Goal: Task Accomplishment & Management: Complete application form

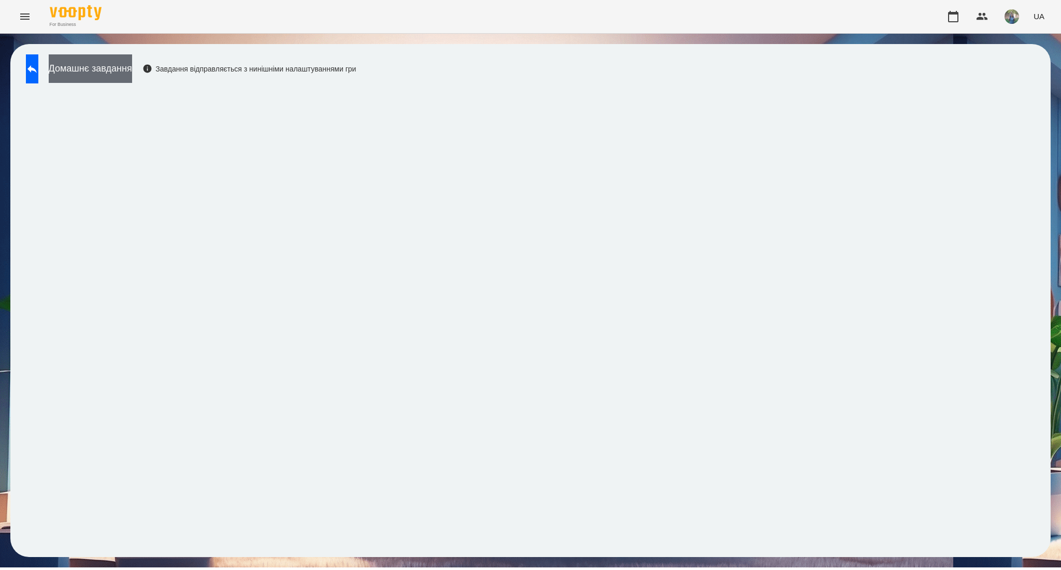
click at [132, 69] on button "Домашнє завдання" at bounding box center [90, 68] width 83 height 28
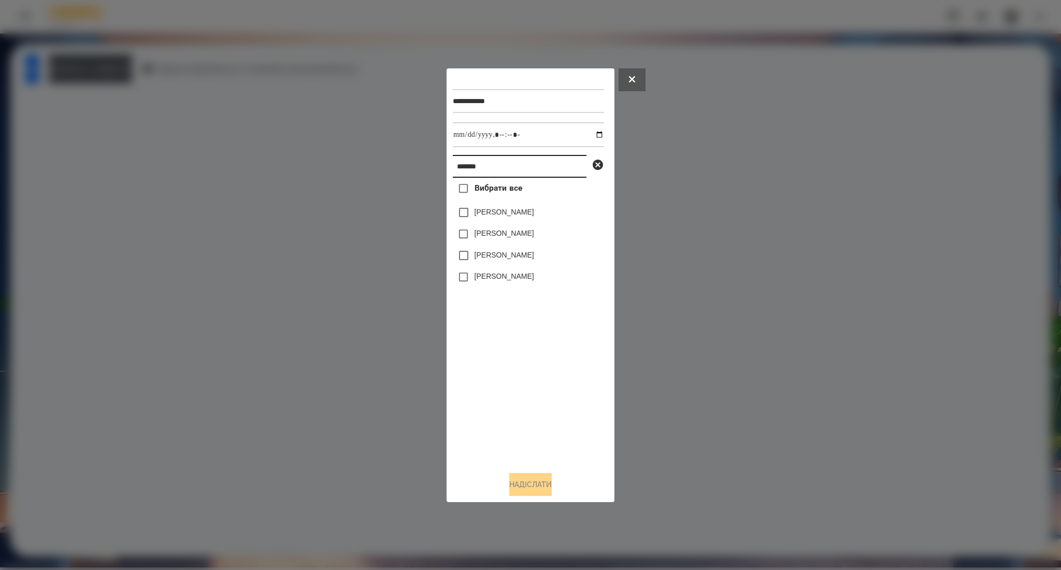
click at [476, 174] on input "*******" at bounding box center [520, 166] width 134 height 23
paste input "**********"
type input "**********"
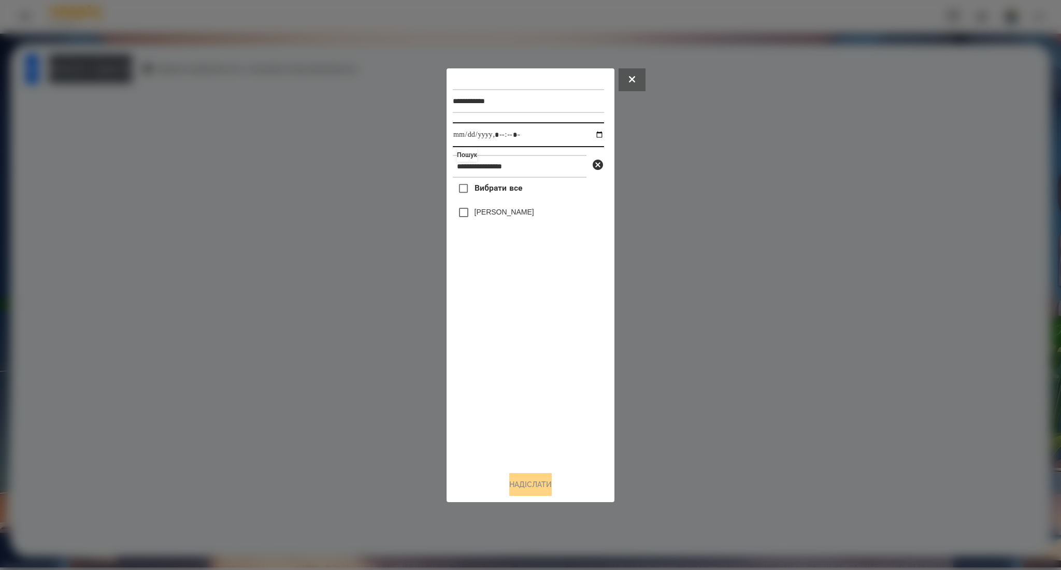
click at [591, 136] on input "datetime-local" at bounding box center [528, 134] width 151 height 25
type input "**********"
click at [507, 371] on div "Вибрати все Zakhar Zhukovskyj" at bounding box center [528, 320] width 151 height 285
click at [478, 192] on span "Вибрати все" at bounding box center [498, 188] width 48 height 12
click at [520, 485] on button "Надіслати" at bounding box center [530, 484] width 42 height 23
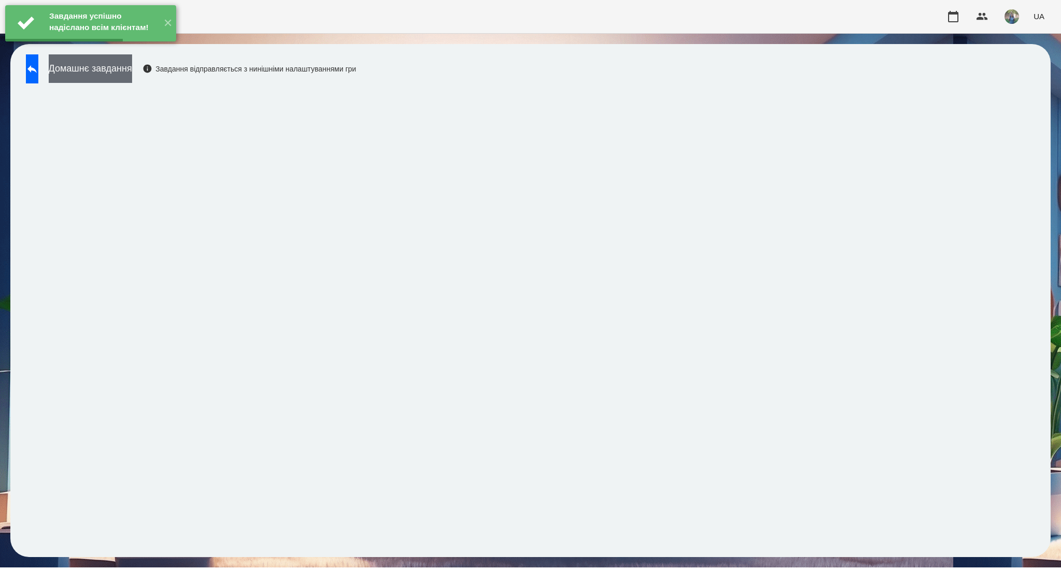
click at [132, 79] on button "Домашнє завдання" at bounding box center [90, 68] width 83 height 28
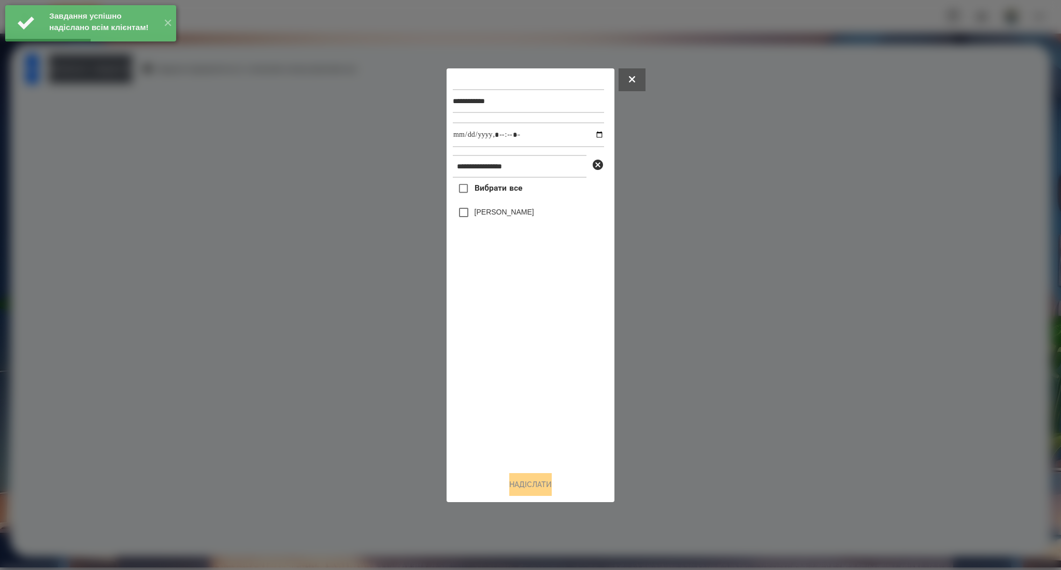
click at [482, 193] on span "Вибрати все" at bounding box center [498, 188] width 48 height 12
click at [592, 134] on input "datetime-local" at bounding box center [528, 134] width 151 height 25
type input "**********"
click at [527, 487] on button "Надіслати" at bounding box center [530, 484] width 42 height 23
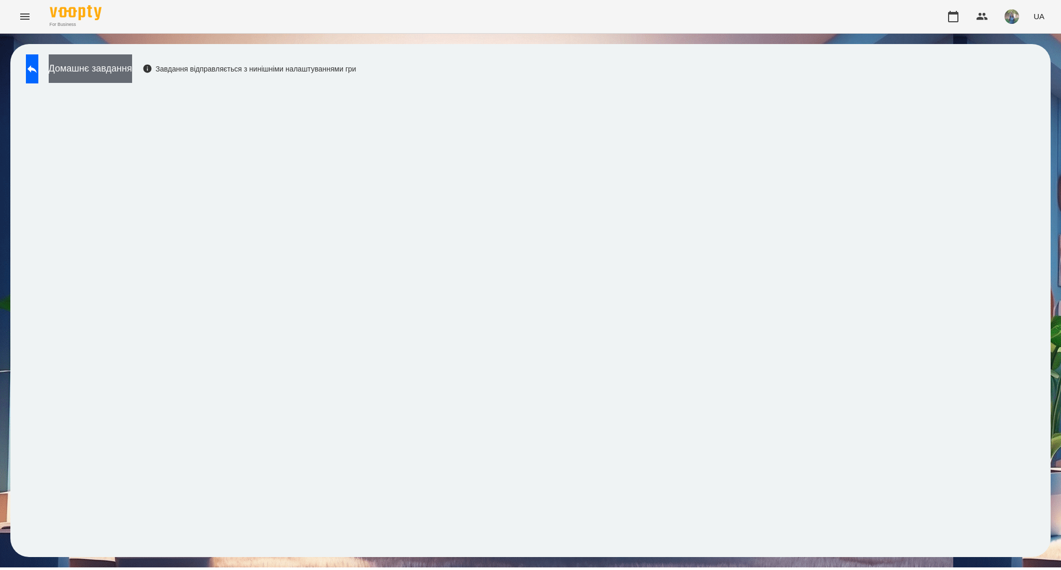
click at [117, 76] on button "Домашнє завдання" at bounding box center [90, 68] width 83 height 28
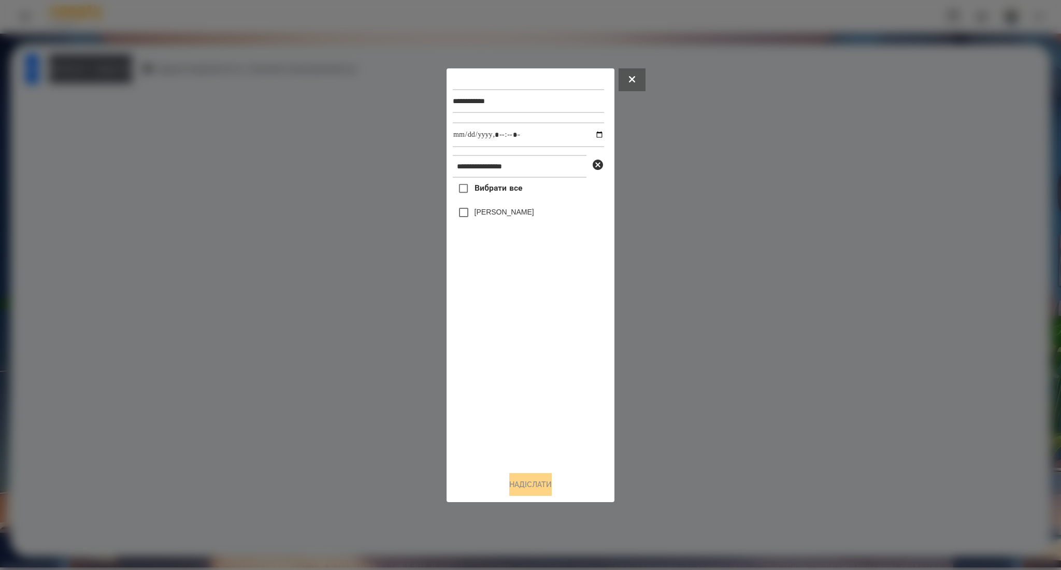
click at [500, 193] on span "Вибрати все" at bounding box center [498, 188] width 48 height 12
click at [515, 485] on button "Надіслати" at bounding box center [530, 484] width 42 height 23
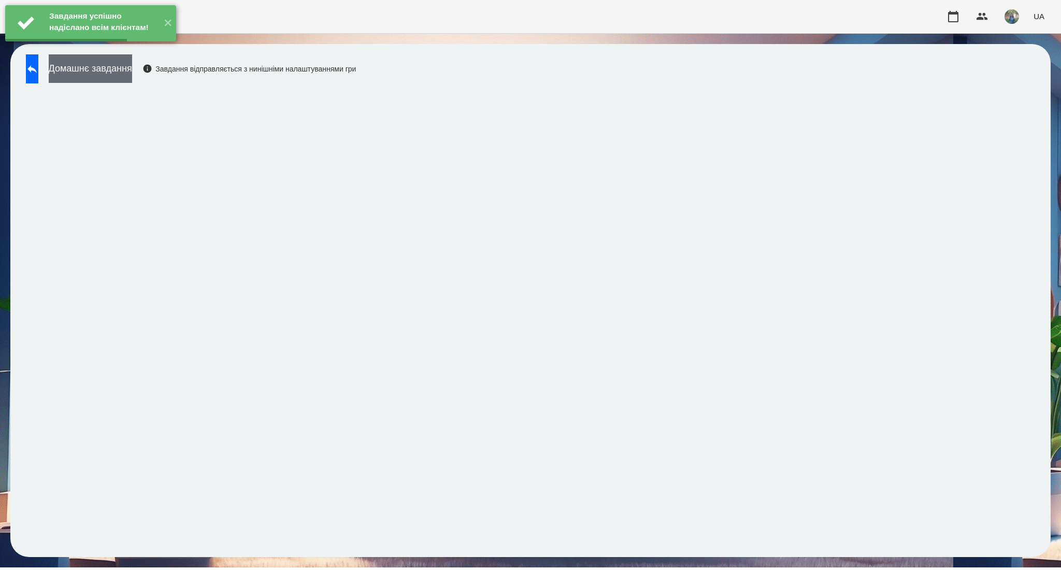
click at [132, 71] on button "Домашнє завдання" at bounding box center [90, 68] width 83 height 28
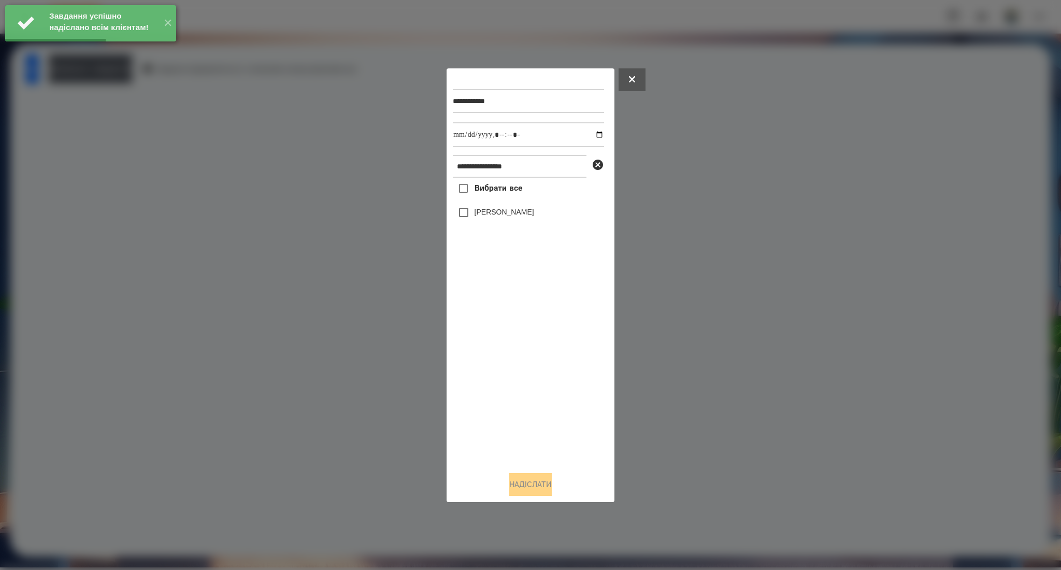
click at [481, 194] on span "Вибрати все" at bounding box center [498, 188] width 48 height 12
click at [589, 139] on input "datetime-local" at bounding box center [528, 134] width 151 height 25
type input "**********"
click at [535, 490] on button "Надіслати" at bounding box center [530, 484] width 42 height 23
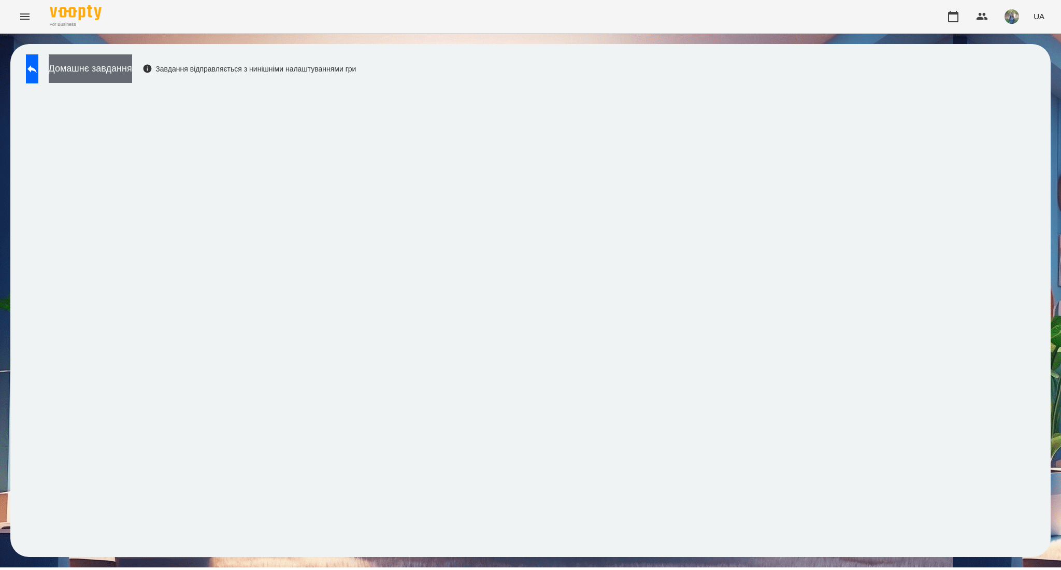
click at [132, 71] on button "Домашнє завдання" at bounding box center [90, 68] width 83 height 28
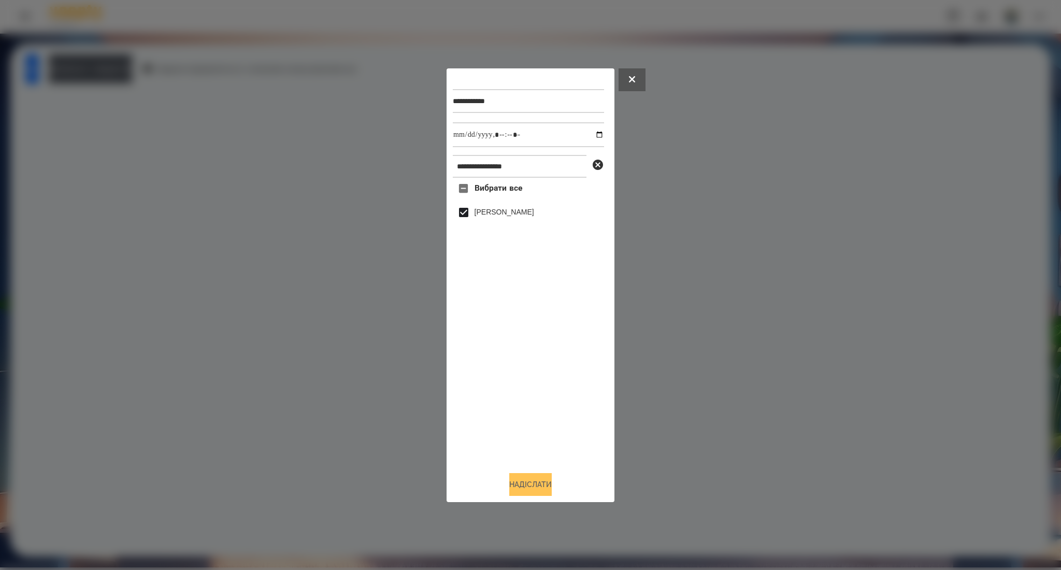
click at [527, 488] on button "Надіслати" at bounding box center [530, 484] width 42 height 23
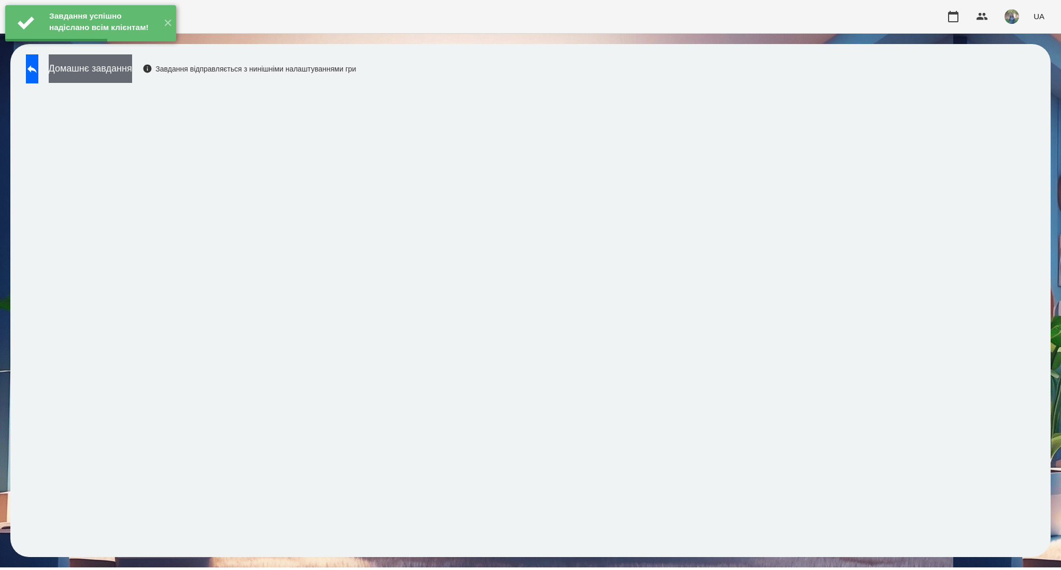
click at [119, 74] on button "Домашнє завдання" at bounding box center [90, 68] width 83 height 28
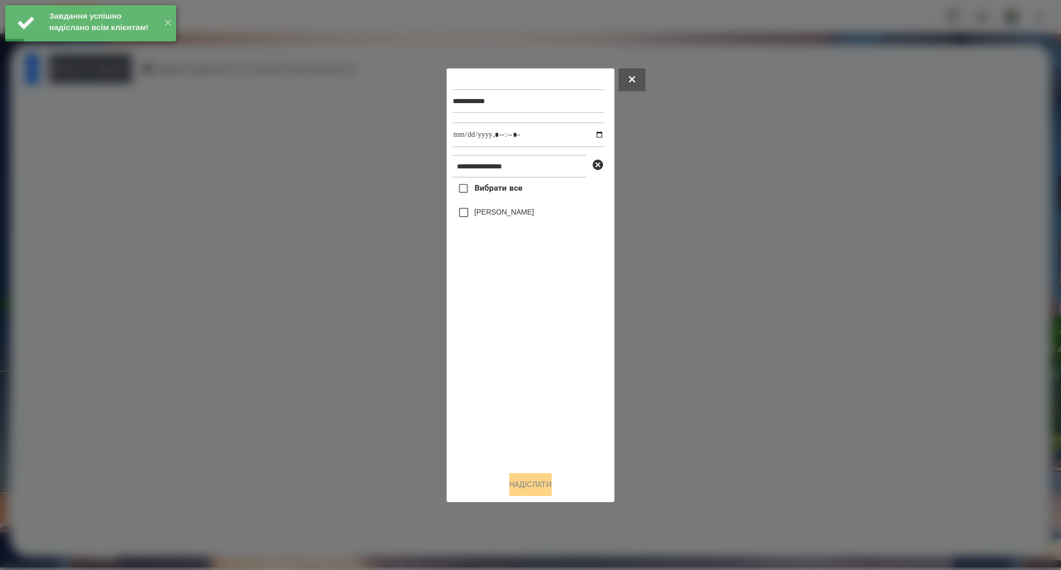
click at [493, 198] on label "Вибрати все" at bounding box center [487, 189] width 69 height 22
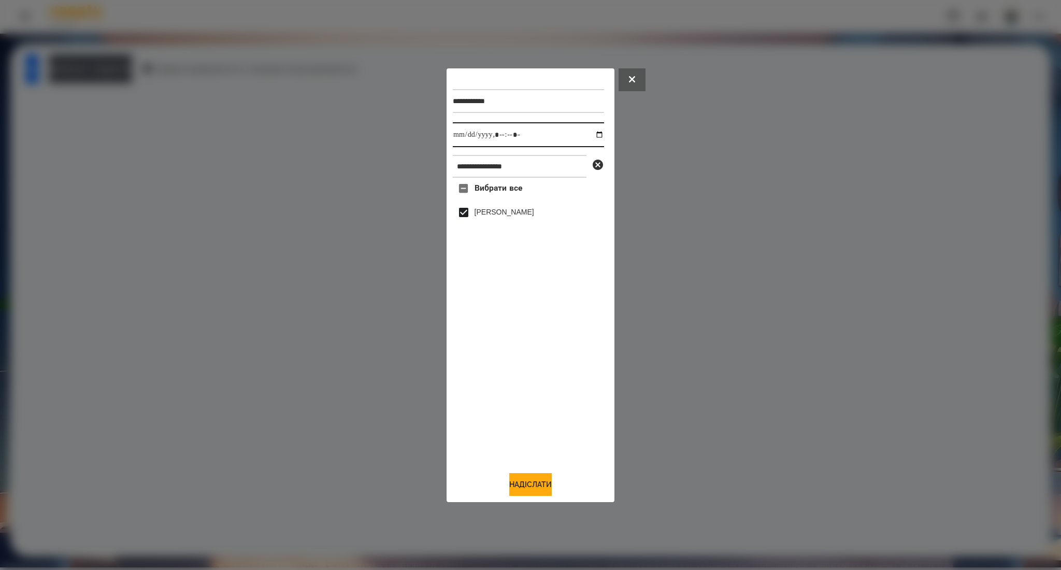
click at [591, 133] on input "datetime-local" at bounding box center [528, 134] width 151 height 25
type input "**********"
click at [522, 480] on button "Надіслати" at bounding box center [530, 484] width 42 height 23
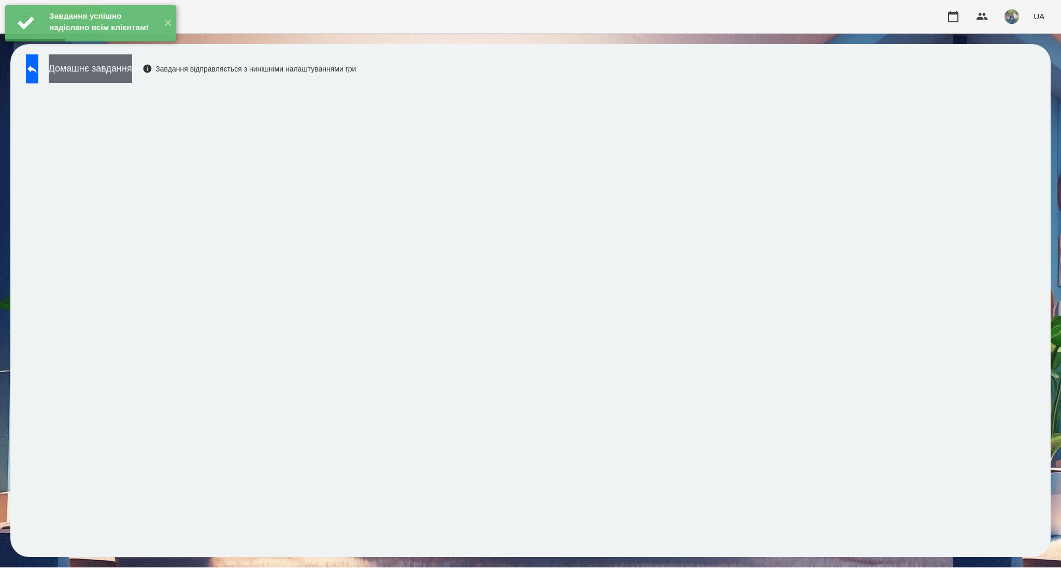
click at [121, 75] on button "Домашнє завдання" at bounding box center [90, 68] width 83 height 28
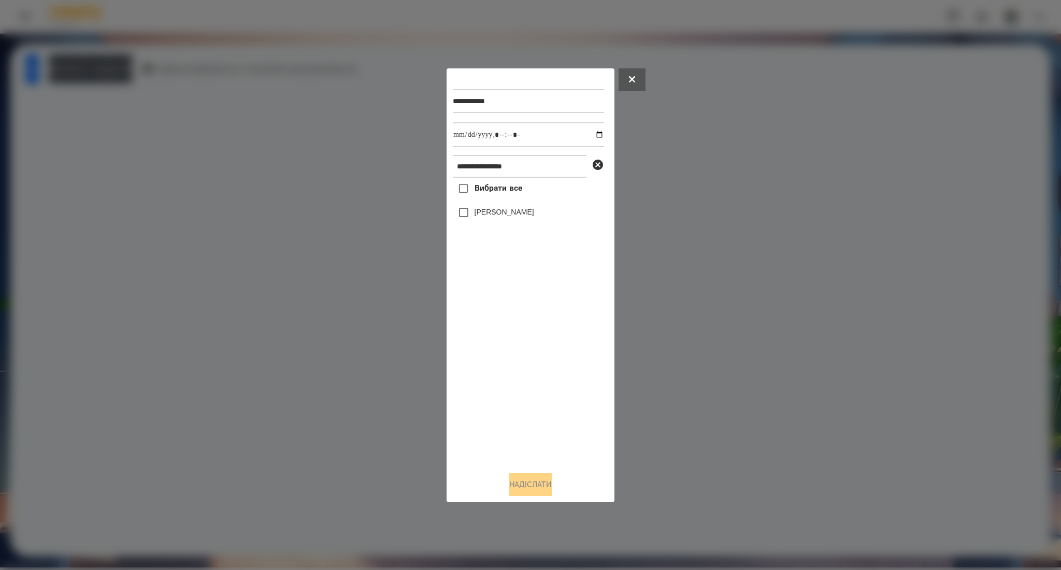
drag, startPoint x: 478, startPoint y: 190, endPoint x: 559, endPoint y: 160, distance: 86.2
click at [479, 190] on span "Вибрати все" at bounding box center [498, 188] width 48 height 12
click at [595, 138] on input "datetime-local" at bounding box center [528, 134] width 151 height 25
type input "**********"
click at [525, 483] on button "Надіслати" at bounding box center [530, 484] width 42 height 23
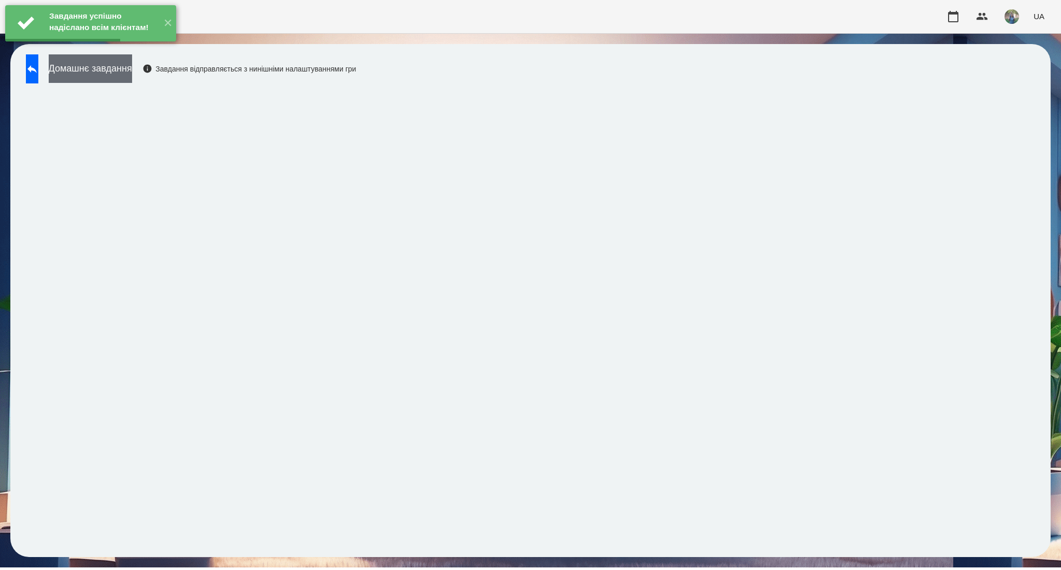
click at [103, 75] on button "Домашнє завдання" at bounding box center [90, 68] width 83 height 28
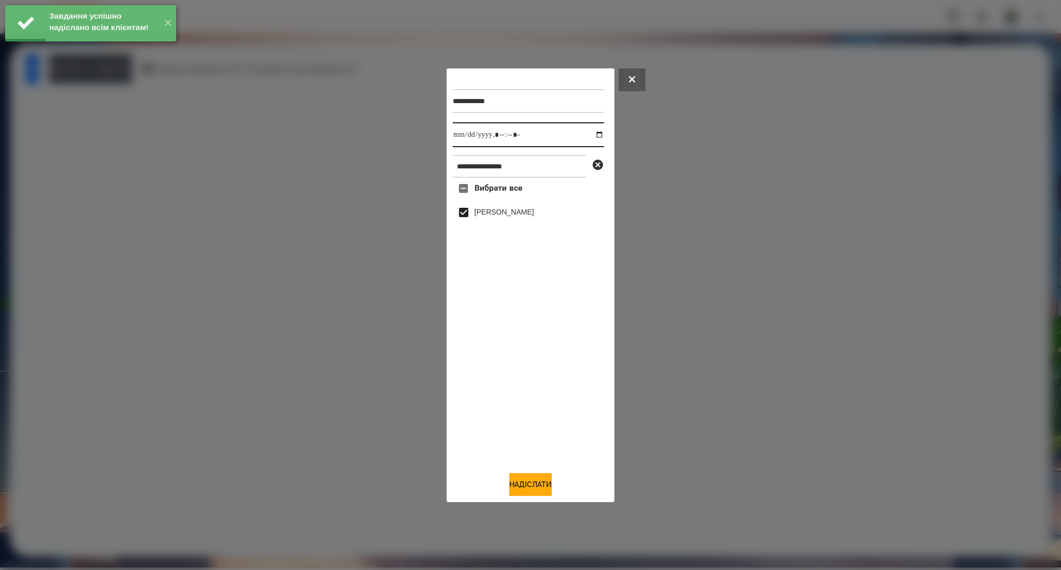
click at [596, 131] on input "datetime-local" at bounding box center [528, 134] width 151 height 25
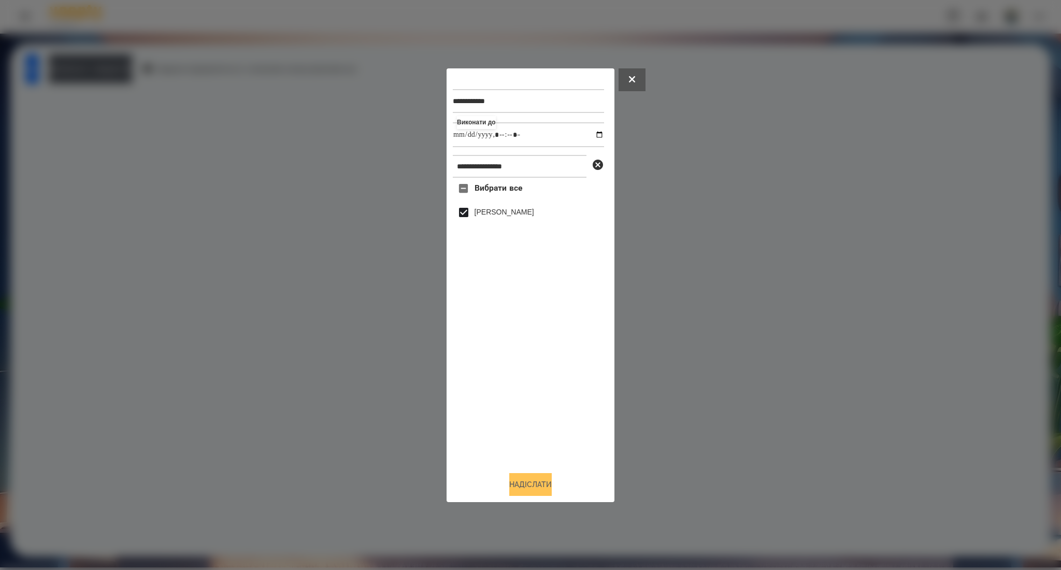
type input "**********"
click at [537, 484] on button "Надіслати" at bounding box center [530, 484] width 42 height 23
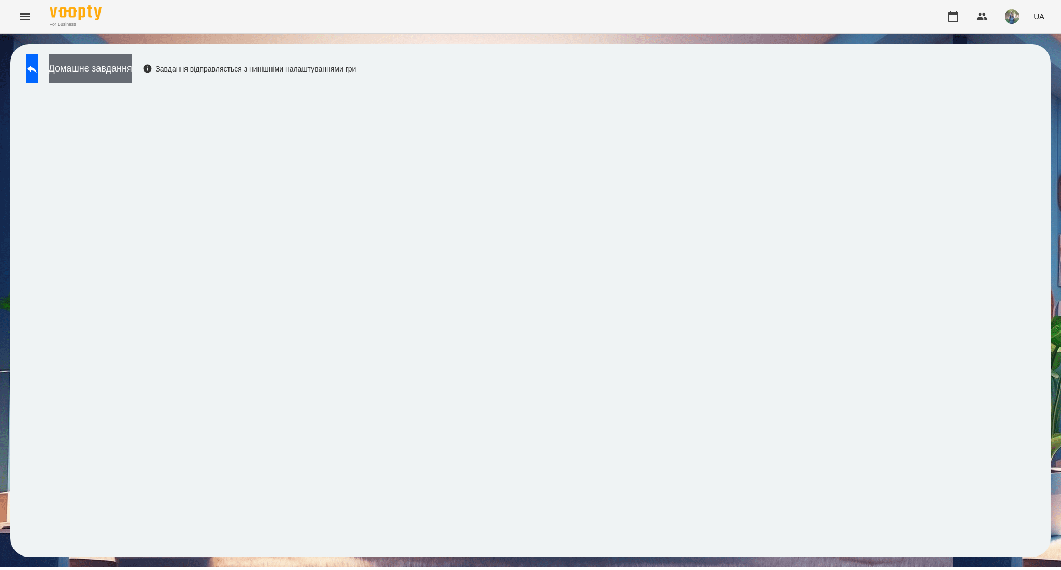
click at [125, 69] on button "Домашнє завдання" at bounding box center [90, 68] width 83 height 28
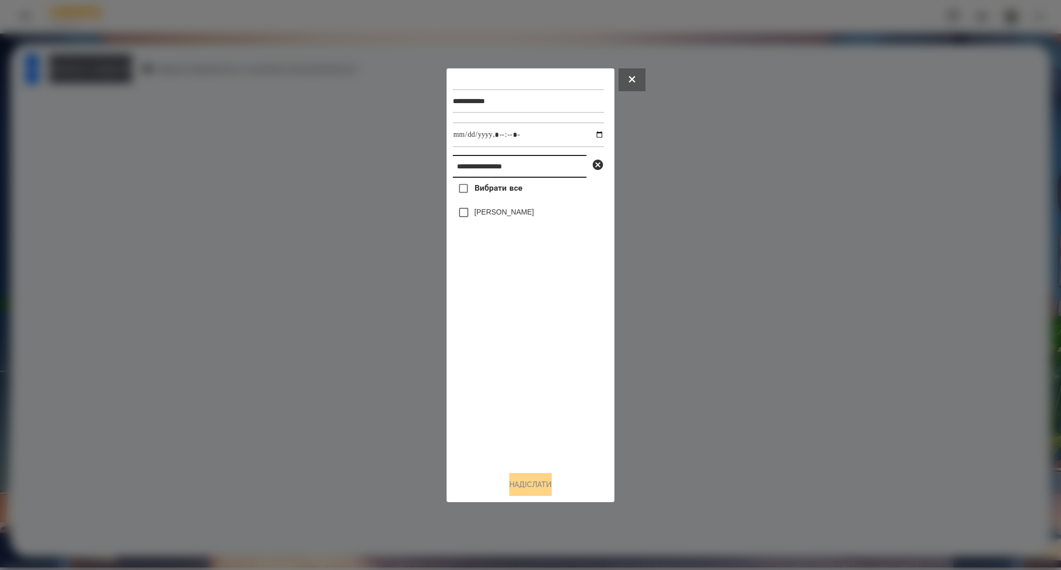
click at [460, 168] on input "**********" at bounding box center [520, 166] width 134 height 23
paste input "text"
type input "**********"
click at [483, 188] on span "Вибрати все" at bounding box center [498, 188] width 48 height 12
click at [514, 484] on button "Надіслати" at bounding box center [530, 484] width 42 height 23
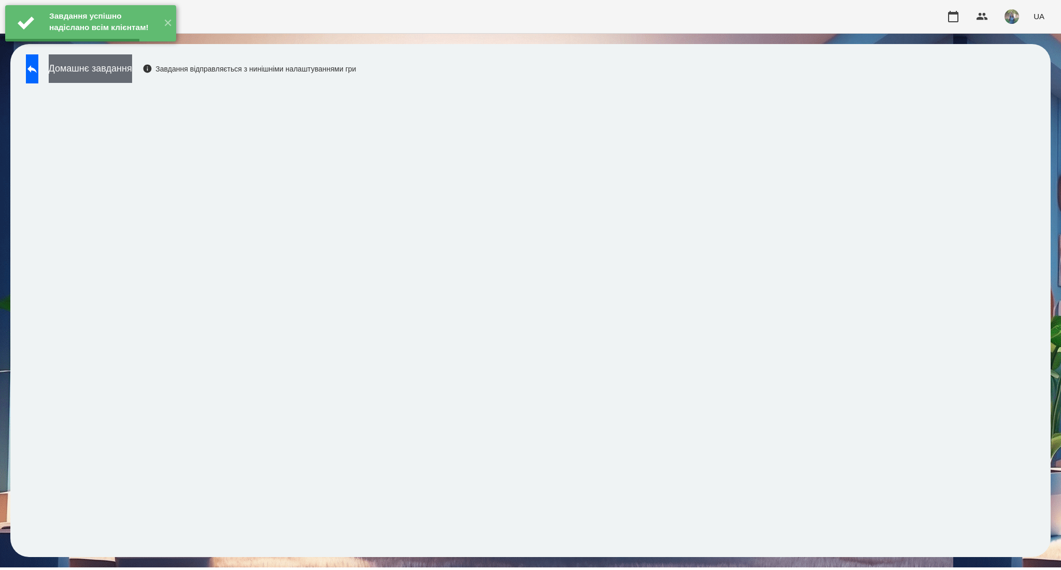
click at [132, 77] on button "Домашнє завдання" at bounding box center [90, 68] width 83 height 28
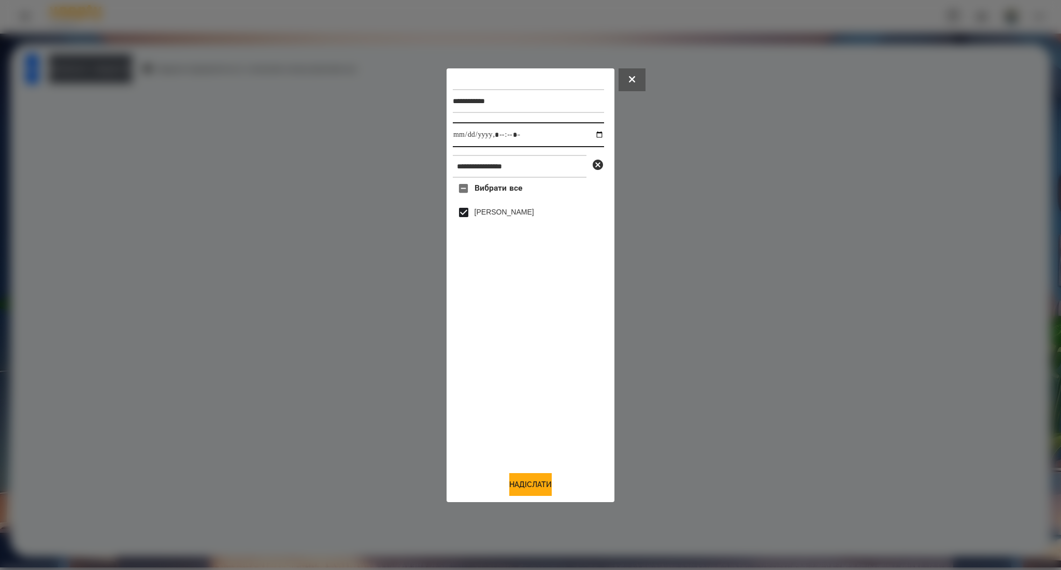
click at [590, 134] on input "datetime-local" at bounding box center [528, 134] width 151 height 25
type input "**********"
click at [535, 485] on button "Надіслати" at bounding box center [530, 484] width 42 height 23
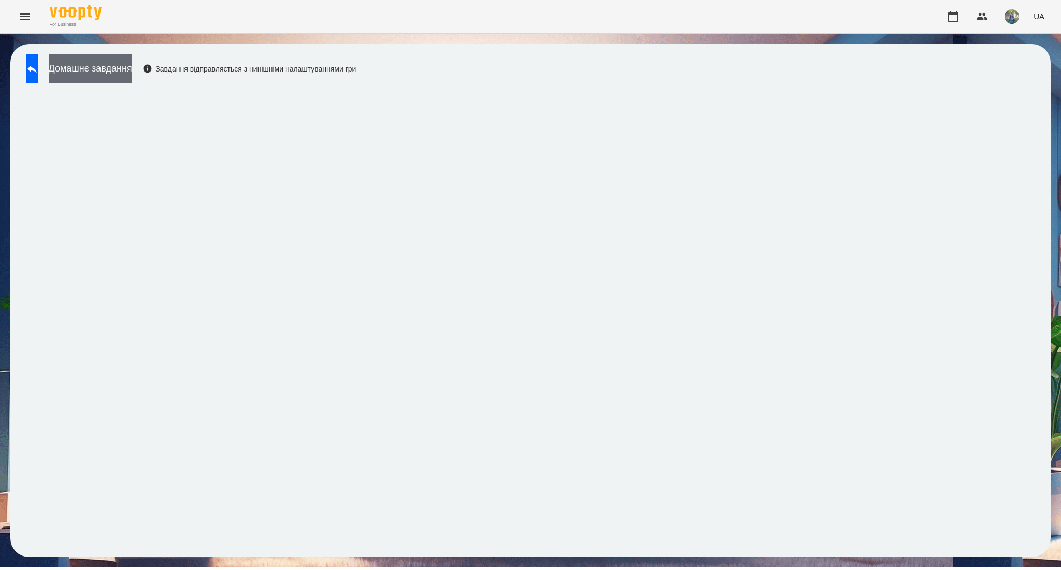
click at [120, 74] on button "Домашнє завдання" at bounding box center [90, 68] width 83 height 28
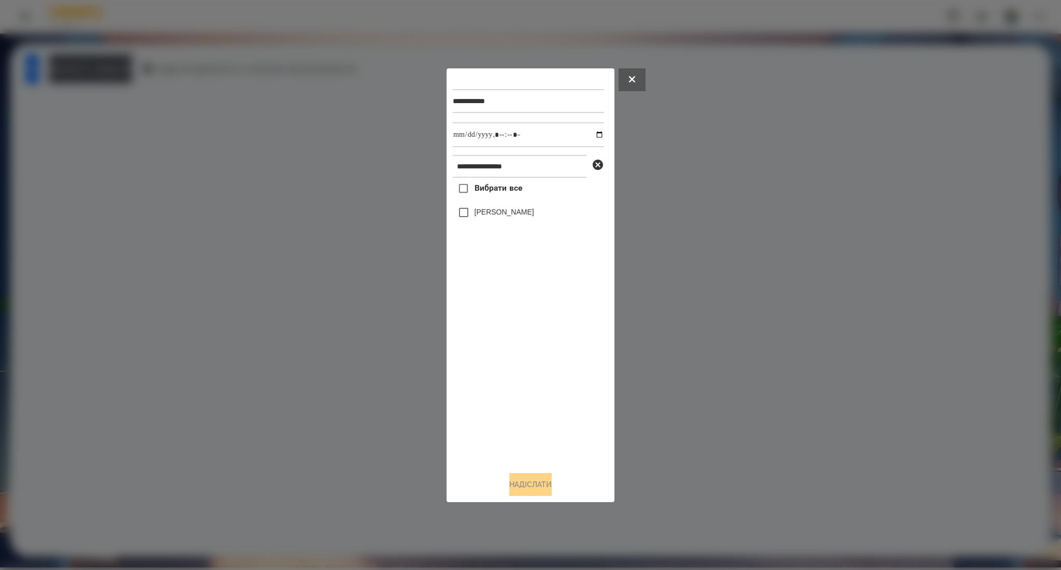
click at [498, 191] on span "Вибрати все" at bounding box center [498, 188] width 48 height 12
click at [521, 484] on button "Надіслати" at bounding box center [530, 484] width 42 height 23
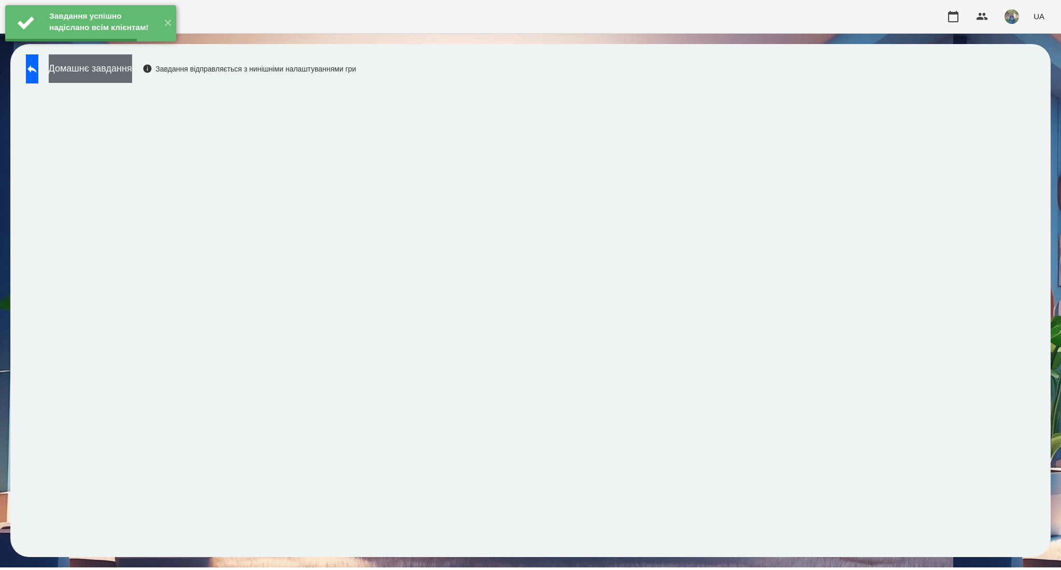
click at [132, 69] on button "Домашнє завдання" at bounding box center [90, 68] width 83 height 28
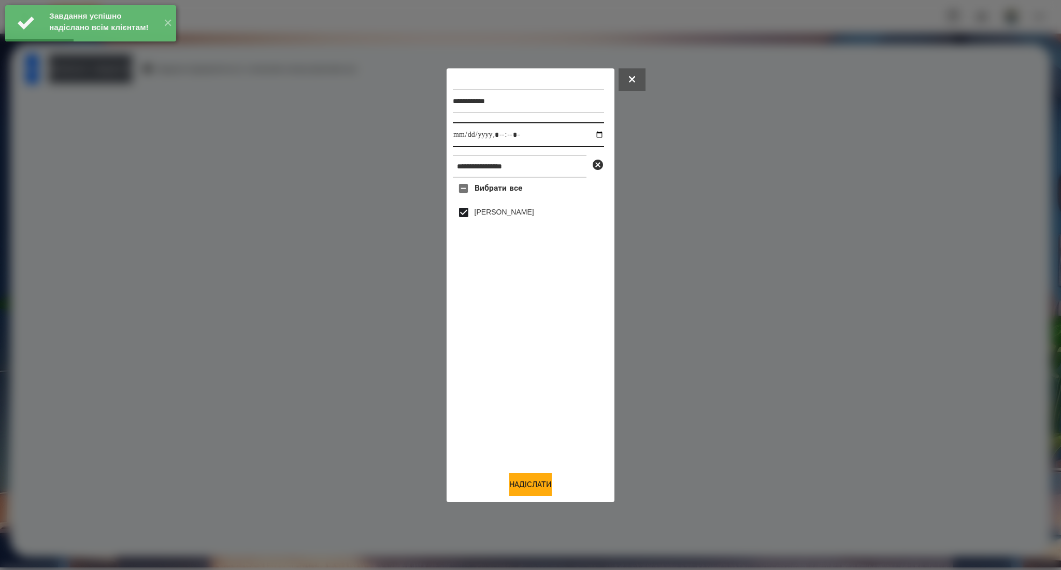
click at [596, 133] on input "datetime-local" at bounding box center [528, 134] width 151 height 25
type input "**********"
click at [537, 484] on button "Надіслати" at bounding box center [530, 484] width 42 height 23
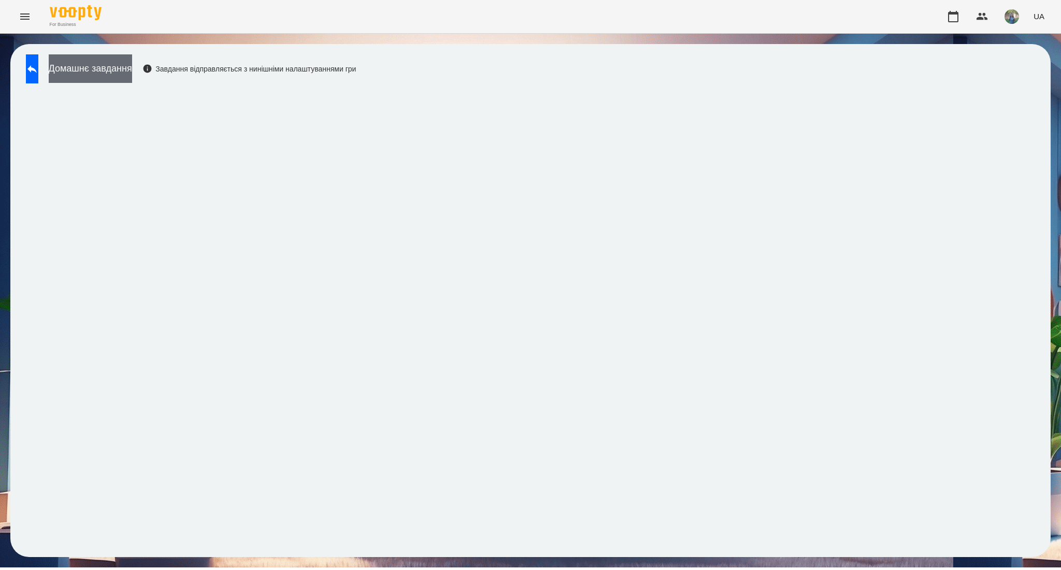
click at [112, 67] on button "Домашнє завдання" at bounding box center [90, 68] width 83 height 28
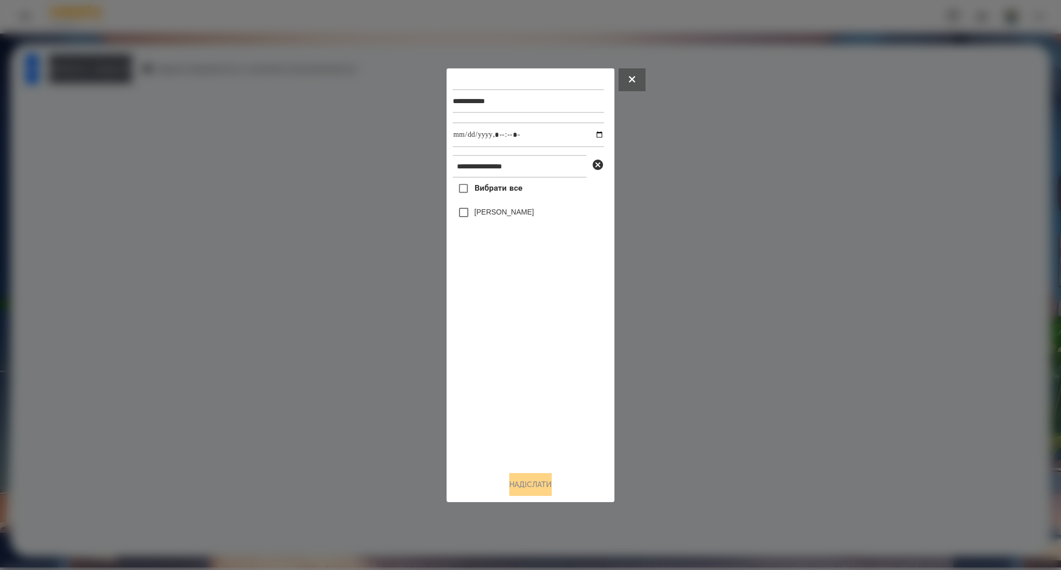
click at [516, 192] on span "Вибрати все" at bounding box center [498, 188] width 48 height 12
click at [529, 486] on button "Надіслати" at bounding box center [530, 484] width 42 height 23
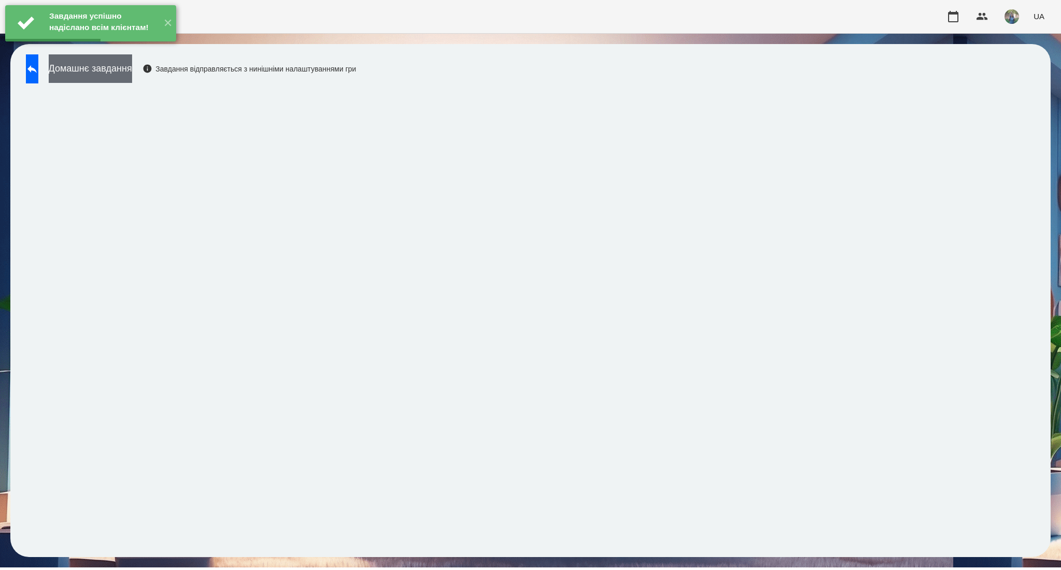
click at [119, 77] on button "Домашнє завдання" at bounding box center [90, 68] width 83 height 28
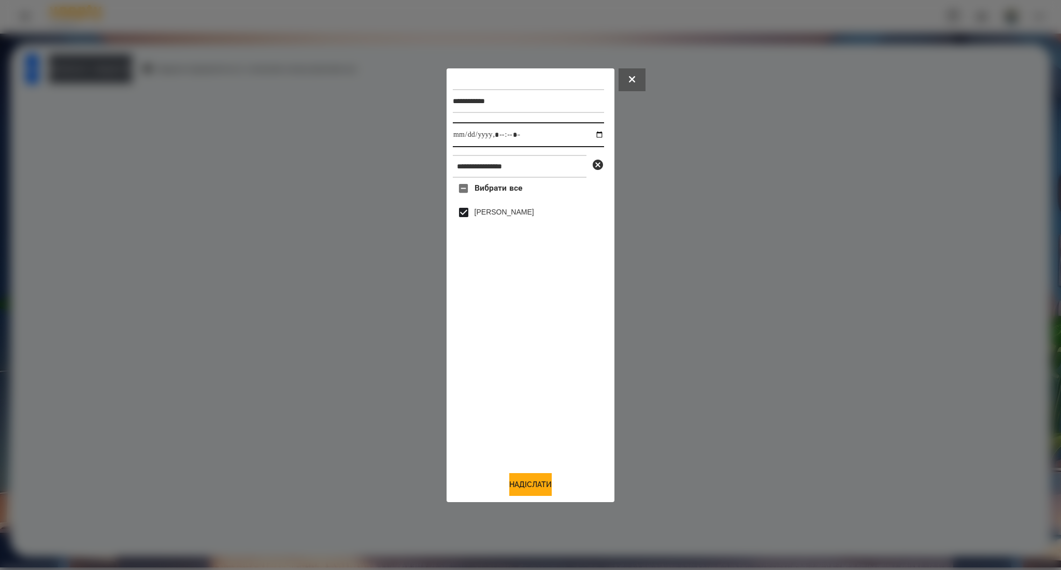
click at [592, 133] on input "datetime-local" at bounding box center [528, 134] width 151 height 25
type input "**********"
click at [519, 480] on button "Надіслати" at bounding box center [530, 484] width 42 height 23
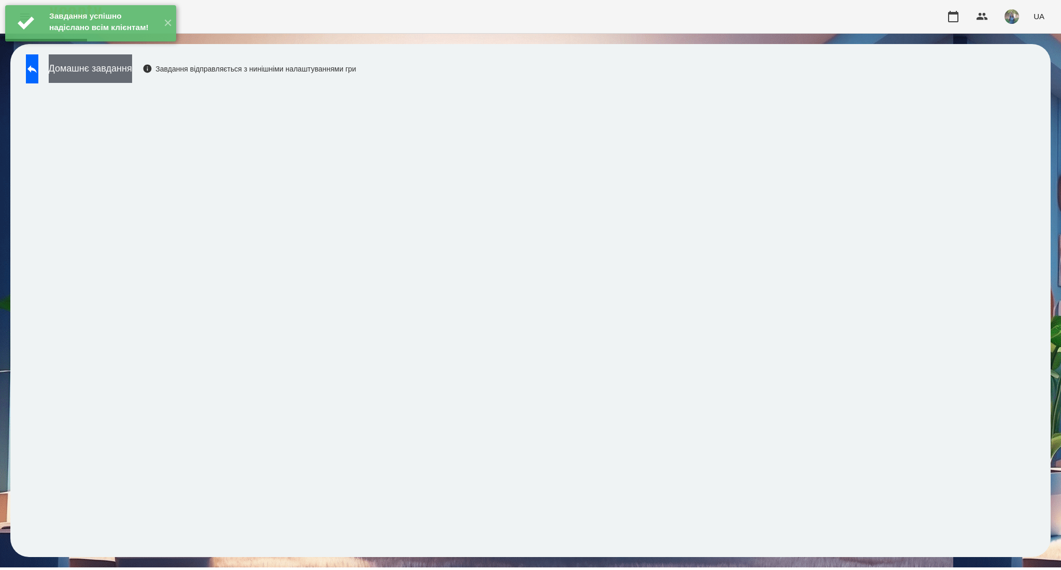
click at [132, 76] on button "Домашнє завдання" at bounding box center [90, 68] width 83 height 28
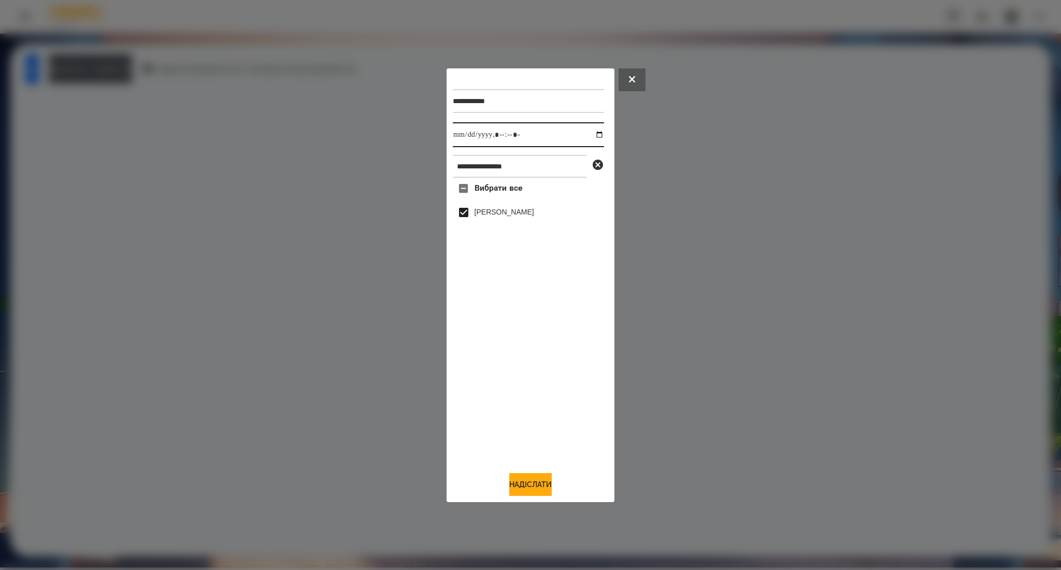
click at [592, 133] on input "datetime-local" at bounding box center [528, 134] width 151 height 25
type input "**********"
click at [516, 485] on button "Надіслати" at bounding box center [530, 484] width 42 height 23
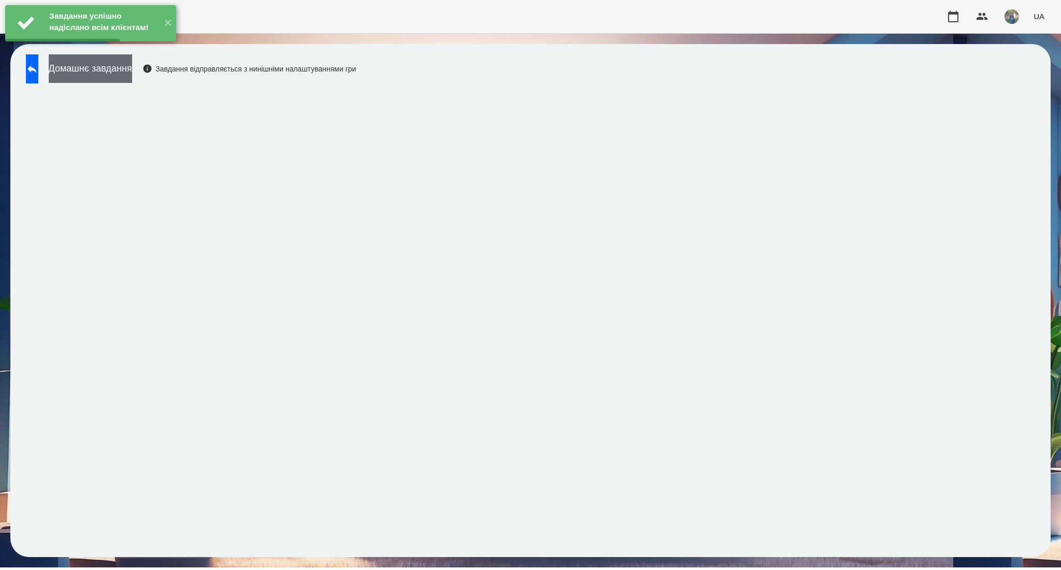
click at [132, 67] on button "Домашнє завдання" at bounding box center [90, 68] width 83 height 28
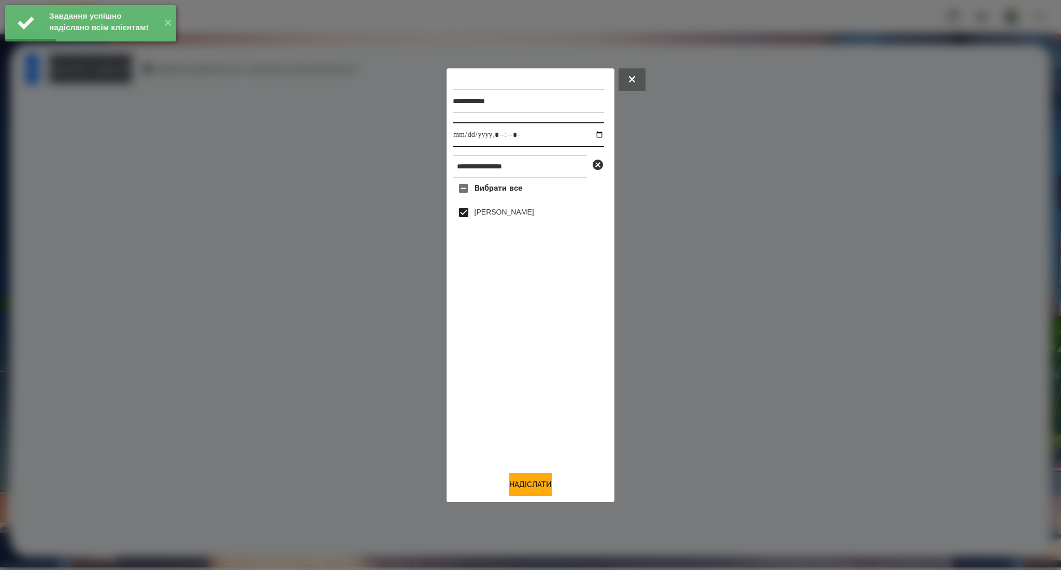
click at [591, 136] on input "datetime-local" at bounding box center [528, 134] width 151 height 25
type input "**********"
click at [516, 485] on button "Надіслати" at bounding box center [530, 484] width 42 height 23
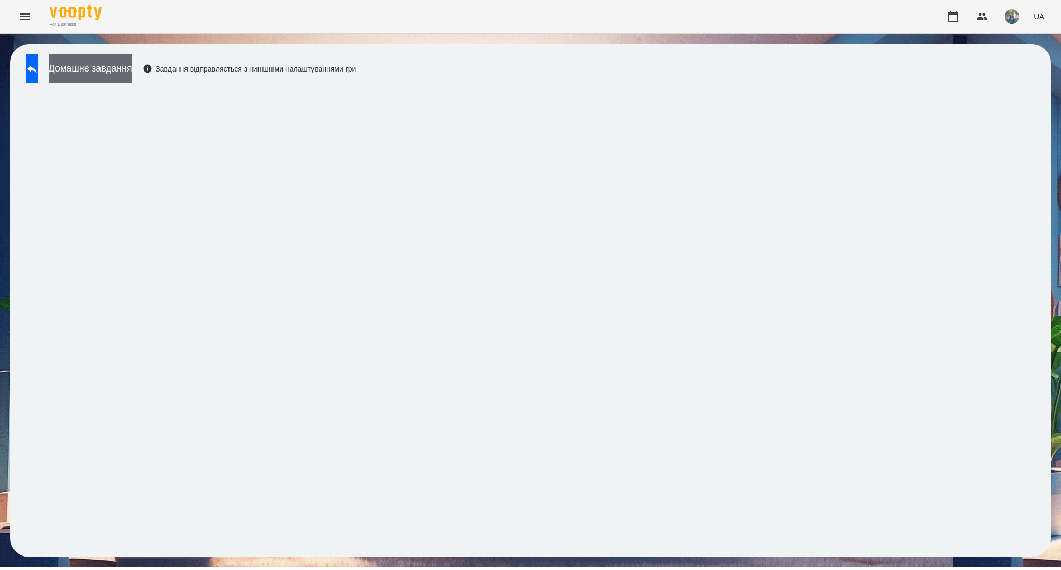
click at [111, 65] on button "Домашнє завдання" at bounding box center [90, 68] width 83 height 28
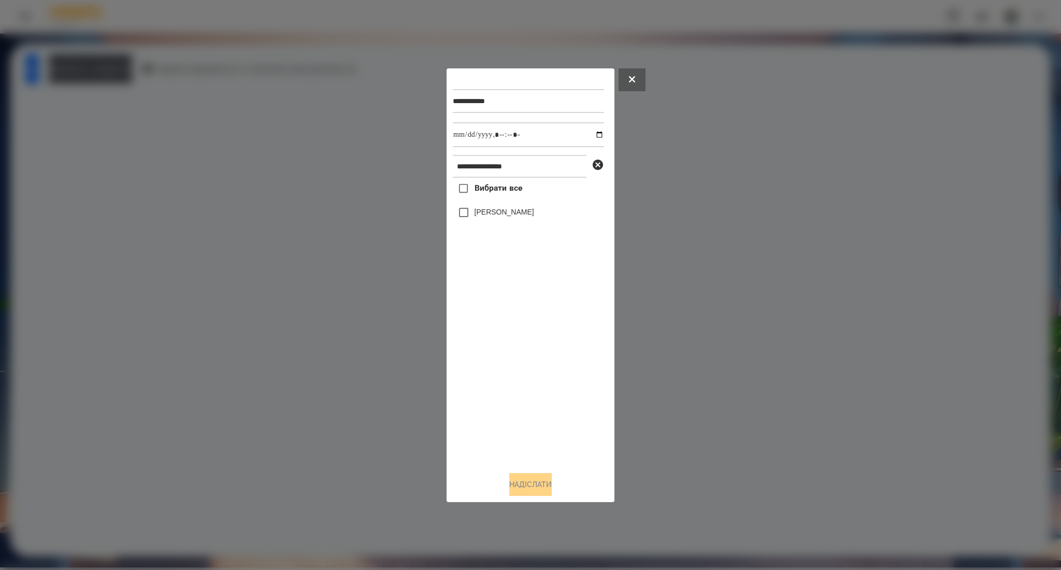
click at [477, 153] on div "**********" at bounding box center [530, 269] width 155 height 388
click at [479, 167] on input "**********" at bounding box center [520, 166] width 134 height 23
paste input "text"
type input "**********"
click at [499, 189] on span "Вибрати все" at bounding box center [498, 188] width 48 height 12
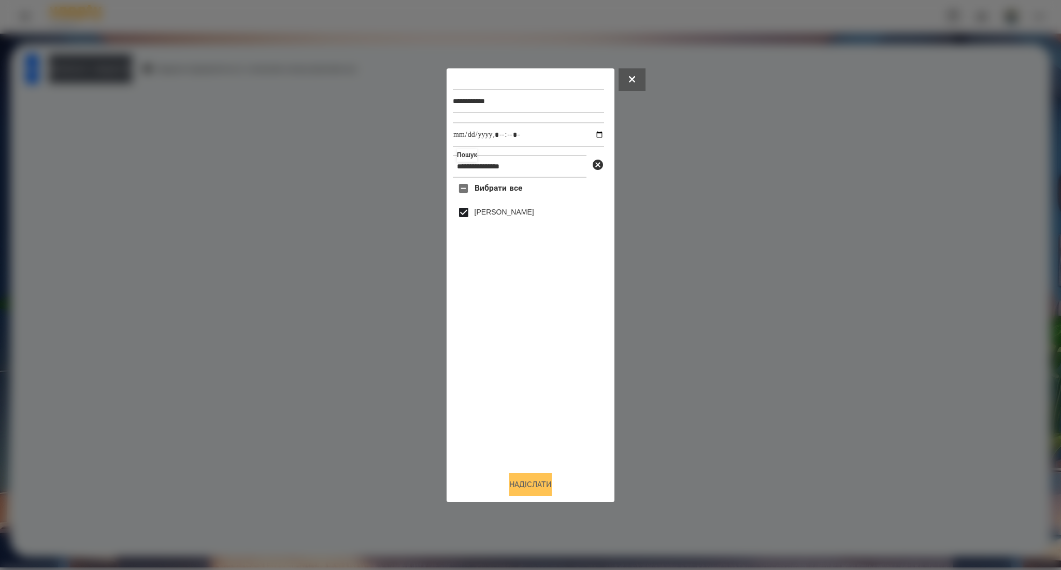
click at [535, 481] on button "Надіслати" at bounding box center [530, 484] width 42 height 23
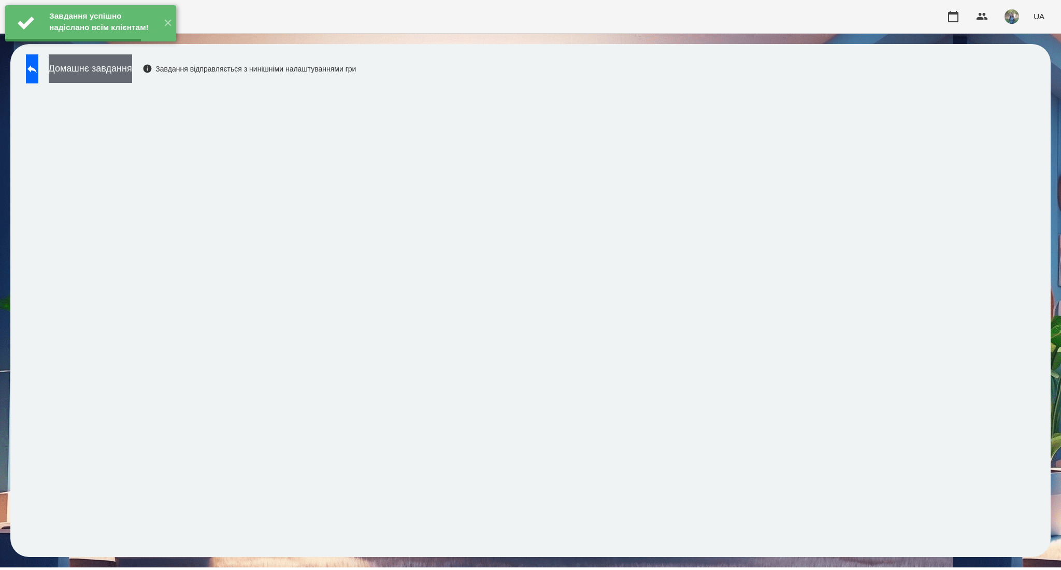
click at [100, 71] on button "Домашнє завдання" at bounding box center [90, 68] width 83 height 28
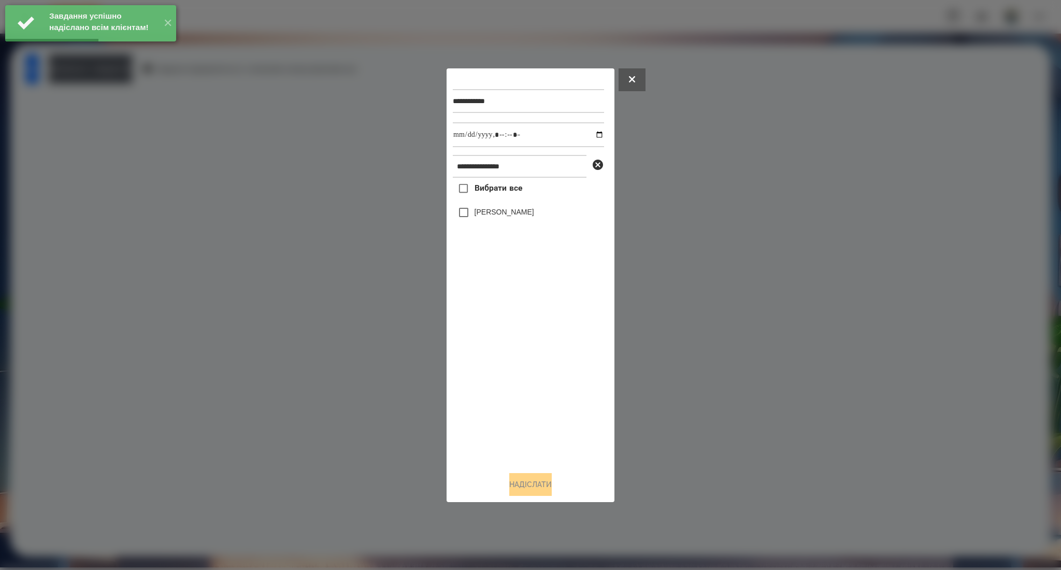
click at [478, 186] on span "Вибрати все" at bounding box center [498, 188] width 48 height 12
click at [584, 137] on input "datetime-local" at bounding box center [528, 134] width 151 height 25
click at [591, 137] on input "datetime-local" at bounding box center [528, 134] width 151 height 25
type input "**********"
click at [518, 487] on button "Надіслати" at bounding box center [530, 484] width 42 height 23
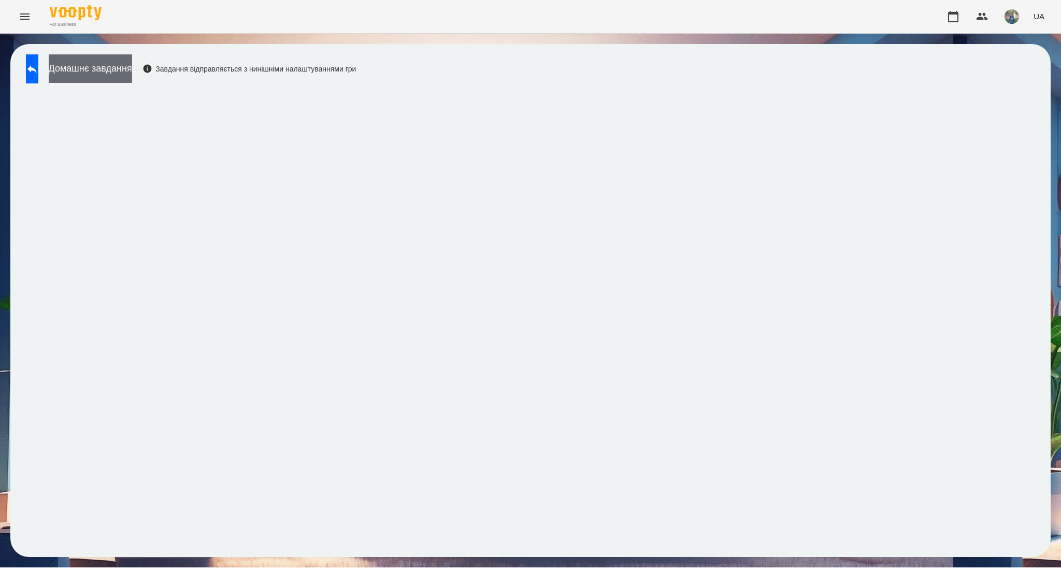
click at [93, 74] on button "Домашнє завдання" at bounding box center [90, 68] width 83 height 28
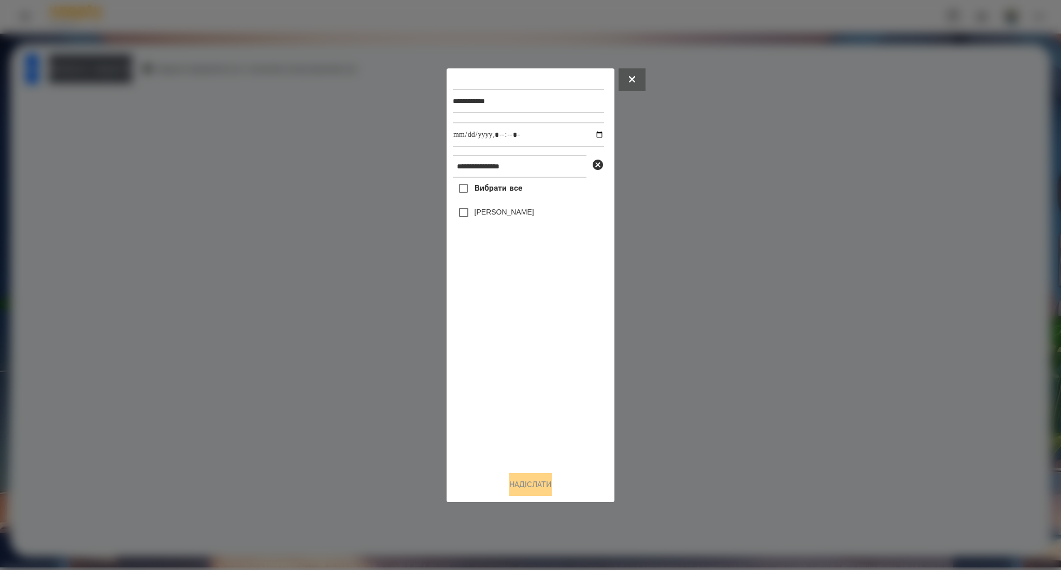
drag, startPoint x: 508, startPoint y: 193, endPoint x: 516, endPoint y: 379, distance: 186.1
click at [506, 193] on span "Вибрати все" at bounding box center [498, 188] width 48 height 12
click at [521, 486] on button "Надіслати" at bounding box center [530, 484] width 42 height 23
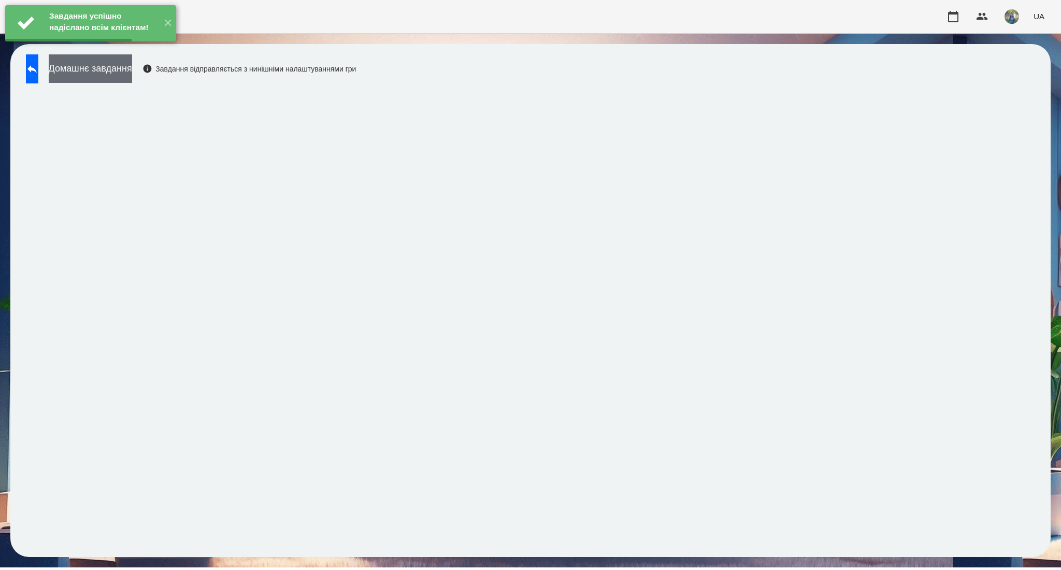
click at [112, 73] on button "Домашнє завдання" at bounding box center [90, 68] width 83 height 28
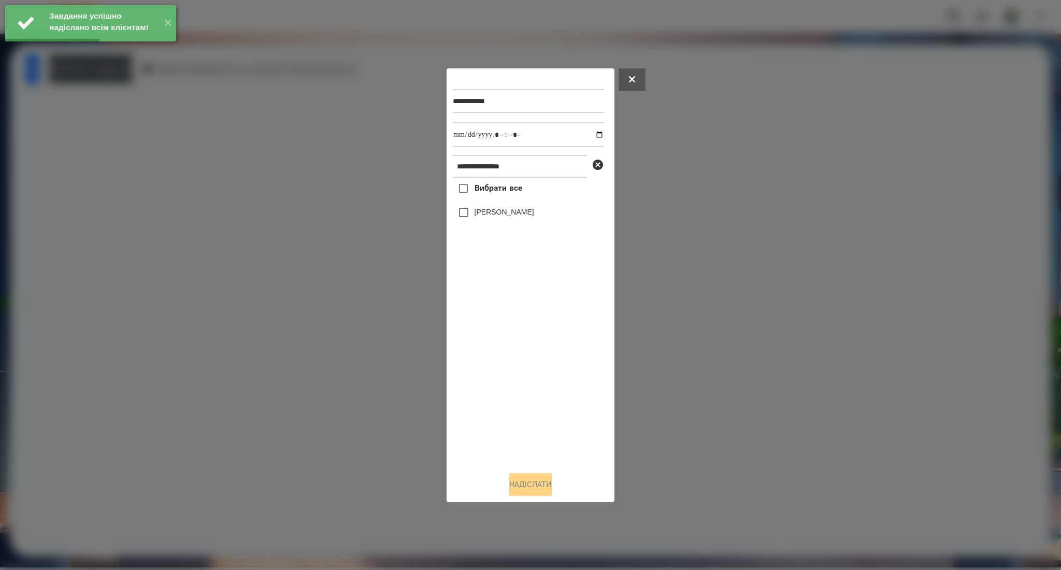
click at [489, 191] on span "Вибрати все" at bounding box center [498, 188] width 48 height 12
click at [595, 135] on input "datetime-local" at bounding box center [528, 134] width 151 height 25
type input "**********"
click at [538, 487] on button "Надіслати" at bounding box center [530, 484] width 42 height 23
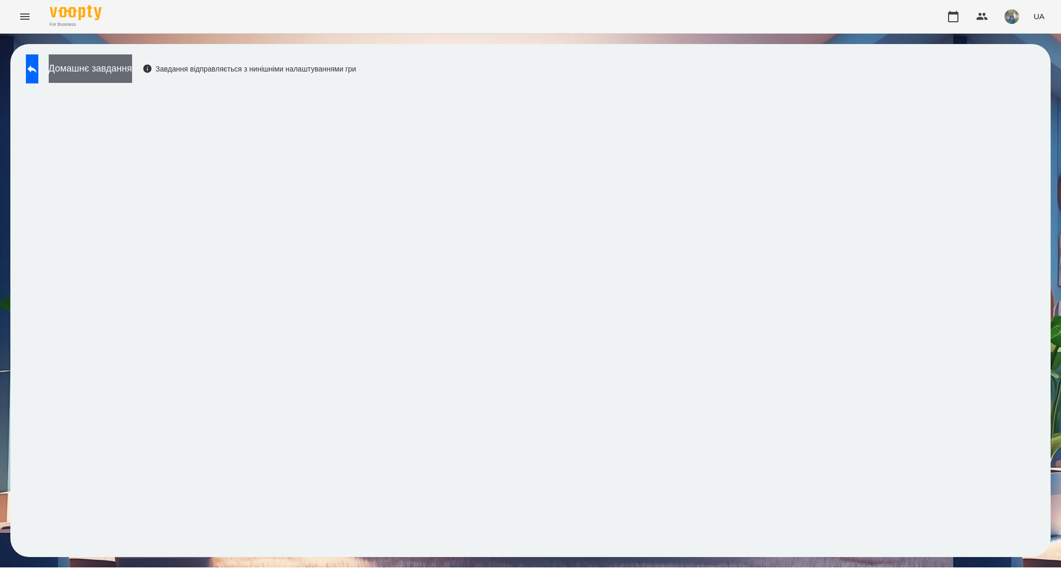
click at [132, 80] on button "Домашнє завдання" at bounding box center [90, 68] width 83 height 28
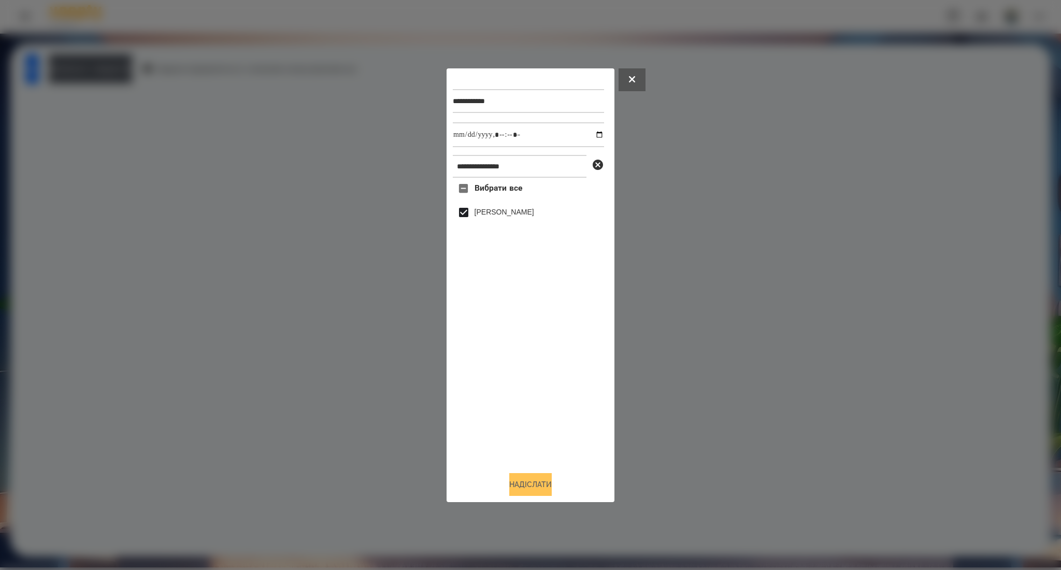
click at [536, 482] on button "Надіслати" at bounding box center [530, 484] width 42 height 23
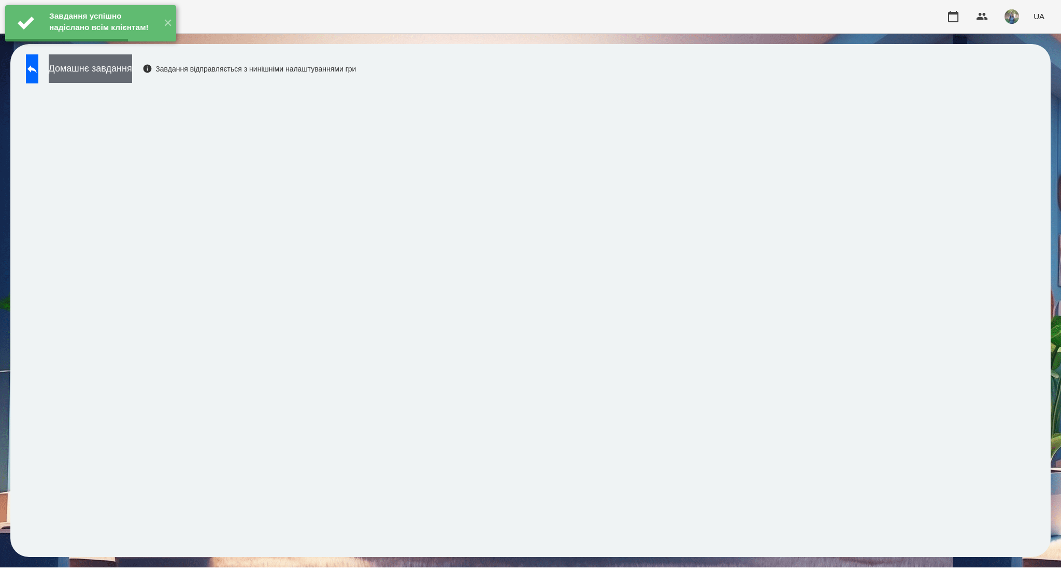
click at [111, 76] on button "Домашнє завдання" at bounding box center [90, 68] width 83 height 28
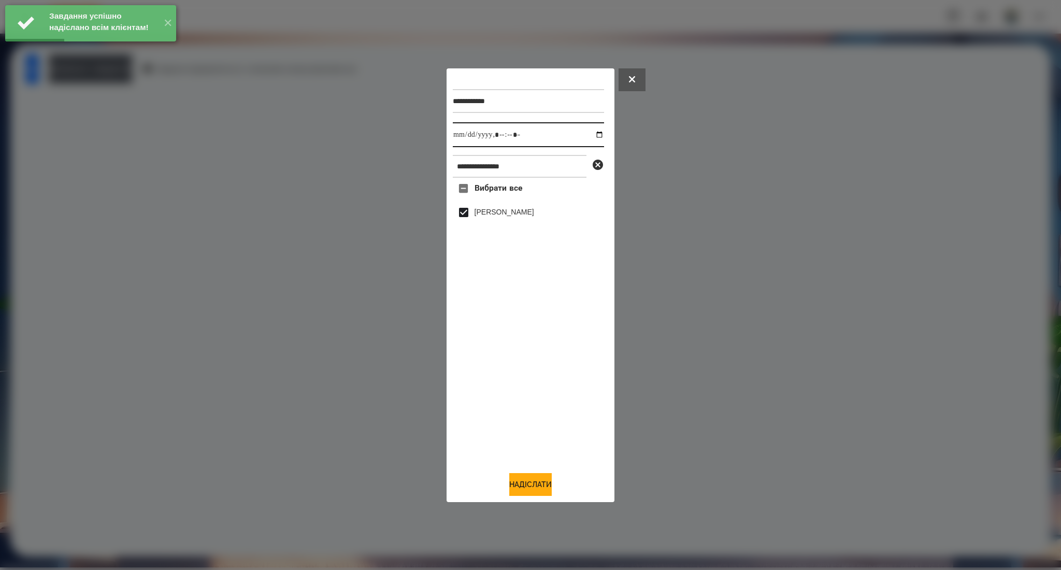
click at [592, 135] on input "datetime-local" at bounding box center [528, 134] width 151 height 25
type input "**********"
click at [524, 484] on button "Надіслати" at bounding box center [530, 484] width 42 height 23
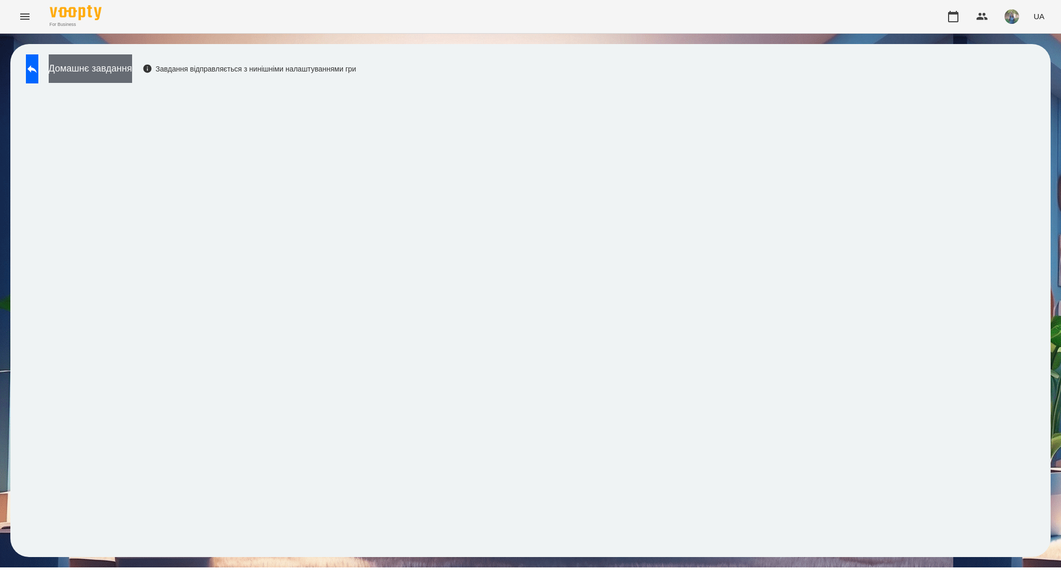
click at [108, 73] on button "Домашнє завдання" at bounding box center [90, 68] width 83 height 28
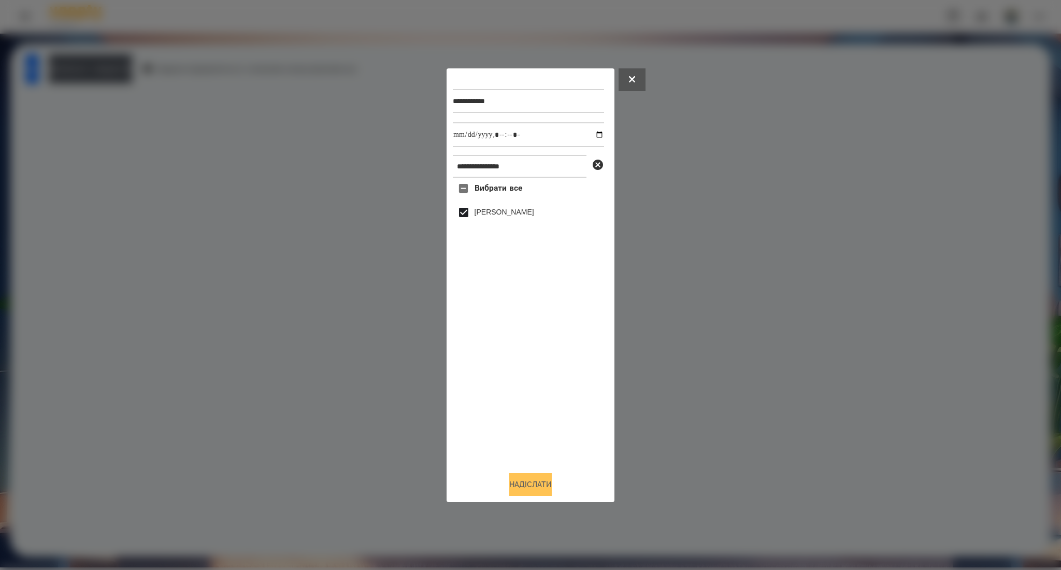
click at [517, 492] on button "Надіслати" at bounding box center [530, 484] width 42 height 23
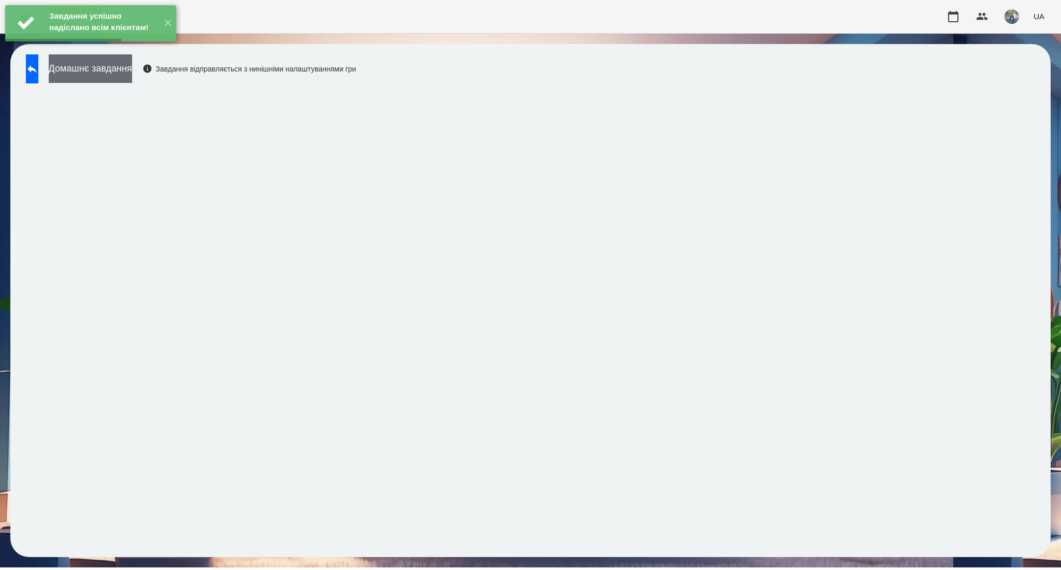
click at [120, 70] on button "Домашнє завдання" at bounding box center [90, 68] width 83 height 28
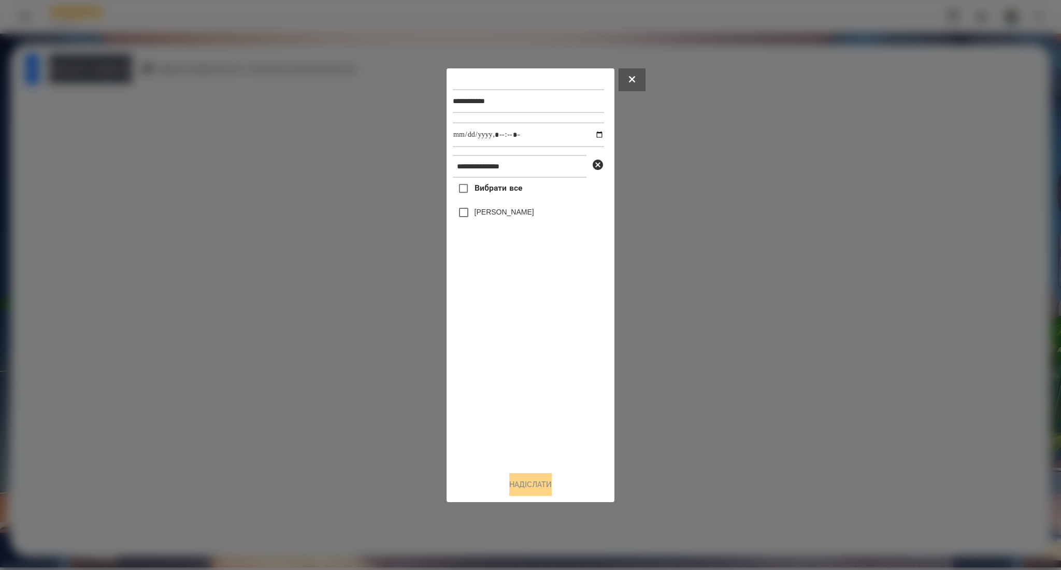
click at [485, 185] on span "Вибрати все" at bounding box center [498, 188] width 48 height 12
click at [592, 132] on input "datetime-local" at bounding box center [528, 134] width 151 height 25
type input "**********"
click at [526, 482] on button "Надіслати" at bounding box center [530, 484] width 42 height 23
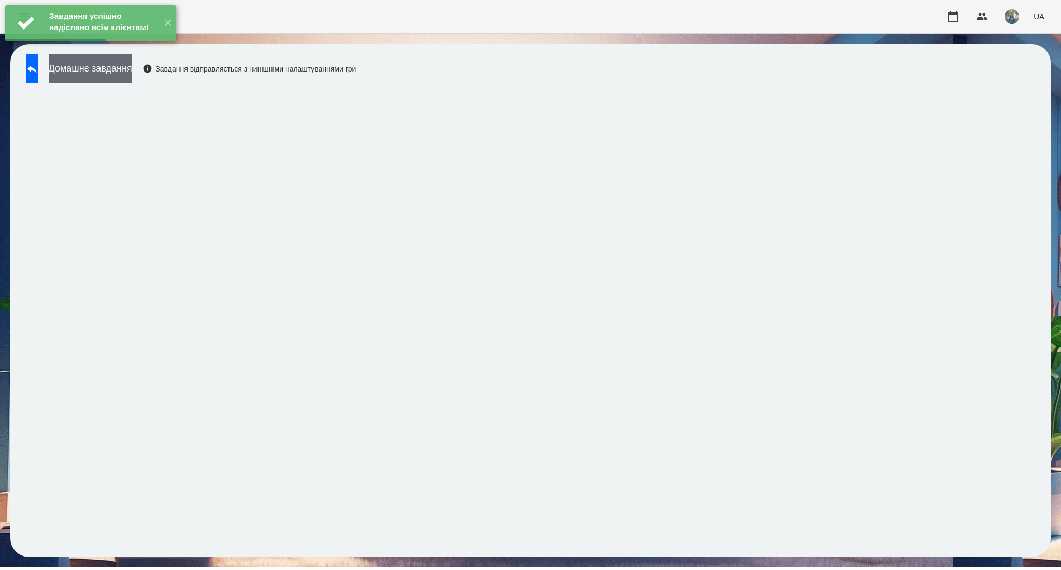
click at [132, 67] on button "Домашнє завдання" at bounding box center [90, 68] width 83 height 28
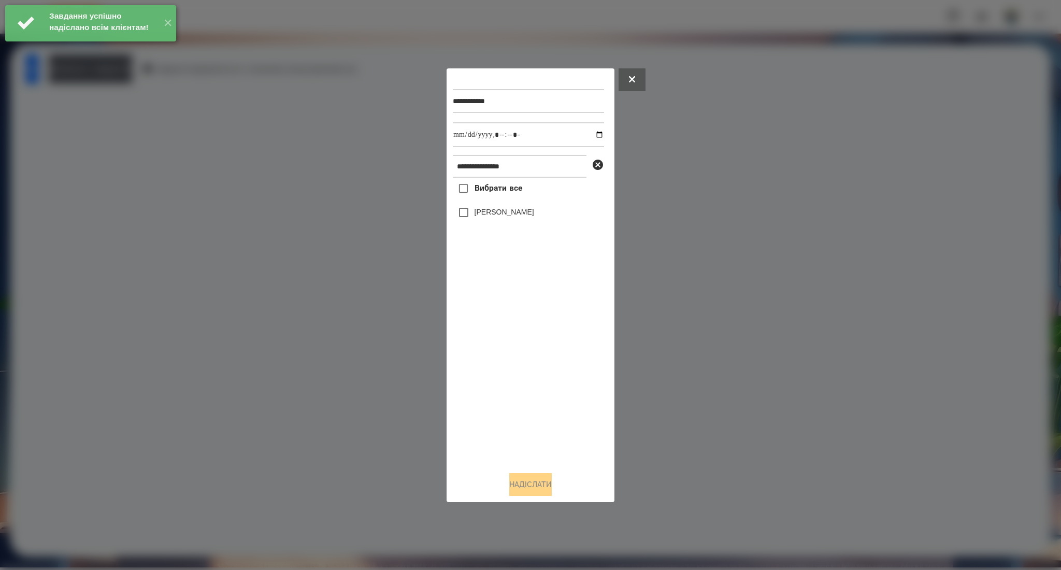
drag, startPoint x: 487, startPoint y: 187, endPoint x: 504, endPoint y: 187, distance: 17.1
click at [491, 187] on span "Вибрати все" at bounding box center [498, 188] width 48 height 12
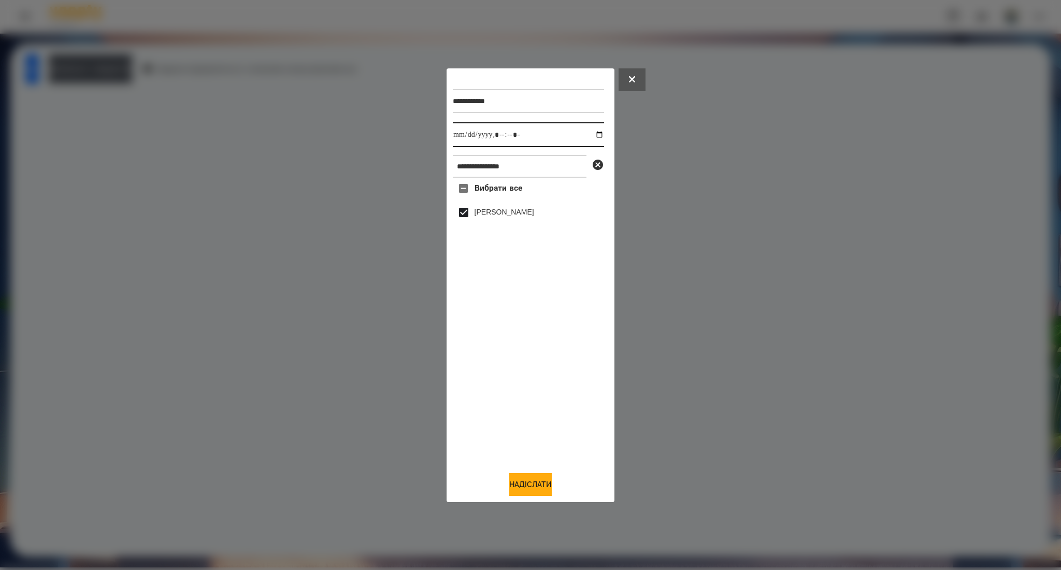
click at [595, 132] on input "datetime-local" at bounding box center [528, 134] width 151 height 25
type input "**********"
click at [535, 479] on button "Надіслати" at bounding box center [530, 484] width 42 height 23
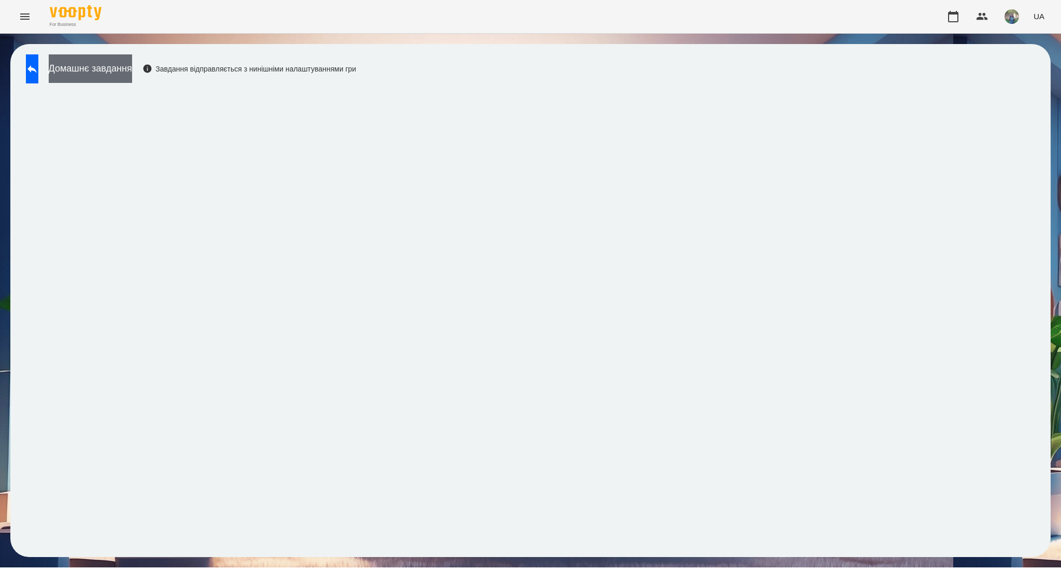
click at [119, 70] on button "Домашнє завдання" at bounding box center [90, 68] width 83 height 28
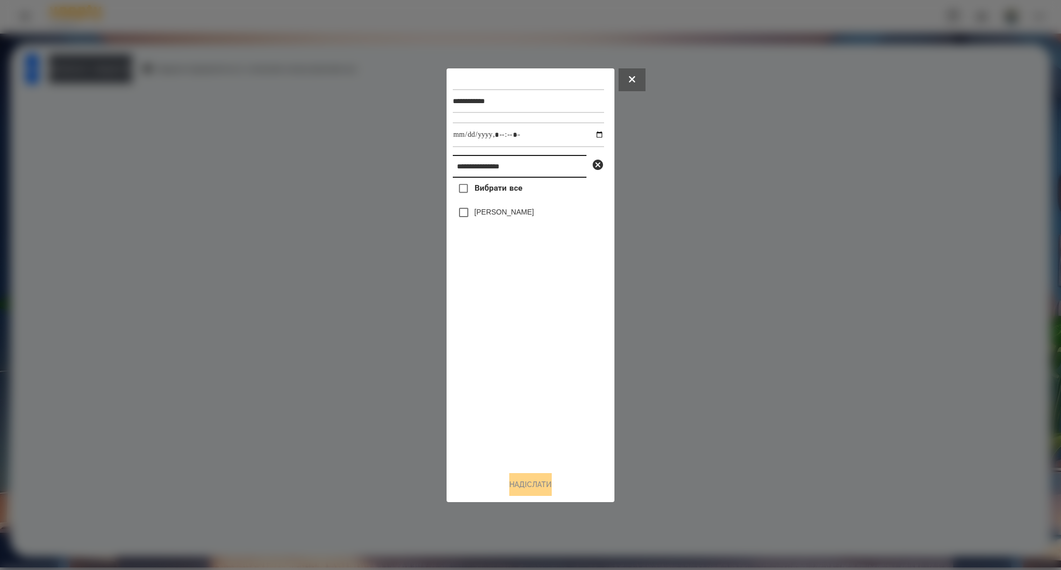
click at [473, 163] on input "**********" at bounding box center [520, 166] width 134 height 23
paste input "**"
type input "**********"
click at [494, 190] on span "Вибрати все" at bounding box center [498, 188] width 48 height 12
click at [509, 480] on button "Надіслати" at bounding box center [530, 484] width 42 height 23
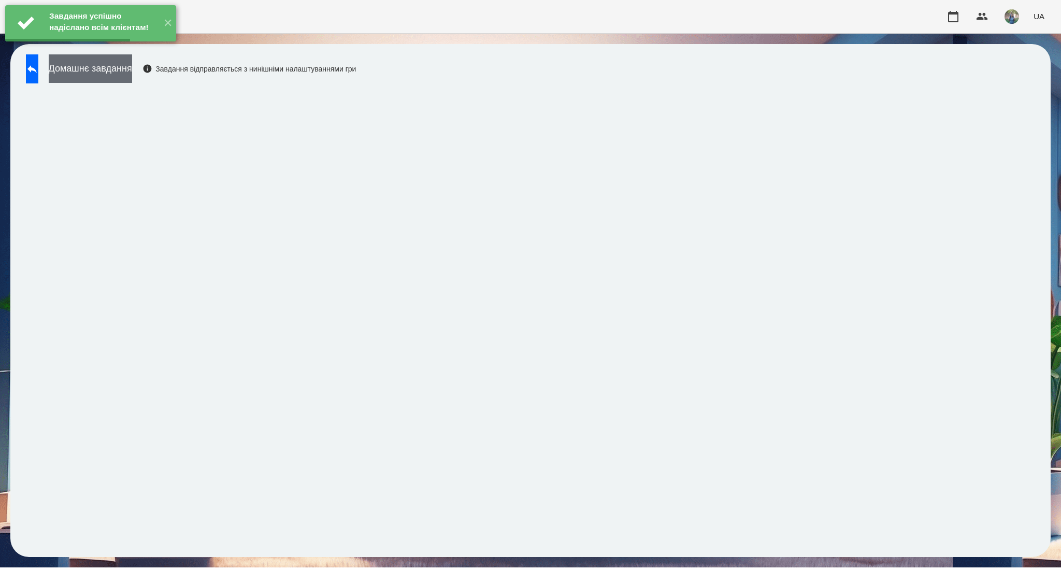
click at [132, 71] on button "Домашнє завдання" at bounding box center [90, 68] width 83 height 28
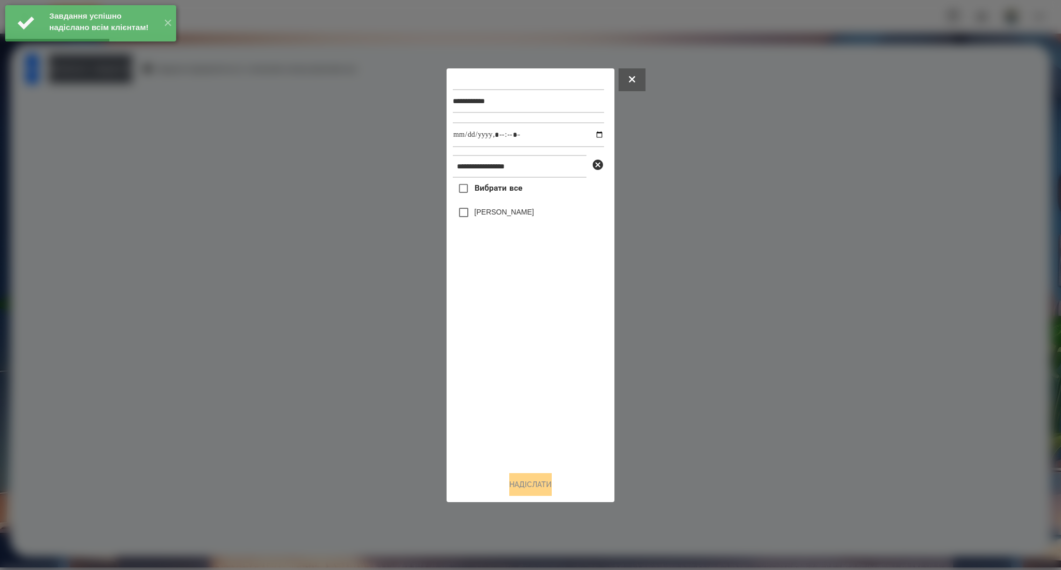
drag, startPoint x: 489, startPoint y: 187, endPoint x: 496, endPoint y: 183, distance: 8.1
click at [489, 186] on span "Вибрати все" at bounding box center [498, 188] width 48 height 12
click at [591, 135] on input "datetime-local" at bounding box center [528, 134] width 151 height 25
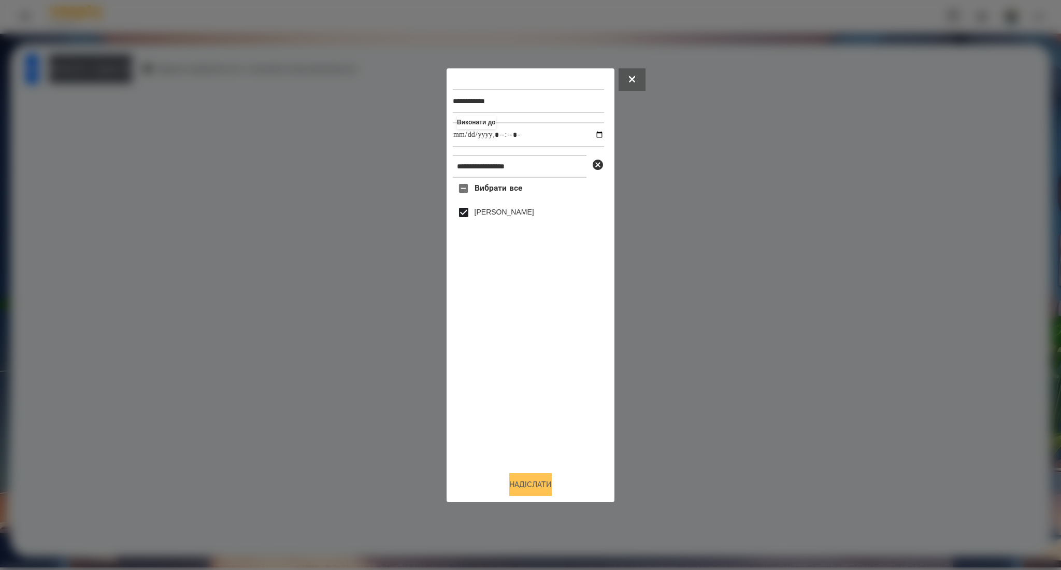
type input "**********"
click at [511, 485] on button "Надіслати" at bounding box center [530, 484] width 42 height 23
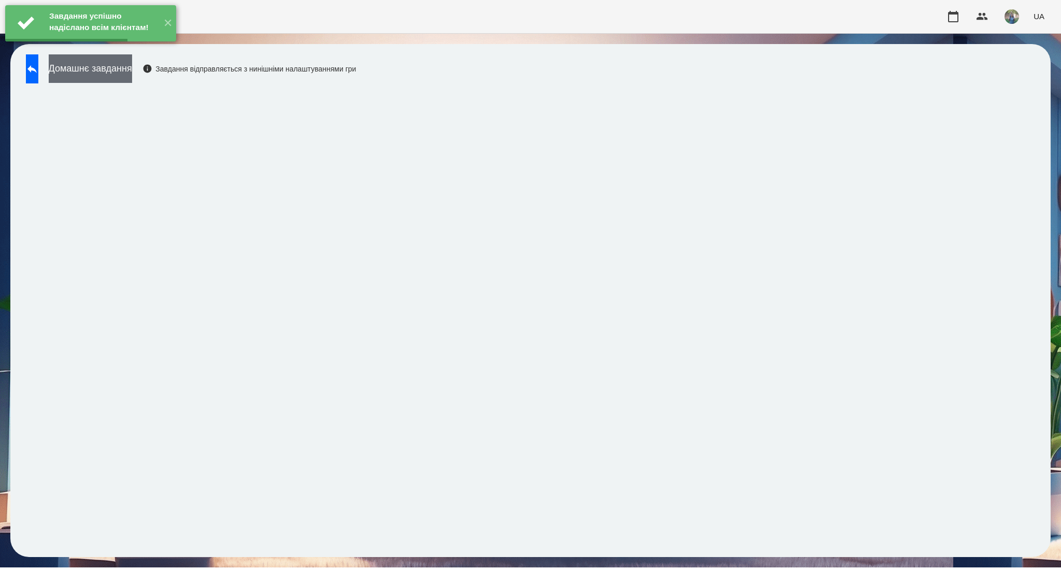
click at [132, 80] on button "Домашнє завдання" at bounding box center [90, 68] width 83 height 28
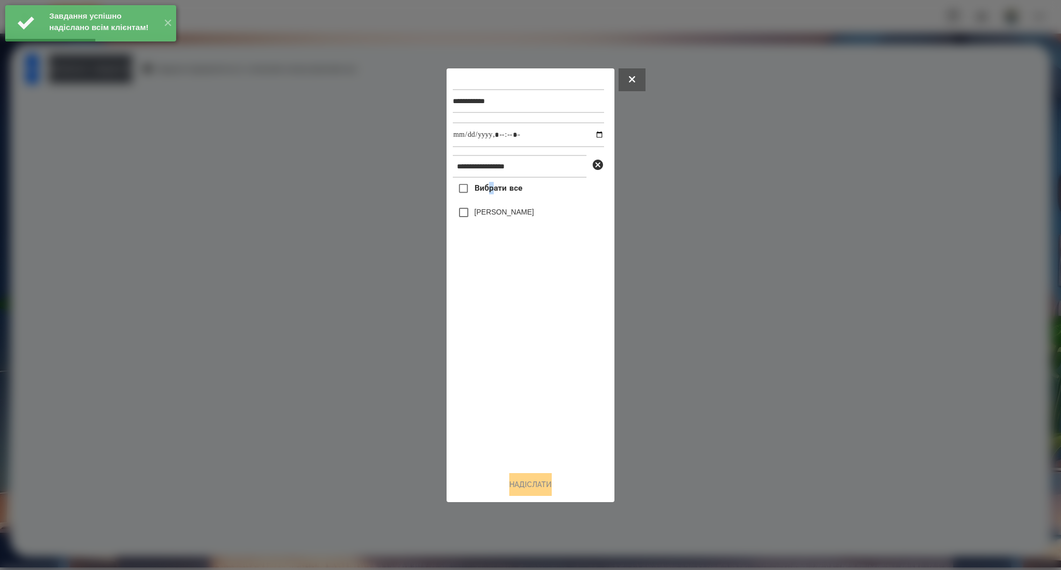
drag, startPoint x: 491, startPoint y: 197, endPoint x: 494, endPoint y: 191, distance: 7.4
click at [491, 197] on label "Вибрати все" at bounding box center [487, 189] width 69 height 22
click at [496, 188] on span "Вибрати все" at bounding box center [498, 188] width 48 height 12
click at [586, 134] on input "datetime-local" at bounding box center [528, 134] width 151 height 25
click at [586, 139] on input "datetime-local" at bounding box center [528, 134] width 151 height 25
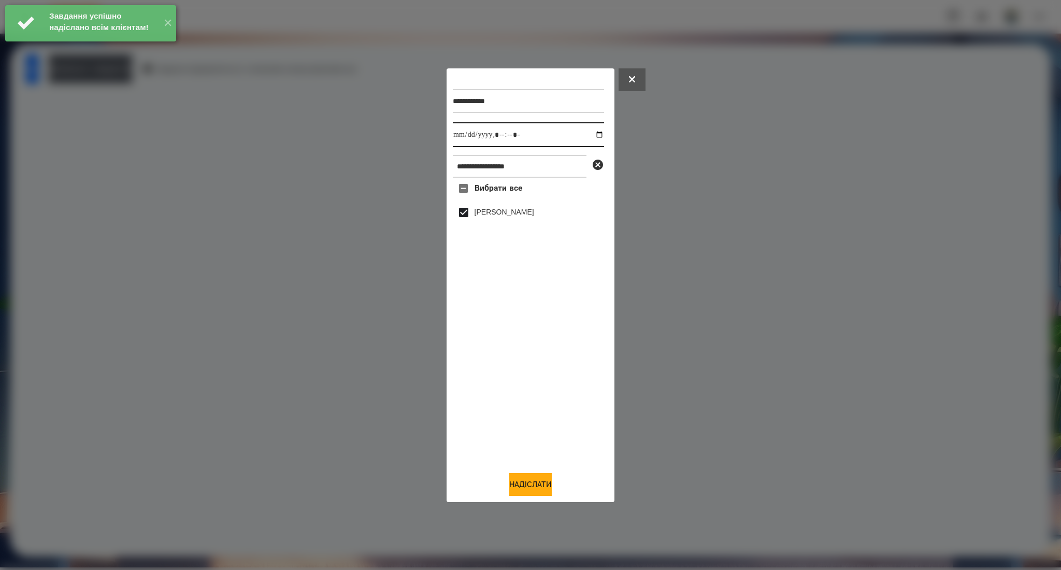
click at [589, 135] on input "datetime-local" at bounding box center [528, 134] width 151 height 25
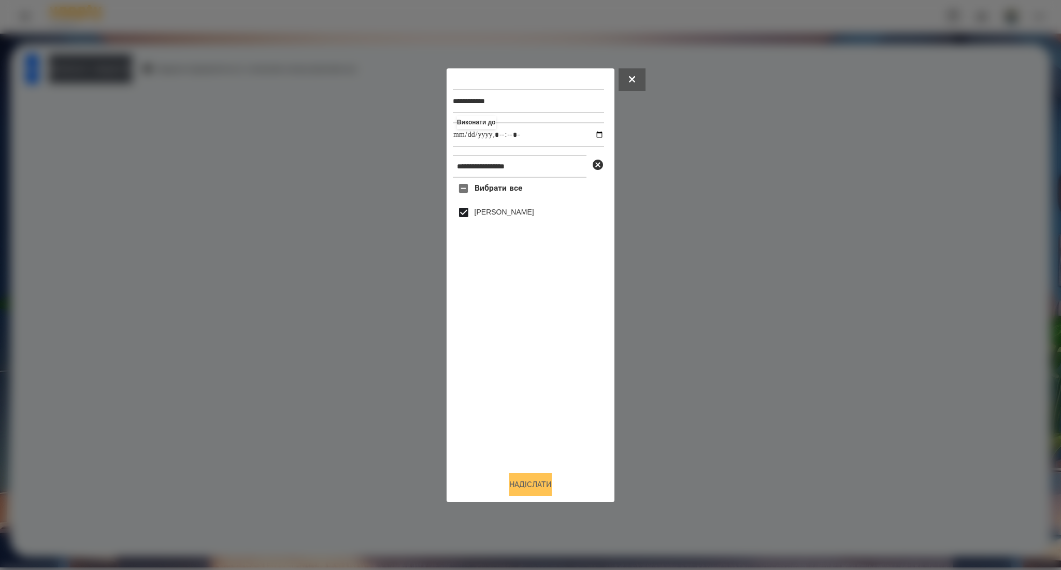
type input "**********"
click at [532, 482] on button "Надіслати" at bounding box center [530, 484] width 42 height 23
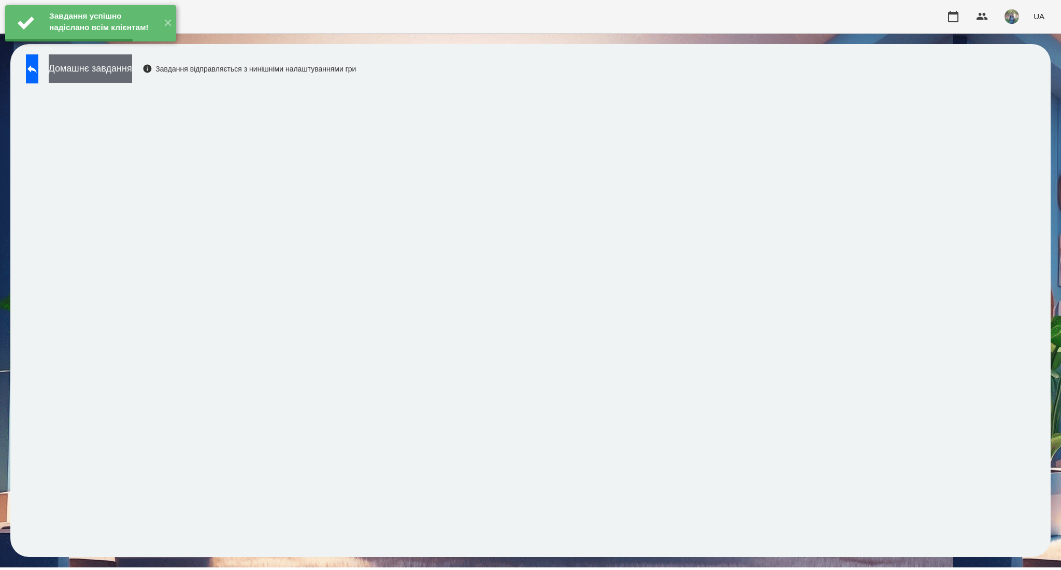
click at [132, 67] on button "Домашнє завдання" at bounding box center [90, 68] width 83 height 28
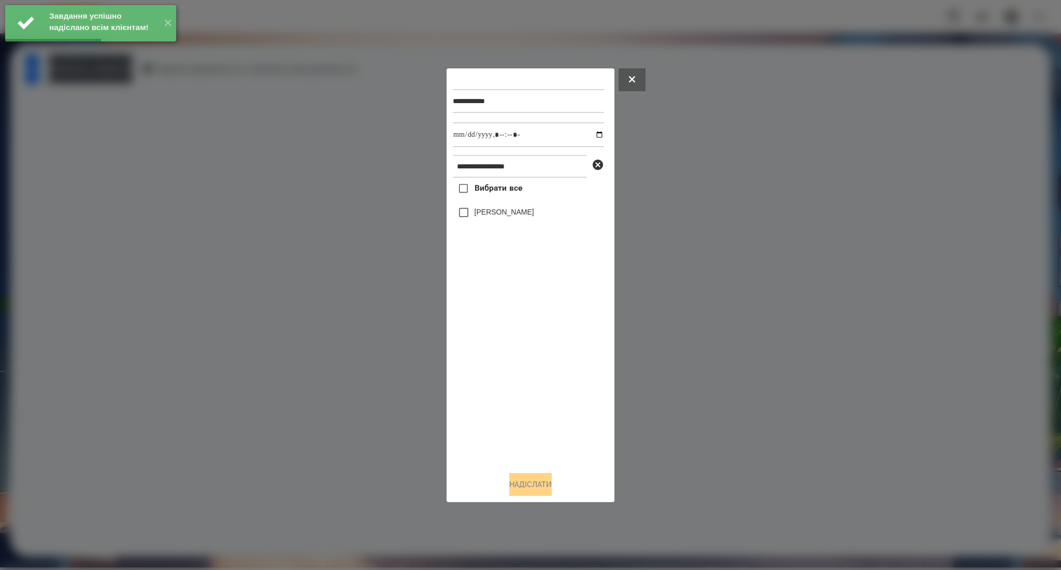
click at [497, 187] on span "Вибрати все" at bounding box center [498, 188] width 48 height 12
click at [598, 133] on input "datetime-local" at bounding box center [528, 134] width 151 height 25
click at [592, 135] on input "datetime-local" at bounding box center [528, 134] width 151 height 25
type input "**********"
click at [530, 476] on button "Надіслати" at bounding box center [530, 484] width 42 height 23
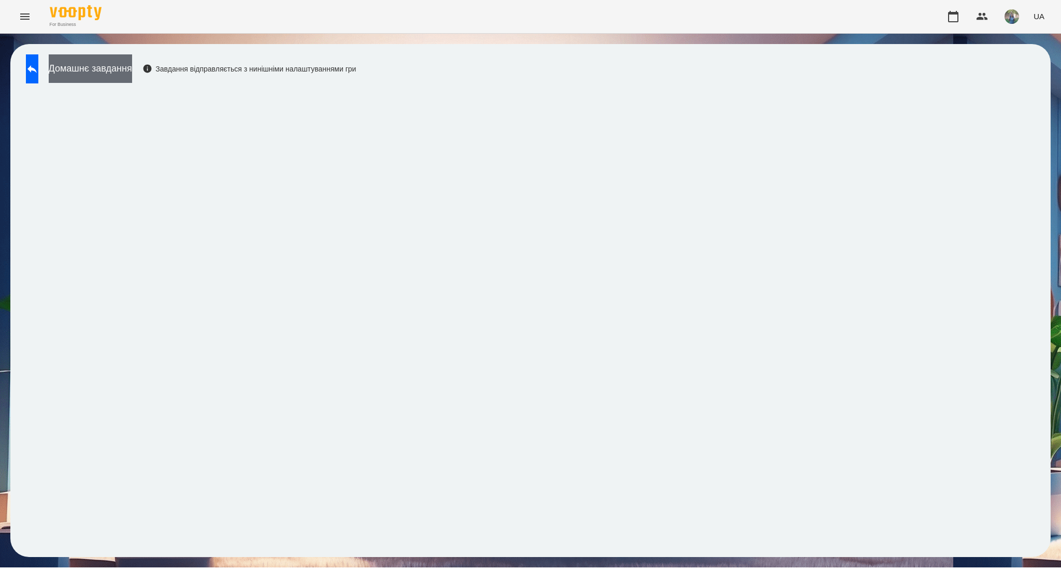
click at [121, 74] on button "Домашнє завдання" at bounding box center [90, 68] width 83 height 28
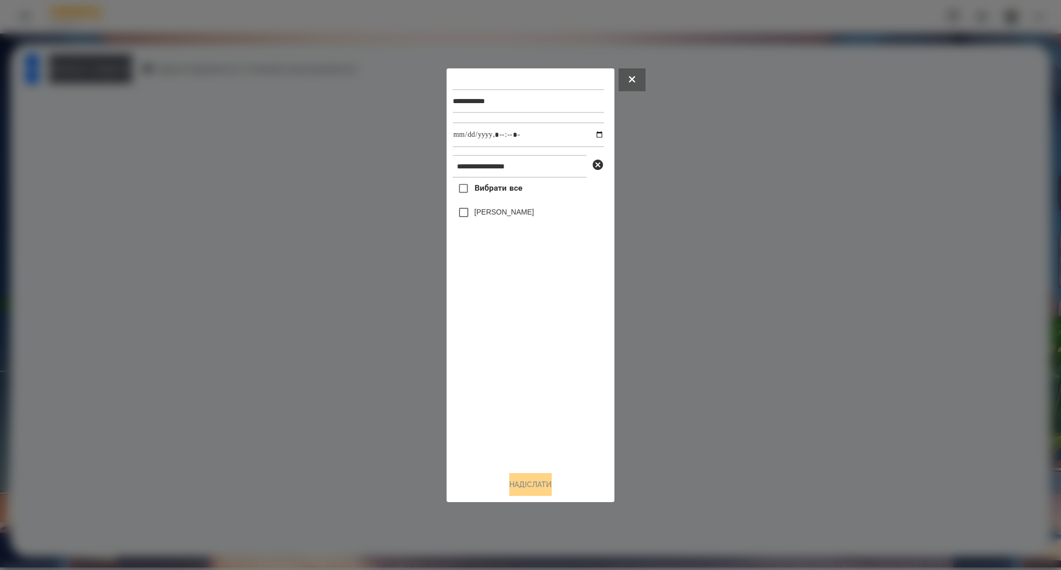
click at [486, 194] on span "Вибрати все" at bounding box center [498, 188] width 48 height 12
click at [525, 470] on div "**********" at bounding box center [530, 285] width 155 height 421
click at [548, 480] on button "Надіслати" at bounding box center [530, 484] width 42 height 23
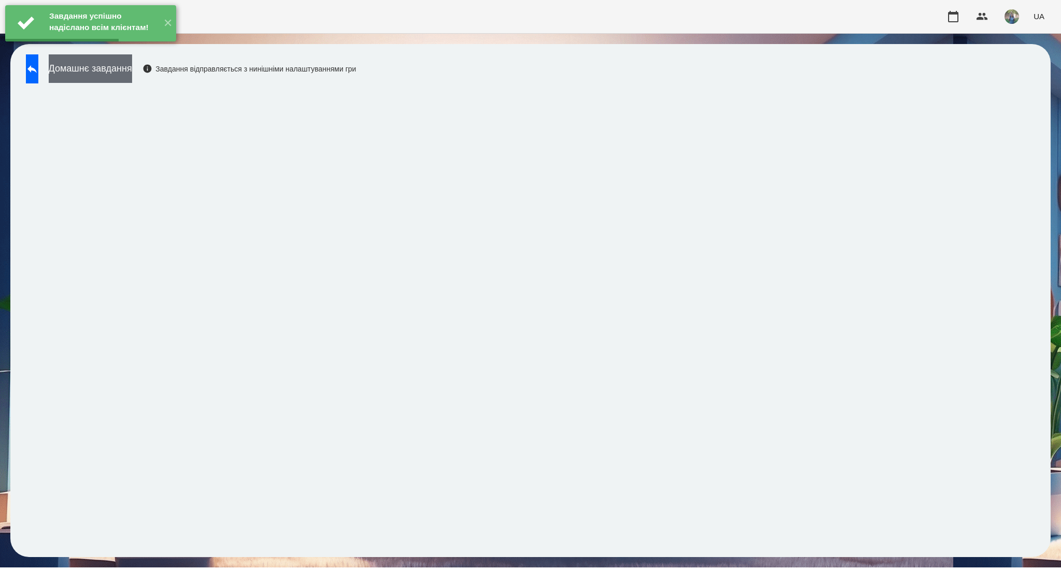
click at [132, 77] on button "Домашнє завдання" at bounding box center [90, 68] width 83 height 28
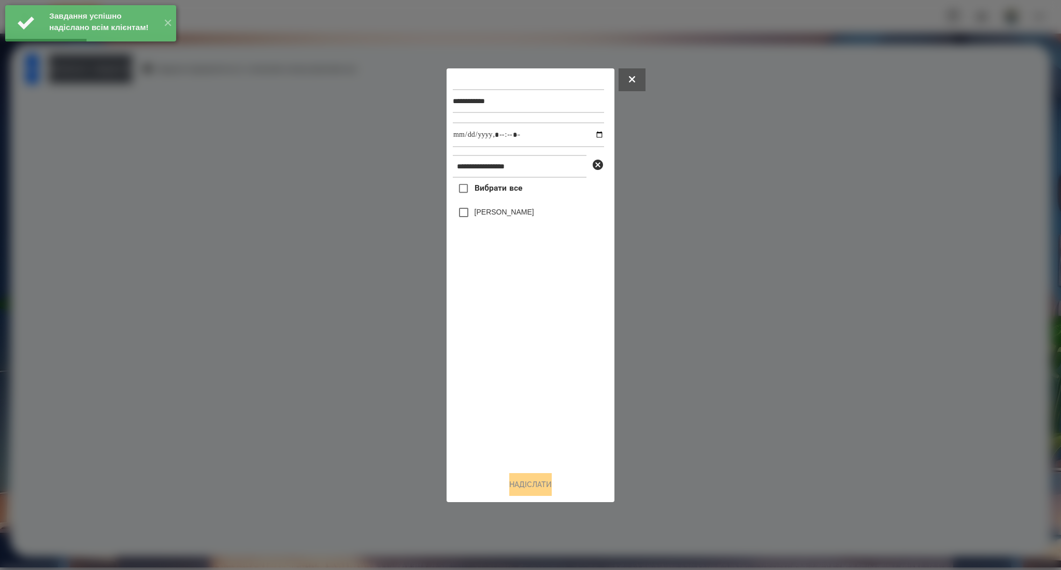
click at [475, 184] on span "Вибрати все" at bounding box center [498, 188] width 48 height 12
click at [591, 137] on input "datetime-local" at bounding box center [528, 134] width 151 height 25
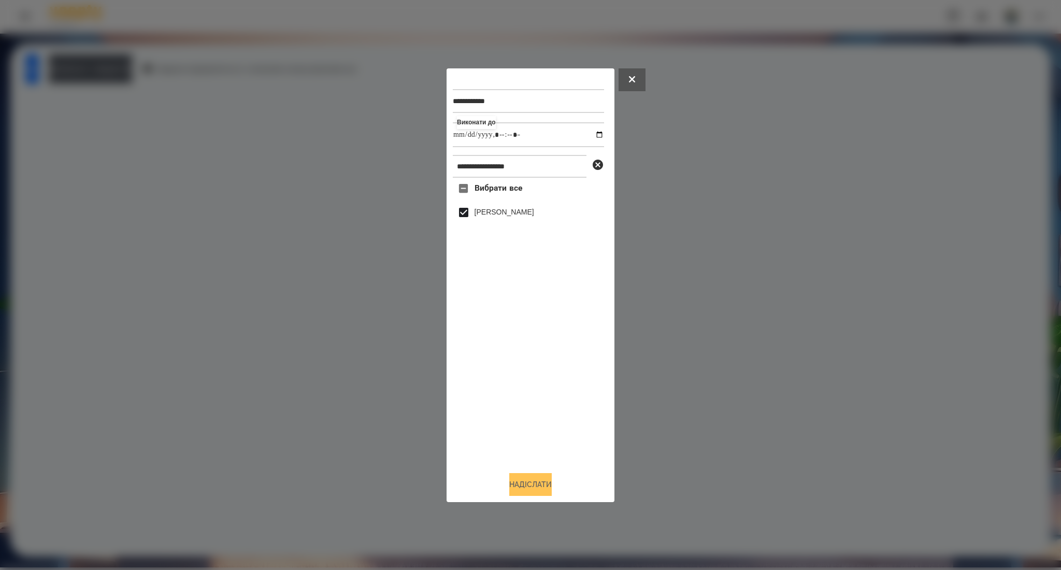
type input "**********"
click at [510, 488] on button "Надіслати" at bounding box center [530, 484] width 42 height 23
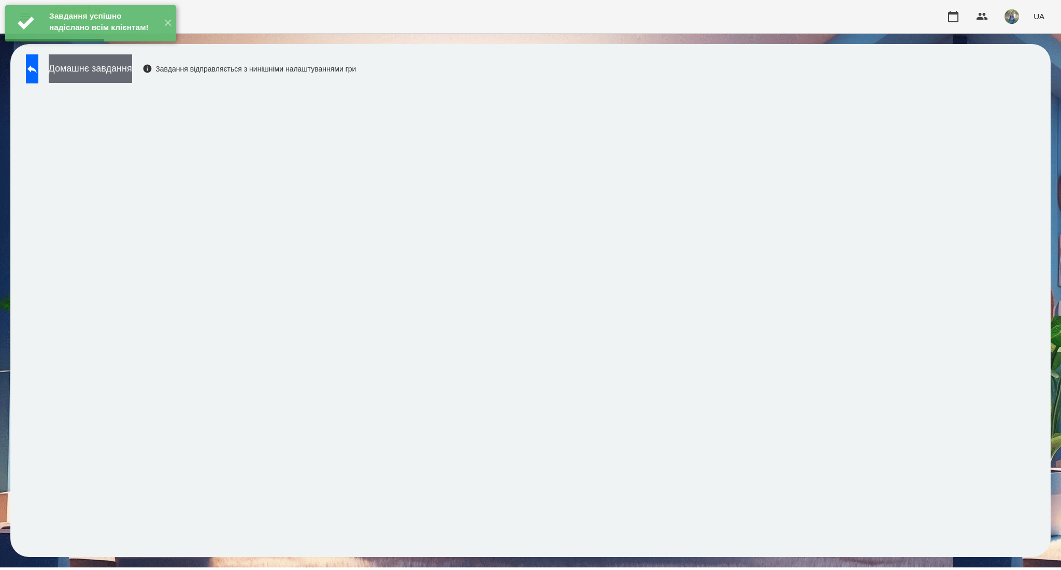
click at [90, 65] on button "Домашнє завдання" at bounding box center [90, 68] width 83 height 28
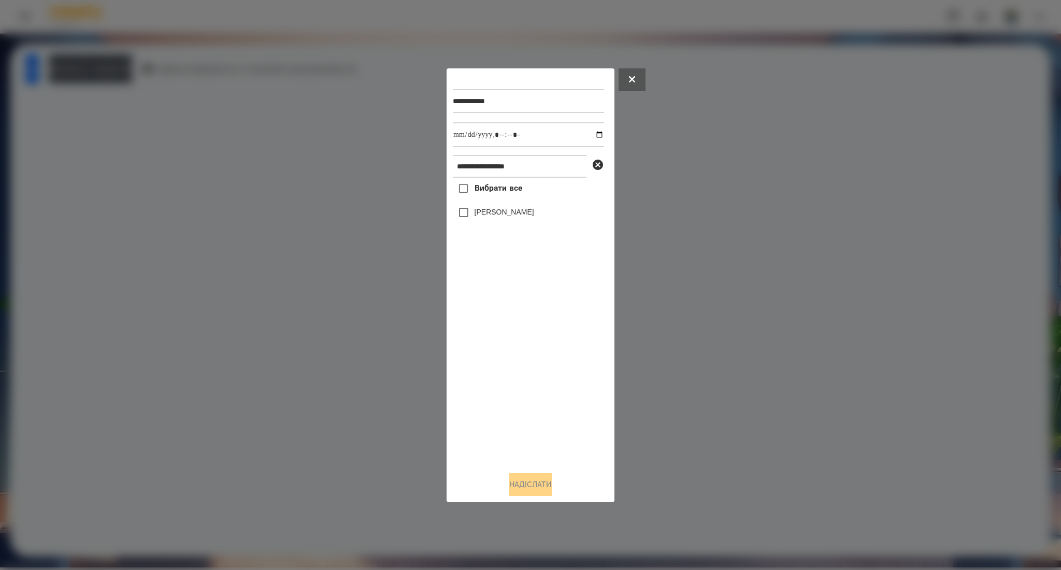
click at [496, 185] on span "Вибрати все" at bounding box center [498, 188] width 48 height 12
click at [592, 137] on input "datetime-local" at bounding box center [528, 134] width 151 height 25
type input "**********"
click at [514, 480] on button "Надіслати" at bounding box center [530, 484] width 42 height 23
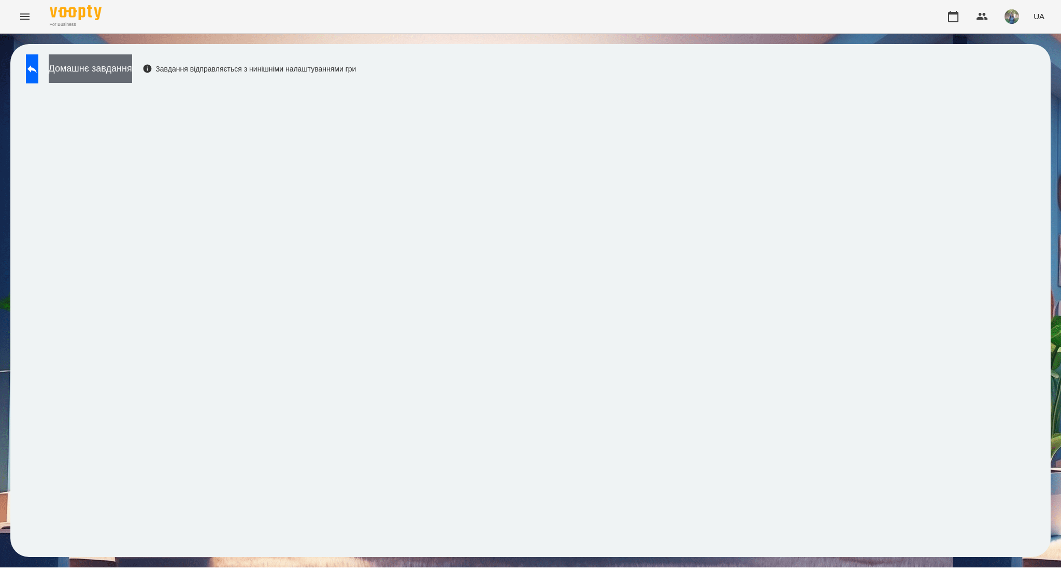
click at [110, 65] on button "Домашнє завдання" at bounding box center [90, 68] width 83 height 28
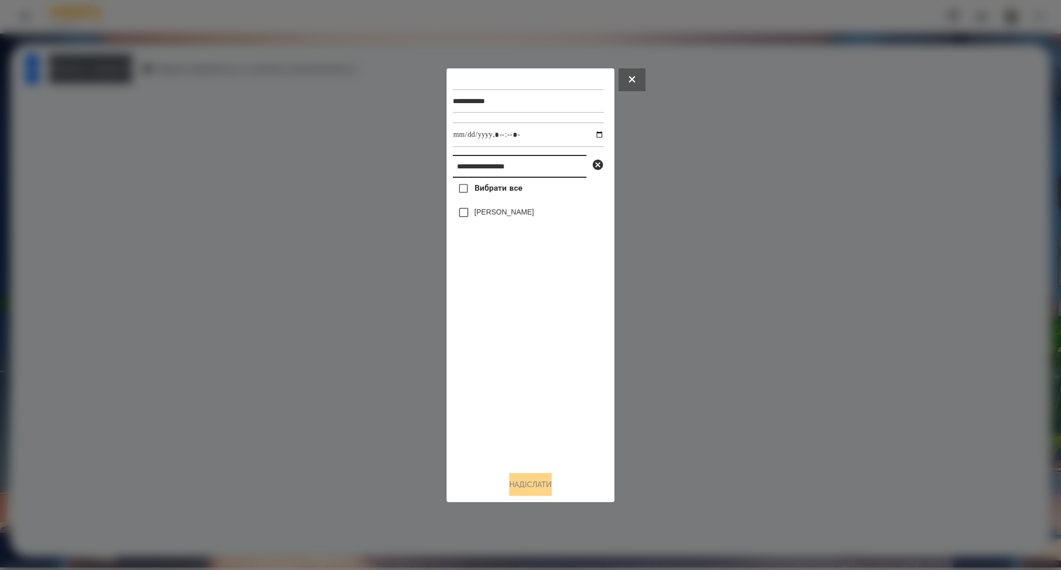
click at [486, 168] on input "**********" at bounding box center [520, 166] width 134 height 23
paste input "text"
type input "********"
drag, startPoint x: 483, startPoint y: 189, endPoint x: 482, endPoint y: 194, distance: 5.9
click at [483, 190] on span "Вибрати все" at bounding box center [498, 188] width 48 height 12
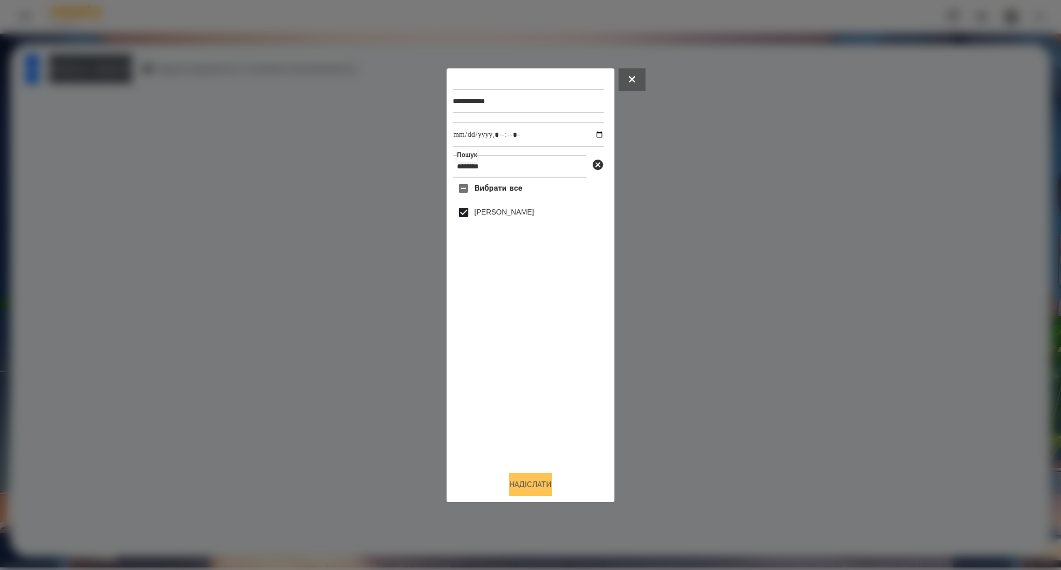
click at [513, 486] on button "Надіслати" at bounding box center [530, 484] width 42 height 23
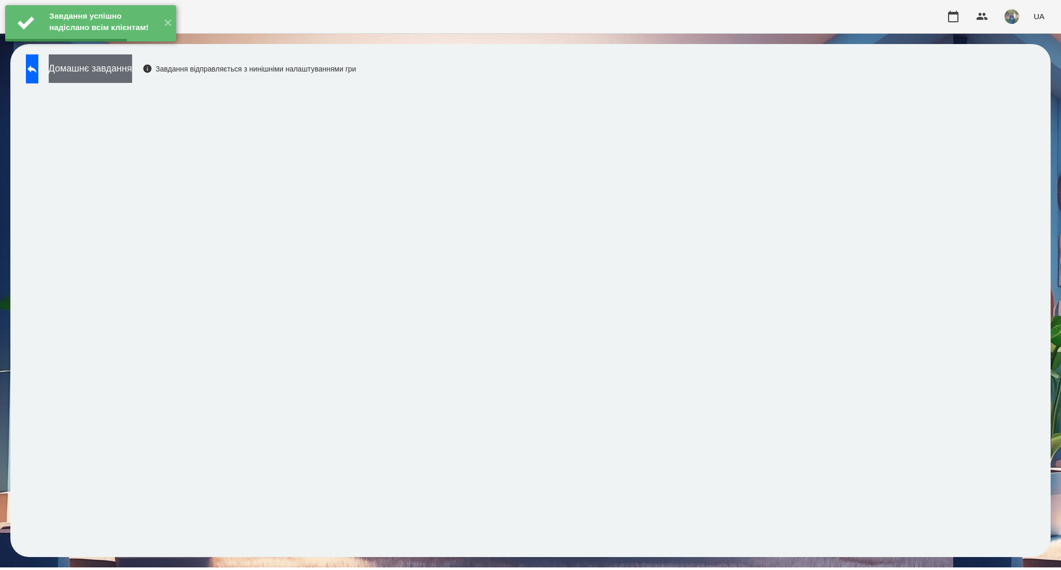
click at [128, 81] on button "Домашнє завдання" at bounding box center [90, 68] width 83 height 28
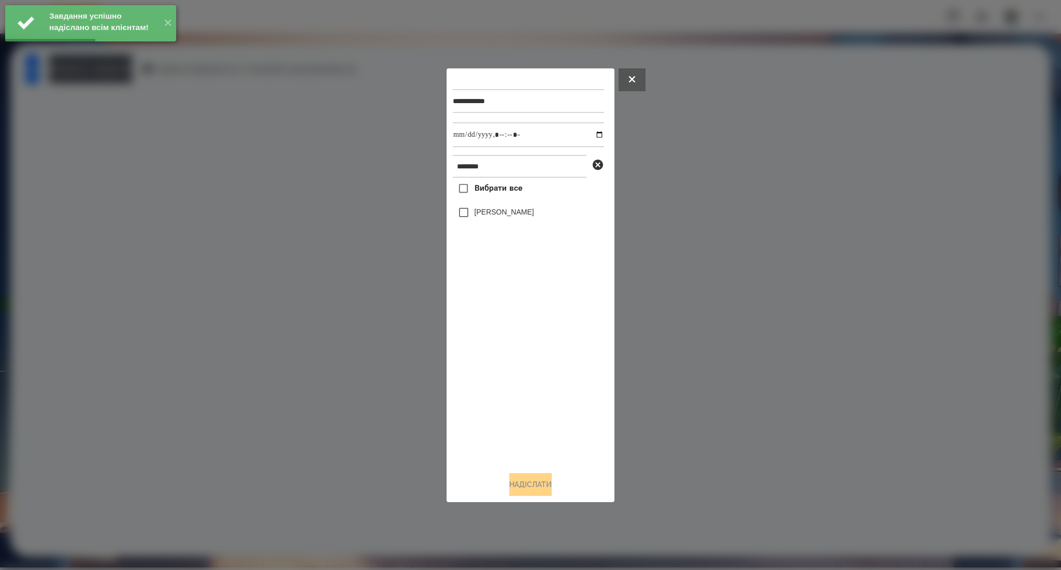
click at [498, 191] on span "Вибрати все" at bounding box center [498, 188] width 48 height 12
click at [595, 136] on input "datetime-local" at bounding box center [528, 134] width 151 height 25
type input "**********"
click at [523, 491] on button "Надіслати" at bounding box center [530, 484] width 42 height 23
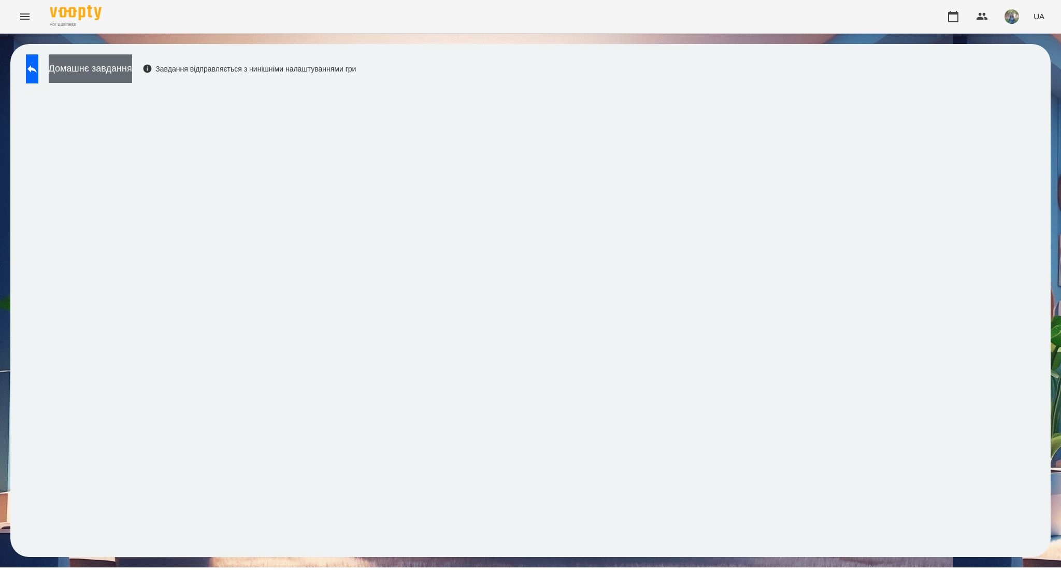
click at [132, 65] on button "Домашнє завдання" at bounding box center [90, 68] width 83 height 28
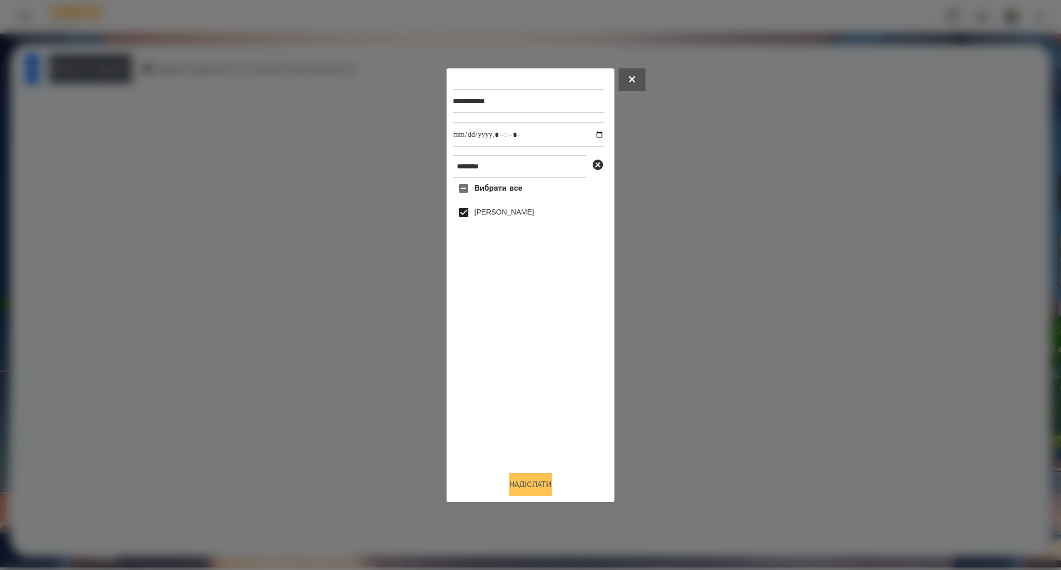
click at [523, 482] on button "Надіслати" at bounding box center [530, 484] width 42 height 23
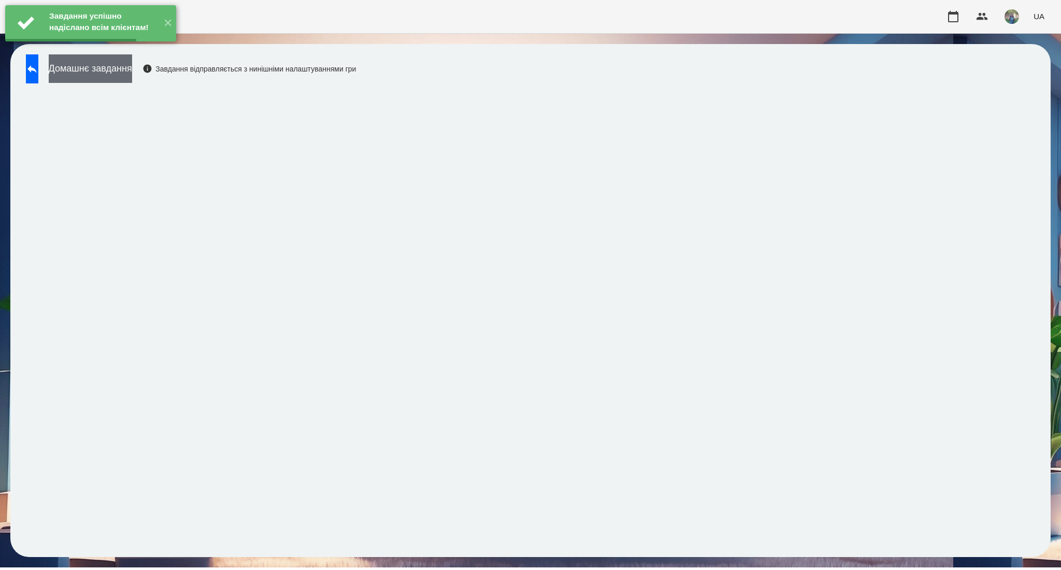
click at [120, 78] on button "Домашнє завдання" at bounding box center [90, 68] width 83 height 28
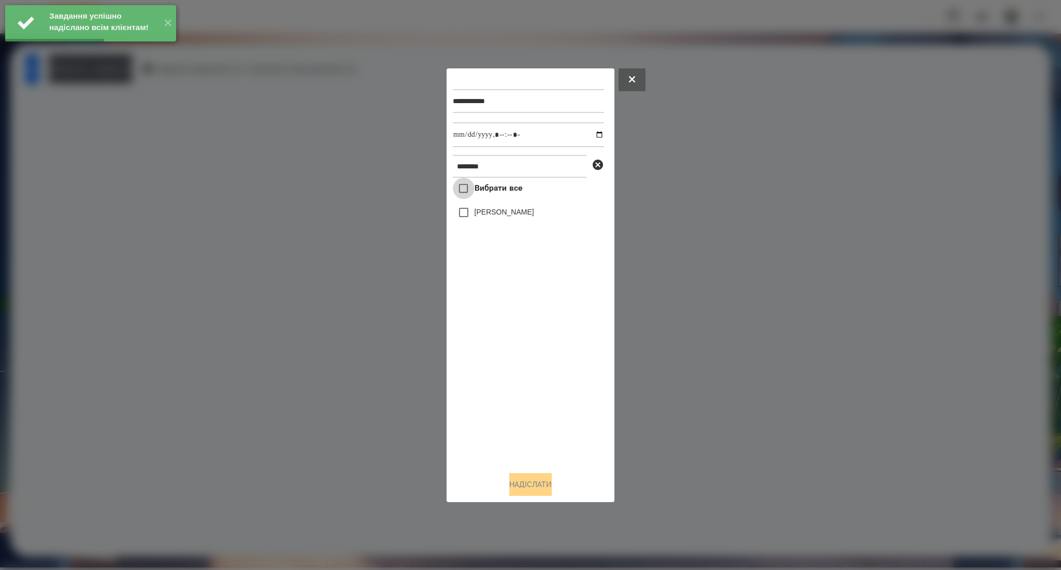
click at [465, 178] on span at bounding box center [464, 189] width 22 height 22
click at [595, 133] on input "datetime-local" at bounding box center [528, 134] width 151 height 25
type input "**********"
click at [526, 484] on button "Надіслати" at bounding box center [530, 484] width 42 height 23
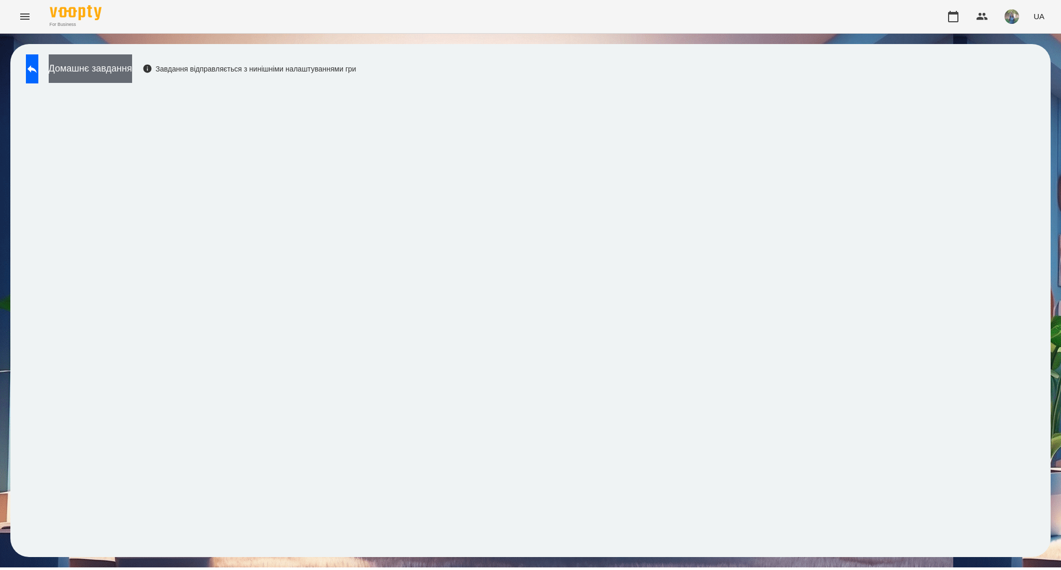
click at [132, 73] on button "Домашнє завдання" at bounding box center [90, 68] width 83 height 28
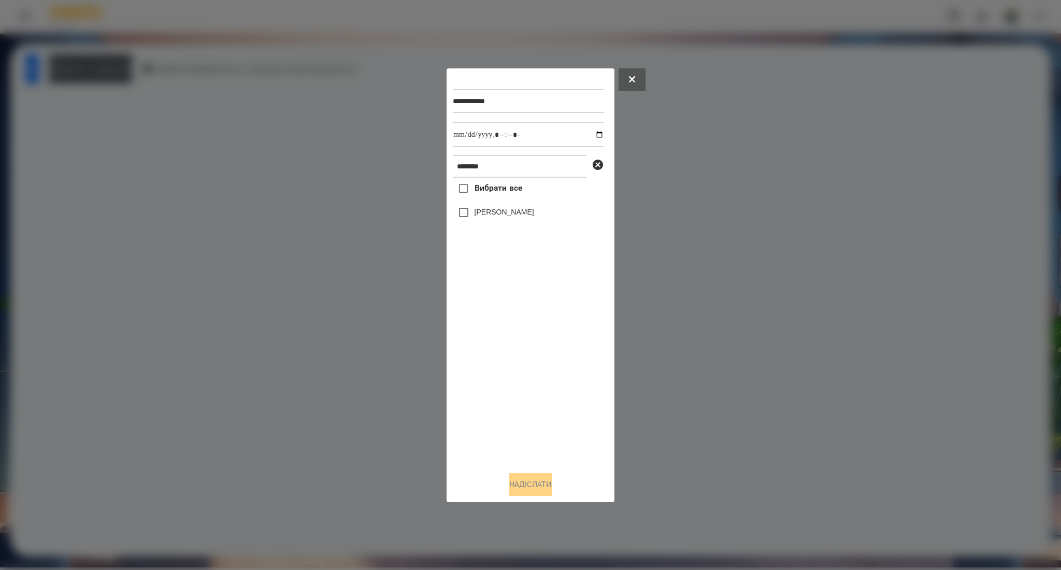
drag, startPoint x: 495, startPoint y: 186, endPoint x: 491, endPoint y: 192, distance: 7.0
click at [495, 186] on span "Вибрати все" at bounding box center [498, 188] width 48 height 12
click at [541, 485] on button "Надіслати" at bounding box center [530, 484] width 42 height 23
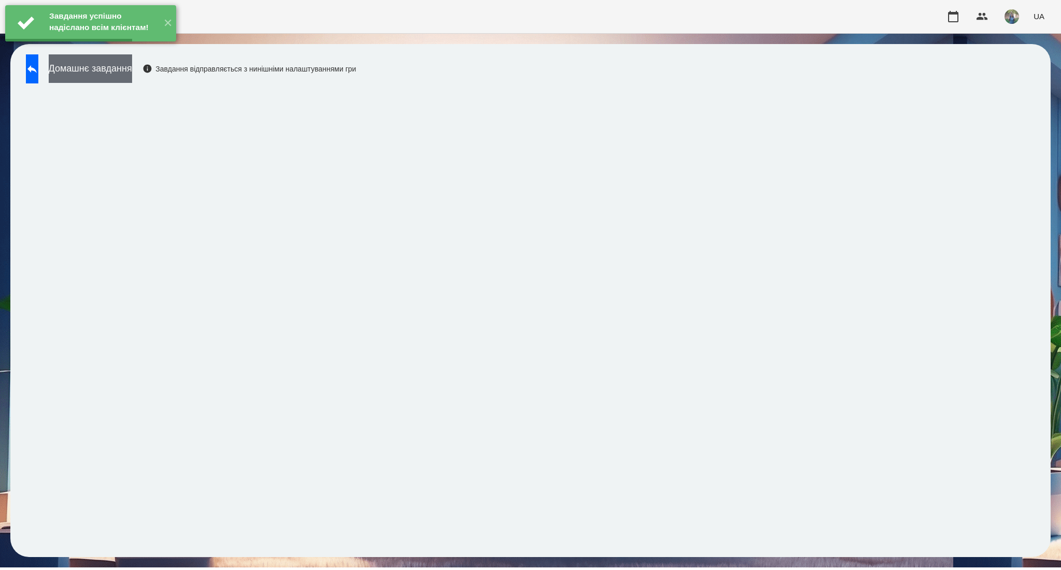
click at [132, 71] on button "Домашнє завдання" at bounding box center [90, 68] width 83 height 28
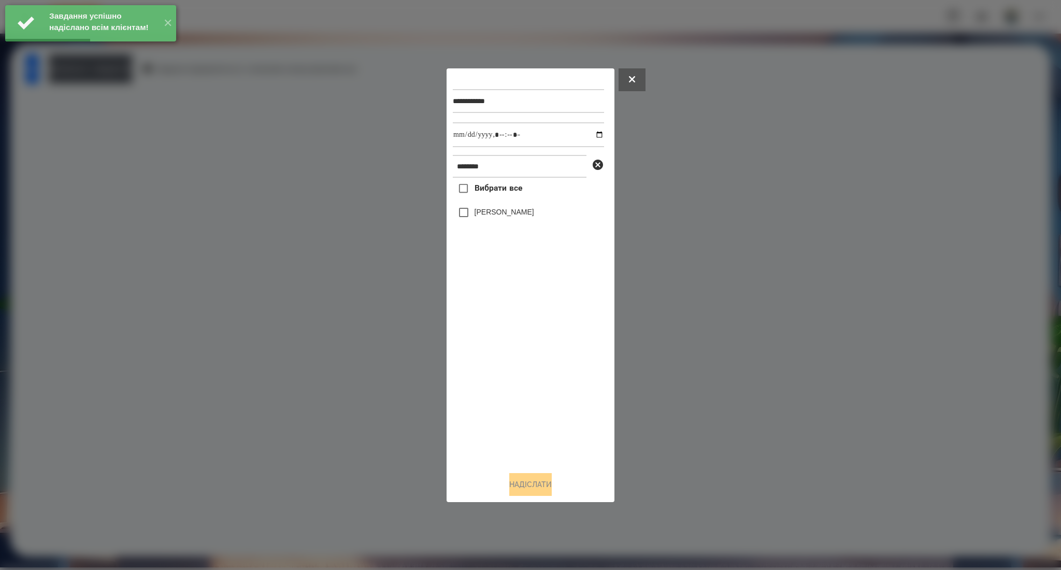
click at [511, 189] on span "Вибрати все" at bounding box center [498, 188] width 48 height 12
click at [591, 134] on input "datetime-local" at bounding box center [528, 134] width 151 height 25
type input "**********"
click at [526, 484] on button "Надіслати" at bounding box center [530, 484] width 42 height 23
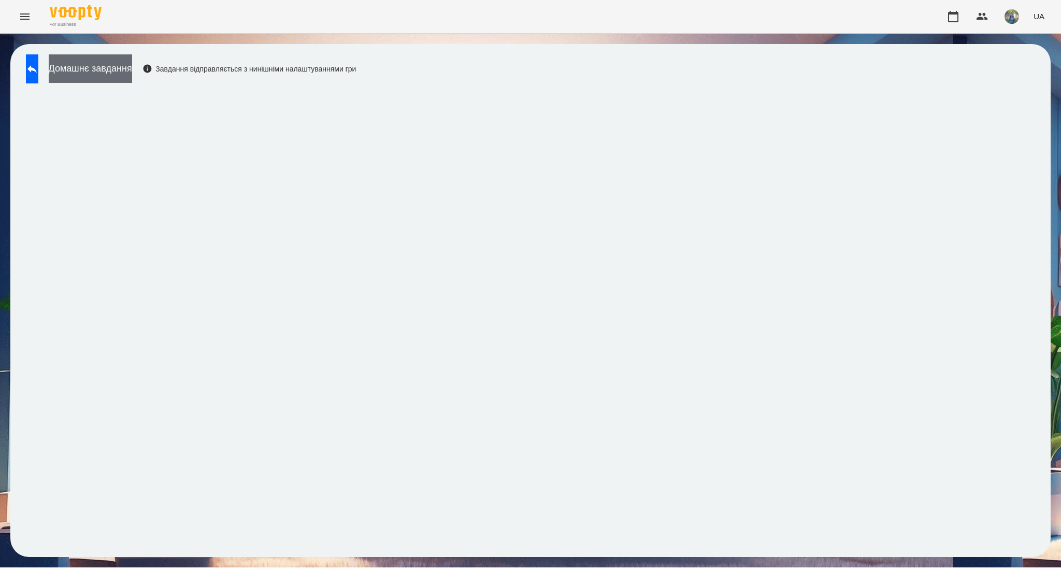
click at [122, 63] on button "Домашнє завдання" at bounding box center [90, 68] width 83 height 28
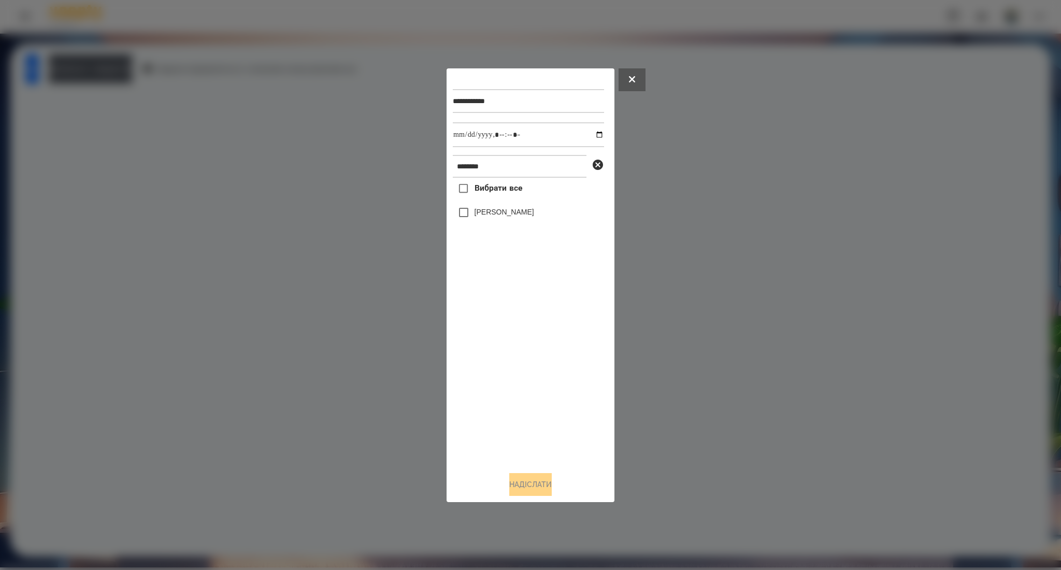
click at [488, 193] on span "Вибрати все" at bounding box center [498, 188] width 48 height 12
click at [519, 491] on button "Надіслати" at bounding box center [530, 484] width 42 height 23
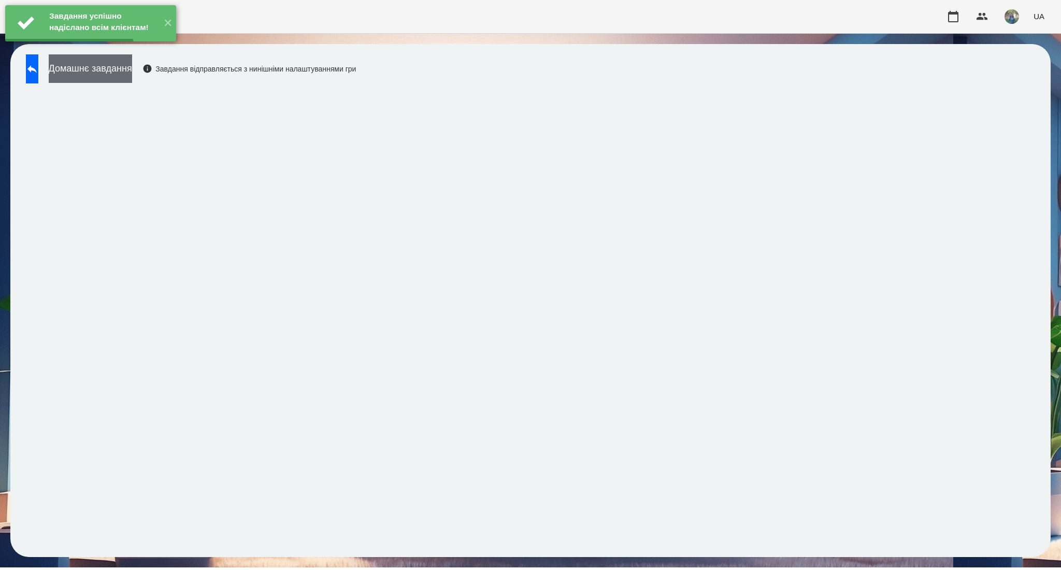
click at [110, 73] on button "Домашнє завдання" at bounding box center [90, 68] width 83 height 28
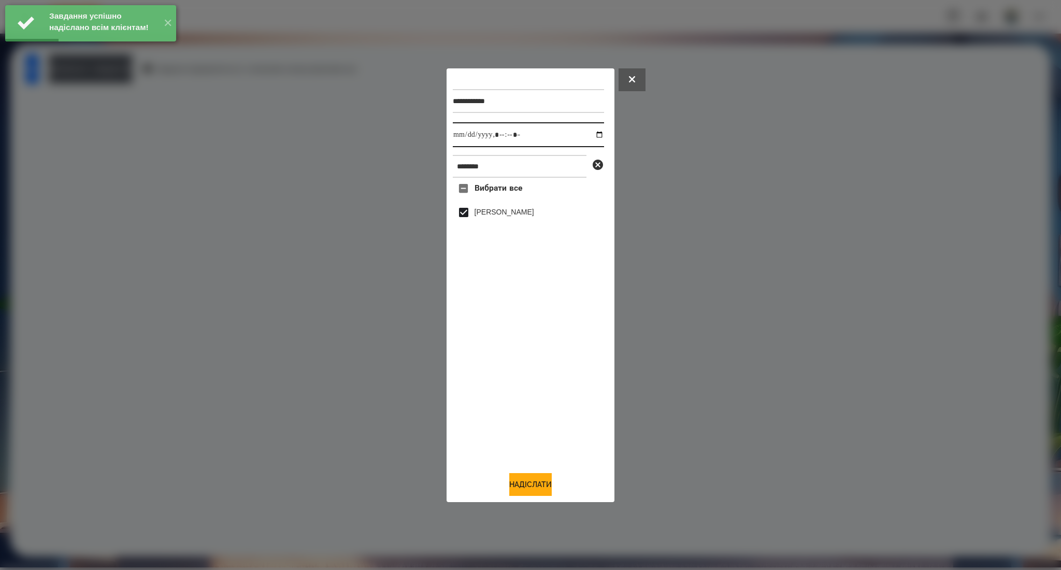
drag, startPoint x: 596, startPoint y: 134, endPoint x: 590, endPoint y: 136, distance: 6.1
click at [597, 134] on input "datetime-local" at bounding box center [528, 134] width 151 height 25
type input "**********"
drag, startPoint x: 513, startPoint y: 493, endPoint x: 520, endPoint y: 492, distance: 7.3
click at [513, 493] on button "Надіслати" at bounding box center [530, 484] width 42 height 23
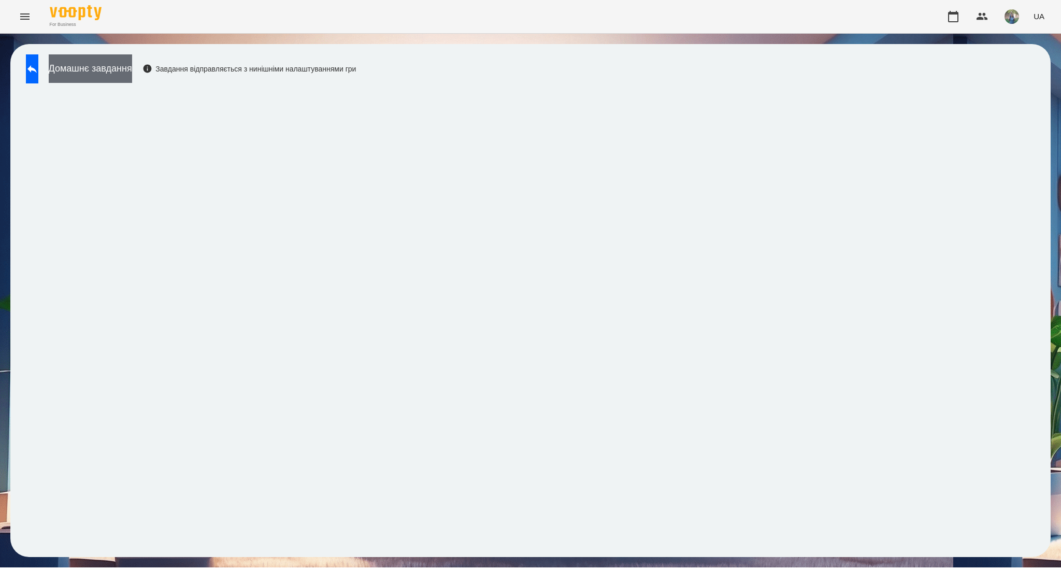
click at [122, 71] on button "Домашнє завдання" at bounding box center [90, 68] width 83 height 28
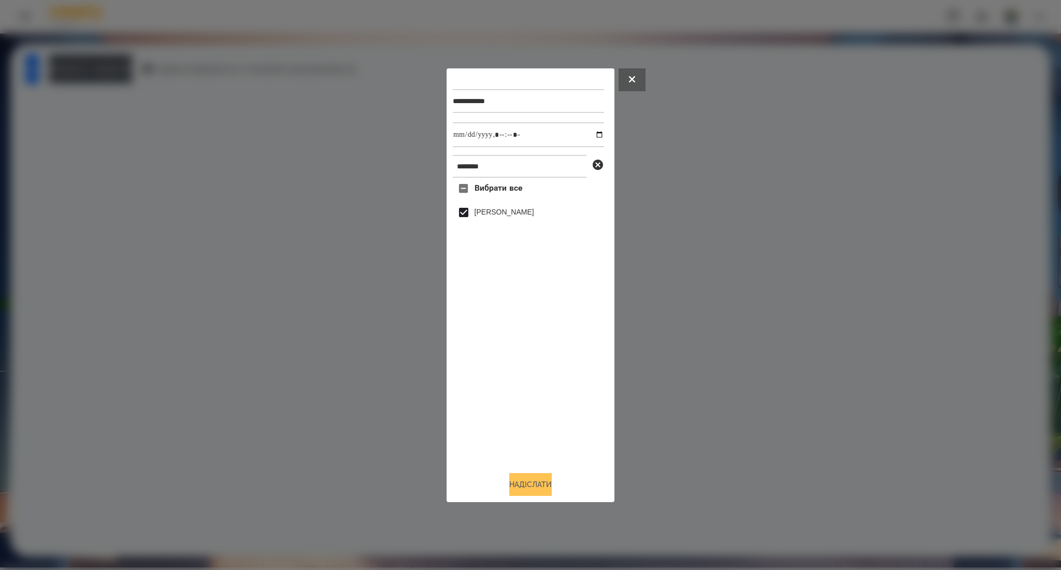
click at [529, 489] on button "Надіслати" at bounding box center [530, 484] width 42 height 23
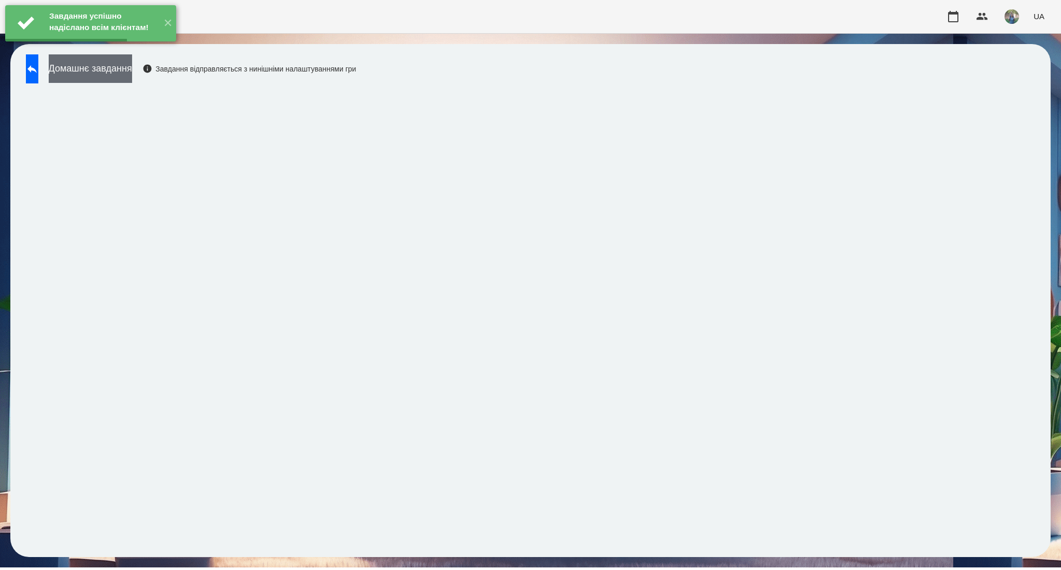
click at [132, 73] on button "Домашнє завдання" at bounding box center [90, 68] width 83 height 28
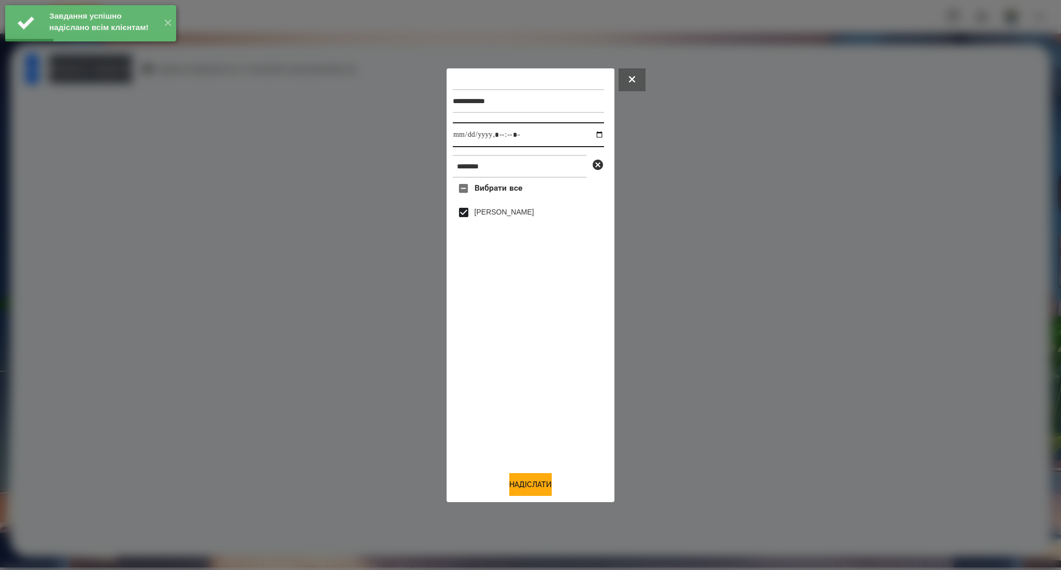
drag, startPoint x: 593, startPoint y: 136, endPoint x: 582, endPoint y: 143, distance: 13.1
click at [594, 136] on input "datetime-local" at bounding box center [528, 134] width 151 height 25
type input "**********"
click at [520, 484] on button "Надіслати" at bounding box center [530, 484] width 42 height 23
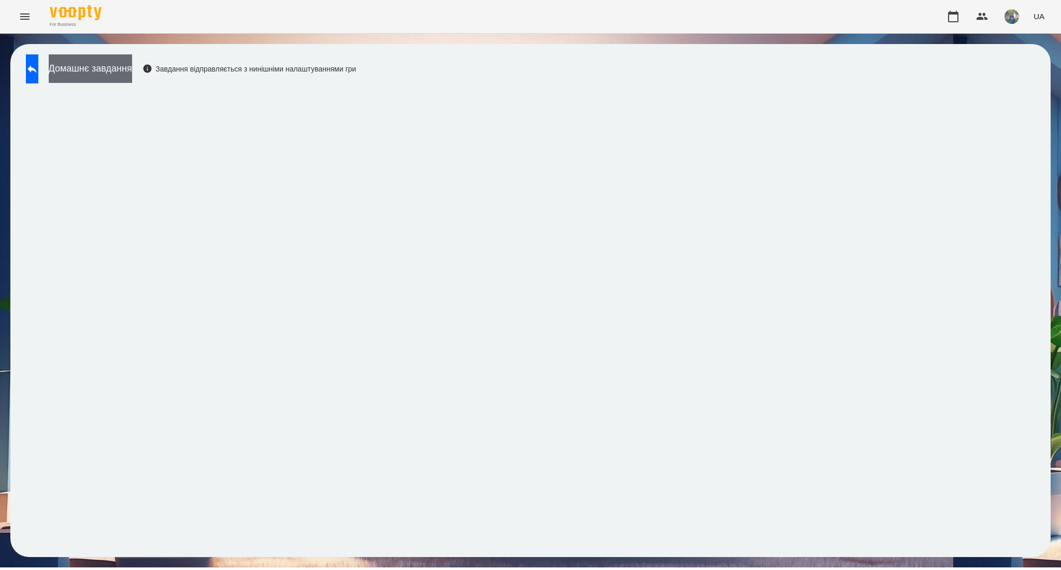
click at [132, 67] on button "Домашнє завдання" at bounding box center [90, 68] width 83 height 28
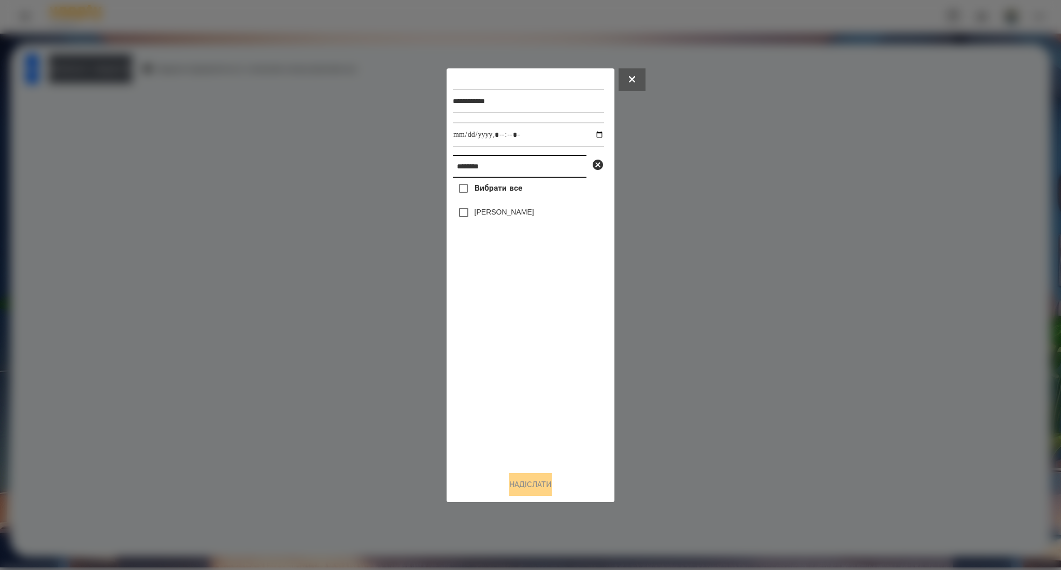
click at [454, 174] on input "********" at bounding box center [520, 166] width 134 height 23
click at [489, 158] on input "********" at bounding box center [520, 166] width 134 height 23
paste input "********"
type input "**********"
click at [528, 473] on button "Надіслати" at bounding box center [530, 484] width 42 height 23
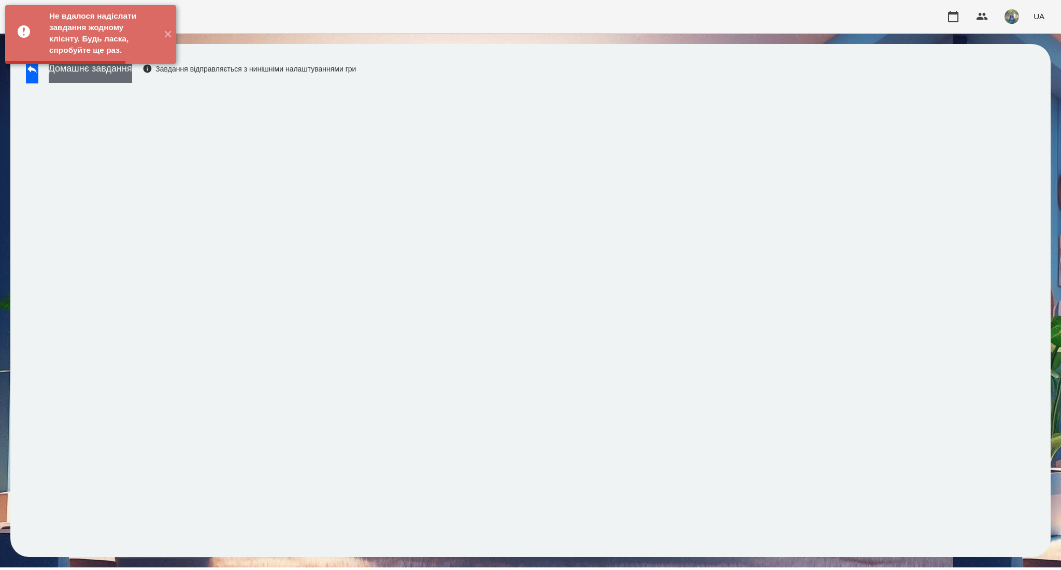
click at [103, 81] on button "Домашнє завдання" at bounding box center [90, 68] width 83 height 28
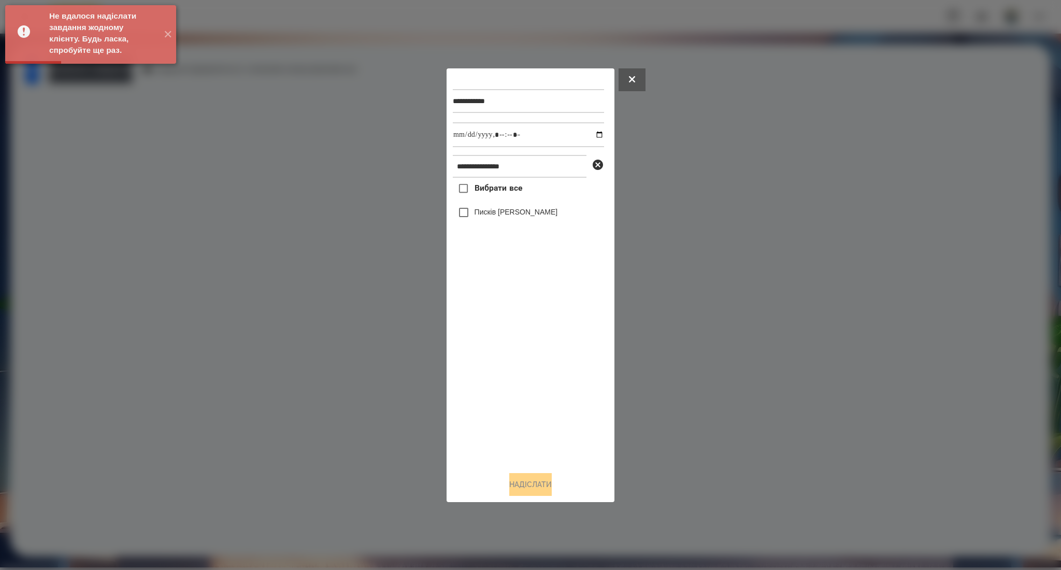
click at [507, 191] on span "Вибрати все" at bounding box center [498, 188] width 48 height 12
click at [519, 478] on button "Надіслати" at bounding box center [530, 484] width 42 height 23
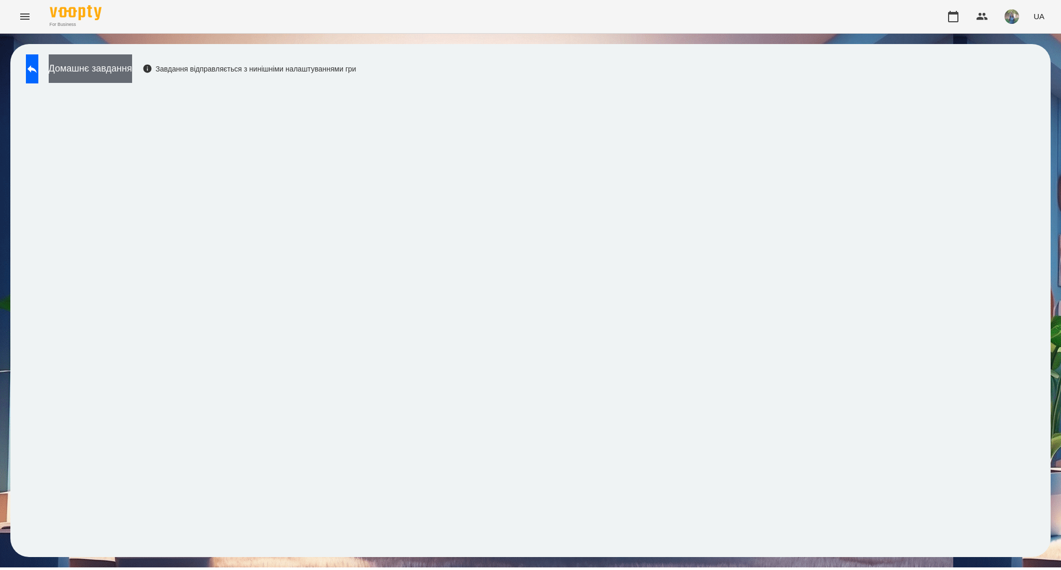
click at [114, 61] on button "Домашнє завдання" at bounding box center [90, 68] width 83 height 28
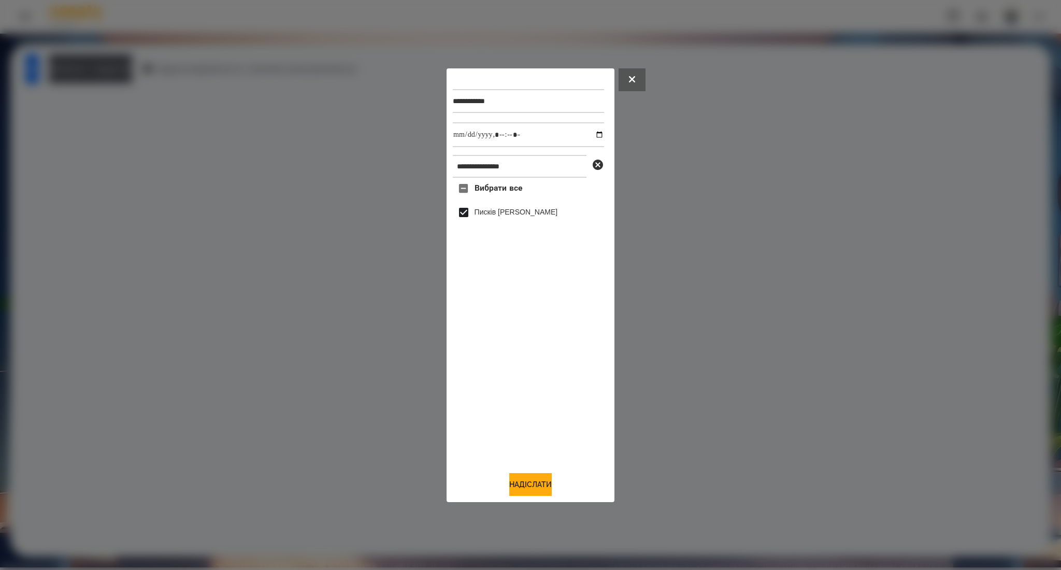
click at [537, 499] on div "**********" at bounding box center [531, 285] width 168 height 434
click at [535, 487] on button "Надіслати" at bounding box center [530, 484] width 42 height 23
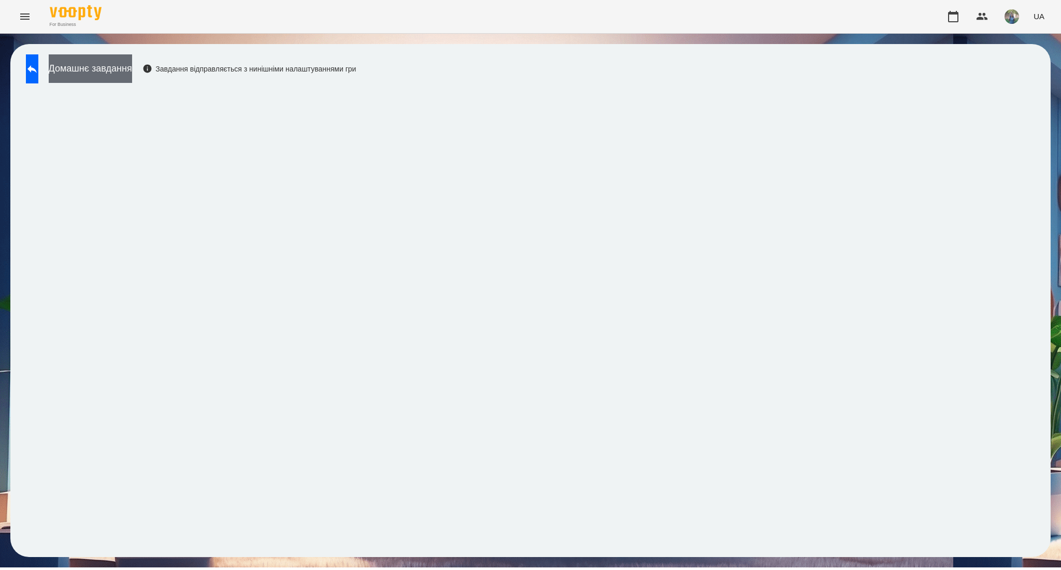
click at [132, 79] on button "Домашнє завдання" at bounding box center [90, 68] width 83 height 28
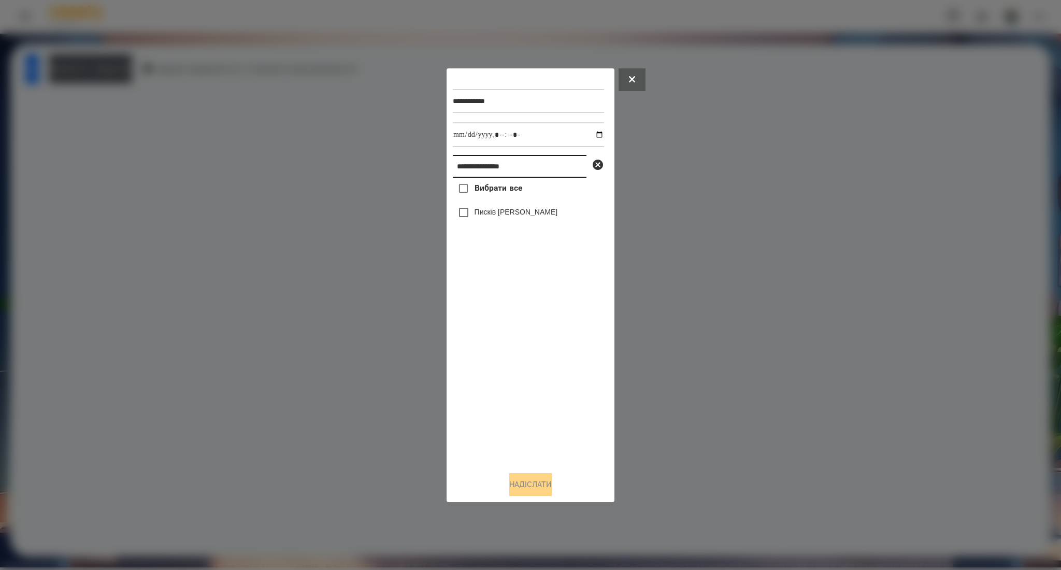
click at [495, 156] on input "**********" at bounding box center [520, 166] width 134 height 23
paste input "text"
type input "*********"
click at [502, 190] on span "Вибрати все" at bounding box center [498, 188] width 48 height 12
click at [534, 484] on button "Надіслати" at bounding box center [530, 484] width 42 height 23
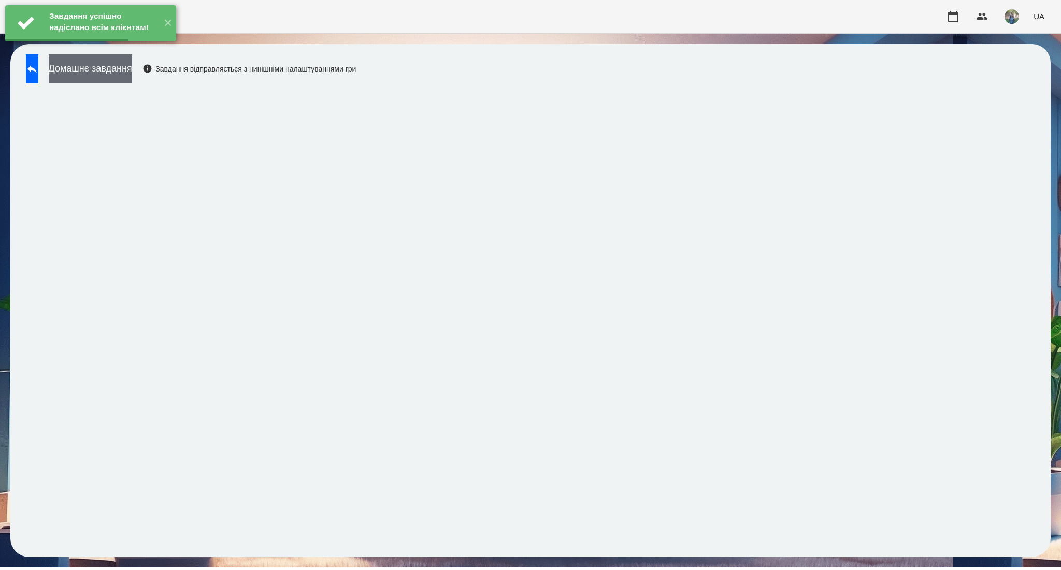
click at [132, 68] on button "Домашнє завдання" at bounding box center [90, 68] width 83 height 28
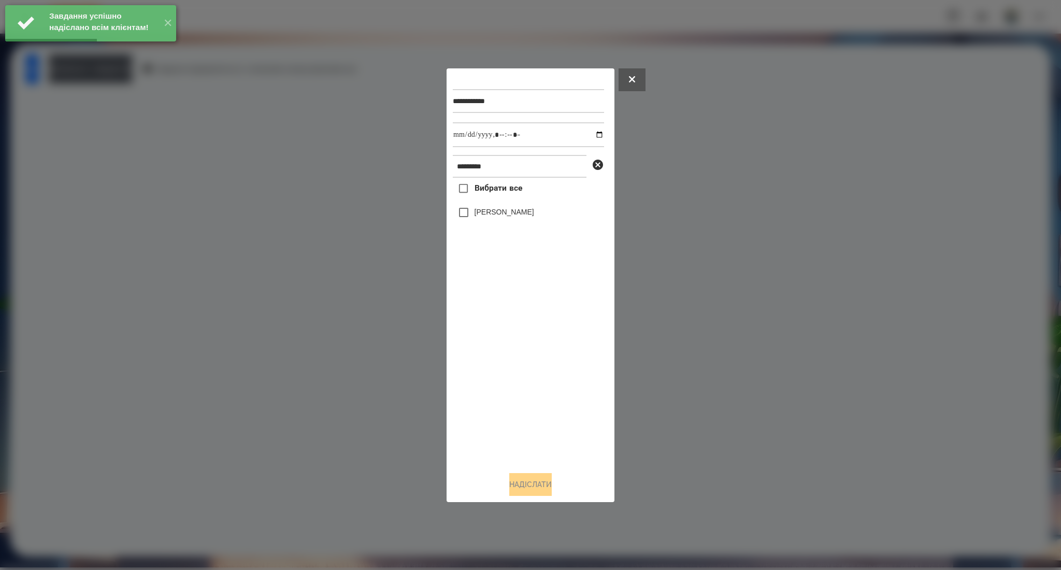
click at [498, 189] on span "Вибрати все" at bounding box center [498, 188] width 48 height 12
click at [594, 135] on input "datetime-local" at bounding box center [528, 134] width 151 height 25
type input "**********"
click at [526, 491] on button "Надіслати" at bounding box center [530, 484] width 42 height 23
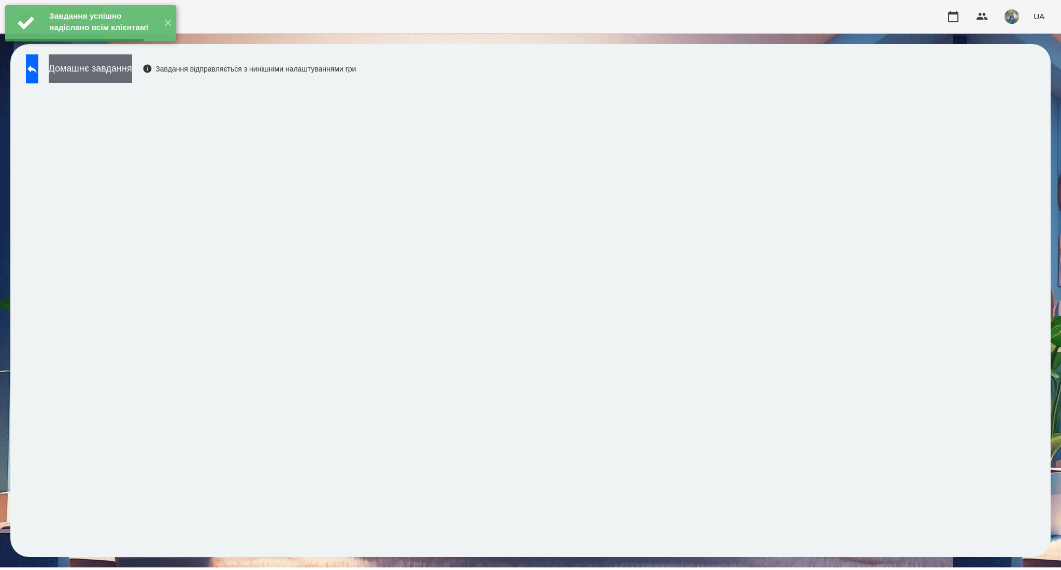
click at [122, 67] on button "Домашнє завдання" at bounding box center [90, 68] width 83 height 28
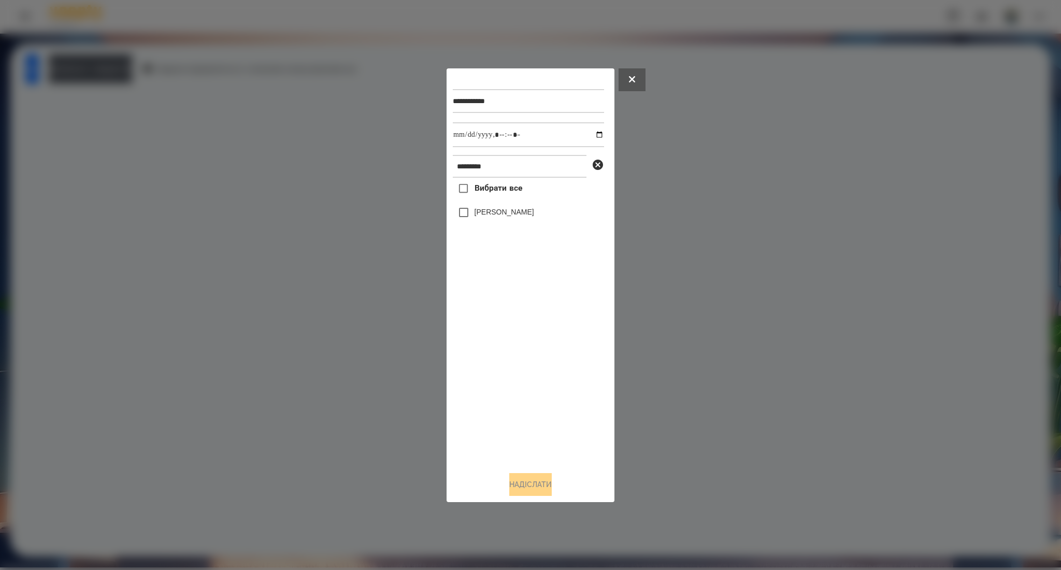
click at [482, 189] on span "Вибрати все" at bounding box center [498, 188] width 48 height 12
click at [590, 135] on input "datetime-local" at bounding box center [528, 134] width 151 height 25
type input "**********"
click at [524, 479] on button "Надіслати" at bounding box center [530, 484] width 42 height 23
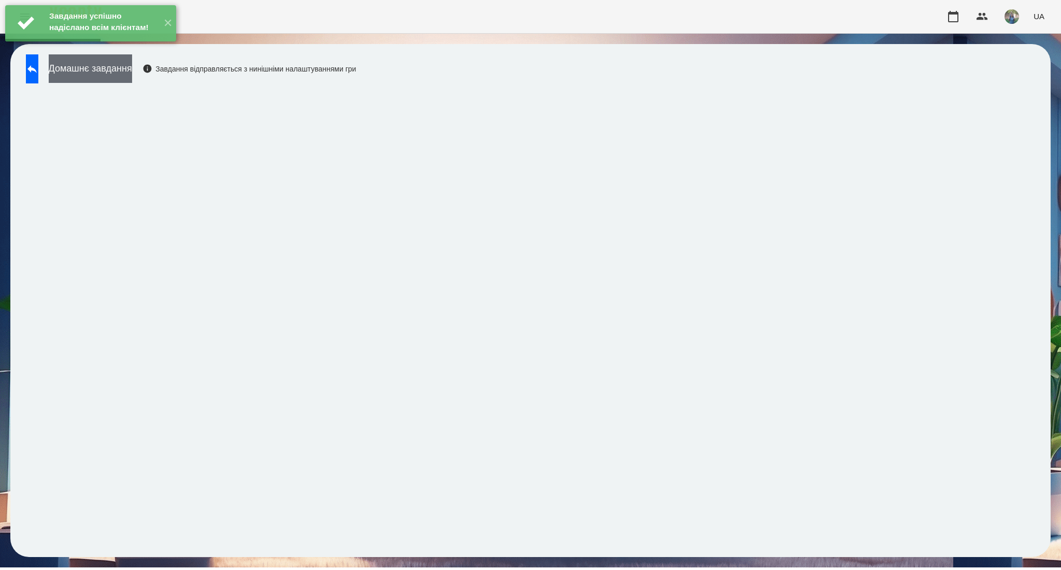
click at [132, 68] on button "Домашнє завдання" at bounding box center [90, 68] width 83 height 28
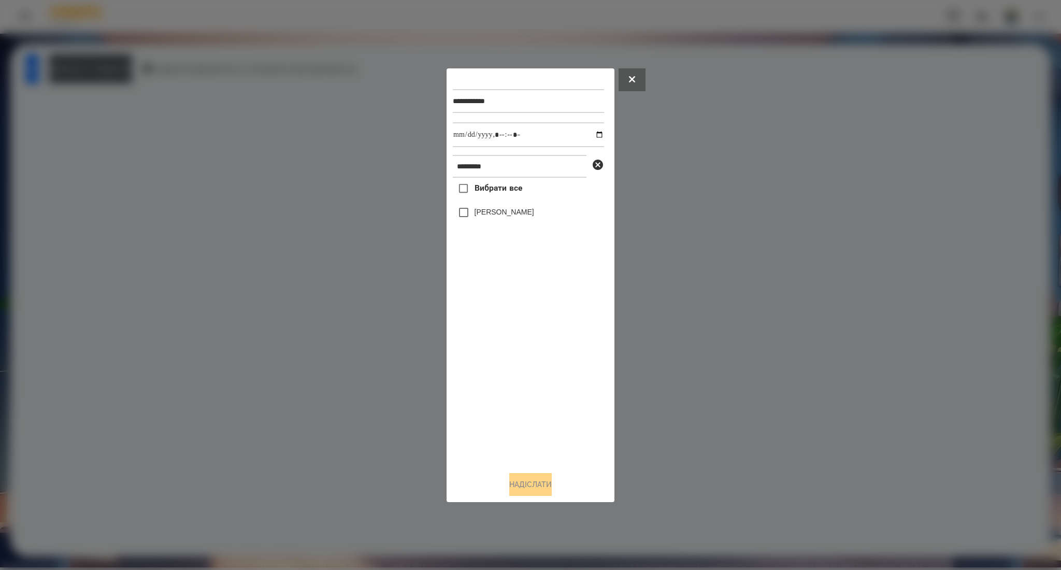
click at [499, 191] on span "Вибрати все" at bounding box center [498, 188] width 48 height 12
click at [594, 134] on input "datetime-local" at bounding box center [528, 134] width 151 height 25
type input "**********"
click at [540, 483] on button "Надіслати" at bounding box center [530, 484] width 42 height 23
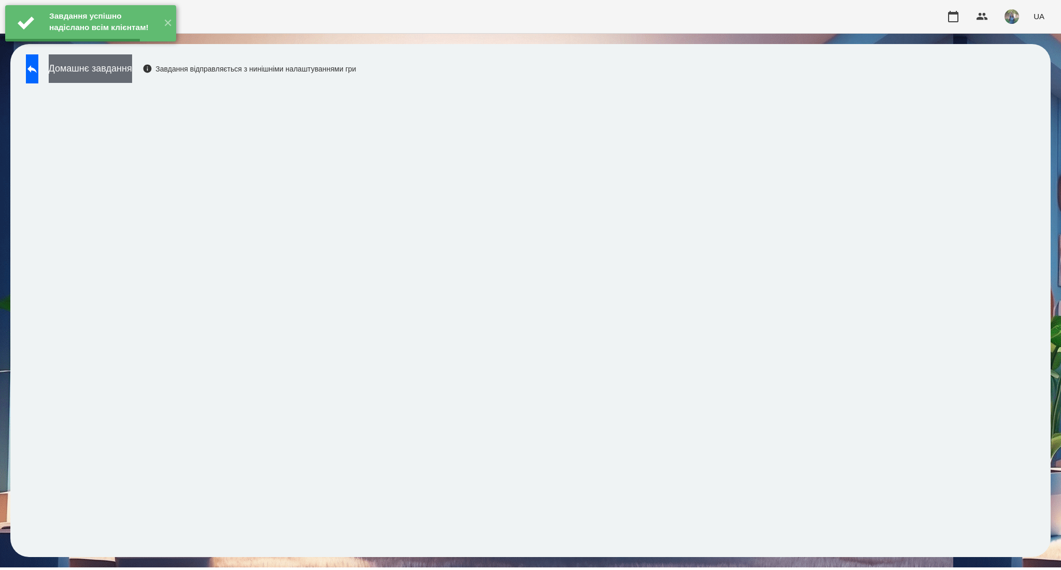
click at [97, 71] on button "Домашнє завдання" at bounding box center [90, 68] width 83 height 28
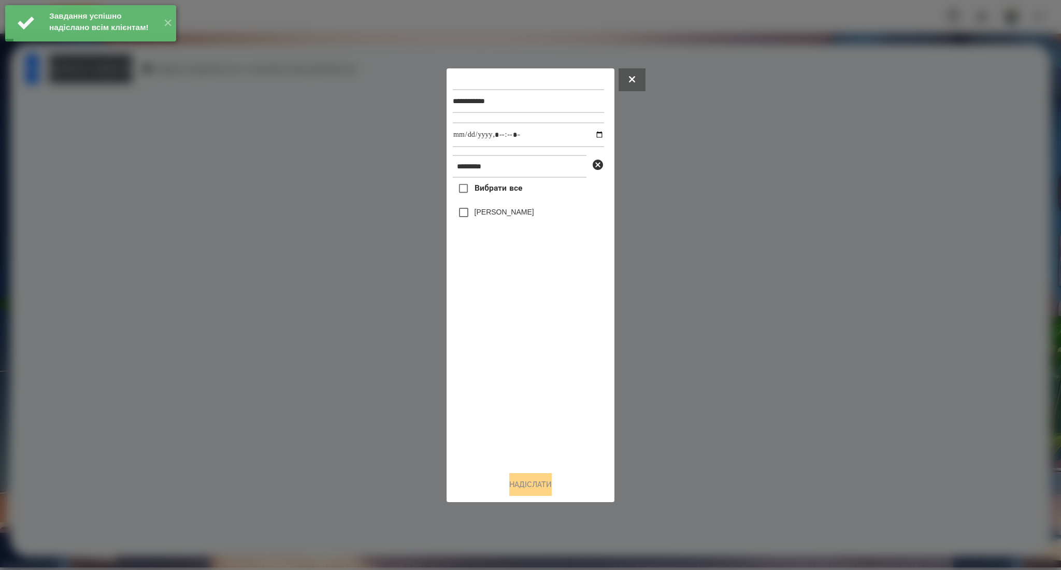
click at [502, 189] on span "Вибрати все" at bounding box center [498, 188] width 48 height 12
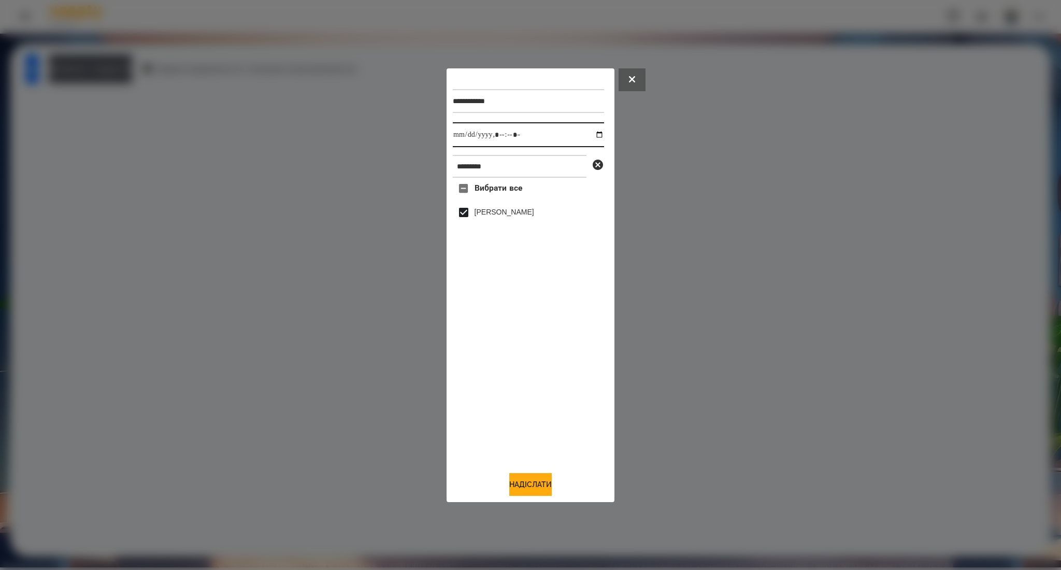
click at [595, 138] on input "datetime-local" at bounding box center [528, 134] width 151 height 25
type input "**********"
click at [538, 482] on button "Надіслати" at bounding box center [530, 484] width 42 height 23
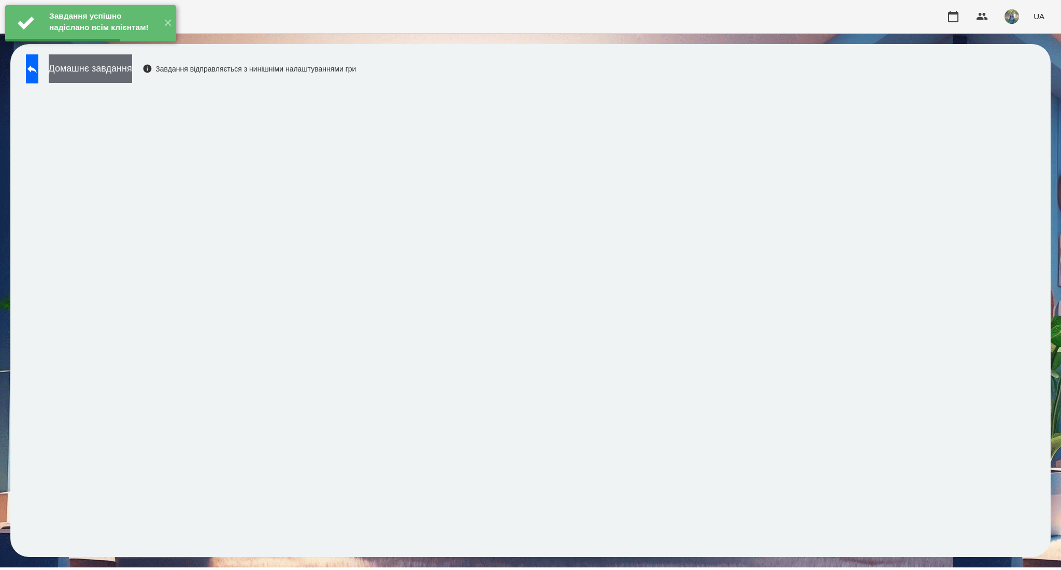
click at [132, 76] on button "Домашнє завдання" at bounding box center [90, 68] width 83 height 28
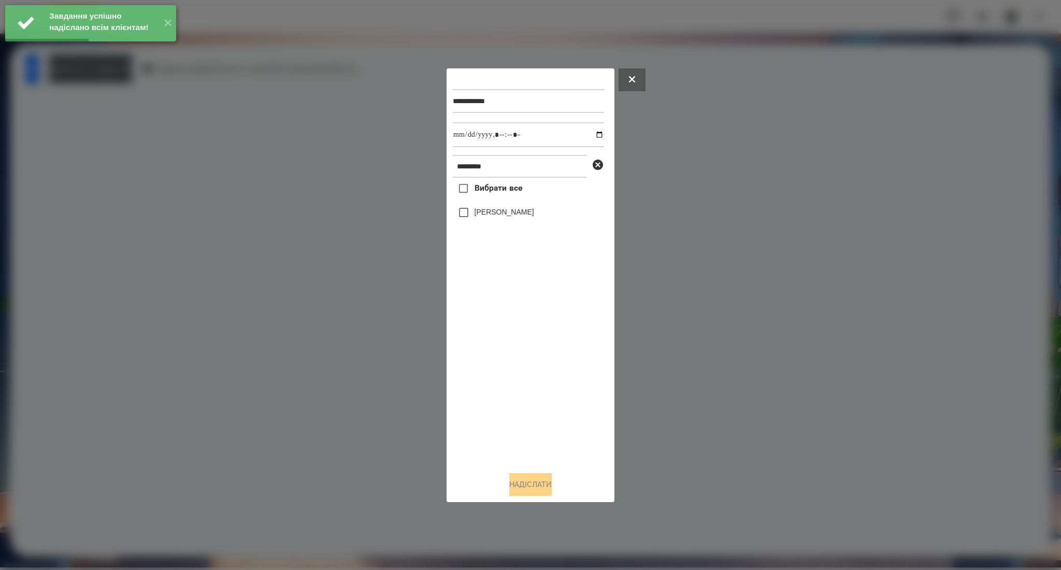
click at [475, 186] on span "Вибрати все" at bounding box center [498, 188] width 48 height 12
click at [592, 134] on input "datetime-local" at bounding box center [528, 134] width 151 height 25
type input "**********"
click at [509, 481] on button "Надіслати" at bounding box center [530, 484] width 42 height 23
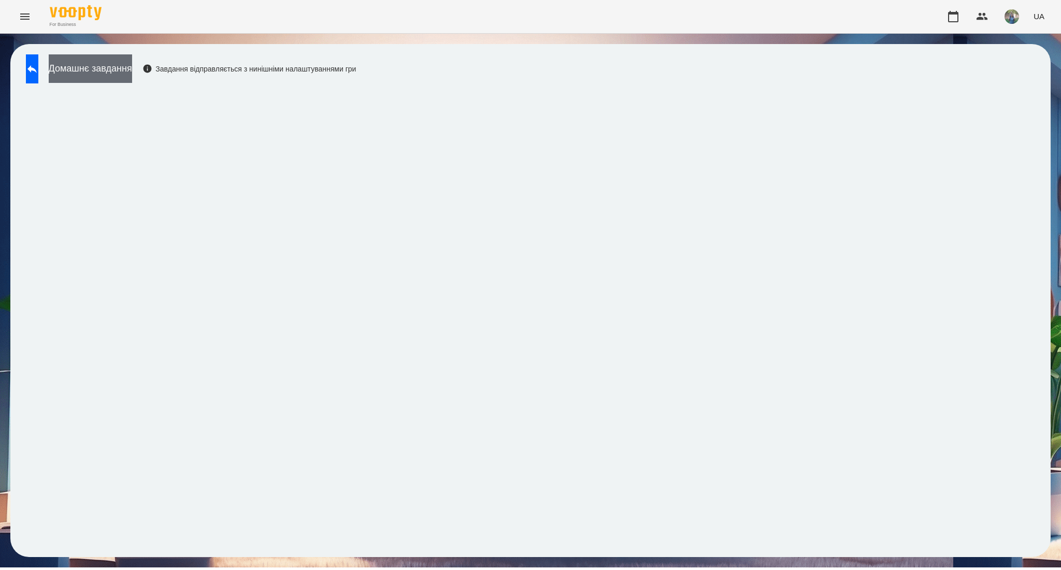
click at [132, 69] on button "Домашнє завдання" at bounding box center [90, 68] width 83 height 28
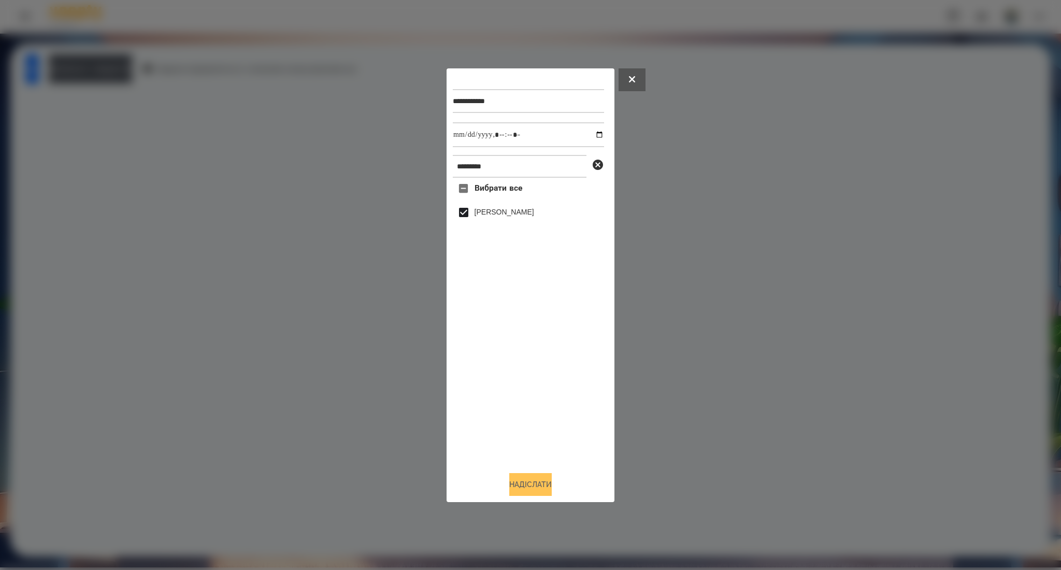
click at [525, 474] on div "**********" at bounding box center [530, 285] width 155 height 421
click at [524, 481] on button "Надіслати" at bounding box center [530, 484] width 42 height 23
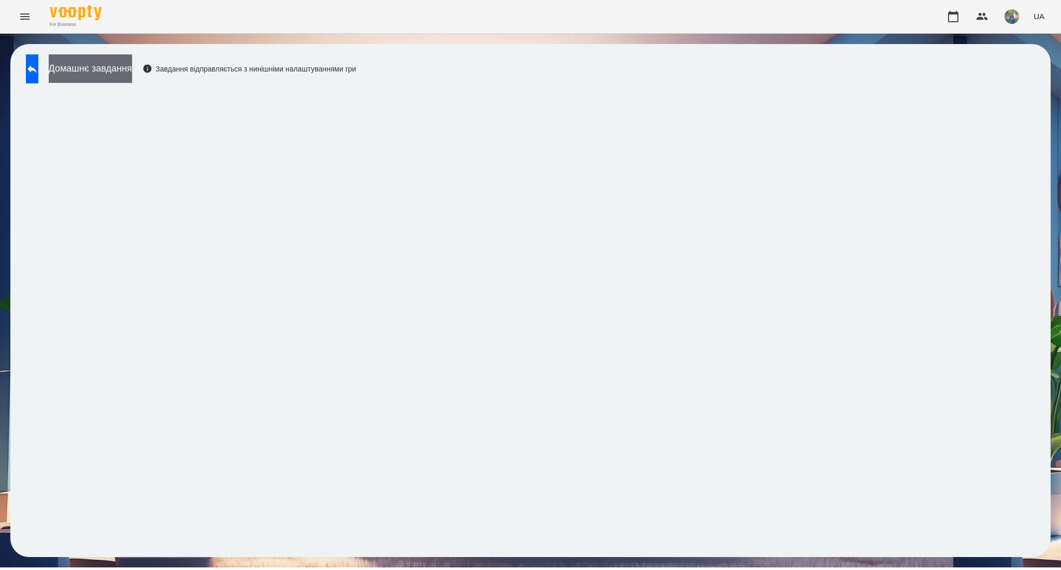
click at [132, 70] on button "Домашнє завдання" at bounding box center [90, 68] width 83 height 28
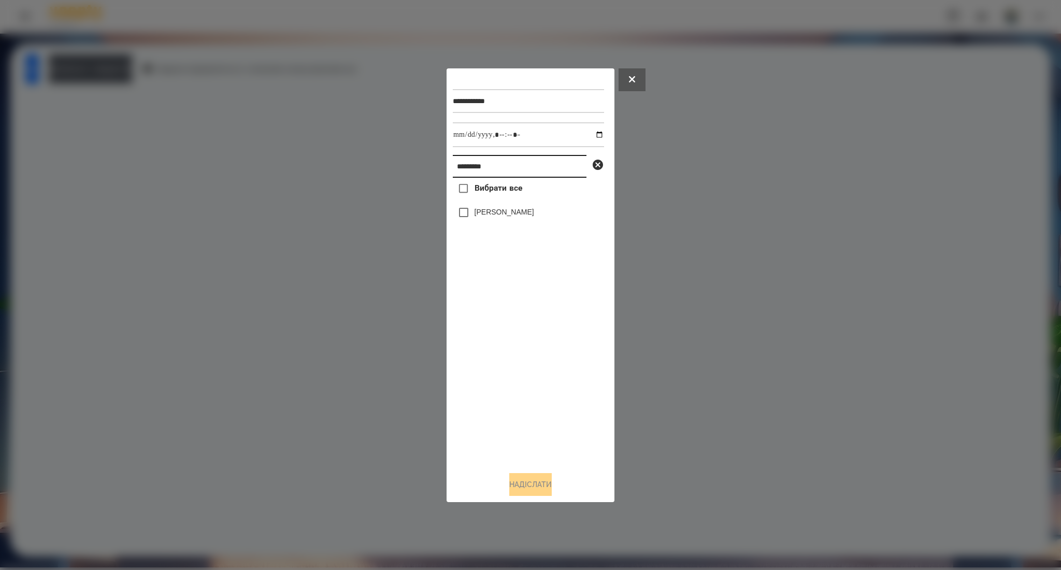
click at [503, 172] on input "*********" at bounding box center [520, 166] width 134 height 23
paste input "**"
type input "*"
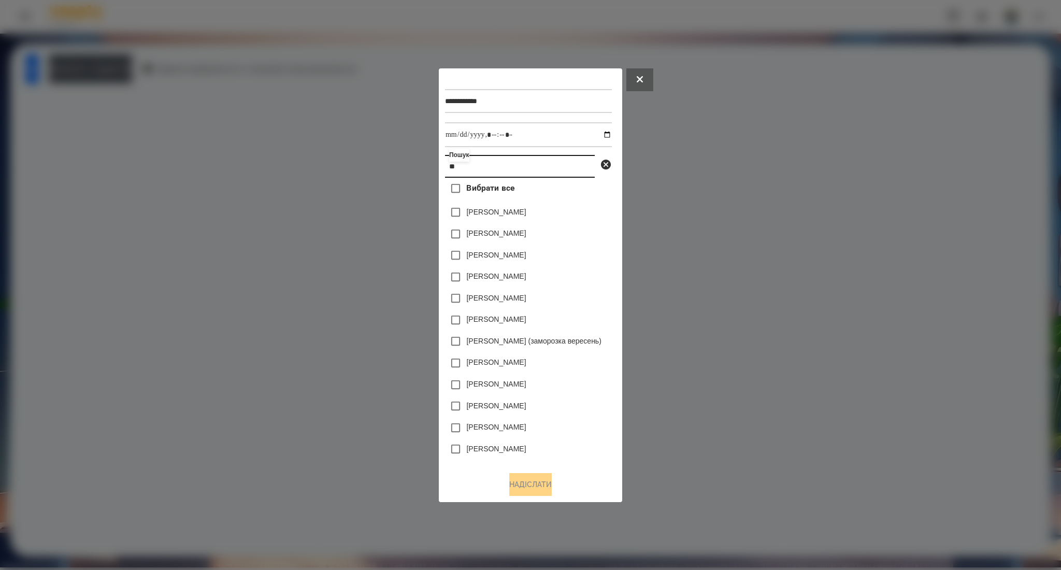
type input "*"
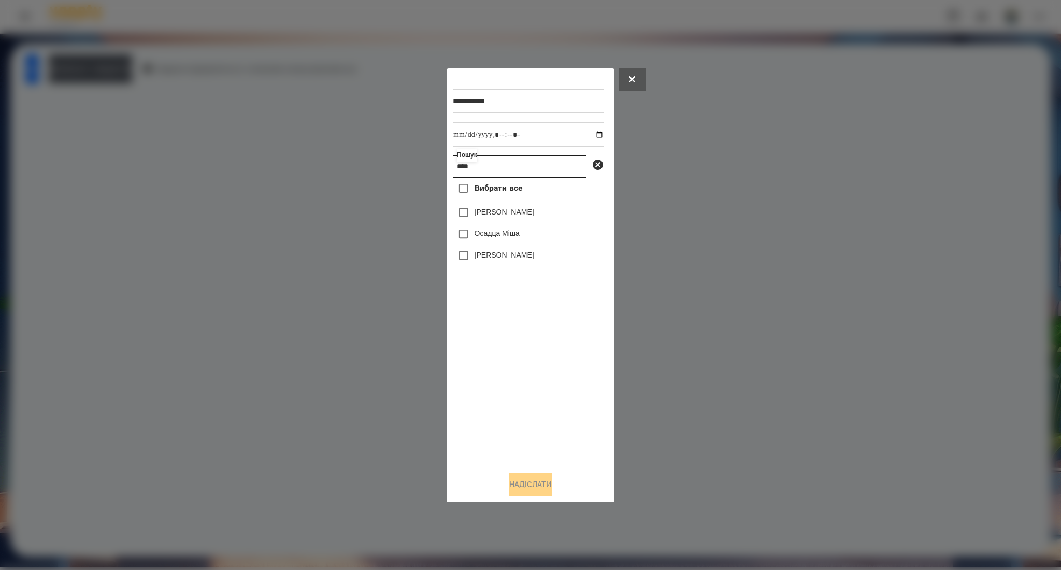
type input "****"
click at [520, 493] on button "Надіслати" at bounding box center [530, 484] width 42 height 23
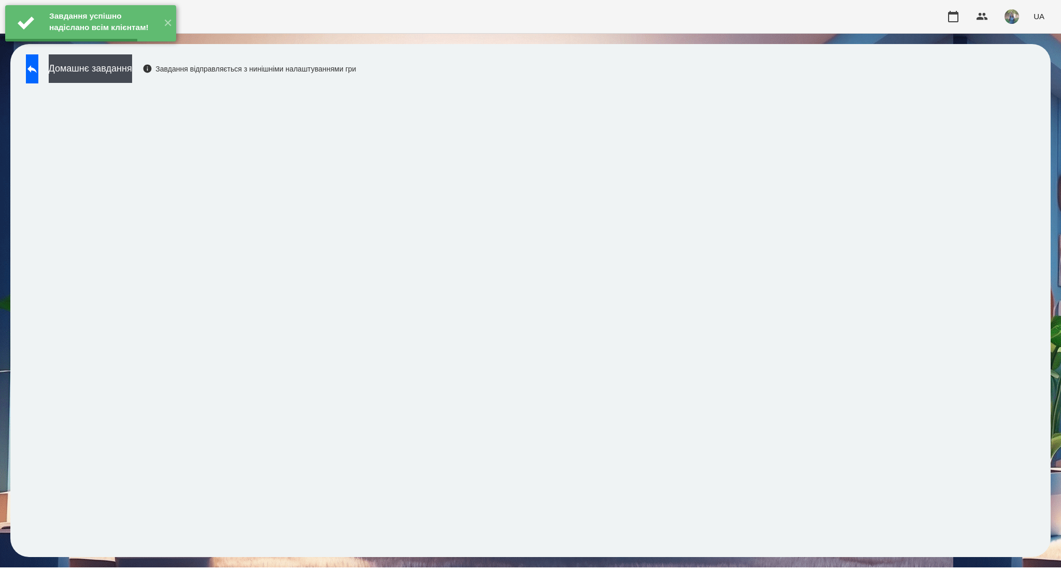
click at [120, 76] on button "Домашнє завдання" at bounding box center [90, 68] width 83 height 28
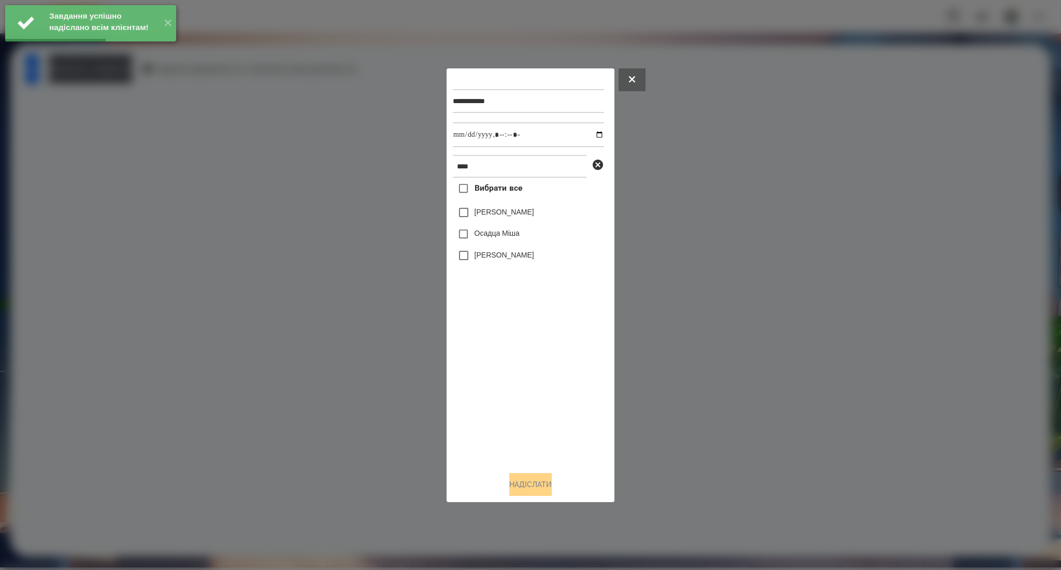
click at [486, 231] on label "Осадца Міша" at bounding box center [496, 233] width 45 height 10
click at [593, 133] on input "datetime-local" at bounding box center [528, 134] width 151 height 25
type input "**********"
click at [531, 485] on button "Надіслати" at bounding box center [530, 484] width 42 height 23
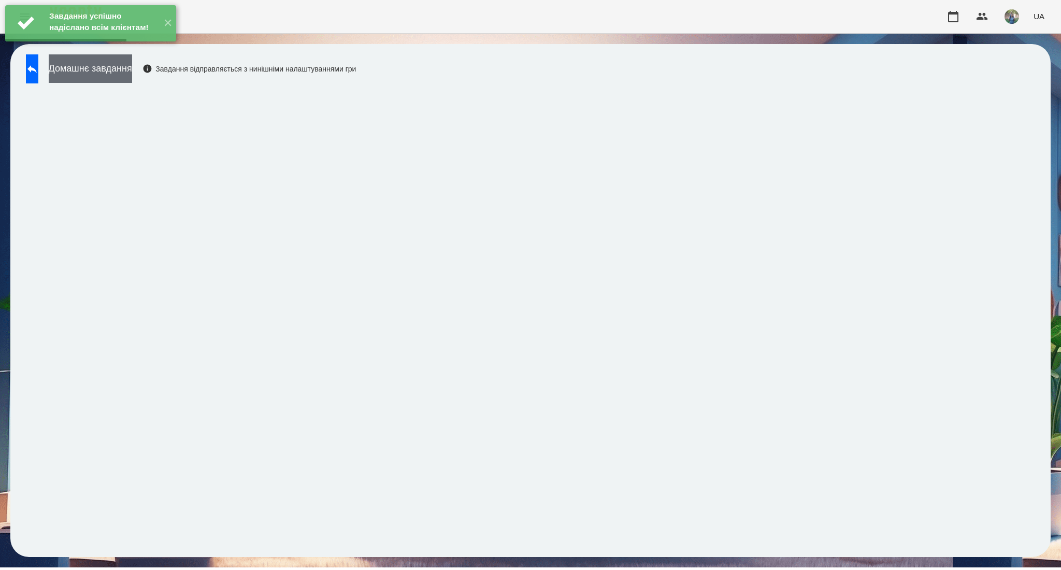
click at [96, 67] on button "Домашнє завдання" at bounding box center [90, 68] width 83 height 28
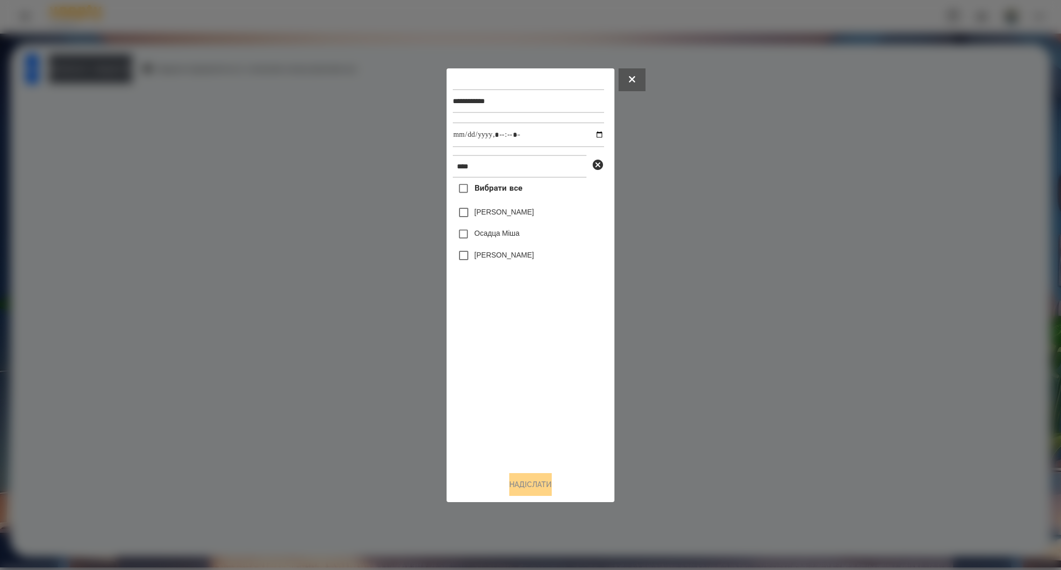
click at [486, 238] on label "Осадца Міша" at bounding box center [496, 233] width 45 height 10
click at [591, 135] on input "datetime-local" at bounding box center [528, 134] width 151 height 25
type input "**********"
click at [529, 479] on button "Надіслати" at bounding box center [530, 484] width 42 height 23
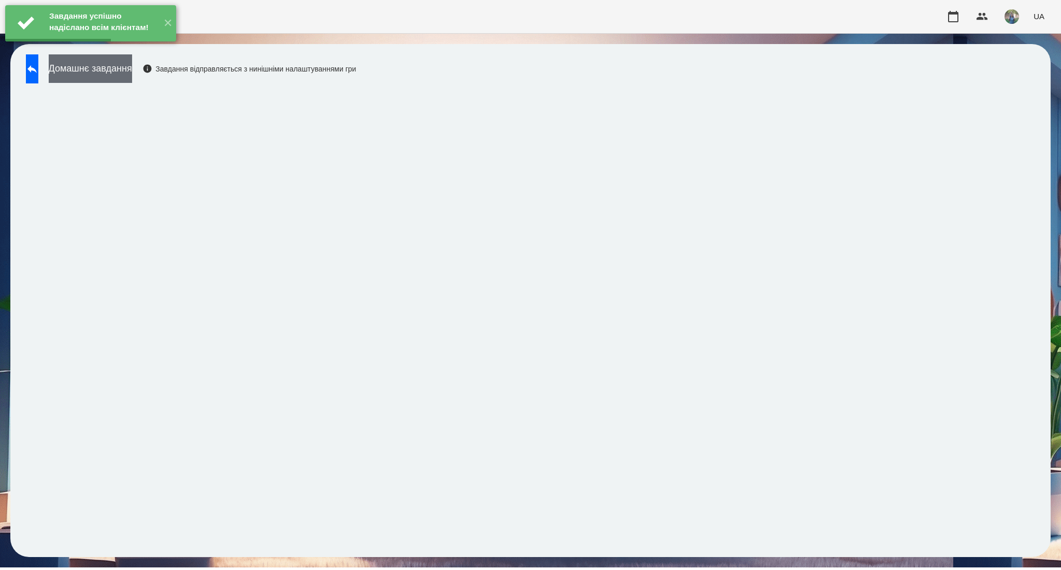
click at [132, 69] on button "Домашнє завдання" at bounding box center [90, 68] width 83 height 28
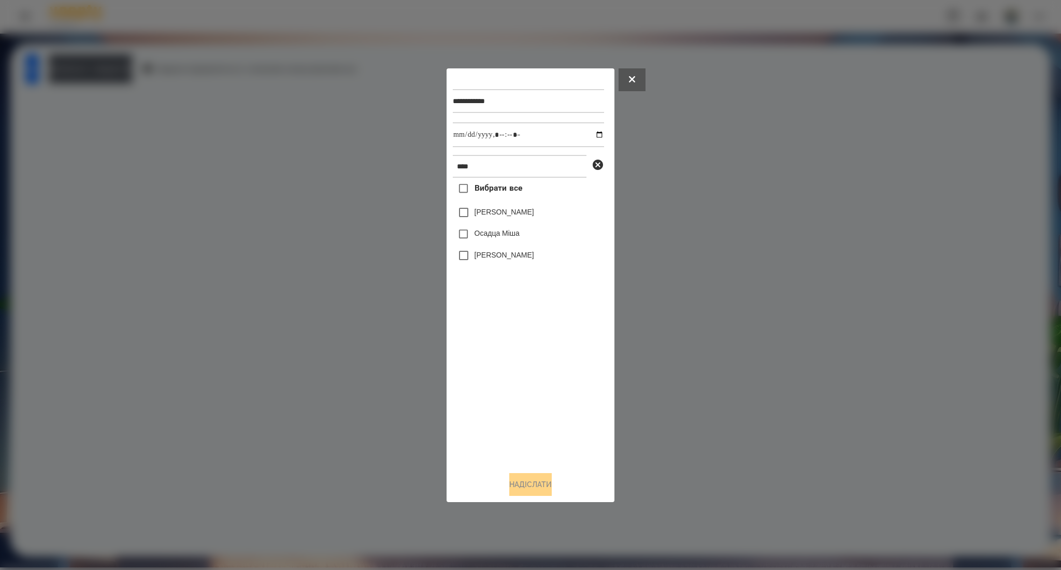
click at [489, 233] on label "Осадца Міша" at bounding box center [496, 233] width 45 height 10
click at [589, 135] on input "datetime-local" at bounding box center [528, 134] width 151 height 25
type input "**********"
click at [531, 485] on button "Надіслати" at bounding box center [530, 484] width 42 height 23
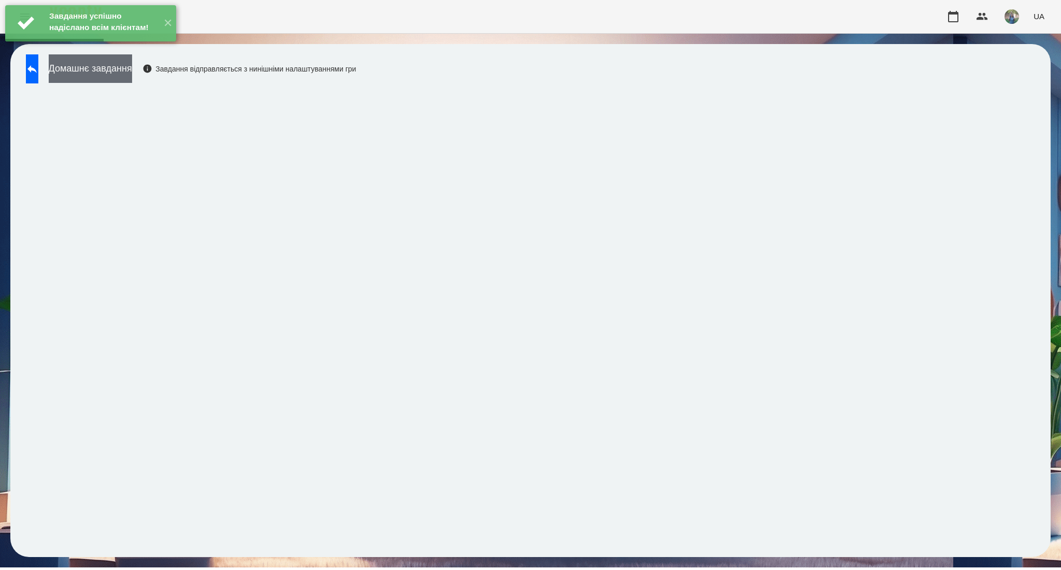
click at [97, 71] on button "Домашнє завдання" at bounding box center [90, 68] width 83 height 28
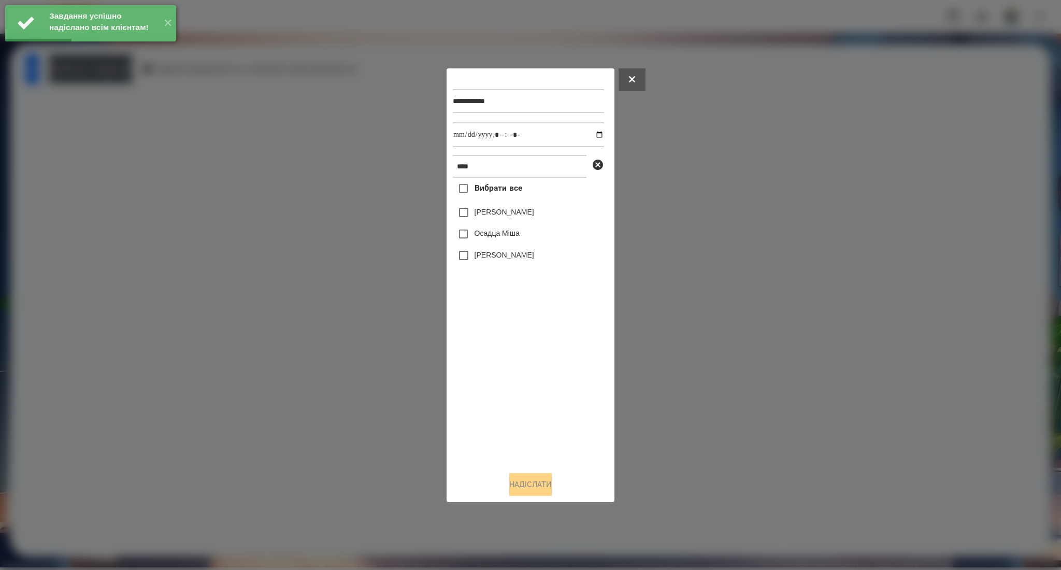
click at [492, 237] on label "Осадца Міша" at bounding box center [496, 233] width 45 height 10
click at [592, 134] on input "datetime-local" at bounding box center [528, 134] width 151 height 25
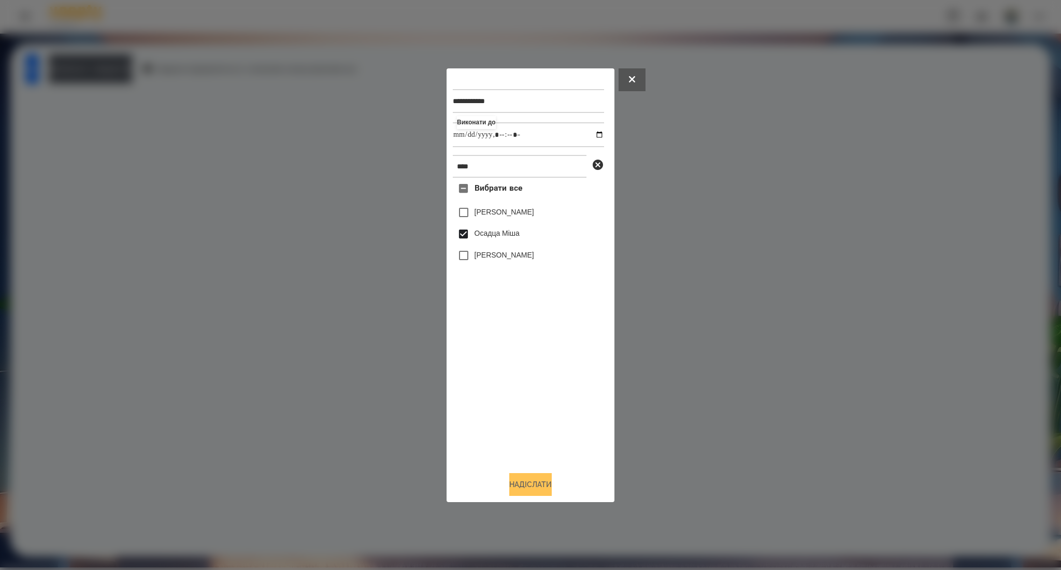
type input "**********"
click at [512, 488] on button "Надіслати" at bounding box center [530, 484] width 42 height 23
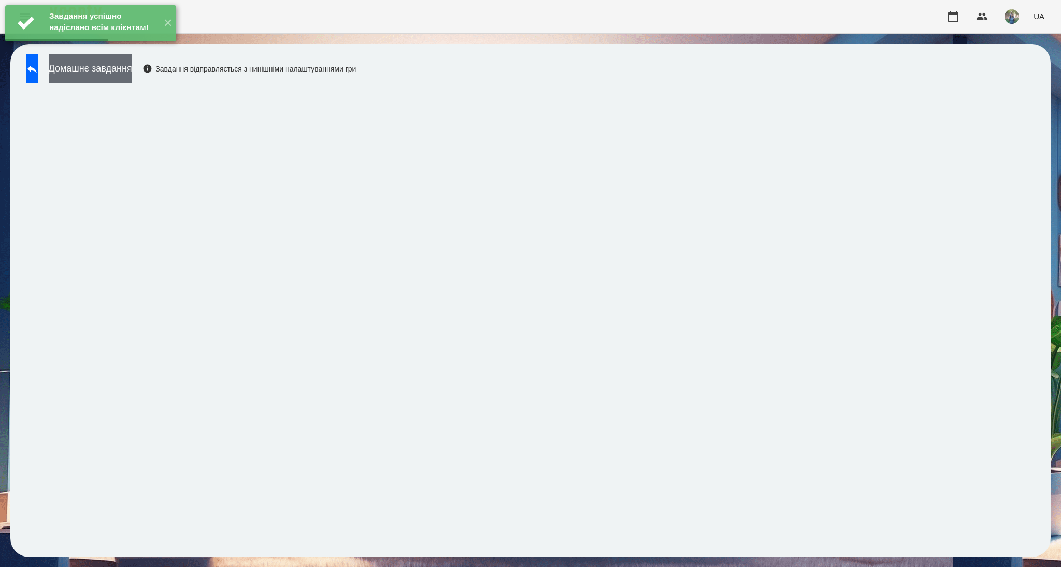
click at [118, 68] on button "Домашнє завдання" at bounding box center [90, 68] width 83 height 28
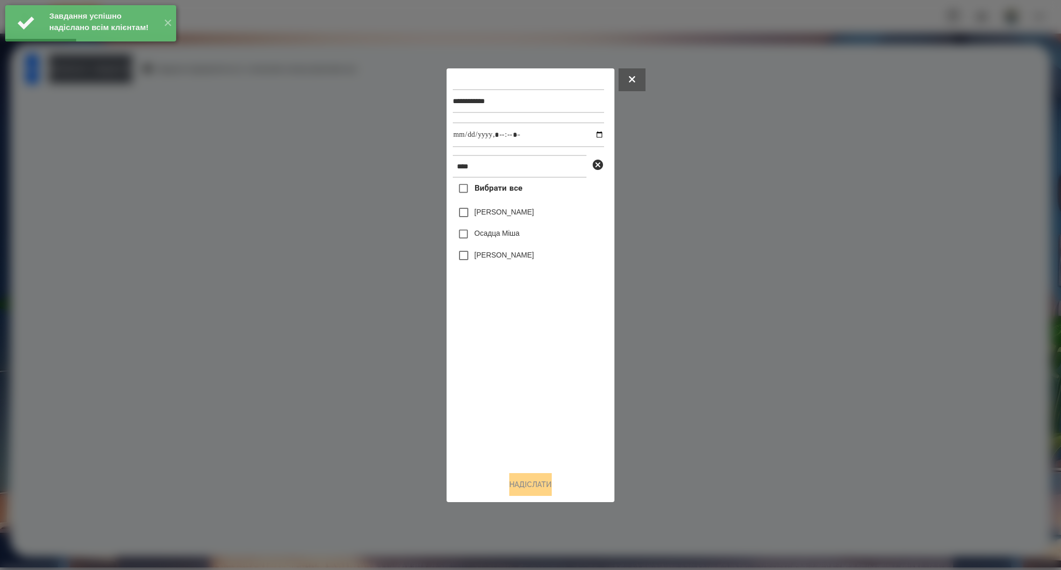
click at [474, 233] on label "Осадца Міша" at bounding box center [496, 233] width 45 height 10
click at [593, 134] on input "datetime-local" at bounding box center [528, 134] width 151 height 25
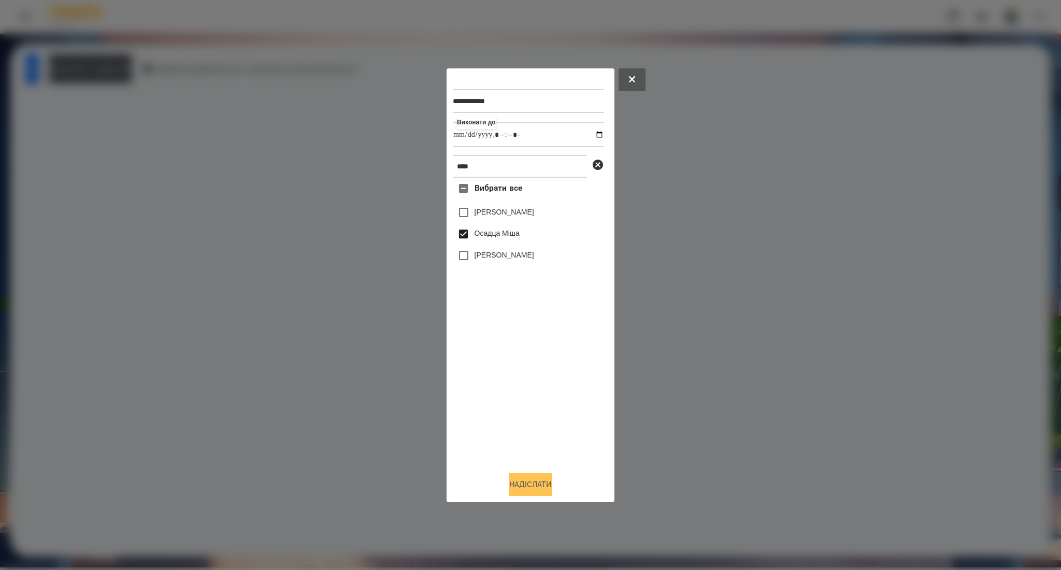
type input "**********"
click at [518, 486] on button "Надіслати" at bounding box center [530, 484] width 42 height 23
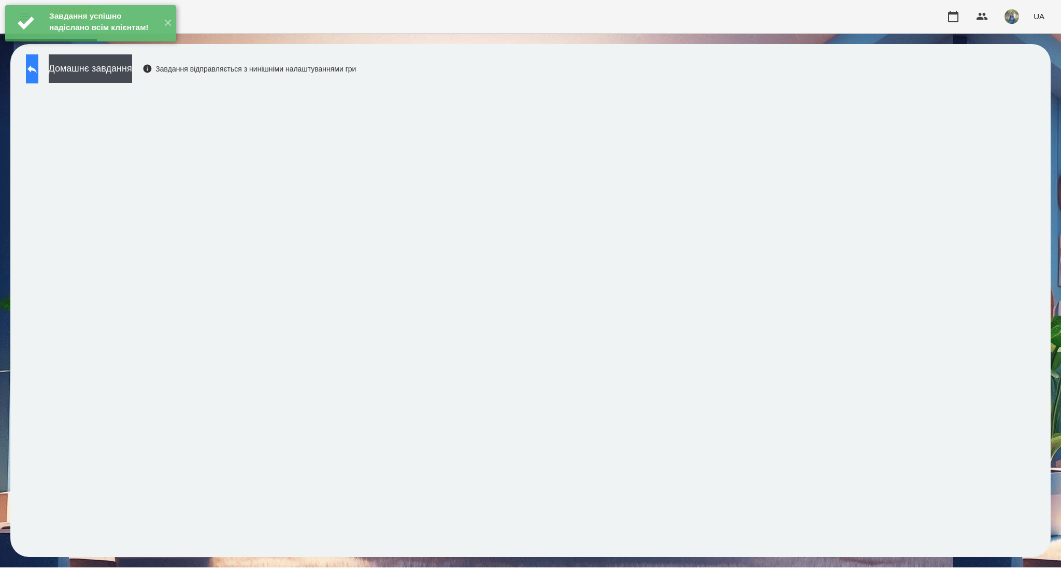
click at [38, 74] on button at bounding box center [32, 68] width 12 height 29
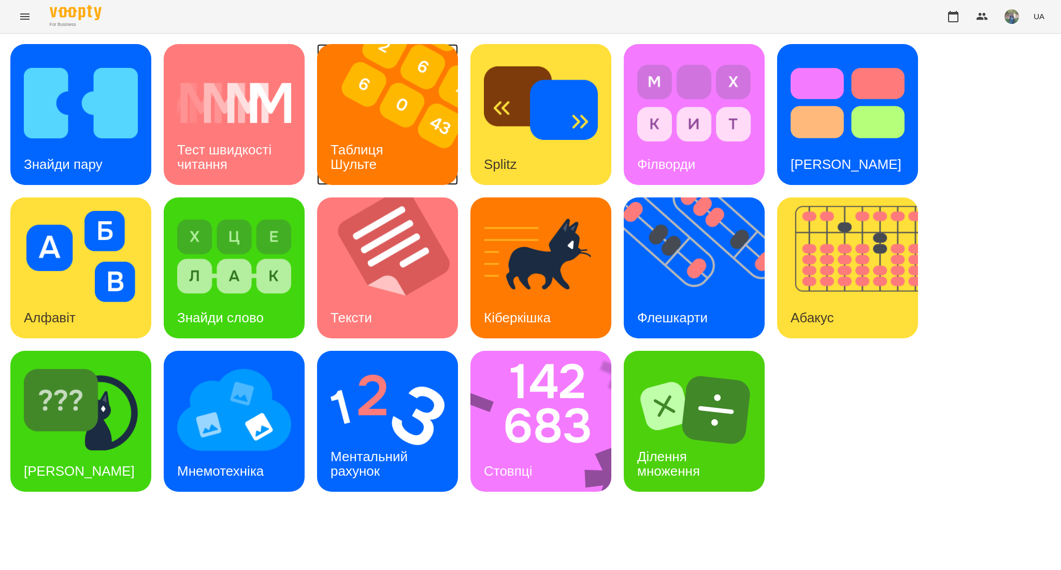
click at [377, 146] on h3 "Таблиця Шульте" at bounding box center [358, 157] width 56 height 30
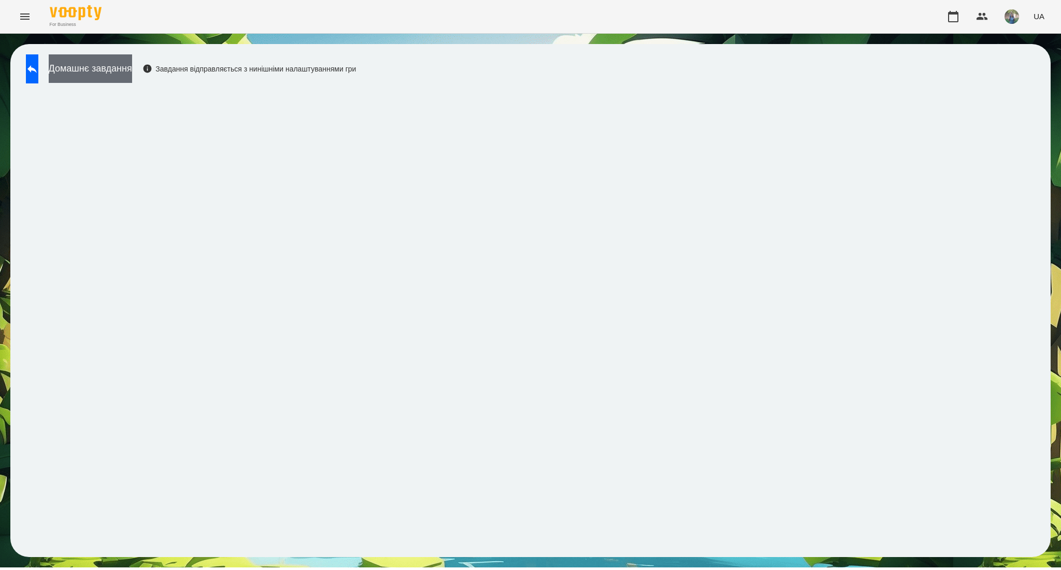
click at [124, 68] on button "Домашнє завдання" at bounding box center [90, 68] width 83 height 28
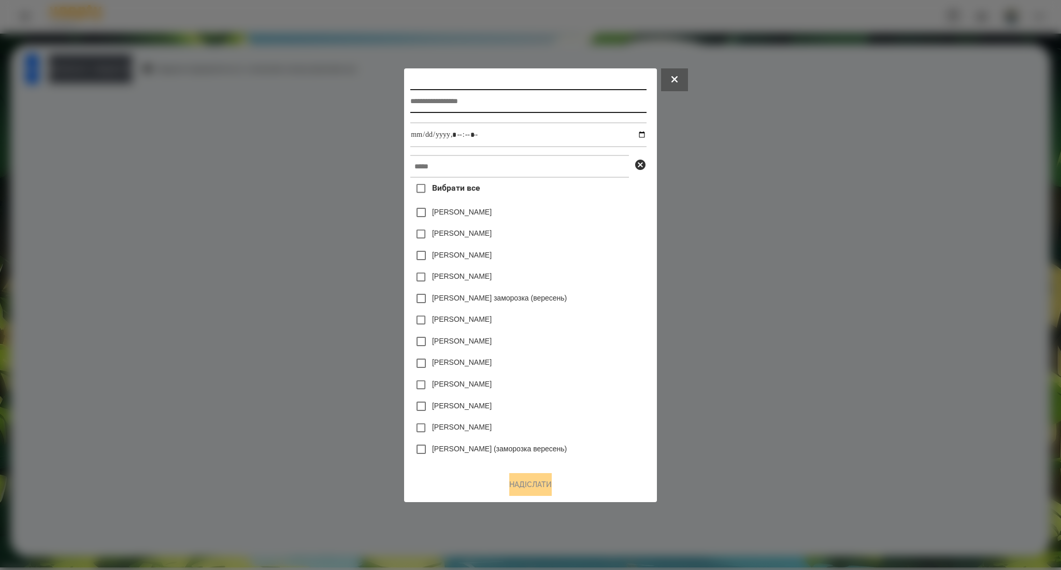
click at [450, 95] on input "text" at bounding box center [528, 101] width 236 height 24
paste input "**********"
type input "**********"
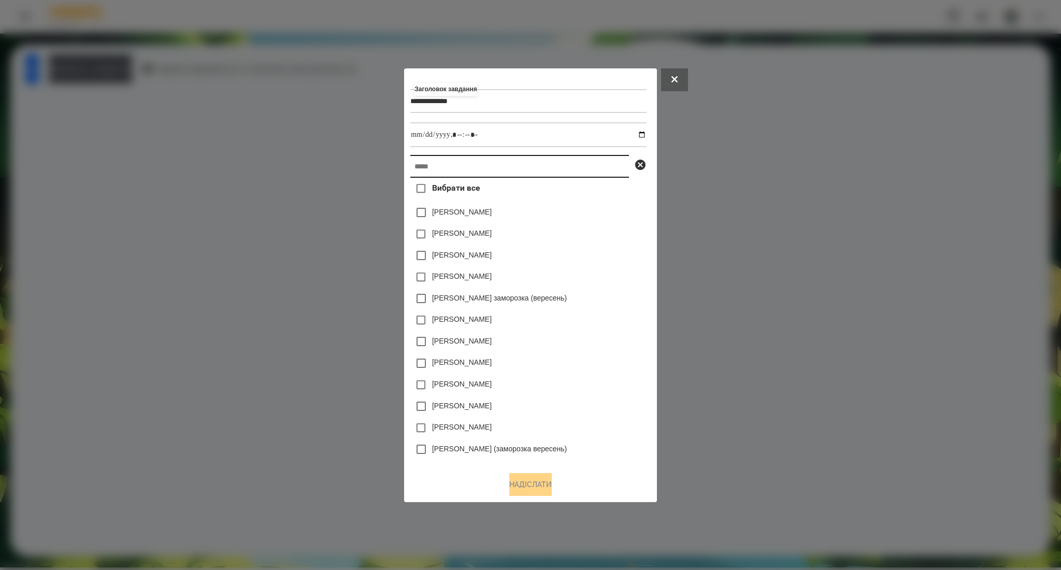
click at [466, 158] on input "text" at bounding box center [519, 166] width 219 height 23
paste input "********"
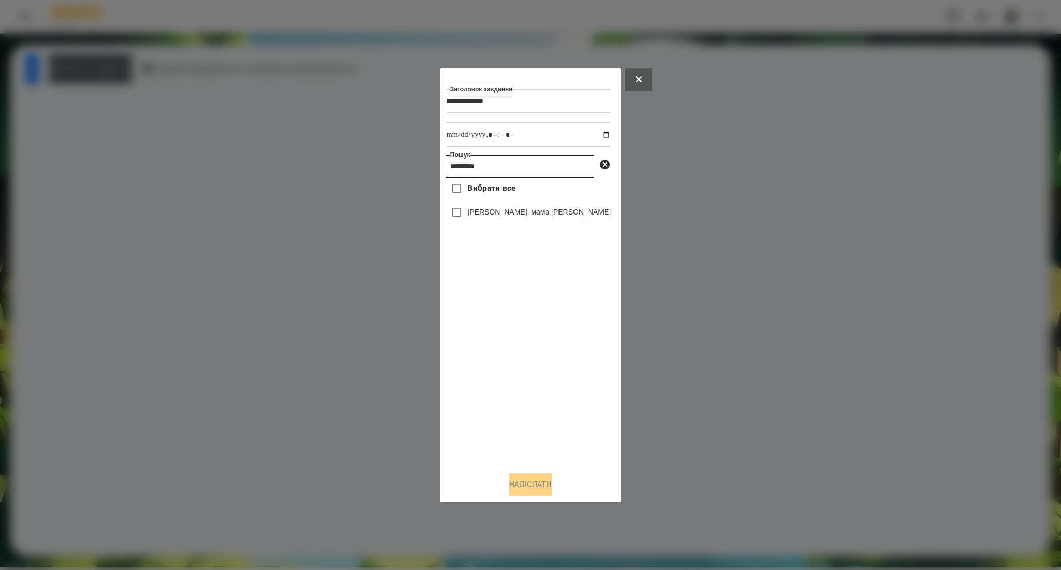
type input "********"
click at [486, 186] on span "Вибрати все" at bounding box center [491, 188] width 48 height 12
click at [593, 138] on input "datetime-local" at bounding box center [528, 134] width 165 height 25
type input "**********"
click at [528, 484] on button "Надіслати" at bounding box center [530, 484] width 42 height 23
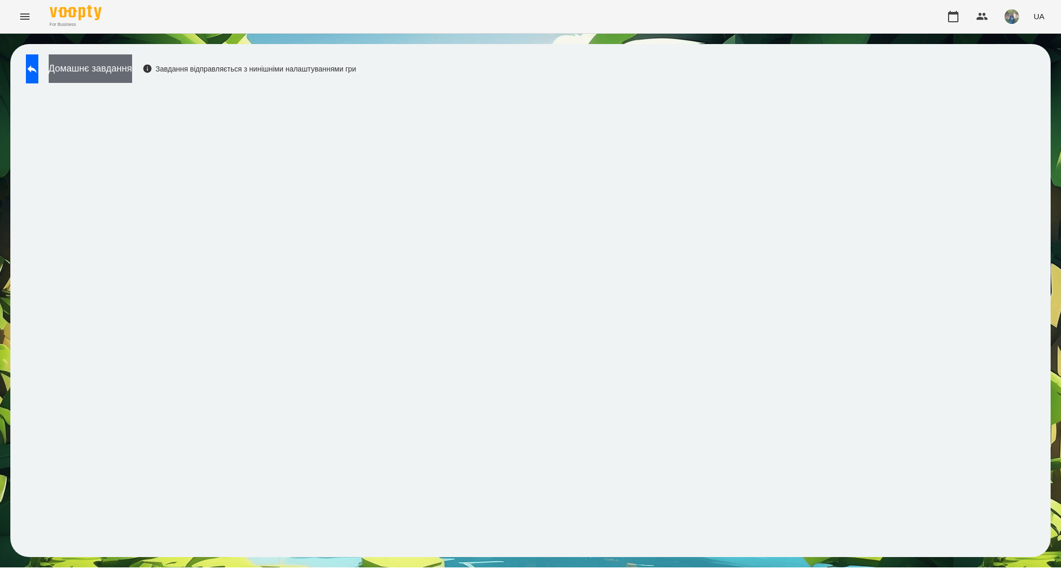
click at [111, 65] on button "Домашнє завдання" at bounding box center [90, 68] width 83 height 28
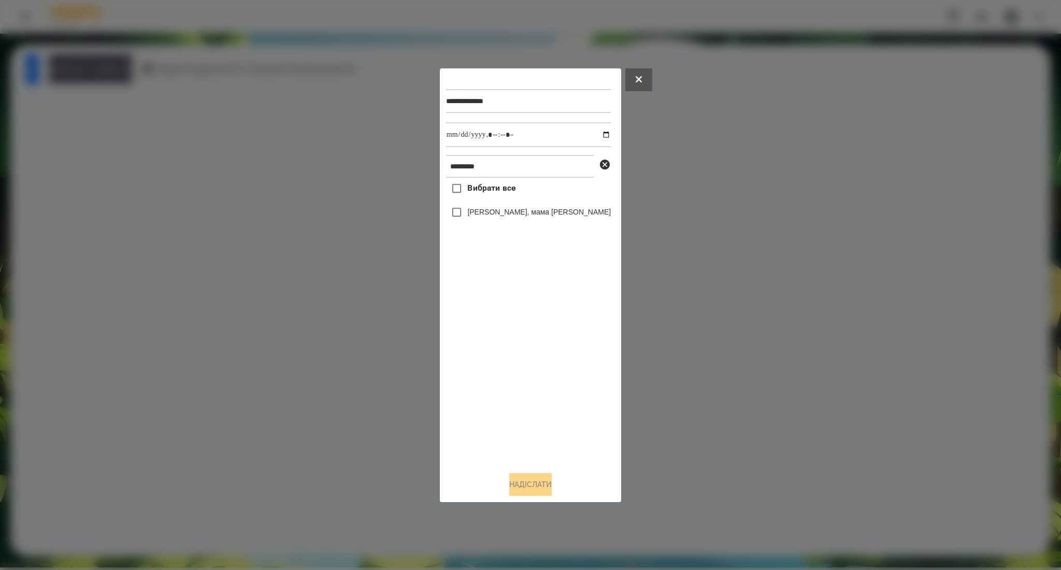
click at [494, 187] on span "Вибрати все" at bounding box center [491, 188] width 48 height 12
click at [523, 484] on button "Надіслати" at bounding box center [530, 484] width 42 height 23
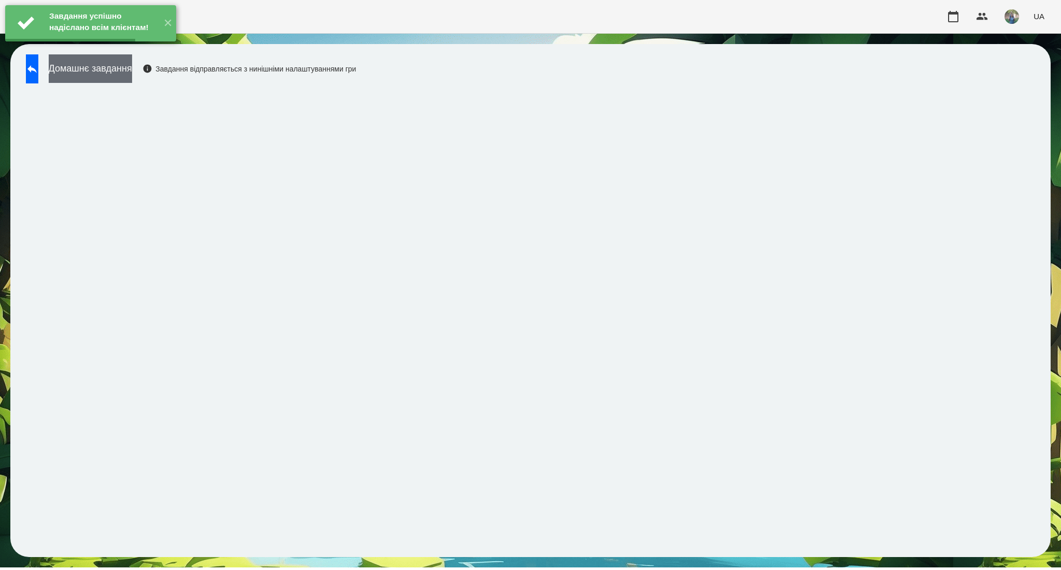
click at [131, 76] on button "Домашнє завдання" at bounding box center [90, 68] width 83 height 28
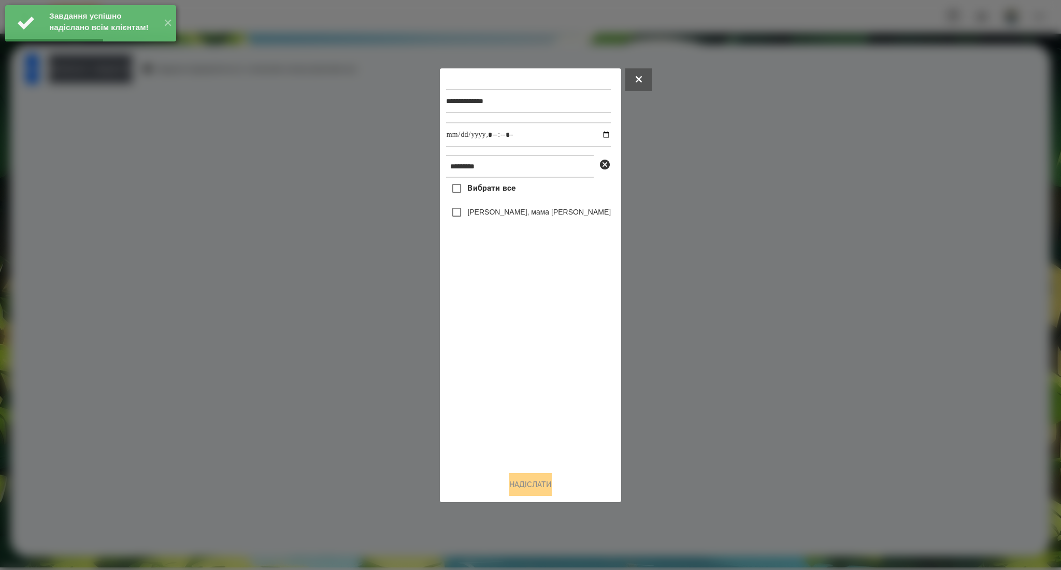
drag, startPoint x: 495, startPoint y: 192, endPoint x: 514, endPoint y: 184, distance: 20.0
click at [495, 192] on span "Вибрати все" at bounding box center [491, 188] width 48 height 12
drag, startPoint x: 597, startPoint y: 134, endPoint x: 586, endPoint y: 145, distance: 15.4
click at [596, 134] on input "datetime-local" at bounding box center [528, 134] width 165 height 25
type input "**********"
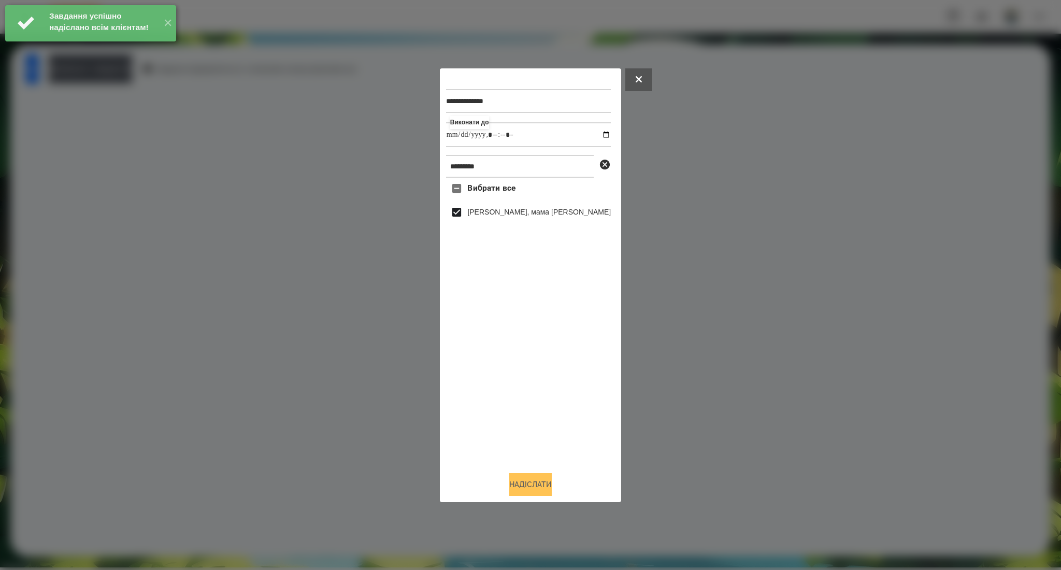
click at [531, 491] on button "Надіслати" at bounding box center [530, 484] width 42 height 23
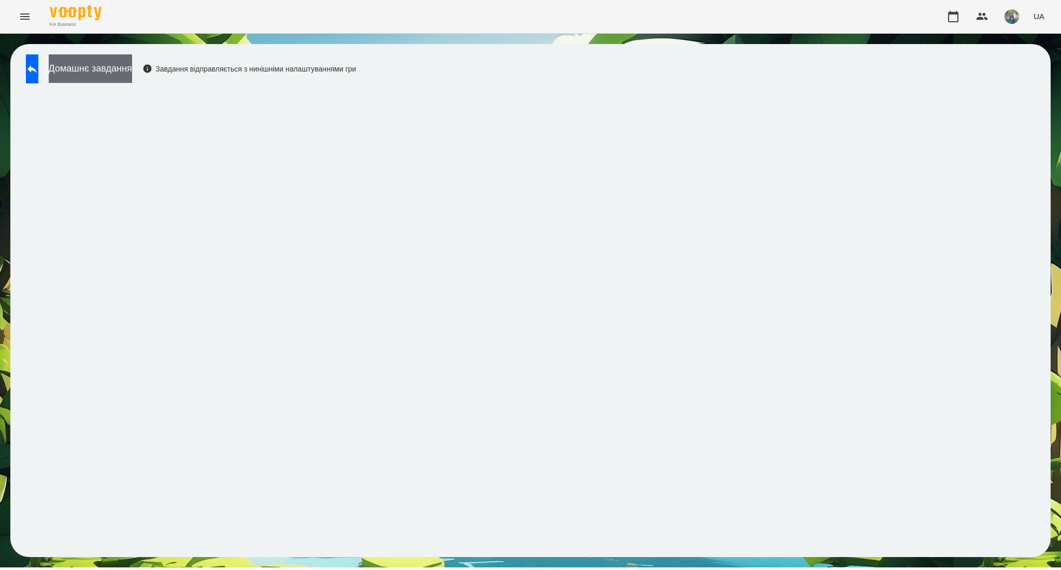
click at [132, 79] on button "Домашнє завдання" at bounding box center [90, 68] width 83 height 28
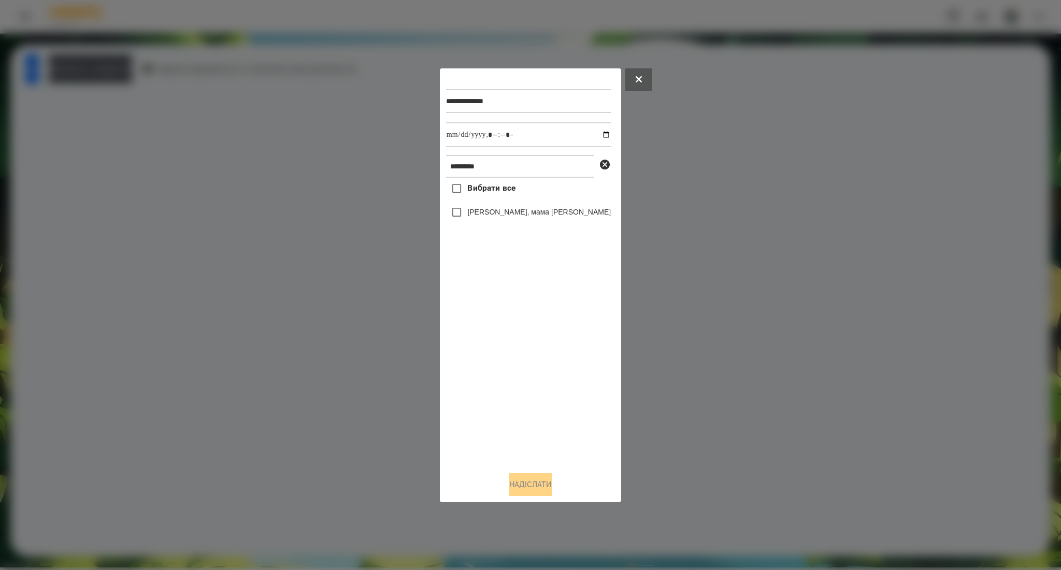
click at [515, 190] on span "Вибрати все" at bounding box center [491, 188] width 48 height 12
click at [542, 483] on button "Надіслати" at bounding box center [530, 484] width 42 height 23
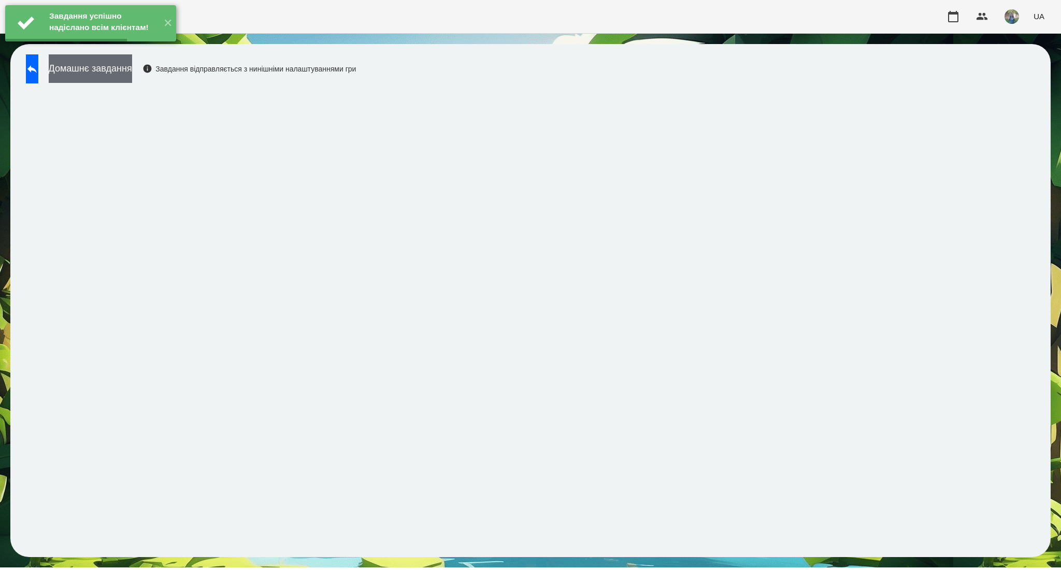
click at [132, 74] on button "Домашнє завдання" at bounding box center [90, 68] width 83 height 28
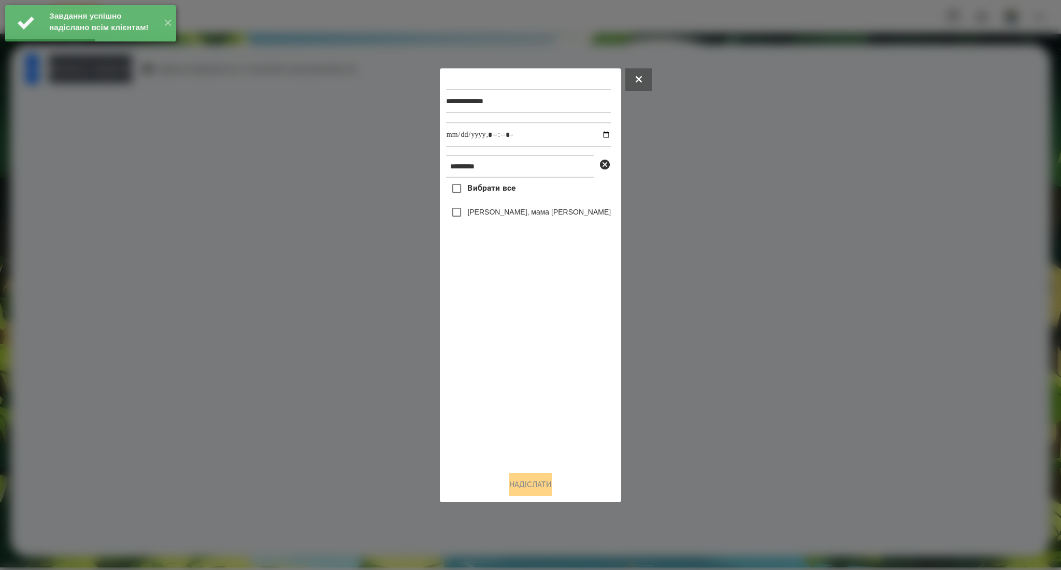
click at [501, 190] on span "Вибрати все" at bounding box center [491, 188] width 48 height 12
click at [599, 133] on input "datetime-local" at bounding box center [528, 134] width 165 height 25
click at [593, 135] on input "datetime-local" at bounding box center [528, 134] width 165 height 25
type input "**********"
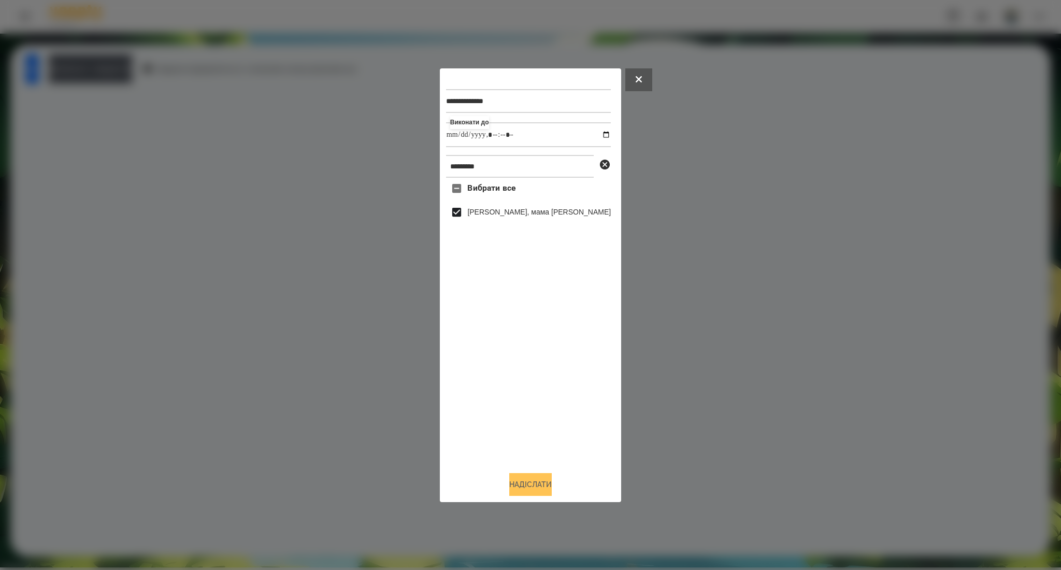
click at [529, 484] on button "Надіслати" at bounding box center [530, 484] width 42 height 23
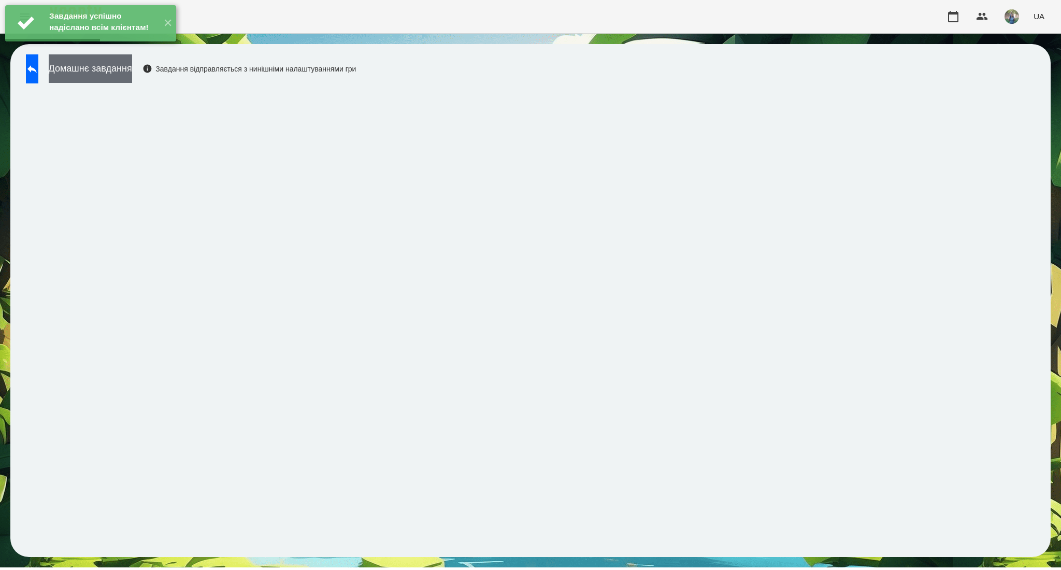
click at [121, 71] on button "Домашнє завдання" at bounding box center [90, 68] width 83 height 28
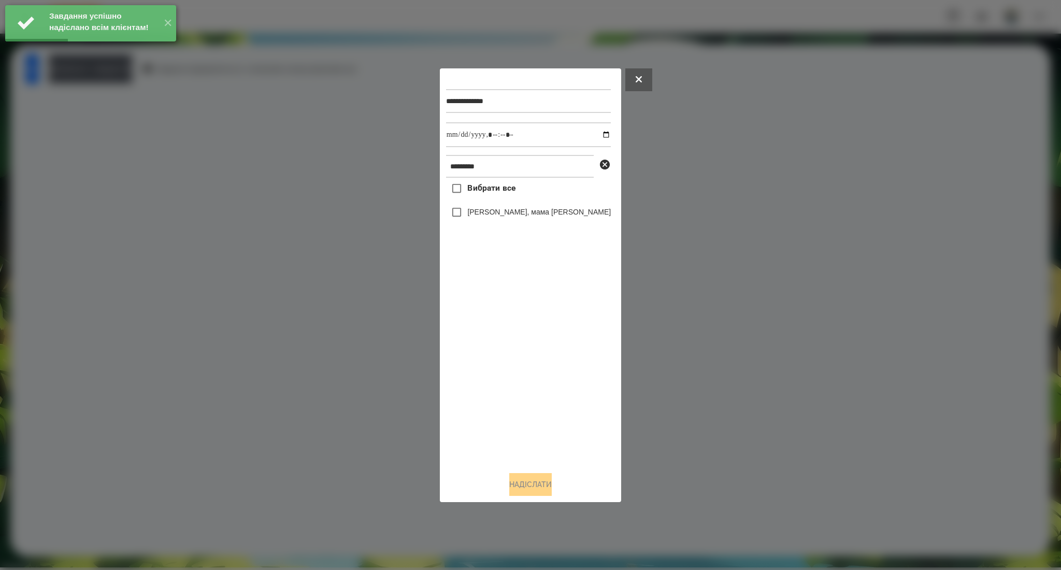
drag, startPoint x: 511, startPoint y: 185, endPoint x: 568, endPoint y: 160, distance: 62.8
click at [511, 185] on span "Вибрати все" at bounding box center [491, 188] width 48 height 12
click at [595, 137] on input "datetime-local" at bounding box center [528, 134] width 165 height 25
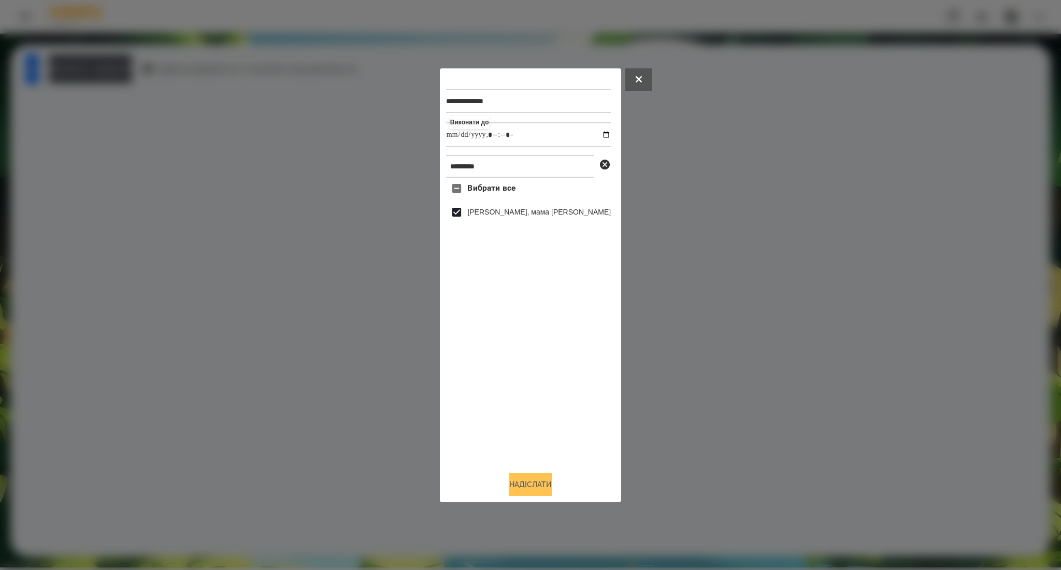
type input "**********"
click at [526, 485] on button "Надіслати" at bounding box center [530, 484] width 42 height 23
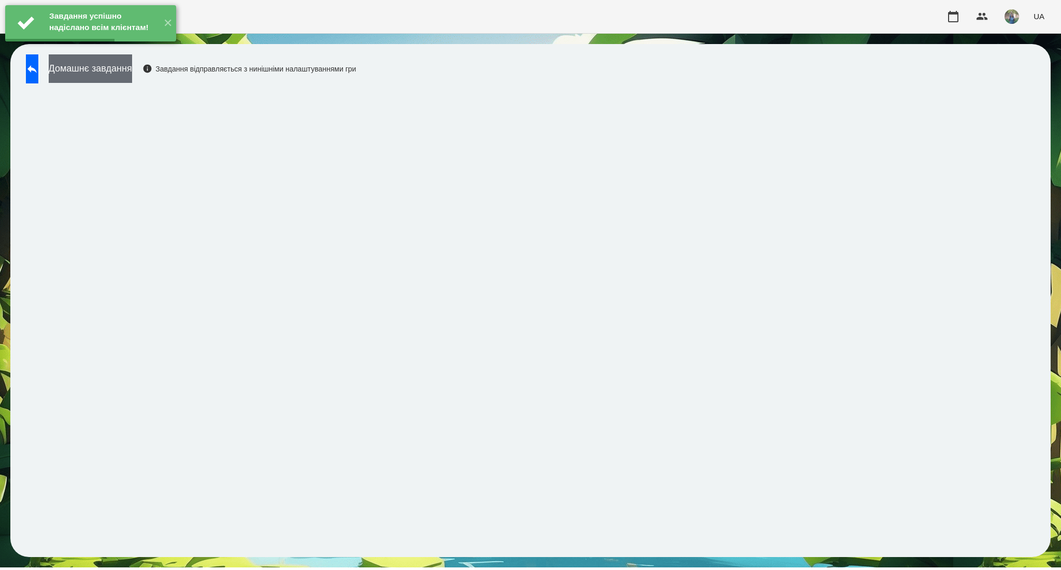
click at [127, 76] on button "Домашнє завдання" at bounding box center [90, 68] width 83 height 28
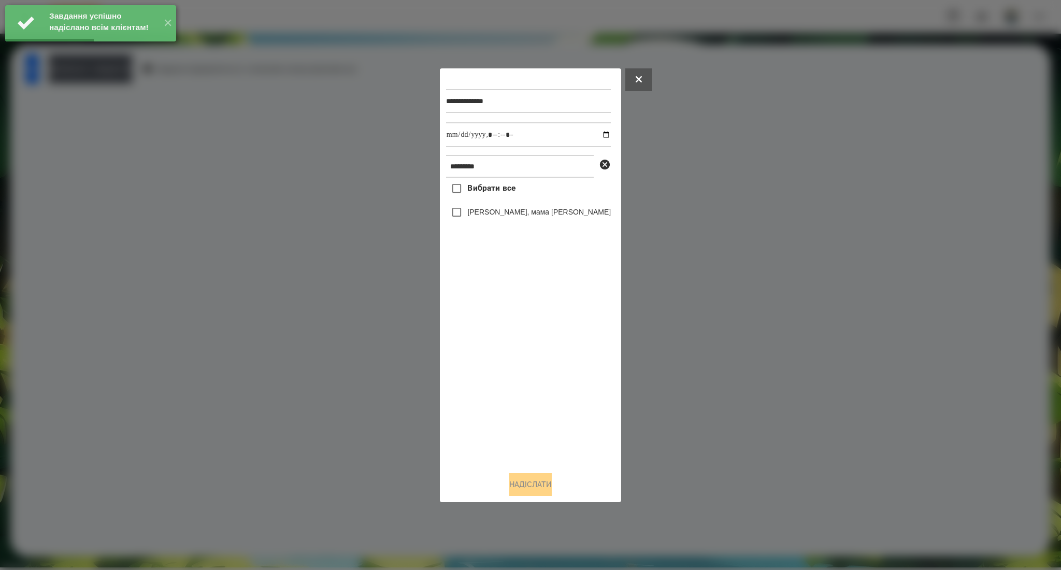
click at [476, 190] on span "Вибрати все" at bounding box center [491, 188] width 48 height 12
click at [595, 134] on input "datetime-local" at bounding box center [528, 134] width 165 height 25
type input "**********"
click at [522, 484] on button "Надіслати" at bounding box center [530, 484] width 42 height 23
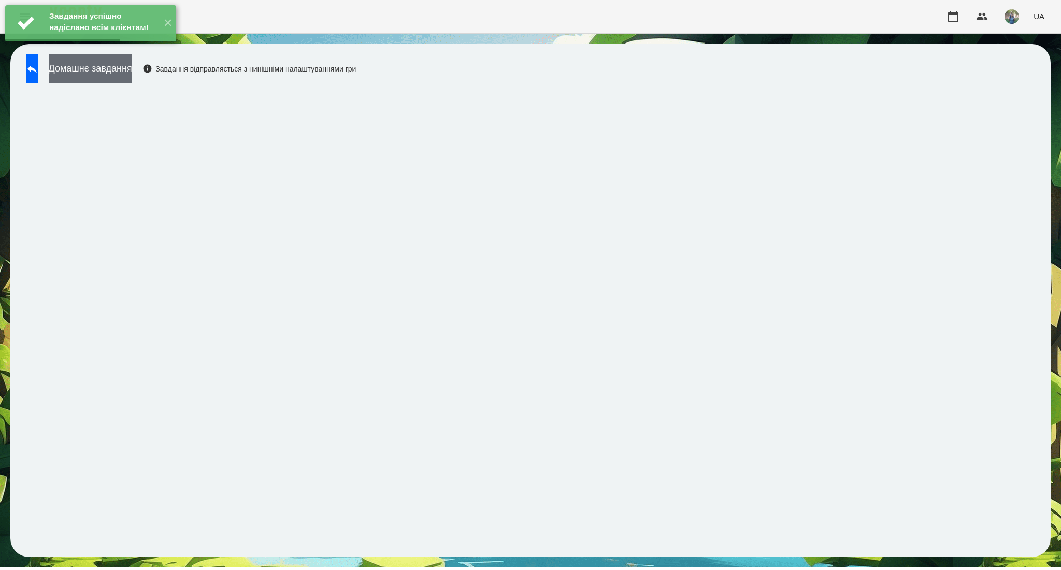
click at [116, 76] on button "Домашнє завдання" at bounding box center [90, 68] width 83 height 28
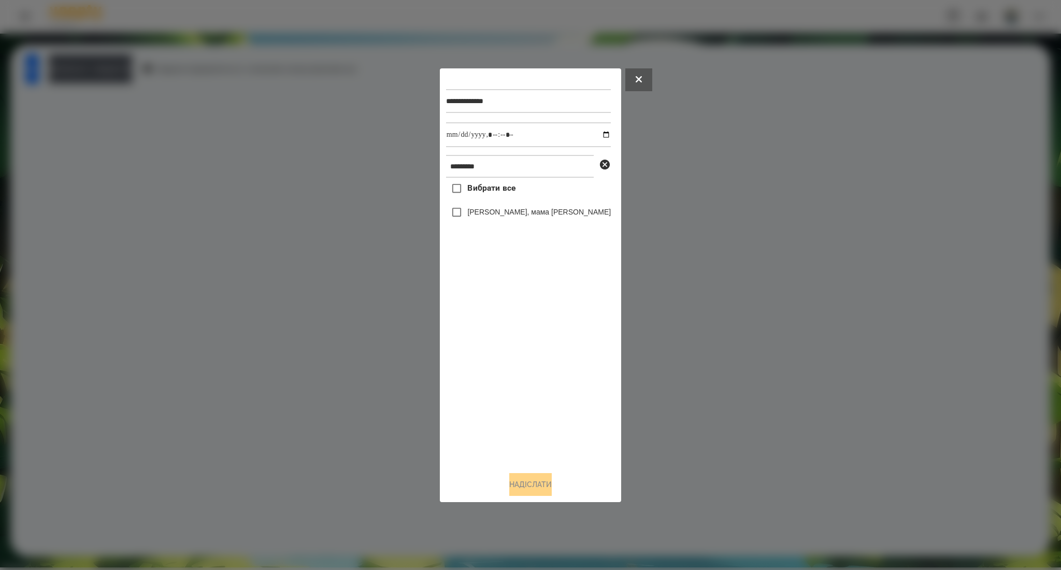
click at [477, 193] on span "Вибрати все" at bounding box center [491, 188] width 48 height 12
click at [593, 134] on input "datetime-local" at bounding box center [528, 134] width 165 height 25
type input "**********"
click at [519, 486] on button "Надіслати" at bounding box center [530, 484] width 42 height 23
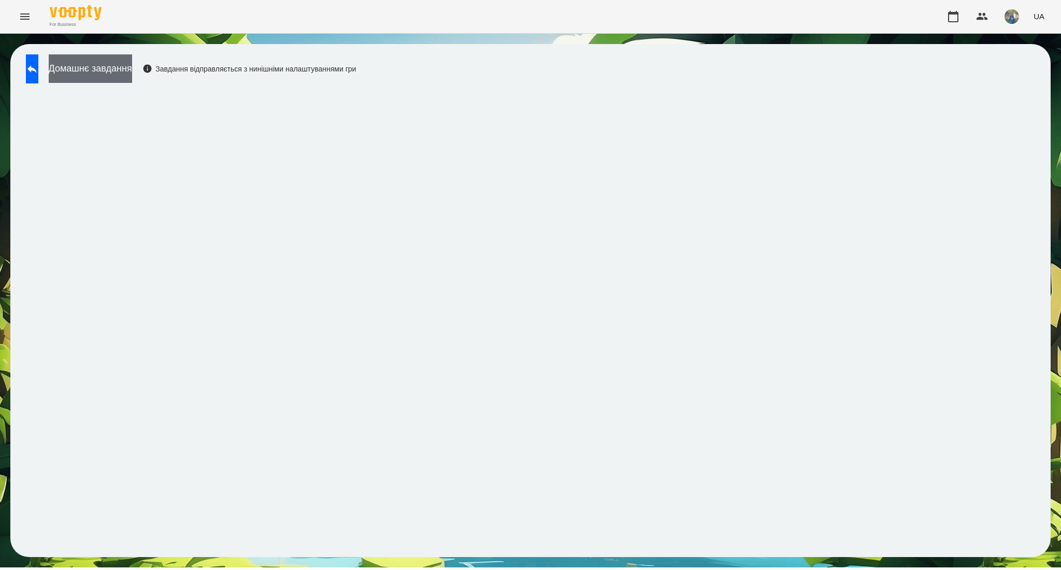
click at [126, 77] on button "Домашнє завдання" at bounding box center [90, 68] width 83 height 28
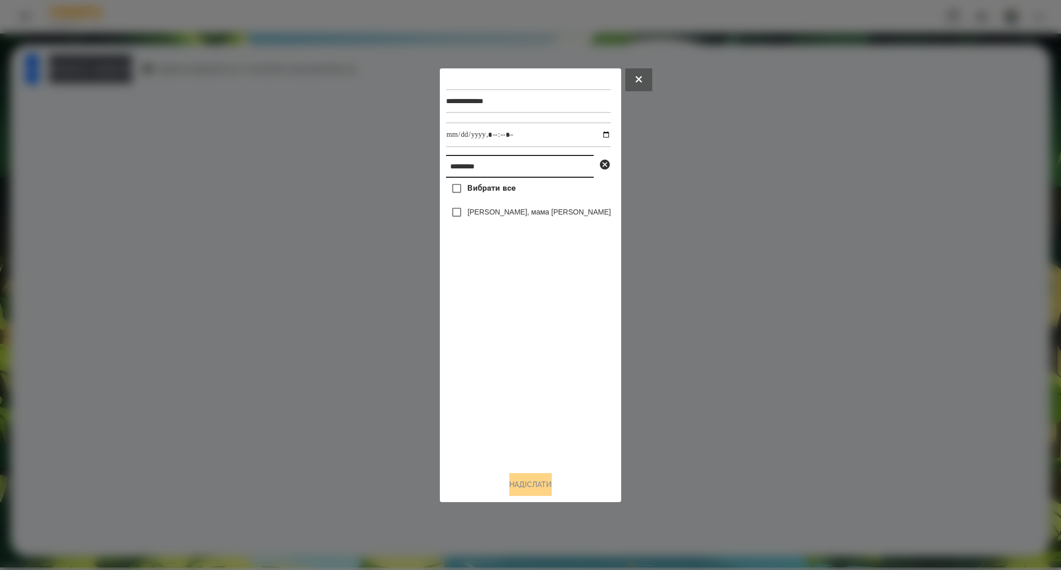
click at [514, 169] on input "********" at bounding box center [520, 166] width 148 height 23
paste input "****"
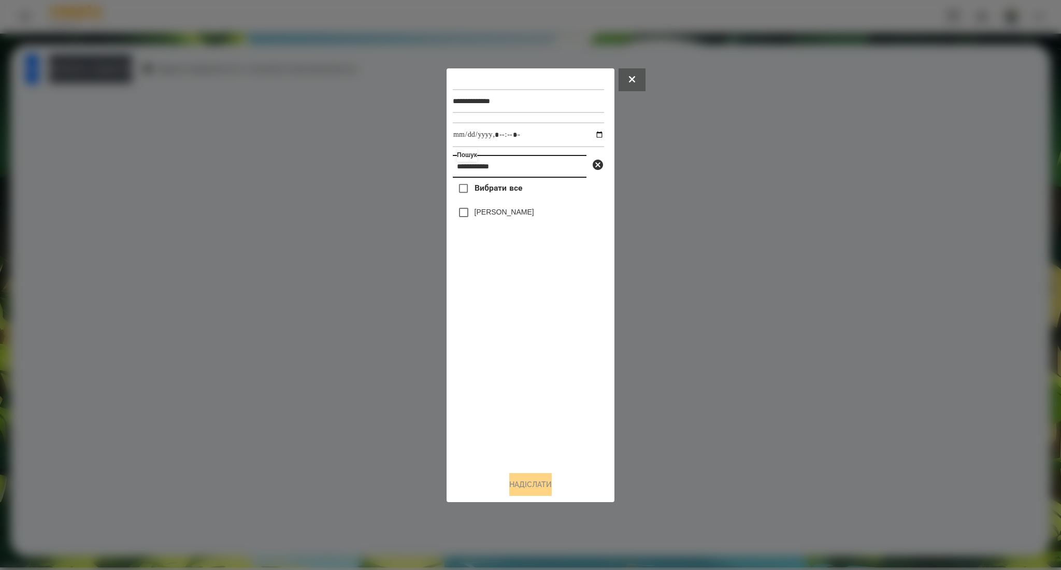
type input "**********"
click at [523, 485] on button "Надіслати" at bounding box center [530, 484] width 42 height 23
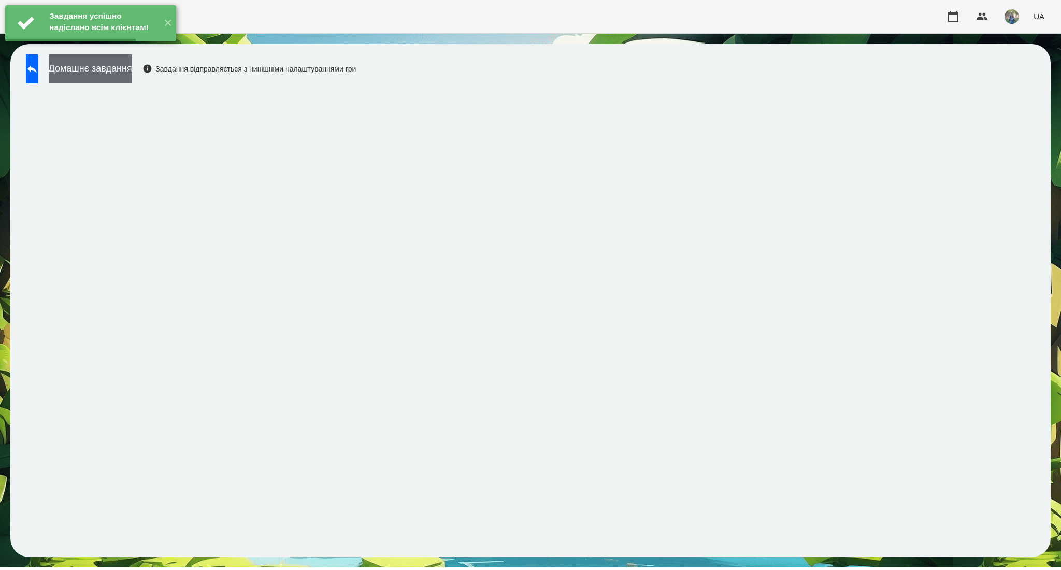
click at [132, 75] on button "Домашнє завдання" at bounding box center [90, 68] width 83 height 28
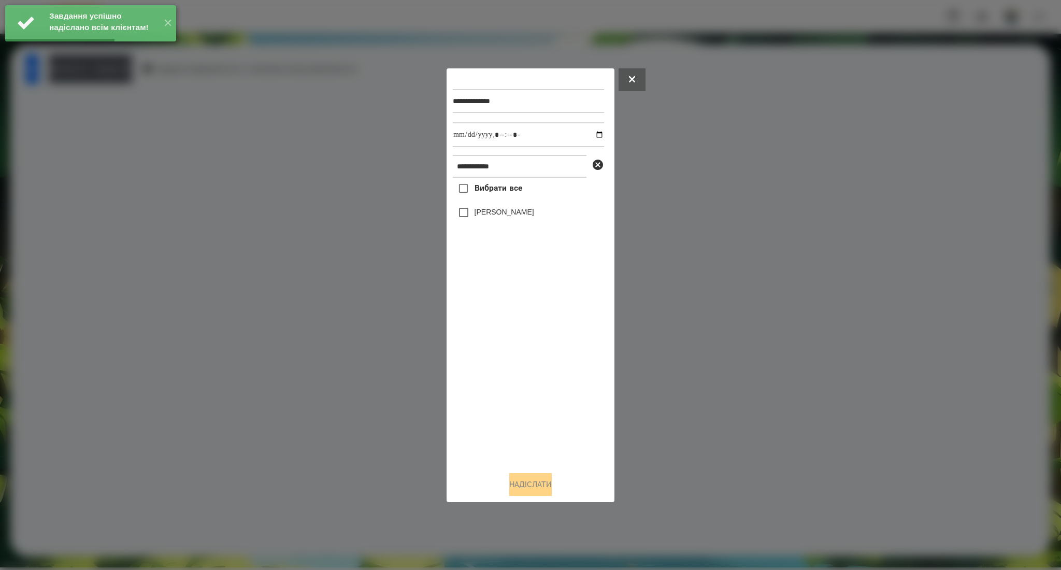
click at [500, 192] on span "Вибрати все" at bounding box center [498, 188] width 48 height 12
click at [594, 134] on input "datetime-local" at bounding box center [528, 134] width 151 height 25
type input "**********"
click at [521, 487] on button "Надіслати" at bounding box center [530, 484] width 42 height 23
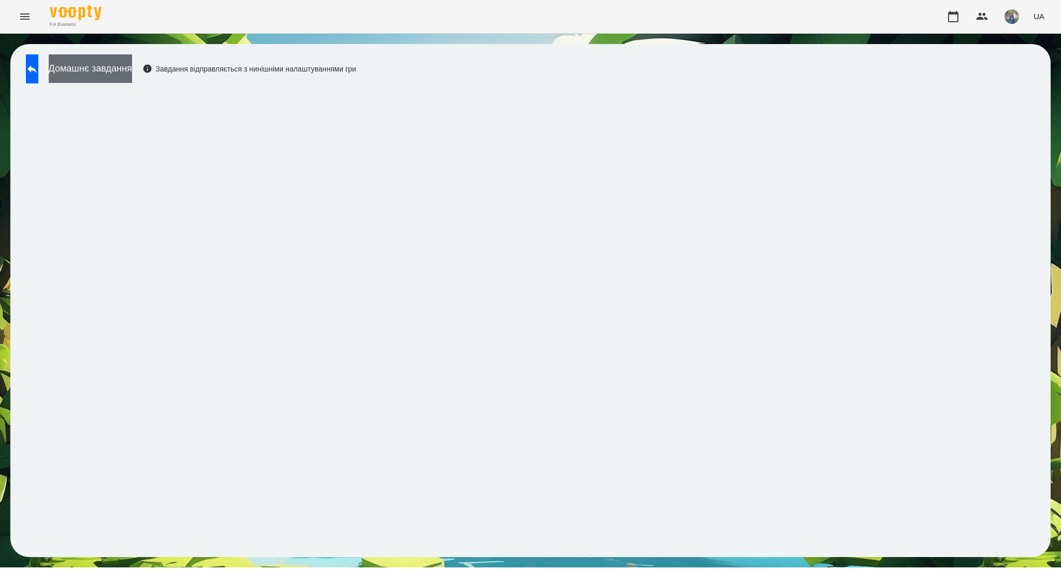
click at [132, 67] on button "Домашнє завдання" at bounding box center [90, 68] width 83 height 28
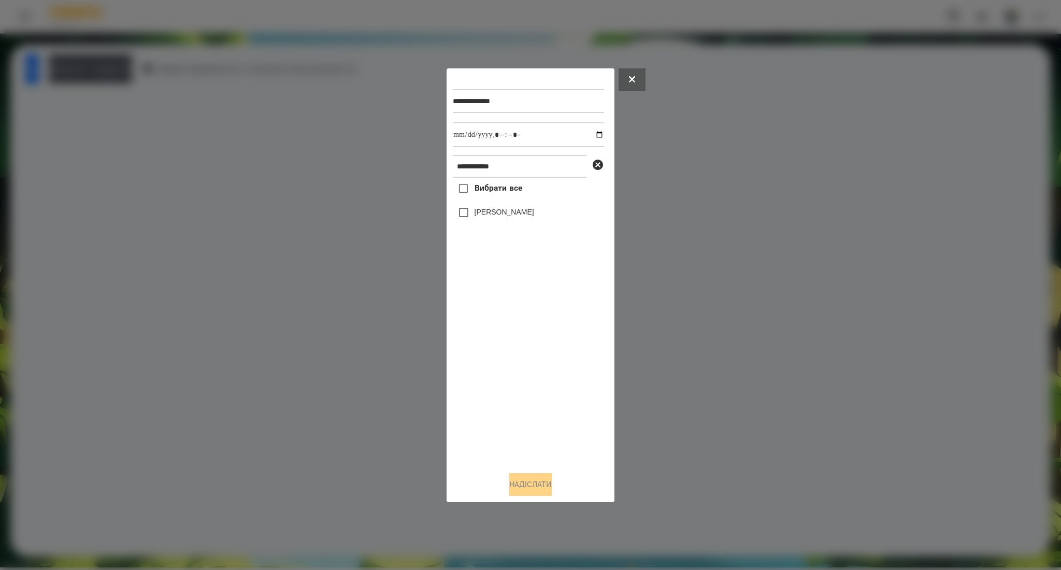
click at [477, 183] on span "Вибрати все" at bounding box center [498, 188] width 48 height 12
click at [541, 487] on button "Надіслати" at bounding box center [530, 484] width 42 height 23
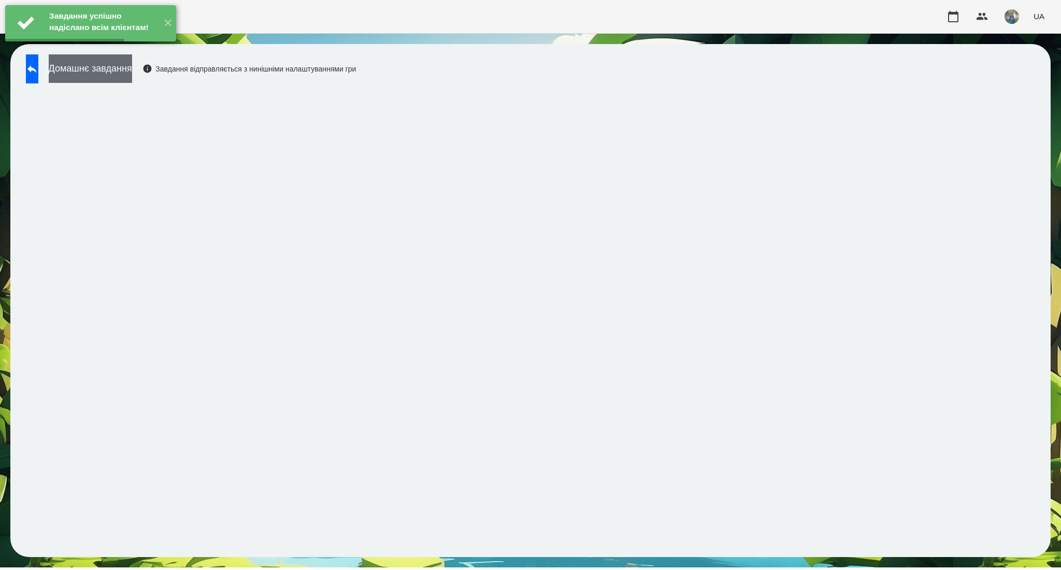
click at [132, 73] on button "Домашнє завдання" at bounding box center [90, 68] width 83 height 28
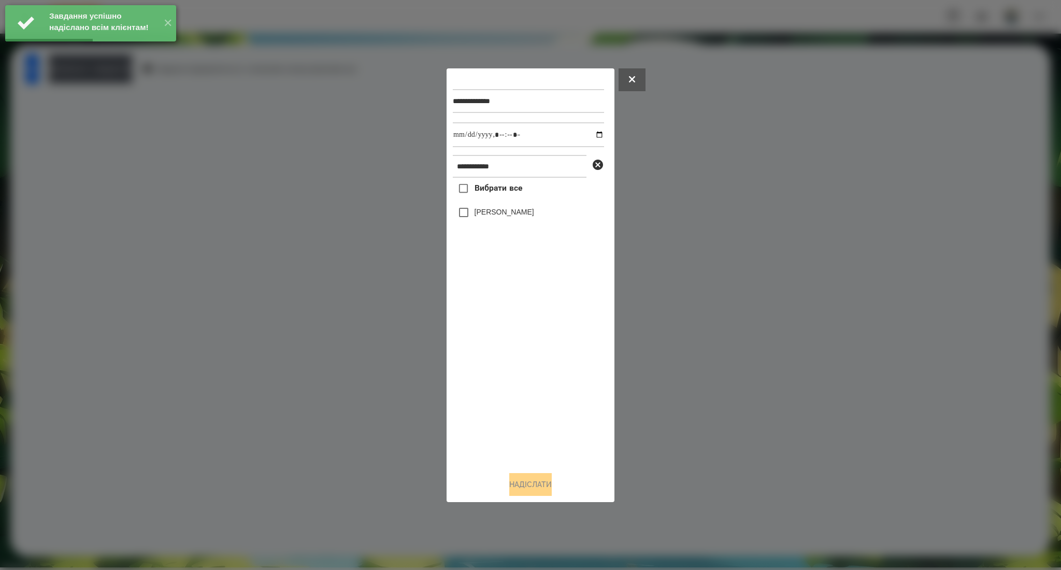
click at [509, 191] on span "Вибрати все" at bounding box center [498, 188] width 48 height 12
click at [592, 137] on input "datetime-local" at bounding box center [528, 134] width 151 height 25
type input "**********"
click at [534, 488] on button "Надіслати" at bounding box center [530, 484] width 42 height 23
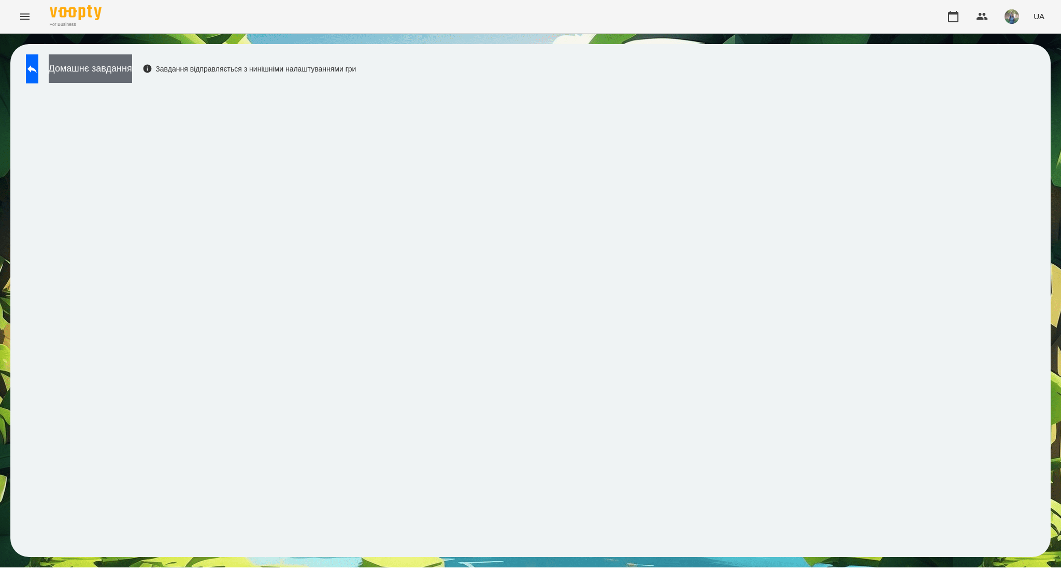
click at [132, 66] on button "Домашнє завдання" at bounding box center [90, 68] width 83 height 28
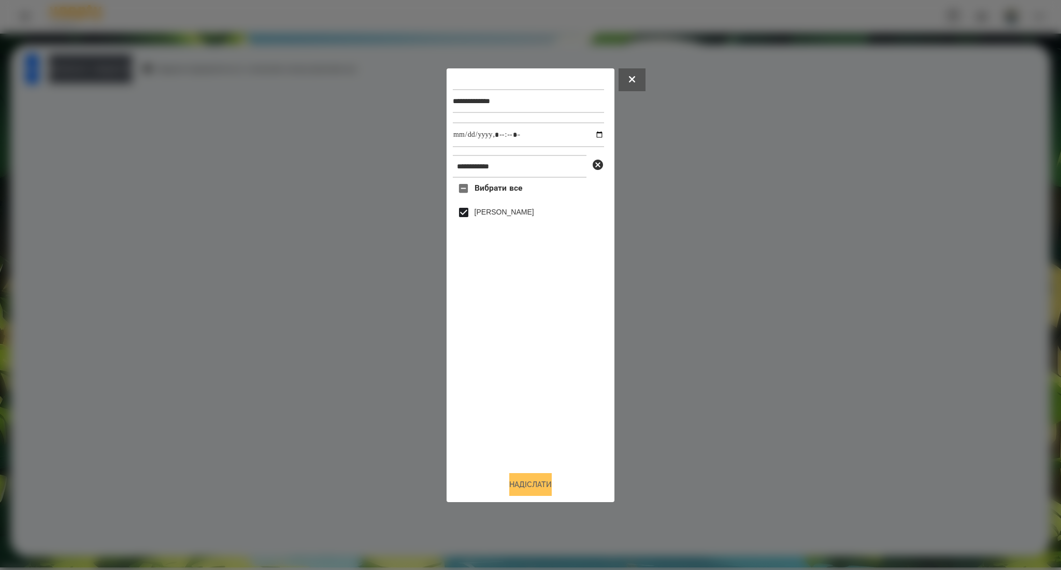
drag, startPoint x: 504, startPoint y: 480, endPoint x: 516, endPoint y: 479, distance: 12.0
click at [509, 480] on button "Надіслати" at bounding box center [530, 484] width 42 height 23
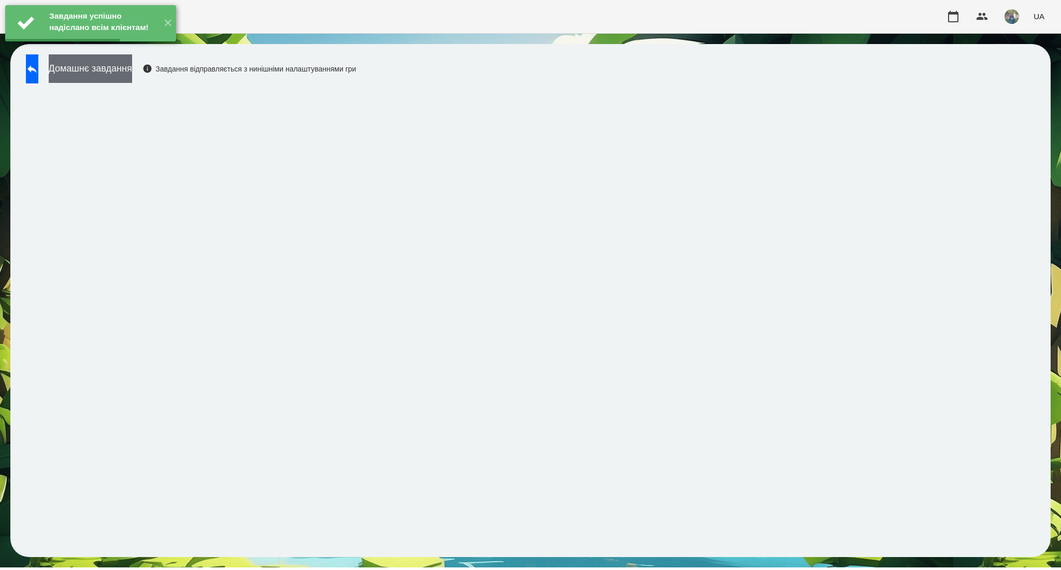
click at [124, 78] on button "Домашнє завдання" at bounding box center [90, 68] width 83 height 28
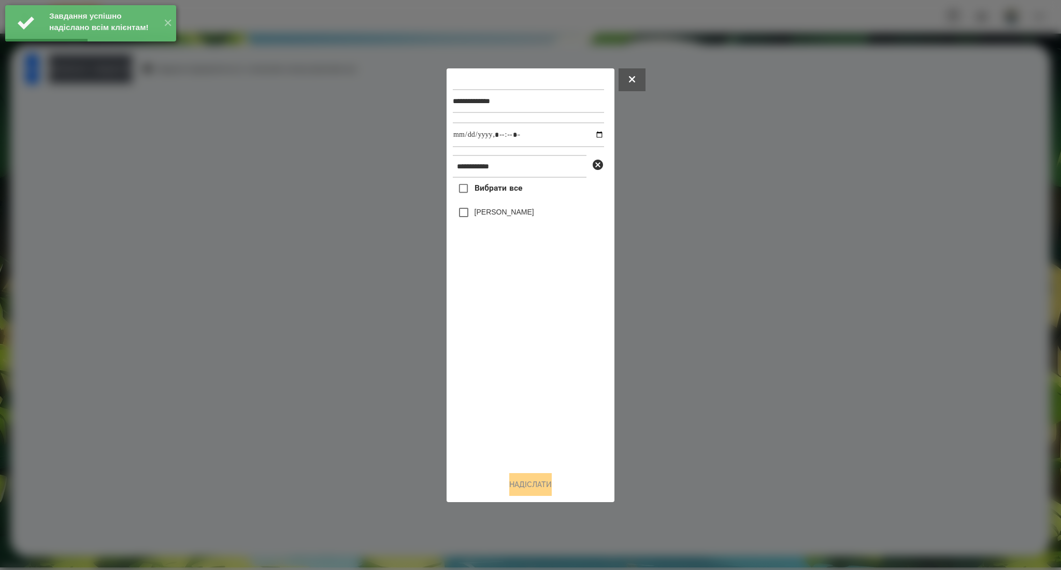
click at [509, 192] on label "Вибрати все" at bounding box center [487, 189] width 69 height 22
click at [590, 137] on input "datetime-local" at bounding box center [528, 134] width 151 height 25
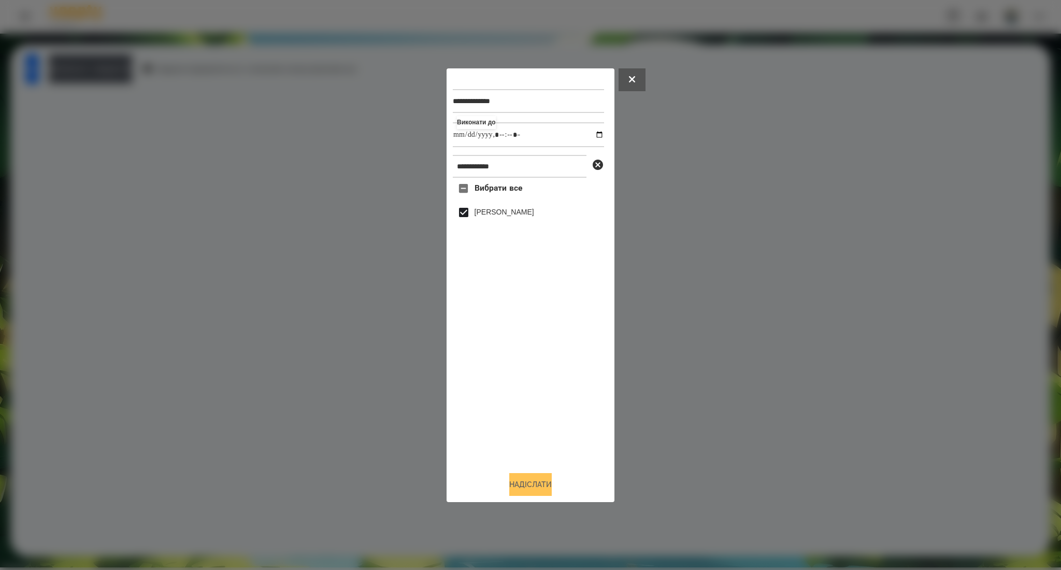
type input "**********"
click at [534, 488] on button "Надіслати" at bounding box center [530, 484] width 42 height 23
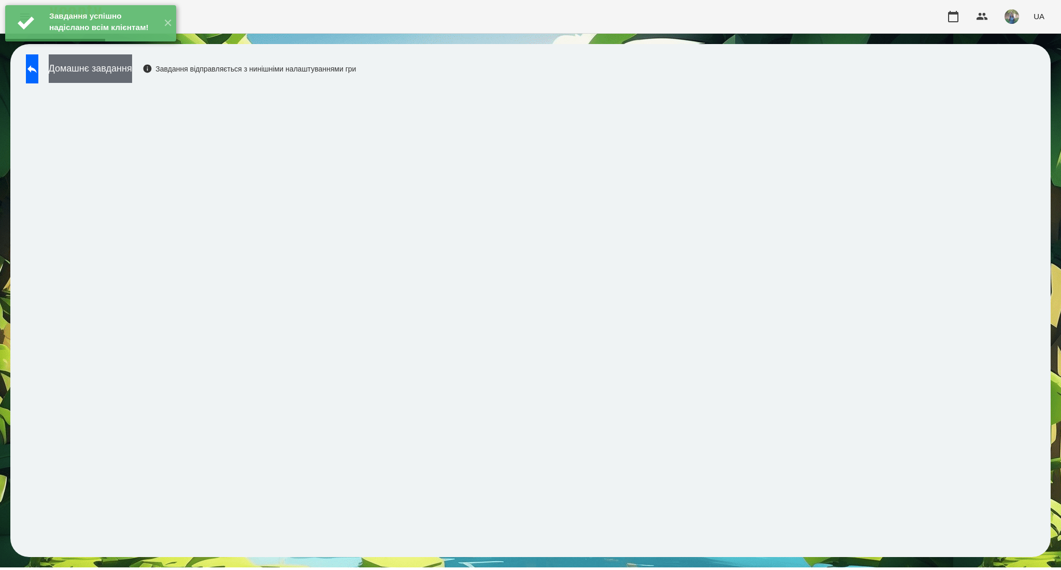
click at [132, 78] on button "Домашнє завдання" at bounding box center [90, 68] width 83 height 28
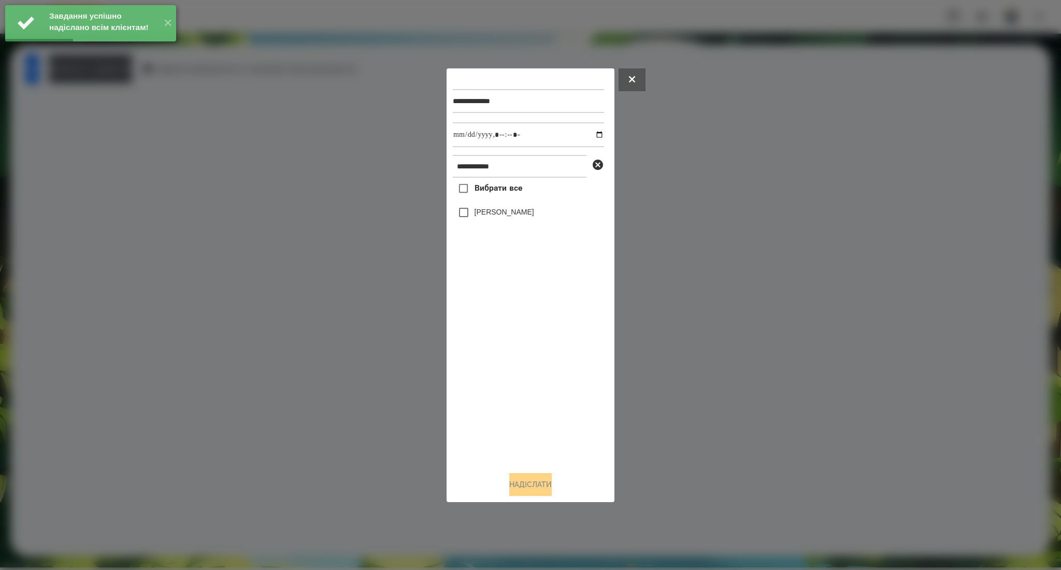
click at [481, 192] on span "Вибрати все" at bounding box center [498, 188] width 48 height 12
click at [592, 134] on input "datetime-local" at bounding box center [528, 134] width 151 height 25
type input "**********"
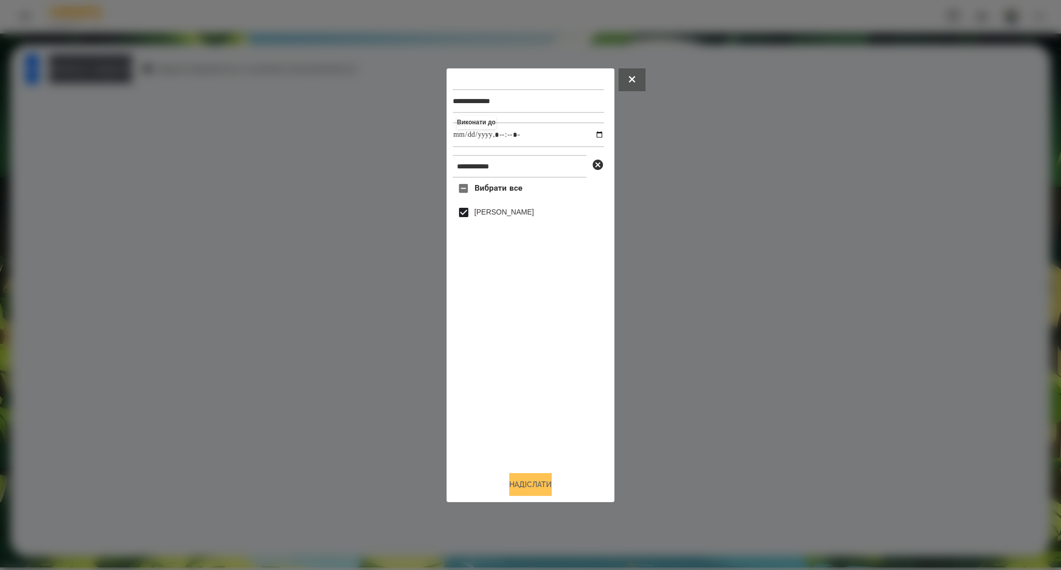
click at [525, 487] on button "Надіслати" at bounding box center [530, 484] width 42 height 23
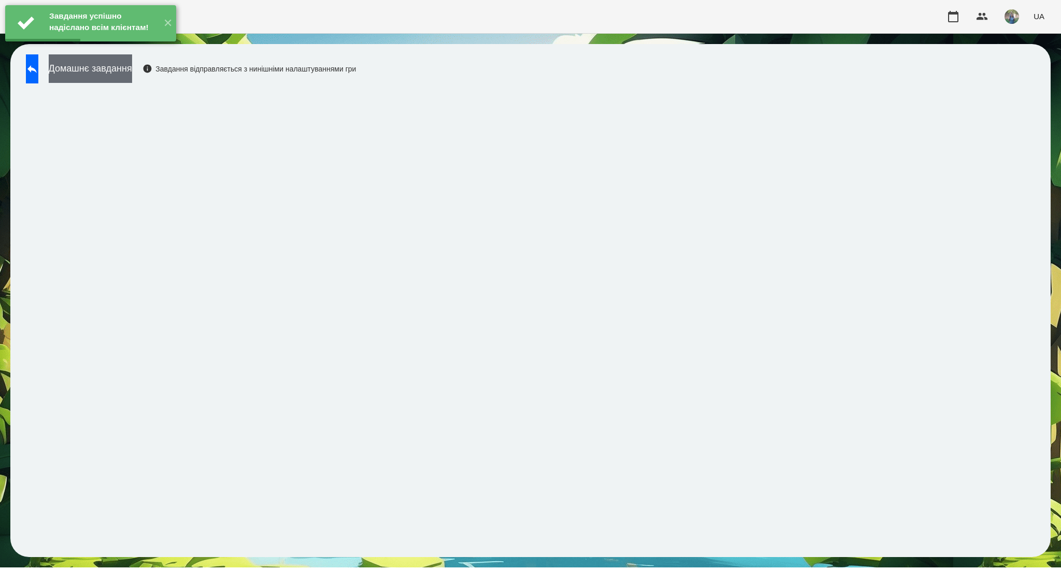
click at [132, 71] on button "Домашнє завдання" at bounding box center [90, 68] width 83 height 28
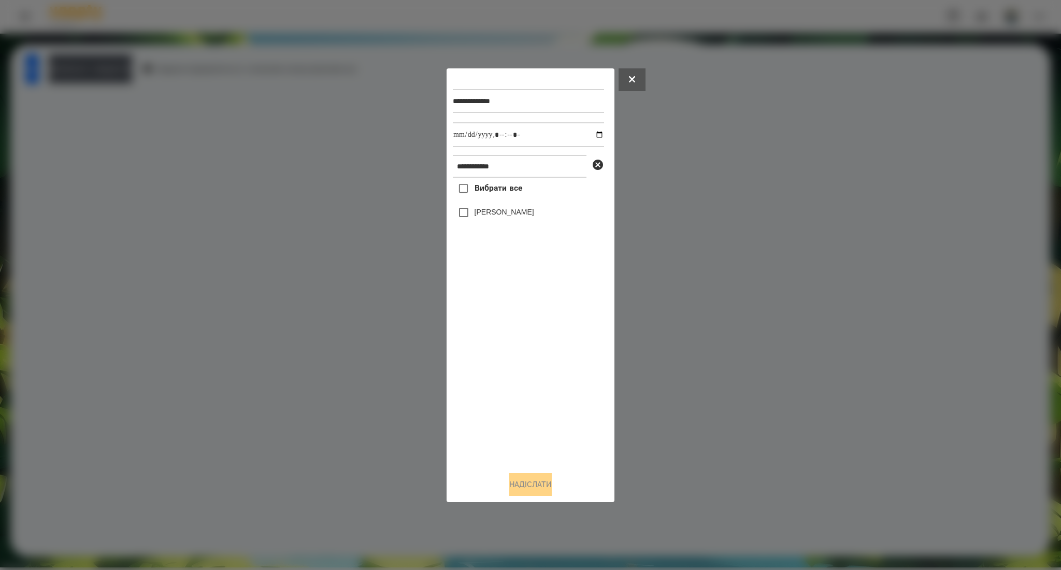
click at [483, 196] on label "Вибрати все" at bounding box center [487, 189] width 69 height 22
click at [595, 132] on input "datetime-local" at bounding box center [528, 134] width 151 height 25
type input "**********"
click at [514, 490] on button "Надіслати" at bounding box center [530, 484] width 42 height 23
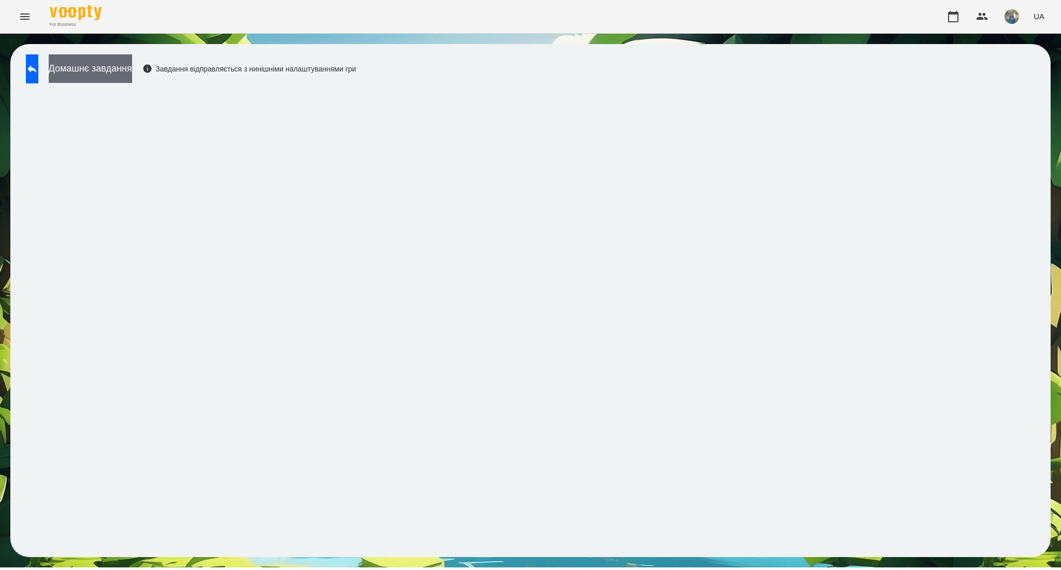
click at [129, 60] on button "Домашнє завдання" at bounding box center [90, 68] width 83 height 28
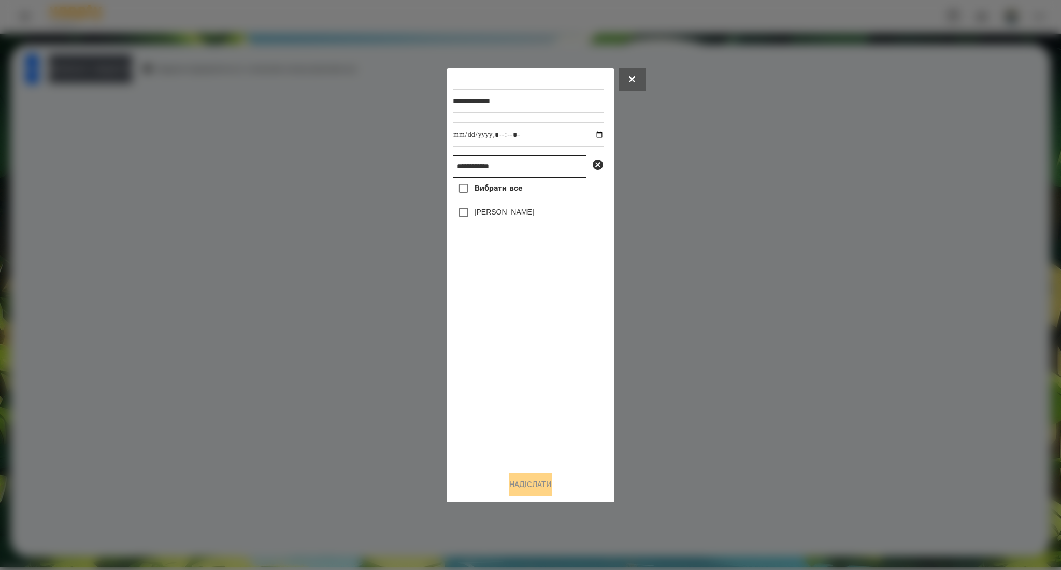
click at [492, 167] on input "**********" at bounding box center [520, 166] width 134 height 23
paste input "text"
type input "**********"
click at [492, 186] on span "Вибрати все" at bounding box center [498, 188] width 48 height 12
click at [524, 488] on button "Надіслати" at bounding box center [530, 484] width 42 height 23
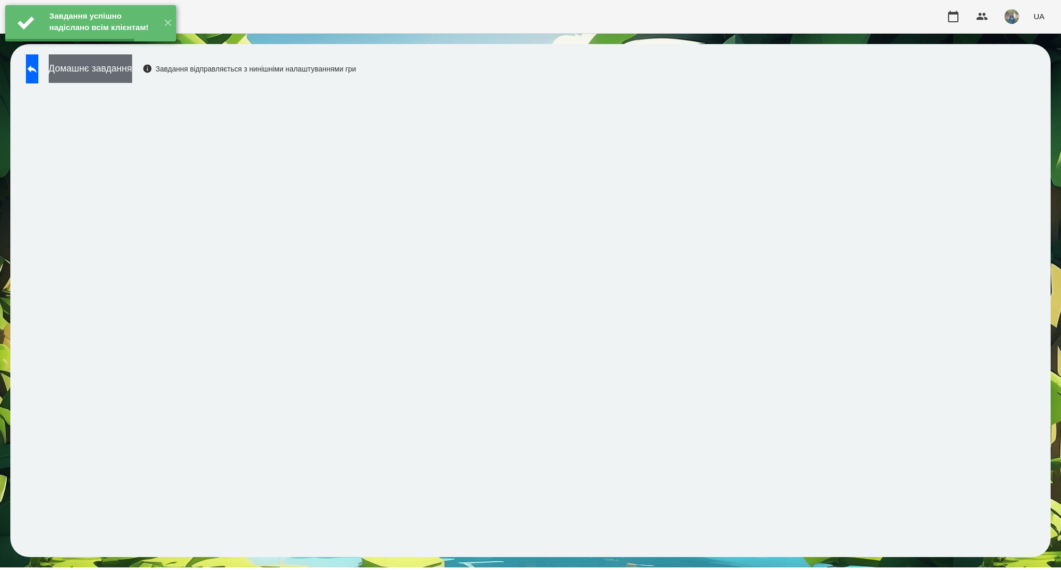
click at [132, 76] on button "Домашнє завдання" at bounding box center [90, 68] width 83 height 28
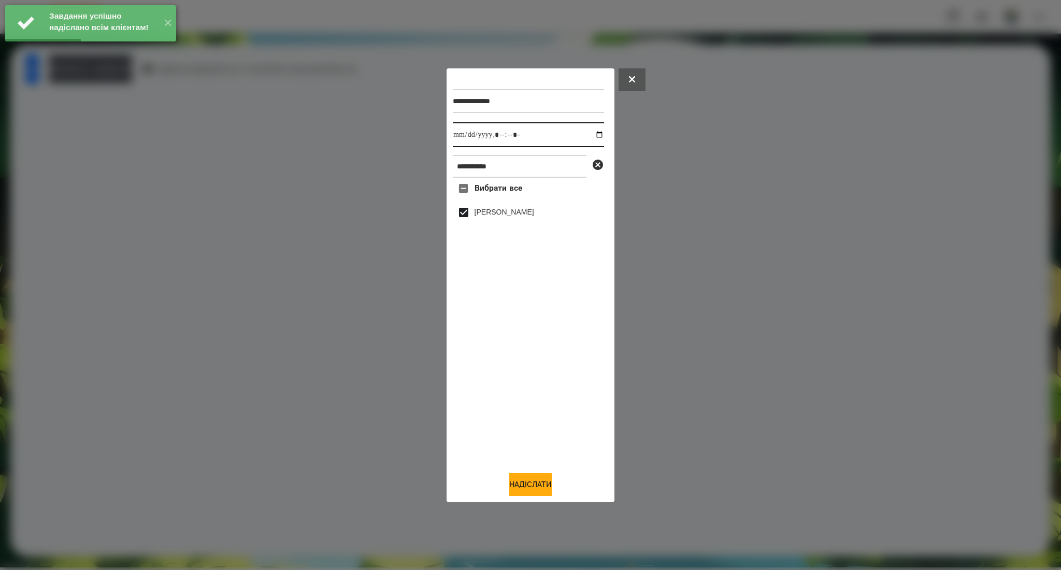
click at [592, 134] on input "datetime-local" at bounding box center [528, 134] width 151 height 25
type input "**********"
click at [517, 480] on button "Надіслати" at bounding box center [530, 484] width 42 height 23
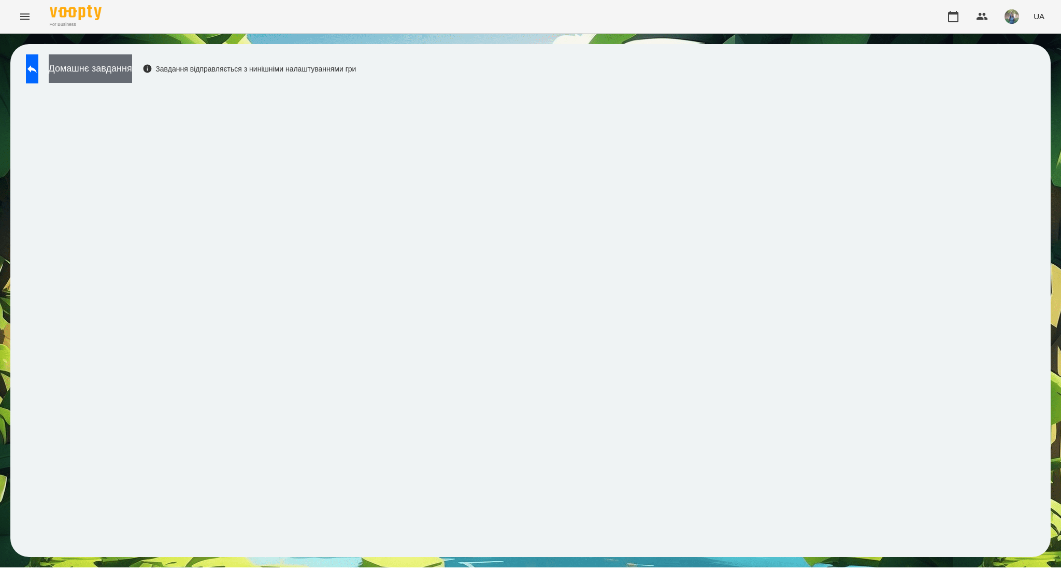
click at [123, 65] on button "Домашнє завдання" at bounding box center [90, 68] width 83 height 28
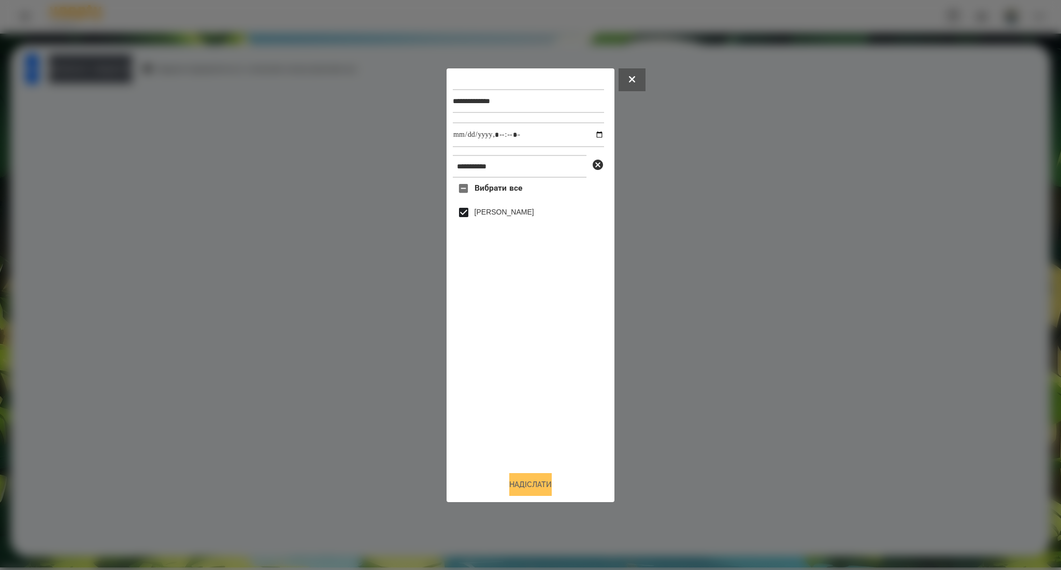
click at [522, 480] on button "Надіслати" at bounding box center [530, 484] width 42 height 23
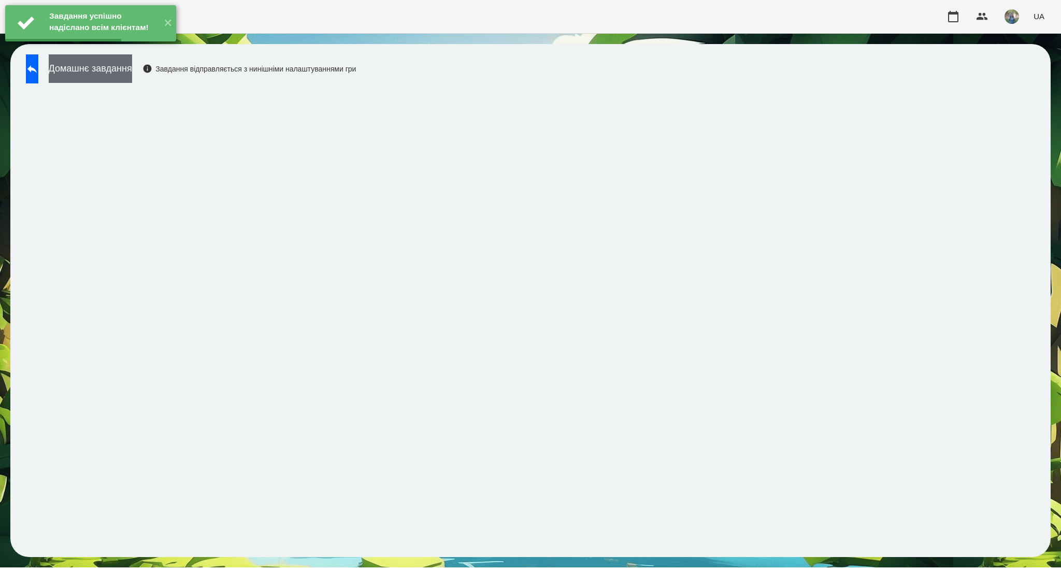
click at [119, 64] on button "Домашнє завдання" at bounding box center [90, 68] width 83 height 28
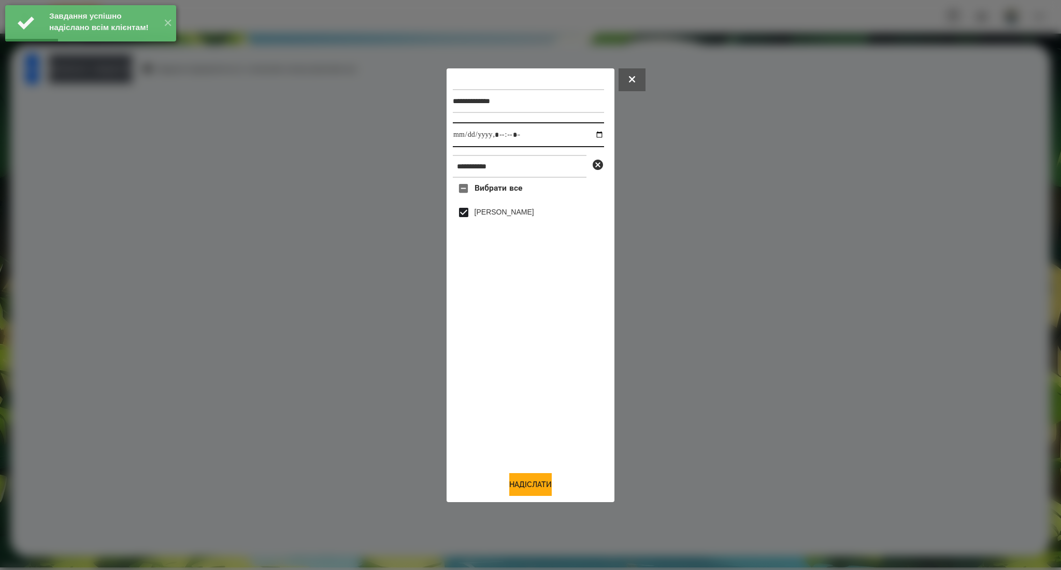
click at [594, 134] on input "datetime-local" at bounding box center [528, 134] width 151 height 25
type input "**********"
click at [524, 487] on button "Надіслати" at bounding box center [530, 484] width 42 height 23
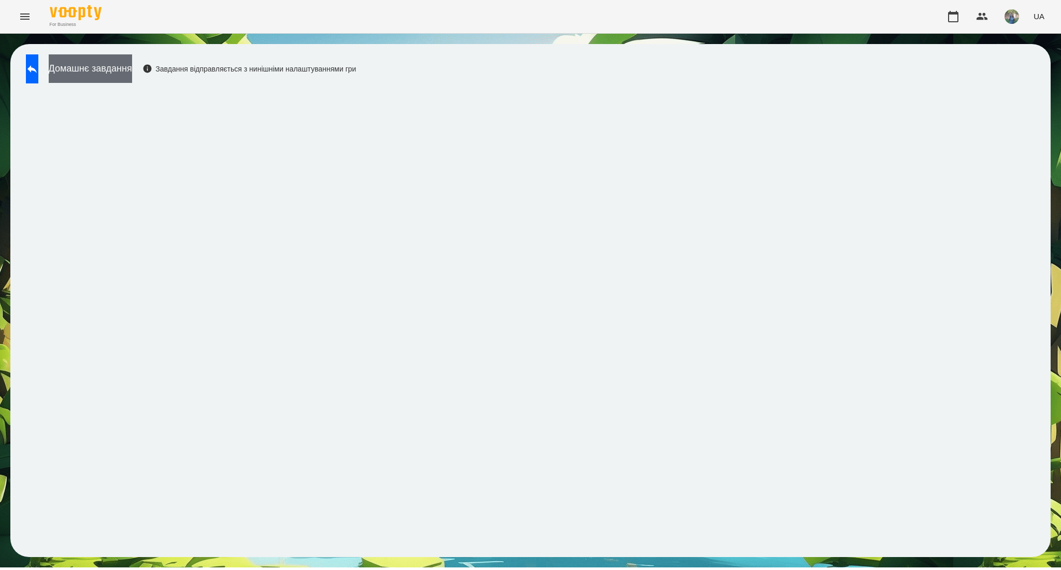
click at [126, 62] on button "Домашнє завдання" at bounding box center [90, 68] width 83 height 28
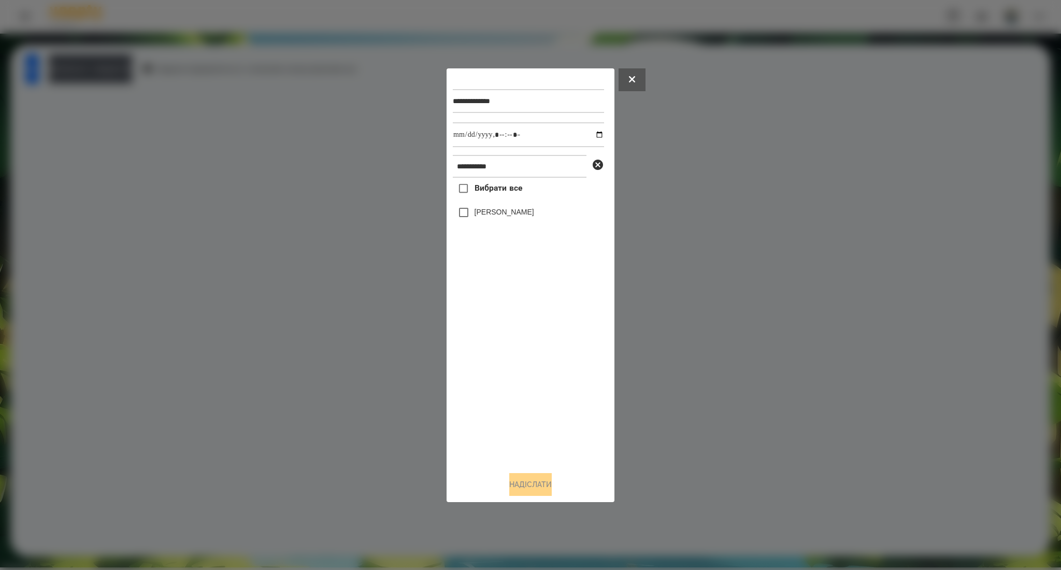
click at [474, 189] on span "Вибрати все" at bounding box center [498, 188] width 48 height 12
click at [512, 479] on button "Надіслати" at bounding box center [530, 484] width 42 height 23
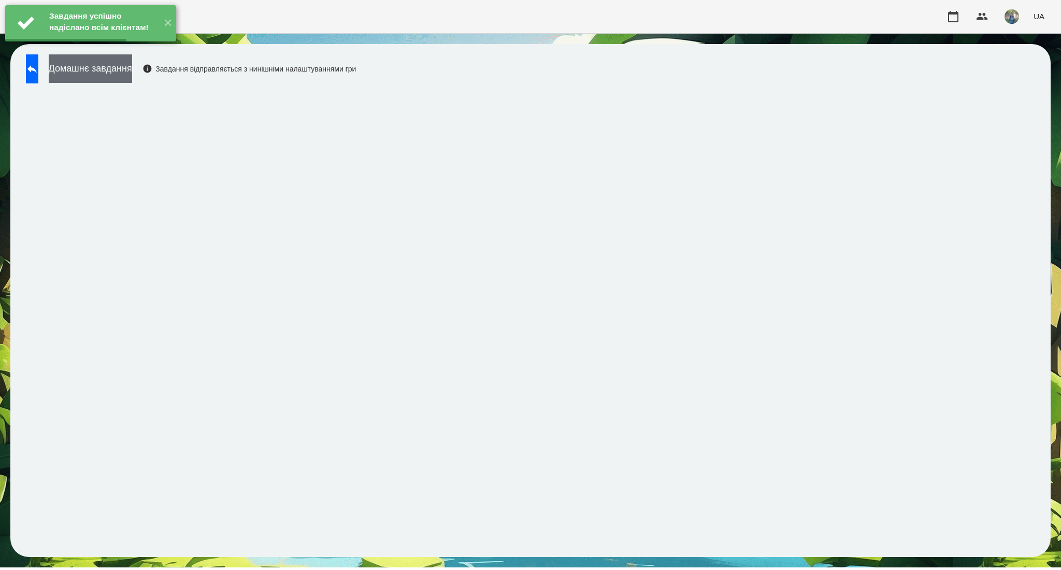
click at [124, 65] on button "Домашнє завдання" at bounding box center [90, 68] width 83 height 28
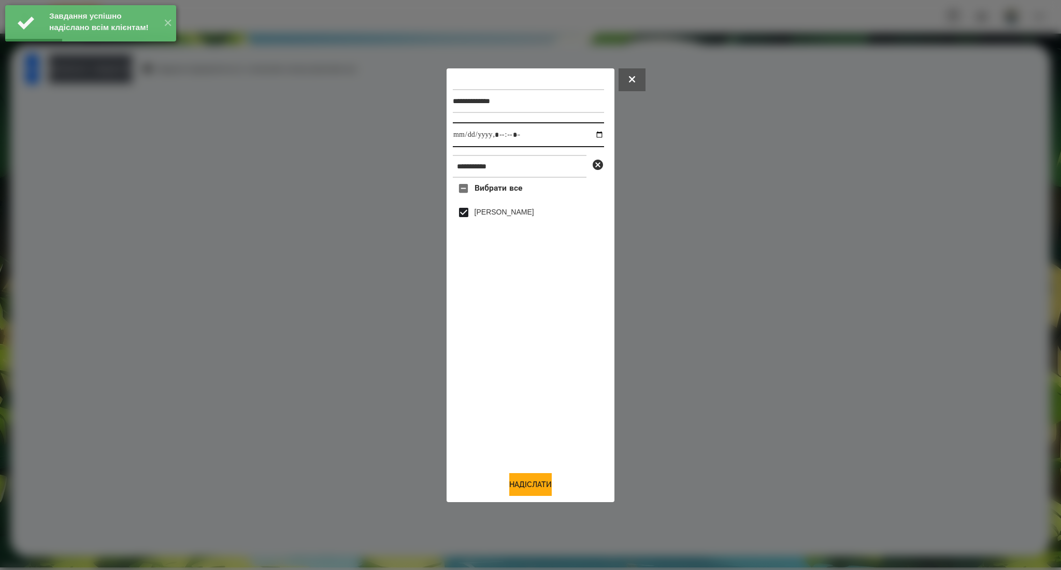
click at [592, 136] on input "datetime-local" at bounding box center [528, 134] width 151 height 25
type input "**********"
click at [531, 482] on button "Надіслати" at bounding box center [530, 484] width 42 height 23
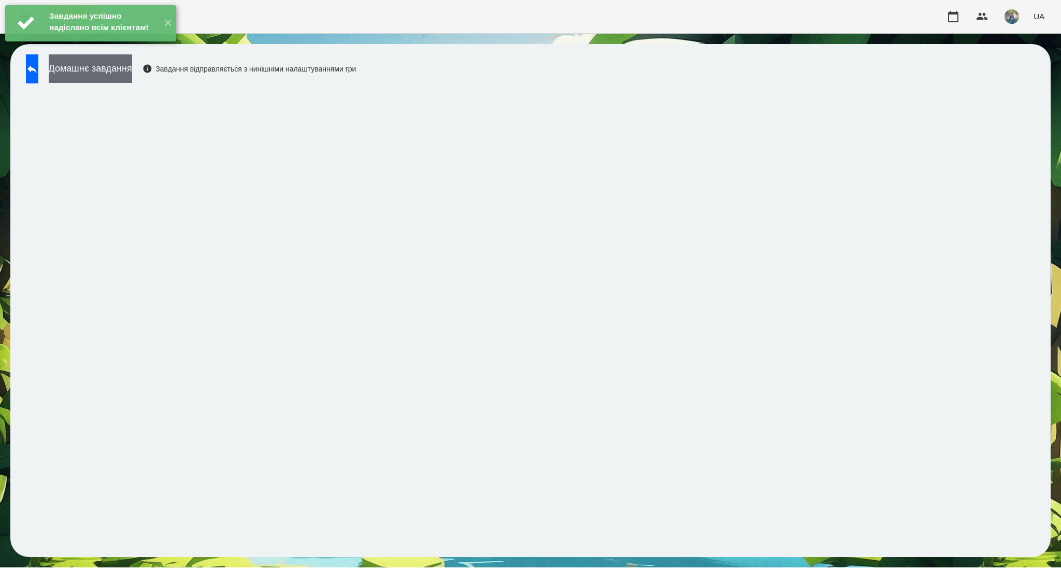
click at [115, 74] on button "Домашнє завдання" at bounding box center [90, 68] width 83 height 28
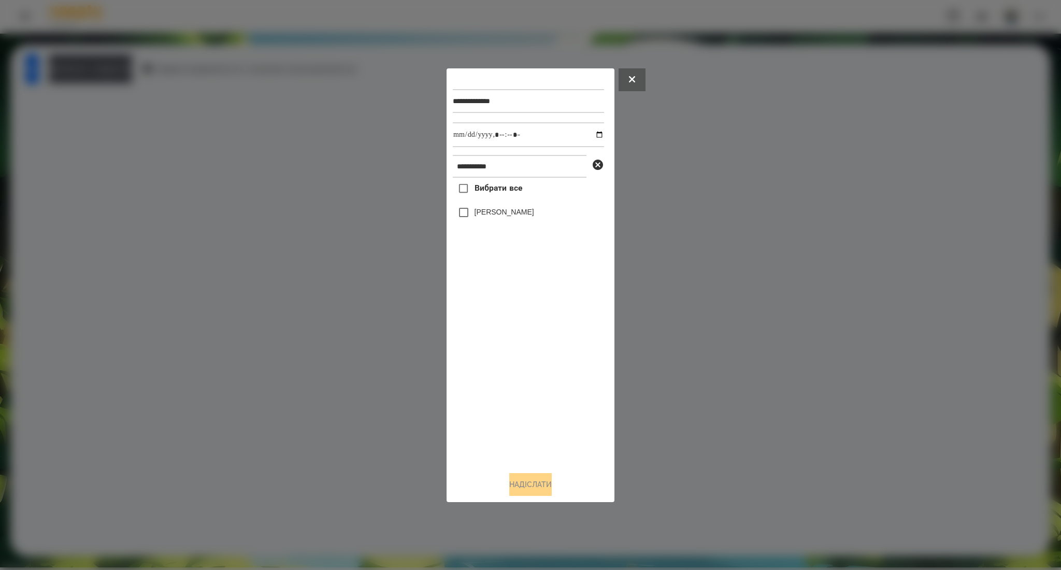
click at [500, 185] on span "Вибрати все" at bounding box center [498, 188] width 48 height 12
click at [595, 134] on input "datetime-local" at bounding box center [528, 134] width 151 height 25
type input "**********"
click at [546, 488] on button "Надіслати" at bounding box center [530, 484] width 42 height 23
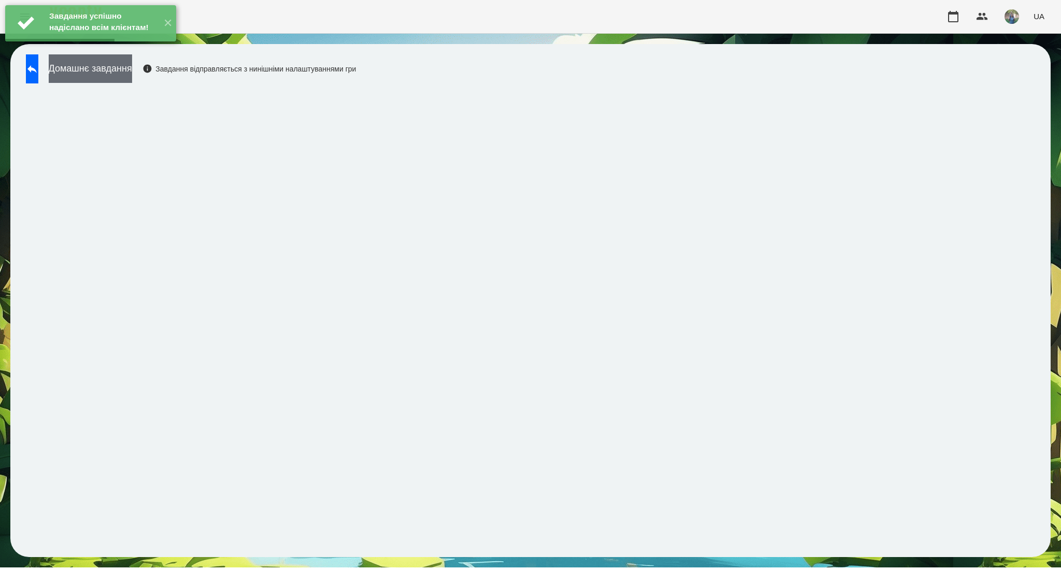
click at [109, 75] on button "Домашнє завдання" at bounding box center [90, 68] width 83 height 28
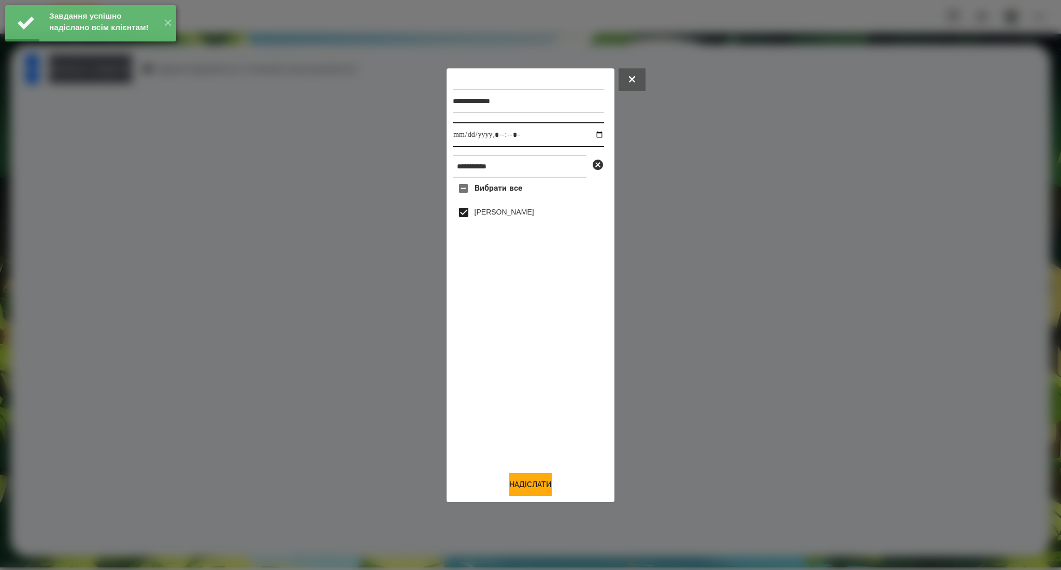
click at [592, 133] on input "datetime-local" at bounding box center [528, 134] width 151 height 25
type input "**********"
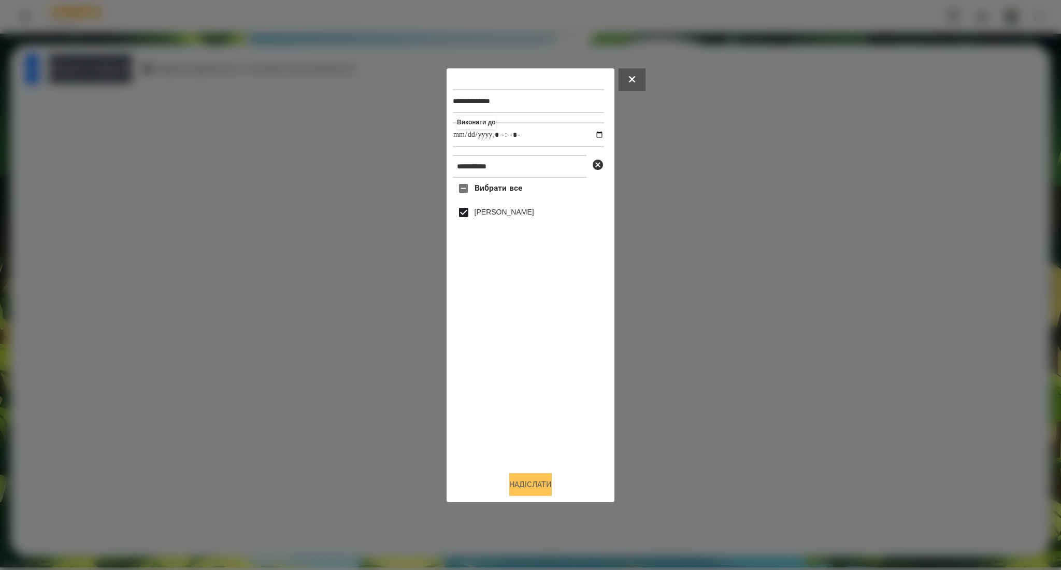
click at [525, 483] on button "Надіслати" at bounding box center [530, 484] width 42 height 23
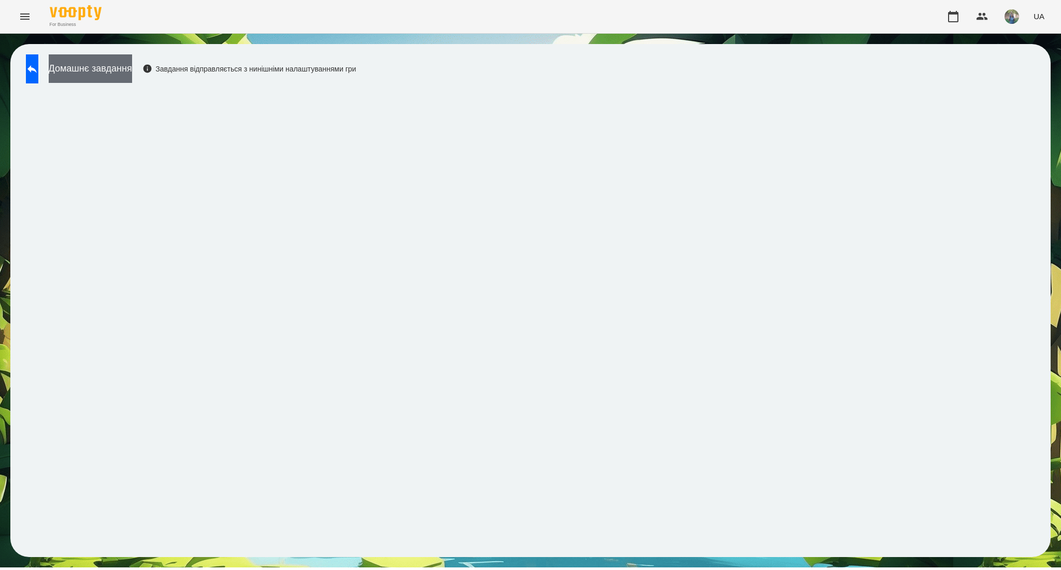
click at [109, 70] on button "Домашнє завдання" at bounding box center [90, 68] width 83 height 28
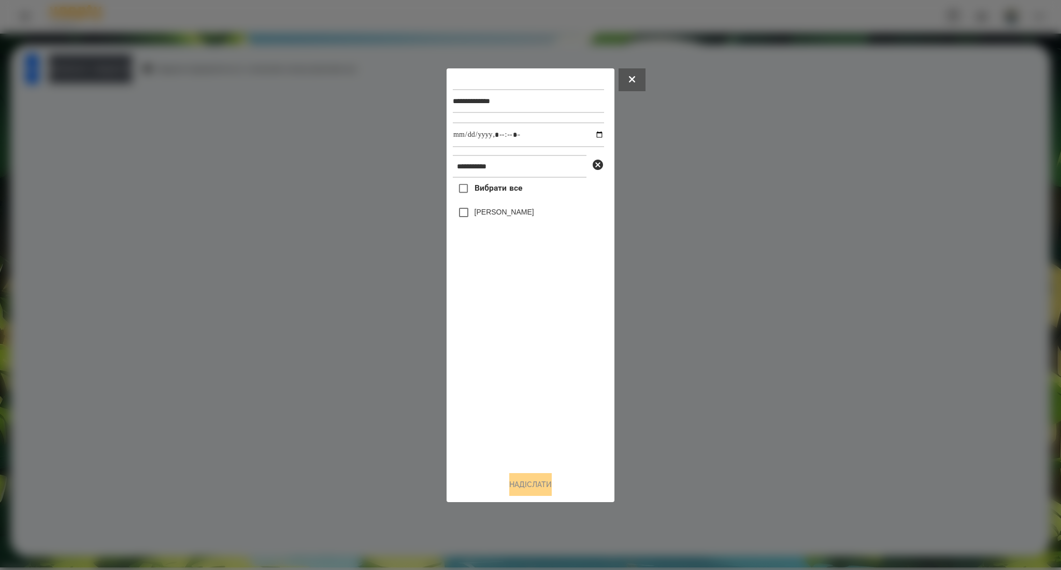
click at [492, 190] on span "Вибрати все" at bounding box center [498, 188] width 48 height 12
drag, startPoint x: 537, startPoint y: 489, endPoint x: 508, endPoint y: 315, distance: 176.5
click at [536, 489] on button "Надіслати" at bounding box center [530, 484] width 42 height 23
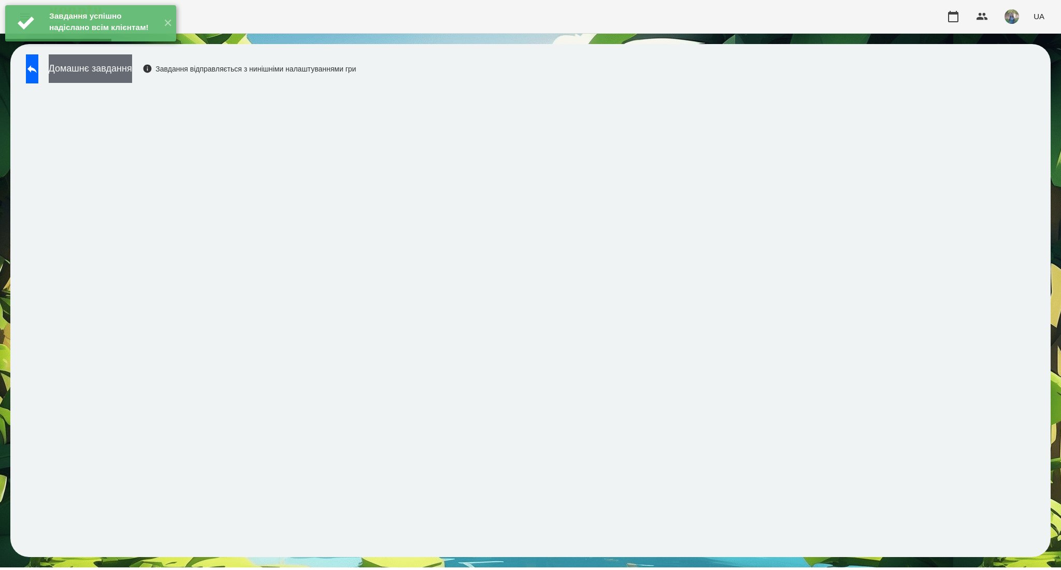
click at [132, 74] on button "Домашнє завдання" at bounding box center [90, 68] width 83 height 28
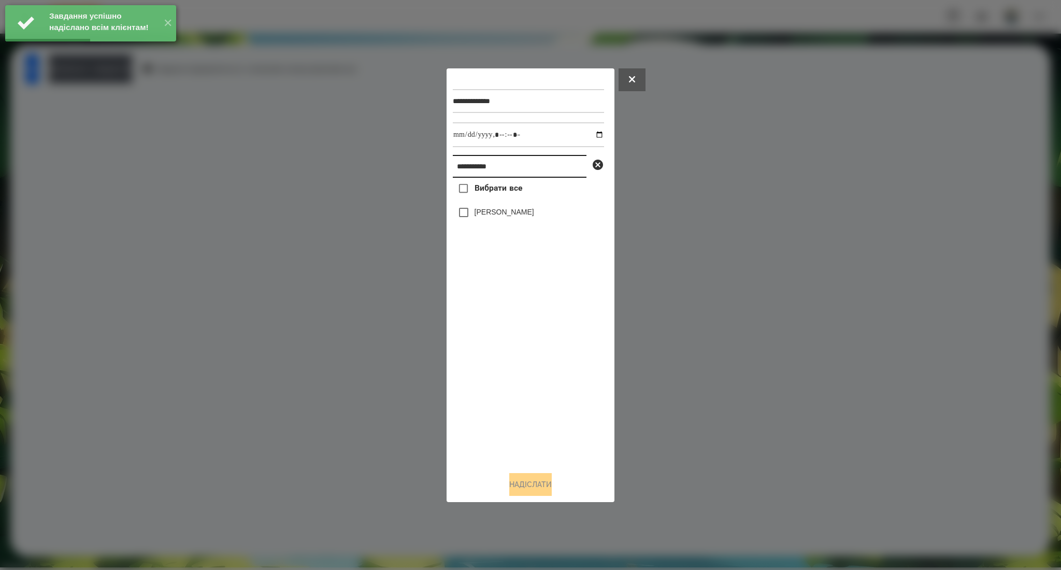
click at [463, 165] on input "**********" at bounding box center [520, 166] width 134 height 23
paste input "text"
type input "**********"
click at [494, 186] on span "Вибрати все" at bounding box center [498, 188] width 48 height 12
click at [514, 487] on button "Надіслати" at bounding box center [530, 484] width 42 height 23
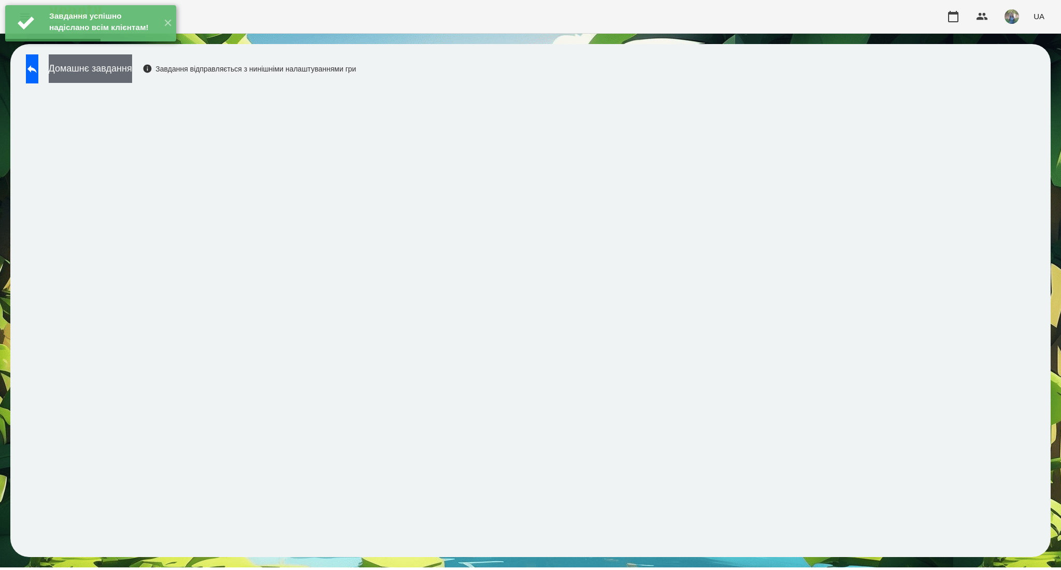
click at [104, 71] on button "Домашнє завдання" at bounding box center [90, 68] width 83 height 28
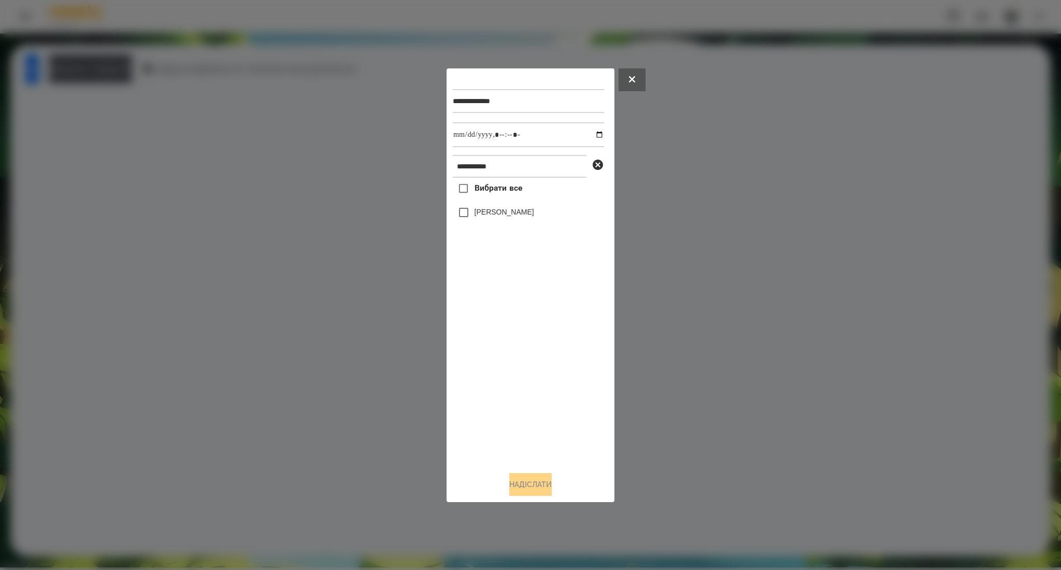
click at [484, 194] on span "Вибрати все" at bounding box center [498, 188] width 48 height 12
click at [592, 134] on input "datetime-local" at bounding box center [528, 134] width 151 height 25
type input "**********"
click at [509, 487] on button "Надіслати" at bounding box center [530, 484] width 42 height 23
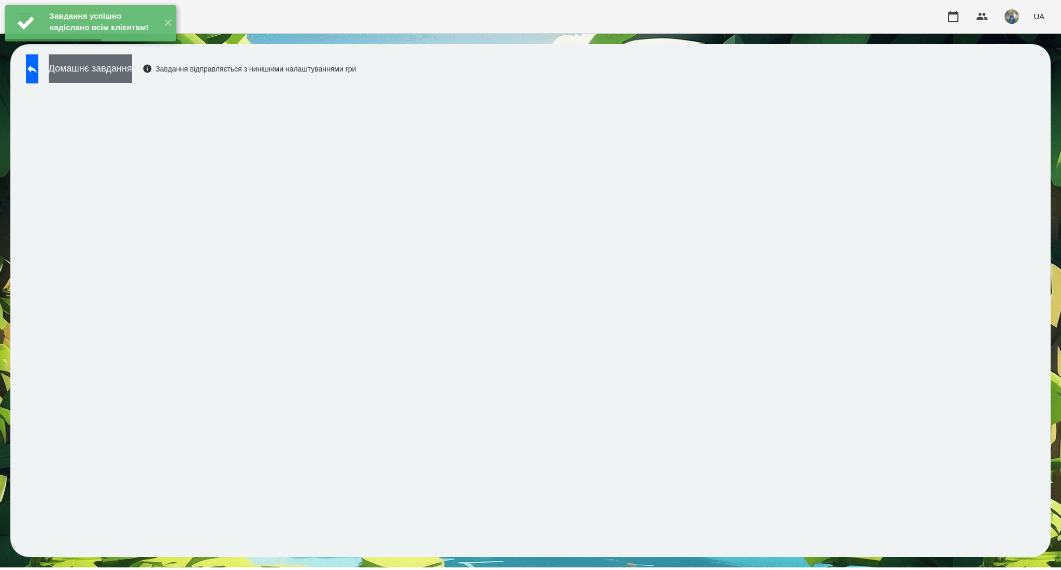
click at [130, 81] on button "Домашнє завдання" at bounding box center [90, 68] width 83 height 28
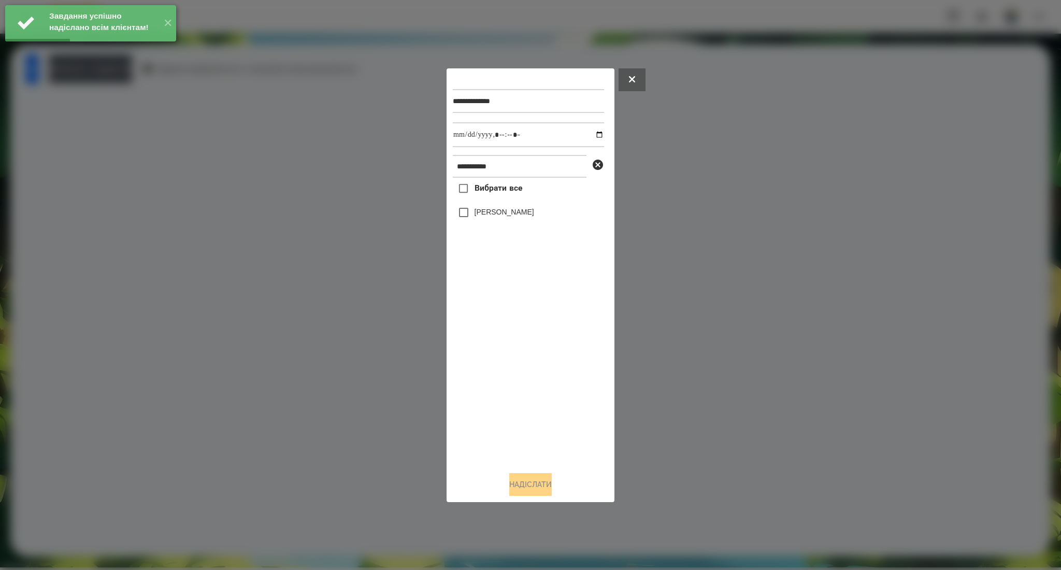
drag, startPoint x: 489, startPoint y: 198, endPoint x: 518, endPoint y: 185, distance: 31.3
click at [489, 199] on label "Вибрати все" at bounding box center [487, 189] width 69 height 22
click at [592, 134] on input "datetime-local" at bounding box center [528, 134] width 151 height 25
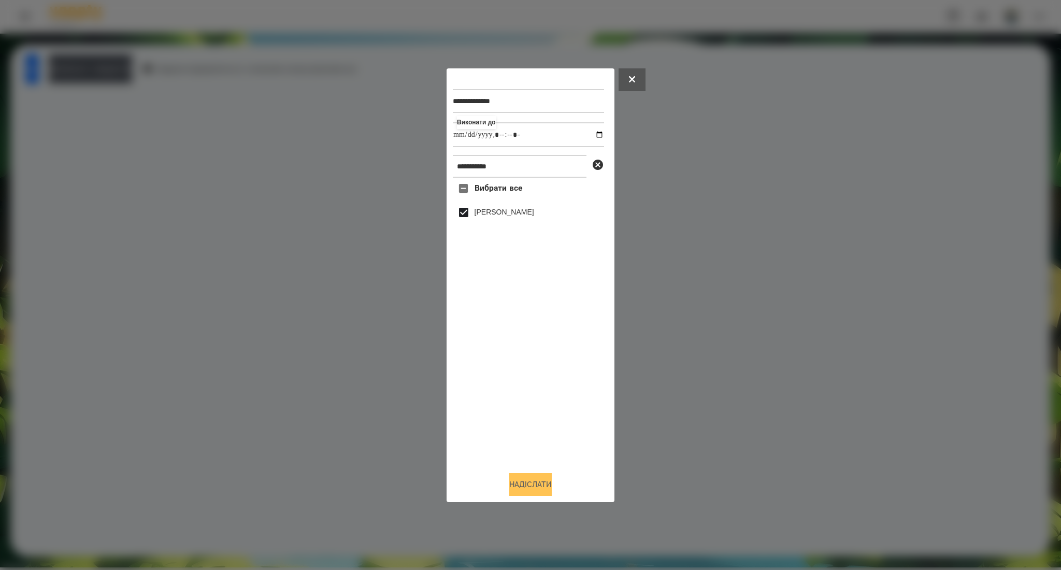
type input "**********"
click at [537, 488] on button "Надіслати" at bounding box center [530, 484] width 42 height 23
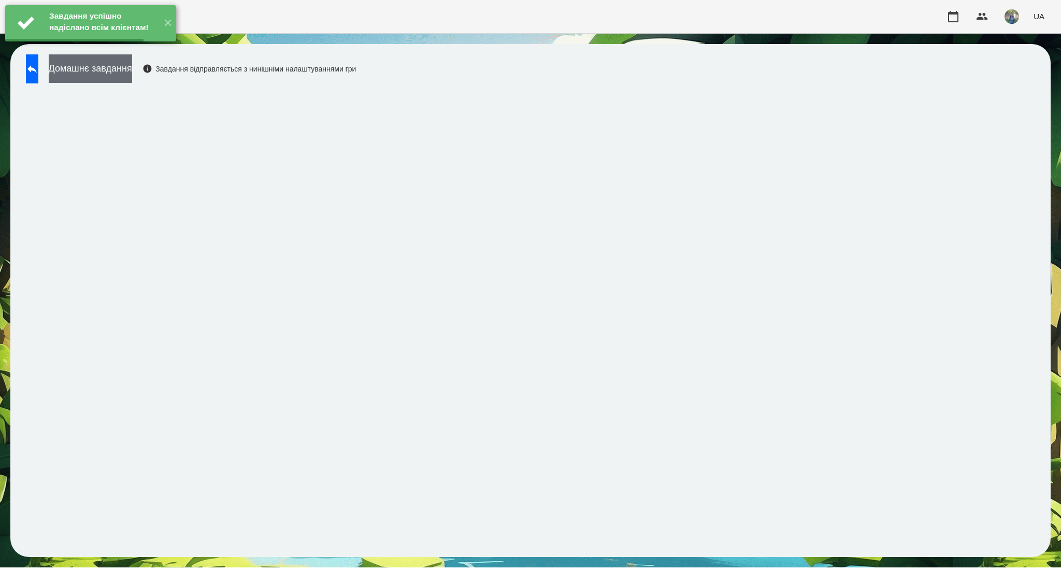
click at [125, 65] on button "Домашнє завдання" at bounding box center [90, 68] width 83 height 28
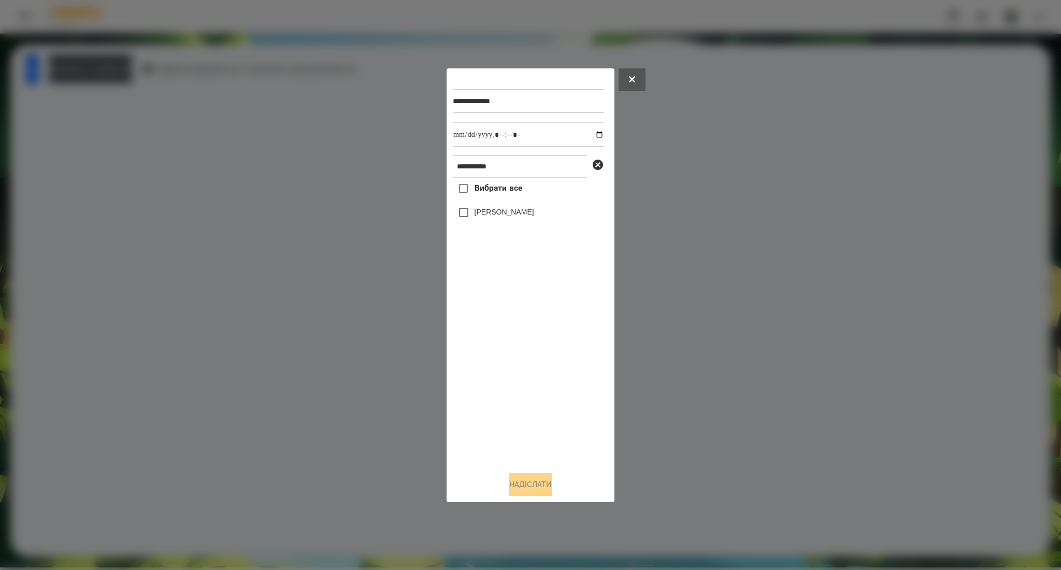
click at [478, 195] on label "Вибрати все" at bounding box center [487, 189] width 69 height 22
click at [594, 133] on input "datetime-local" at bounding box center [528, 134] width 151 height 25
type input "**********"
click at [518, 477] on button "Надіслати" at bounding box center [530, 484] width 42 height 23
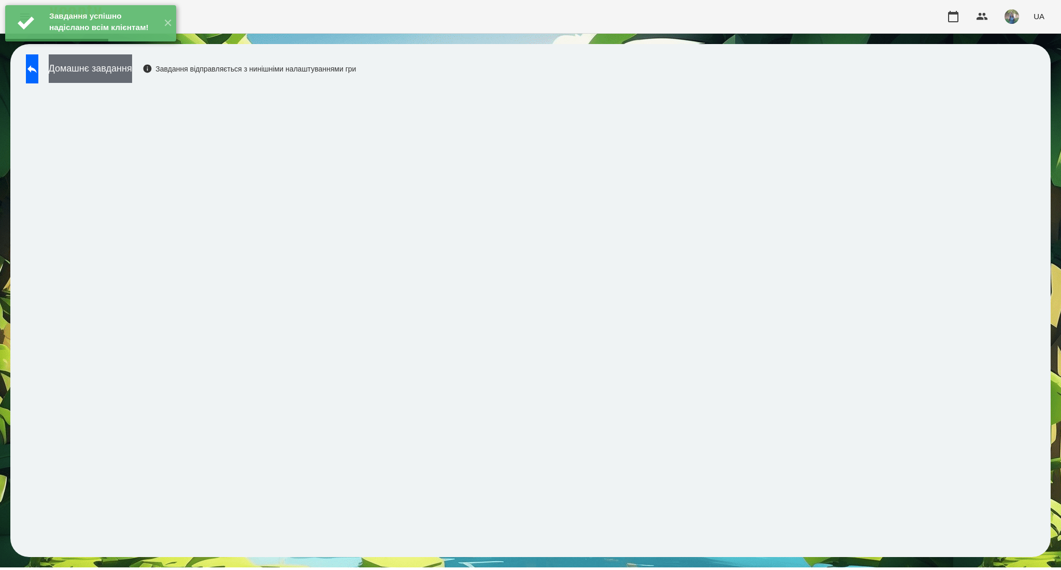
click at [96, 70] on button "Домашнє завдання" at bounding box center [90, 68] width 83 height 28
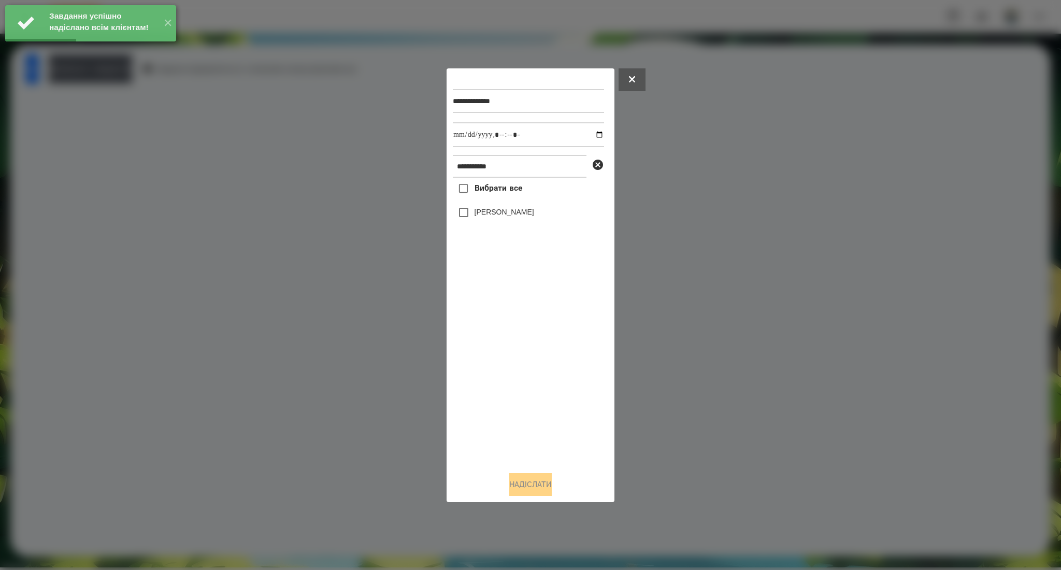
click at [480, 184] on span "Вибрати все" at bounding box center [498, 188] width 48 height 12
click at [593, 137] on input "datetime-local" at bounding box center [528, 134] width 151 height 25
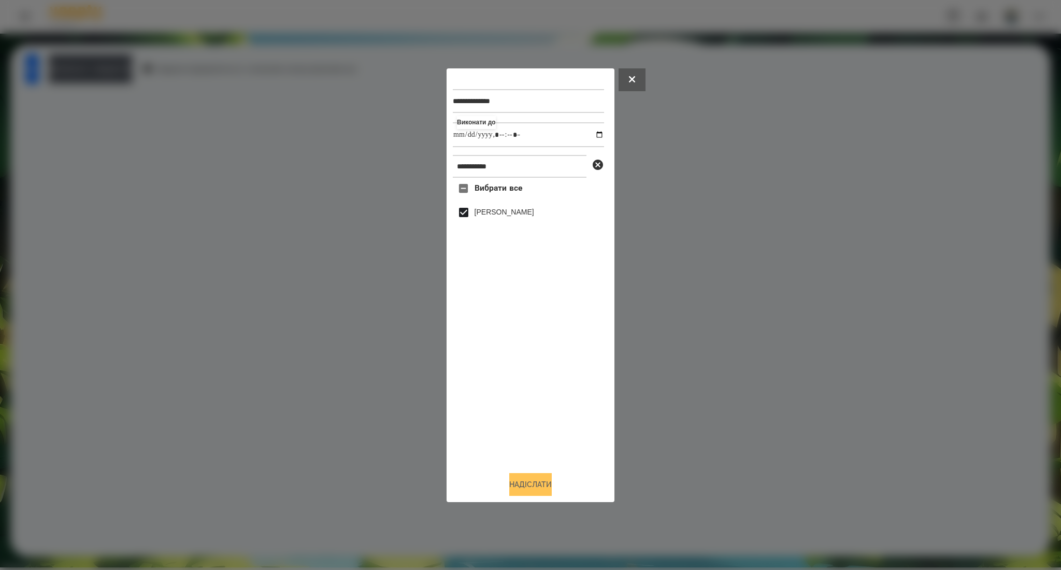
type input "**********"
click at [515, 485] on button "Надіслати" at bounding box center [530, 484] width 42 height 23
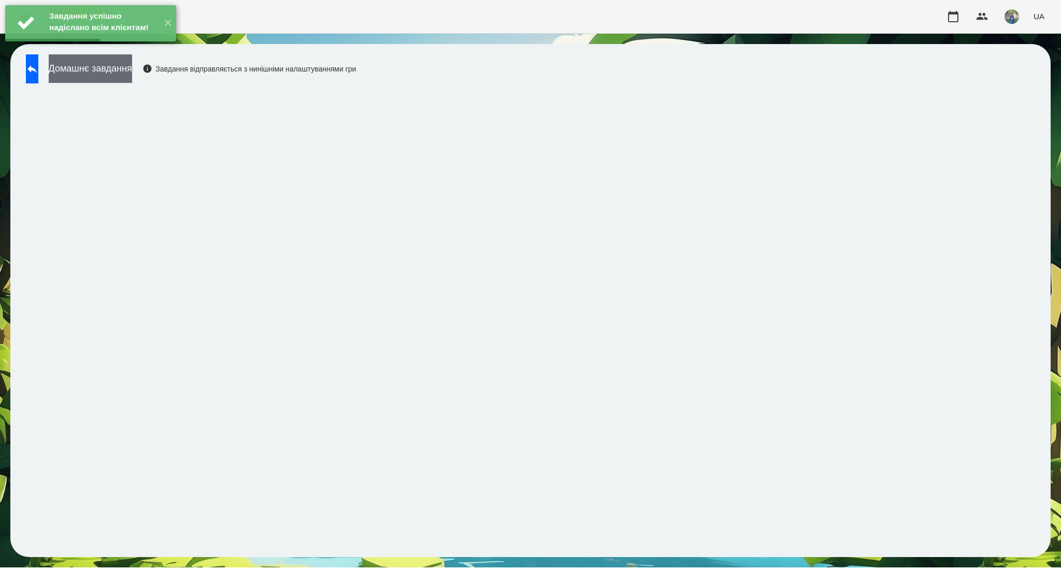
click at [94, 74] on button "Домашнє завдання" at bounding box center [90, 68] width 83 height 28
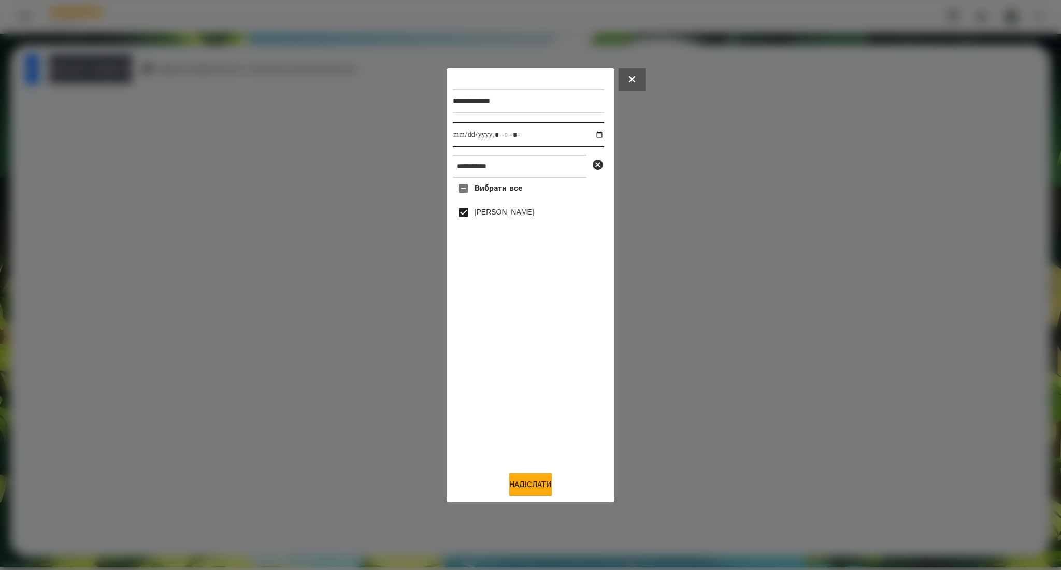
click at [594, 136] on input "datetime-local" at bounding box center [528, 134] width 151 height 25
type input "**********"
click at [517, 487] on button "Надіслати" at bounding box center [530, 484] width 42 height 23
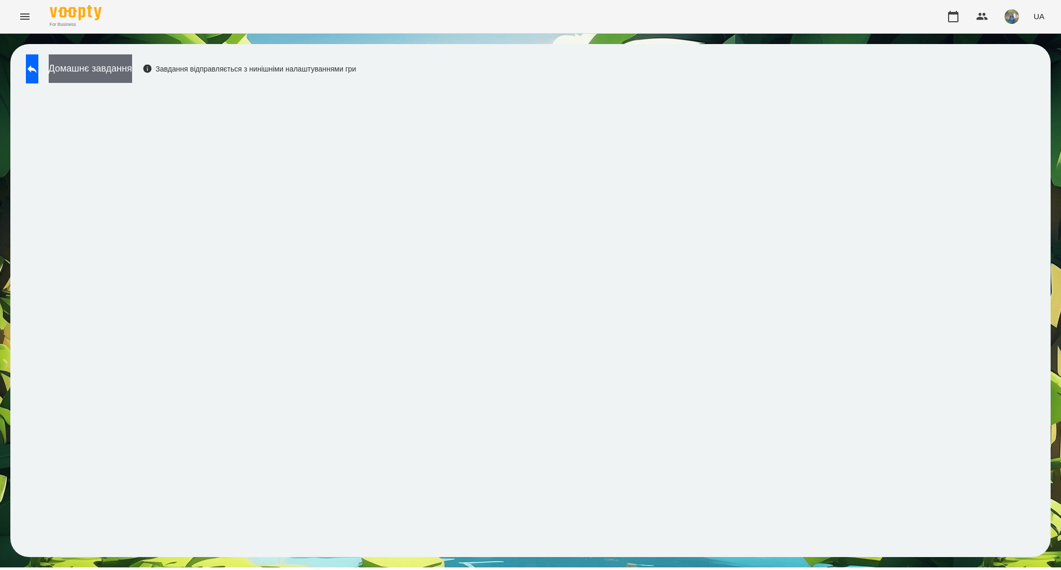
click at [106, 70] on button "Домашнє завдання" at bounding box center [90, 68] width 83 height 28
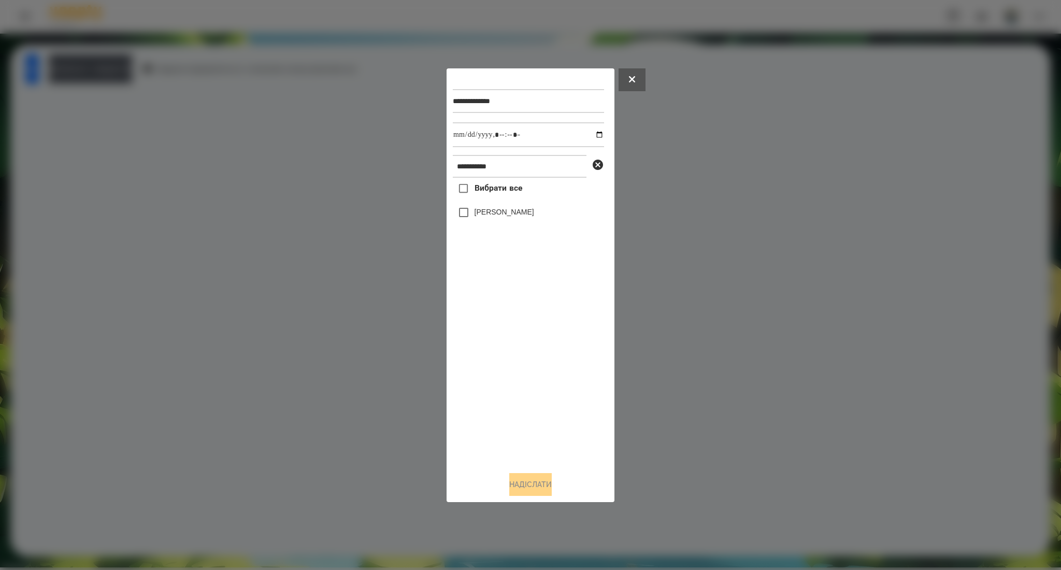
click at [502, 191] on span "Вибрати все" at bounding box center [498, 188] width 48 height 12
click at [509, 484] on button "Надіслати" at bounding box center [530, 484] width 42 height 23
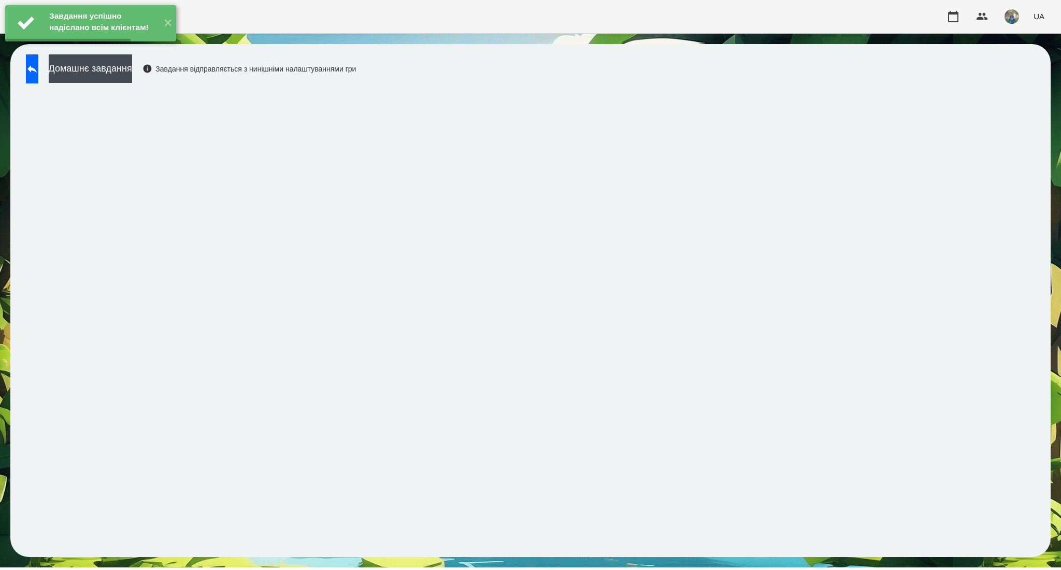
click at [132, 74] on button "Домашнє завдання" at bounding box center [90, 68] width 83 height 28
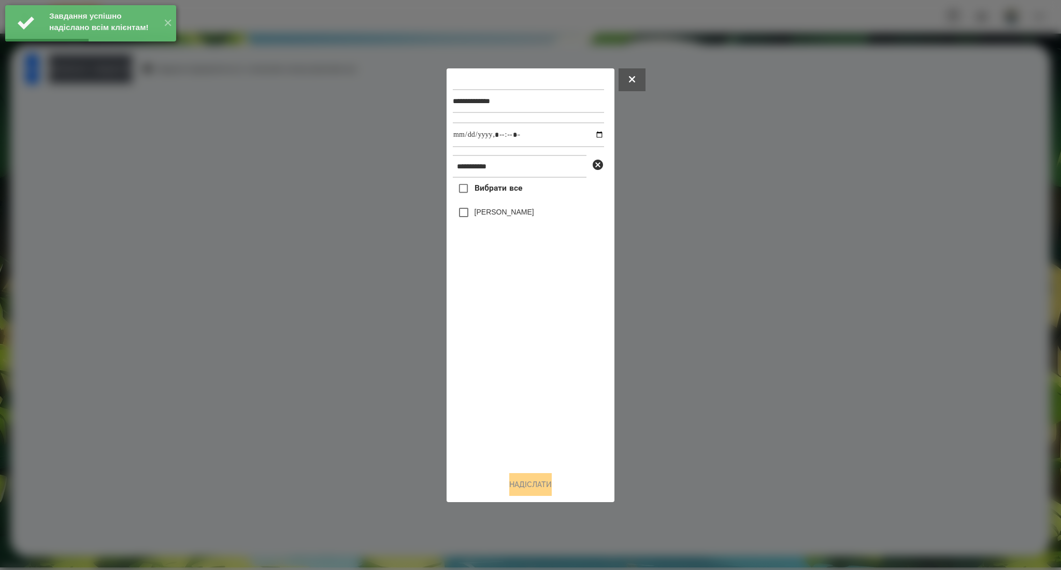
click at [365, 215] on div at bounding box center [530, 285] width 1061 height 570
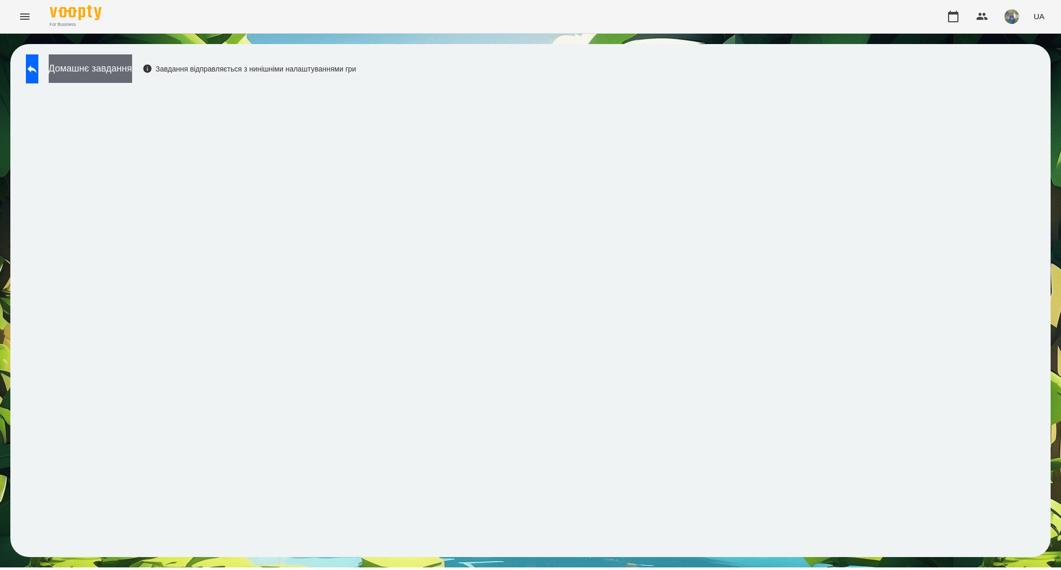
click at [127, 59] on button "Домашнє завдання" at bounding box center [90, 68] width 83 height 28
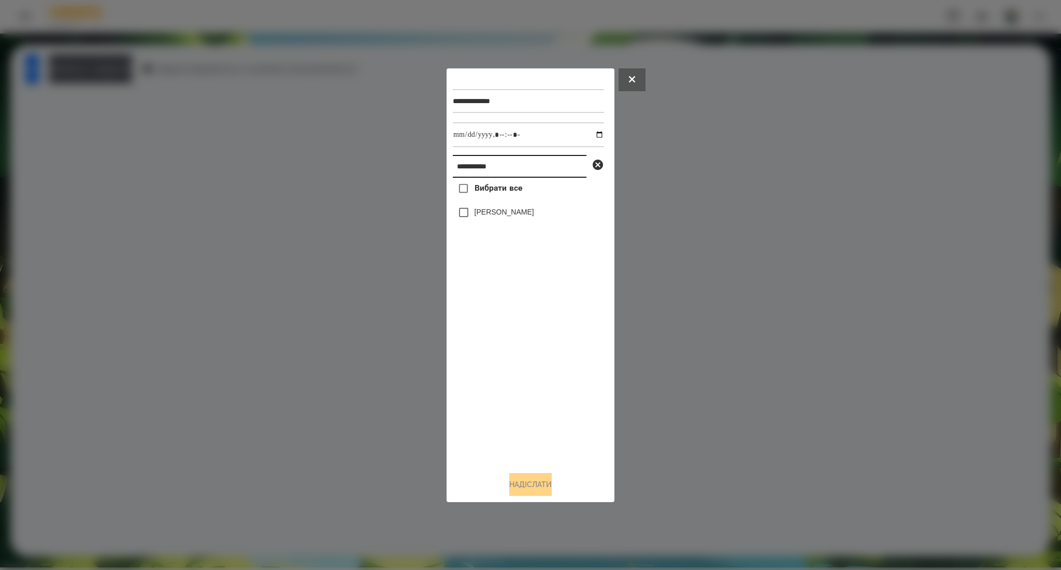
click at [476, 173] on input "**********" at bounding box center [520, 166] width 134 height 23
paste input "******"
type input "**********"
click at [491, 189] on span "Вибрати все" at bounding box center [498, 188] width 48 height 12
click at [527, 482] on button "Надіслати" at bounding box center [530, 484] width 42 height 23
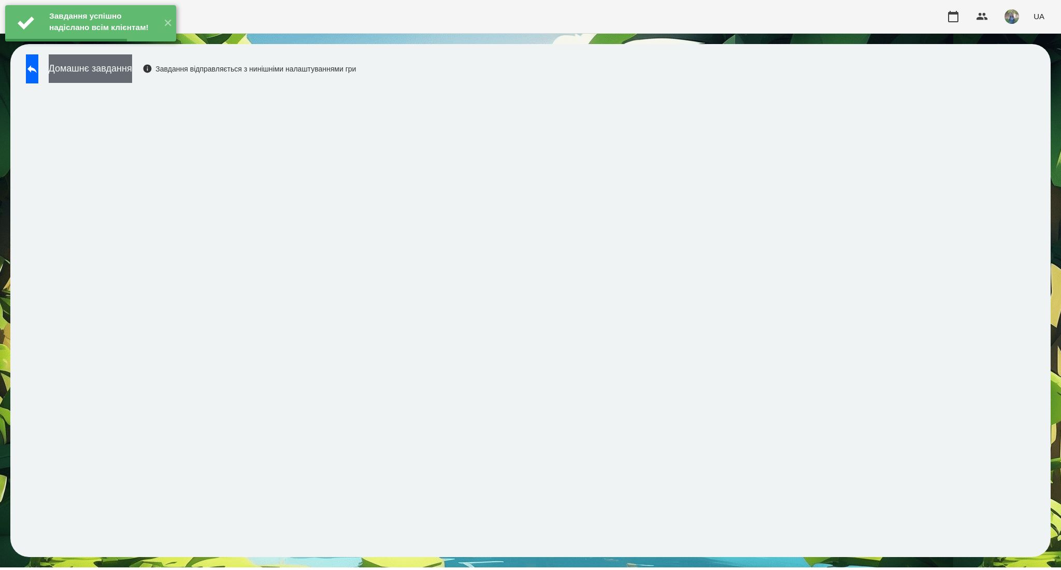
click at [132, 66] on button "Домашнє завдання" at bounding box center [90, 68] width 83 height 28
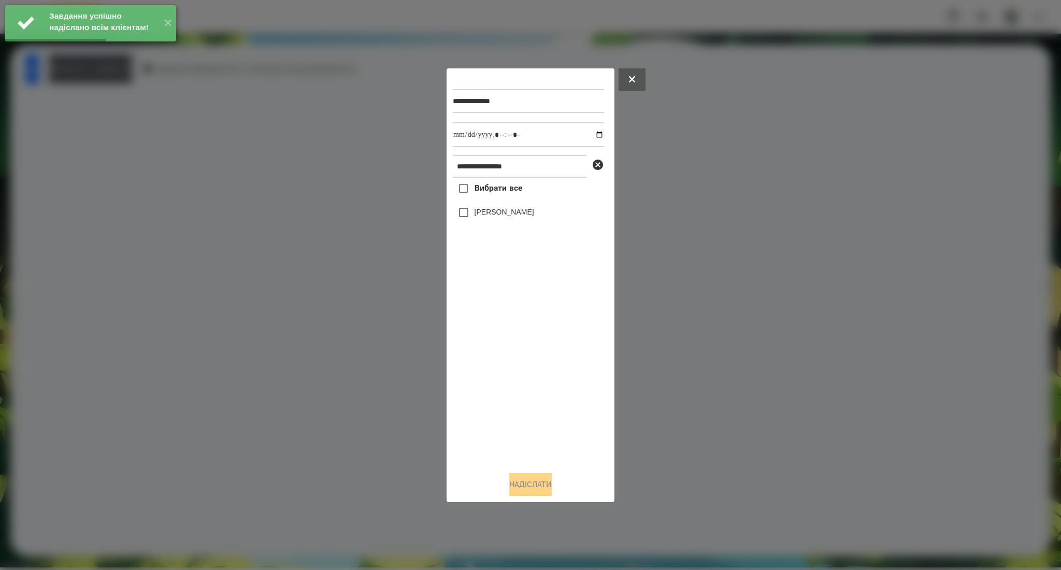
click at [487, 195] on label "Вибрати все" at bounding box center [487, 189] width 69 height 22
click at [593, 134] on input "datetime-local" at bounding box center [528, 134] width 151 height 25
type input "**********"
click at [516, 491] on button "Надіслати" at bounding box center [530, 484] width 42 height 23
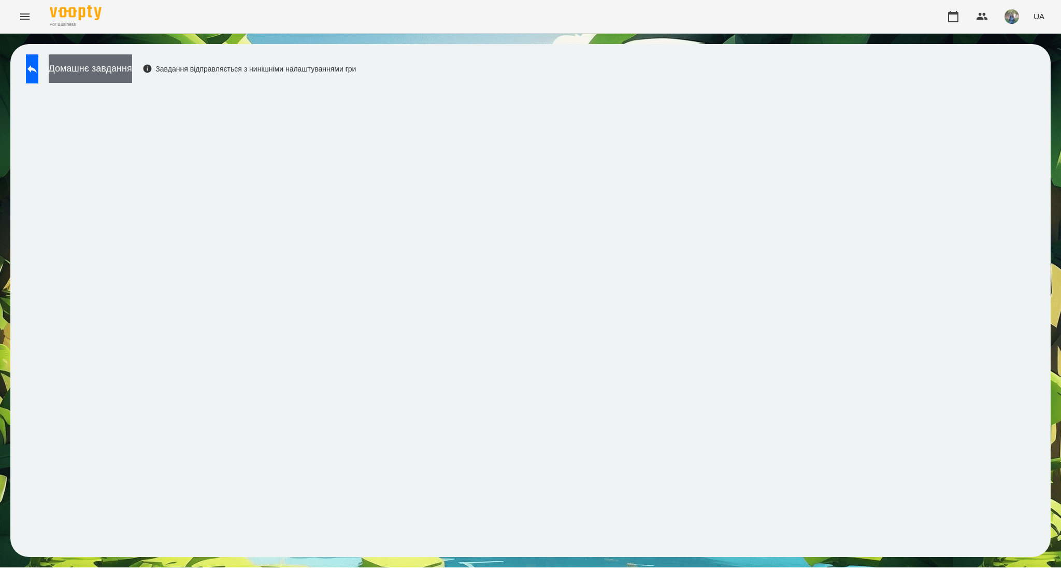
click at [113, 68] on button "Домашнє завдання" at bounding box center [90, 68] width 83 height 28
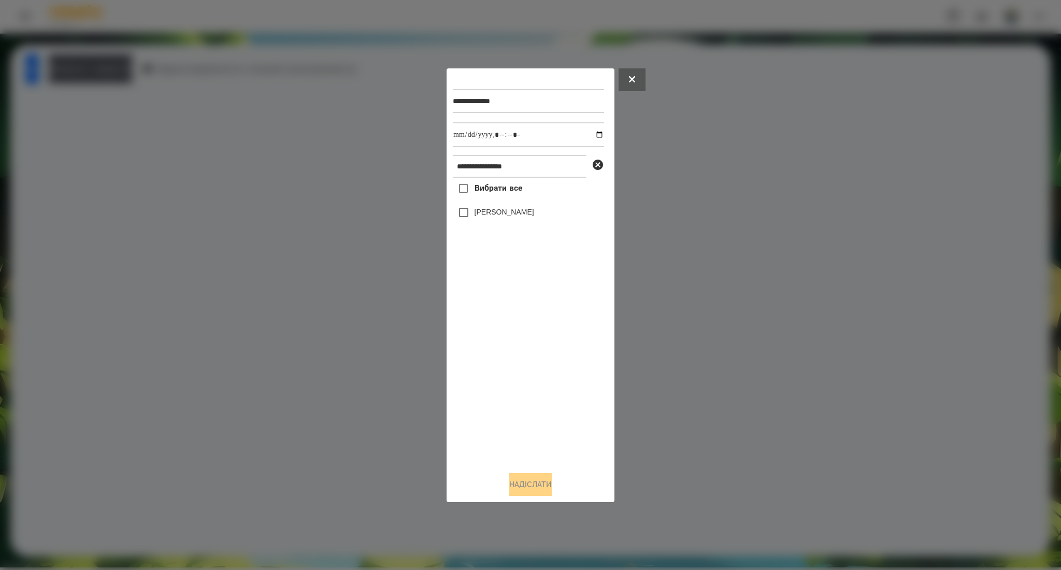
click at [485, 185] on span "Вибрати все" at bounding box center [498, 188] width 48 height 12
click at [541, 481] on button "Надіслати" at bounding box center [530, 484] width 42 height 23
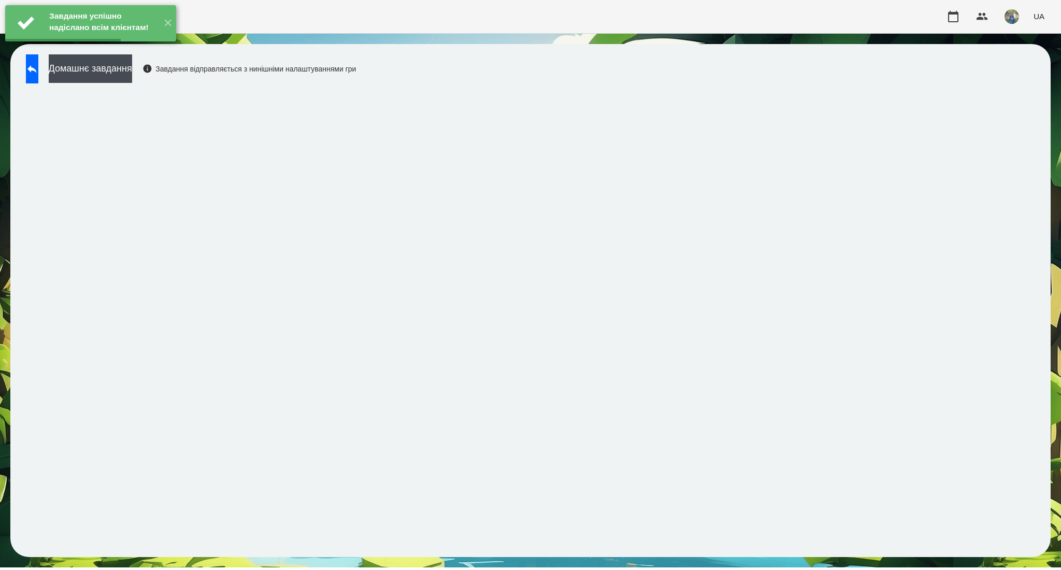
click at [112, 83] on div "Домашнє завдання Завдання відправляється з нинішніми налаштуваннями гри" at bounding box center [188, 71] width 335 height 34
click at [113, 73] on button "Домашнє завдання" at bounding box center [90, 68] width 83 height 28
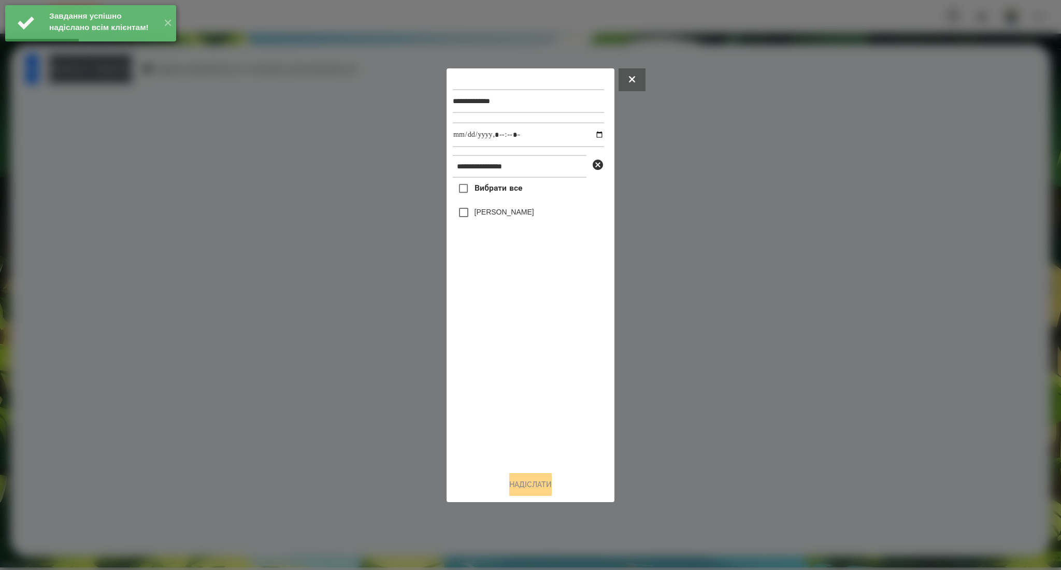
click at [503, 186] on span "Вибрати все" at bounding box center [498, 188] width 48 height 12
click at [594, 134] on input "datetime-local" at bounding box center [528, 134] width 151 height 25
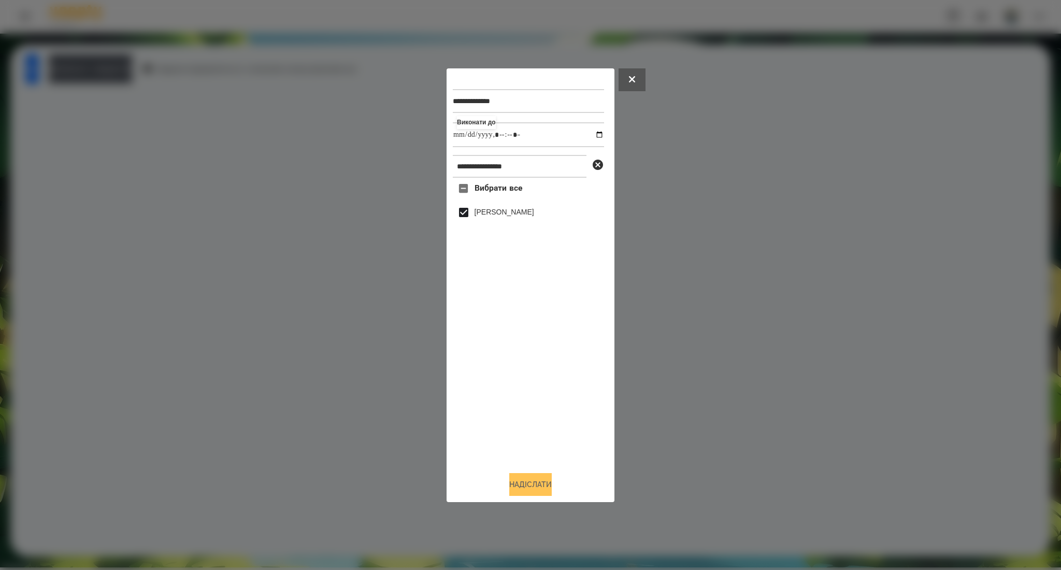
type input "**********"
click at [523, 481] on button "Надіслати" at bounding box center [530, 484] width 42 height 23
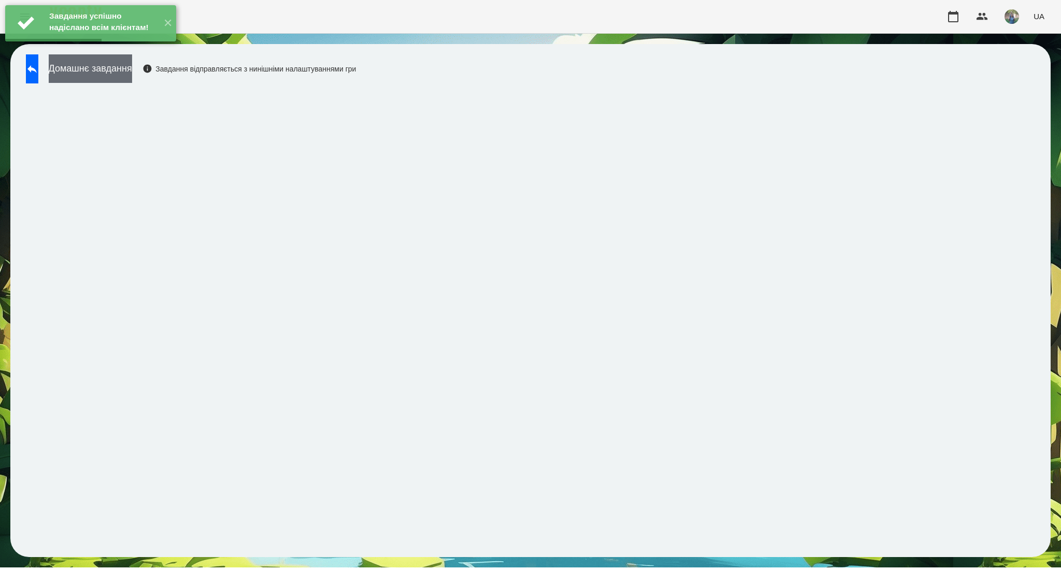
click at [132, 78] on button "Домашнє завдання" at bounding box center [90, 68] width 83 height 28
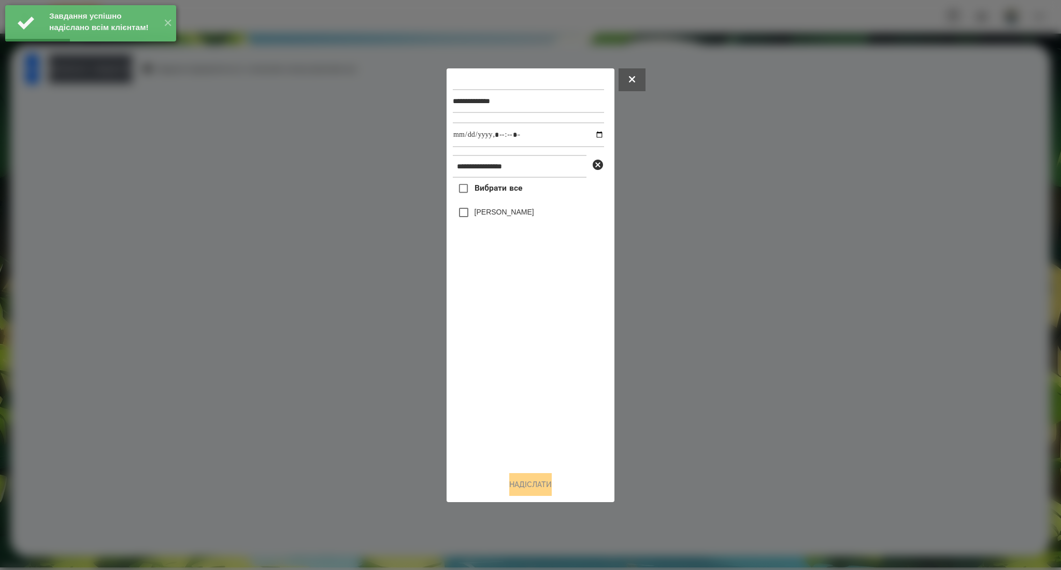
click at [512, 186] on span "Вибрати все" at bounding box center [498, 188] width 48 height 12
click at [591, 129] on input "datetime-local" at bounding box center [528, 134] width 151 height 25
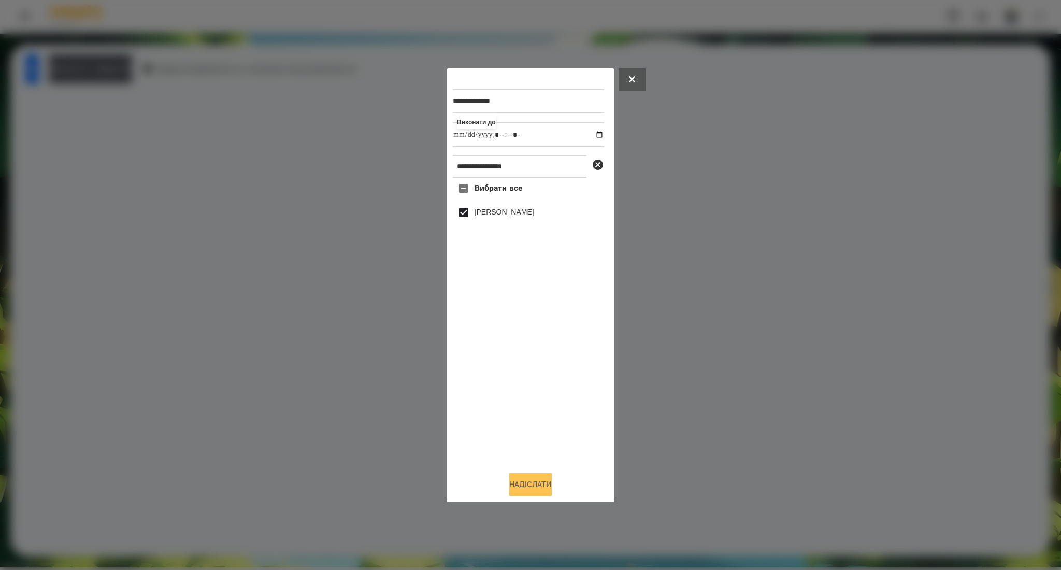
type input "**********"
click at [515, 483] on button "Надіслати" at bounding box center [530, 484] width 42 height 23
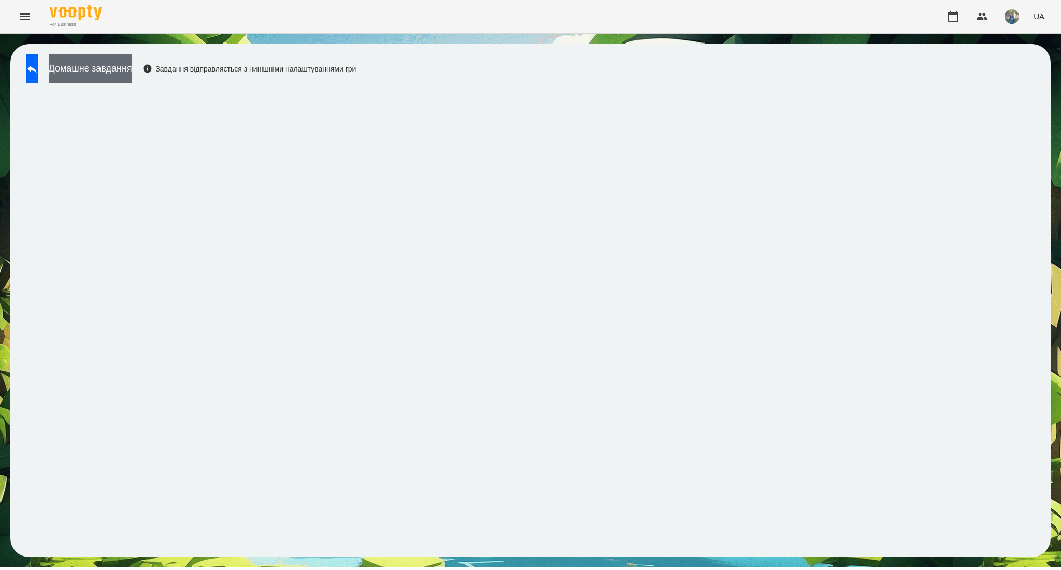
click at [132, 69] on button "Домашнє завдання" at bounding box center [90, 68] width 83 height 28
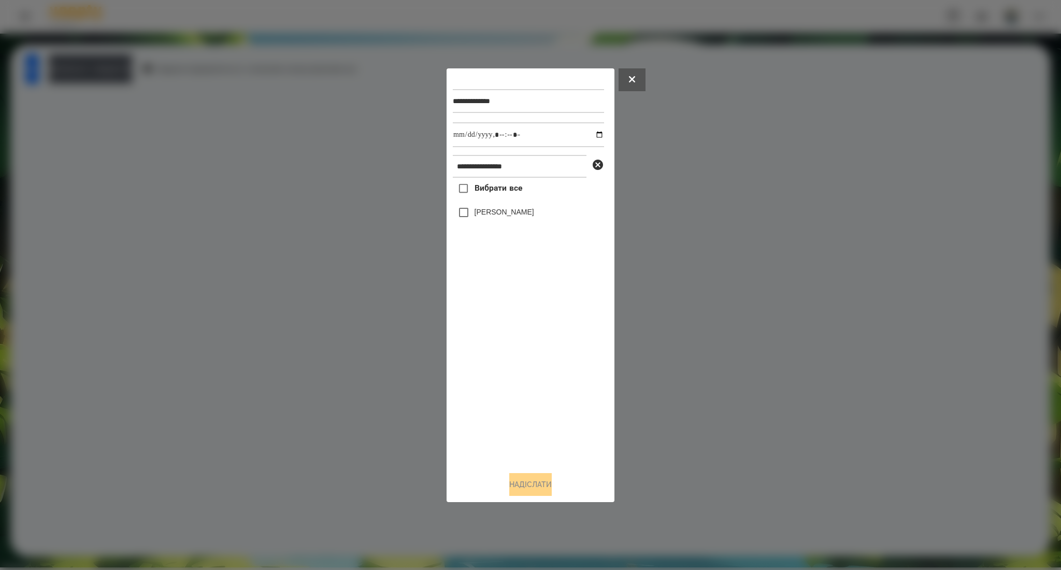
click at [506, 194] on span "Вибрати все" at bounding box center [498, 188] width 48 height 12
click at [594, 134] on input "datetime-local" at bounding box center [528, 134] width 151 height 25
type input "**********"
click at [551, 483] on button "Надіслати" at bounding box center [530, 484] width 42 height 23
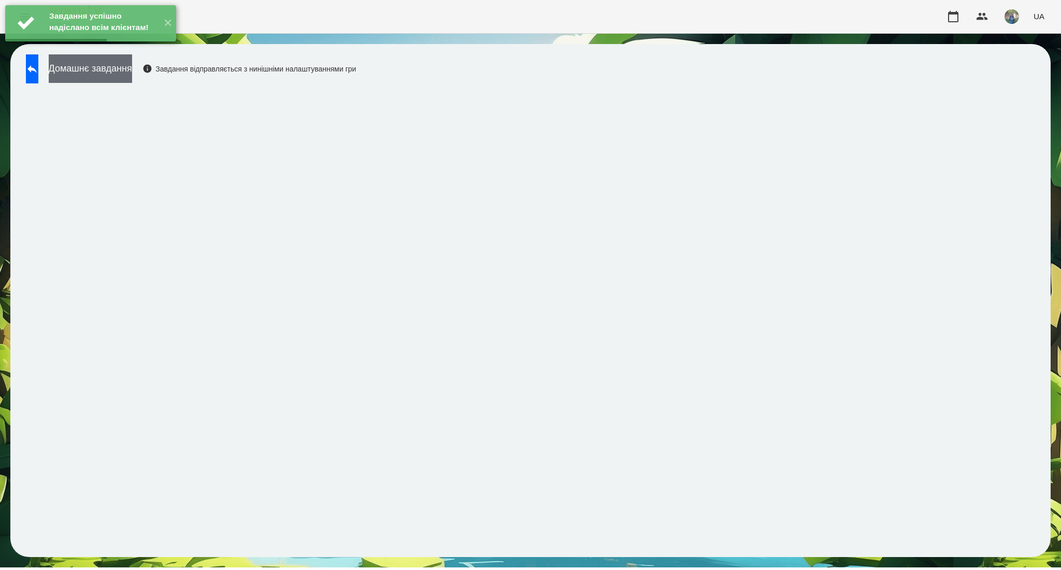
click at [123, 76] on button "Домашнє завдання" at bounding box center [90, 68] width 83 height 28
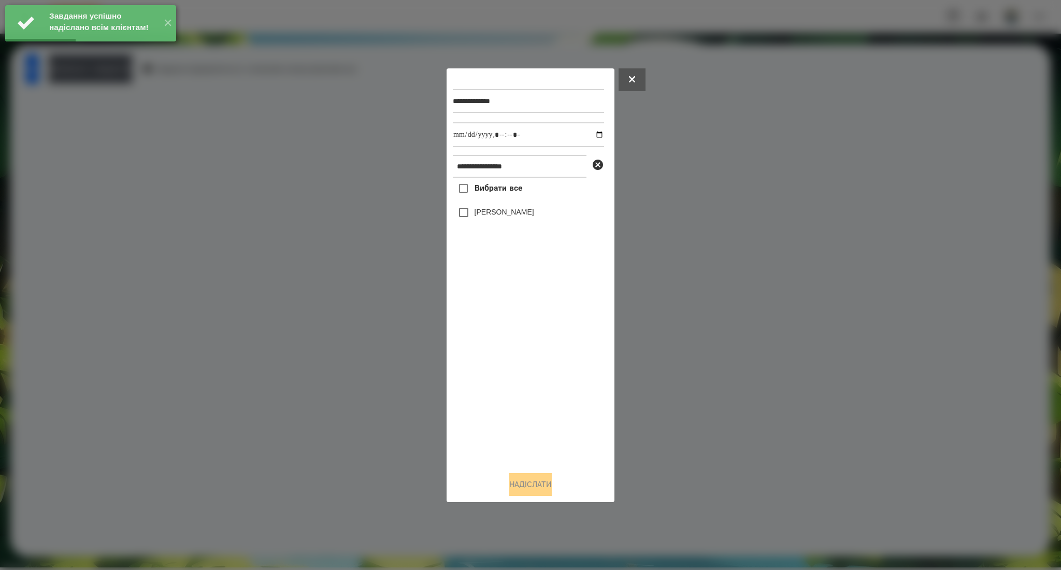
click at [482, 184] on span "Вибрати все" at bounding box center [498, 188] width 48 height 12
click at [593, 134] on input "datetime-local" at bounding box center [528, 134] width 151 height 25
type input "**********"
click at [517, 484] on button "Надіслати" at bounding box center [530, 484] width 42 height 23
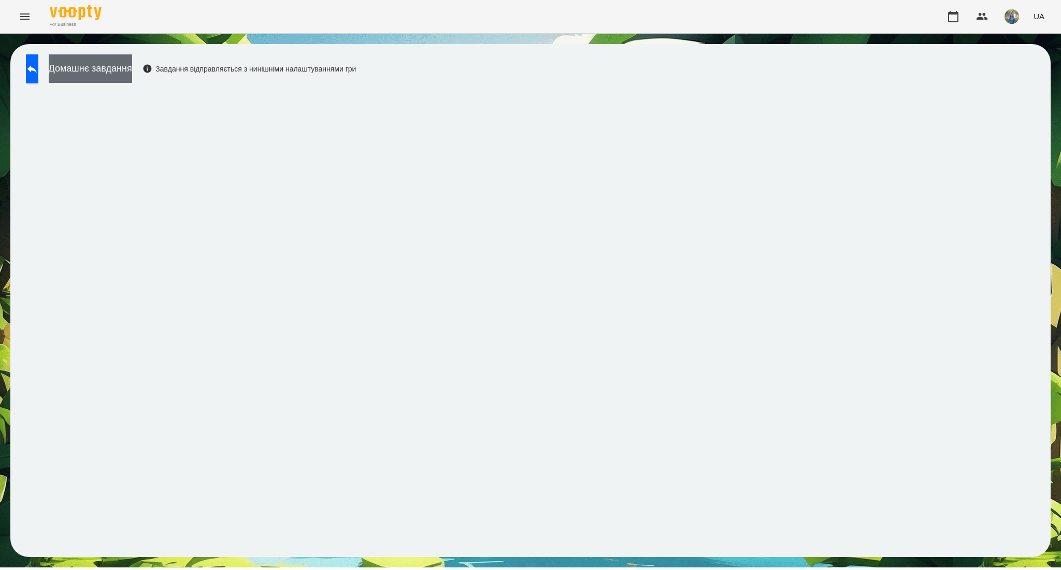
click at [132, 68] on button "Домашнє завдання" at bounding box center [90, 68] width 83 height 28
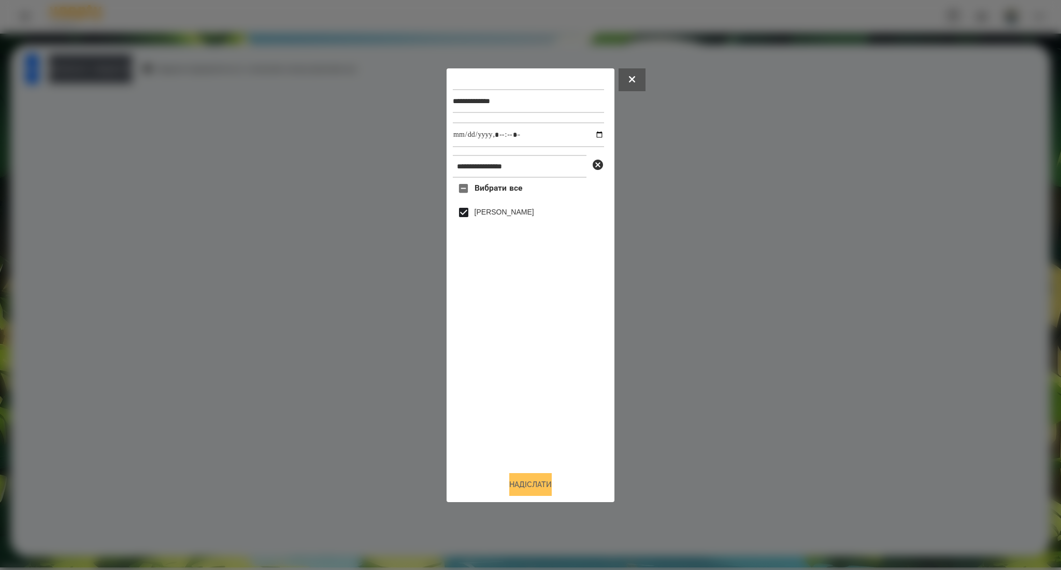
click at [531, 481] on button "Надіслати" at bounding box center [530, 484] width 42 height 23
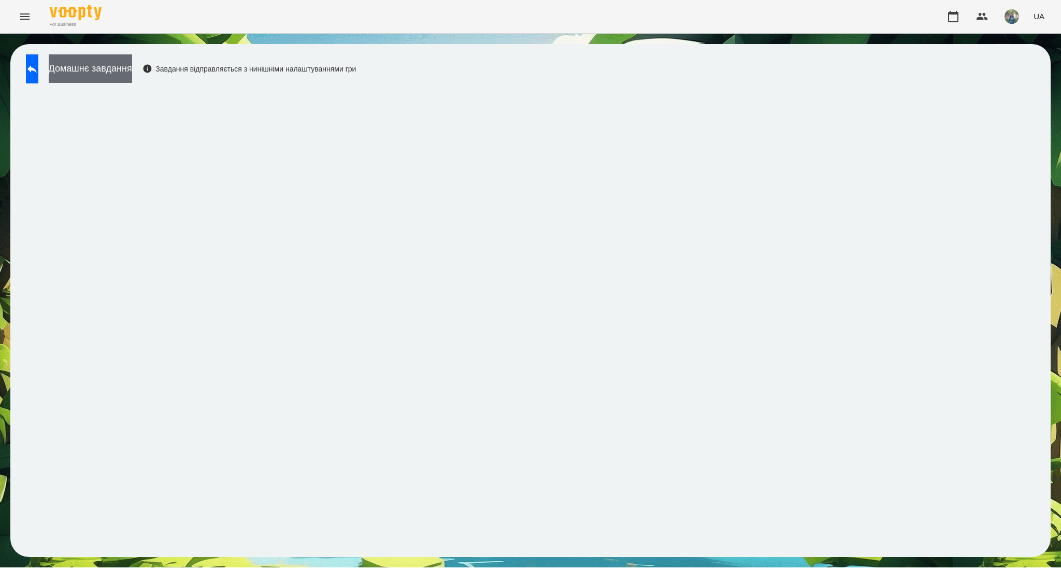
click at [132, 66] on button "Домашнє завдання" at bounding box center [90, 68] width 83 height 28
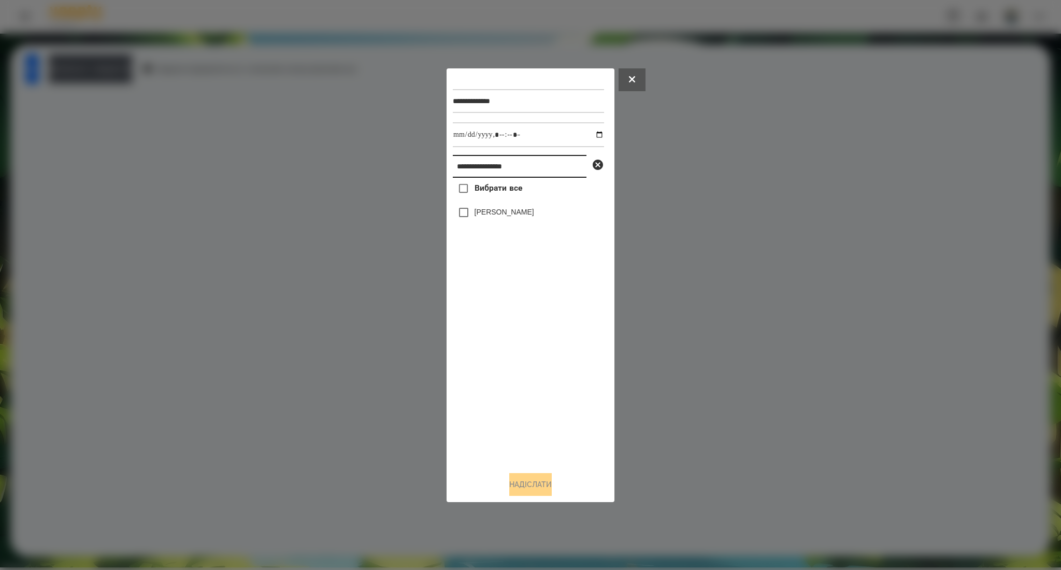
click at [473, 169] on input "**********" at bounding box center [520, 166] width 134 height 23
paste input "text"
type input "**********"
click at [499, 188] on span "Вибрати все" at bounding box center [498, 188] width 48 height 12
click at [527, 485] on button "Надіслати" at bounding box center [530, 484] width 42 height 23
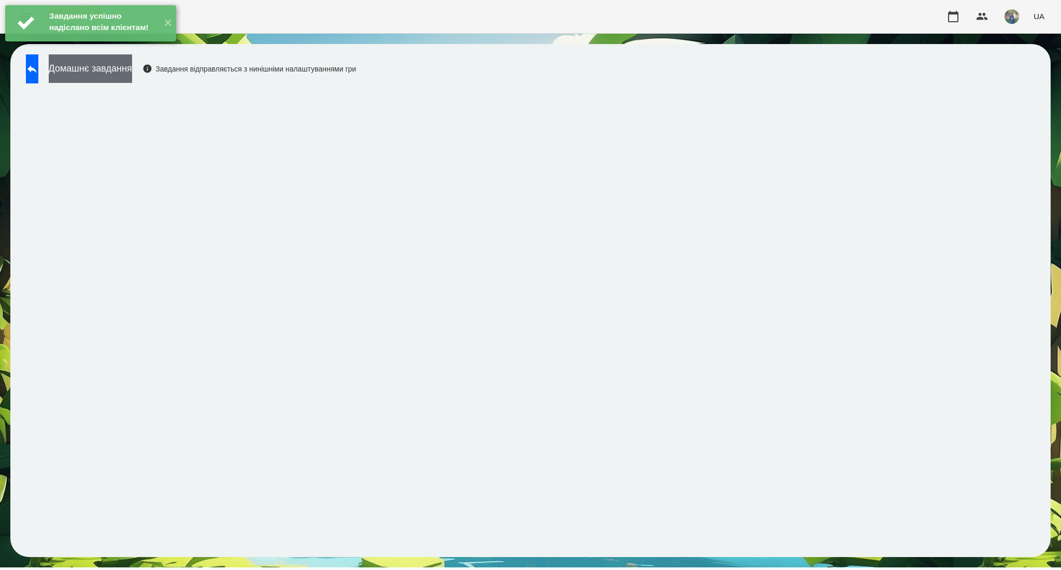
click at [102, 66] on button "Домашнє завдання" at bounding box center [90, 68] width 83 height 28
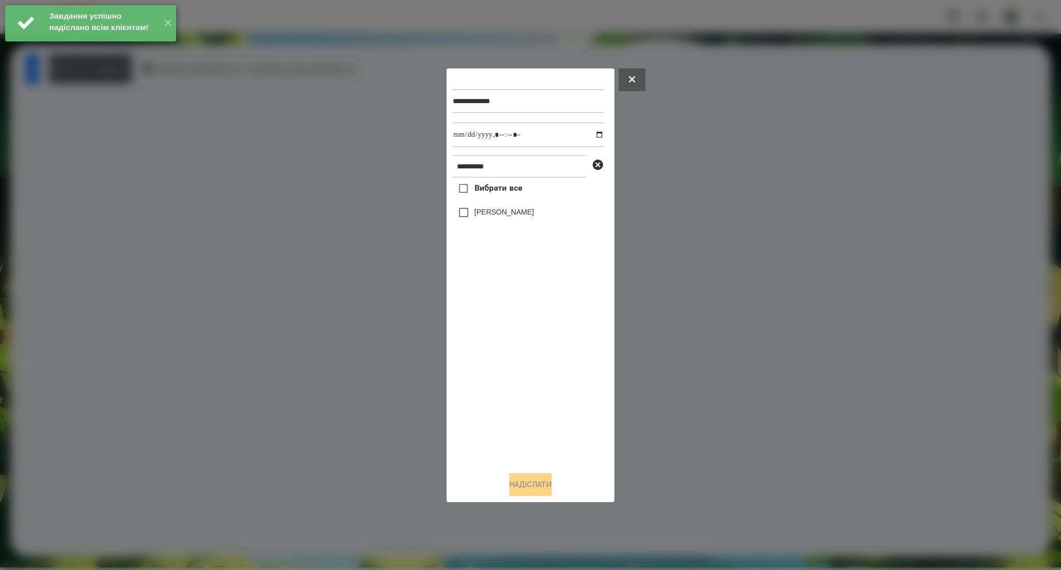
click at [477, 182] on label "Вибрати все" at bounding box center [487, 189] width 69 height 22
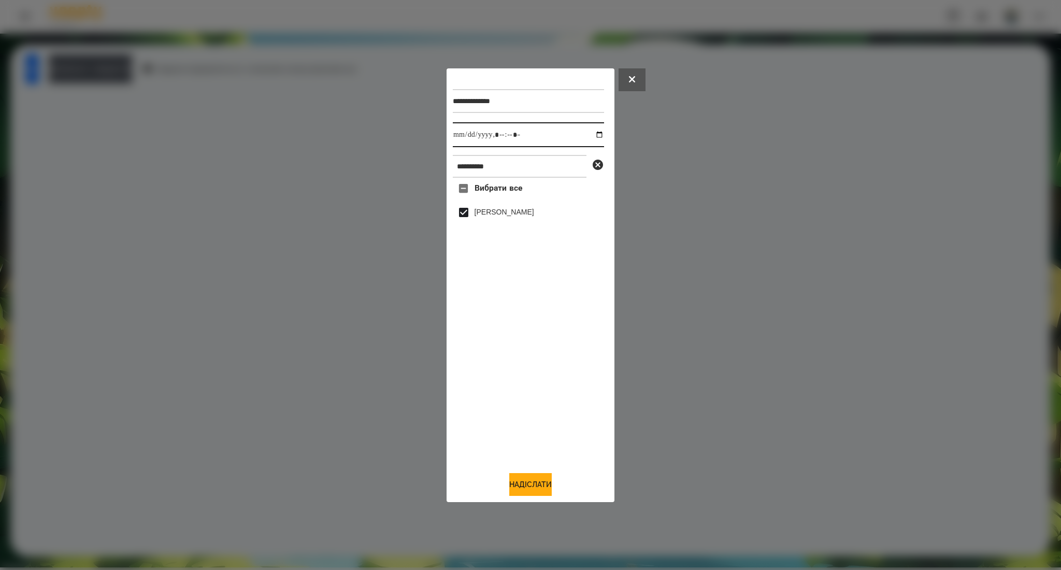
click at [592, 139] on input "datetime-local" at bounding box center [528, 134] width 151 height 25
type input "**********"
click at [525, 492] on button "Надіслати" at bounding box center [530, 484] width 42 height 23
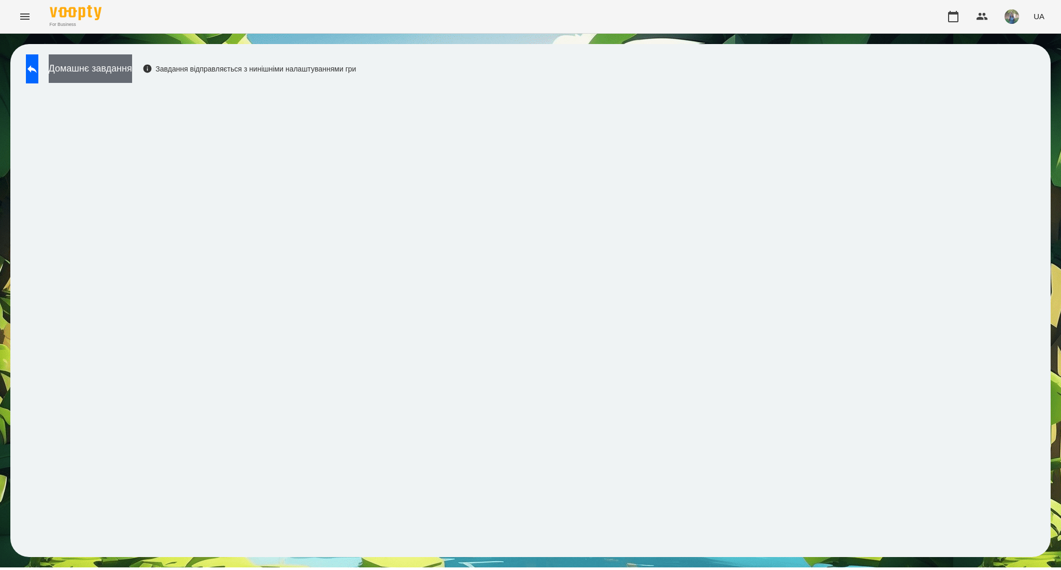
click at [132, 73] on button "Домашнє завдання" at bounding box center [90, 68] width 83 height 28
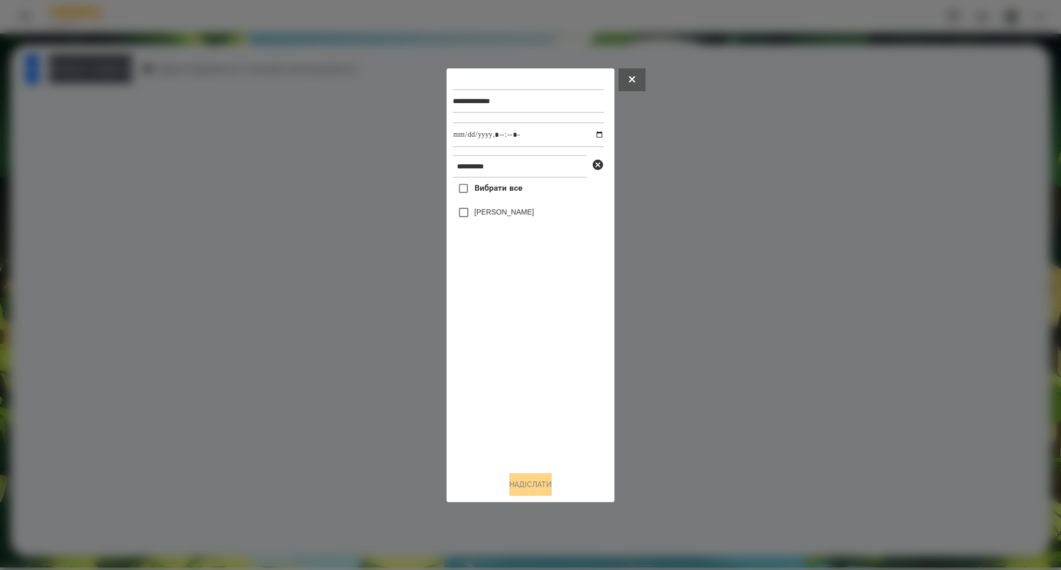
click at [502, 192] on span "Вибрати все" at bounding box center [498, 188] width 48 height 12
click at [533, 483] on button "Надіслати" at bounding box center [530, 484] width 42 height 23
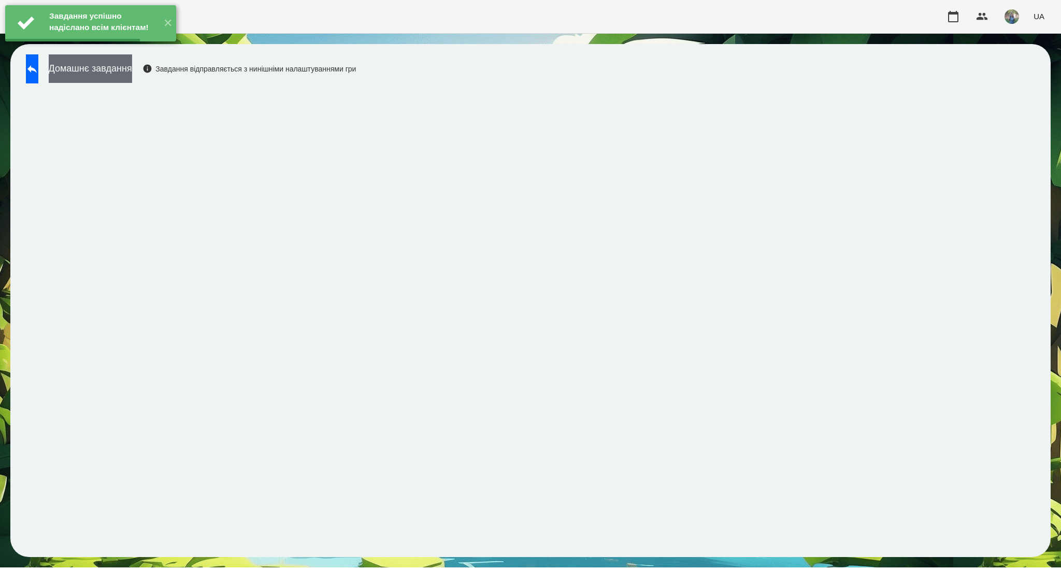
click at [131, 74] on button "Домашнє завдання" at bounding box center [90, 68] width 83 height 28
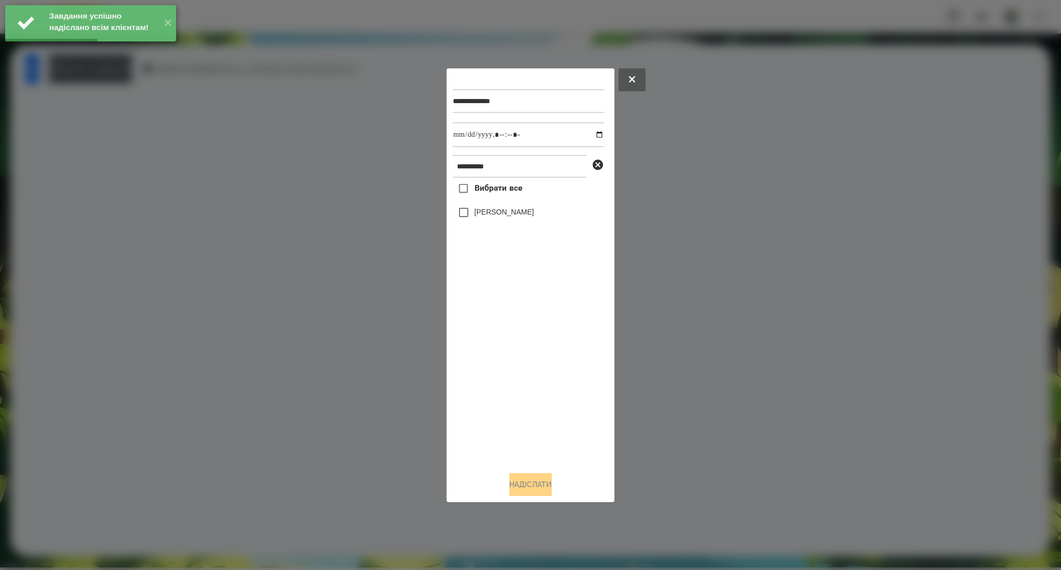
drag, startPoint x: 491, startPoint y: 189, endPoint x: 561, endPoint y: 141, distance: 85.3
click at [491, 190] on span "Вибрати все" at bounding box center [498, 188] width 48 height 12
click at [593, 137] on input "datetime-local" at bounding box center [528, 134] width 151 height 25
type input "**********"
click at [512, 482] on button "Надіслати" at bounding box center [530, 484] width 42 height 23
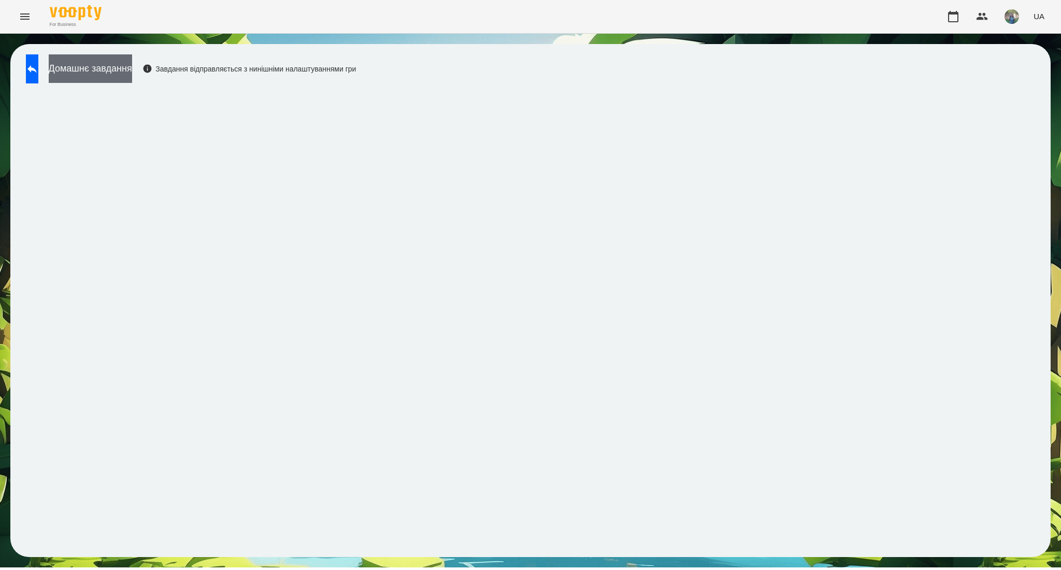
click at [109, 77] on button "Домашнє завдання" at bounding box center [90, 68] width 83 height 28
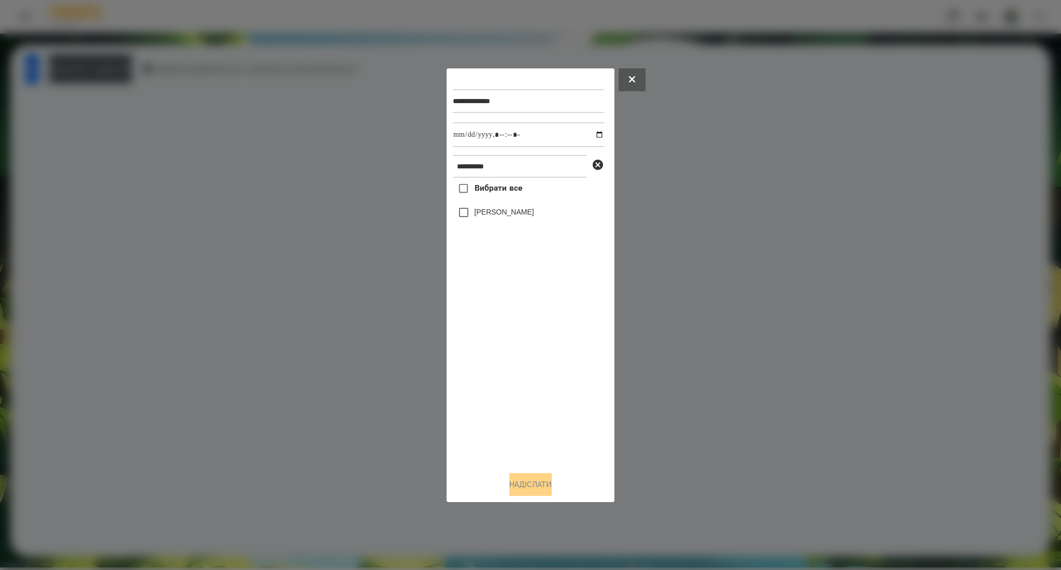
click at [490, 197] on label "Вибрати все" at bounding box center [487, 189] width 69 height 22
click at [537, 483] on button "Надіслати" at bounding box center [530, 484] width 42 height 23
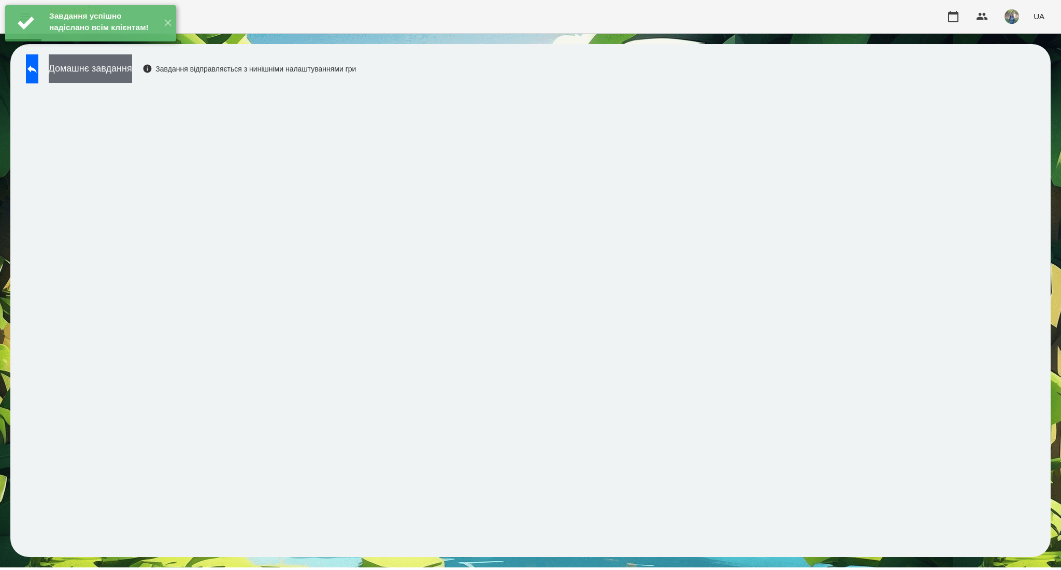
click at [90, 64] on button "Домашнє завдання" at bounding box center [90, 68] width 83 height 28
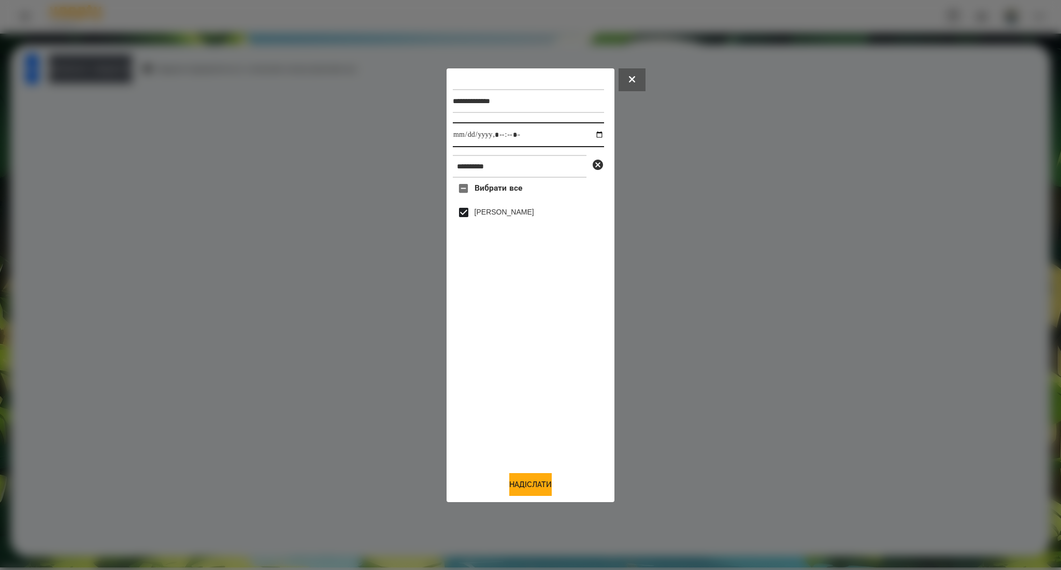
click at [594, 132] on input "datetime-local" at bounding box center [528, 134] width 151 height 25
type input "**********"
click at [516, 485] on button "Надіслати" at bounding box center [530, 484] width 42 height 23
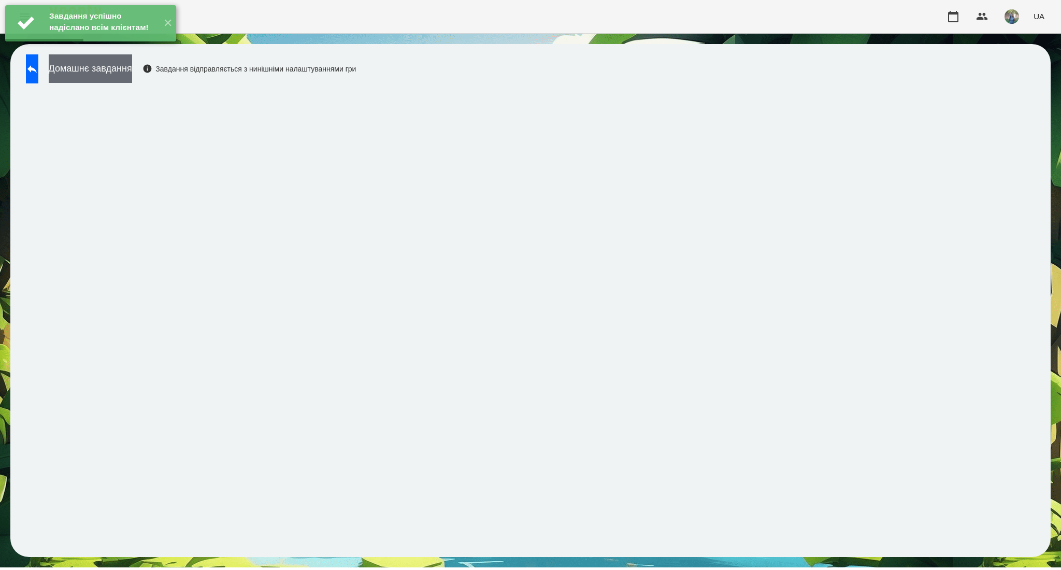
click at [103, 74] on button "Домашнє завдання" at bounding box center [90, 68] width 83 height 28
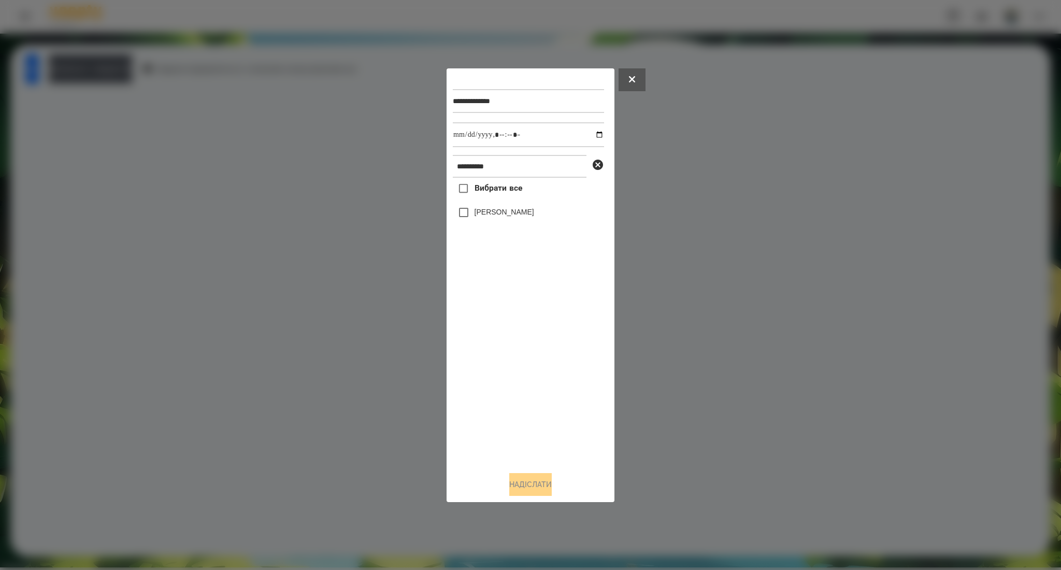
click at [492, 190] on span "Вибрати все" at bounding box center [498, 188] width 48 height 12
click at [598, 133] on input "datetime-local" at bounding box center [528, 134] width 151 height 25
click at [594, 136] on input "datetime-local" at bounding box center [528, 134] width 151 height 25
type input "**********"
click at [527, 490] on button "Надіслати" at bounding box center [530, 484] width 42 height 23
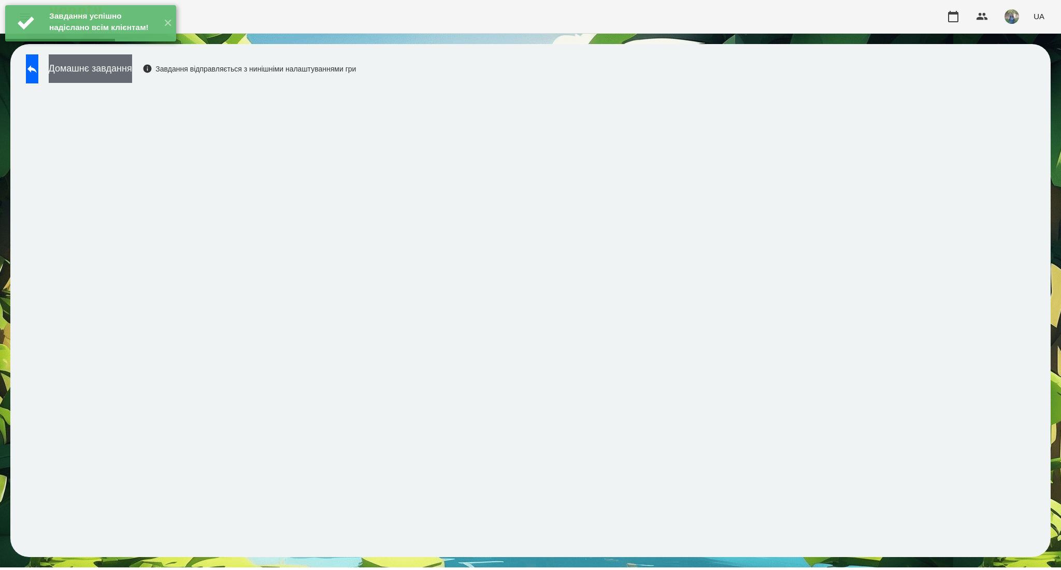
click at [113, 77] on button "Домашнє завдання" at bounding box center [90, 68] width 83 height 28
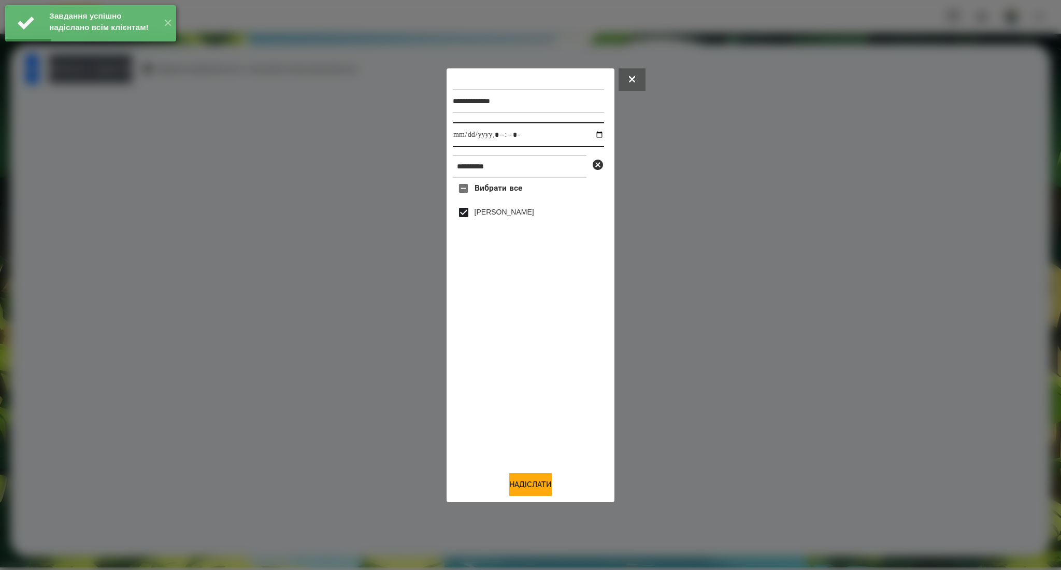
click at [591, 136] on input "datetime-local" at bounding box center [528, 134] width 151 height 25
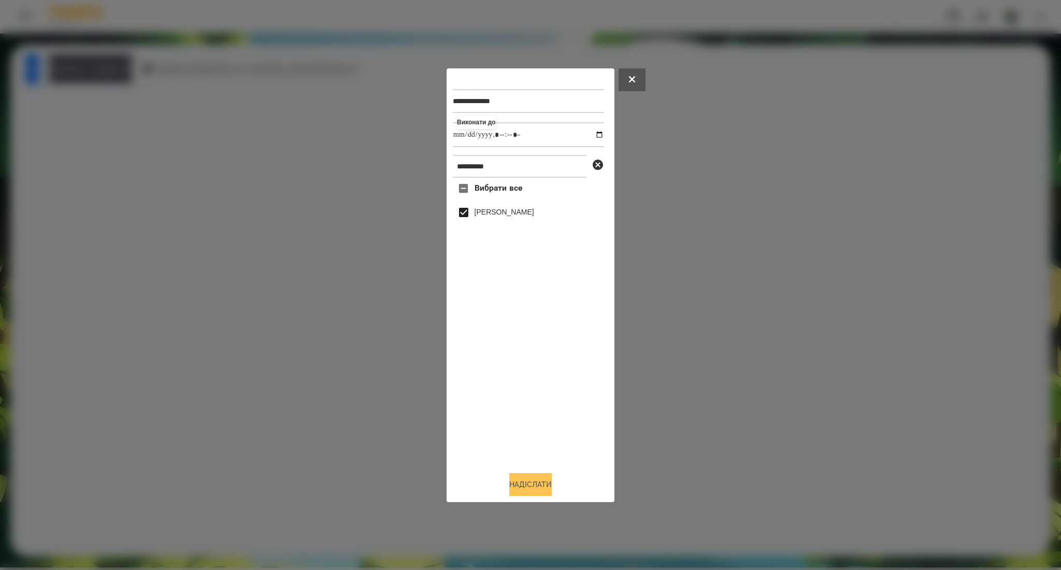
type input "**********"
click at [527, 487] on button "Надіслати" at bounding box center [530, 484] width 42 height 23
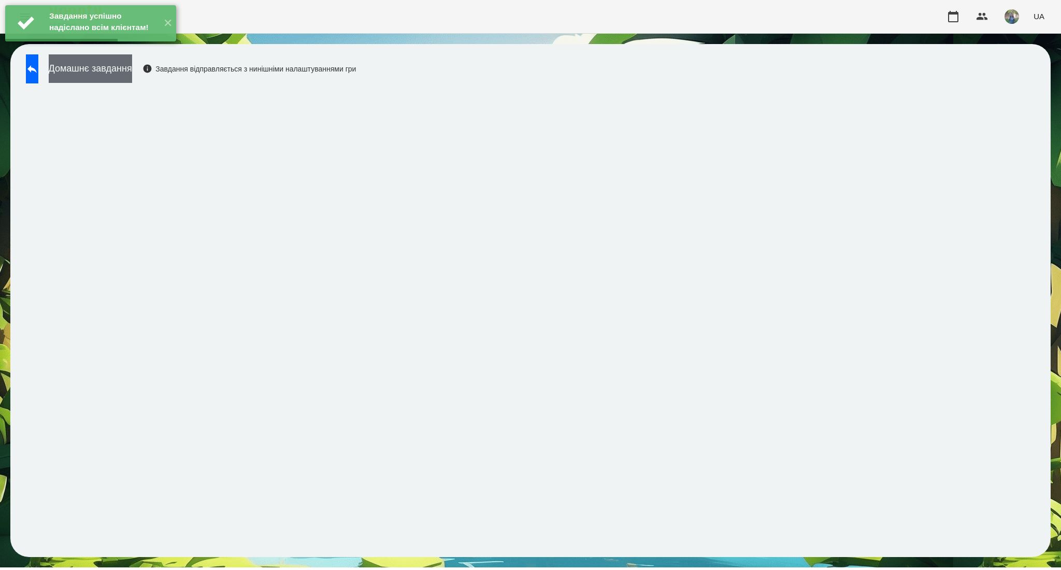
click at [156, 63] on div "Завдання успішно надіслано всім клієнтам! ✕ For Business UA Домашнє завдання За…" at bounding box center [530, 283] width 1061 height 567
click at [132, 79] on button "Домашнє завдання" at bounding box center [90, 68] width 83 height 28
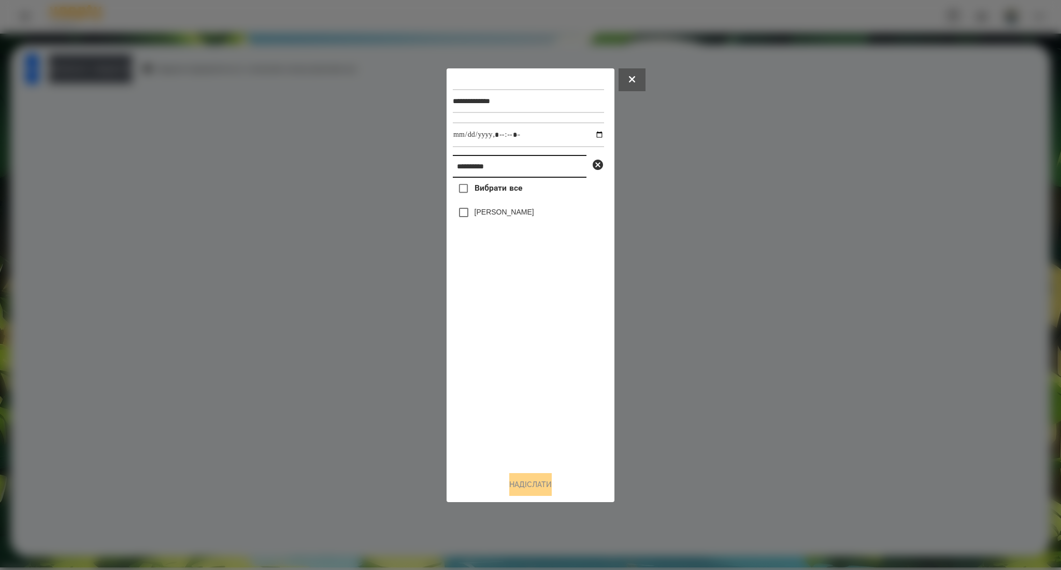
click at [510, 176] on input "**********" at bounding box center [520, 166] width 134 height 23
paste input "text"
type input "*******"
click at [510, 236] on label "Ярослав Копилов" at bounding box center [504, 233] width 60 height 10
click at [499, 283] on div "Анастасія Копилова" at bounding box center [528, 277] width 151 height 22
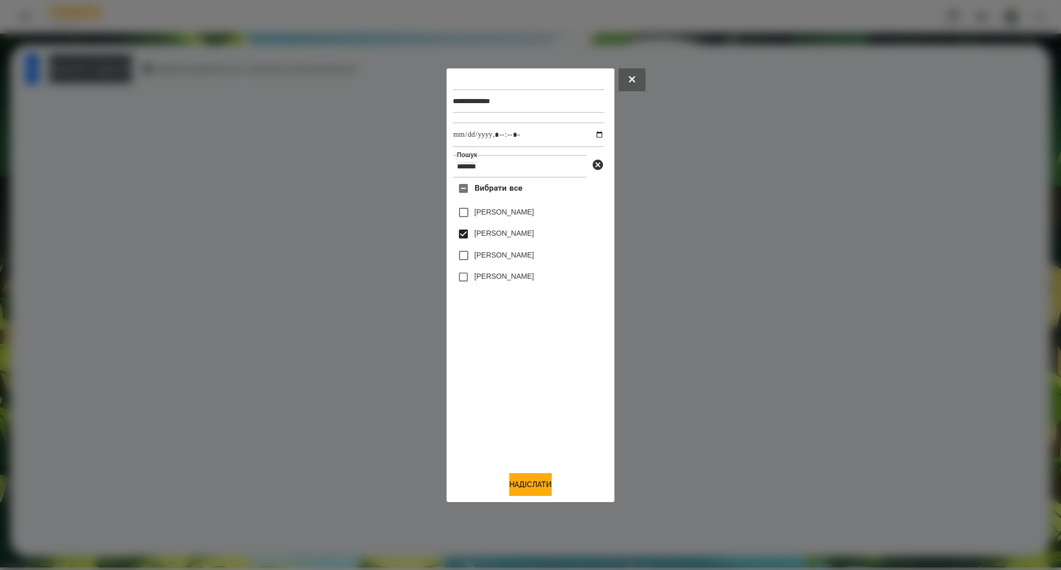
click at [498, 278] on label "Анастасія Копилова" at bounding box center [504, 276] width 60 height 10
click at [522, 475] on button "Надіслати" at bounding box center [530, 484] width 42 height 23
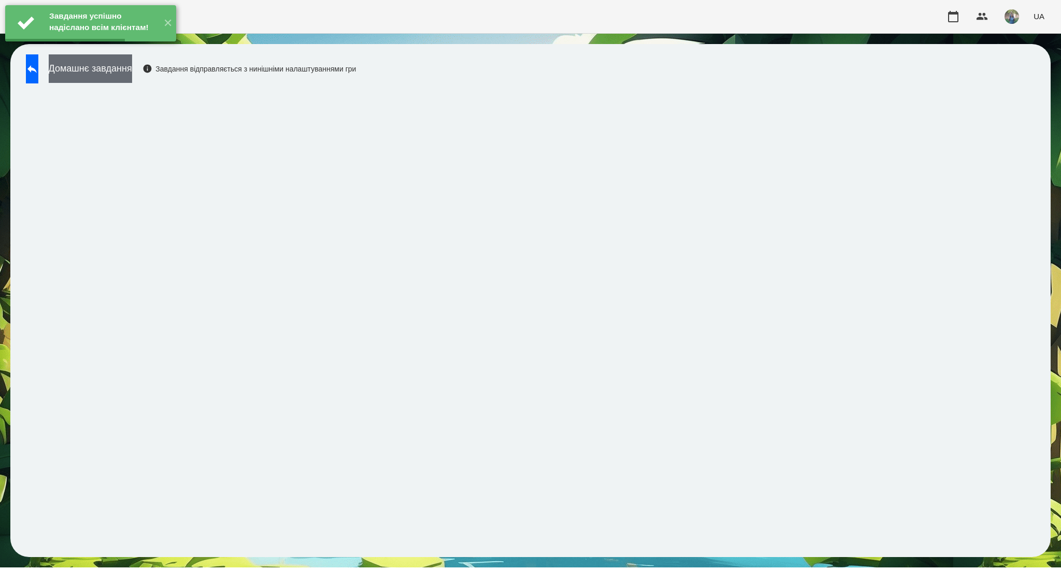
click at [102, 67] on button "Домашнє завдання" at bounding box center [90, 68] width 83 height 28
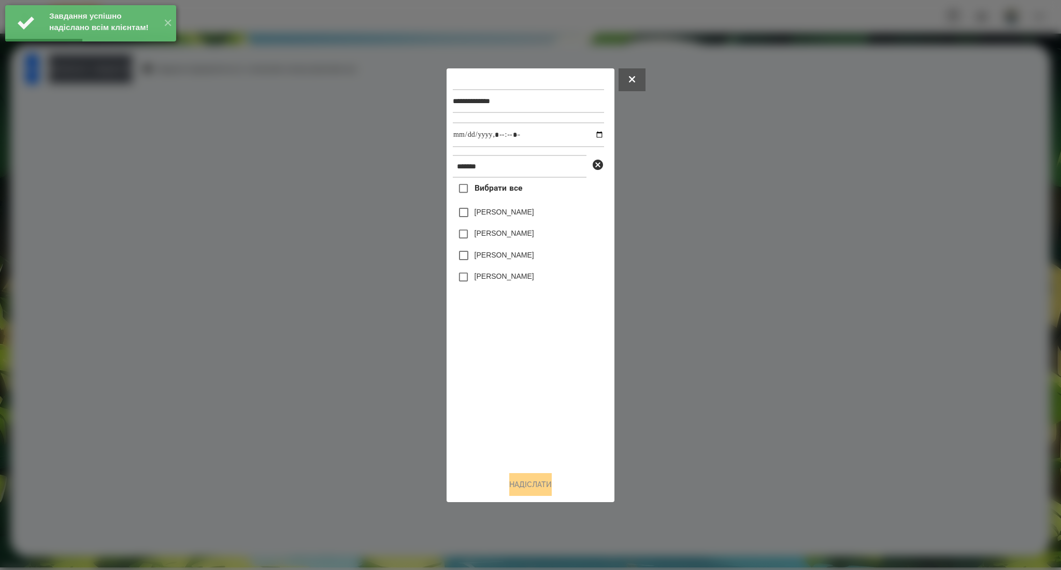
click at [495, 237] on label "Ярослав Копилов" at bounding box center [504, 233] width 60 height 10
click at [483, 281] on label "Анастасія Копилова" at bounding box center [504, 276] width 60 height 10
click at [590, 135] on input "datetime-local" at bounding box center [528, 134] width 151 height 25
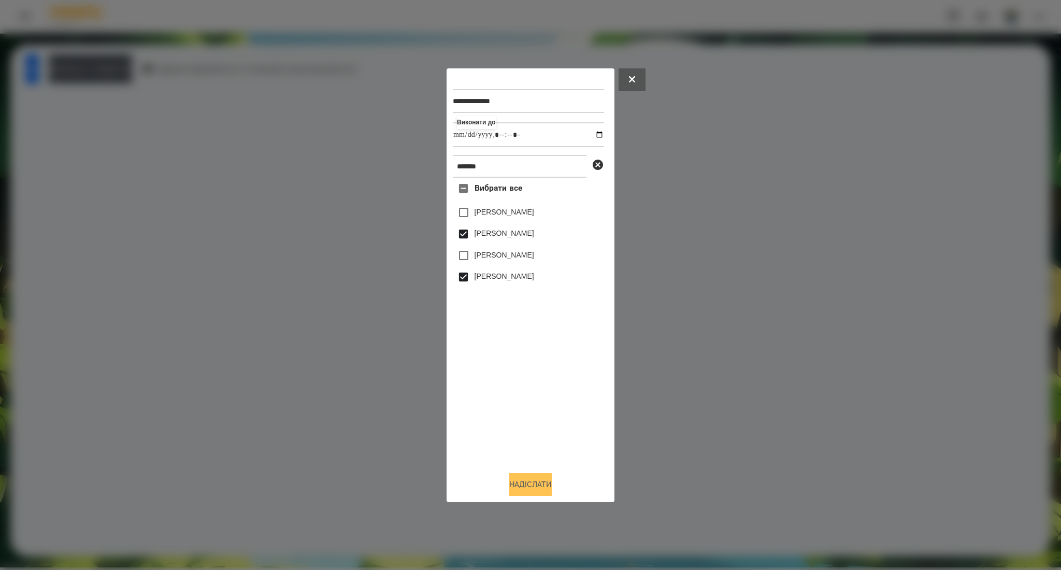
type input "**********"
click at [532, 483] on button "Надіслати" at bounding box center [530, 484] width 42 height 23
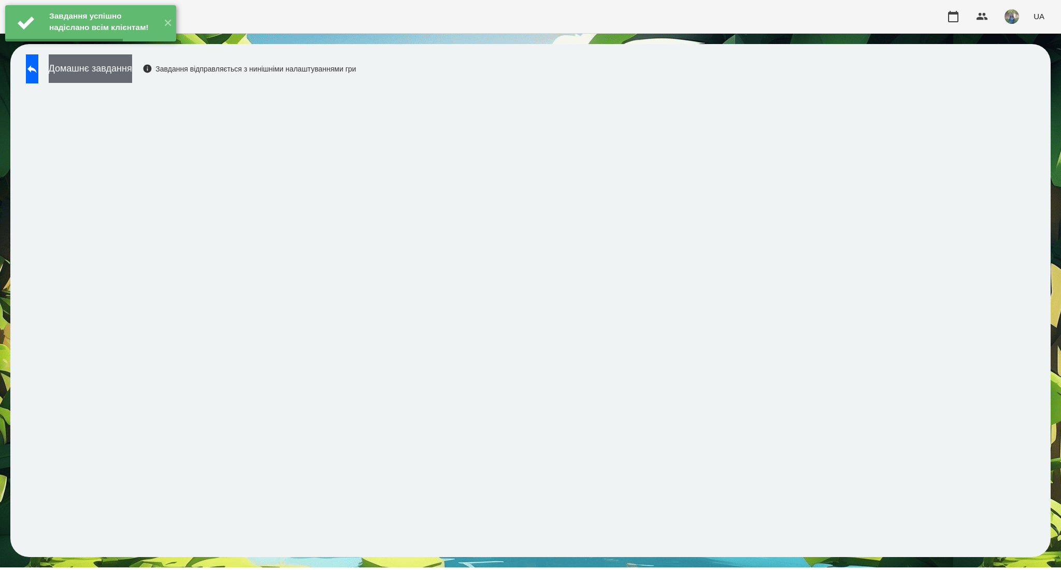
click at [132, 75] on button "Домашнє завдання" at bounding box center [90, 68] width 83 height 28
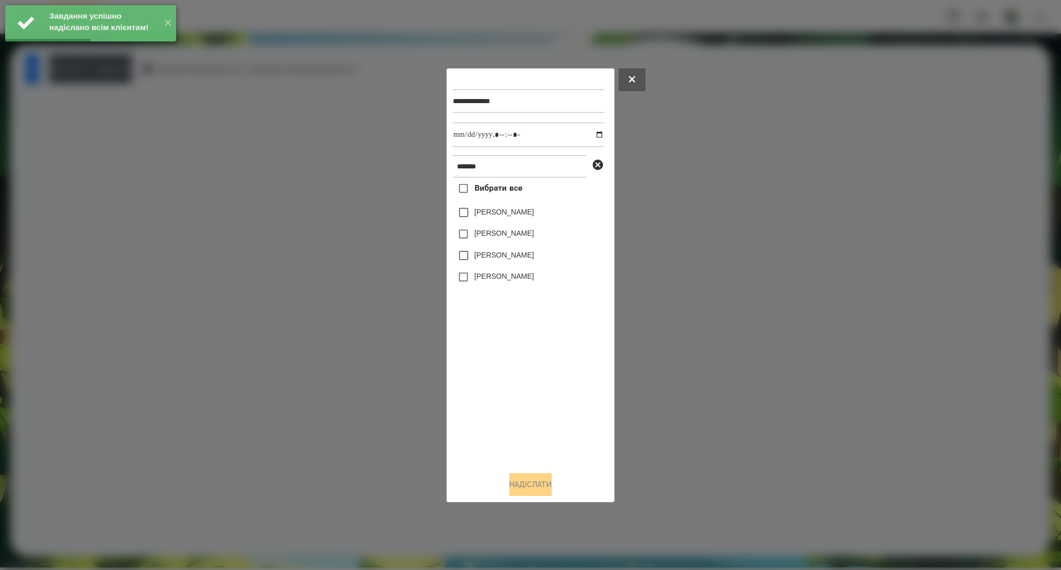
click at [476, 231] on label "Ярослав Копилов" at bounding box center [504, 233] width 60 height 10
drag, startPoint x: 481, startPoint y: 283, endPoint x: 500, endPoint y: 264, distance: 27.8
click at [481, 283] on div "Анастасія Копилова" at bounding box center [528, 277] width 151 height 22
click at [591, 132] on input "datetime-local" at bounding box center [528, 134] width 151 height 25
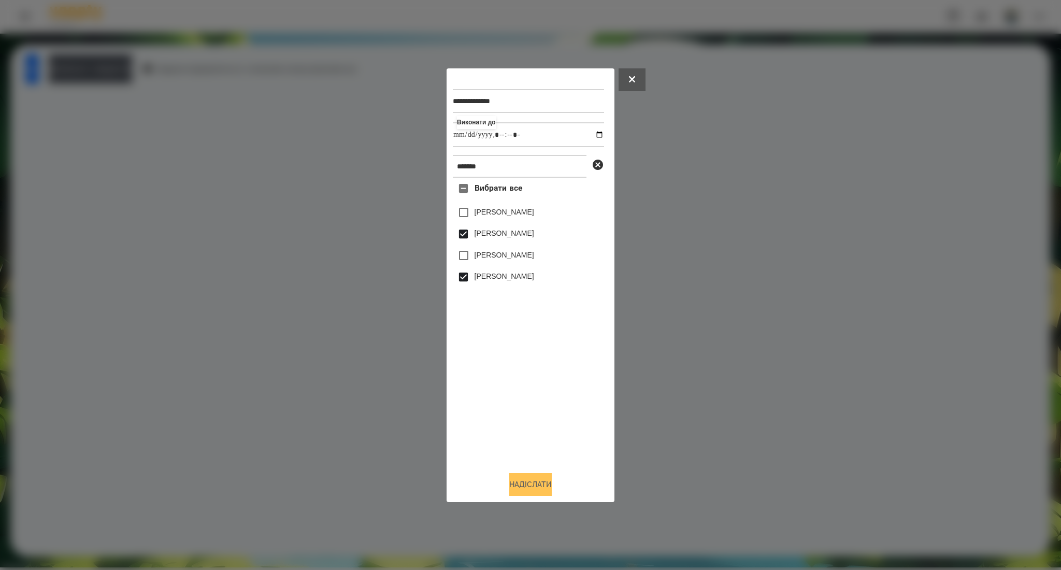
type input "**********"
click at [517, 482] on button "Надіслати" at bounding box center [530, 484] width 42 height 23
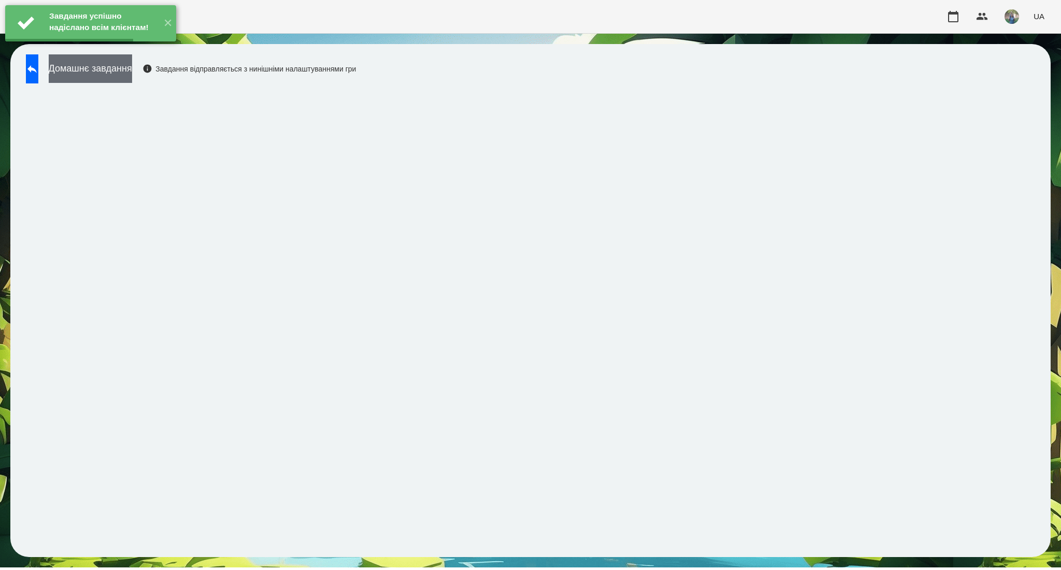
click at [132, 74] on button "Домашнє завдання" at bounding box center [90, 68] width 83 height 28
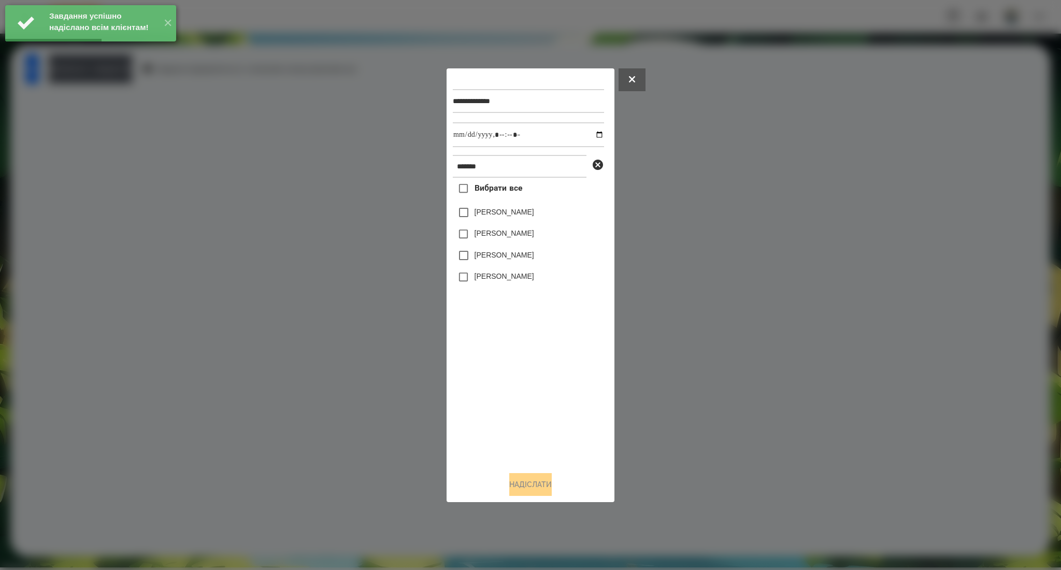
click at [493, 231] on label "Ярослав Копилов" at bounding box center [504, 233] width 60 height 10
click at [485, 275] on label "Анастасія Копилова" at bounding box center [504, 276] width 60 height 10
click at [593, 131] on input "datetime-local" at bounding box center [528, 134] width 151 height 25
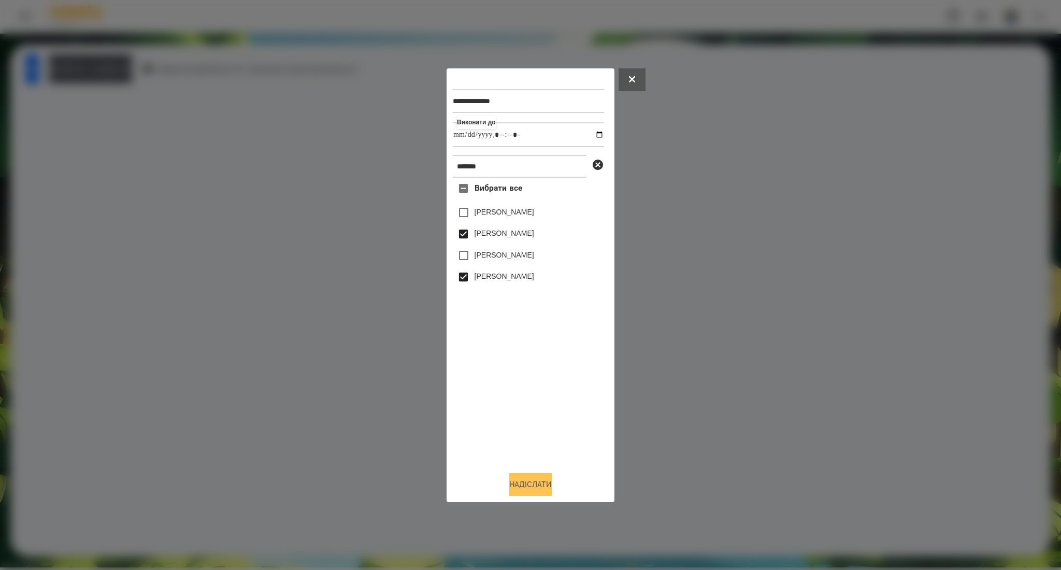
type input "**********"
click at [517, 489] on button "Надіслати" at bounding box center [530, 484] width 42 height 23
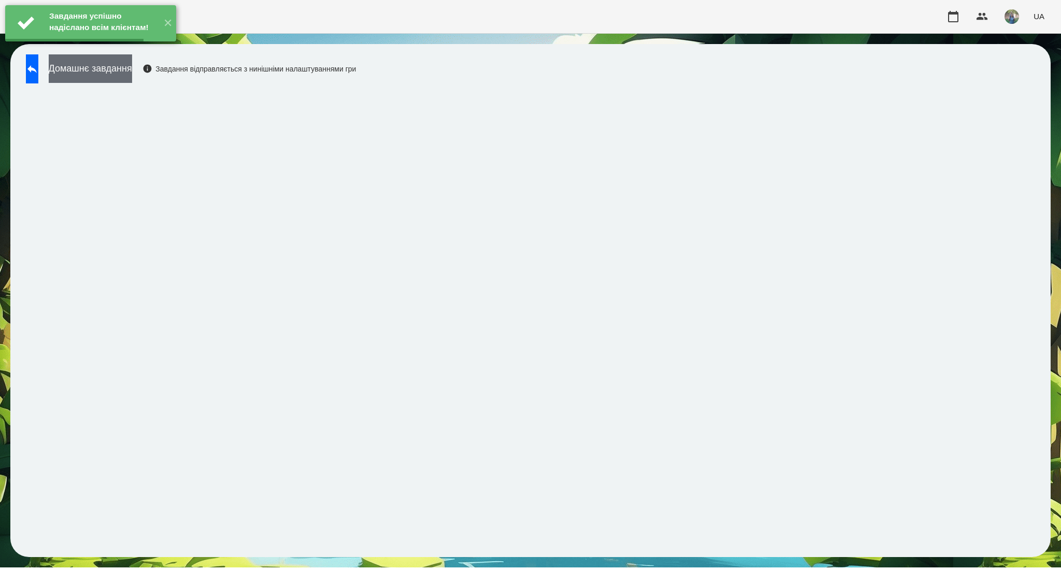
click at [129, 65] on button "Домашнє завдання" at bounding box center [90, 68] width 83 height 28
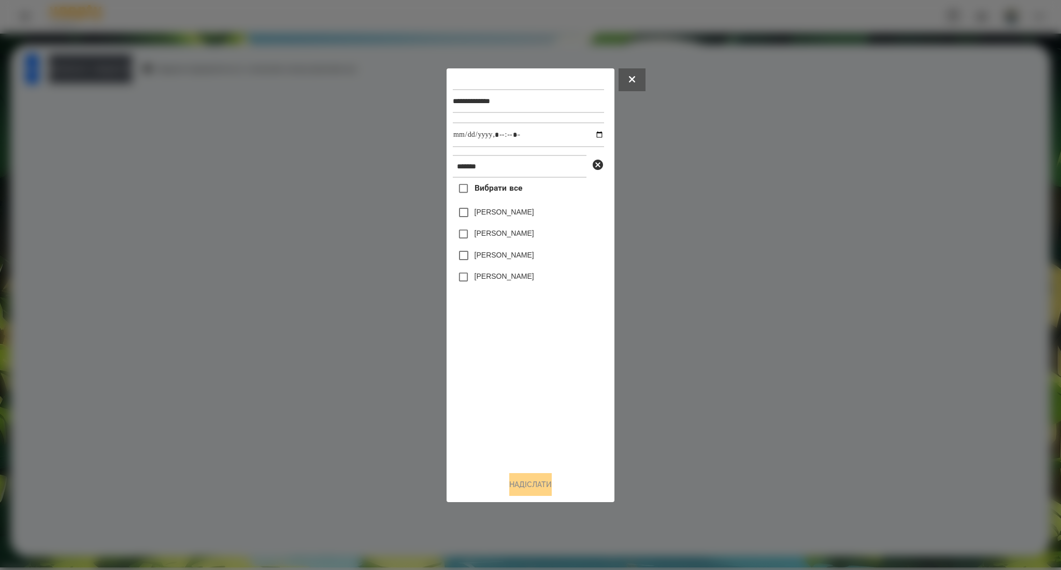
drag, startPoint x: 491, startPoint y: 233, endPoint x: 505, endPoint y: 327, distance: 95.2
click at [491, 232] on label "Ярослав Копилов" at bounding box center [504, 233] width 60 height 10
click at [494, 284] on div "Анастасія Копилова" at bounding box center [528, 277] width 151 height 22
click at [508, 273] on label "Анастасія Копилова" at bounding box center [504, 276] width 60 height 10
click at [591, 137] on input "datetime-local" at bounding box center [528, 134] width 151 height 25
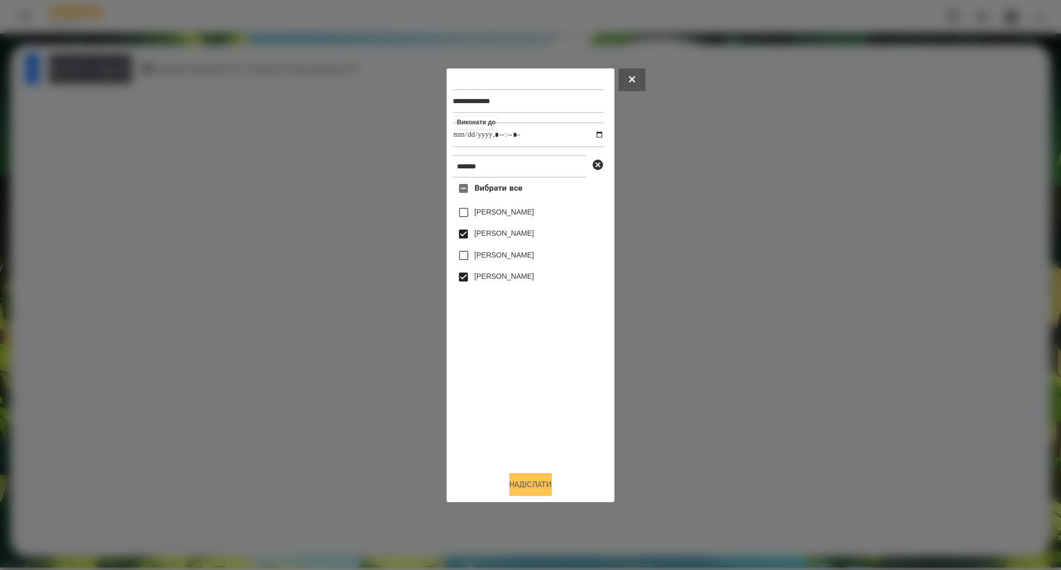
type input "**********"
click at [525, 488] on button "Надіслати" at bounding box center [530, 484] width 42 height 23
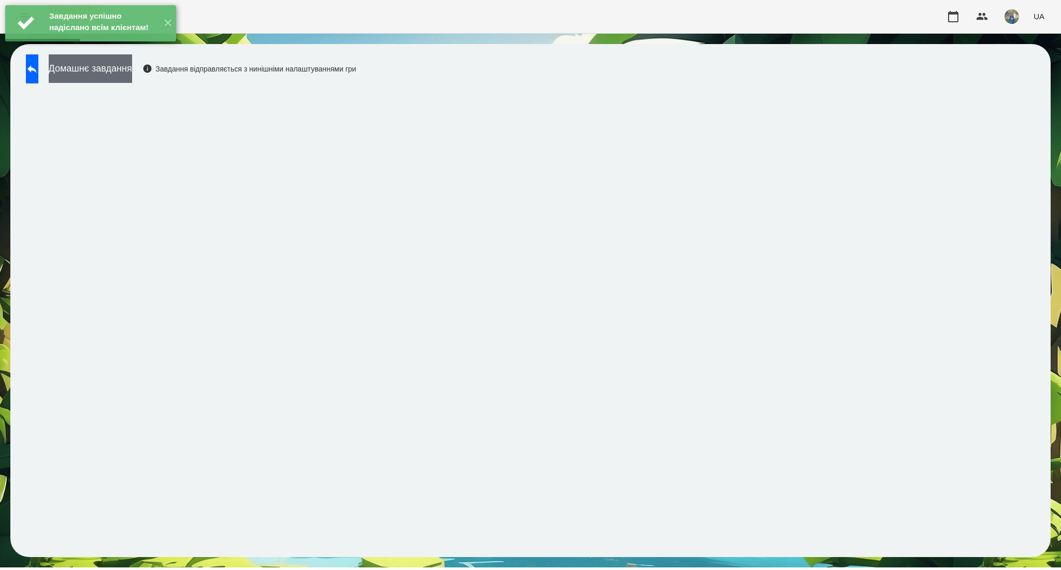
click at [113, 70] on button "Домашнє завдання" at bounding box center [90, 68] width 83 height 28
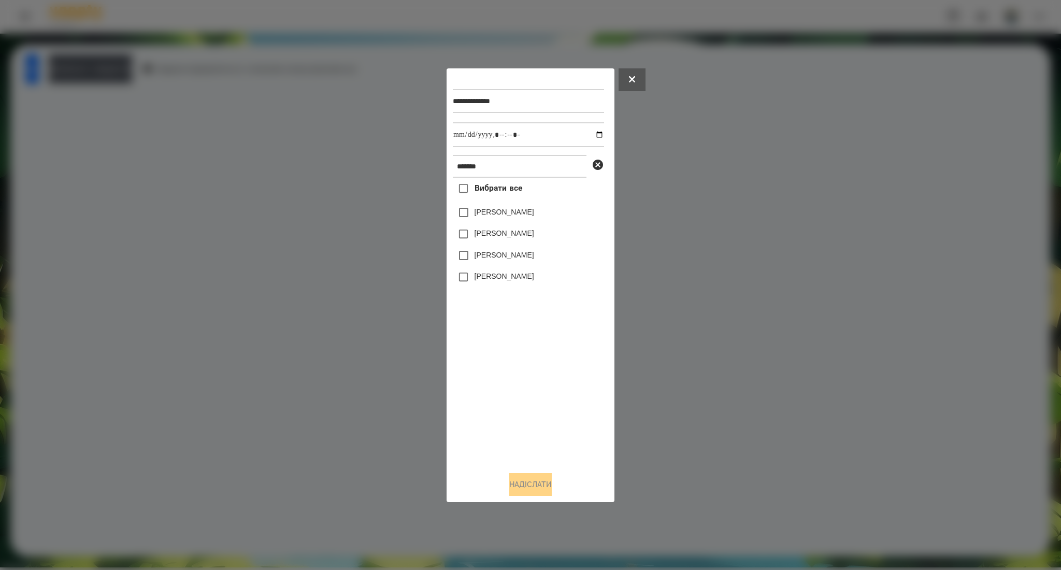
click at [496, 233] on label "Ярослав Копилов" at bounding box center [504, 233] width 60 height 10
click at [487, 278] on label "Анастасія Копилова" at bounding box center [504, 276] width 60 height 10
click at [590, 134] on input "datetime-local" at bounding box center [528, 134] width 151 height 25
type input "**********"
click at [519, 482] on button "Надіслати" at bounding box center [530, 484] width 42 height 23
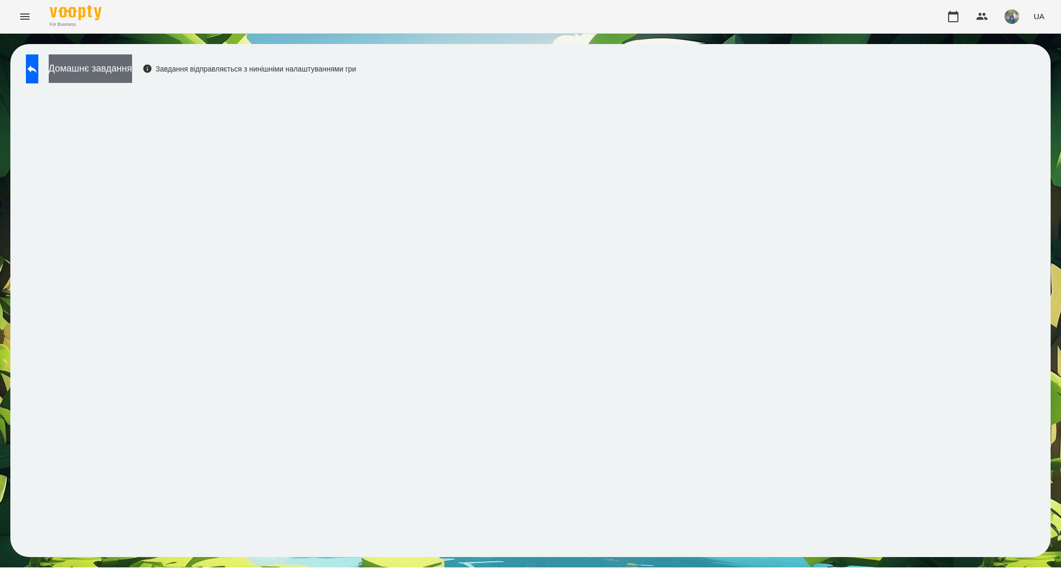
click at [132, 69] on button "Домашнє завдання" at bounding box center [90, 68] width 83 height 28
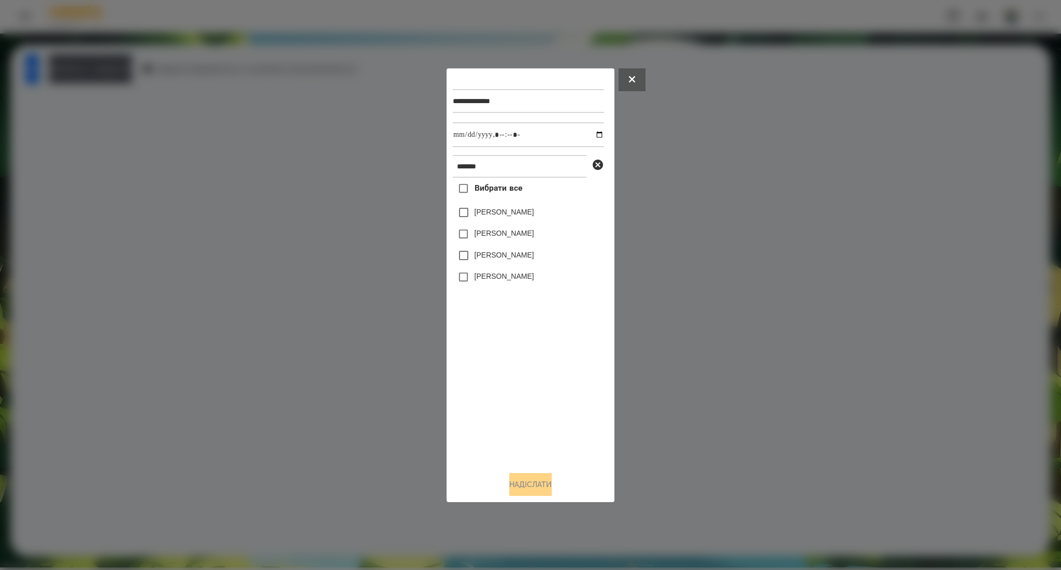
click at [508, 236] on label "Ярослав Копилов" at bounding box center [504, 233] width 60 height 10
click at [503, 277] on label "Анастасія Копилова" at bounding box center [504, 276] width 60 height 10
click at [594, 134] on input "datetime-local" at bounding box center [528, 134] width 151 height 25
type input "**********"
click at [509, 484] on button "Надіслати" at bounding box center [530, 484] width 42 height 23
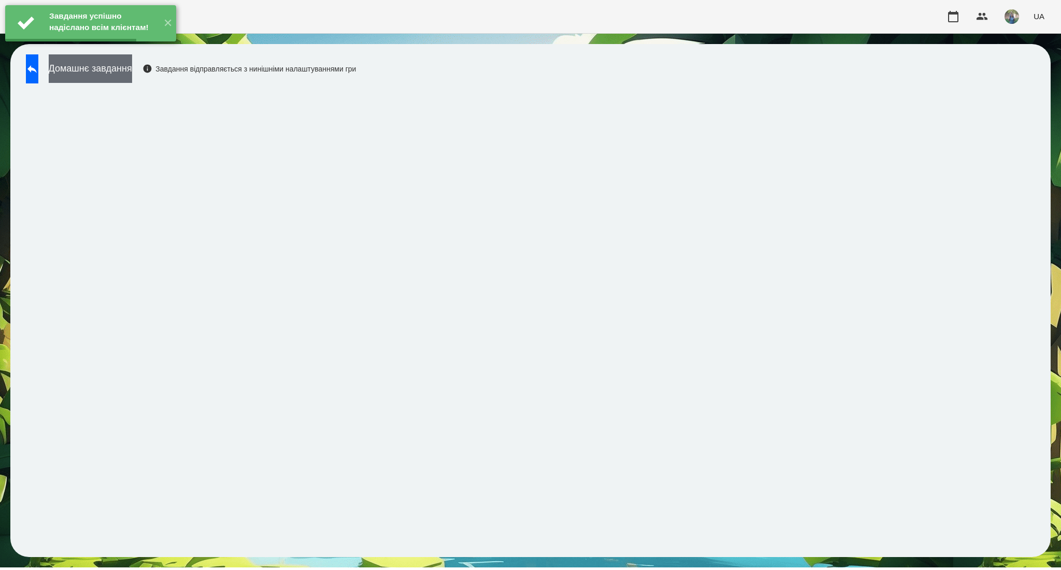
click at [132, 75] on button "Домашнє завдання" at bounding box center [90, 68] width 83 height 28
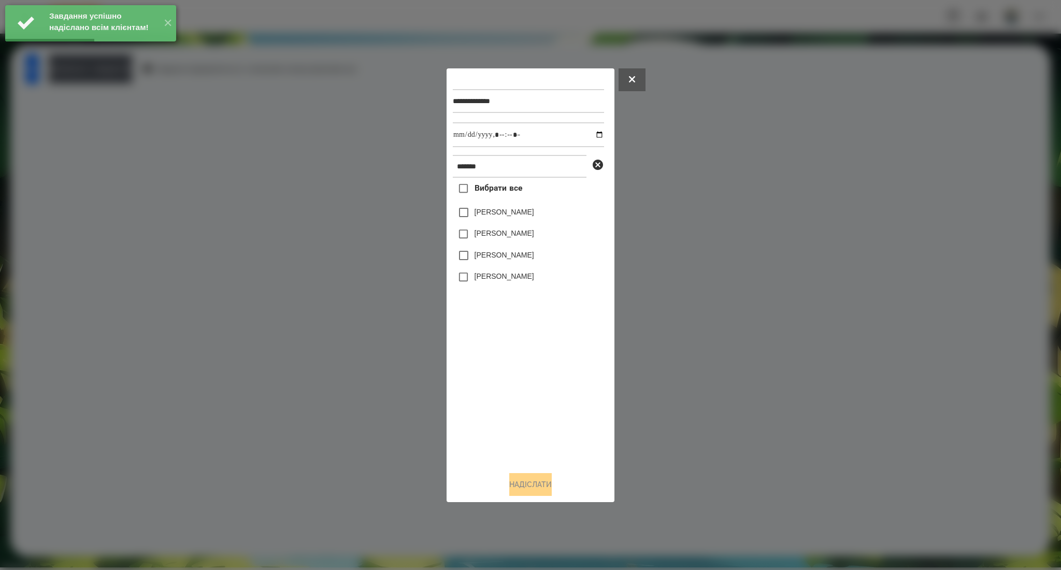
click at [493, 240] on div "Ярослав Копилов" at bounding box center [528, 234] width 151 height 22
drag, startPoint x: 481, startPoint y: 230, endPoint x: 480, endPoint y: 239, distance: 9.5
click at [481, 229] on label "Ярослав Копилов" at bounding box center [504, 233] width 60 height 10
click at [480, 275] on label "Анастасія Копилова" at bounding box center [504, 276] width 60 height 10
click at [591, 137] on input "datetime-local" at bounding box center [528, 134] width 151 height 25
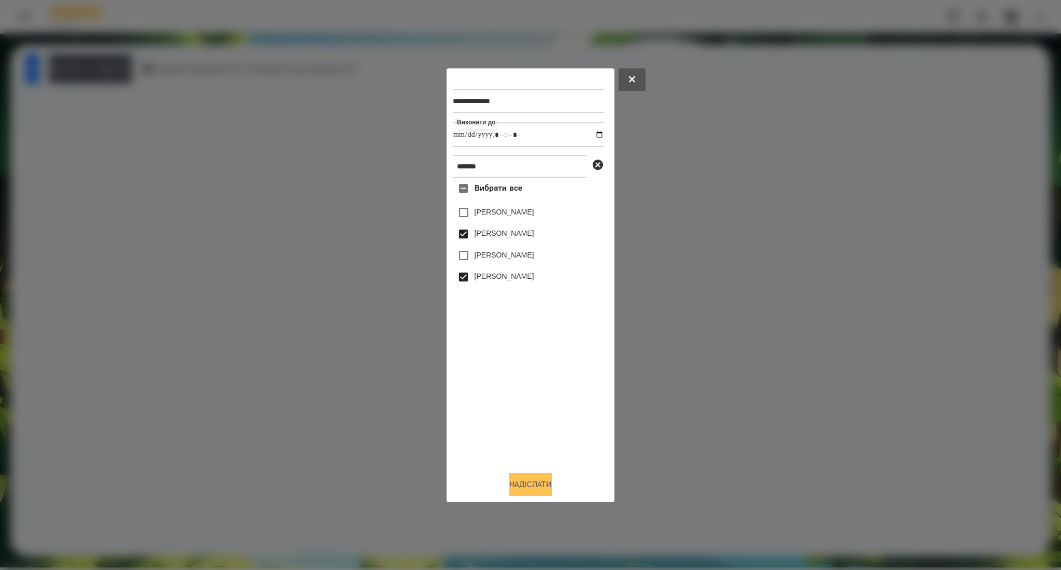
type input "**********"
click at [523, 485] on button "Надіслати" at bounding box center [530, 484] width 42 height 23
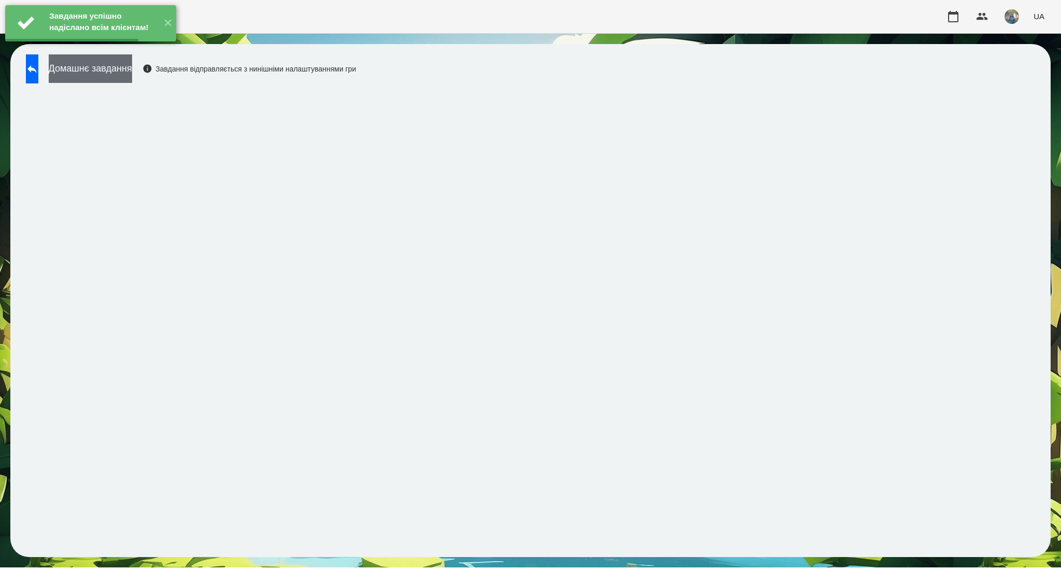
click at [123, 77] on button "Домашнє завдання" at bounding box center [90, 68] width 83 height 28
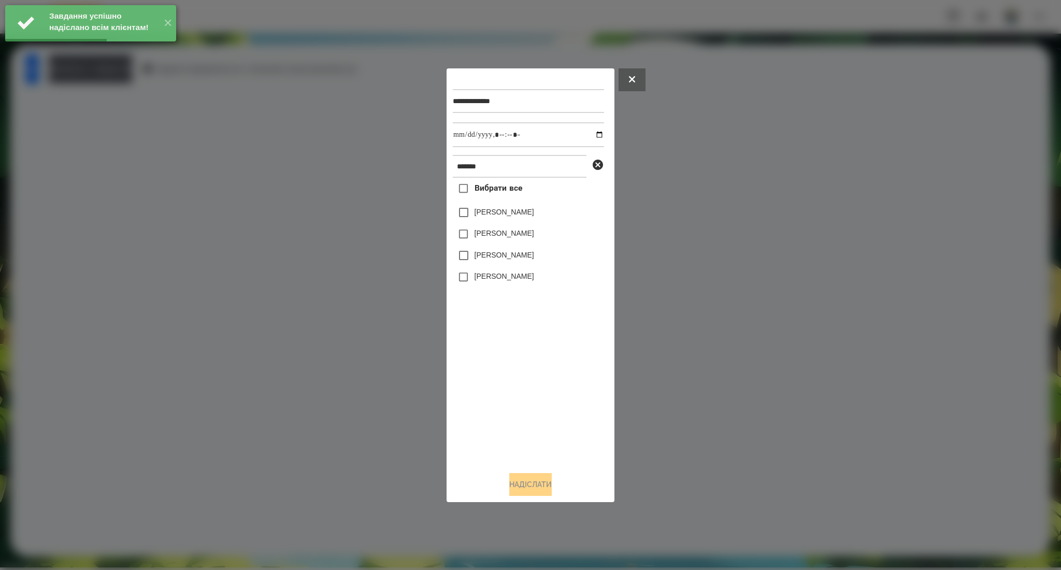
click at [517, 233] on label "Ярослав Копилов" at bounding box center [504, 233] width 60 height 10
click at [507, 277] on label "Анастасія Копилова" at bounding box center [504, 276] width 60 height 10
click at [588, 136] on input "datetime-local" at bounding box center [528, 134] width 151 height 25
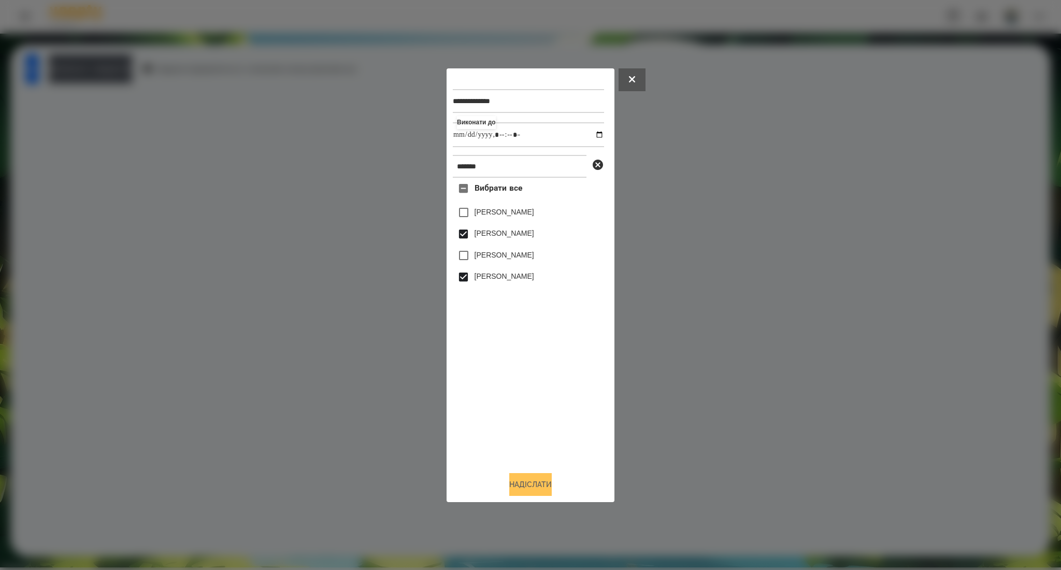
type input "**********"
click at [519, 485] on button "Надіслати" at bounding box center [530, 484] width 42 height 23
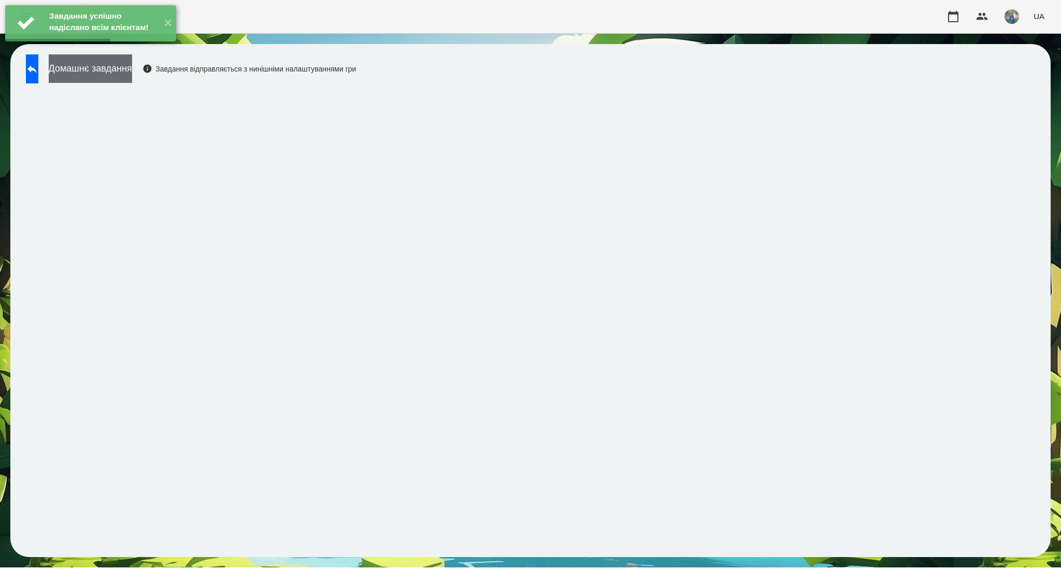
click at [132, 68] on button "Домашнє завдання" at bounding box center [90, 68] width 83 height 28
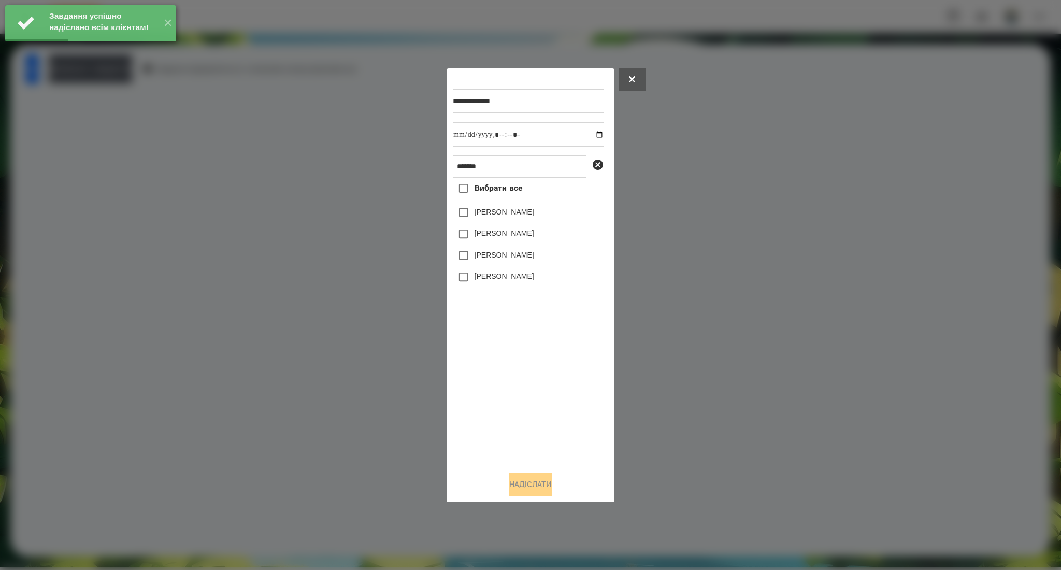
click at [525, 234] on label "Ярослав Копилов" at bounding box center [504, 233] width 60 height 10
click at [515, 278] on label "Анастасія Копилова" at bounding box center [504, 276] width 60 height 10
click at [589, 135] on input "datetime-local" at bounding box center [528, 134] width 151 height 25
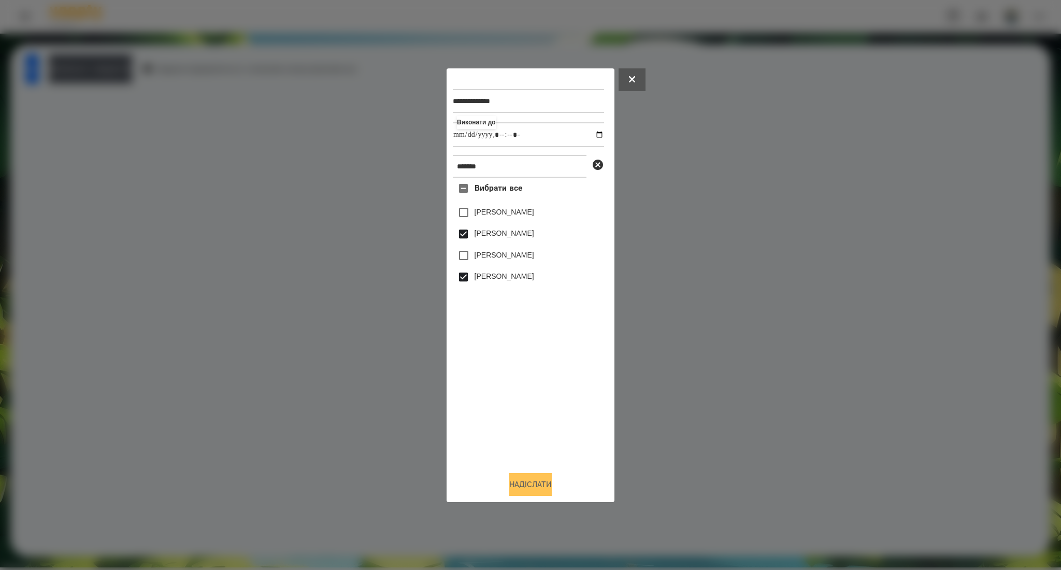
type input "**********"
click at [511, 483] on button "Надіслати" at bounding box center [530, 484] width 42 height 23
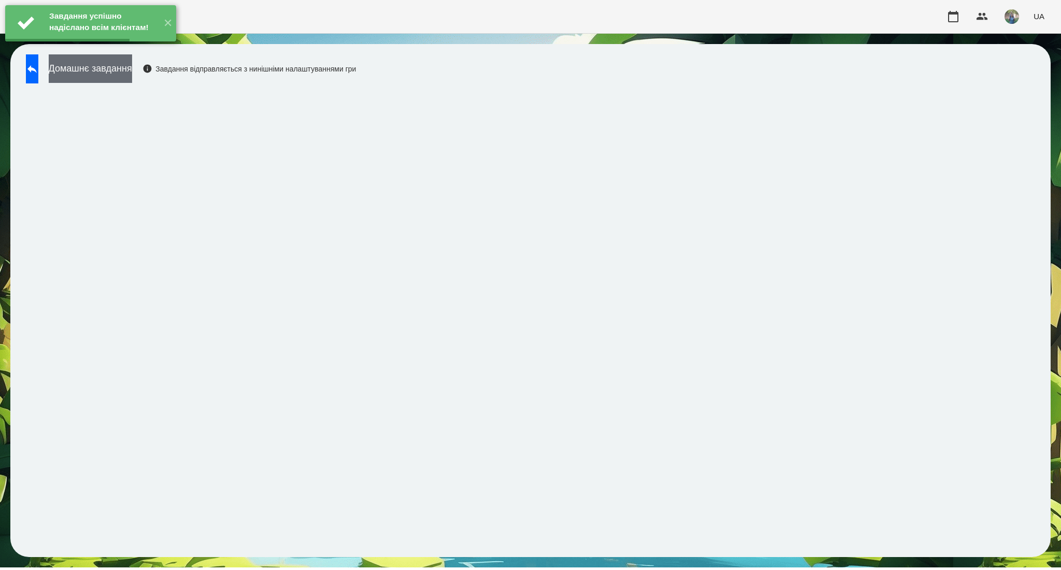
click at [132, 74] on button "Домашнє завдання" at bounding box center [90, 68] width 83 height 28
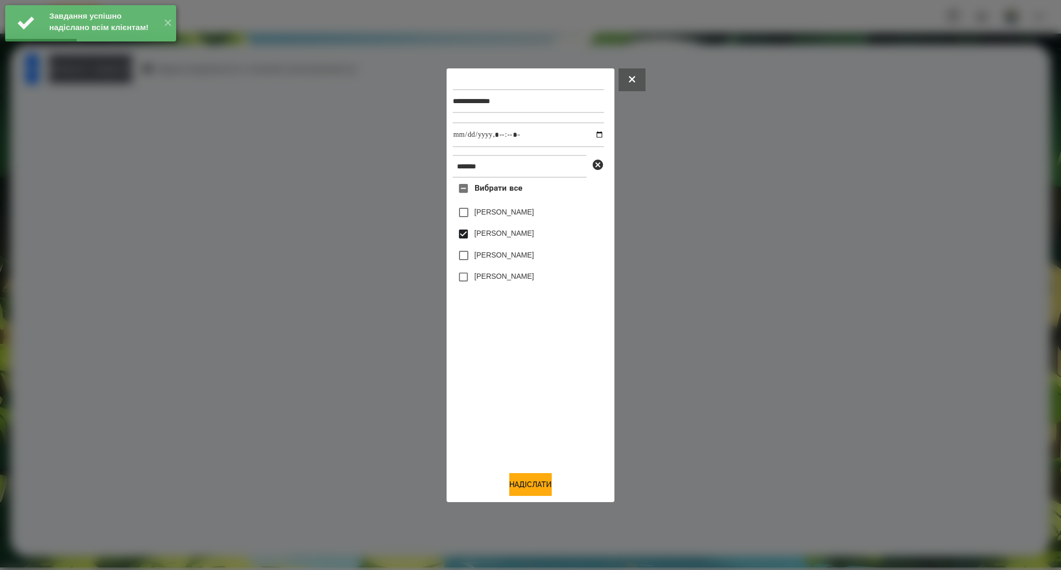
click at [491, 281] on label "Анастасія Копилова" at bounding box center [504, 276] width 60 height 10
click at [592, 134] on input "datetime-local" at bounding box center [528, 134] width 151 height 25
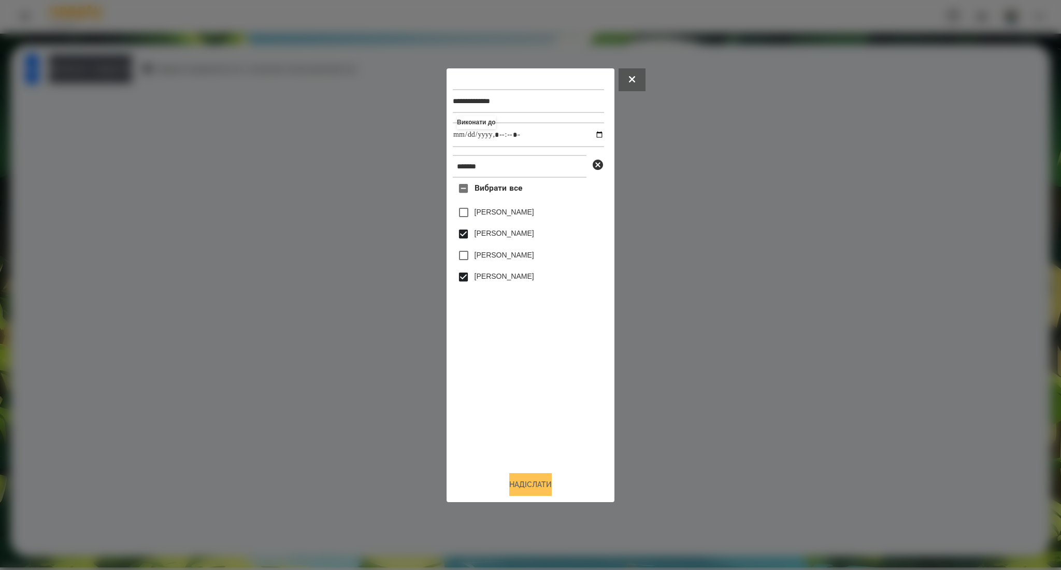
type input "**********"
click at [529, 483] on button "Надіслати" at bounding box center [530, 484] width 42 height 23
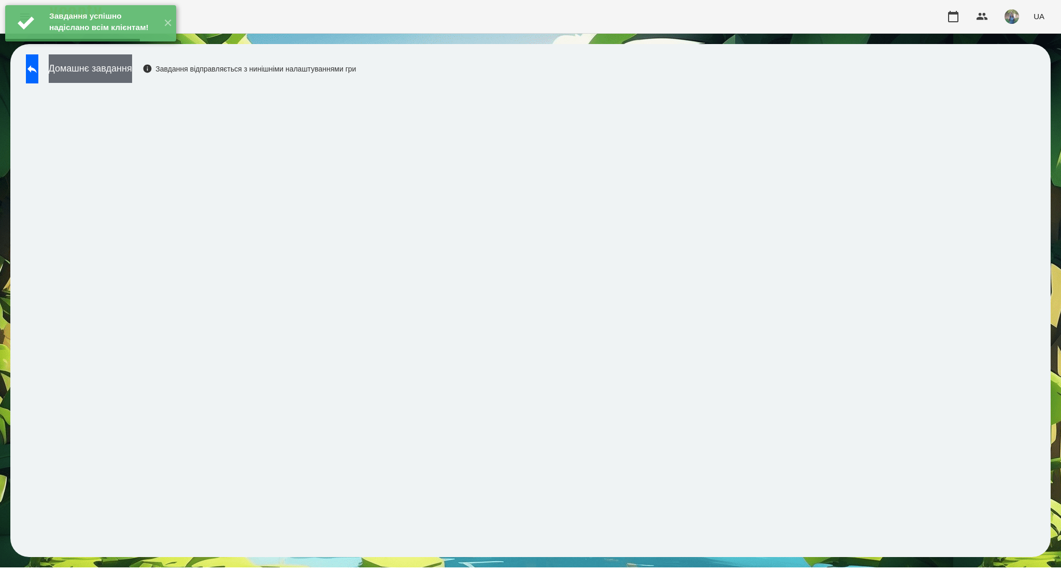
click at [132, 66] on button "Домашнє завдання" at bounding box center [90, 68] width 83 height 28
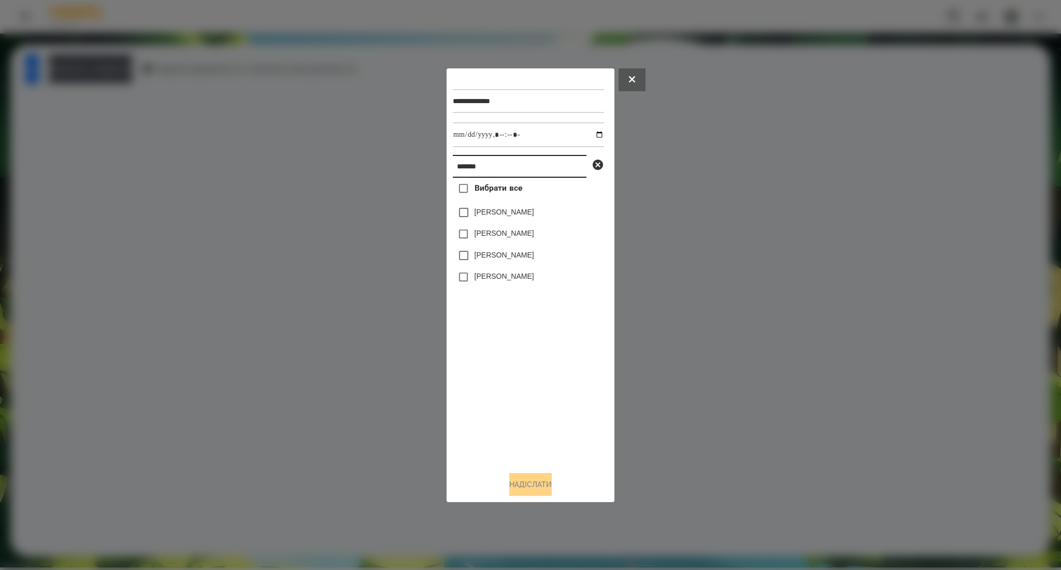
click at [494, 163] on input "*******" at bounding box center [520, 166] width 134 height 23
paste input "**********"
type input "**********"
click at [485, 192] on span "Вибрати все" at bounding box center [498, 188] width 48 height 12
click at [515, 482] on button "Надіслати" at bounding box center [530, 484] width 42 height 23
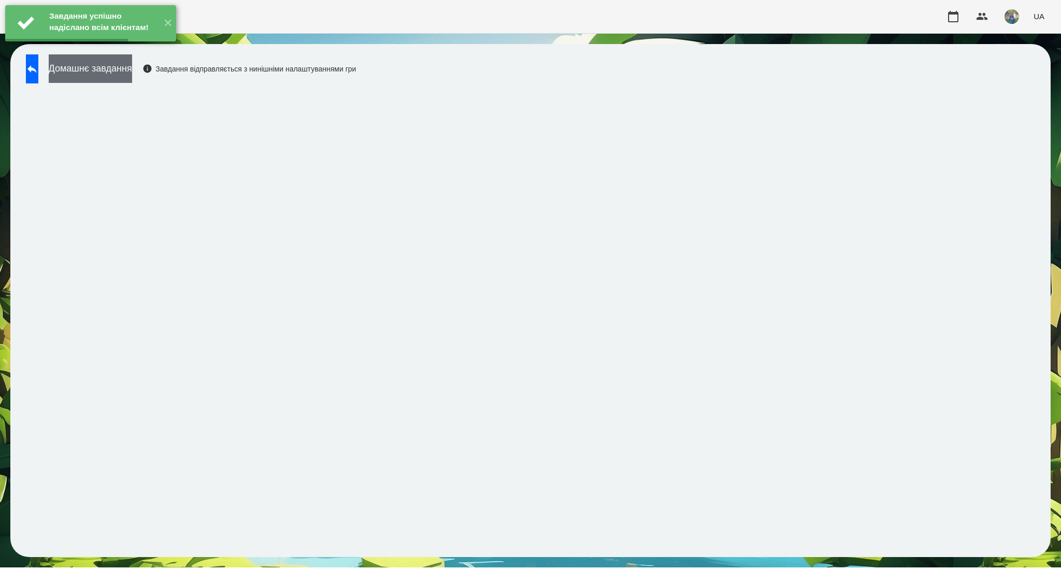
click at [103, 68] on button "Домашнє завдання" at bounding box center [90, 68] width 83 height 28
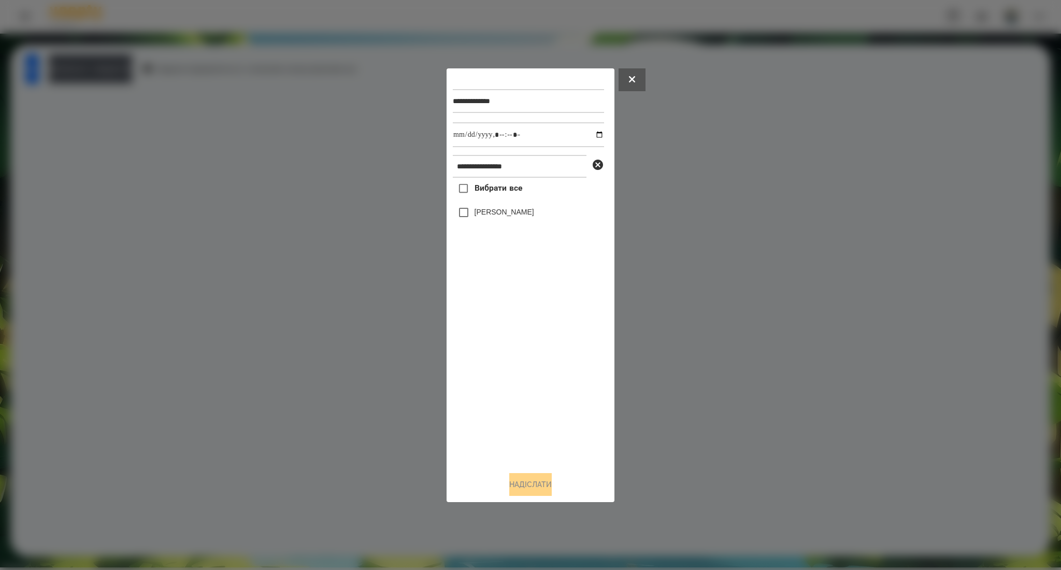
click at [499, 188] on span "Вибрати все" at bounding box center [498, 188] width 48 height 12
click at [590, 134] on input "datetime-local" at bounding box center [528, 134] width 151 height 25
type input "**********"
click at [529, 484] on button "Надіслати" at bounding box center [530, 484] width 42 height 23
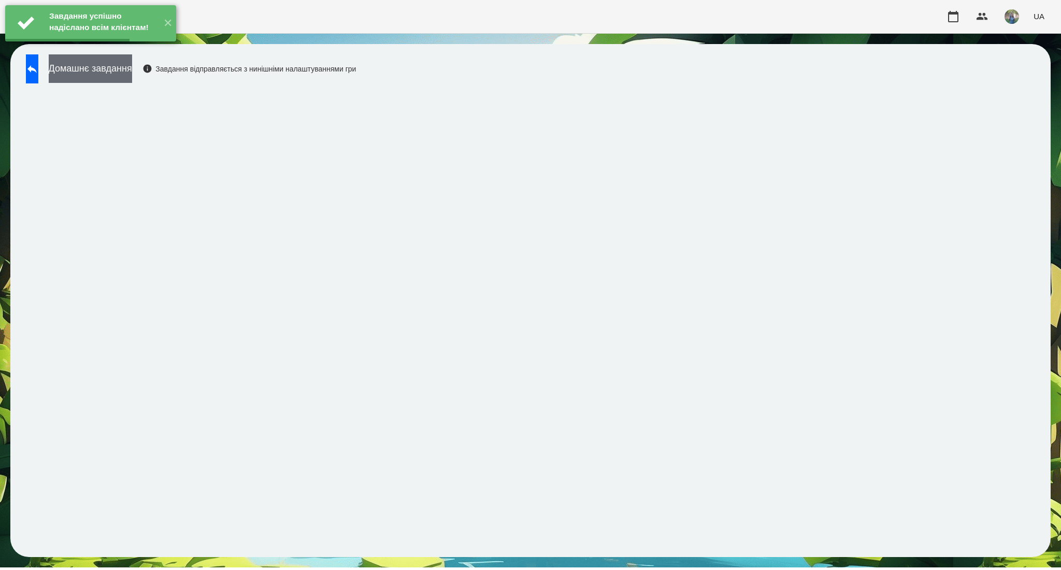
click at [128, 66] on button "Домашнє завдання" at bounding box center [90, 68] width 83 height 28
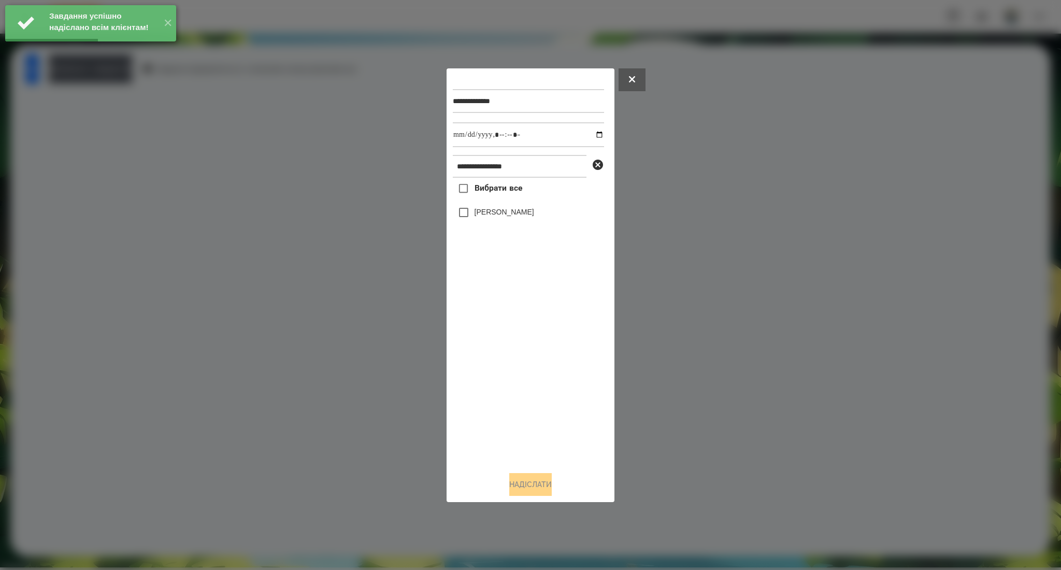
click at [512, 190] on span "Вибрати все" at bounding box center [498, 188] width 48 height 12
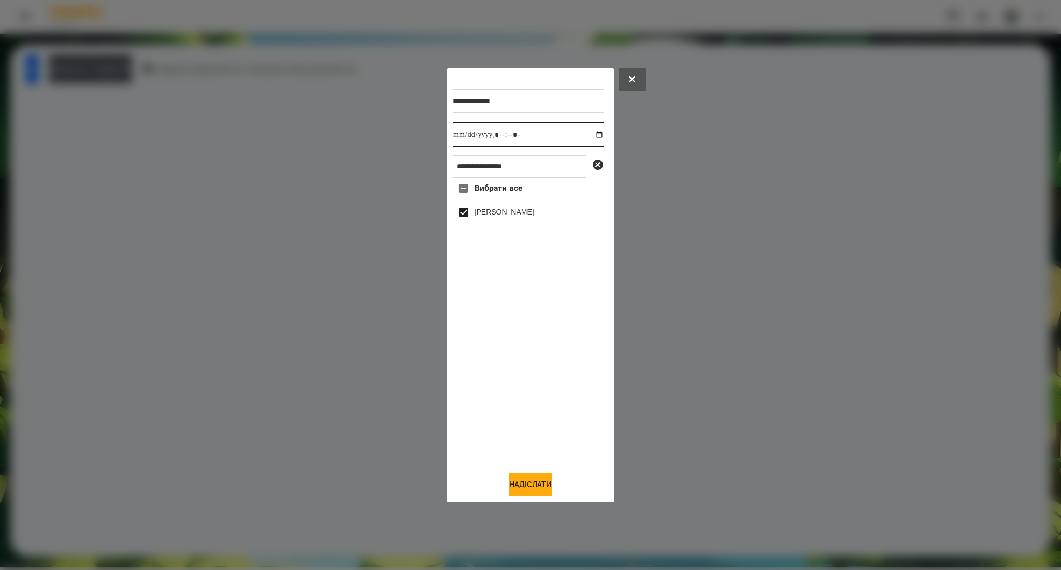
click at [589, 133] on input "datetime-local" at bounding box center [528, 134] width 151 height 25
type input "**********"
click at [526, 492] on button "Надіслати" at bounding box center [530, 484] width 42 height 23
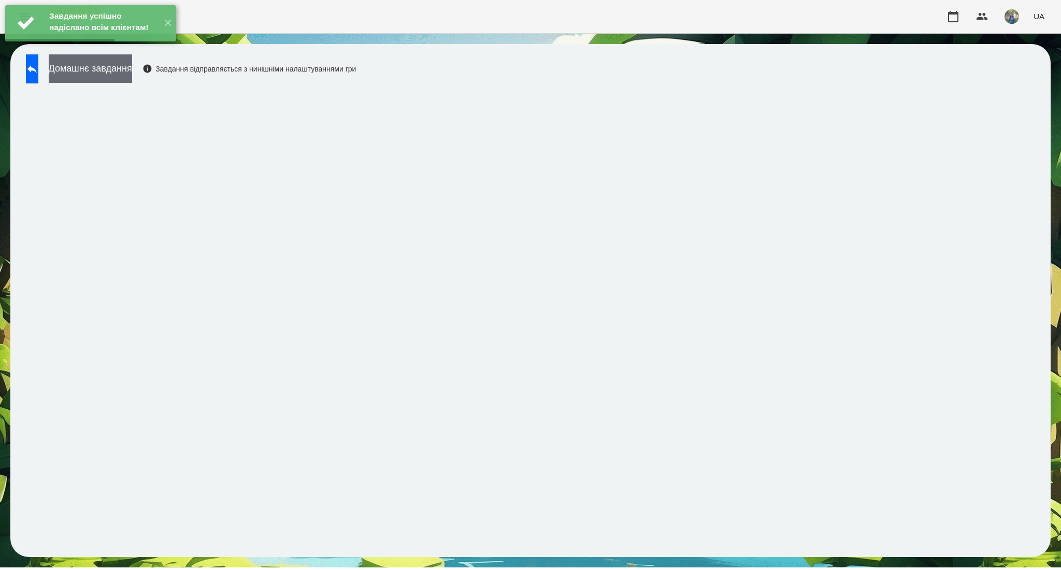
click at [132, 64] on button "Домашнє завдання" at bounding box center [90, 68] width 83 height 28
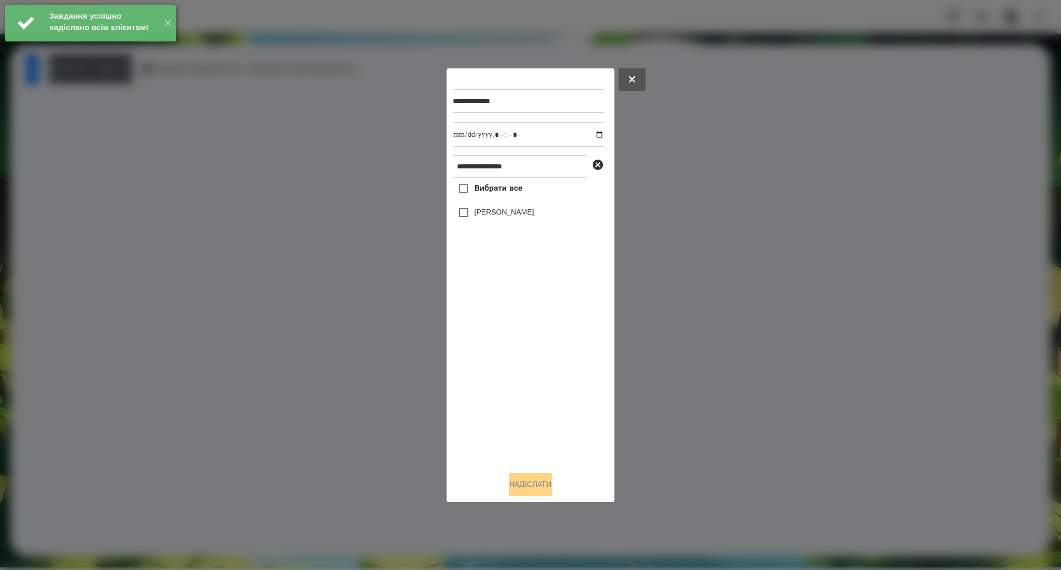
drag, startPoint x: 511, startPoint y: 186, endPoint x: 587, endPoint y: 161, distance: 80.1
click at [510, 186] on span "Вибрати все" at bounding box center [498, 188] width 48 height 12
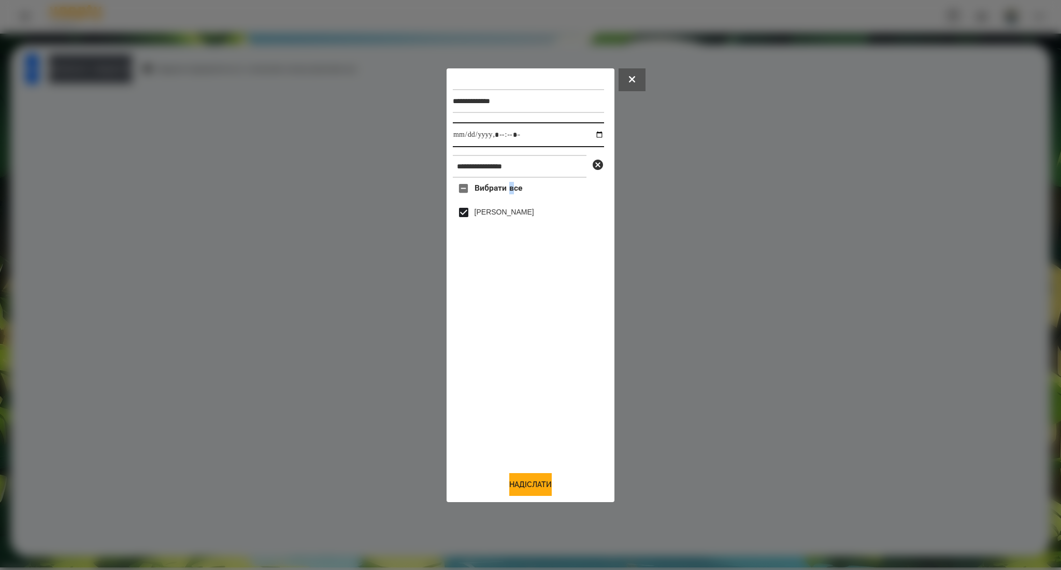
click at [593, 133] on input "datetime-local" at bounding box center [528, 134] width 151 height 25
type input "**********"
click at [522, 480] on button "Надіслати" at bounding box center [530, 484] width 42 height 23
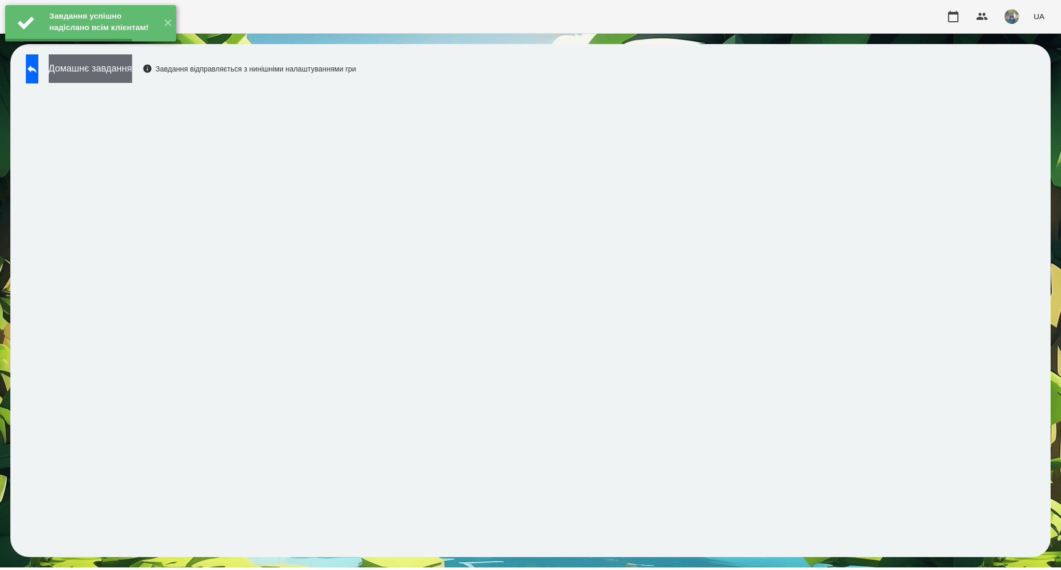
click at [132, 75] on button "Домашнє завдання" at bounding box center [90, 68] width 83 height 28
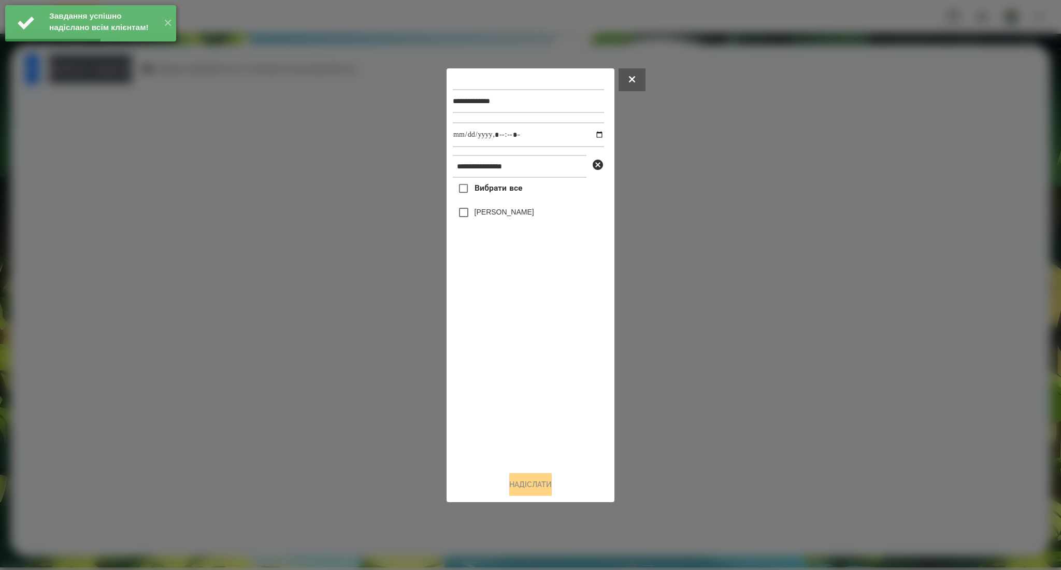
click at [504, 194] on span "Вибрати все" at bounding box center [498, 188] width 48 height 12
click at [592, 134] on input "datetime-local" at bounding box center [528, 134] width 151 height 25
type input "**********"
click at [539, 482] on button "Надіслати" at bounding box center [530, 484] width 42 height 23
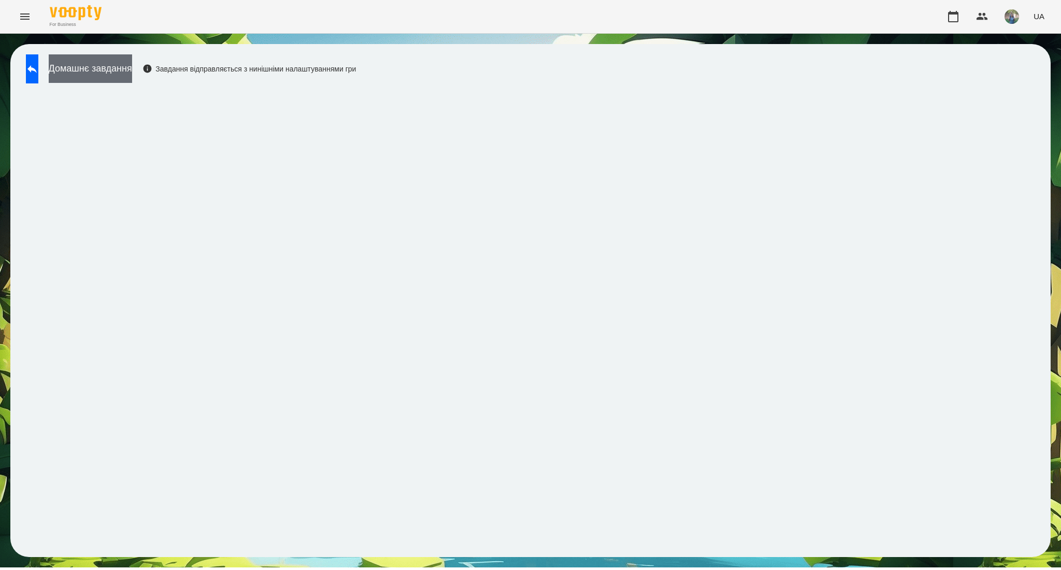
click at [132, 69] on button "Домашнє завдання" at bounding box center [90, 68] width 83 height 28
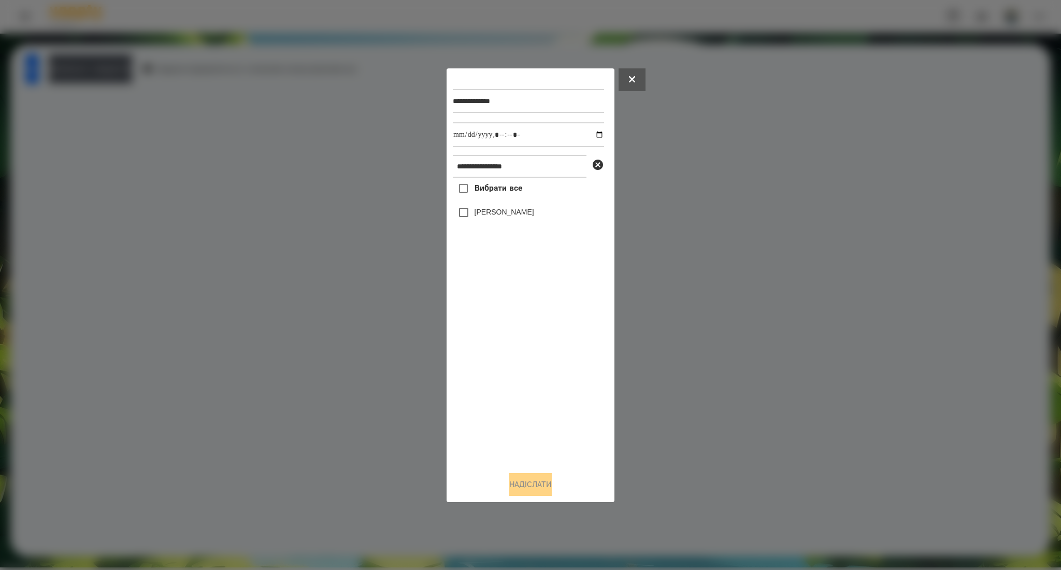
click at [487, 195] on label "Вибрати все" at bounding box center [487, 189] width 69 height 22
click at [526, 482] on button "Надіслати" at bounding box center [530, 484] width 42 height 23
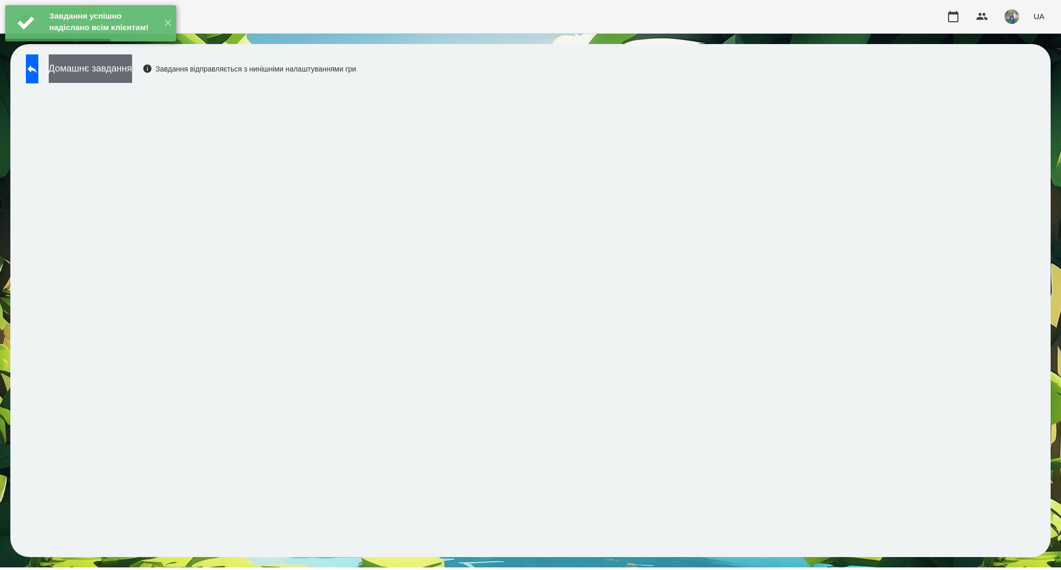
click at [127, 74] on button "Домашнє завдання" at bounding box center [90, 68] width 83 height 28
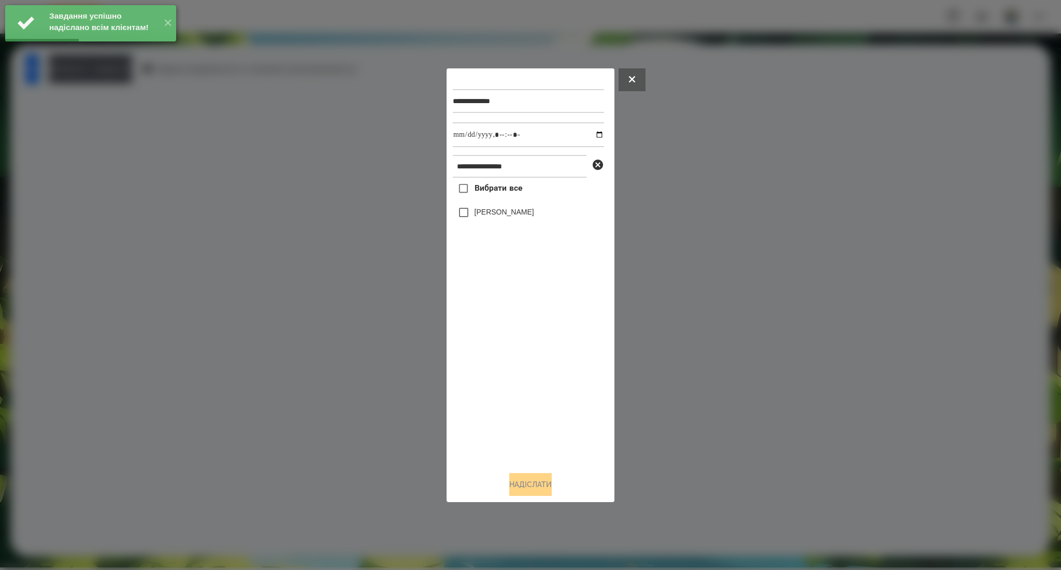
click at [482, 184] on span "Вибрати все" at bounding box center [498, 188] width 48 height 12
click at [591, 136] on input "datetime-local" at bounding box center [528, 134] width 151 height 25
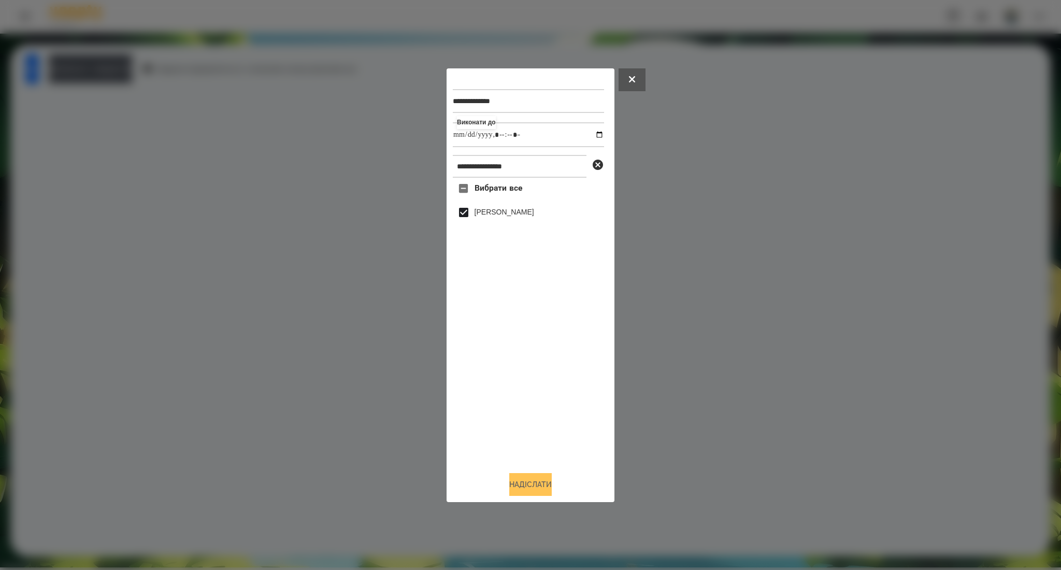
type input "**********"
click at [529, 485] on button "Надіслати" at bounding box center [530, 484] width 42 height 23
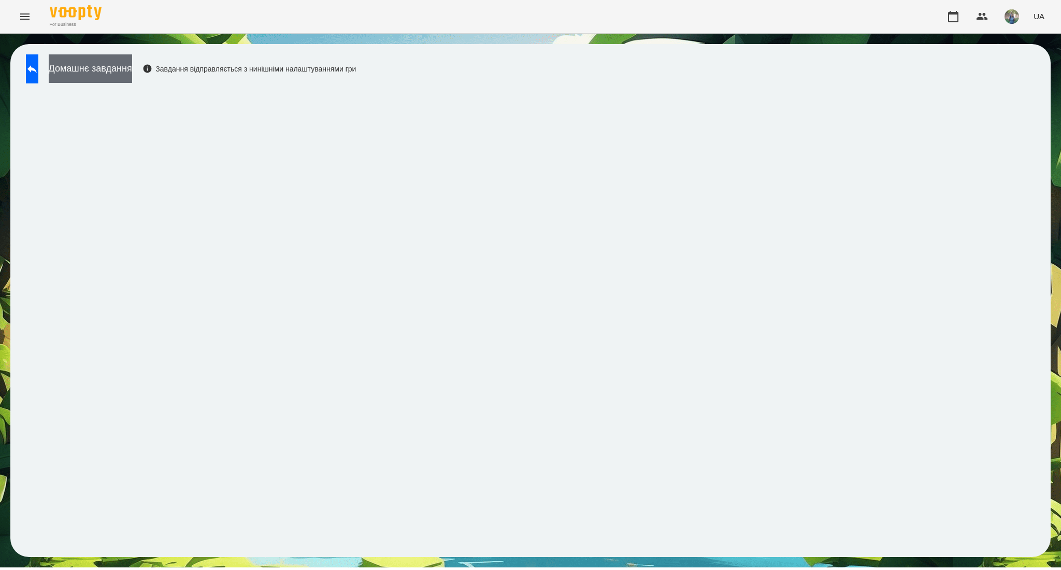
click at [132, 67] on button "Домашнє завдання" at bounding box center [90, 68] width 83 height 28
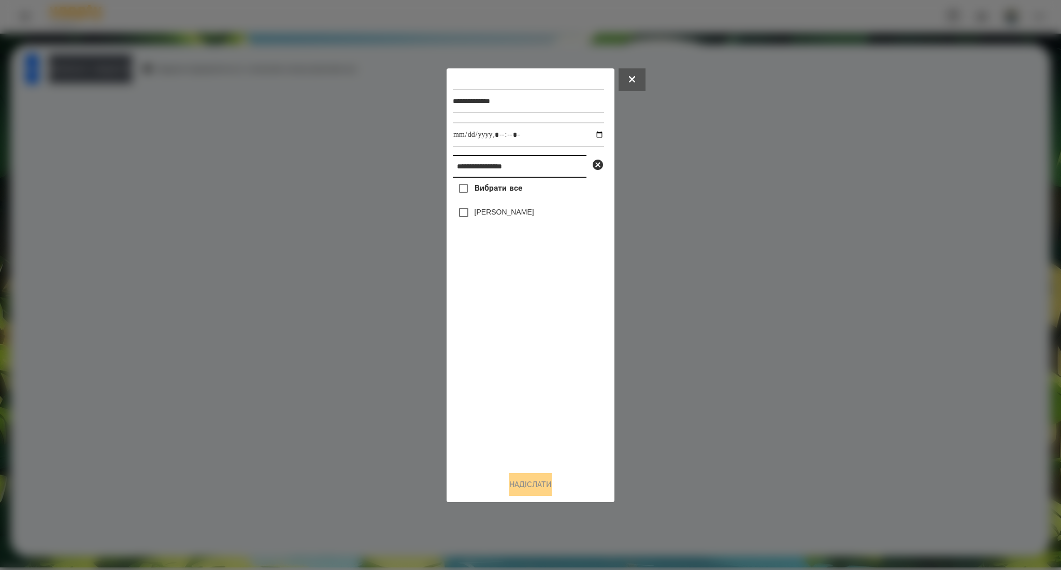
click at [498, 166] on input "**********" at bounding box center [520, 166] width 134 height 23
paste input "text"
type input "**********"
click at [498, 189] on span "Вибрати все" at bounding box center [498, 188] width 48 height 12
click at [513, 480] on button "Надіслати" at bounding box center [530, 484] width 42 height 23
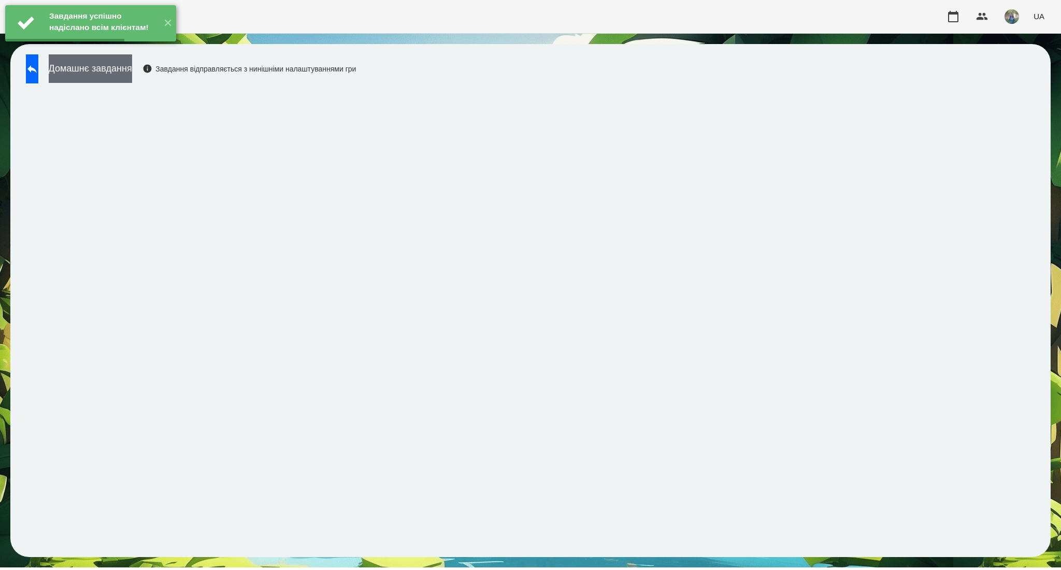
click at [131, 71] on button "Домашнє завдання" at bounding box center [90, 68] width 83 height 28
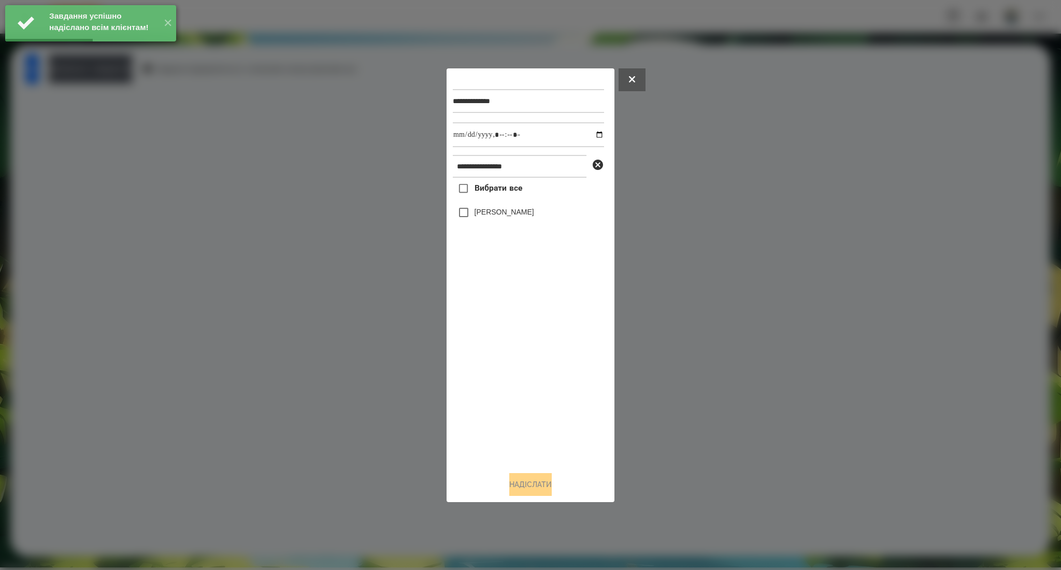
drag, startPoint x: 506, startPoint y: 193, endPoint x: 566, endPoint y: 154, distance: 71.3
click at [504, 192] on span "Вибрати все" at bounding box center [498, 188] width 48 height 12
click at [500, 183] on span "Вибрати все" at bounding box center [498, 188] width 48 height 12
click at [590, 134] on input "datetime-local" at bounding box center [528, 134] width 151 height 25
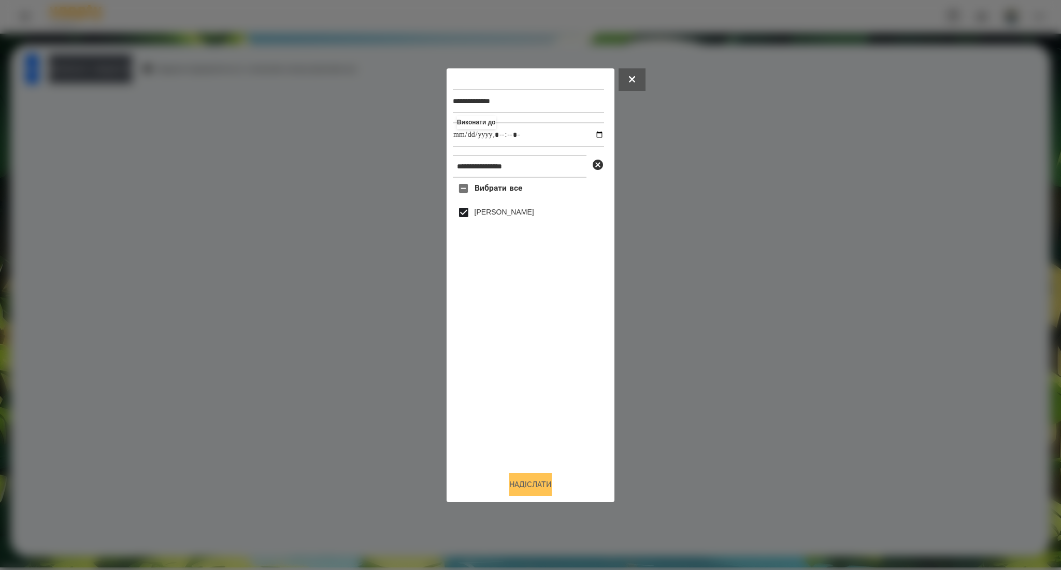
type input "**********"
drag, startPoint x: 517, startPoint y: 487, endPoint x: 522, endPoint y: 484, distance: 5.8
click at [517, 487] on button "Надіслати" at bounding box center [530, 484] width 42 height 23
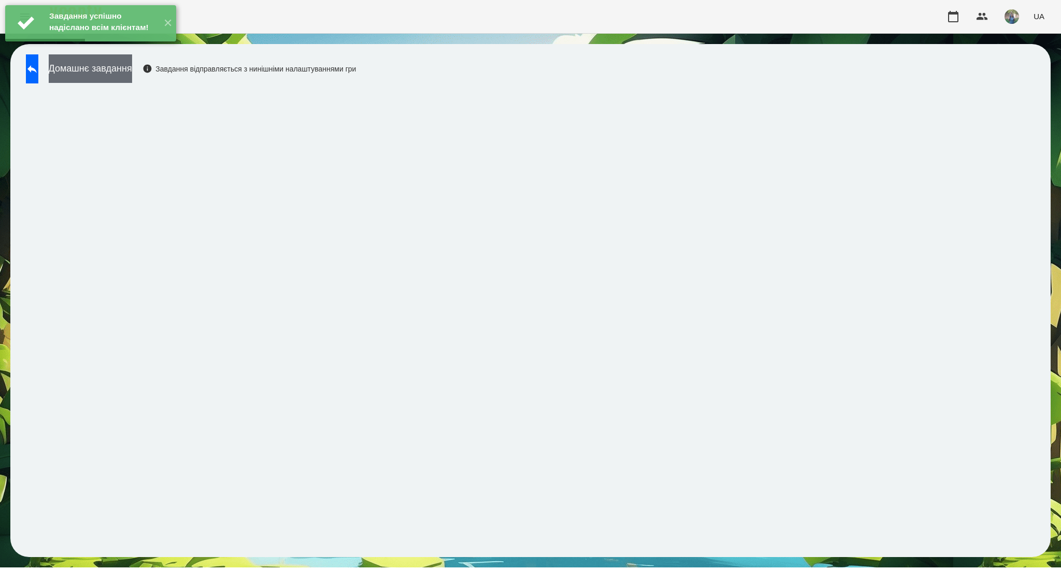
click at [132, 73] on button "Домашнє завдання" at bounding box center [90, 68] width 83 height 28
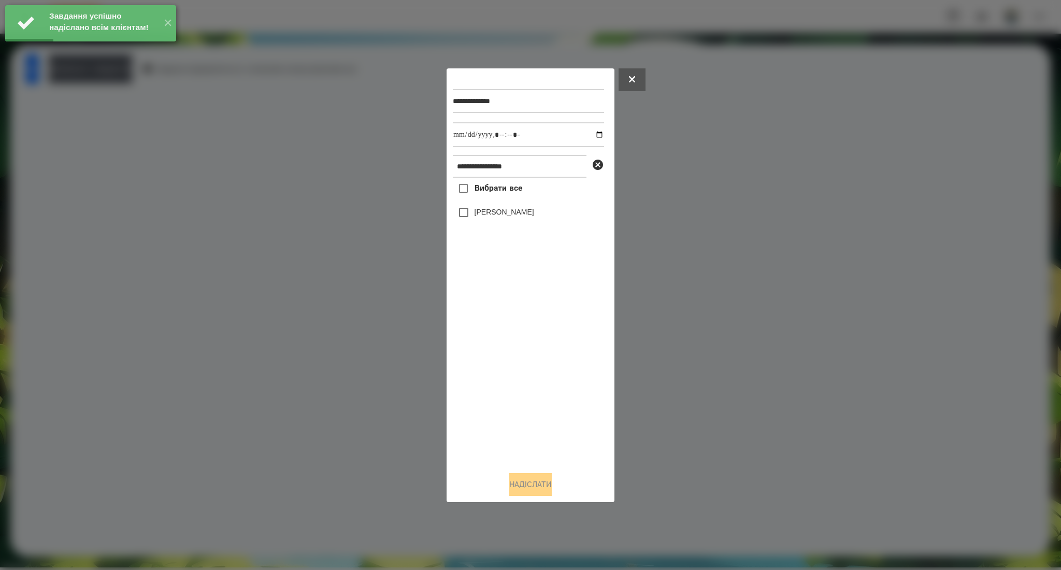
click at [477, 187] on span "Вибрати все" at bounding box center [498, 188] width 48 height 12
click at [593, 135] on input "datetime-local" at bounding box center [528, 134] width 151 height 25
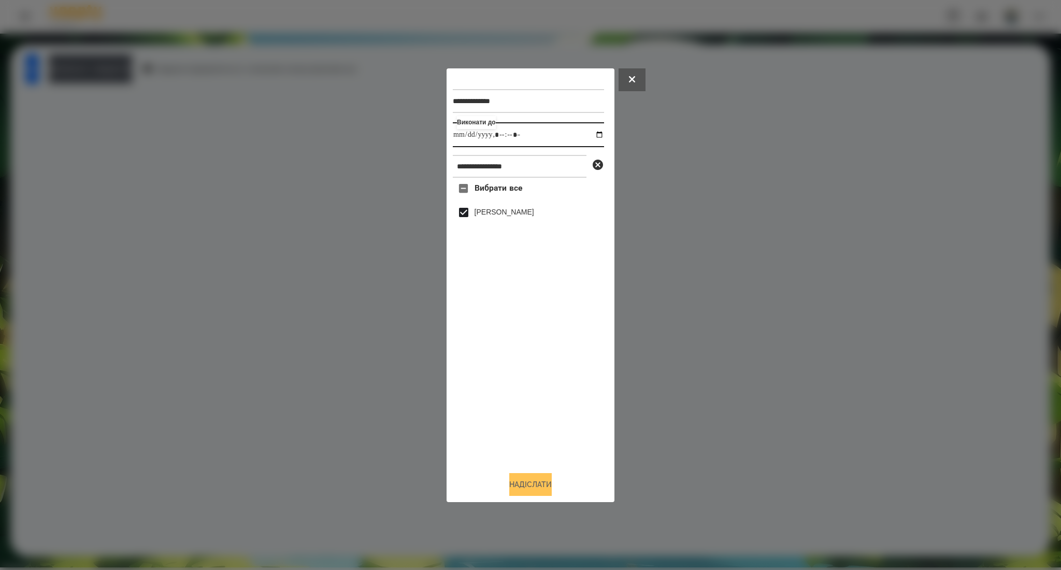
type input "**********"
click at [539, 484] on button "Надіслати" at bounding box center [530, 484] width 42 height 23
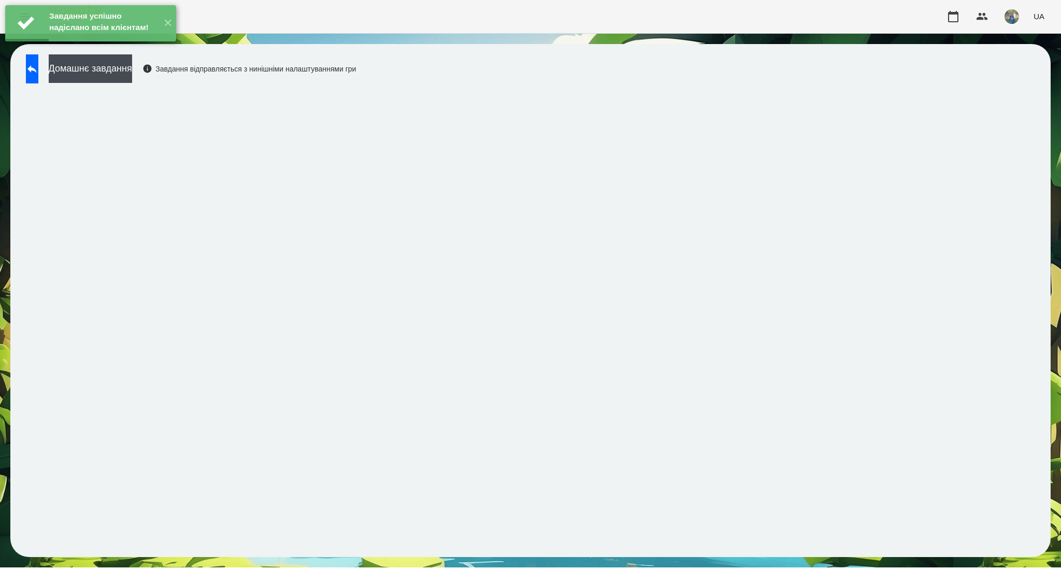
click at [196, 85] on div "Домашнє завдання Завдання відправляється з нинішніми налаштуваннями гри" at bounding box center [188, 71] width 335 height 34
click at [132, 75] on button "Домашнє завдання" at bounding box center [90, 68] width 83 height 28
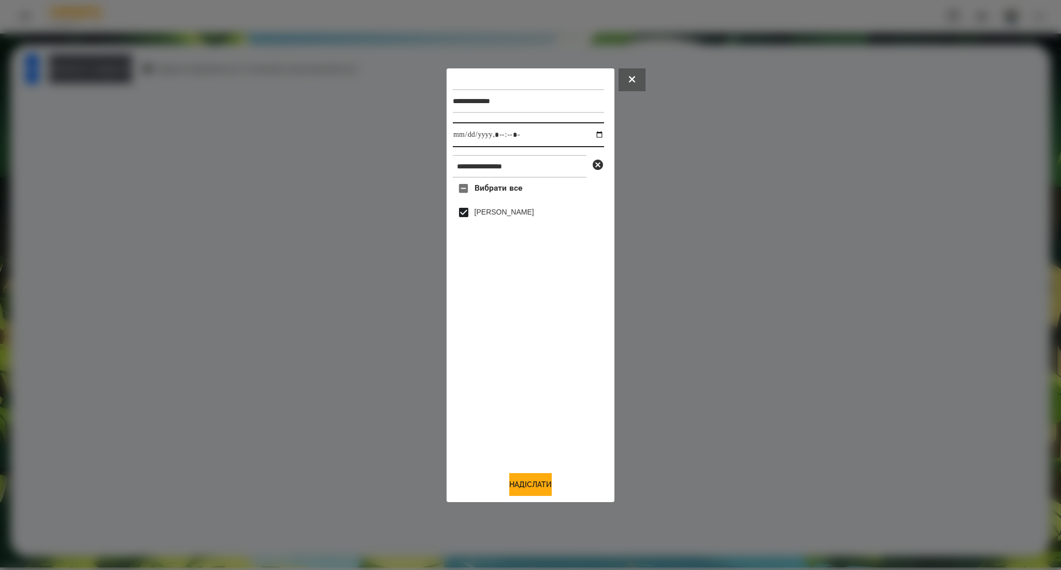
click at [596, 134] on input "datetime-local" at bounding box center [528, 134] width 151 height 25
type input "**********"
click at [509, 483] on button "Надіслати" at bounding box center [530, 484] width 42 height 23
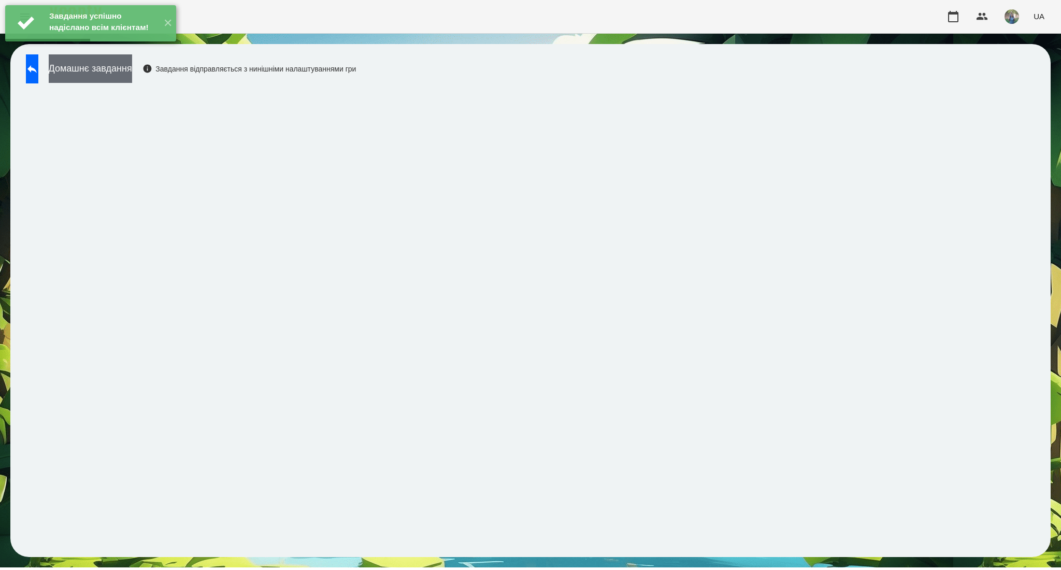
click at [101, 79] on button "Домашнє завдання" at bounding box center [90, 68] width 83 height 28
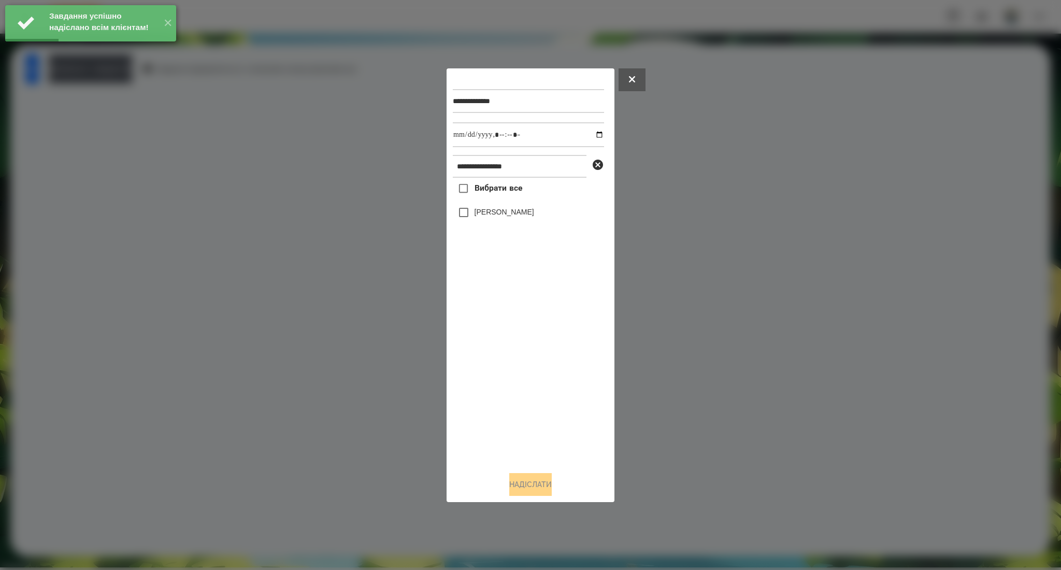
click at [487, 192] on span "Вибрати все" at bounding box center [498, 188] width 48 height 12
click at [590, 133] on input "datetime-local" at bounding box center [528, 134] width 151 height 25
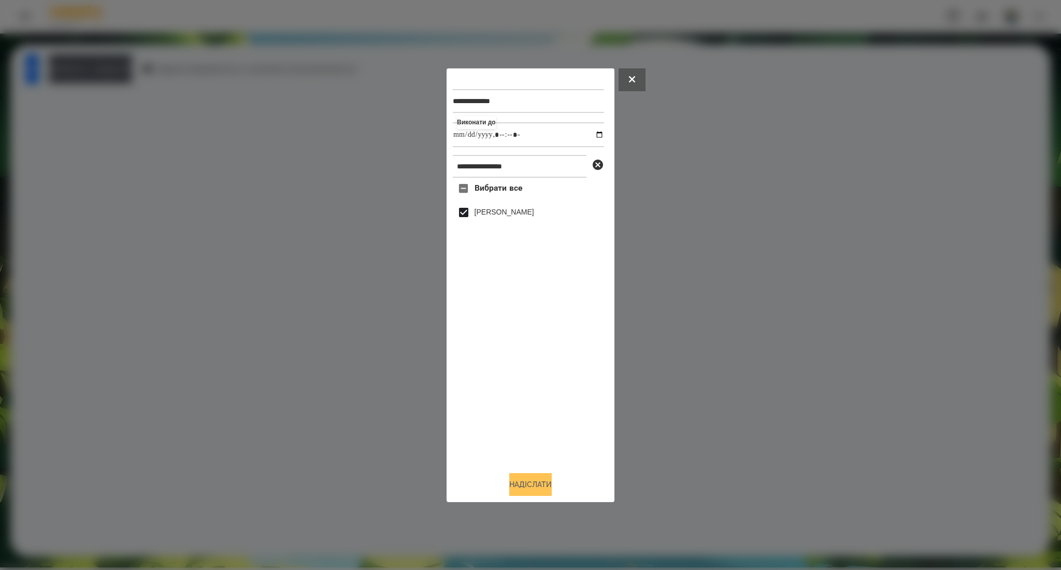
type input "**********"
click at [522, 487] on button "Надіслати" at bounding box center [530, 484] width 42 height 23
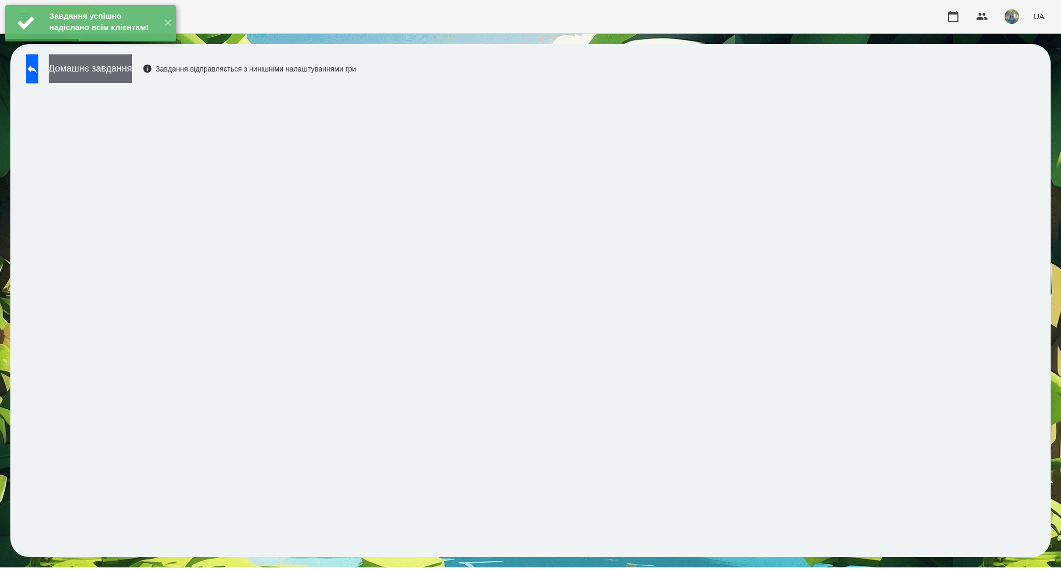
click at [132, 77] on button "Домашнє завдання" at bounding box center [90, 68] width 83 height 28
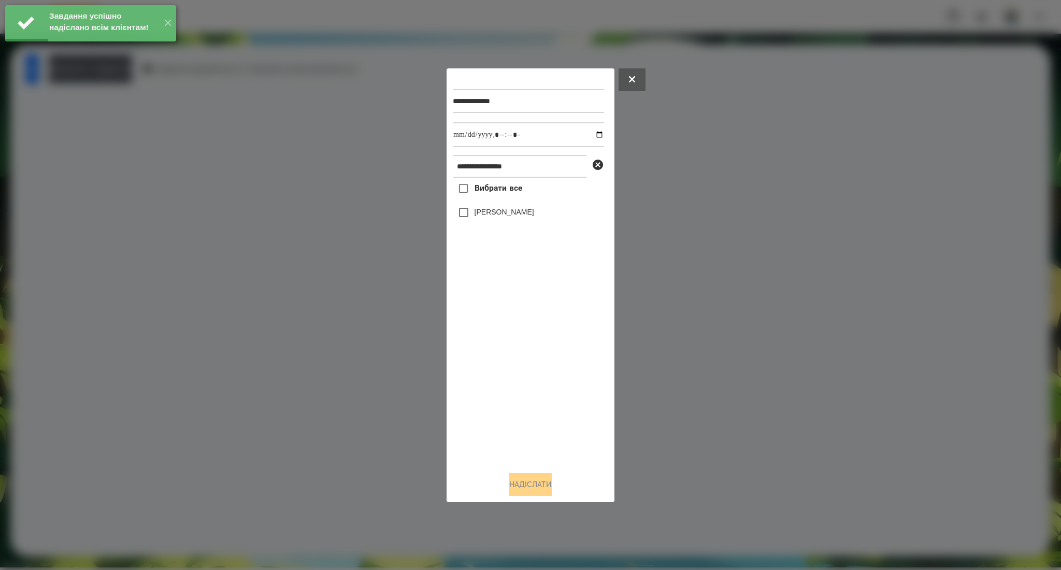
click at [479, 184] on span "Вибрати все" at bounding box center [498, 188] width 48 height 12
click at [591, 133] on input "datetime-local" at bounding box center [528, 134] width 151 height 25
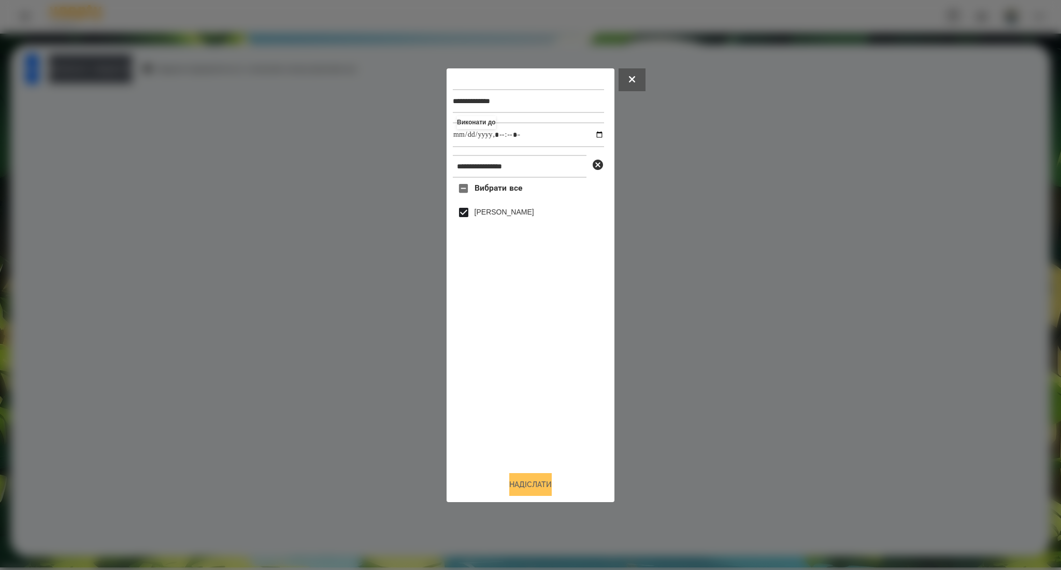
type input "**********"
click at [527, 486] on button "Надіслати" at bounding box center [530, 484] width 42 height 23
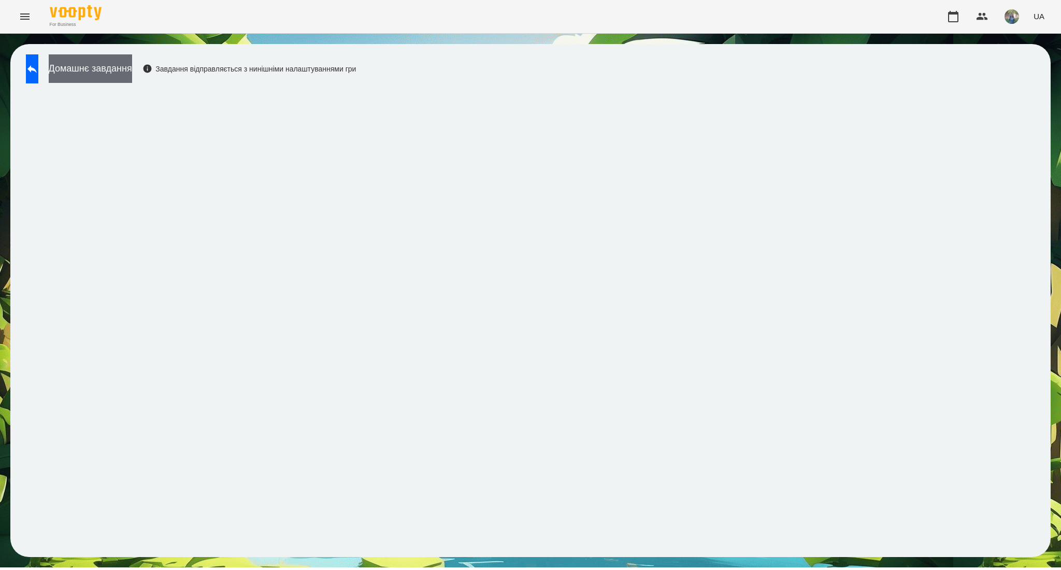
click at [97, 73] on button "Домашнє завдання" at bounding box center [90, 68] width 83 height 28
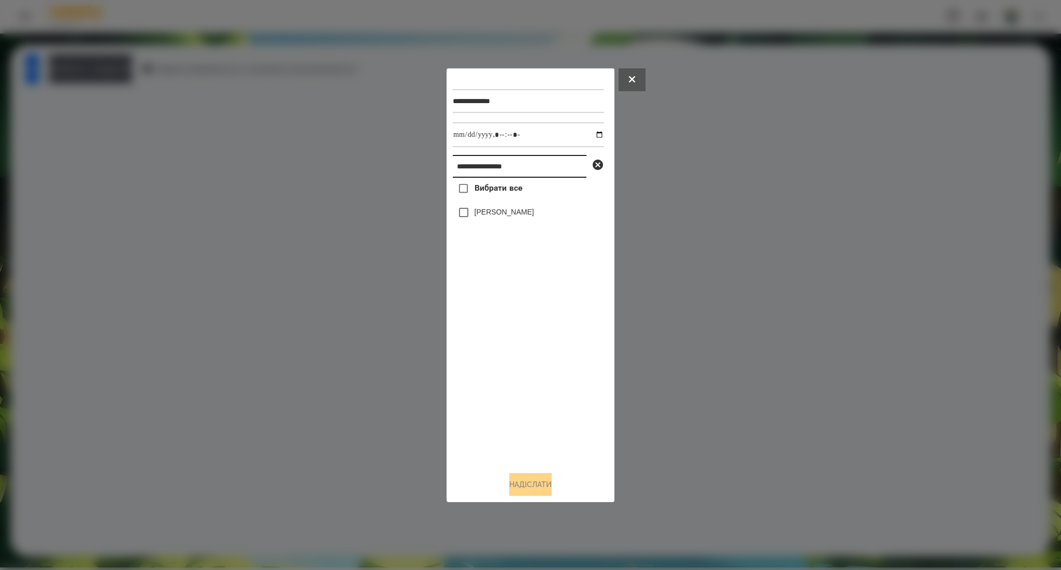
click at [536, 159] on input "**********" at bounding box center [520, 166] width 134 height 23
paste input "text"
type input "**********"
click at [519, 194] on span "Вибрати все" at bounding box center [498, 188] width 48 height 12
click at [517, 482] on button "Надіслати" at bounding box center [530, 484] width 42 height 23
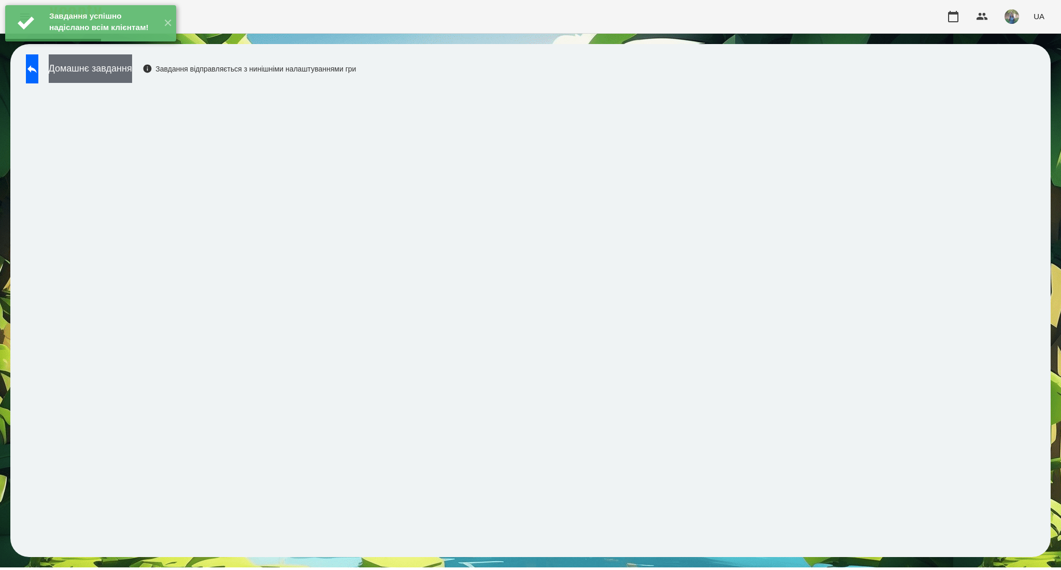
click at [127, 73] on button "Домашнє завдання" at bounding box center [90, 68] width 83 height 28
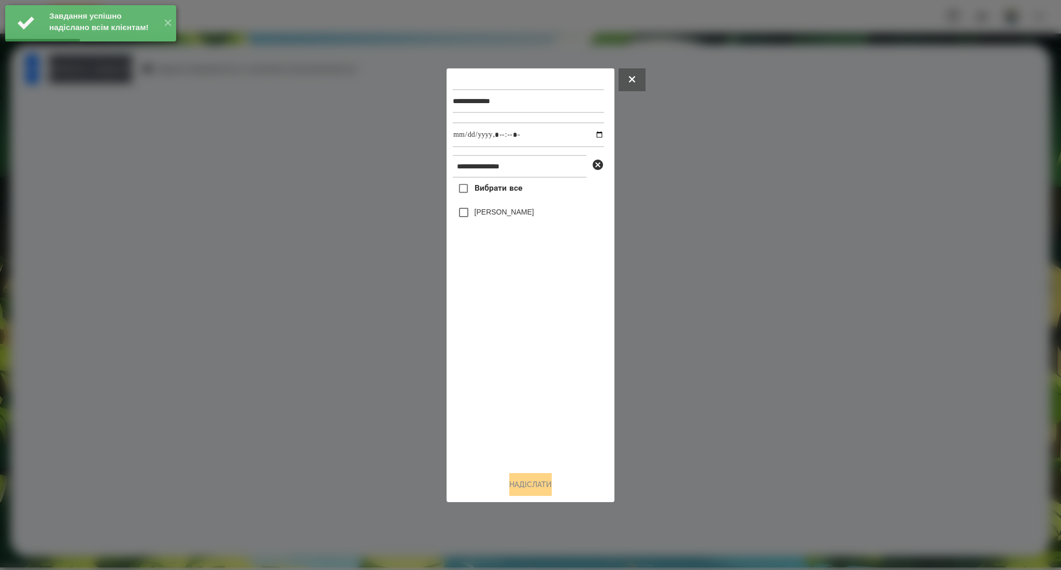
click at [479, 183] on span "Вибрати все" at bounding box center [498, 188] width 48 height 12
click at [590, 133] on input "datetime-local" at bounding box center [528, 134] width 151 height 25
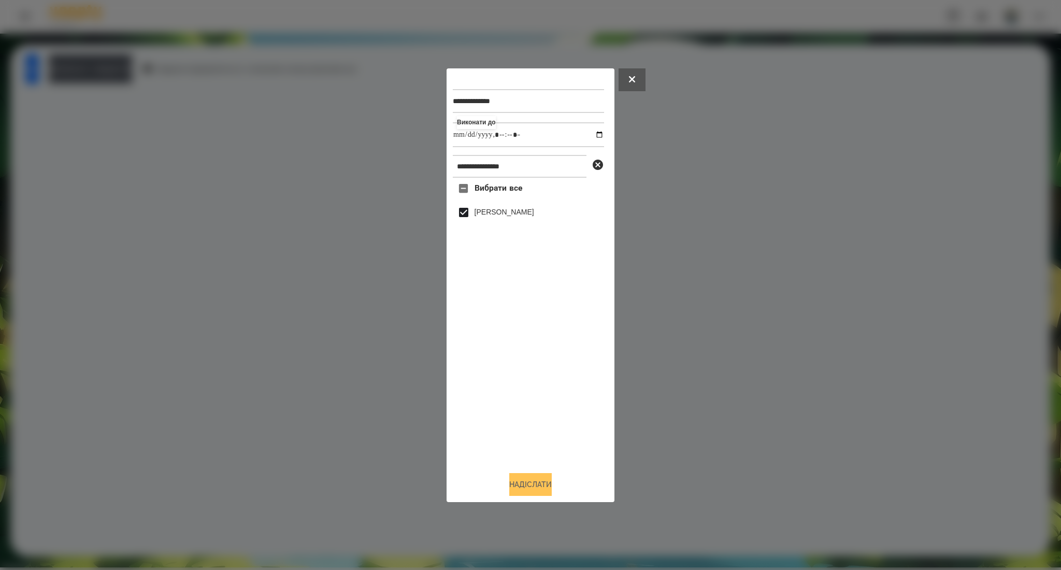
type input "**********"
click at [539, 484] on button "Надіслати" at bounding box center [530, 484] width 42 height 23
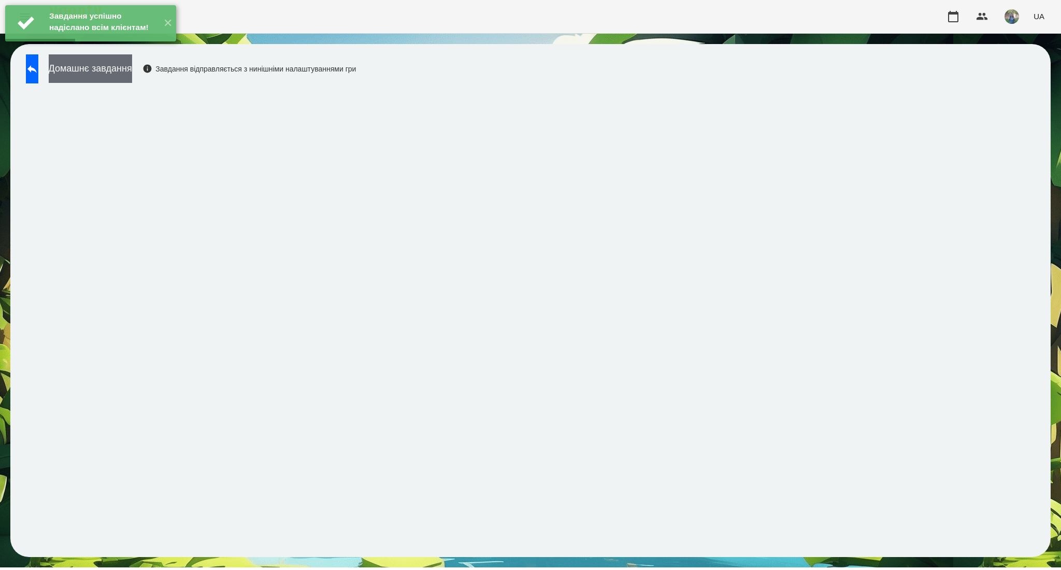
click at [126, 66] on button "Домашнє завдання" at bounding box center [90, 68] width 83 height 28
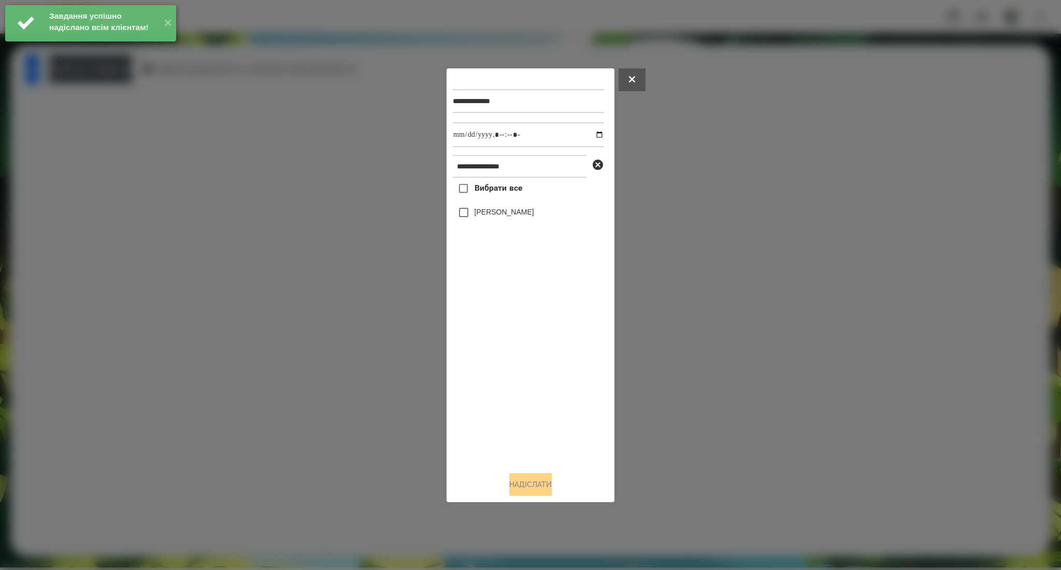
drag, startPoint x: 486, startPoint y: 189, endPoint x: 493, endPoint y: 189, distance: 6.8
click at [489, 190] on span "Вибрати все" at bounding box center [498, 188] width 48 height 12
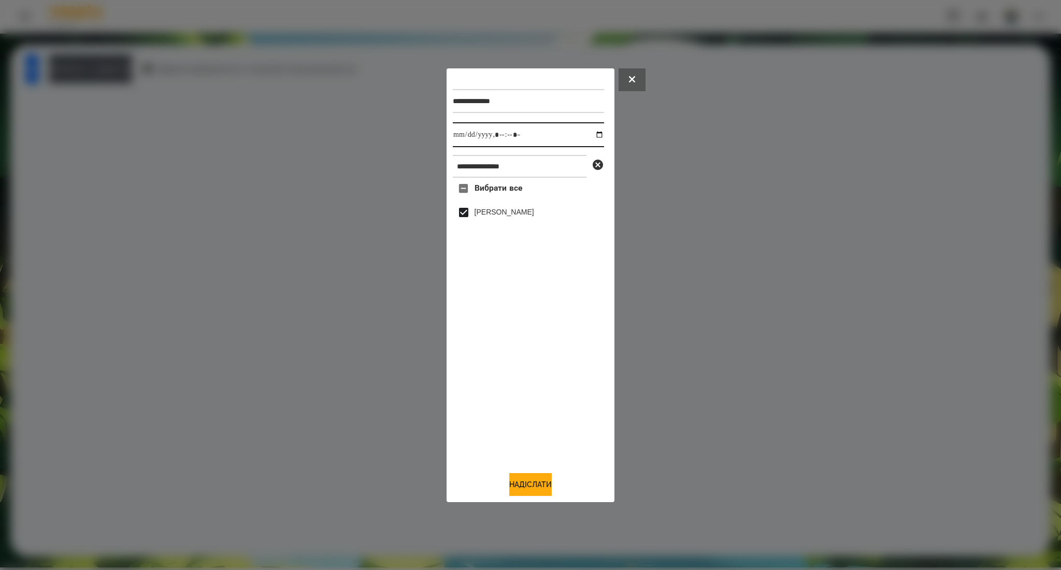
click at [590, 134] on input "datetime-local" at bounding box center [528, 134] width 151 height 25
type input "**********"
click at [522, 488] on button "Надіслати" at bounding box center [530, 484] width 42 height 23
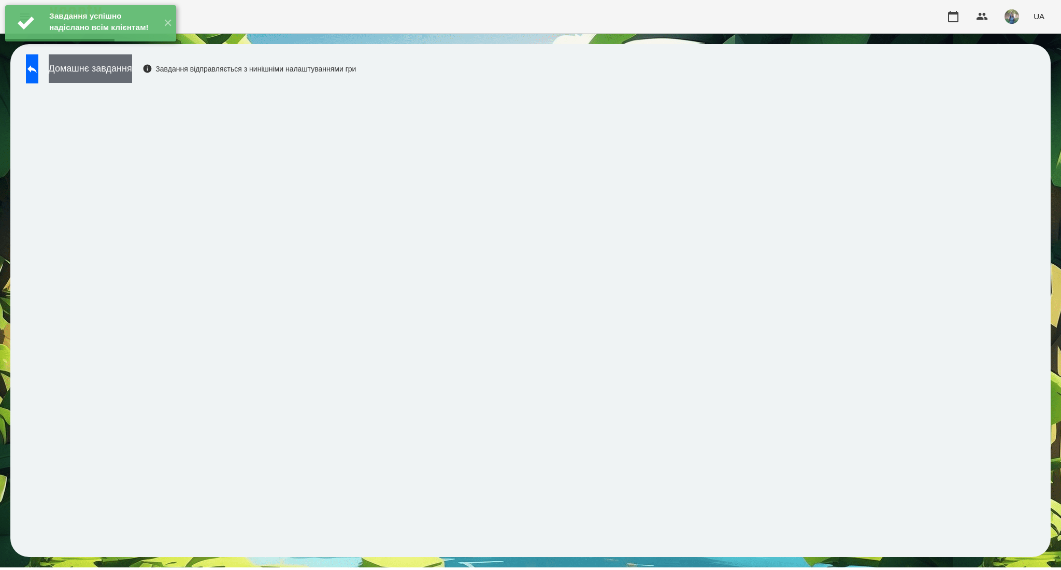
click at [132, 74] on button "Домашнє завдання" at bounding box center [90, 68] width 83 height 28
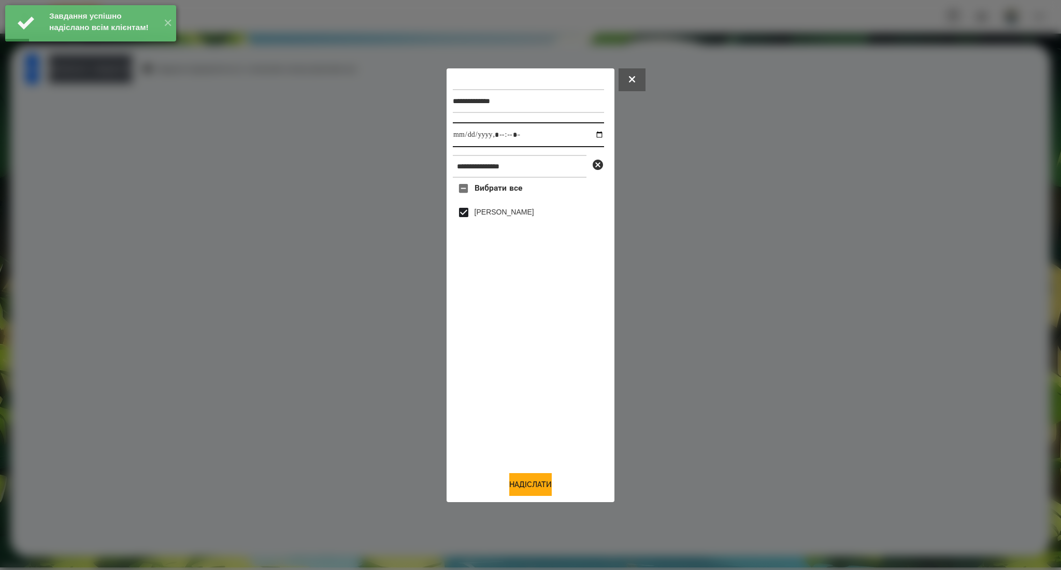
click at [592, 136] on input "datetime-local" at bounding box center [528, 134] width 151 height 25
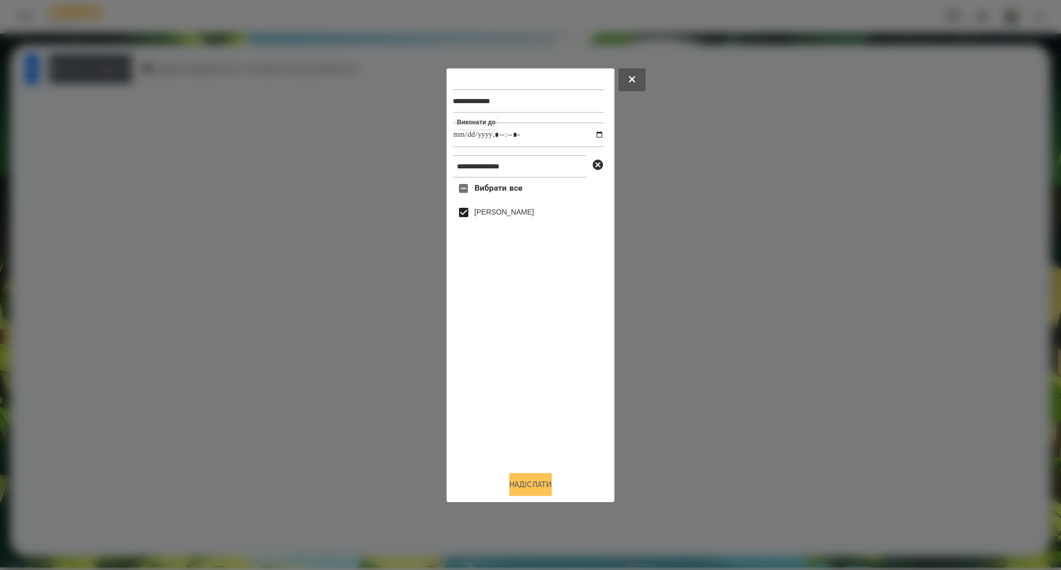
type input "**********"
click at [543, 483] on button "Надіслати" at bounding box center [530, 484] width 42 height 23
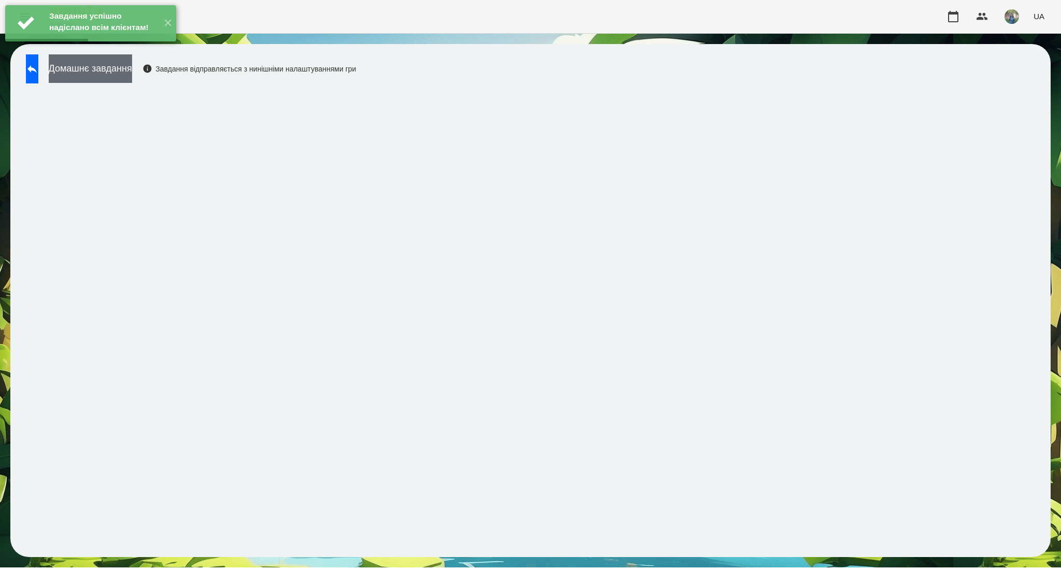
click at [132, 70] on button "Домашнє завдання" at bounding box center [90, 68] width 83 height 28
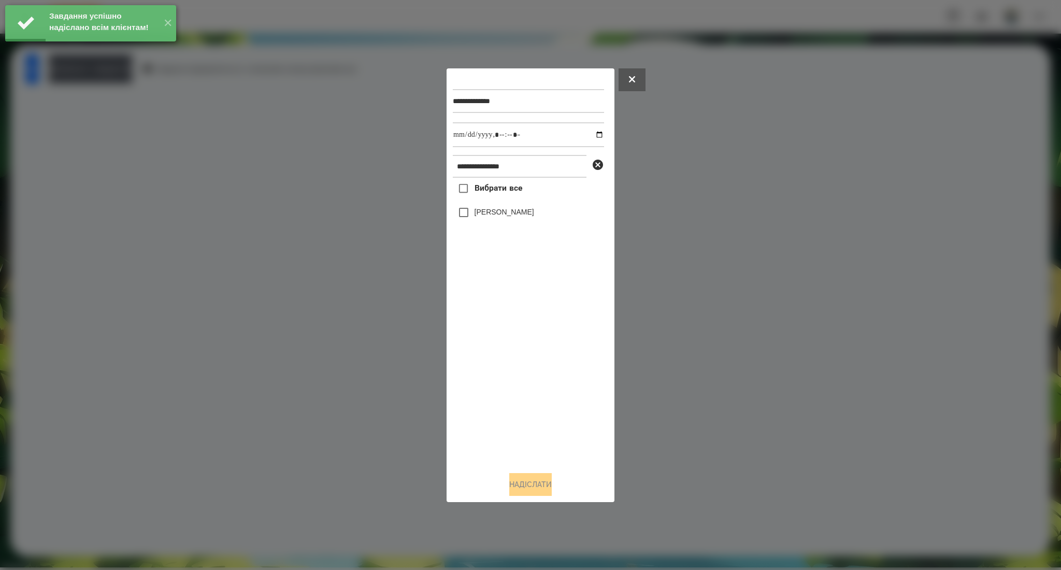
drag, startPoint x: 482, startPoint y: 192, endPoint x: 573, endPoint y: 161, distance: 96.0
click at [482, 192] on span "Вибрати все" at bounding box center [498, 188] width 48 height 12
click at [588, 132] on input "datetime-local" at bounding box center [528, 134] width 151 height 25
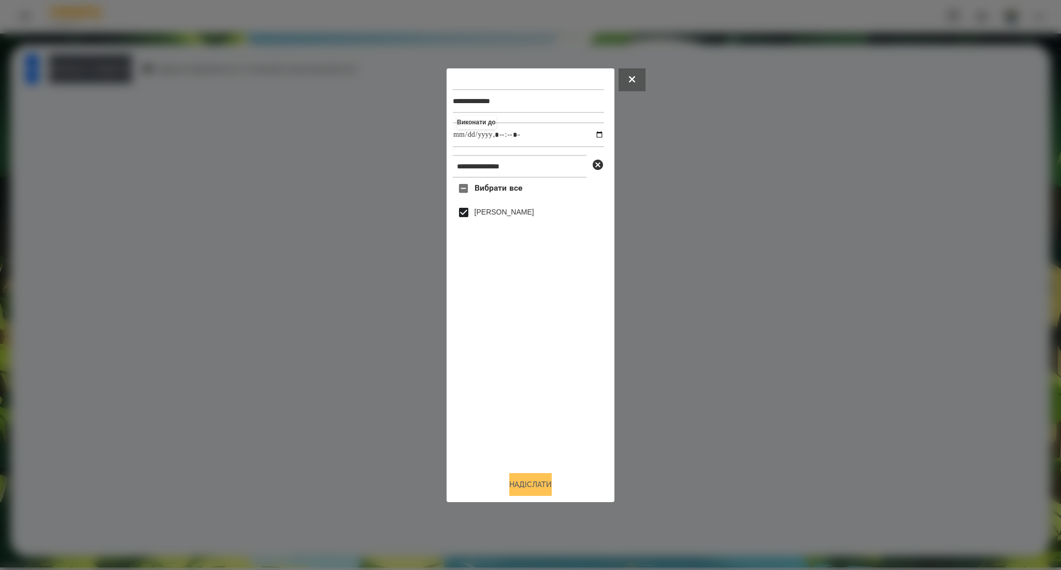
type input "**********"
click at [534, 481] on button "Надіслати" at bounding box center [530, 484] width 42 height 23
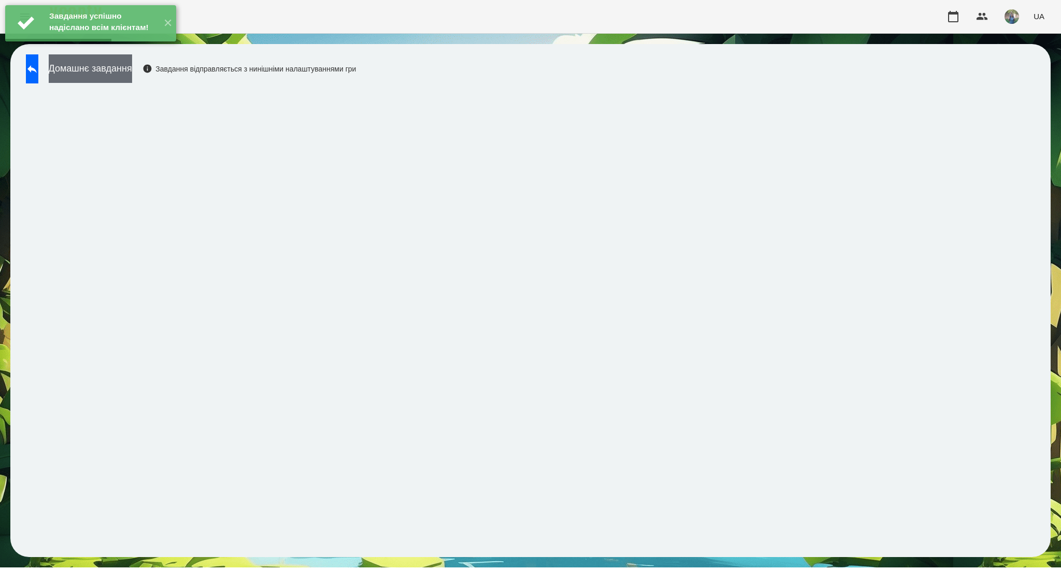
click at [132, 79] on button "Домашнє завдання" at bounding box center [90, 68] width 83 height 28
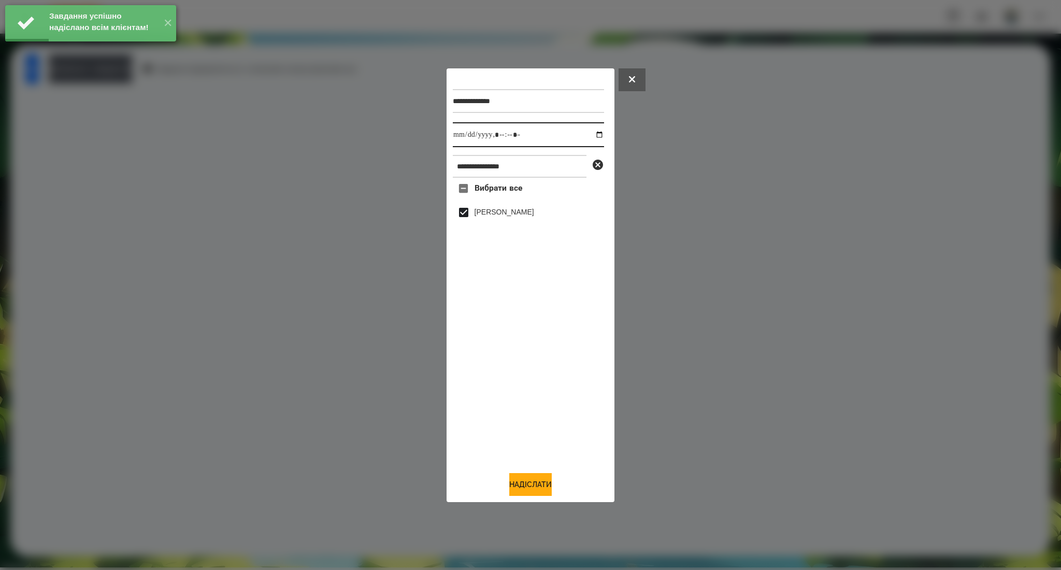
click at [592, 137] on input "datetime-local" at bounding box center [528, 134] width 151 height 25
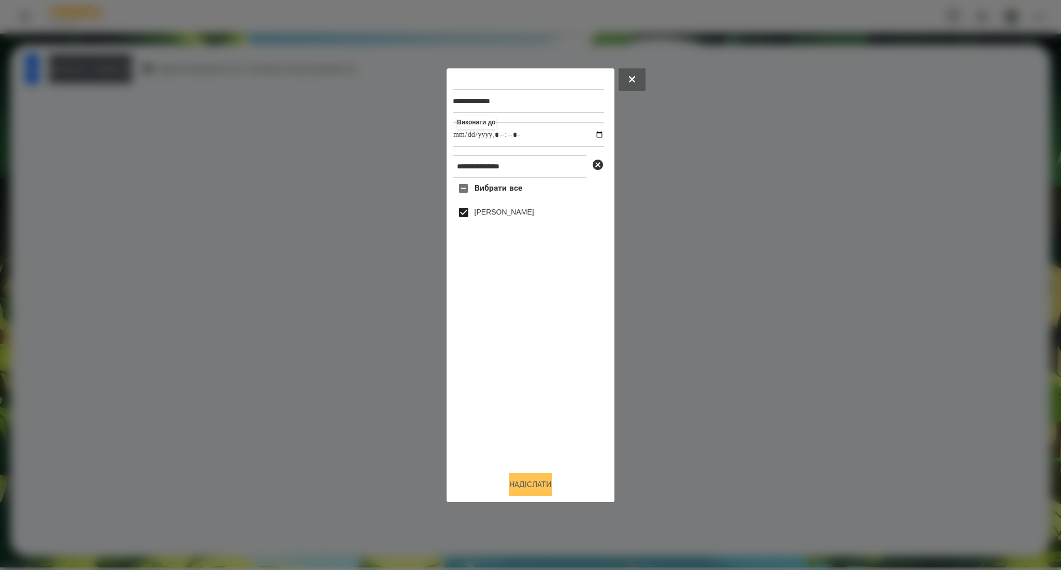
type input "**********"
click at [512, 483] on button "Надіслати" at bounding box center [530, 484] width 42 height 23
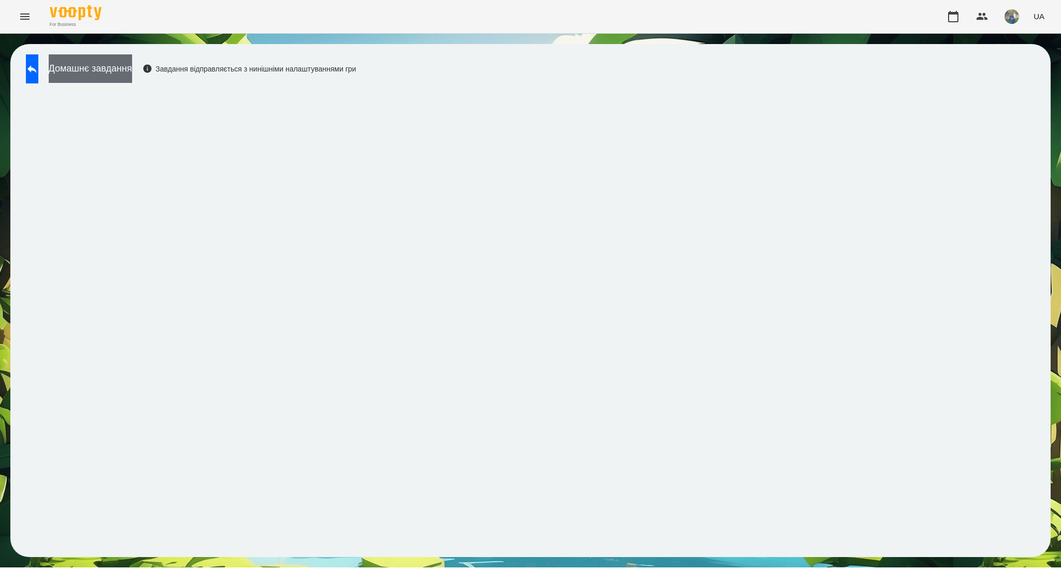
click at [132, 71] on button "Домашнє завдання" at bounding box center [90, 68] width 83 height 28
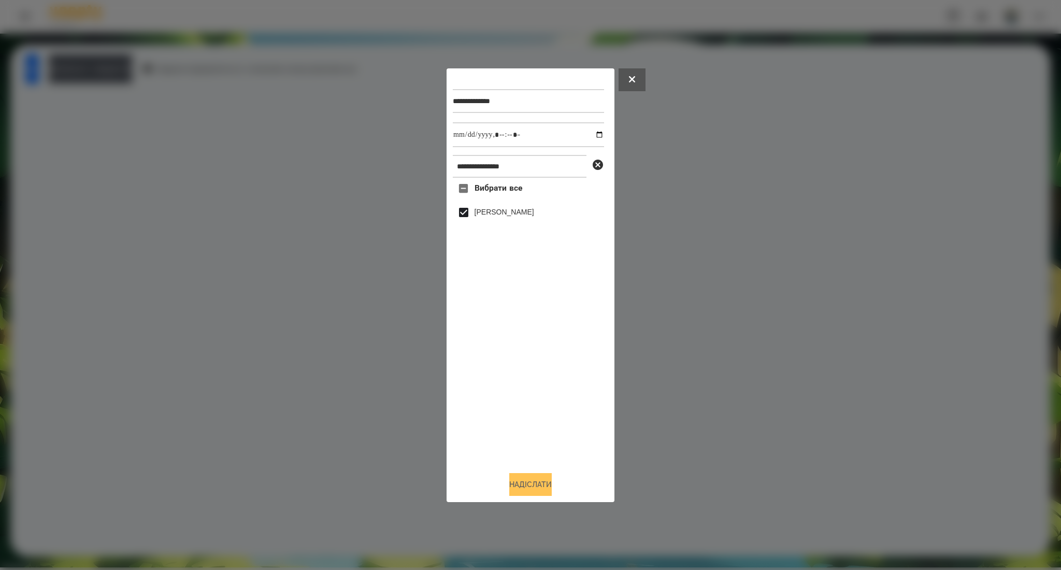
click at [516, 482] on button "Надіслати" at bounding box center [530, 484] width 42 height 23
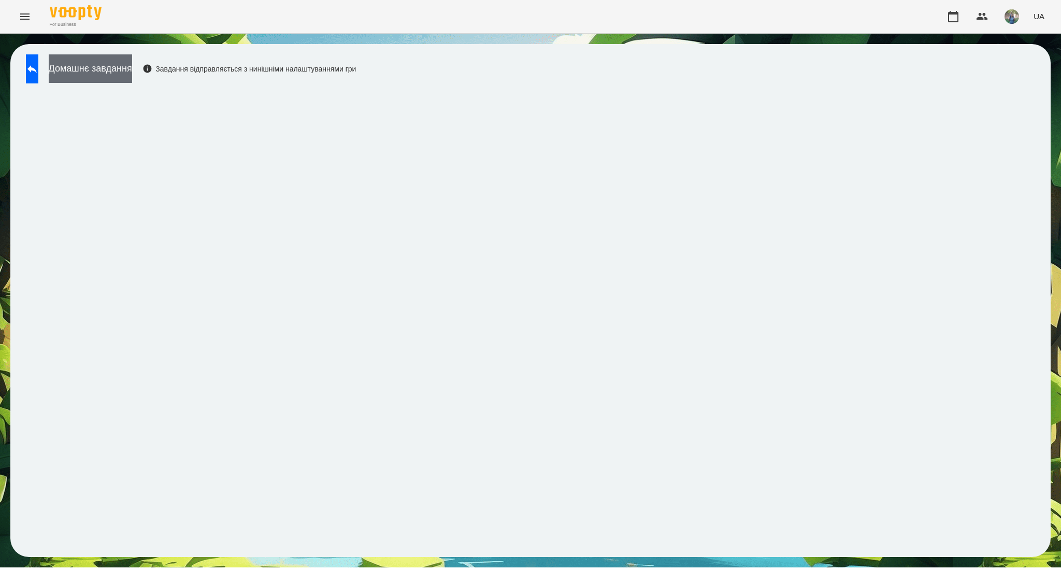
click at [131, 67] on button "Домашнє завдання" at bounding box center [90, 68] width 83 height 28
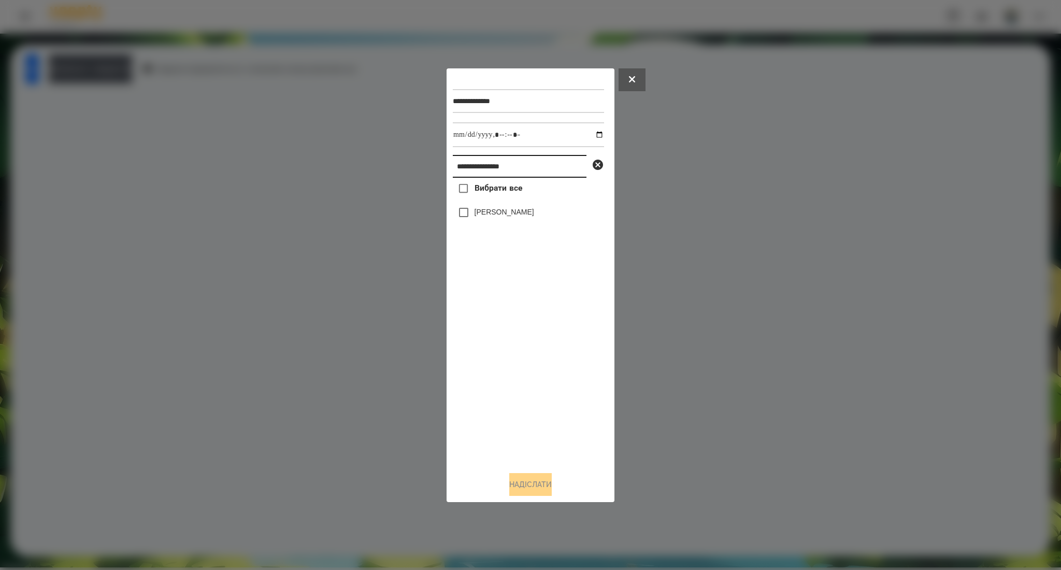
click at [471, 167] on input "**********" at bounding box center [520, 166] width 134 height 23
paste input "**"
type input "**********"
click at [493, 182] on label "Вибрати все" at bounding box center [487, 189] width 69 height 22
click at [535, 481] on button "Надіслати" at bounding box center [530, 484] width 42 height 23
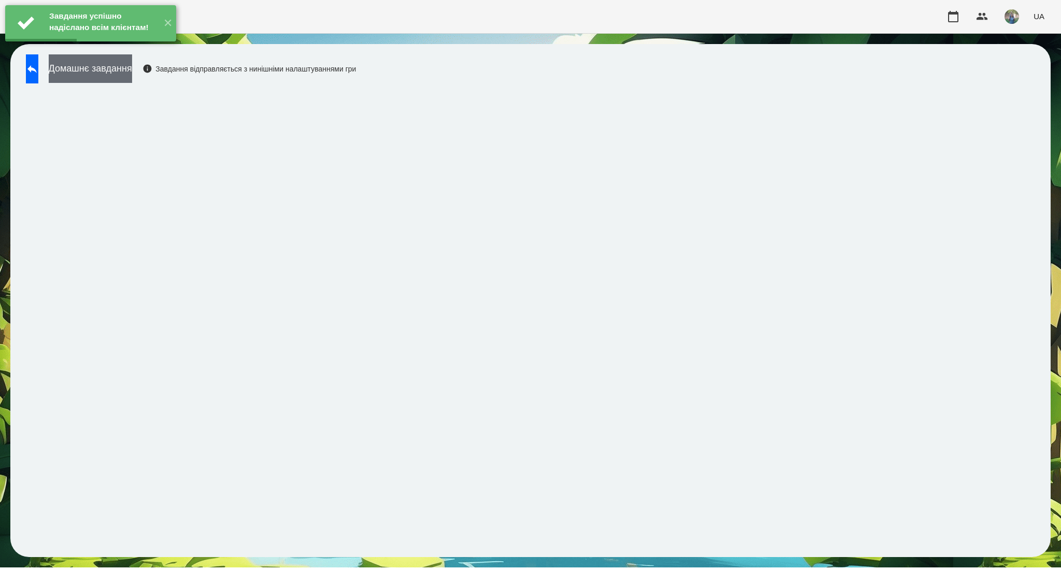
click at [132, 74] on button "Домашнє завдання" at bounding box center [90, 68] width 83 height 28
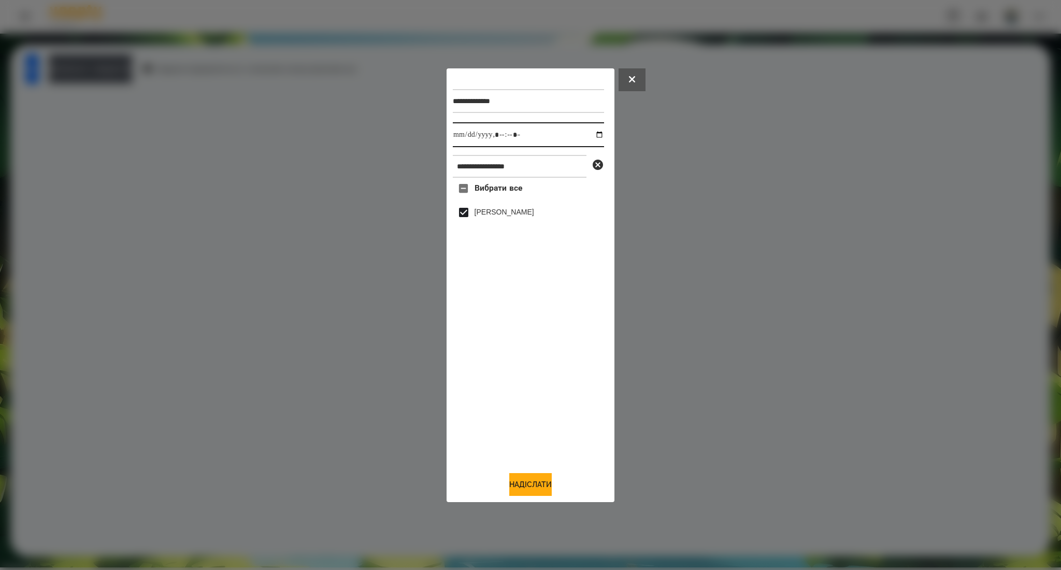
click at [592, 132] on input "datetime-local" at bounding box center [528, 134] width 151 height 25
type input "**********"
click at [540, 487] on button "Надіслати" at bounding box center [530, 484] width 42 height 23
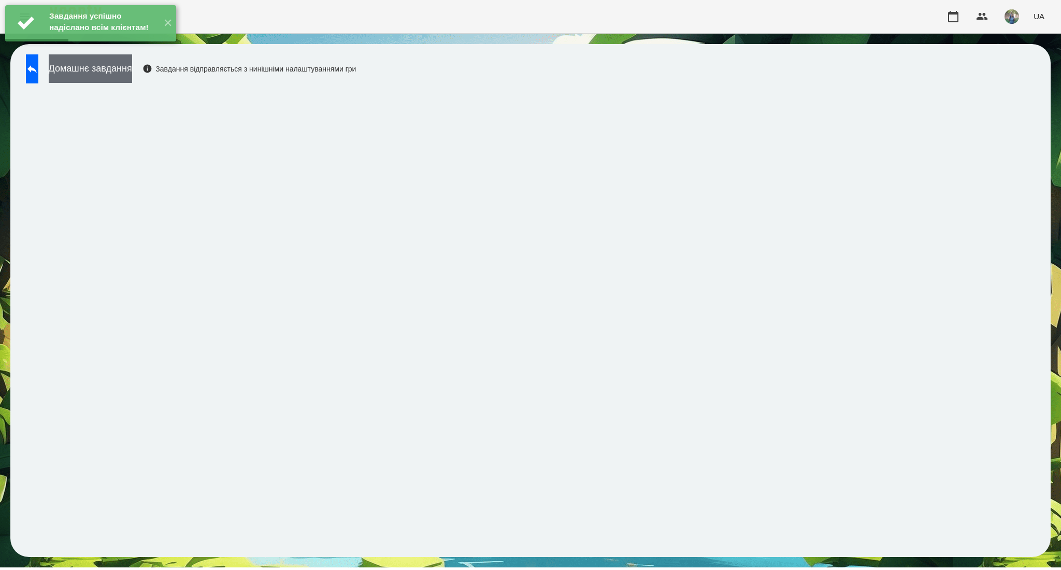
click at [118, 76] on button "Домашнє завдання" at bounding box center [90, 68] width 83 height 28
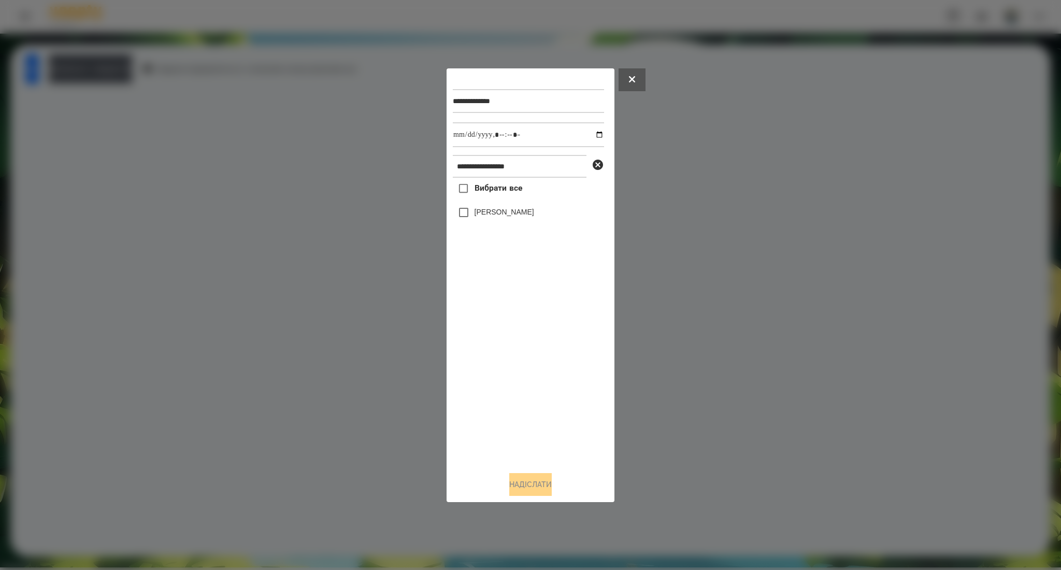
click at [508, 183] on span "Вибрати все" at bounding box center [498, 188] width 48 height 12
click at [593, 133] on input "datetime-local" at bounding box center [528, 134] width 151 height 25
type input "**********"
click at [534, 477] on button "Надіслати" at bounding box center [530, 484] width 42 height 23
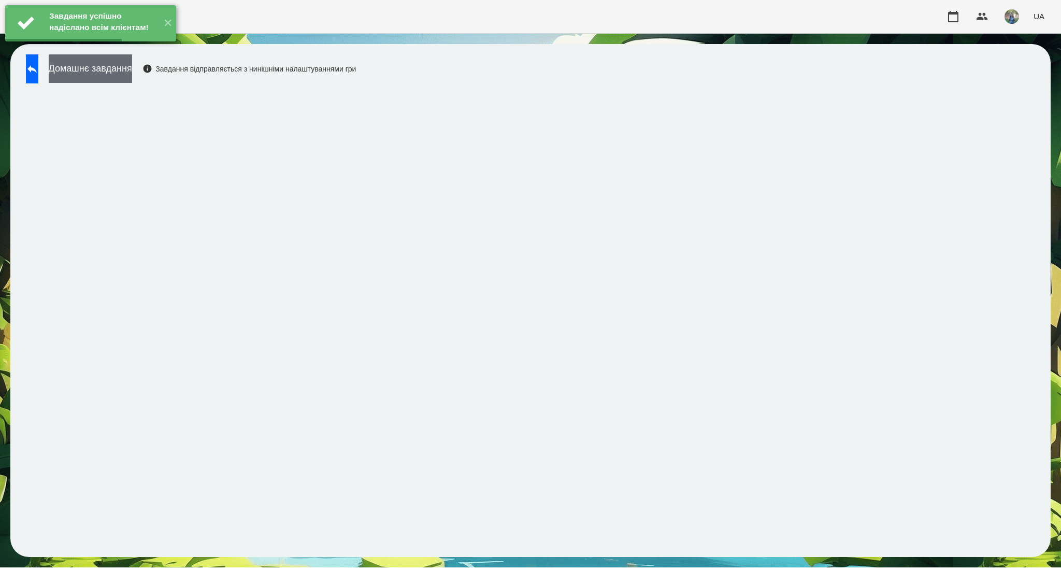
click at [132, 69] on button "Домашнє завдання" at bounding box center [90, 68] width 83 height 28
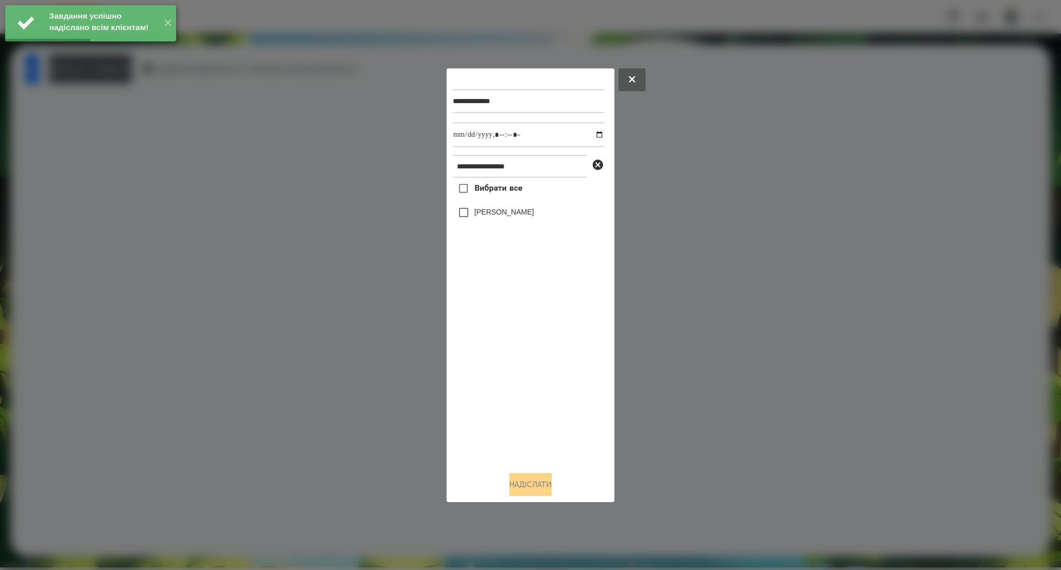
click at [510, 189] on span "Вибрати все" at bounding box center [498, 188] width 48 height 12
click at [592, 135] on input "datetime-local" at bounding box center [528, 134] width 151 height 25
type input "**********"
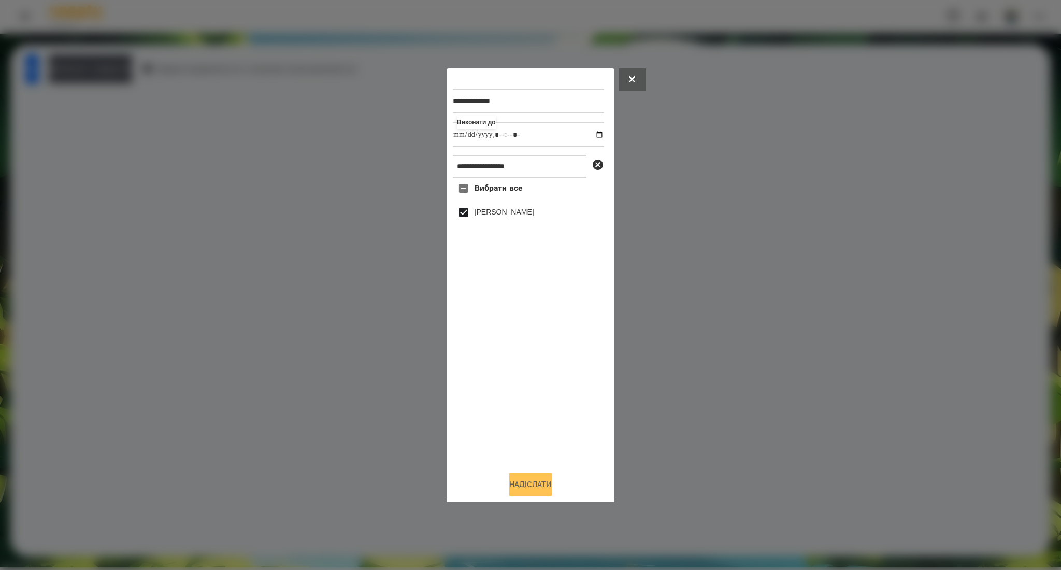
click at [532, 489] on button "Надіслати" at bounding box center [530, 484] width 42 height 23
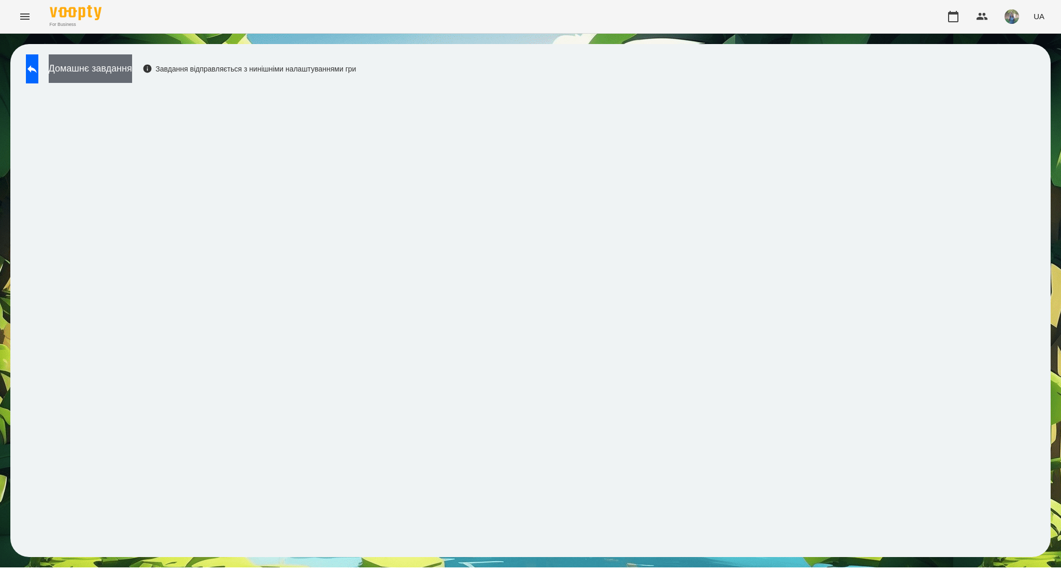
click at [132, 68] on button "Домашнє завдання" at bounding box center [90, 68] width 83 height 28
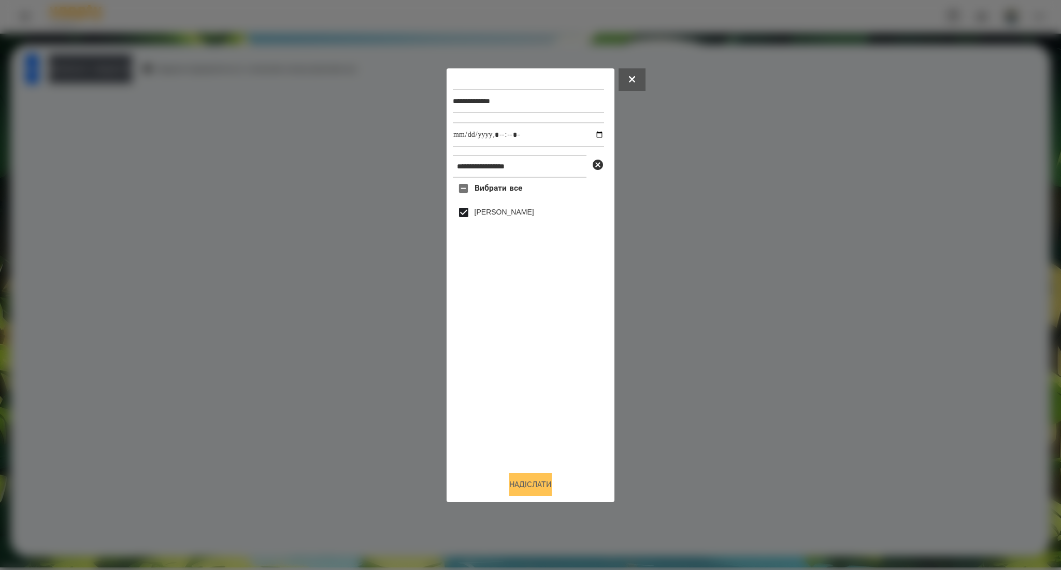
click at [519, 487] on button "Надіслати" at bounding box center [530, 484] width 42 height 23
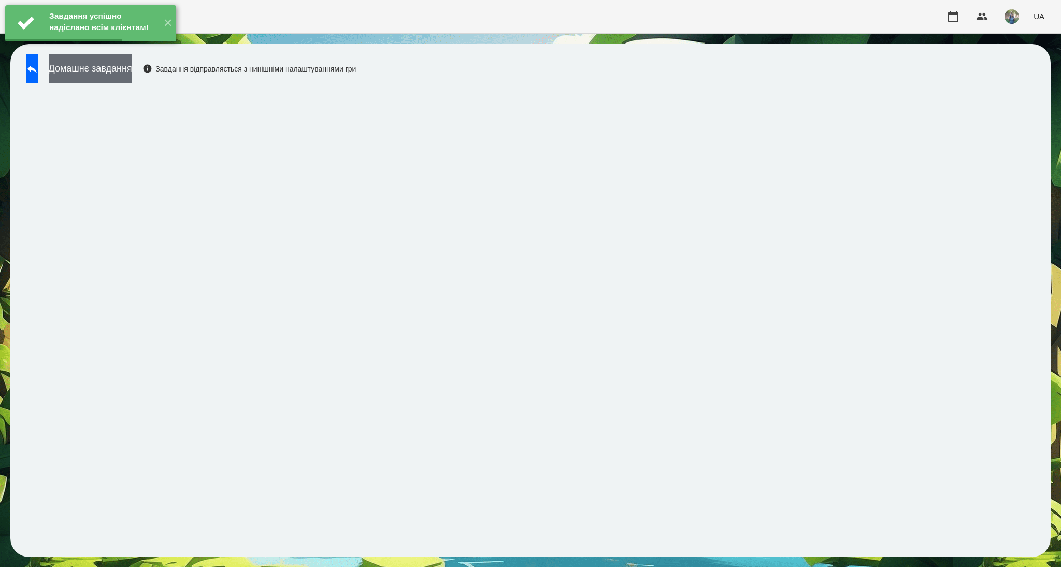
click at [132, 82] on button "Домашнє завдання" at bounding box center [90, 68] width 83 height 28
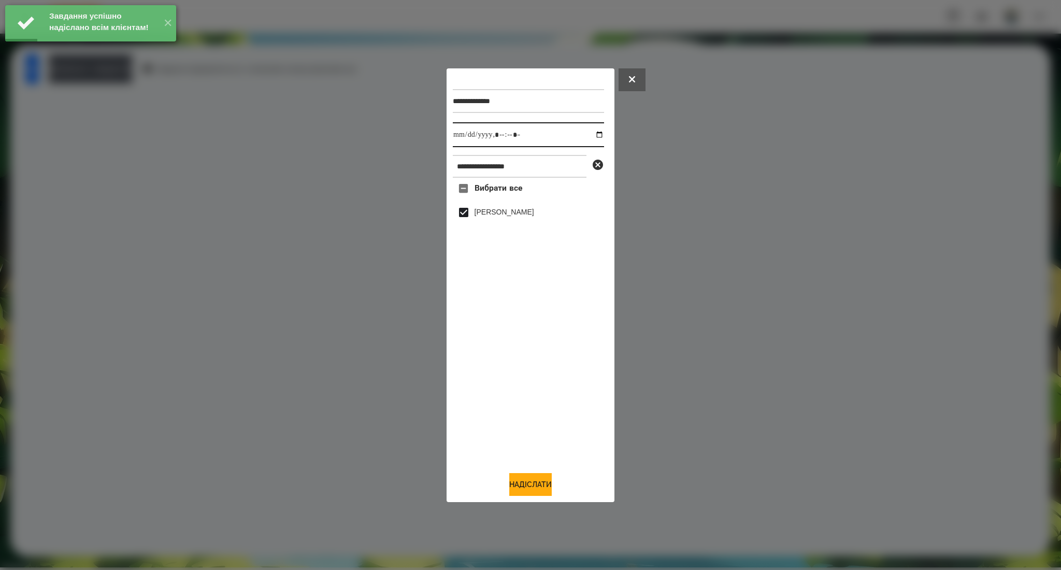
click at [589, 136] on input "datetime-local" at bounding box center [528, 134] width 151 height 25
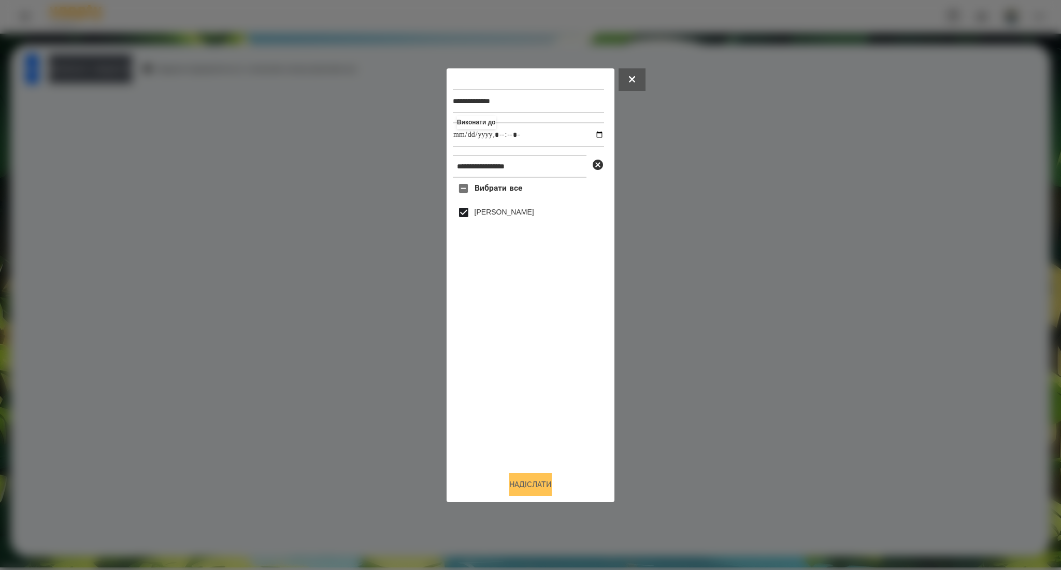
type input "**********"
click at [531, 482] on button "Надіслати" at bounding box center [530, 484] width 42 height 23
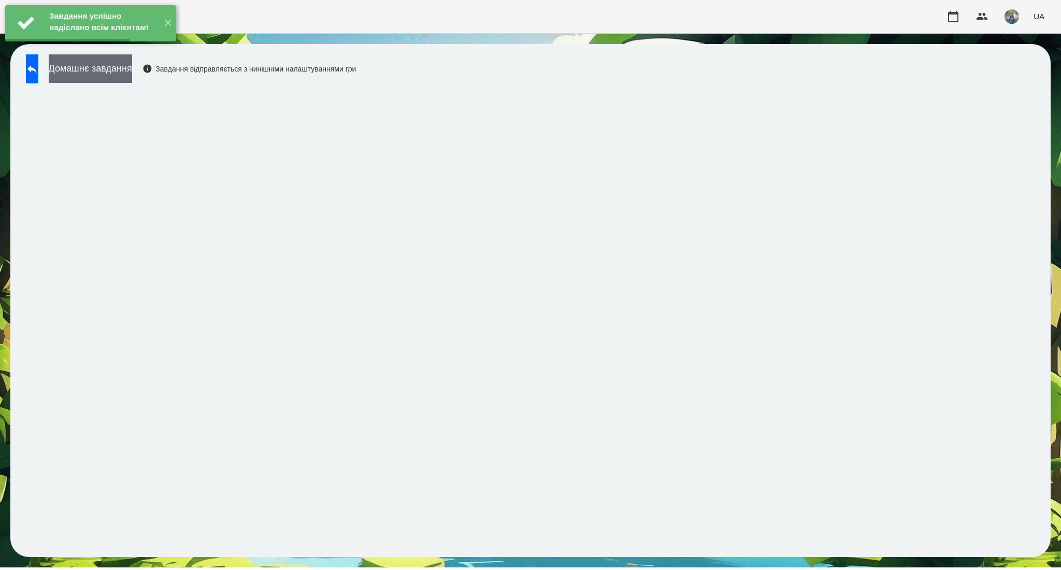
click at [132, 77] on button "Домашнє завдання" at bounding box center [90, 68] width 83 height 28
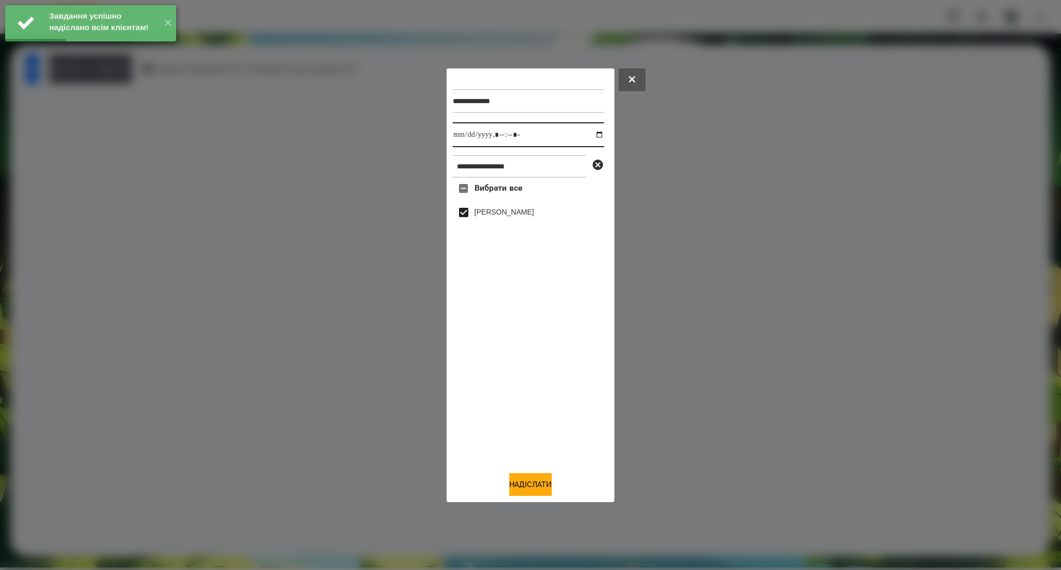
click at [589, 134] on input "datetime-local" at bounding box center [528, 134] width 151 height 25
type input "**********"
click at [510, 481] on button "Надіслати" at bounding box center [530, 484] width 42 height 23
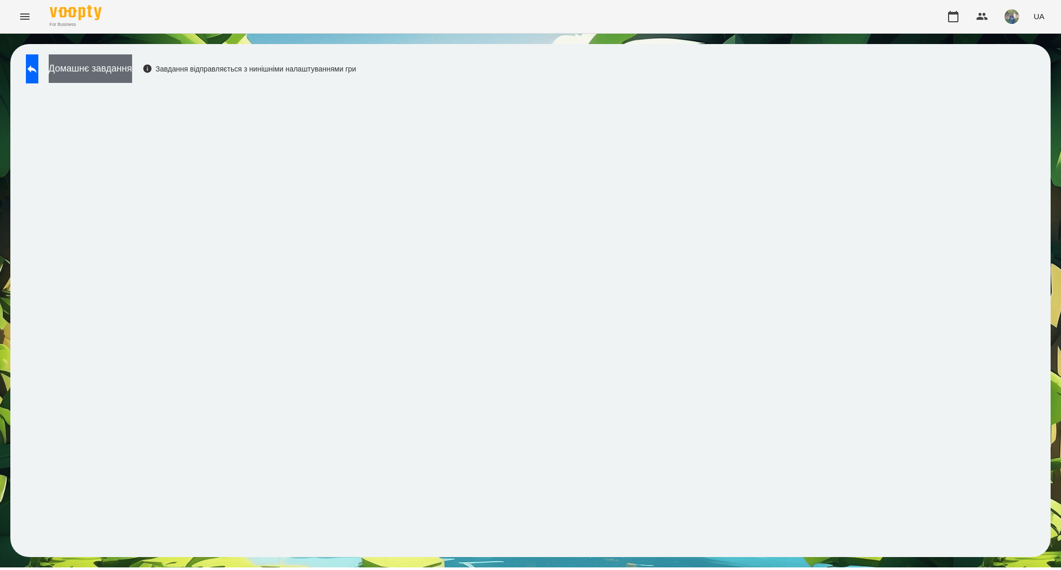
click at [106, 74] on button "Домашнє завдання" at bounding box center [90, 68] width 83 height 28
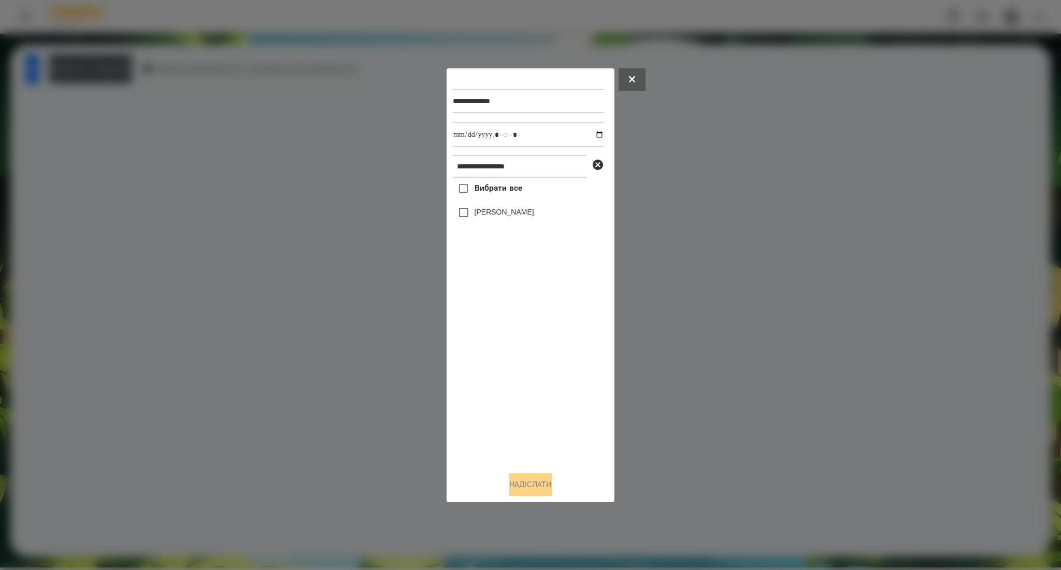
drag, startPoint x: 491, startPoint y: 189, endPoint x: 494, endPoint y: 351, distance: 162.7
click at [491, 188] on span "Вибрати все" at bounding box center [498, 188] width 48 height 12
drag, startPoint x: 520, startPoint y: 481, endPoint x: 742, endPoint y: 315, distance: 276.8
click at [520, 481] on button "Надіслати" at bounding box center [530, 484] width 42 height 23
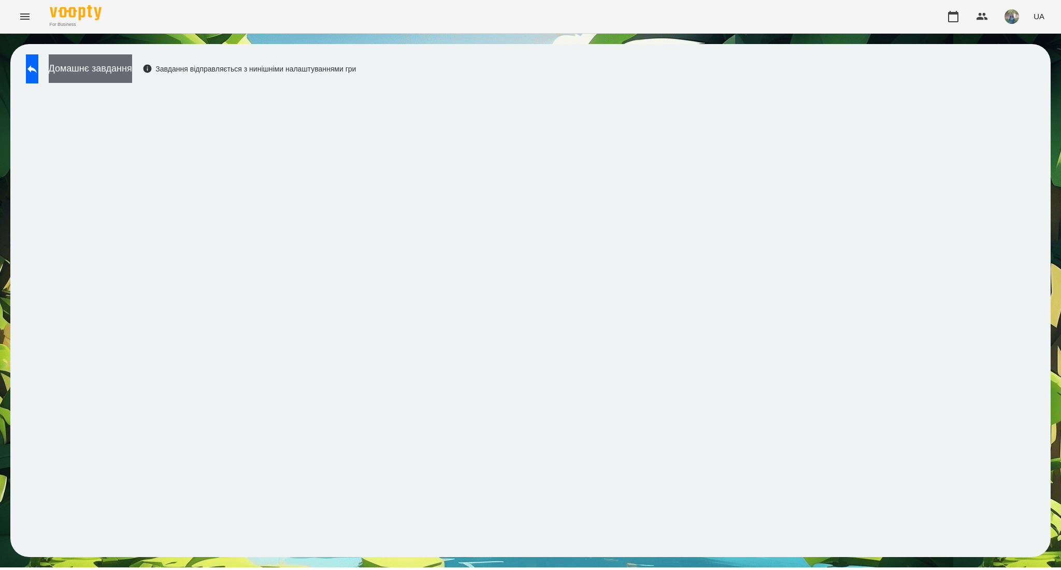
click at [129, 70] on button "Домашнє завдання" at bounding box center [90, 68] width 83 height 28
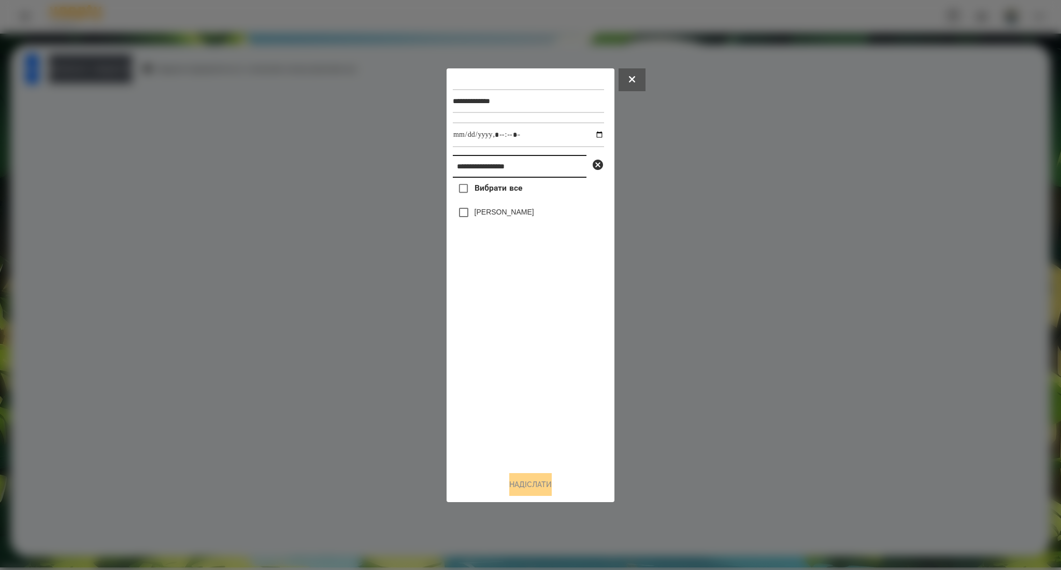
click at [486, 164] on input "**********" at bounding box center [520, 166] width 134 height 23
paste input "text"
type input "********"
click at [509, 477] on button "Надіслати" at bounding box center [530, 484] width 42 height 23
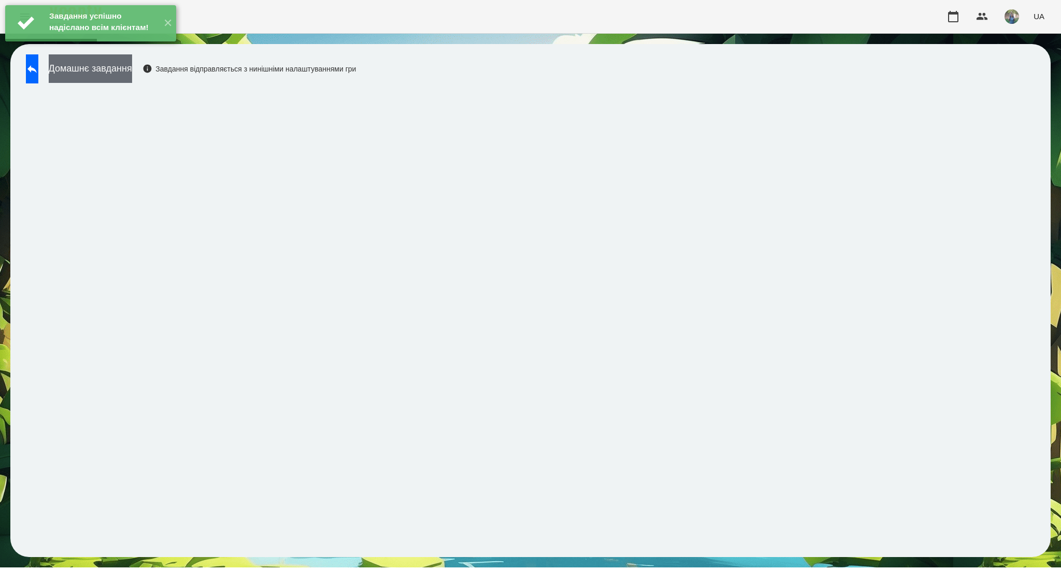
click at [132, 79] on button "Домашнє завдання" at bounding box center [90, 68] width 83 height 28
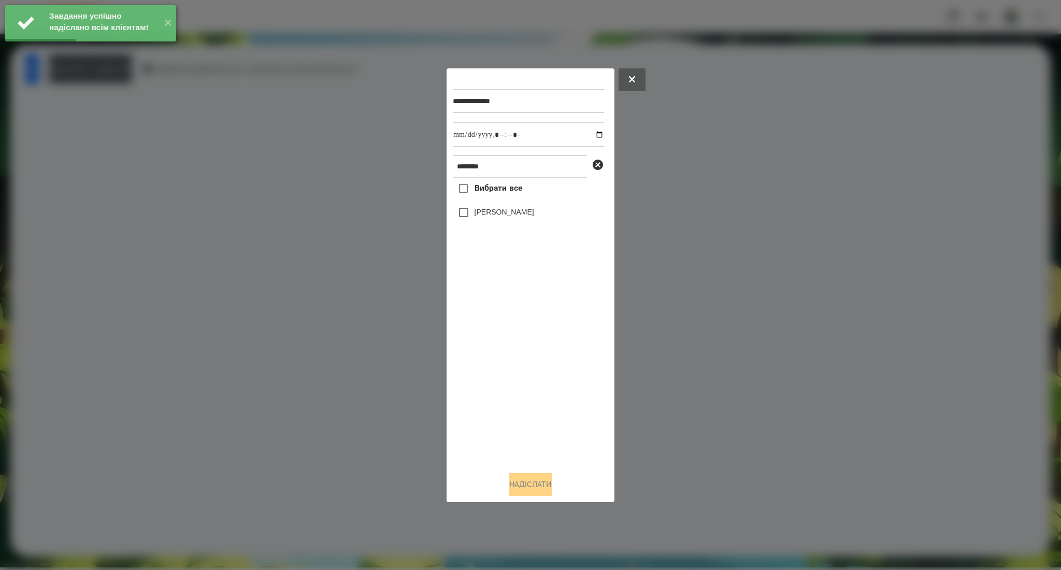
drag, startPoint x: 498, startPoint y: 193, endPoint x: 542, endPoint y: 163, distance: 53.3
click at [498, 192] on span "Вибрати все" at bounding box center [498, 188] width 48 height 12
click at [592, 134] on input "datetime-local" at bounding box center [528, 134] width 151 height 25
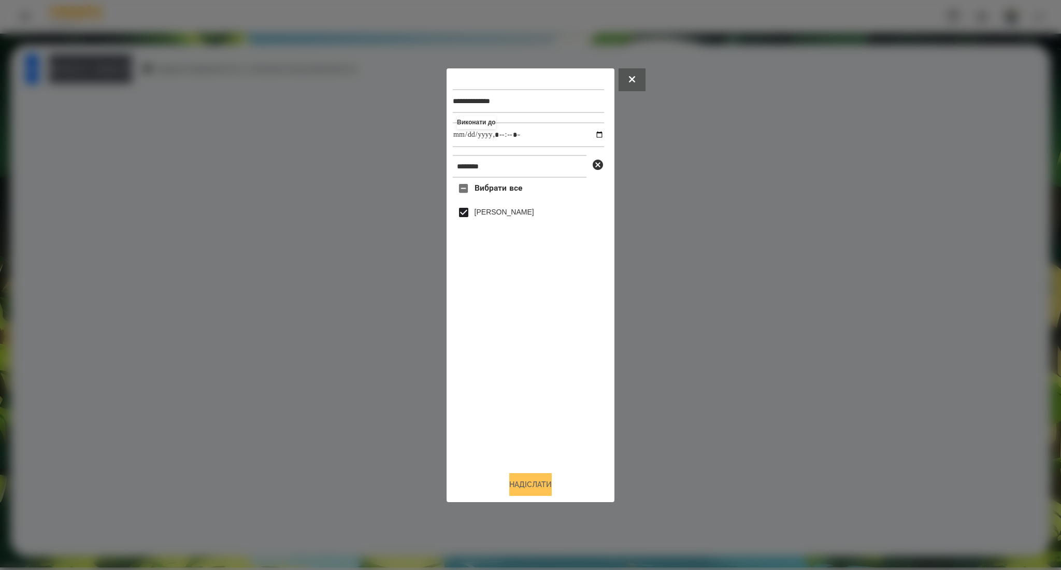
type input "**********"
click at [522, 482] on button "Надіслати" at bounding box center [530, 484] width 42 height 23
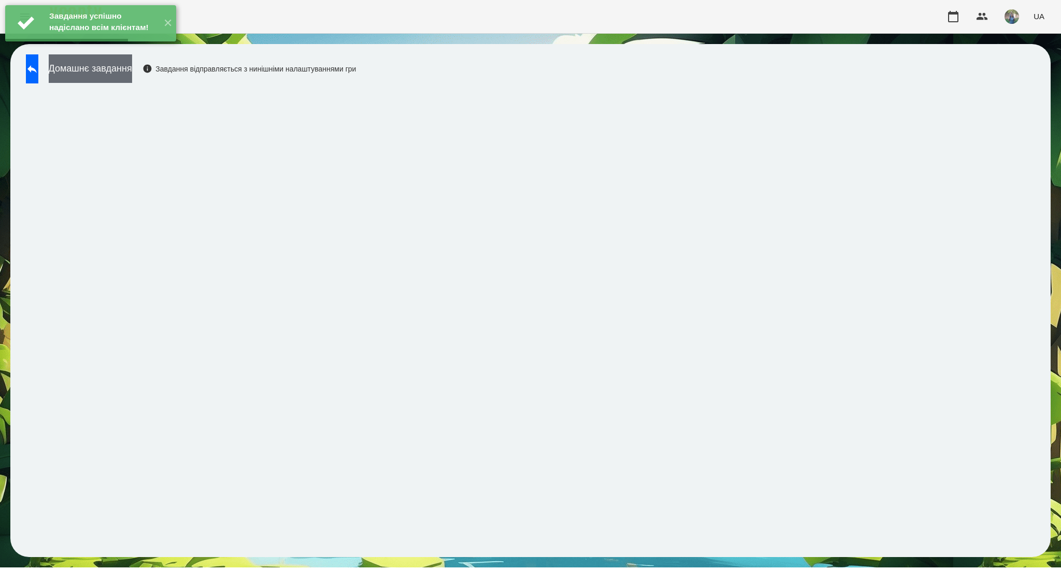
click at [123, 73] on button "Домашнє завдання" at bounding box center [90, 68] width 83 height 28
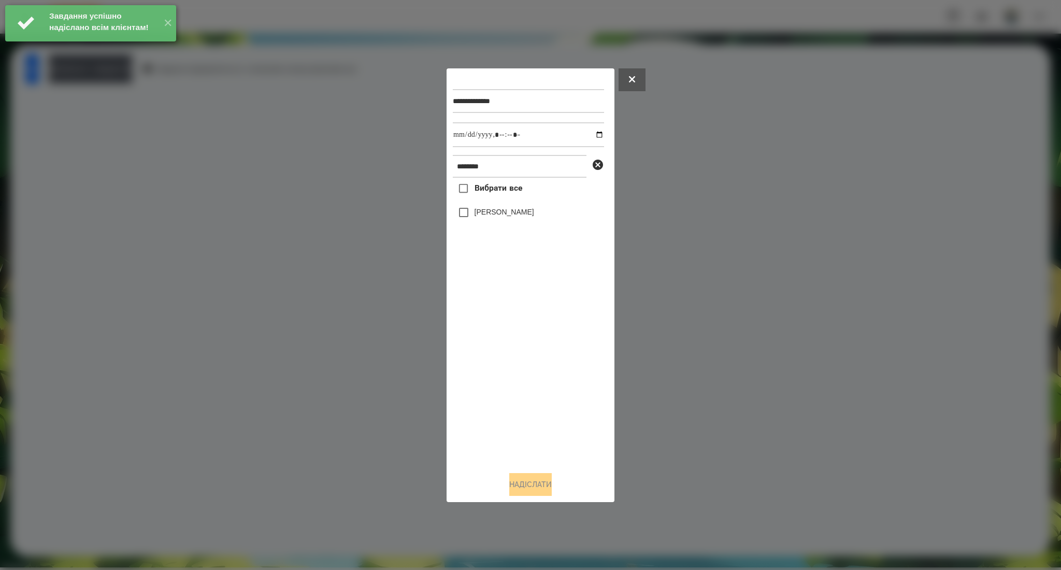
drag, startPoint x: 490, startPoint y: 192, endPoint x: 542, endPoint y: 155, distance: 63.9
click at [491, 192] on span "Вибрати все" at bounding box center [498, 188] width 48 height 12
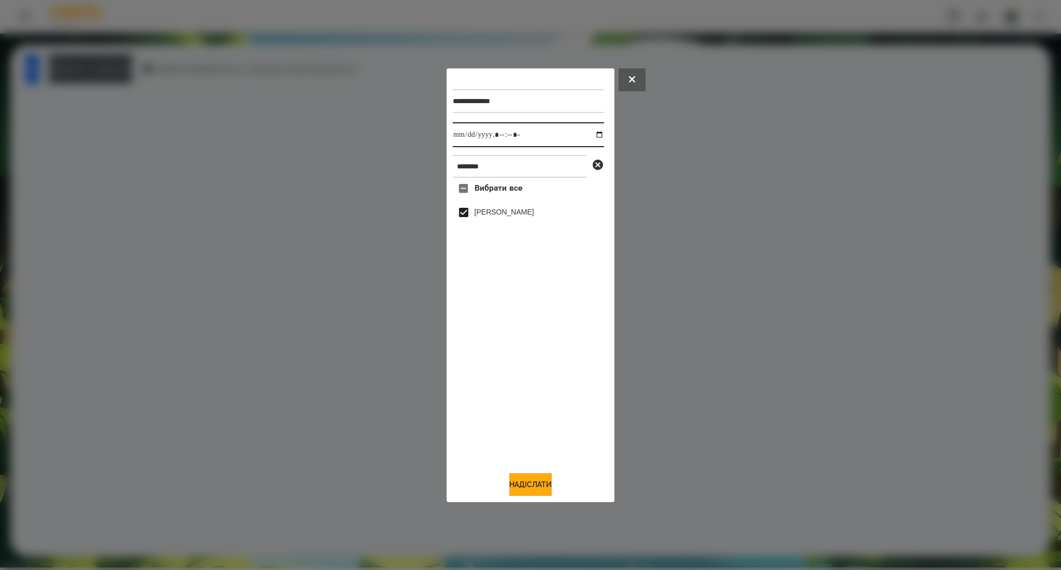
click at [592, 132] on input "datetime-local" at bounding box center [528, 134] width 151 height 25
type input "**********"
click at [522, 482] on button "Надіслати" at bounding box center [530, 484] width 42 height 23
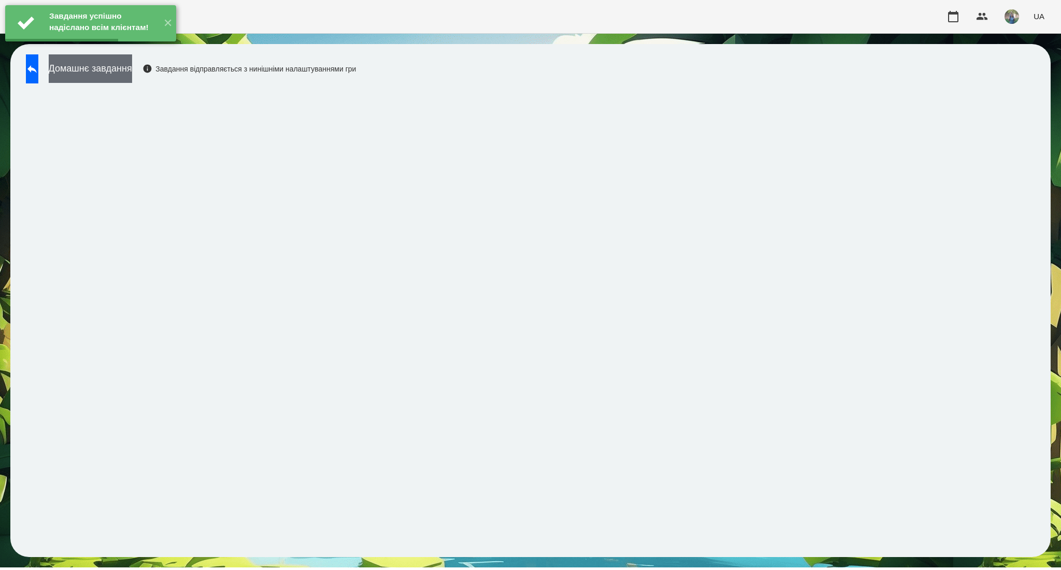
click at [132, 66] on button "Домашнє завдання" at bounding box center [90, 68] width 83 height 28
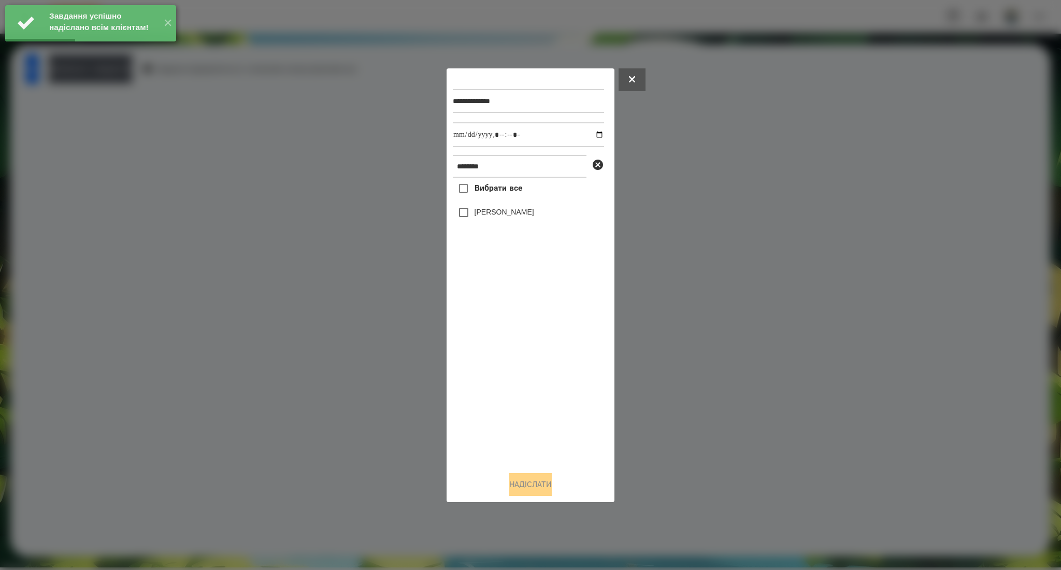
drag, startPoint x: 514, startPoint y: 189, endPoint x: 571, endPoint y: 168, distance: 60.1
click at [514, 189] on span "Вибрати все" at bounding box center [498, 188] width 48 height 12
click at [595, 133] on input "datetime-local" at bounding box center [528, 134] width 151 height 25
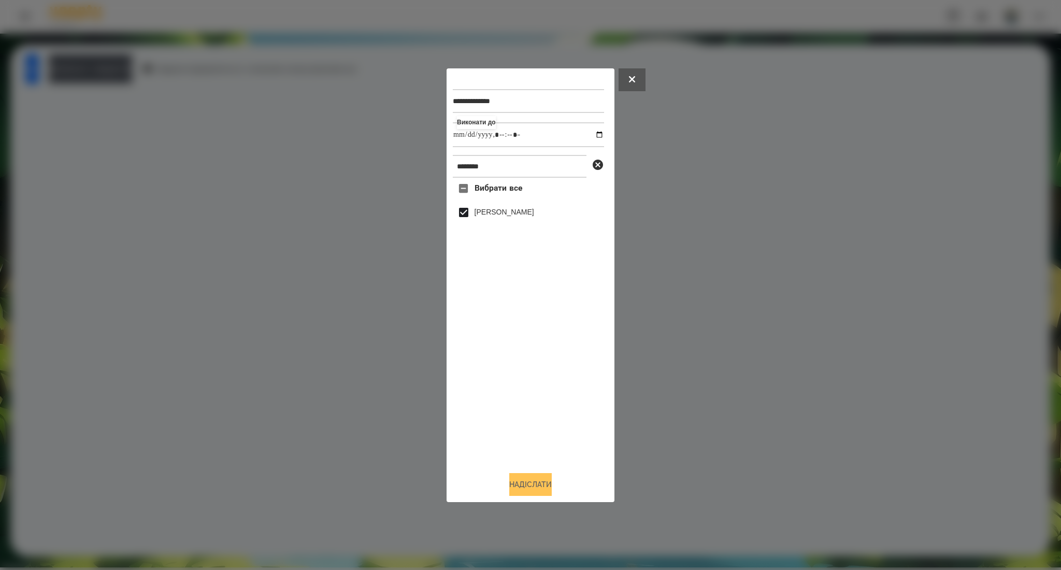
type input "**********"
click at [544, 480] on button "Надіслати" at bounding box center [530, 484] width 42 height 23
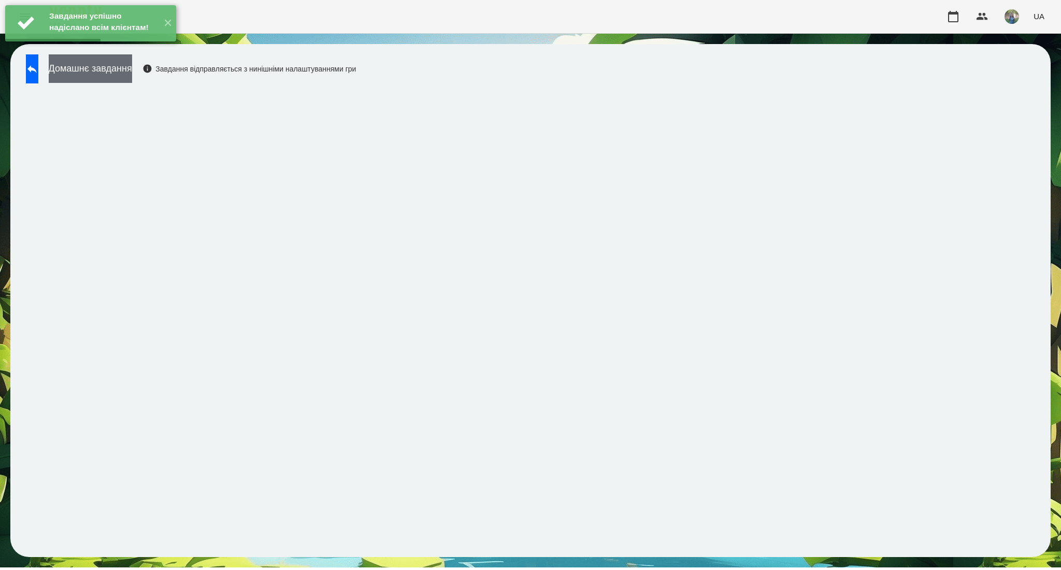
click at [131, 71] on button "Домашнє завдання" at bounding box center [90, 68] width 83 height 28
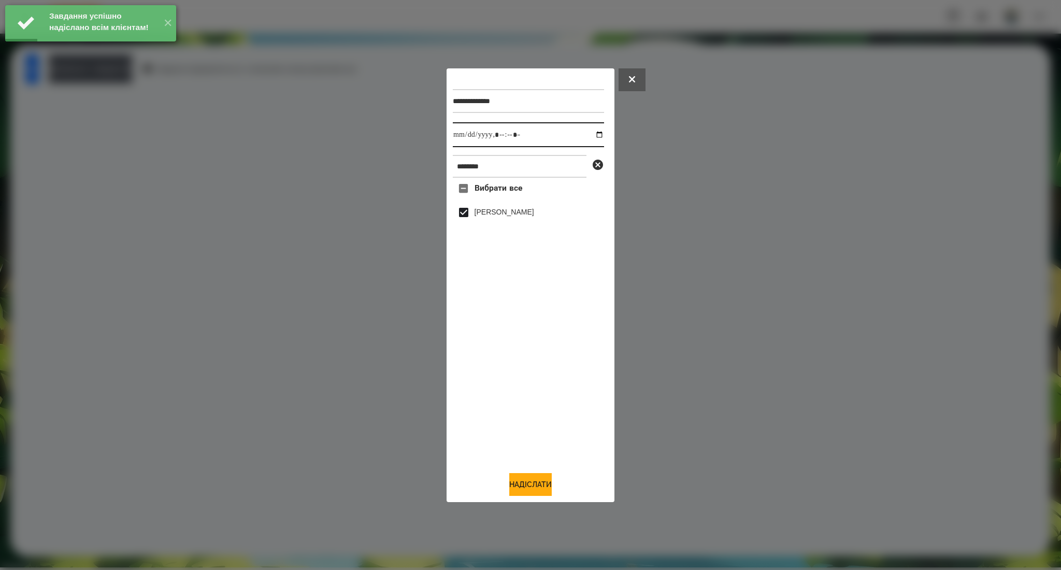
click at [586, 135] on input "datetime-local" at bounding box center [528, 134] width 151 height 25
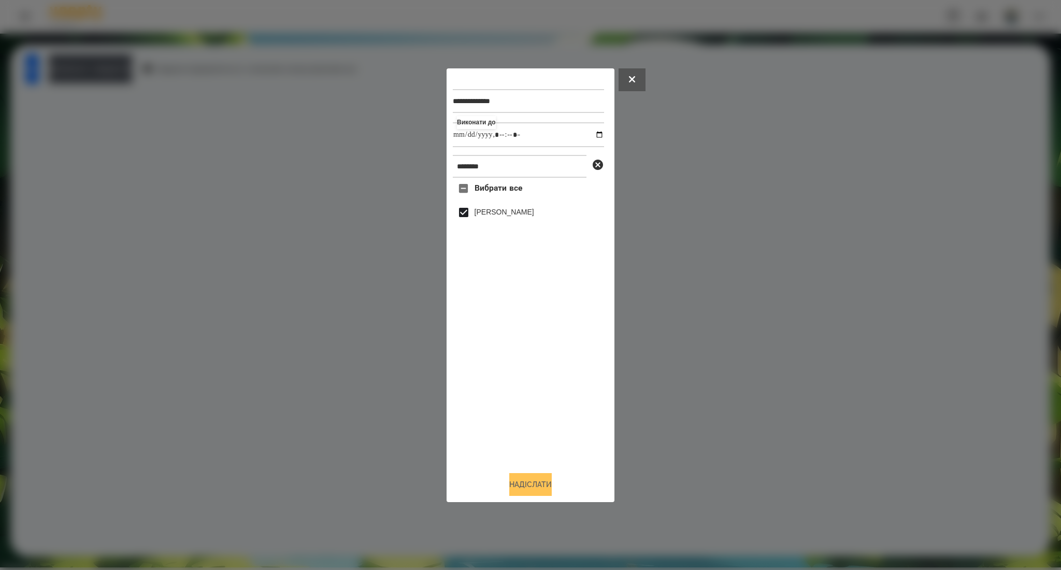
type input "**********"
click at [534, 480] on button "Надіслати" at bounding box center [530, 484] width 42 height 23
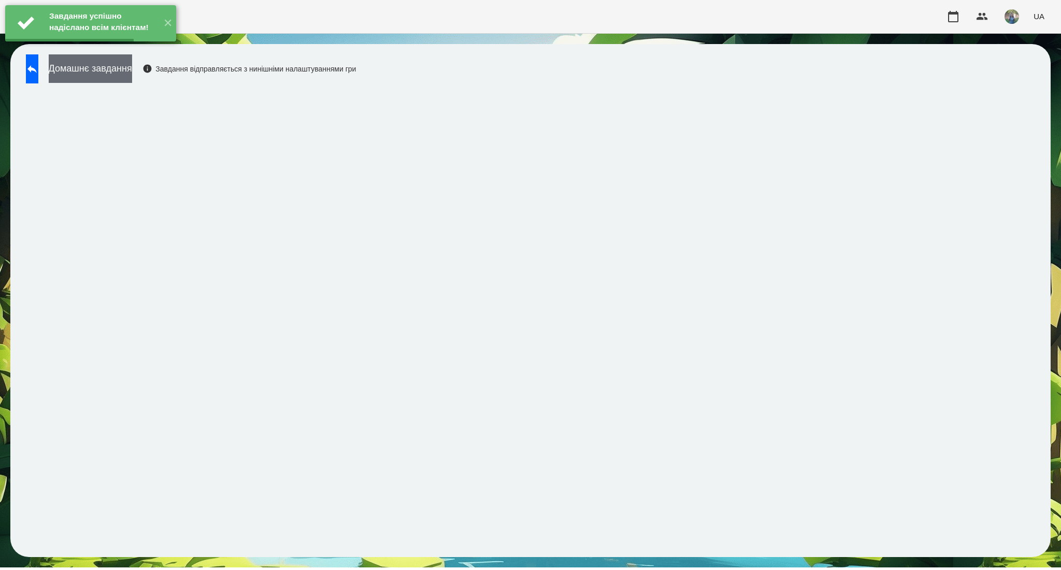
click at [131, 76] on button "Домашнє завдання" at bounding box center [90, 68] width 83 height 28
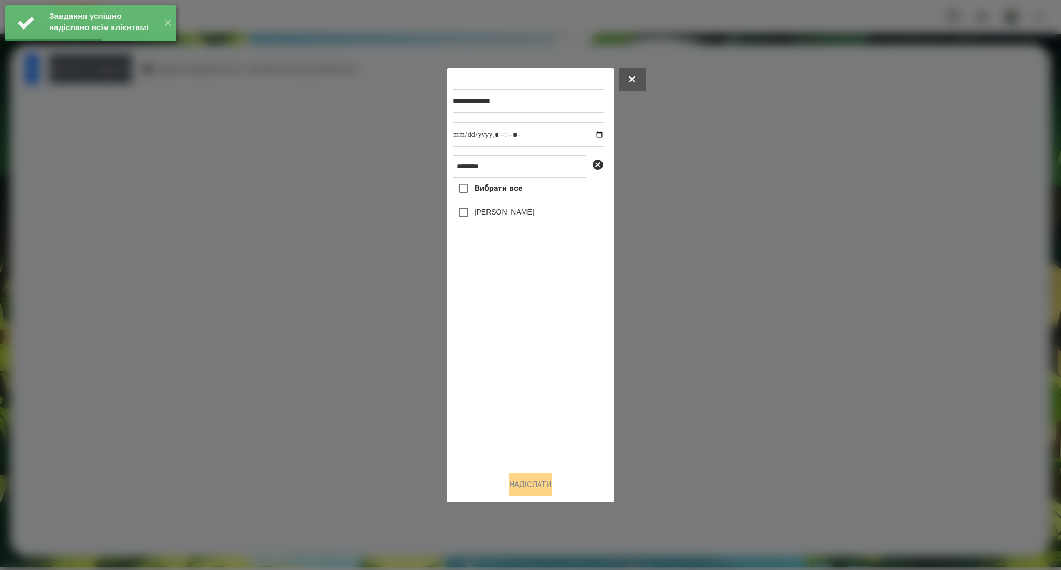
drag, startPoint x: 484, startPoint y: 197, endPoint x: 532, endPoint y: 154, distance: 64.9
click at [485, 195] on label "Вибрати все" at bounding box center [487, 189] width 69 height 22
click at [589, 137] on input "datetime-local" at bounding box center [528, 134] width 151 height 25
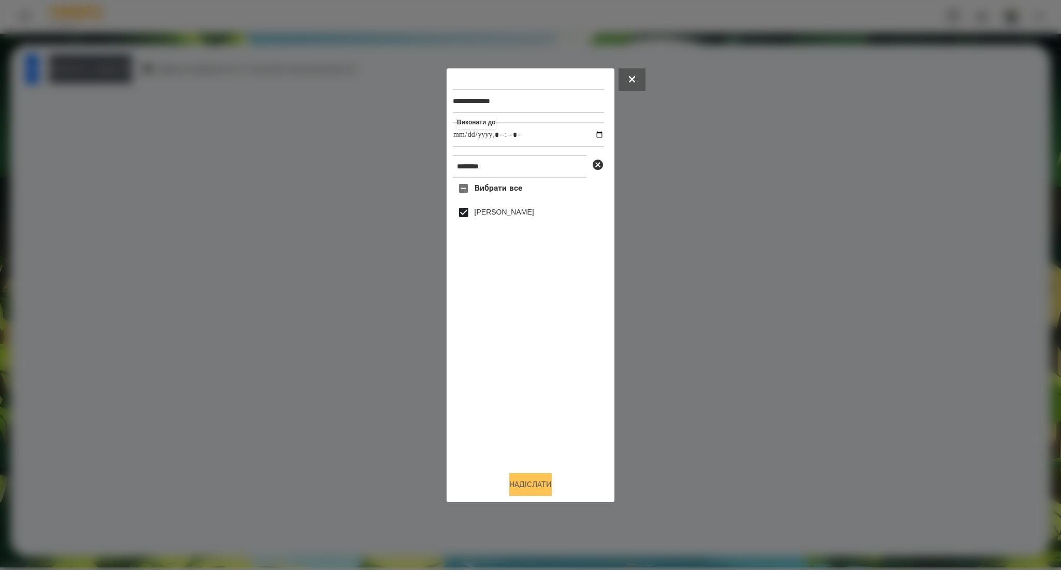
type input "**********"
click at [530, 477] on button "Надіслати" at bounding box center [530, 484] width 42 height 23
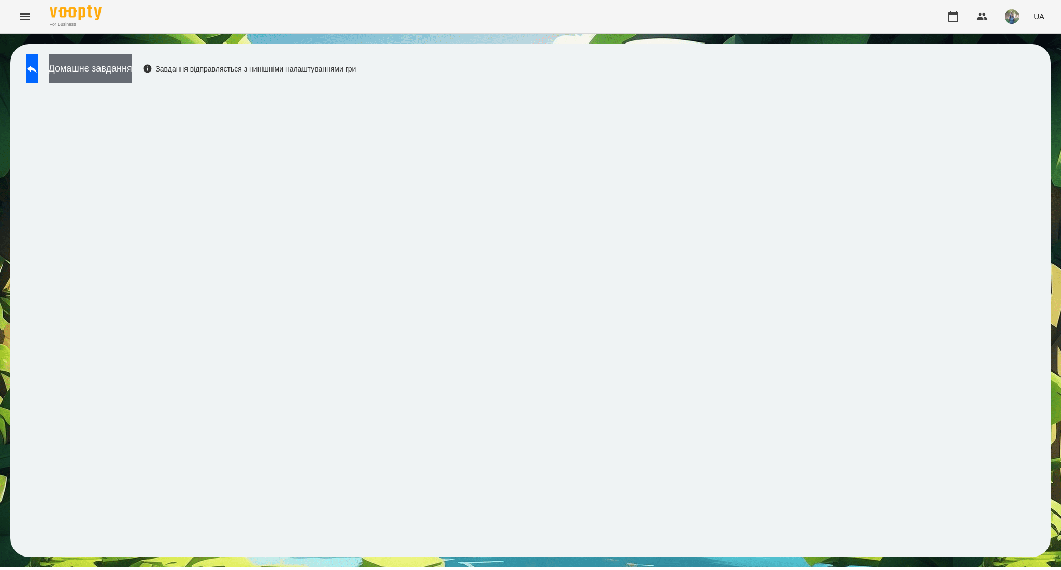
click at [103, 74] on button "Домашнє завдання" at bounding box center [90, 68] width 83 height 28
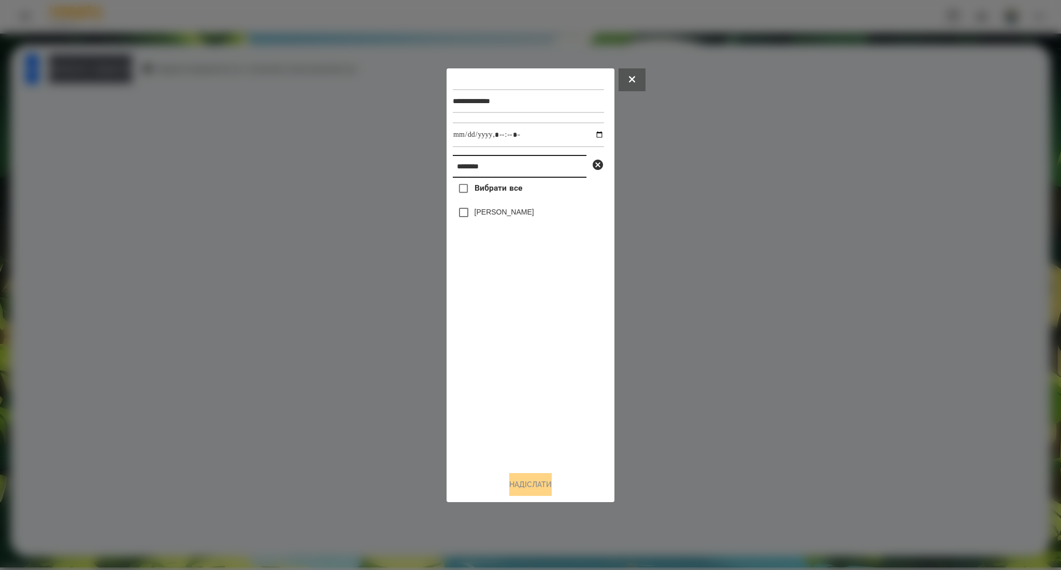
click at [461, 162] on input "********" at bounding box center [520, 166] width 134 height 23
paste input "********"
type input "**********"
click at [488, 186] on span "Вибрати все" at bounding box center [498, 188] width 48 height 12
click at [518, 490] on button "Надіслати" at bounding box center [530, 484] width 42 height 23
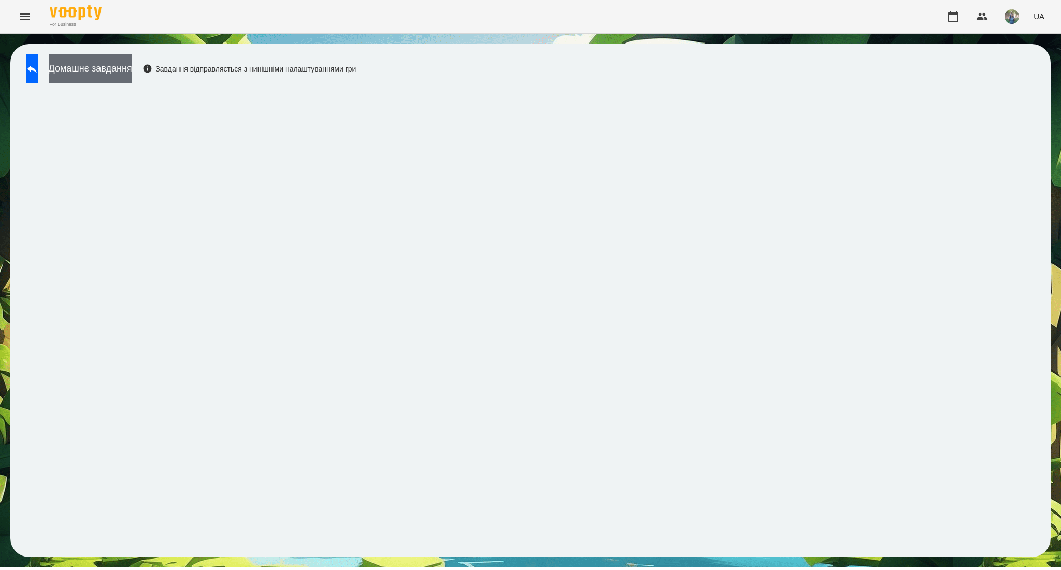
click at [104, 66] on button "Домашнє завдання" at bounding box center [90, 68] width 83 height 28
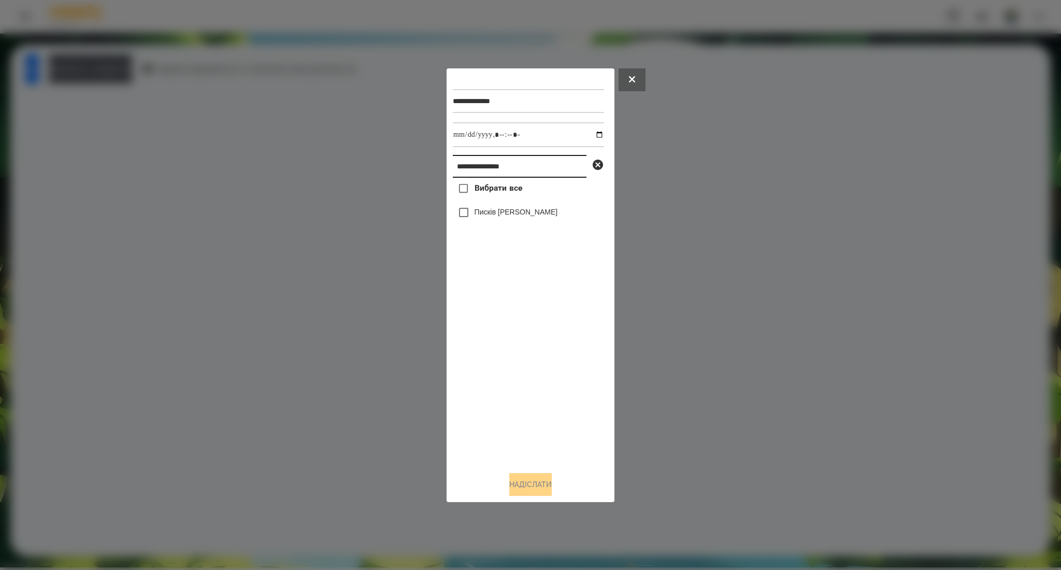
click at [462, 164] on input "**********" at bounding box center [520, 166] width 134 height 23
paste input "text"
type input "*********"
click at [494, 193] on span "Вибрати все" at bounding box center [498, 188] width 48 height 12
click at [515, 486] on button "Надіслати" at bounding box center [530, 484] width 42 height 23
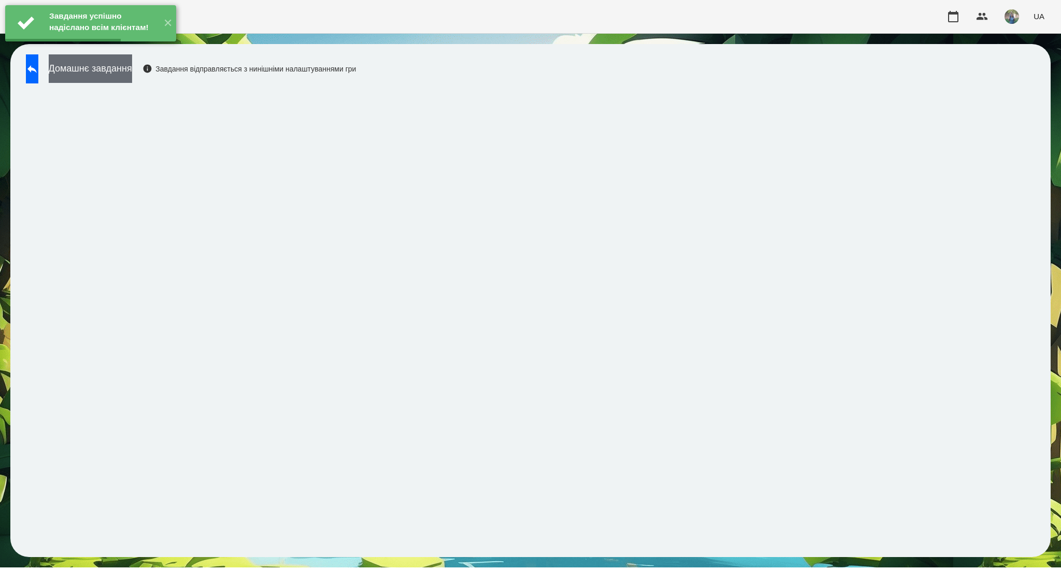
click at [120, 76] on button "Домашнє завдання" at bounding box center [90, 68] width 83 height 28
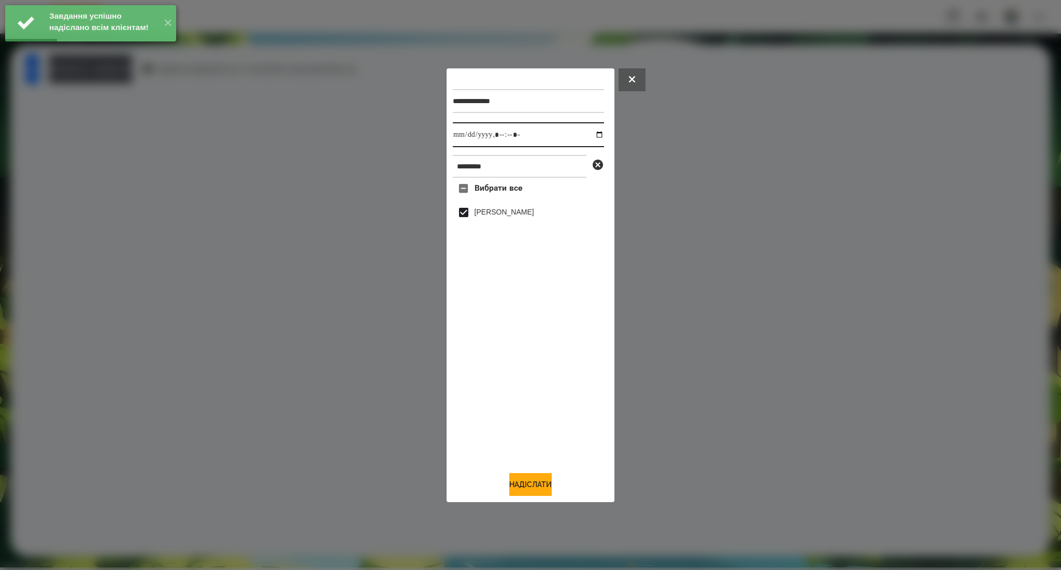
click at [592, 133] on input "datetime-local" at bounding box center [528, 134] width 151 height 25
type input "**********"
click at [534, 481] on button "Надіслати" at bounding box center [530, 484] width 42 height 23
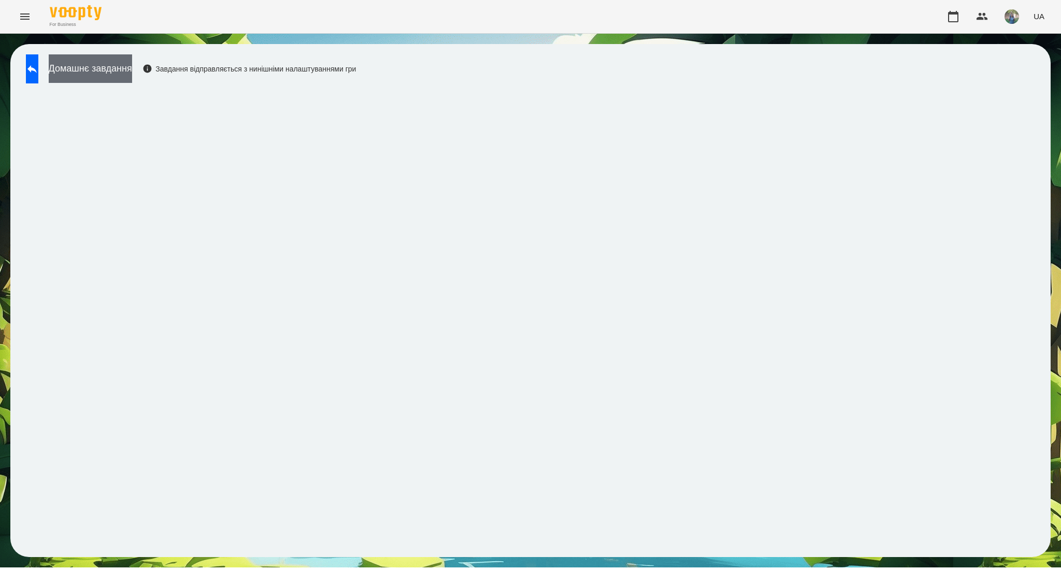
click at [125, 66] on button "Домашнє завдання" at bounding box center [90, 68] width 83 height 28
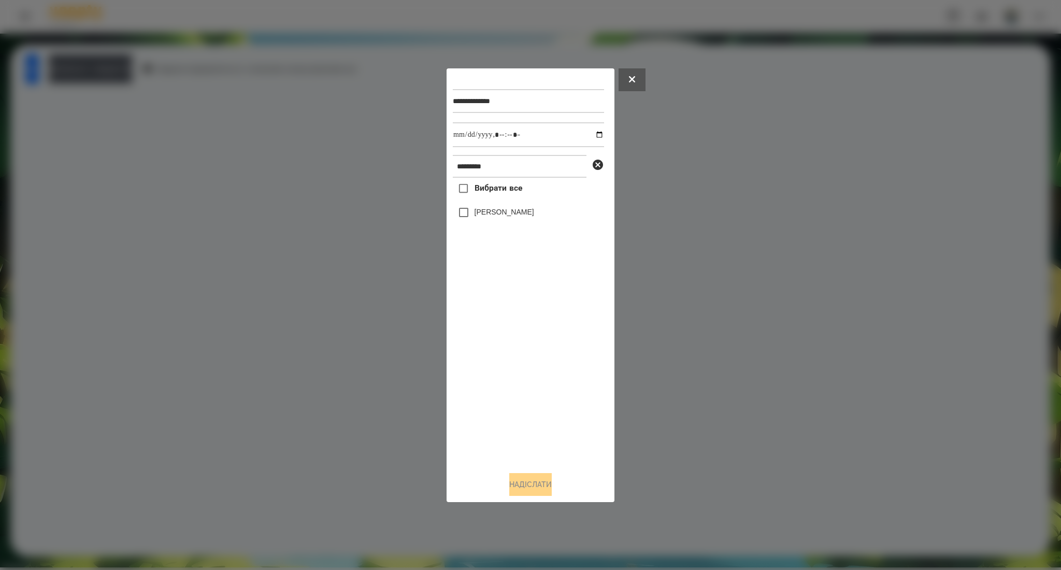
click at [478, 194] on span "Вибрати все" at bounding box center [498, 188] width 48 height 12
click at [517, 473] on button "Надіслати" at bounding box center [530, 484] width 42 height 23
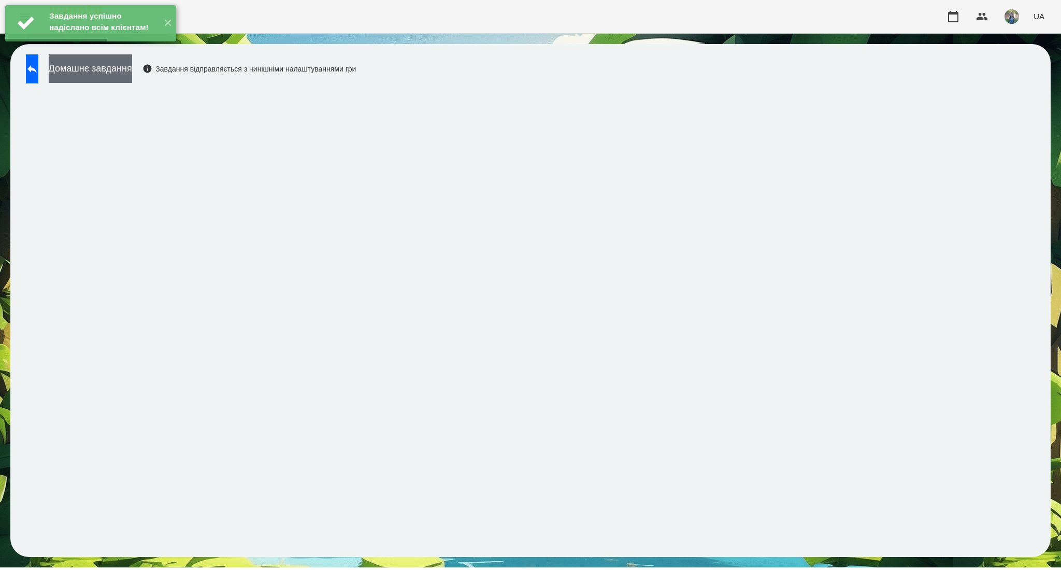
click at [131, 69] on button "Домашнє завдання" at bounding box center [90, 68] width 83 height 28
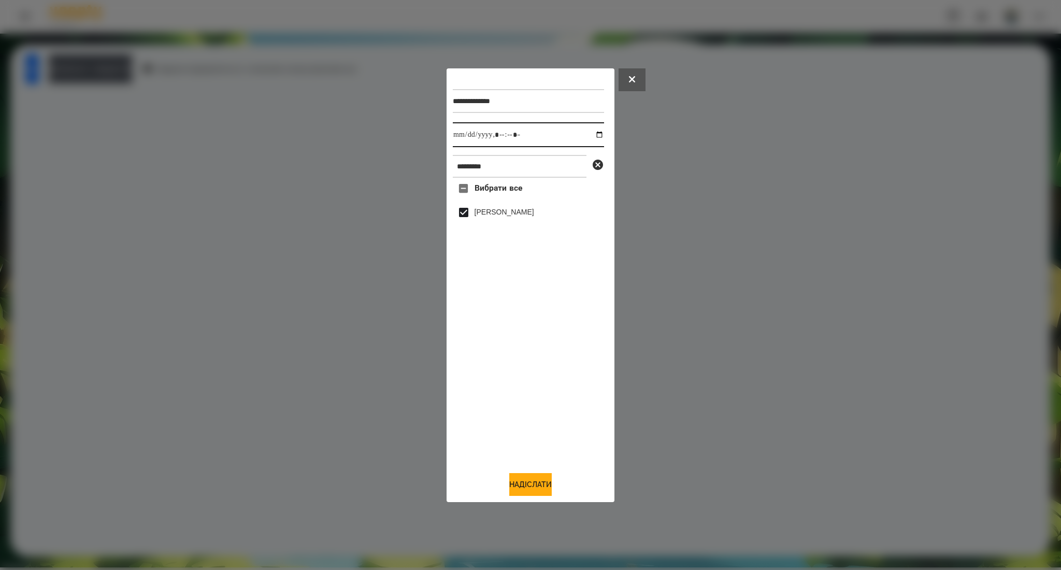
click at [596, 133] on input "datetime-local" at bounding box center [528, 134] width 151 height 25
type input "**********"
click at [528, 478] on button "Надіслати" at bounding box center [530, 484] width 42 height 23
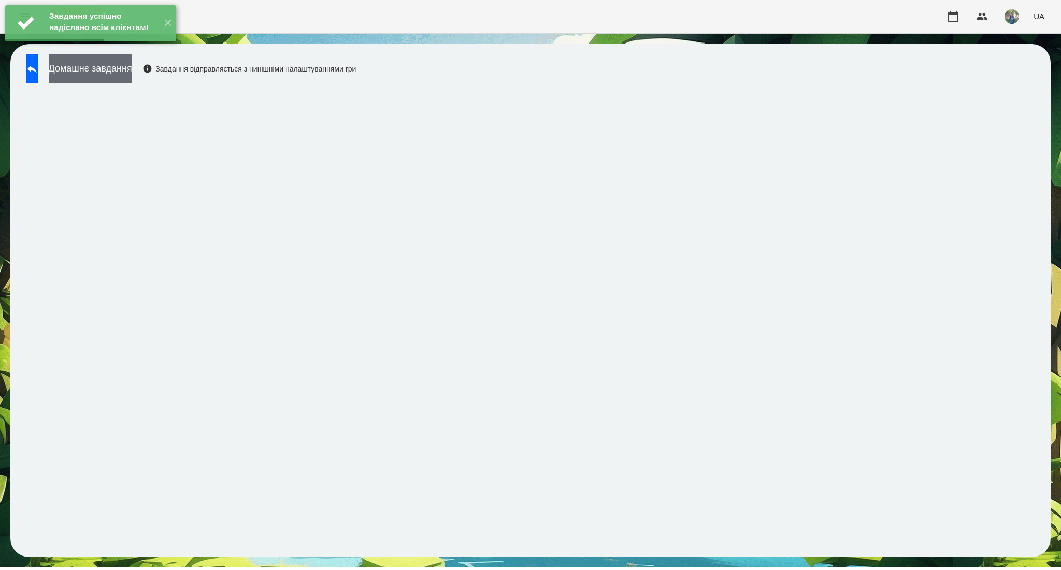
click at [132, 71] on button "Домашнє завдання" at bounding box center [90, 68] width 83 height 28
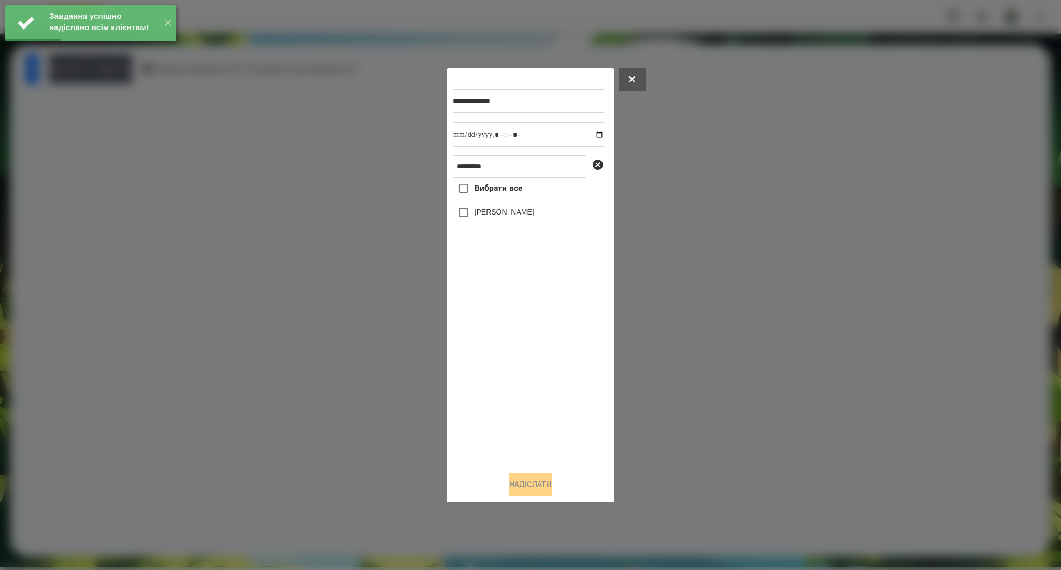
drag, startPoint x: 506, startPoint y: 189, endPoint x: 567, endPoint y: 167, distance: 64.6
click at [506, 189] on span "Вибрати все" at bounding box center [498, 188] width 48 height 12
click at [596, 137] on input "datetime-local" at bounding box center [528, 134] width 151 height 25
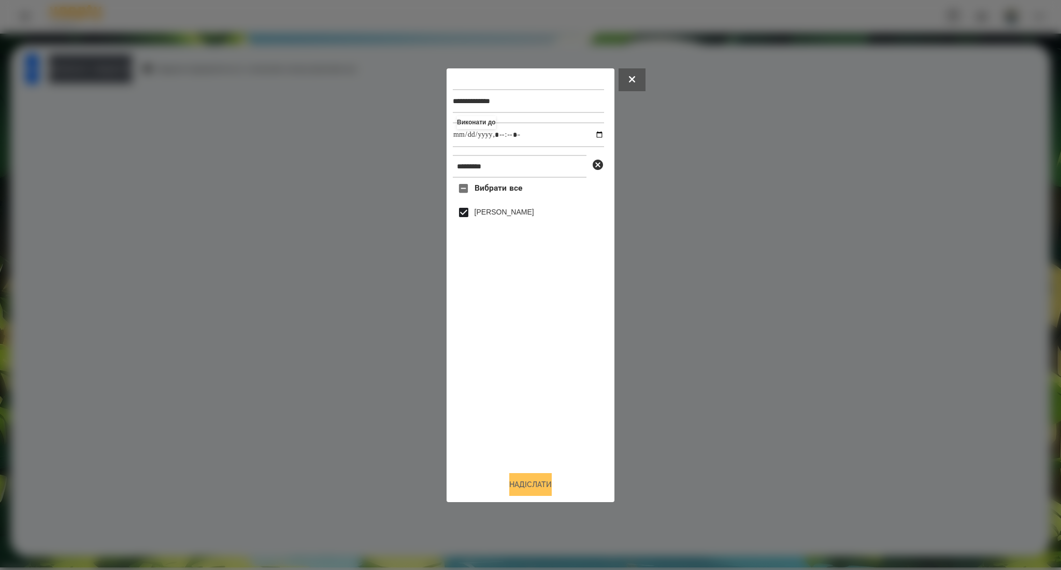
type input "**********"
click at [527, 480] on button "Надіслати" at bounding box center [530, 484] width 42 height 23
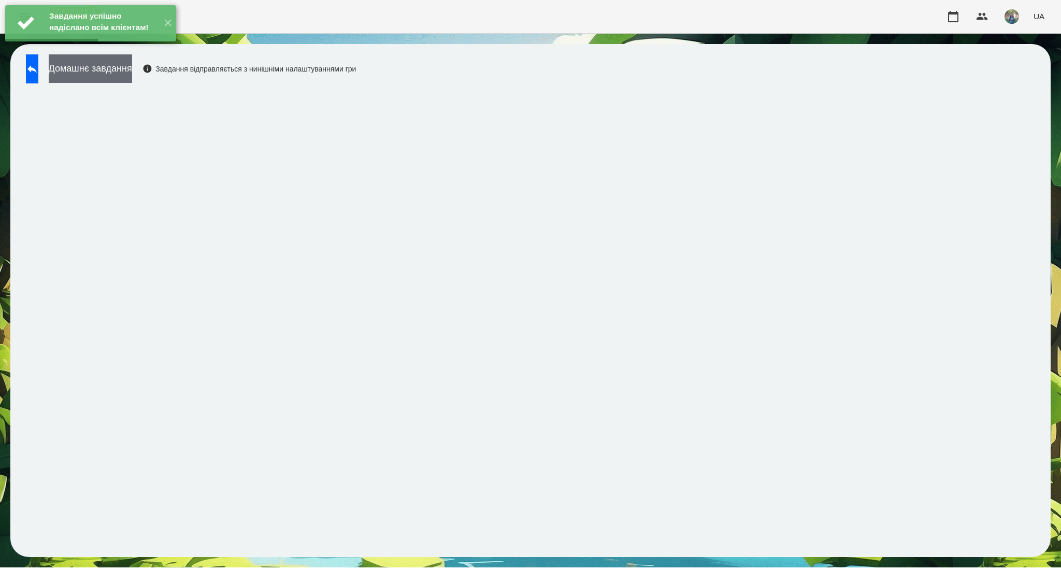
click at [132, 71] on button "Домашнє завдання" at bounding box center [90, 68] width 83 height 28
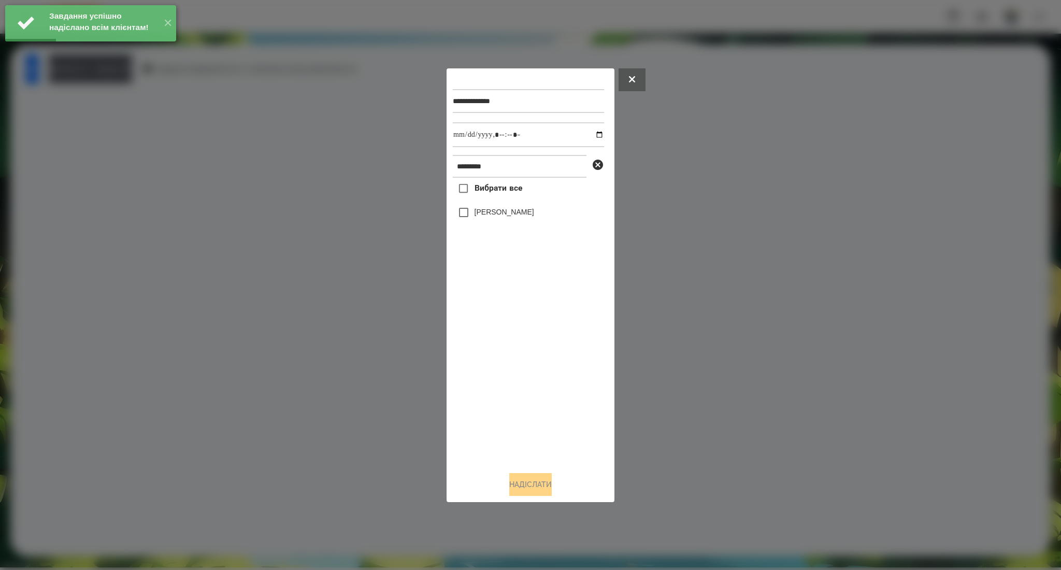
click at [486, 188] on span "Вибрати все" at bounding box center [498, 188] width 48 height 12
drag, startPoint x: 590, startPoint y: 135, endPoint x: 588, endPoint y: 140, distance: 5.4
click at [591, 135] on input "datetime-local" at bounding box center [528, 134] width 151 height 25
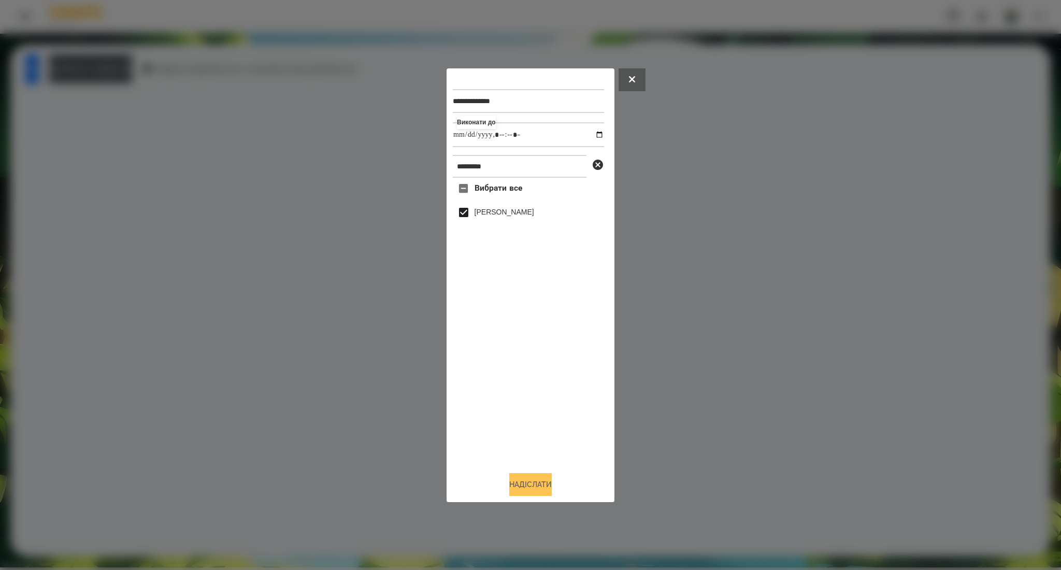
type input "**********"
click at [524, 485] on button "Надіслати" at bounding box center [530, 484] width 42 height 23
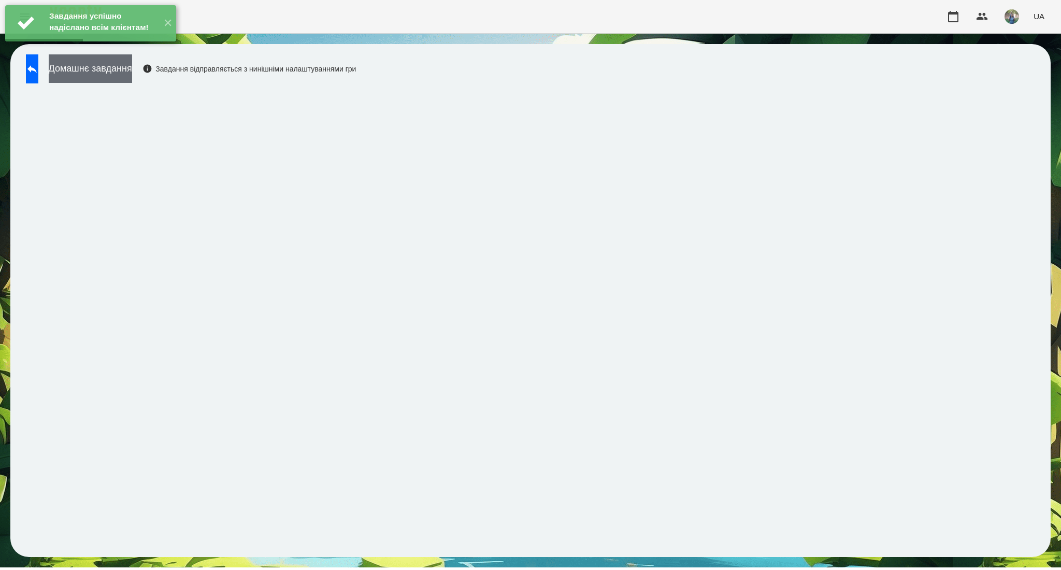
click at [132, 67] on button "Домашнє завдання" at bounding box center [90, 68] width 83 height 28
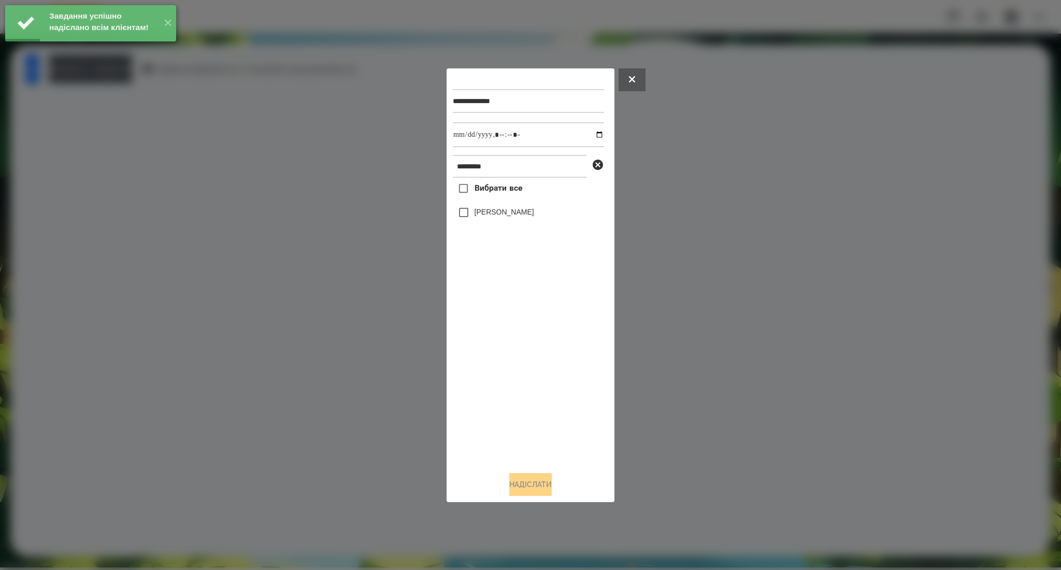
click at [474, 192] on span "Вибрати все" at bounding box center [498, 188] width 48 height 12
click at [592, 135] on input "datetime-local" at bounding box center [528, 134] width 151 height 25
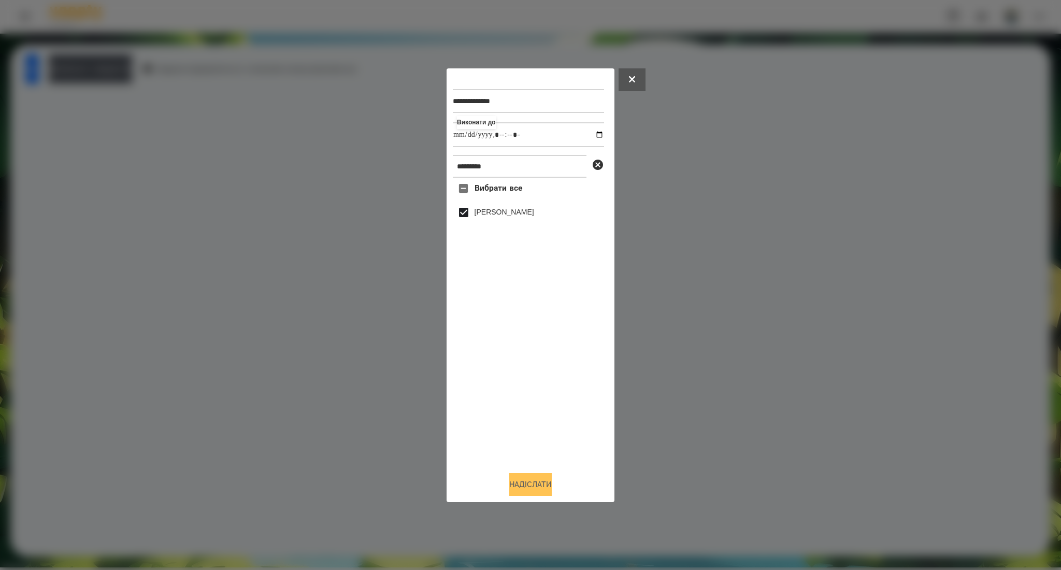
type input "**********"
click at [545, 484] on button "Надіслати" at bounding box center [530, 484] width 42 height 23
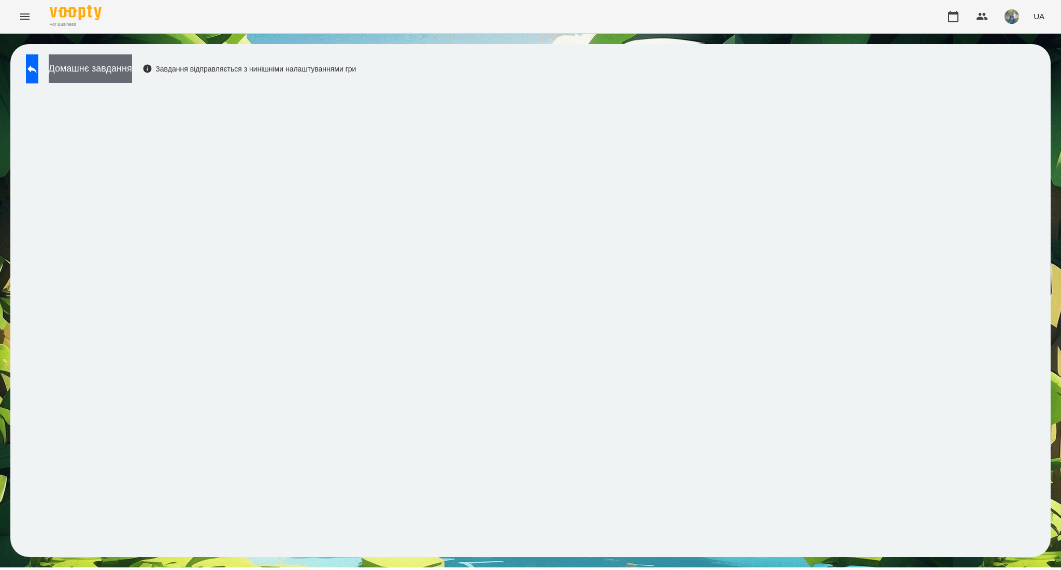
click at [126, 73] on button "Домашнє завдання" at bounding box center [90, 68] width 83 height 28
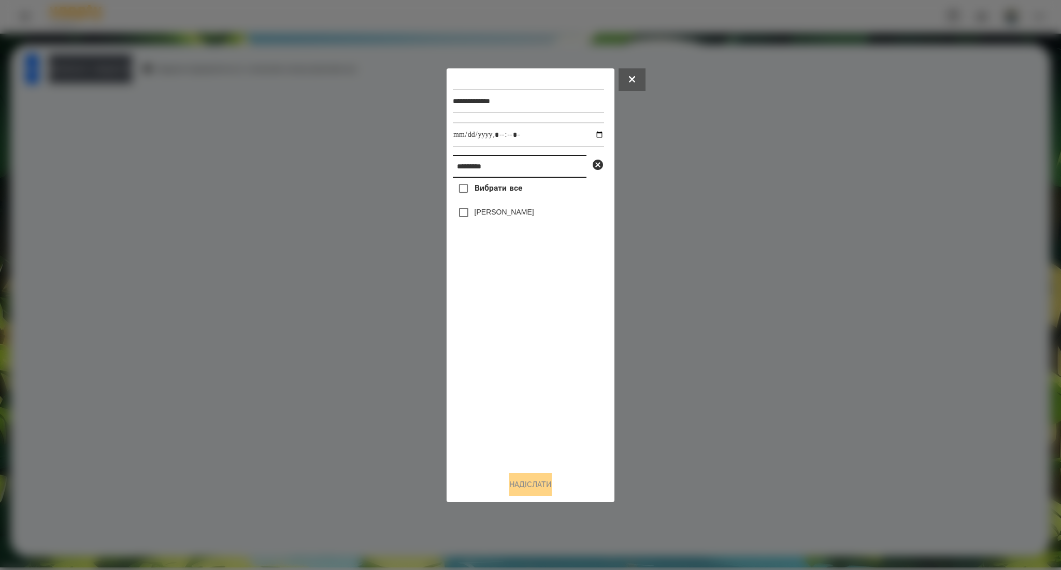
click at [489, 164] on input "*********" at bounding box center [520, 166] width 134 height 23
paste input "**"
type input "**********"
click at [498, 187] on span "Вибрати все" at bounding box center [498, 188] width 48 height 12
drag, startPoint x: 523, startPoint y: 487, endPoint x: 523, endPoint y: 480, distance: 6.8
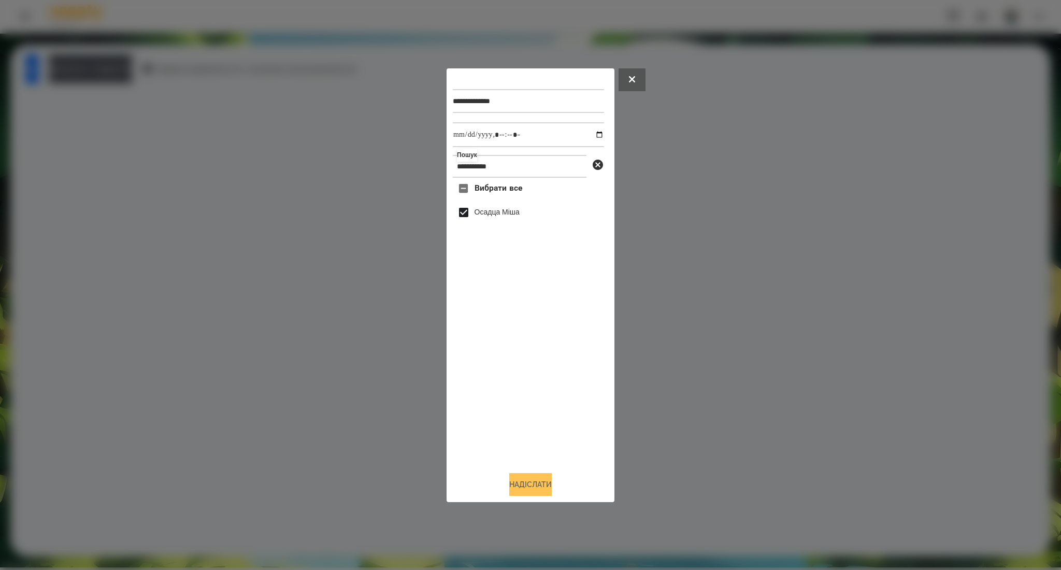
click at [523, 487] on button "Надіслати" at bounding box center [530, 484] width 42 height 23
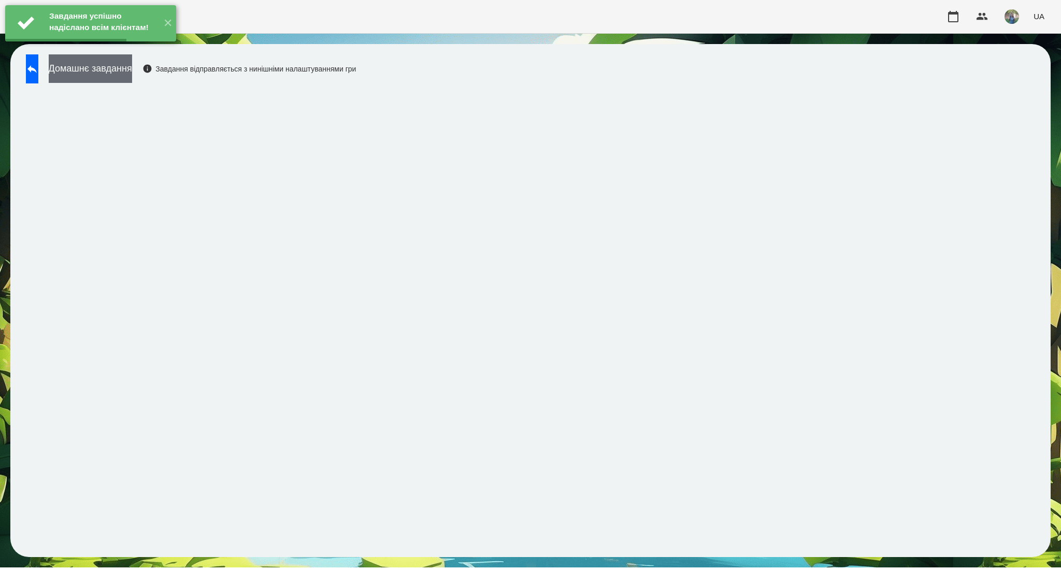
click at [132, 73] on button "Домашнє завдання" at bounding box center [90, 68] width 83 height 28
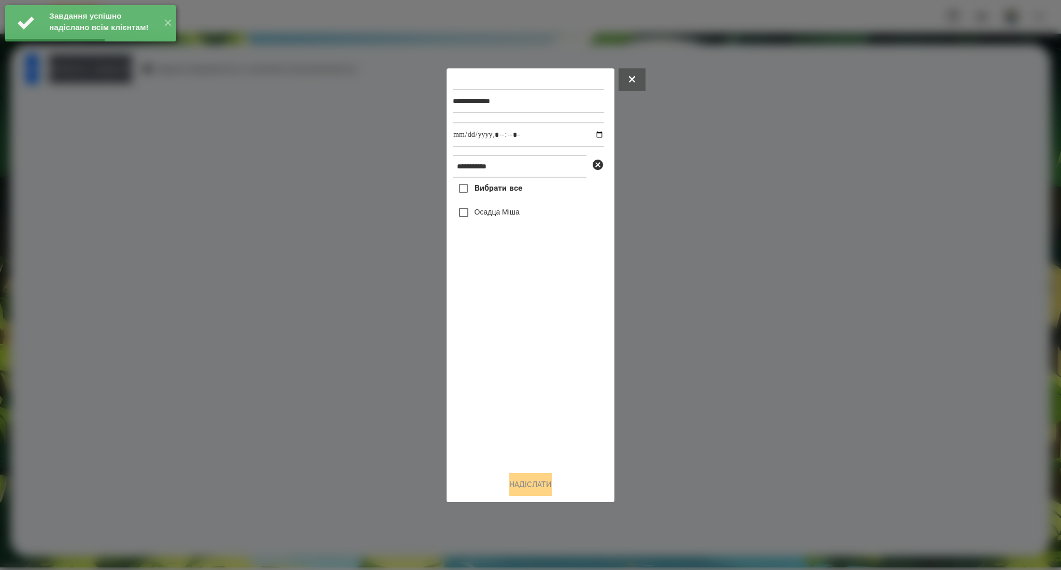
click at [491, 191] on span "Вибрати все" at bounding box center [498, 188] width 48 height 12
click at [593, 134] on input "datetime-local" at bounding box center [528, 134] width 151 height 25
type input "**********"
click at [541, 489] on button "Надіслати" at bounding box center [530, 484] width 42 height 23
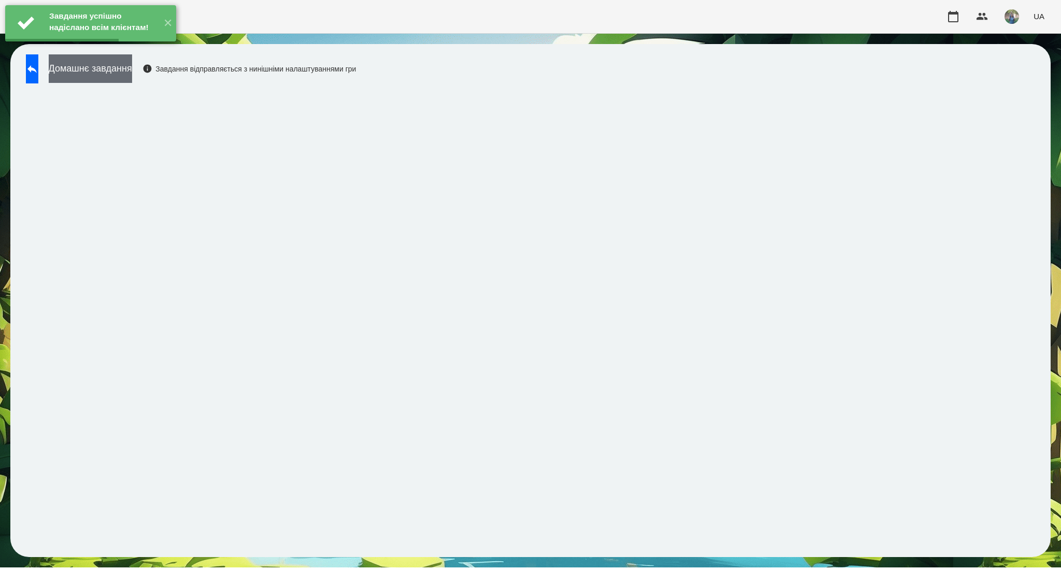
click at [122, 78] on button "Домашнє завдання" at bounding box center [90, 68] width 83 height 28
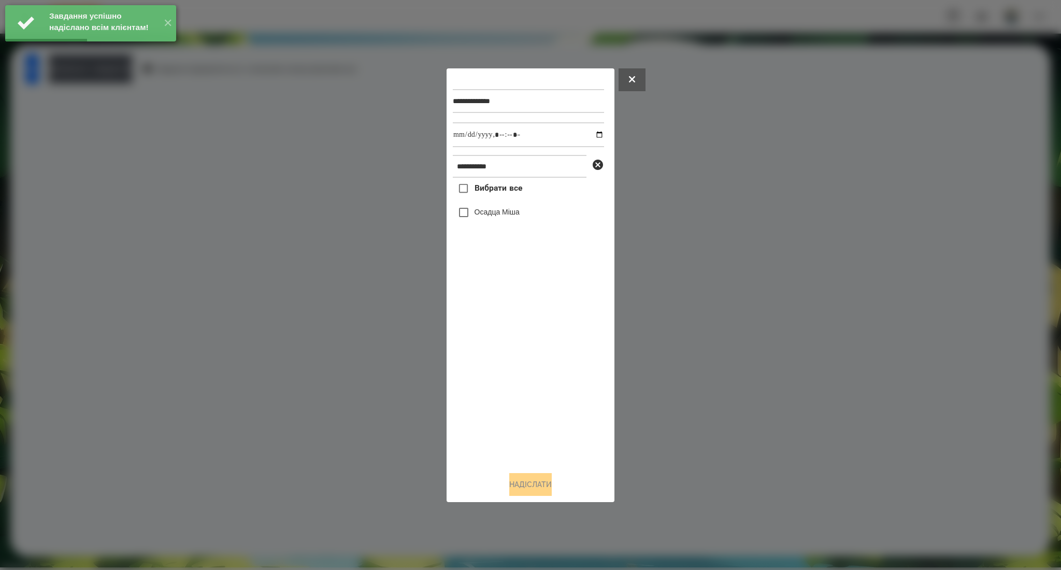
click at [500, 185] on span "Вибрати все" at bounding box center [498, 188] width 48 height 12
click at [586, 137] on input "datetime-local" at bounding box center [528, 134] width 151 height 25
click at [589, 136] on input "datetime-local" at bounding box center [528, 134] width 151 height 25
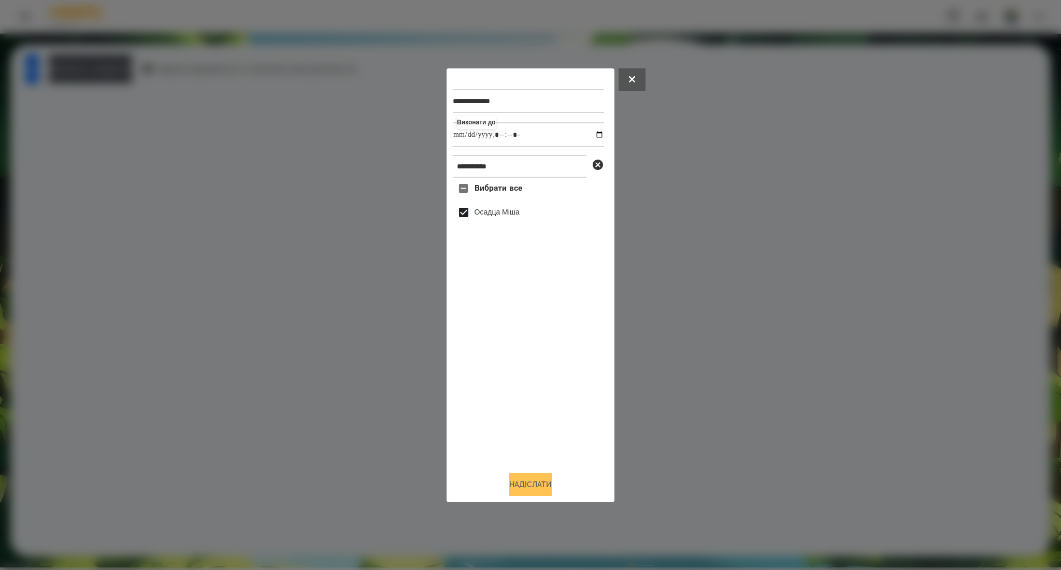
type input "**********"
click at [523, 488] on button "Надіслати" at bounding box center [530, 484] width 42 height 23
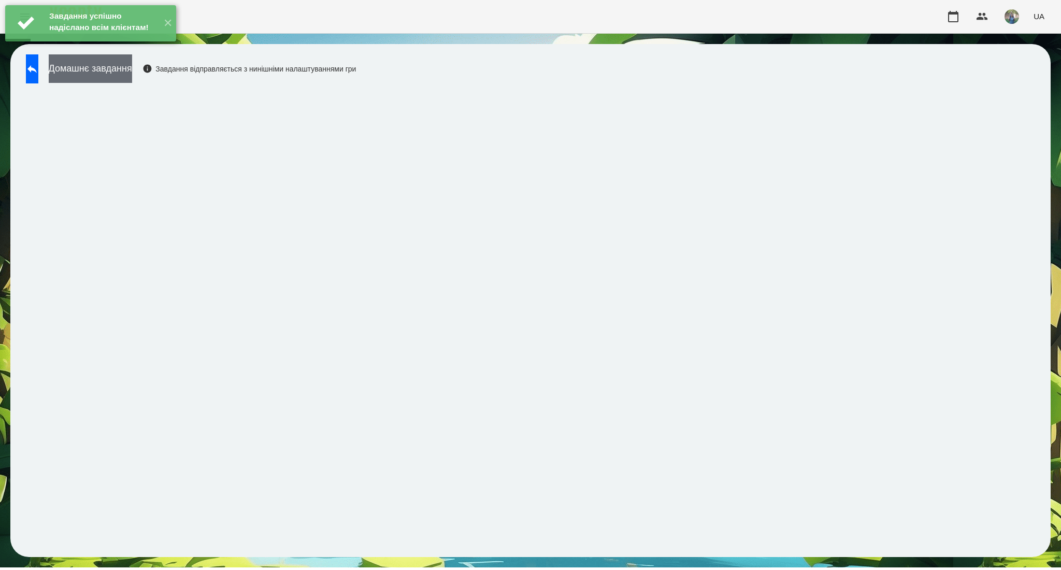
click at [88, 77] on button "Домашнє завдання" at bounding box center [90, 68] width 83 height 28
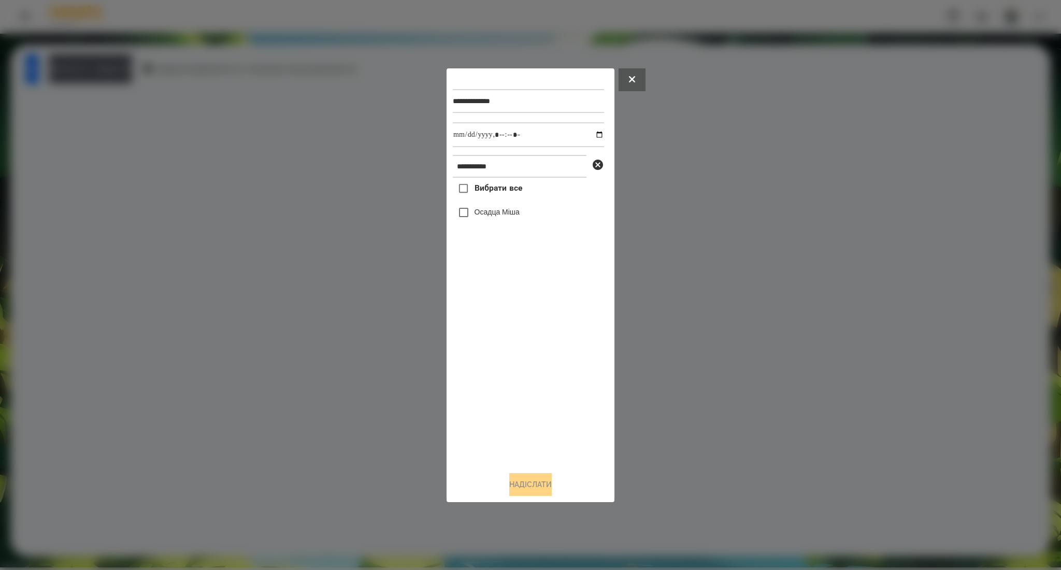
click at [508, 187] on span "Вибрати все" at bounding box center [498, 188] width 48 height 12
click at [591, 137] on input "datetime-local" at bounding box center [528, 134] width 151 height 25
type input "**********"
click at [520, 483] on button "Надіслати" at bounding box center [530, 484] width 42 height 23
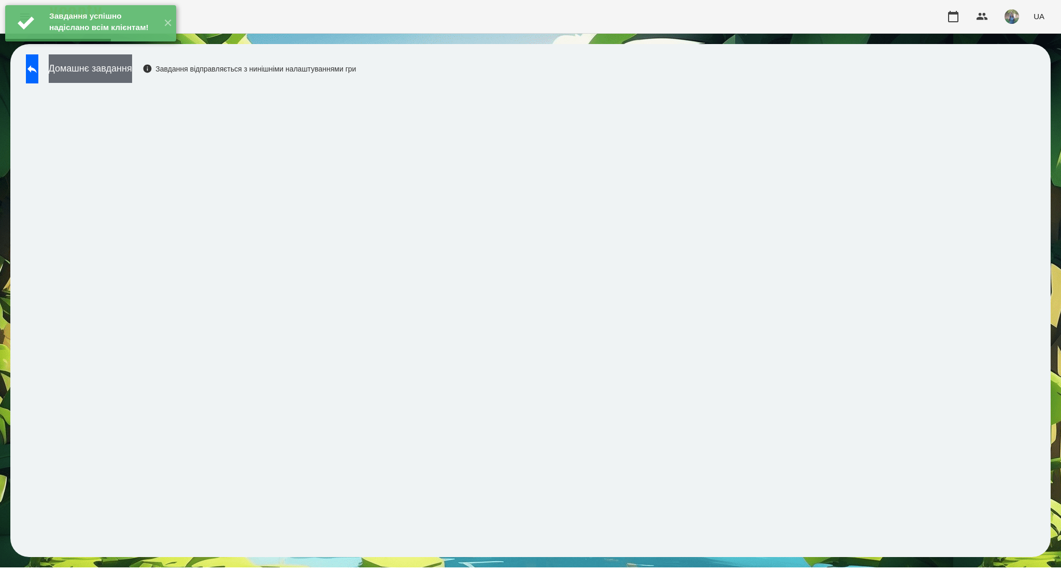
click at [132, 70] on button "Домашнє завдання" at bounding box center [90, 68] width 83 height 28
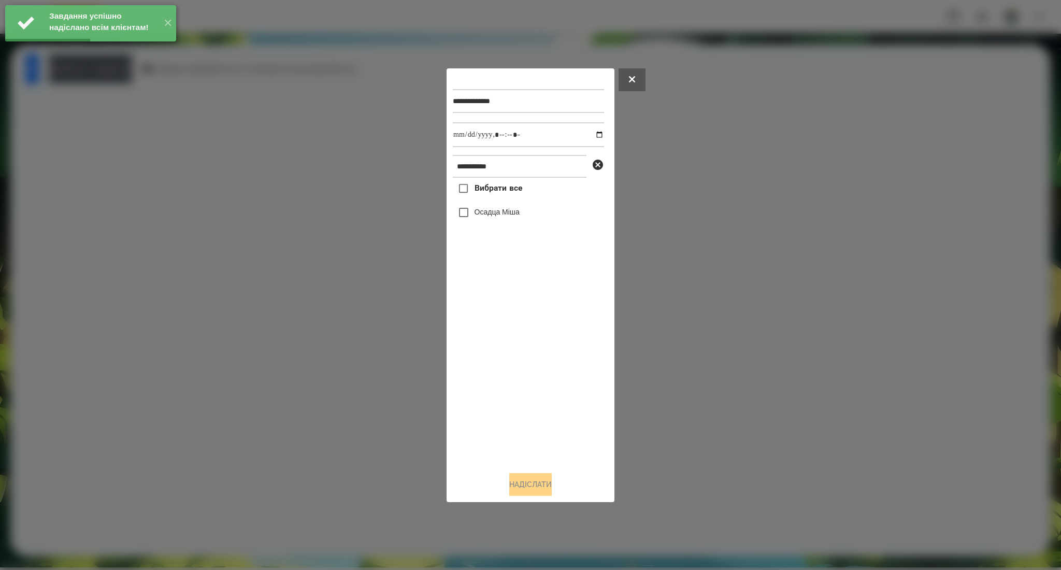
click at [493, 197] on label "Вибрати все" at bounding box center [487, 189] width 69 height 22
click at [592, 136] on input "datetime-local" at bounding box center [528, 134] width 151 height 25
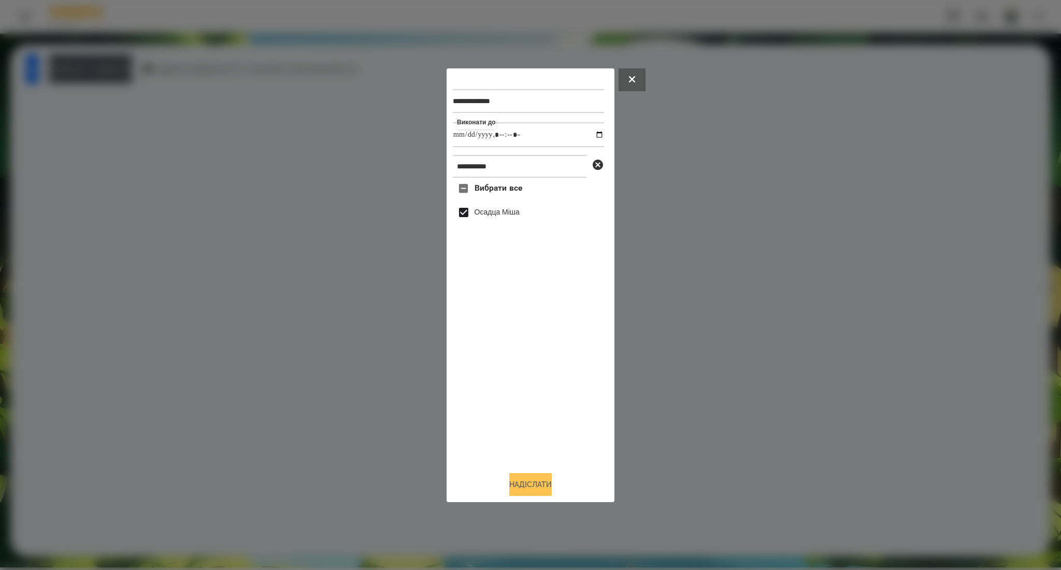
type input "**********"
click at [528, 482] on button "Надіслати" at bounding box center [530, 484] width 42 height 23
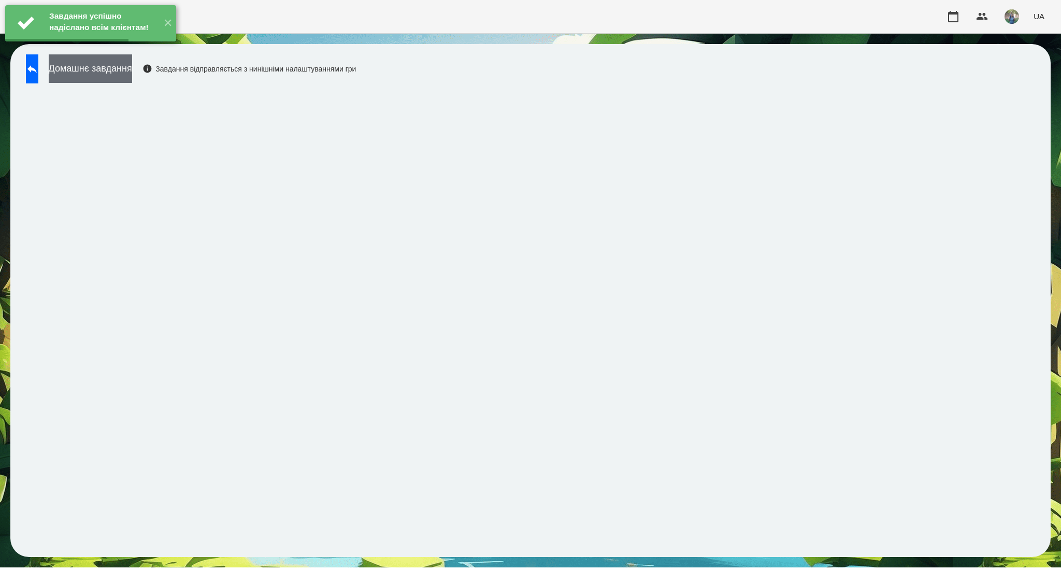
click at [132, 71] on button "Домашнє завдання" at bounding box center [90, 68] width 83 height 28
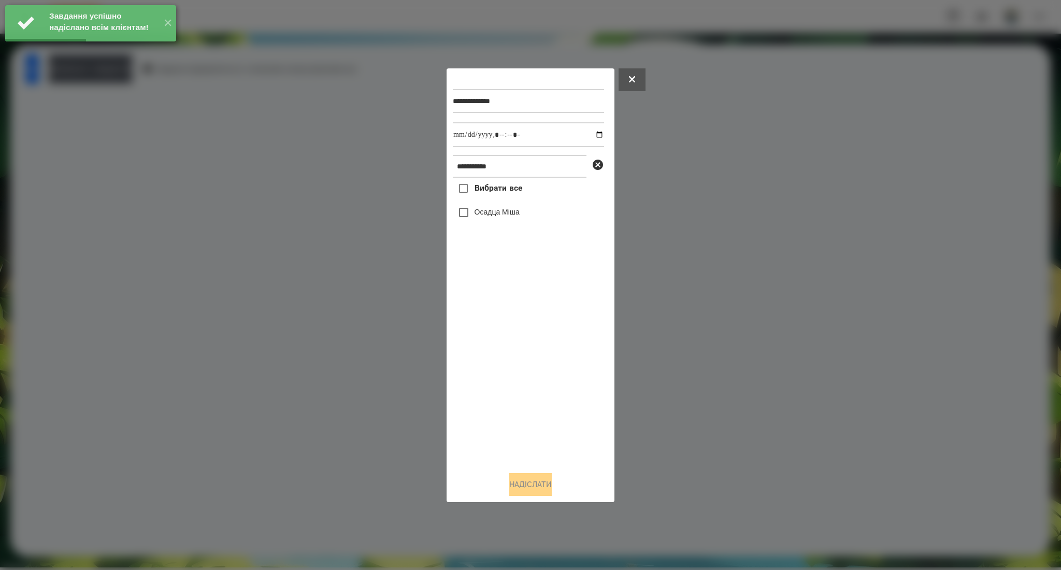
click at [483, 193] on span "Вибрати все" at bounding box center [498, 188] width 48 height 12
click at [593, 135] on input "datetime-local" at bounding box center [528, 134] width 151 height 25
type input "**********"
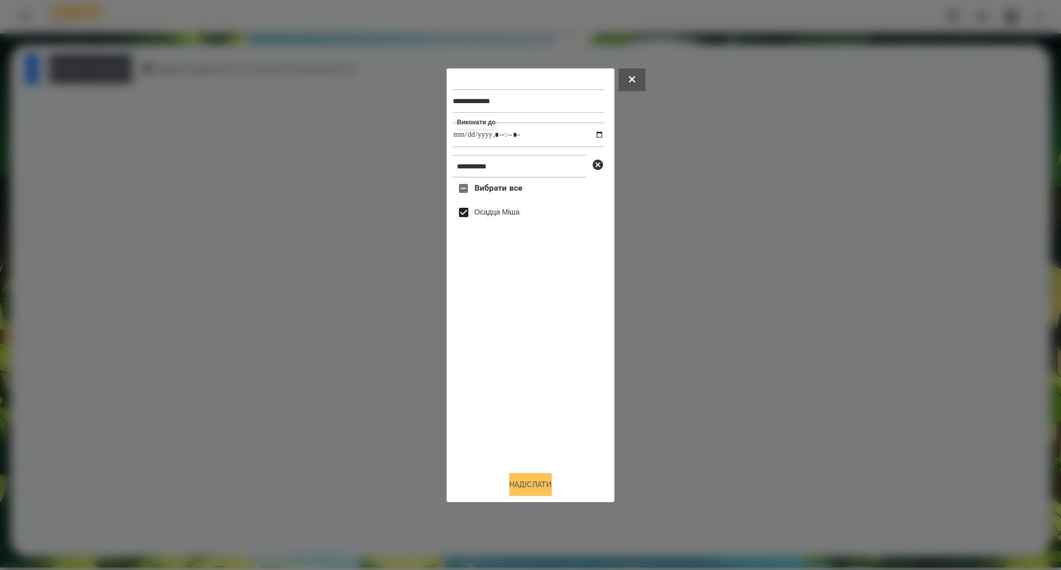
click at [525, 477] on button "Надіслати" at bounding box center [530, 484] width 42 height 23
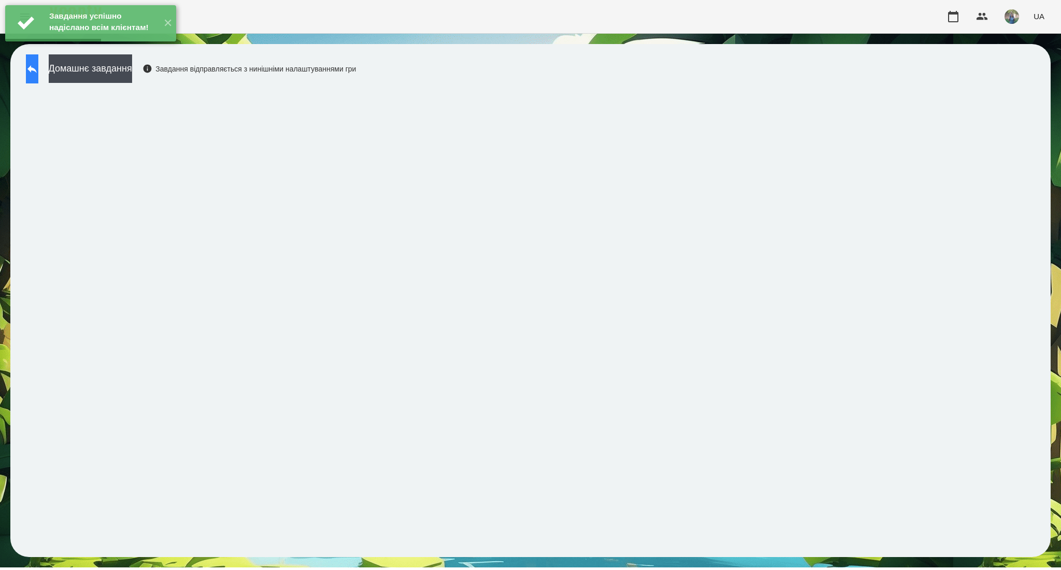
click at [28, 65] on button at bounding box center [32, 68] width 12 height 29
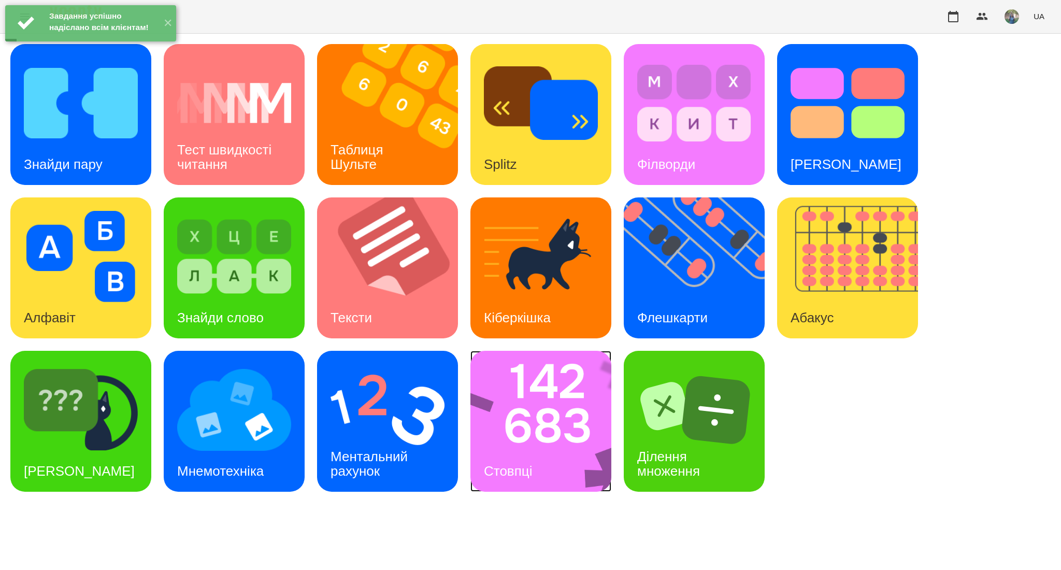
click at [503, 430] on img at bounding box center [547, 421] width 154 height 141
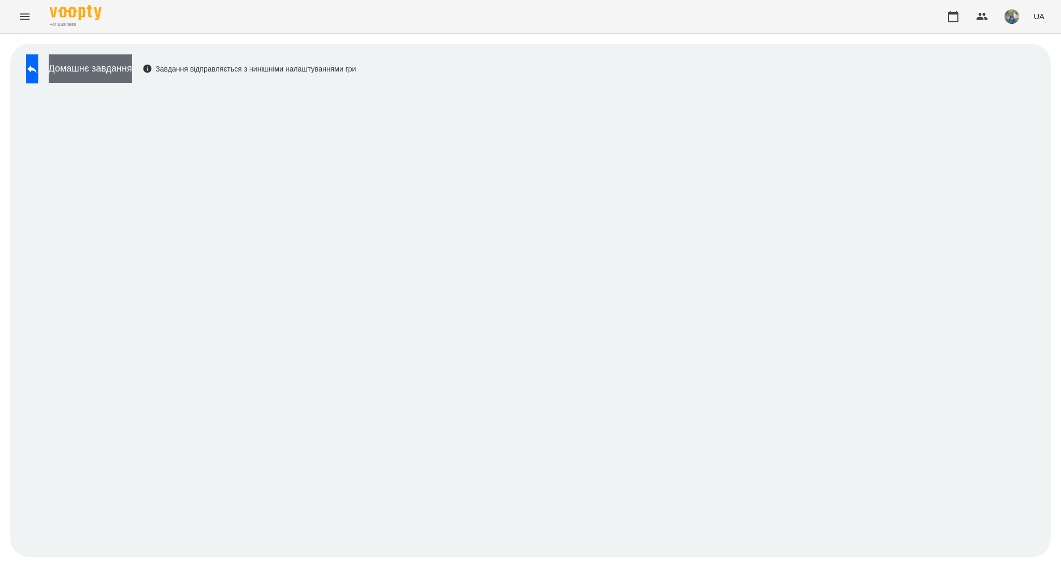
click at [129, 74] on button "Домашнє завдання" at bounding box center [90, 68] width 83 height 28
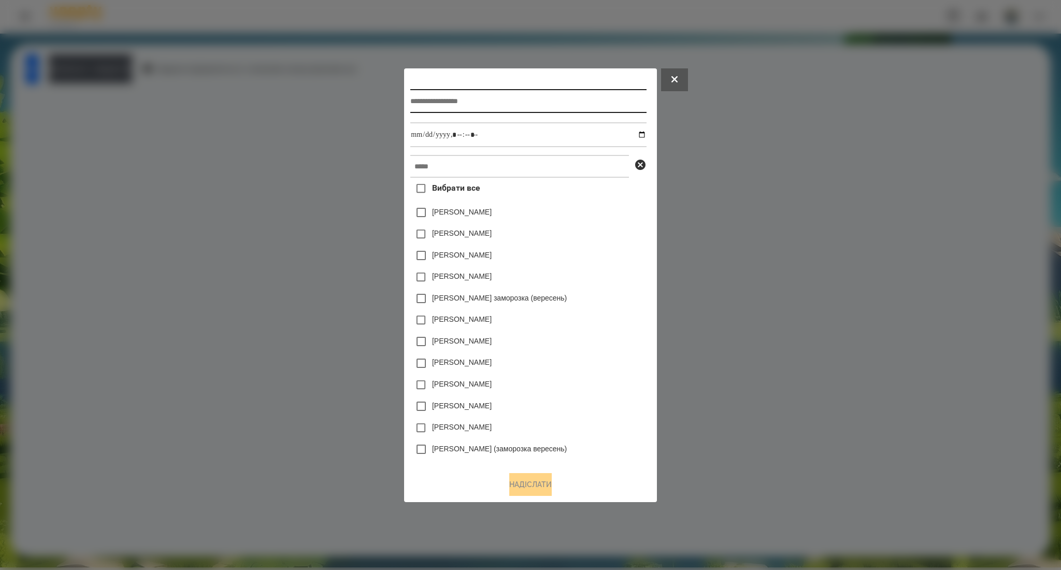
click at [491, 101] on input "text" at bounding box center [528, 101] width 236 height 24
paste input "********"
type input "**********"
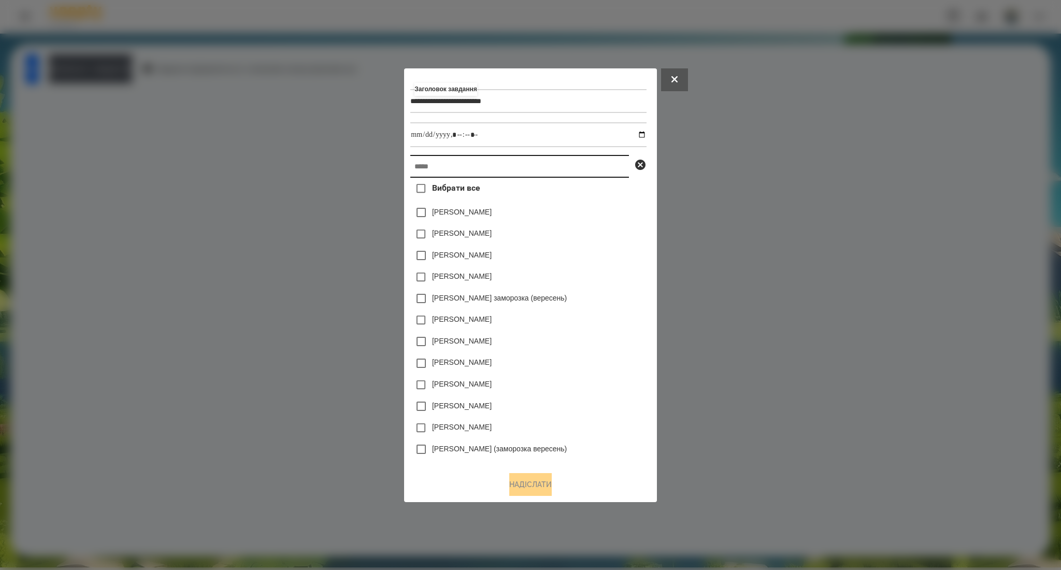
drag, startPoint x: 434, startPoint y: 170, endPoint x: 423, endPoint y: 19, distance: 152.2
click at [434, 168] on input "text" at bounding box center [519, 166] width 219 height 23
paste input "**********"
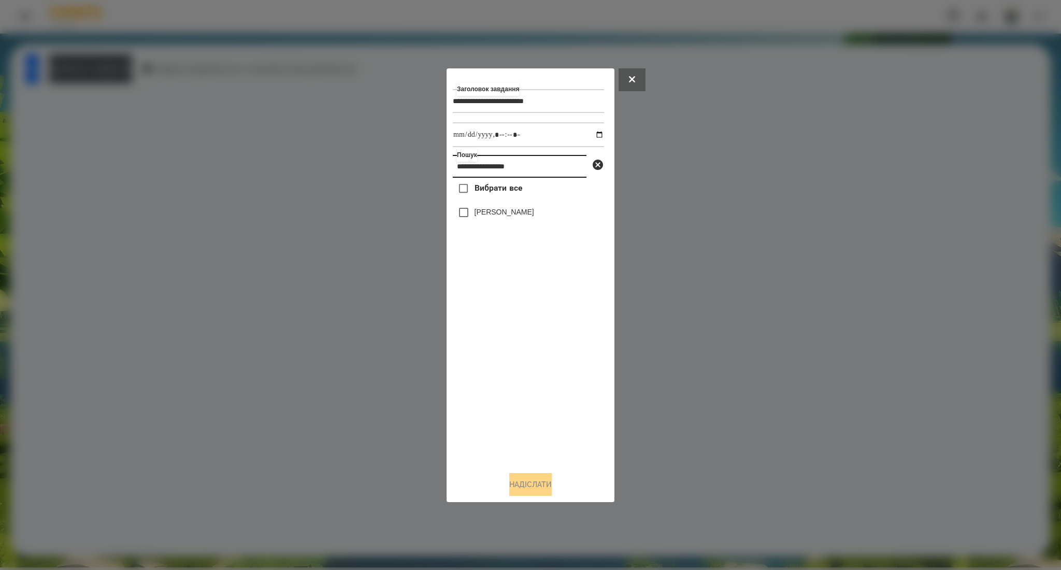
type input "**********"
click at [488, 192] on span "Вибрати все" at bounding box center [498, 188] width 48 height 12
click at [589, 136] on input "datetime-local" at bounding box center [528, 134] width 151 height 25
type input "**********"
click at [516, 487] on button "Надіслати" at bounding box center [530, 484] width 42 height 23
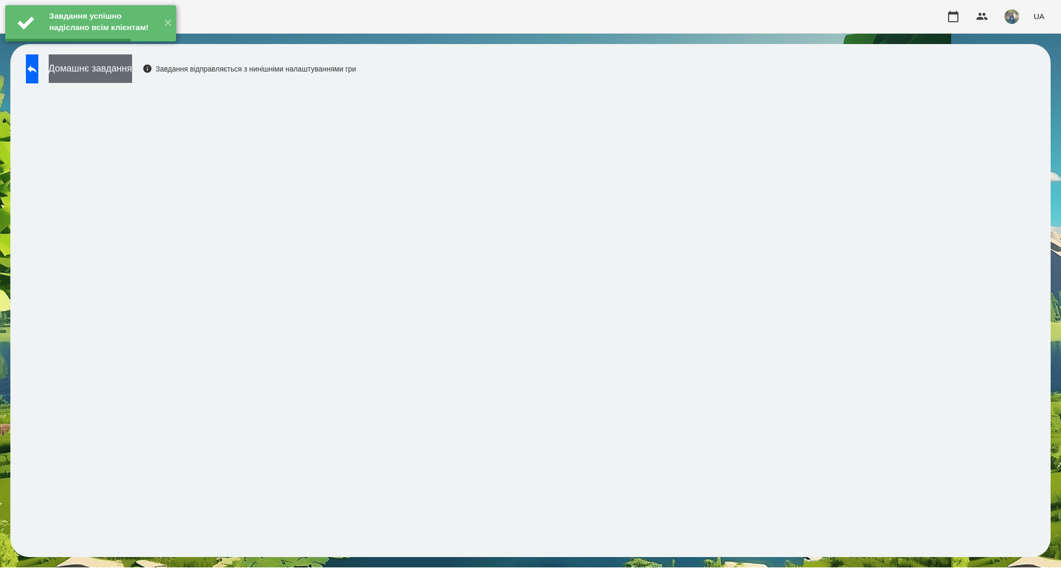
click at [132, 65] on button "Домашнє завдання" at bounding box center [90, 68] width 83 height 28
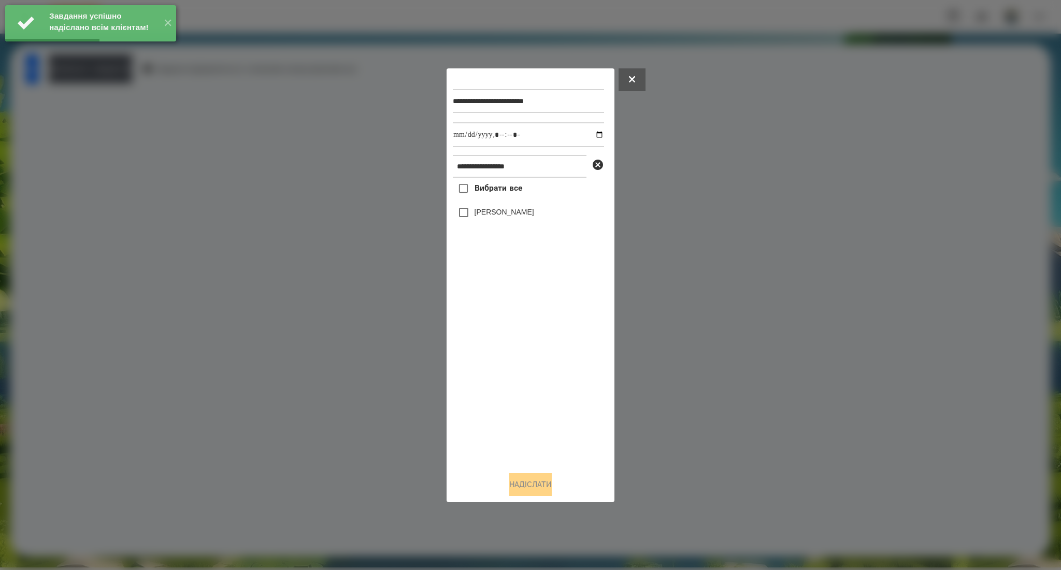
click at [504, 186] on span "Вибрати все" at bounding box center [498, 188] width 48 height 12
click at [593, 136] on input "datetime-local" at bounding box center [528, 134] width 151 height 25
type input "**********"
drag, startPoint x: 532, startPoint y: 475, endPoint x: 561, endPoint y: 460, distance: 32.7
click at [531, 475] on button "Надіслати" at bounding box center [530, 484] width 42 height 23
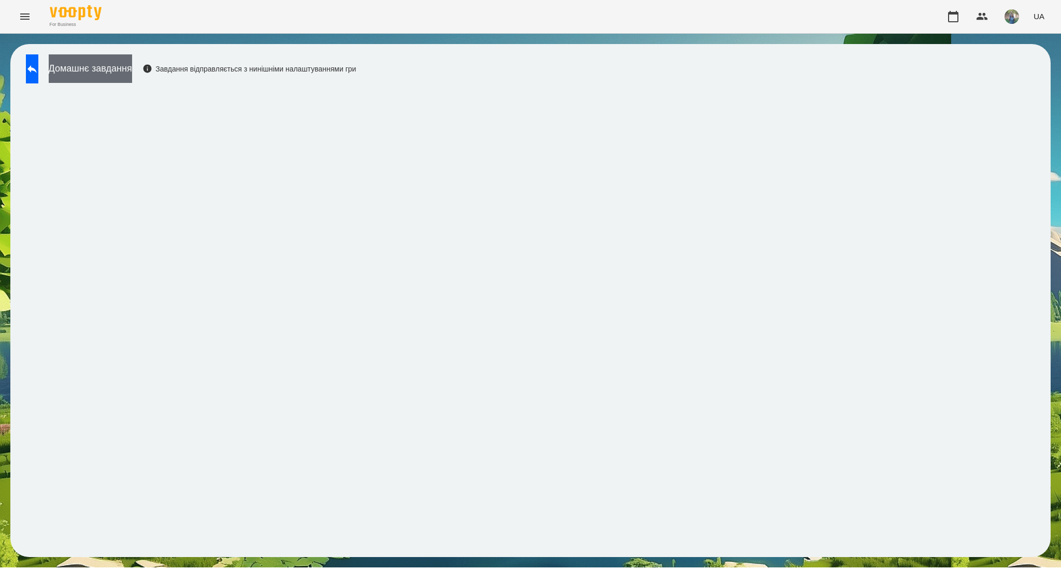
click at [132, 63] on button "Домашнє завдання" at bounding box center [90, 68] width 83 height 28
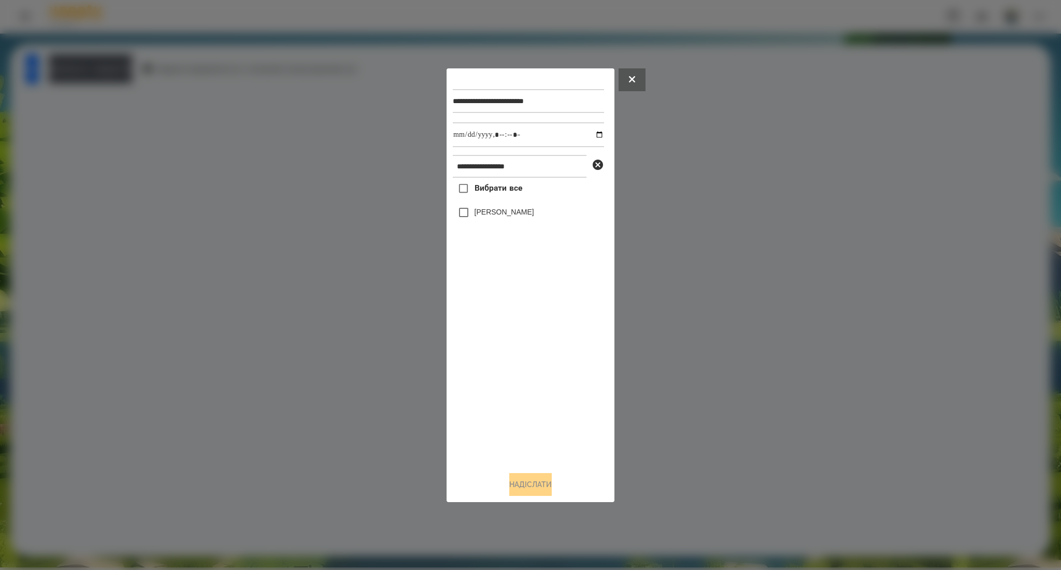
click at [478, 191] on span "Вибрати все" at bounding box center [498, 188] width 48 height 12
click at [517, 477] on button "Надіслати" at bounding box center [530, 484] width 42 height 23
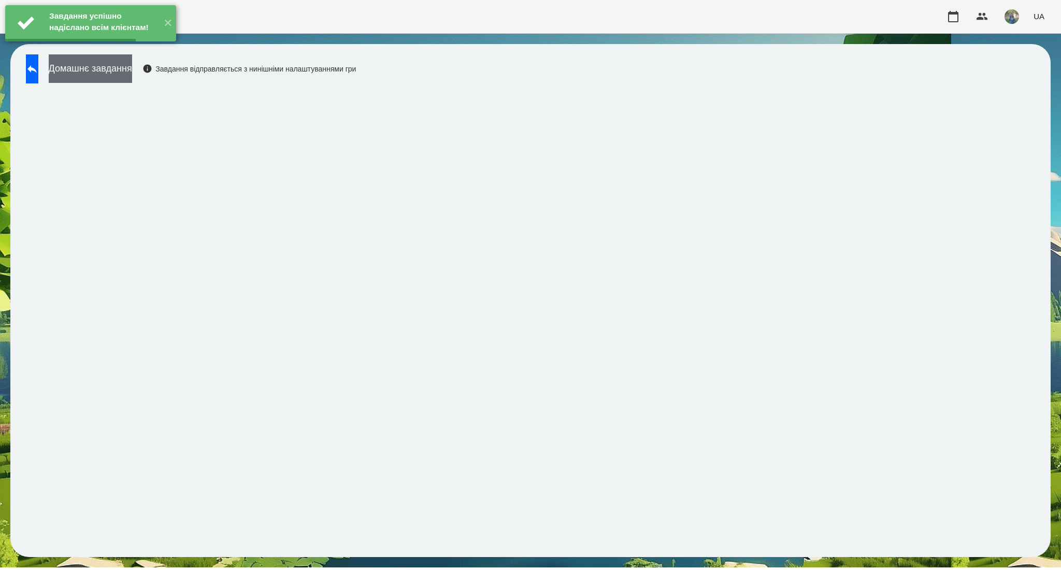
click at [132, 68] on button "Домашнє завдання" at bounding box center [90, 68] width 83 height 28
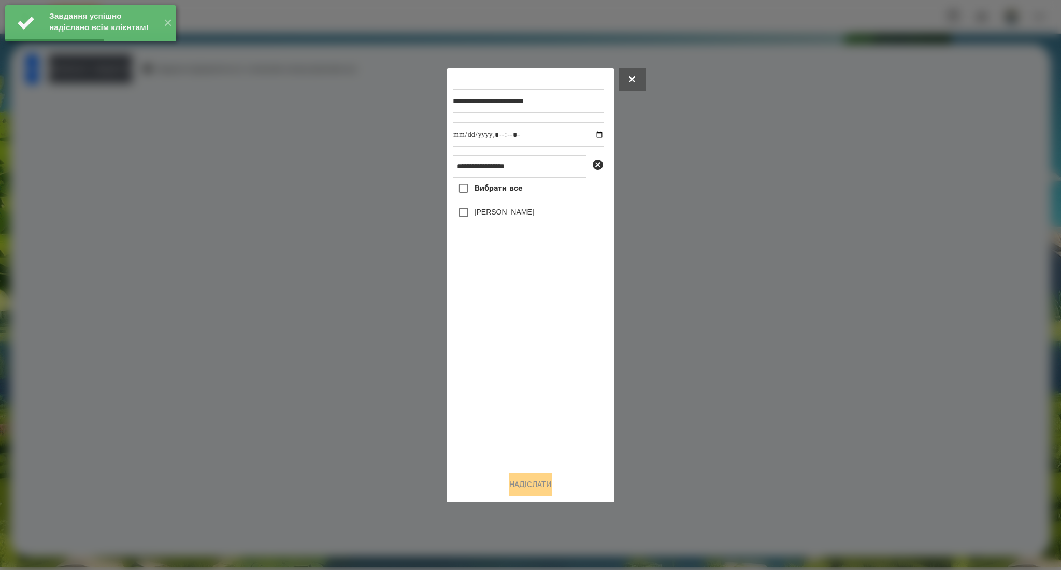
click at [492, 195] on label "Вибрати все" at bounding box center [487, 189] width 69 height 22
click at [591, 134] on input "datetime-local" at bounding box center [528, 134] width 151 height 25
type input "**********"
click at [534, 488] on button "Надіслати" at bounding box center [530, 484] width 42 height 23
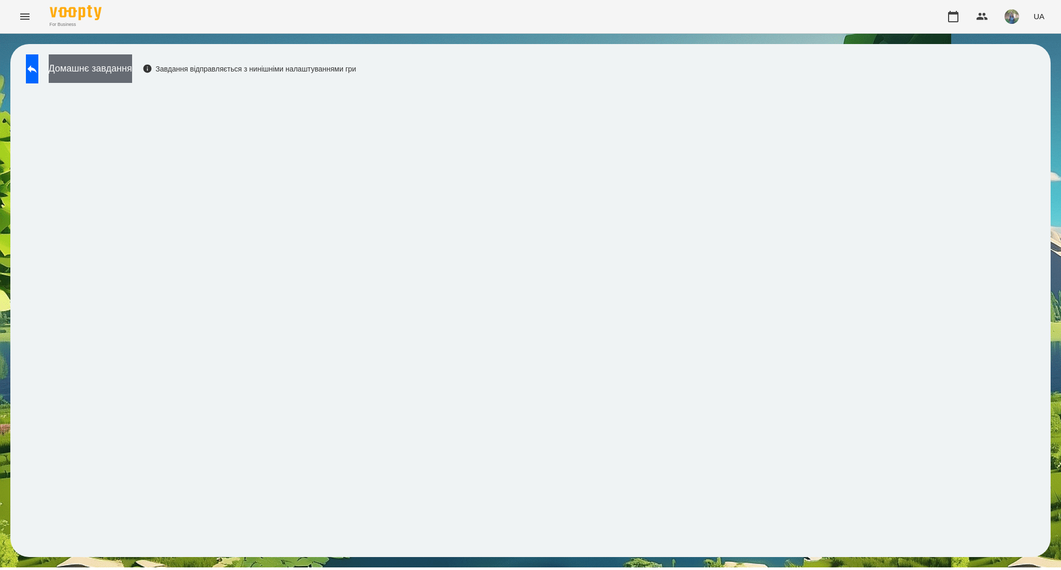
click at [132, 71] on button "Домашнє завдання" at bounding box center [90, 68] width 83 height 28
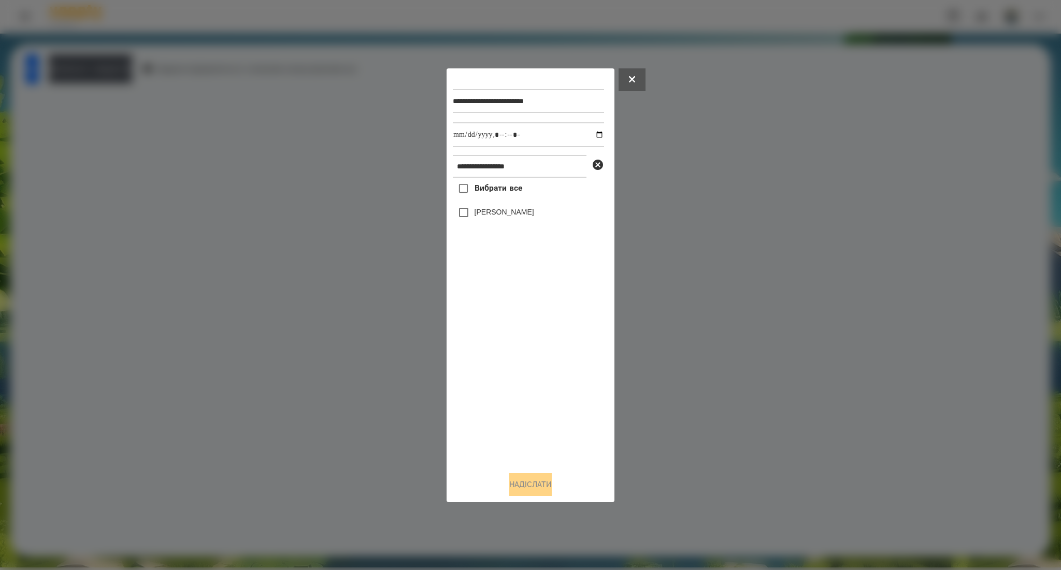
click at [517, 195] on label "Вибрати все" at bounding box center [487, 189] width 69 height 22
click at [534, 481] on button "Надіслати" at bounding box center [530, 484] width 42 height 23
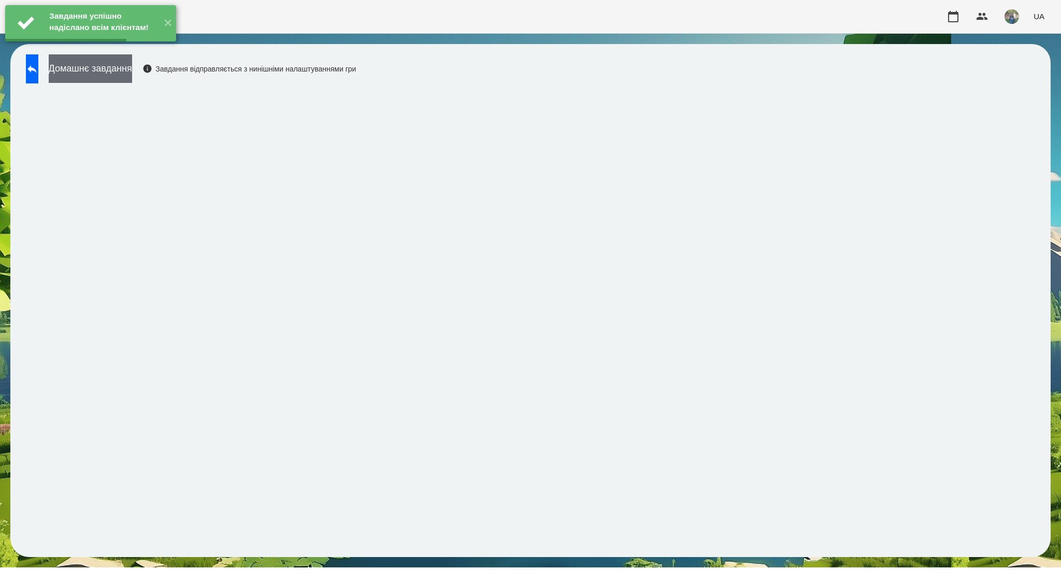
click at [131, 63] on button "Домашнє завдання" at bounding box center [90, 68] width 83 height 28
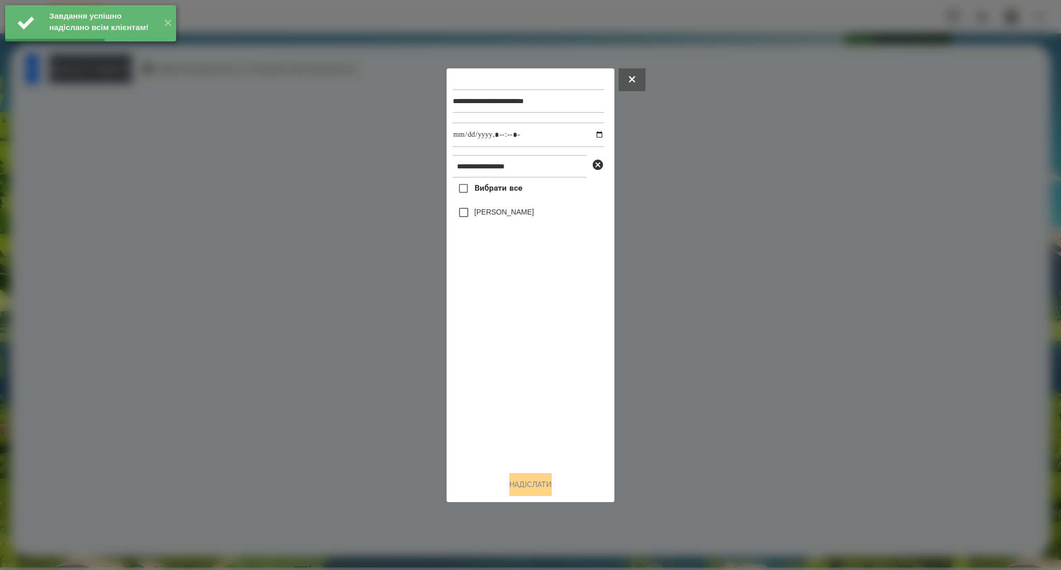
click at [497, 184] on span "Вибрати все" at bounding box center [498, 188] width 48 height 12
click at [591, 134] on input "datetime-local" at bounding box center [528, 134] width 151 height 25
type input "**********"
click at [539, 486] on button "Надіслати" at bounding box center [530, 484] width 42 height 23
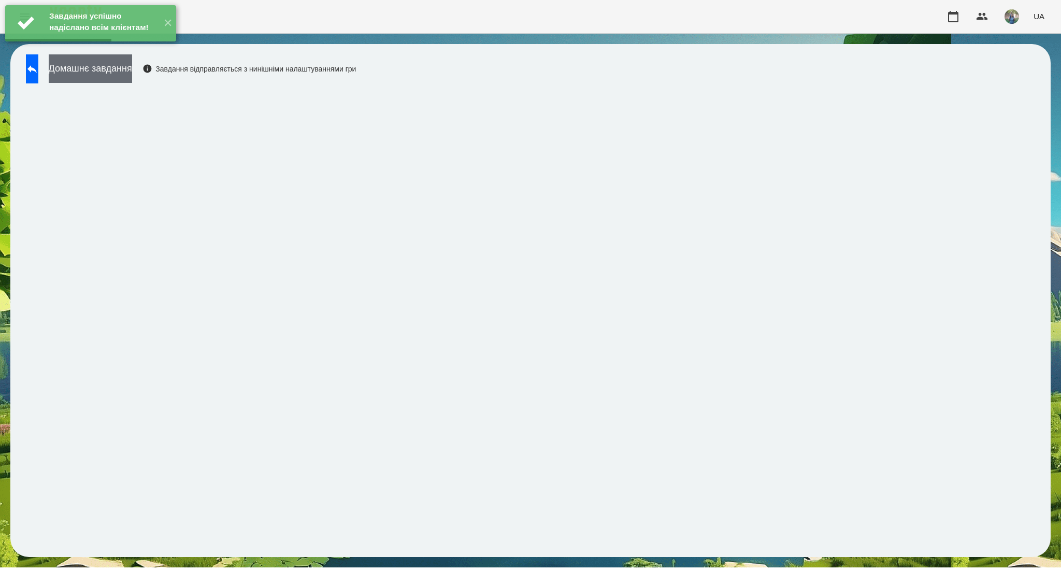
click at [132, 76] on button "Домашнє завдання" at bounding box center [90, 68] width 83 height 28
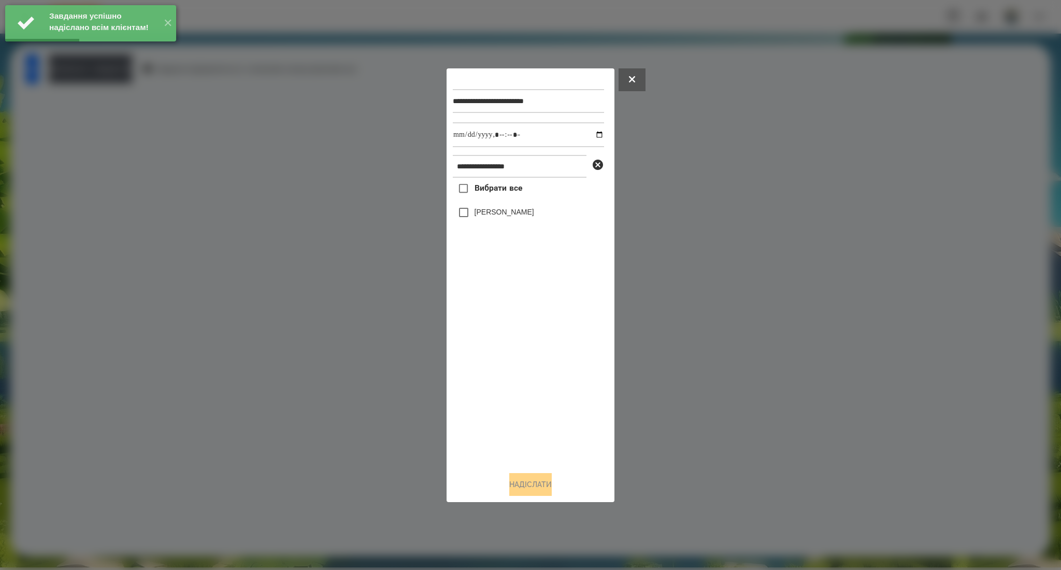
click at [486, 191] on span "Вибрати все" at bounding box center [498, 188] width 48 height 12
click at [591, 135] on input "datetime-local" at bounding box center [528, 134] width 151 height 25
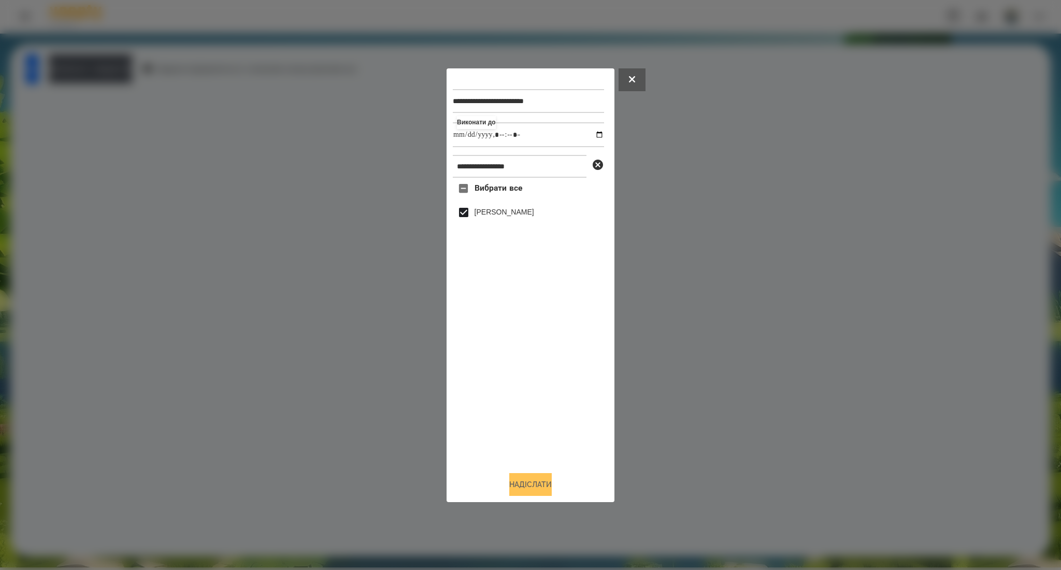
type input "**********"
click at [531, 488] on button "Надіслати" at bounding box center [530, 484] width 42 height 23
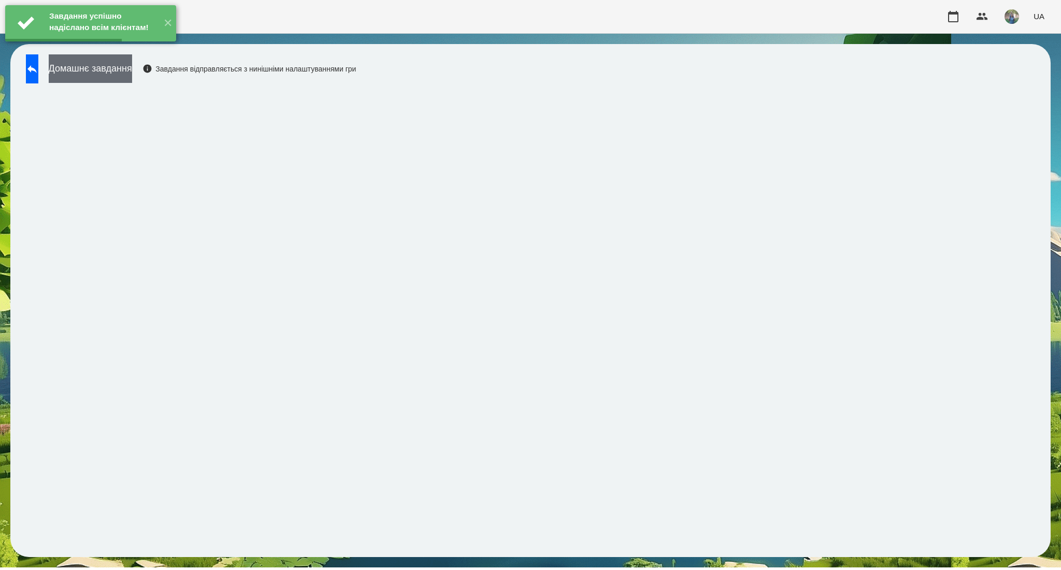
click at [132, 75] on button "Домашнє завдання" at bounding box center [90, 68] width 83 height 28
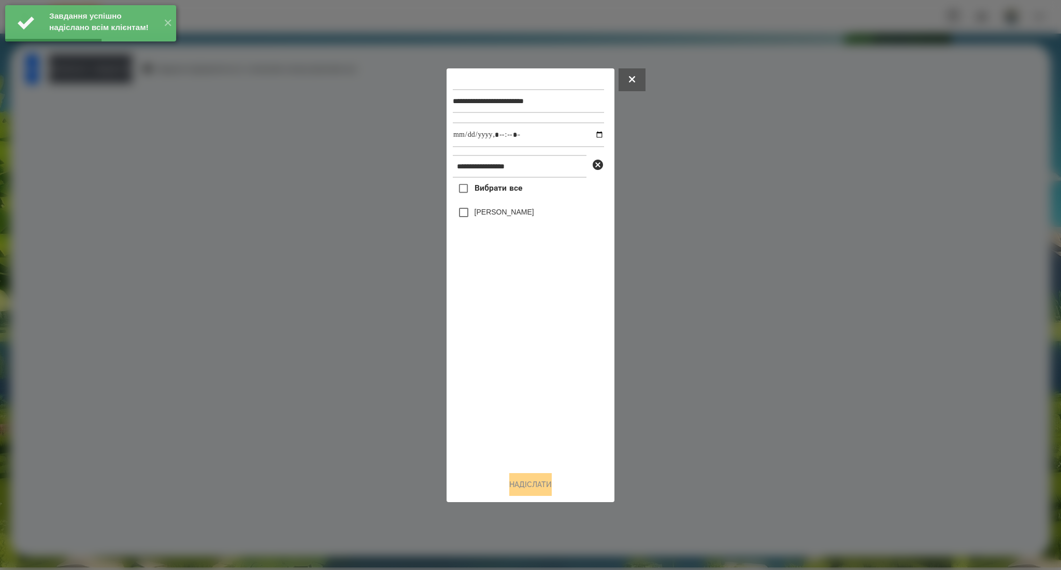
click at [480, 196] on label "Вибрати все" at bounding box center [487, 189] width 69 height 22
click at [591, 135] on input "datetime-local" at bounding box center [528, 134] width 151 height 25
type input "**********"
click at [542, 487] on button "Надіслати" at bounding box center [530, 484] width 42 height 23
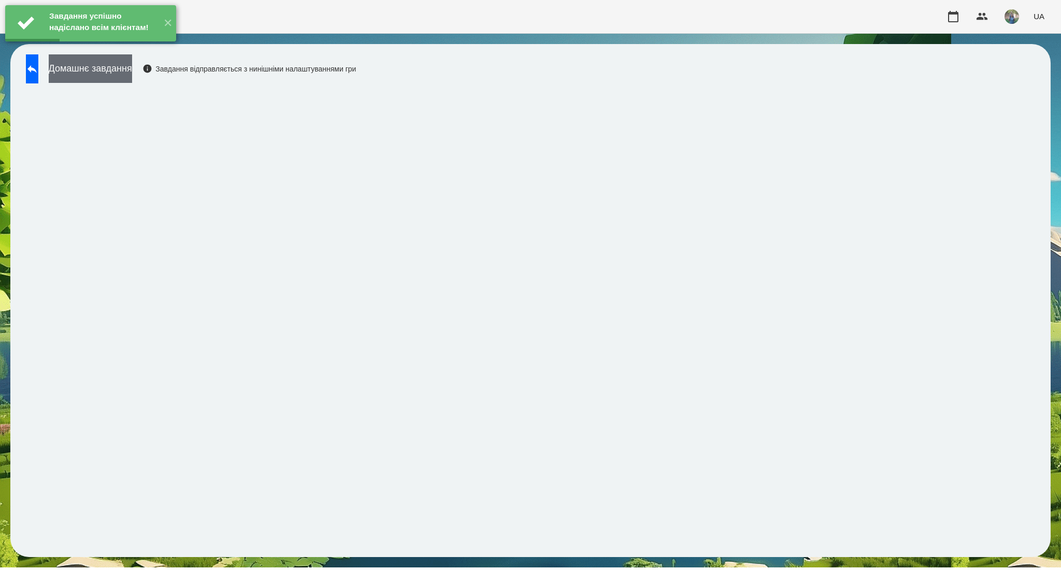
click at [132, 70] on button "Домашнє завдання" at bounding box center [90, 68] width 83 height 28
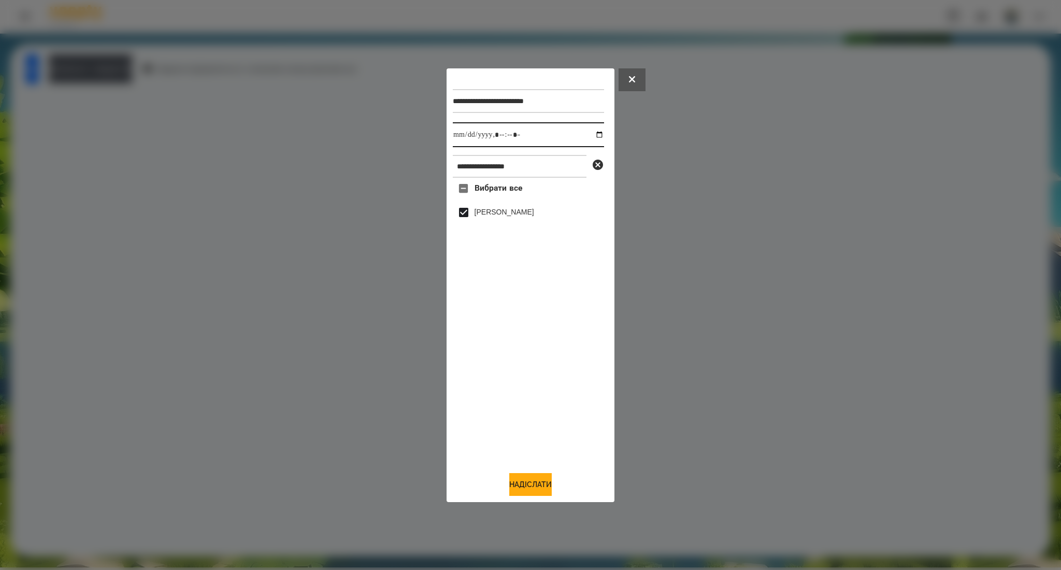
click at [592, 136] on input "datetime-local" at bounding box center [528, 134] width 151 height 25
type input "**********"
click at [527, 485] on button "Надіслати" at bounding box center [530, 484] width 42 height 23
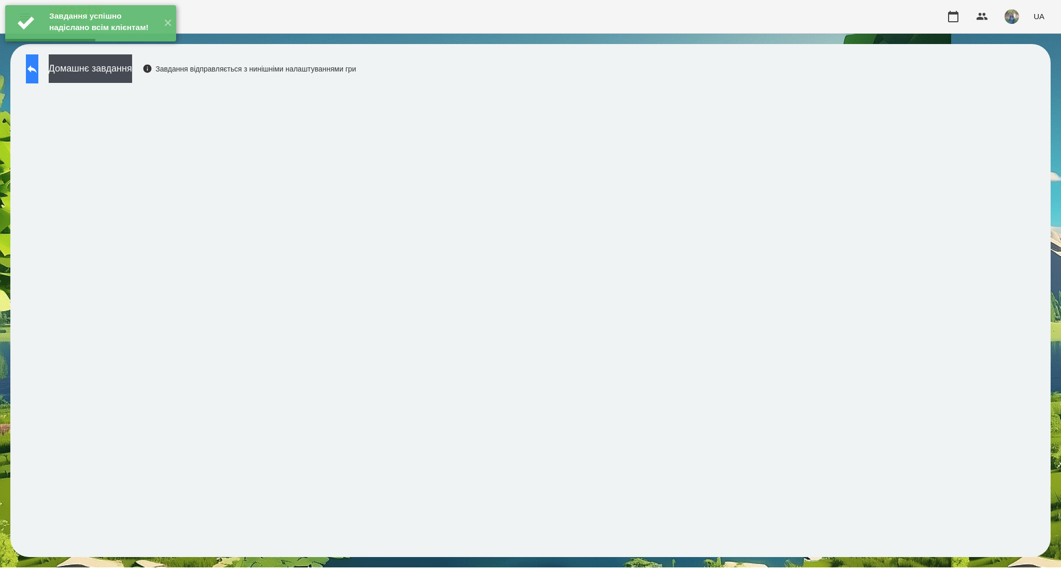
click at [38, 71] on button at bounding box center [32, 68] width 12 height 29
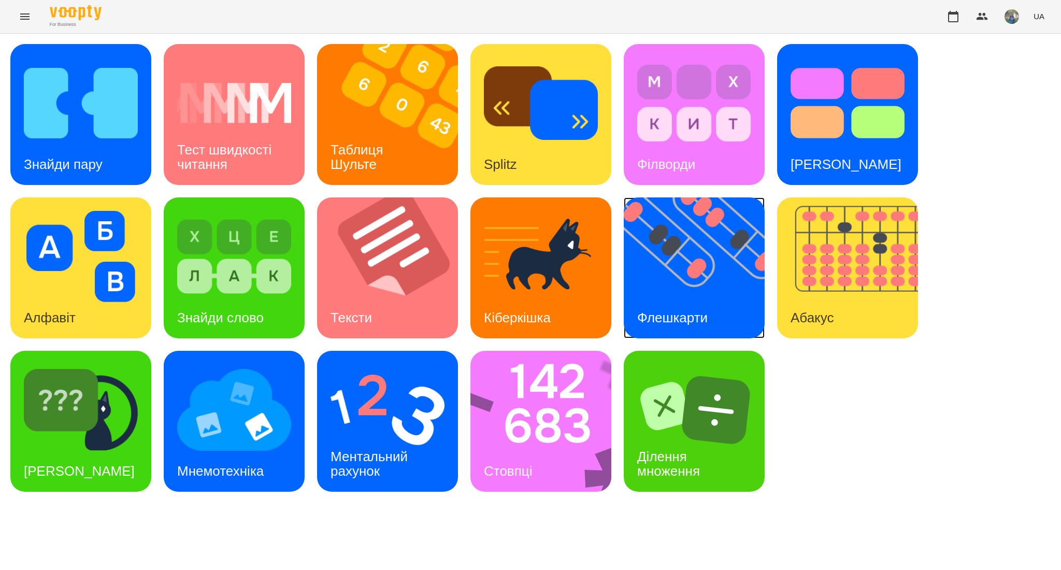
click at [703, 292] on img at bounding box center [701, 267] width 154 height 141
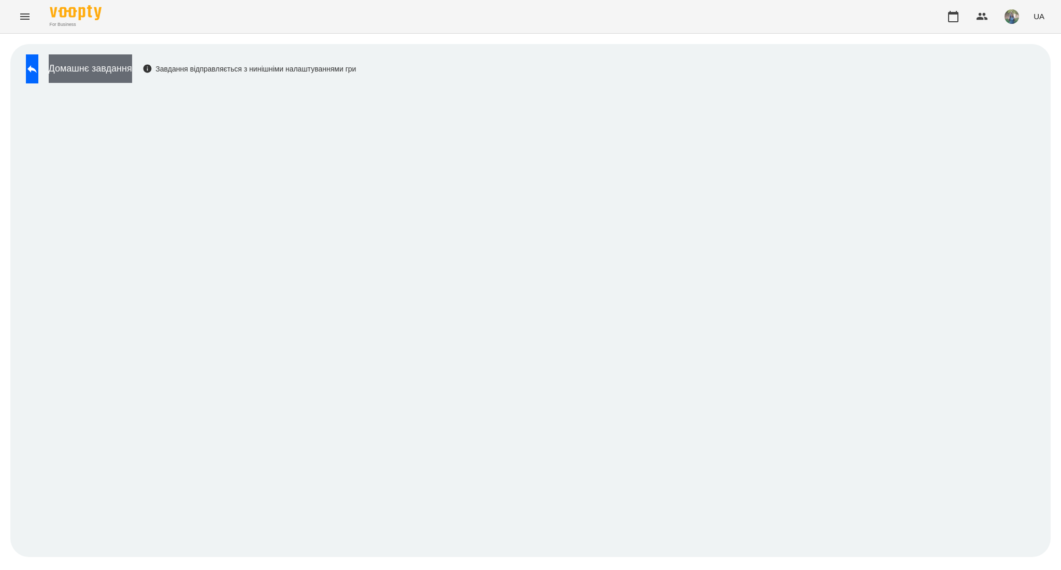
click at [124, 74] on button "Домашнє завдання" at bounding box center [90, 68] width 83 height 28
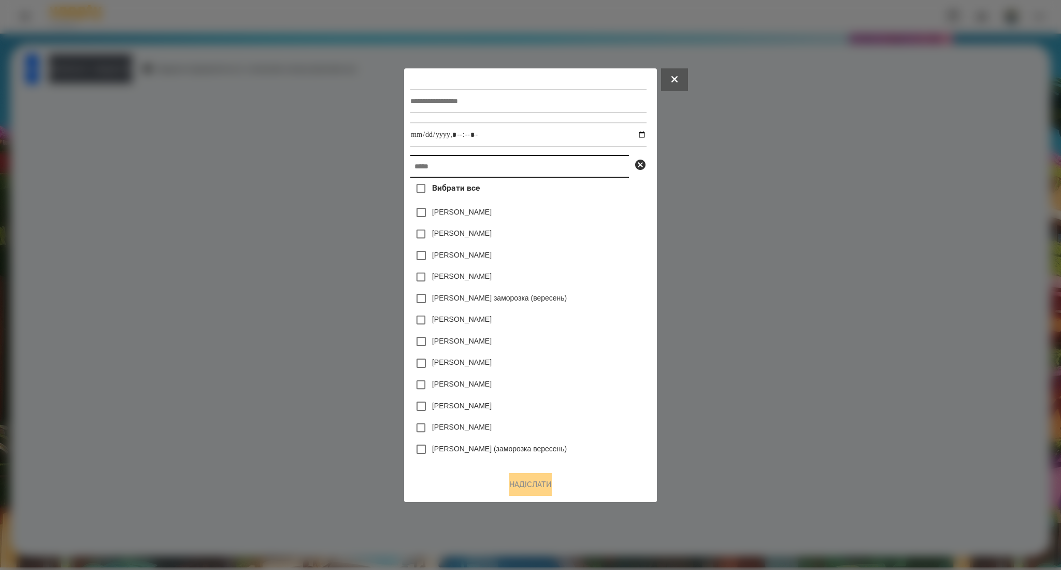
click at [457, 167] on input "text" at bounding box center [519, 166] width 219 height 23
paste input "**********"
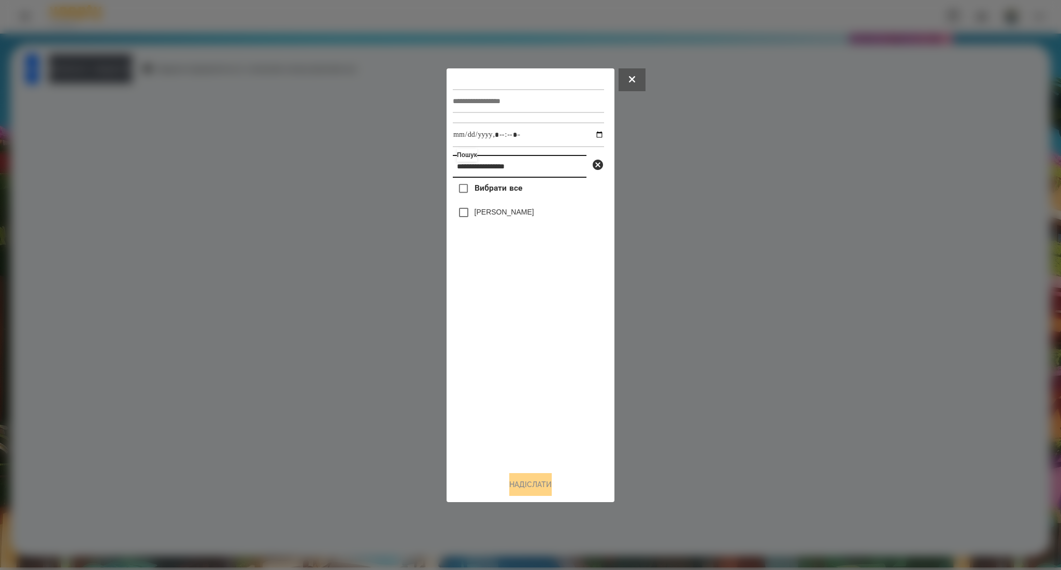
type input "**********"
click at [487, 109] on input "text" at bounding box center [528, 101] width 151 height 24
type input "*********"
click at [591, 134] on input "datetime-local" at bounding box center [528, 134] width 151 height 25
type input "**********"
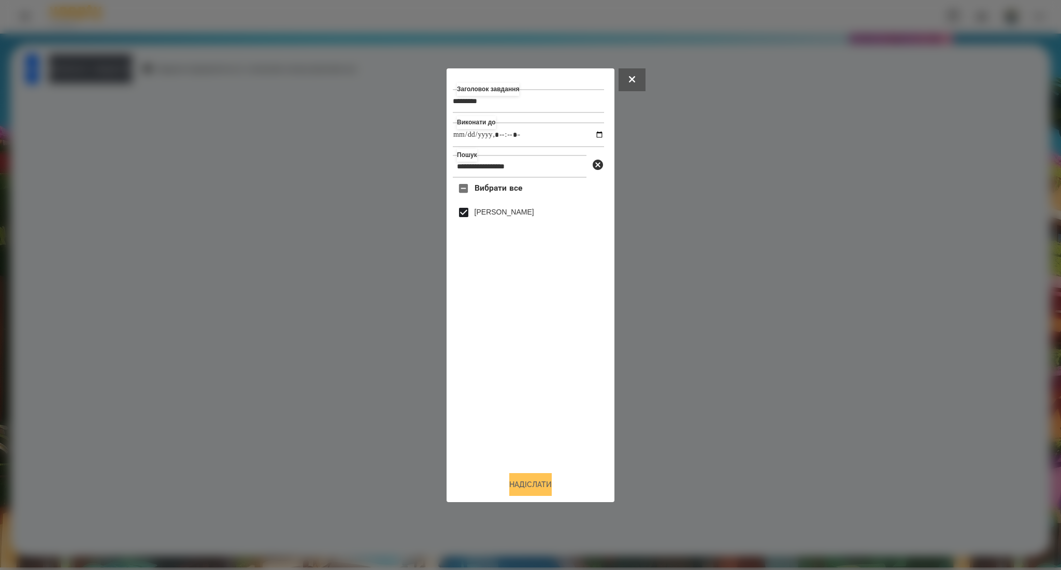
drag, startPoint x: 536, startPoint y: 482, endPoint x: 541, endPoint y: 482, distance: 5.2
click at [536, 481] on button "Надіслати" at bounding box center [530, 484] width 42 height 23
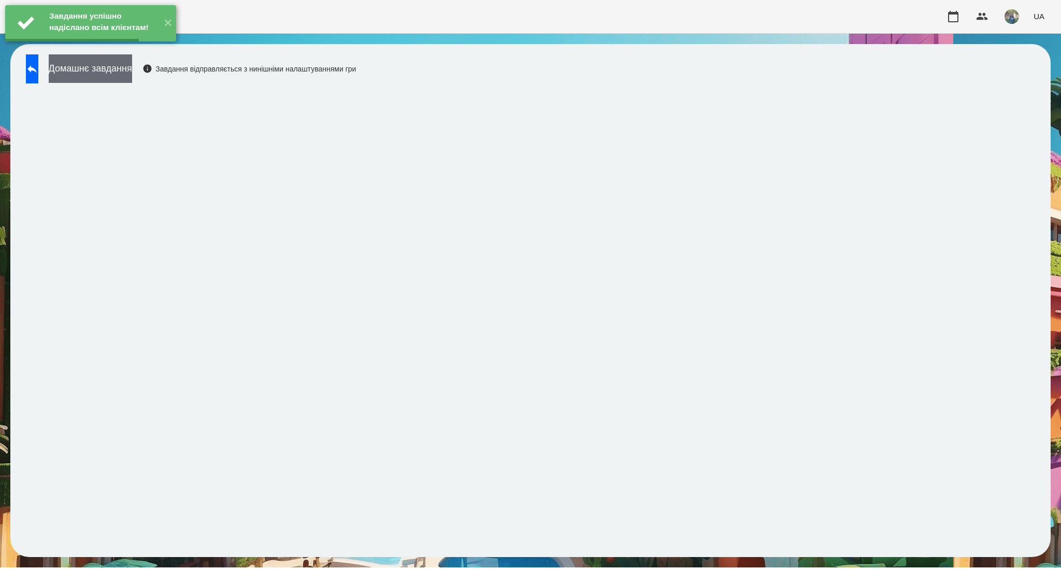
click at [95, 71] on button "Домашнє завдання" at bounding box center [90, 68] width 83 height 28
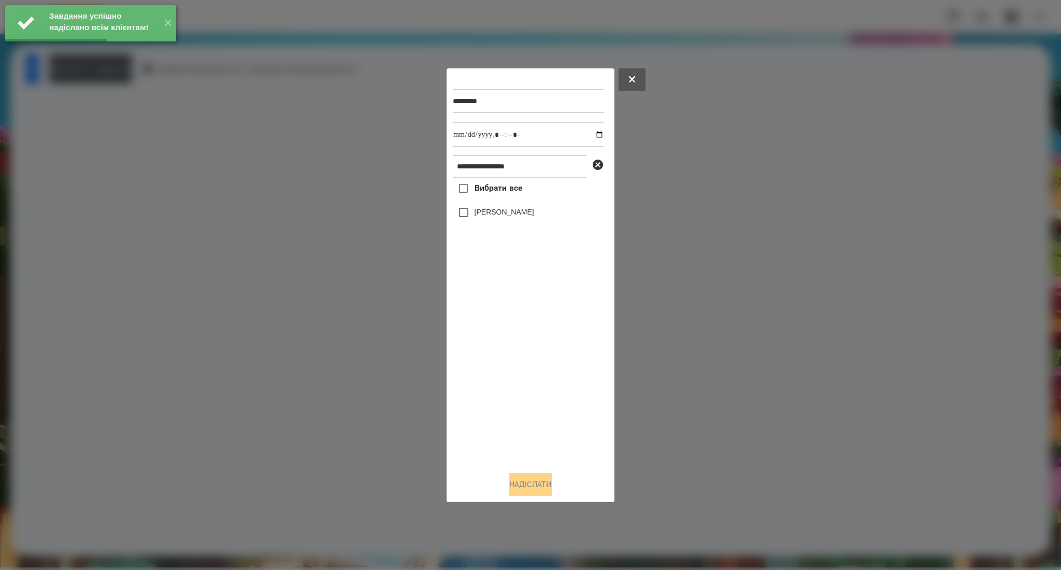
drag, startPoint x: 481, startPoint y: 191, endPoint x: 486, endPoint y: 188, distance: 6.0
click at [482, 190] on span "Вибрати все" at bounding box center [498, 188] width 48 height 12
click at [469, 178] on label "Вибрати все" at bounding box center [487, 189] width 69 height 22
click at [595, 132] on input "datetime-local" at bounding box center [528, 134] width 151 height 25
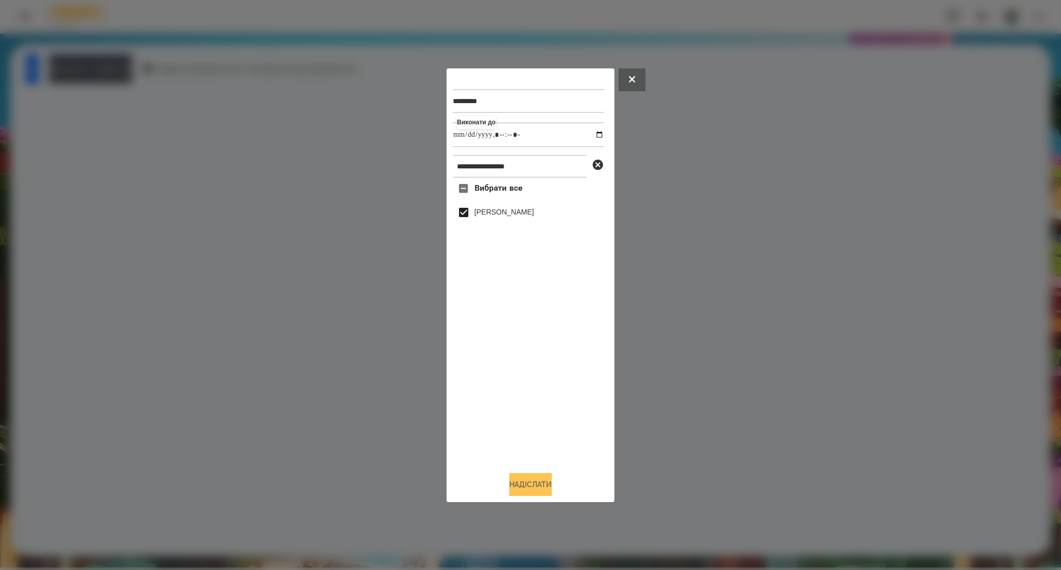
type input "**********"
click at [521, 488] on button "Надіслати" at bounding box center [530, 484] width 42 height 23
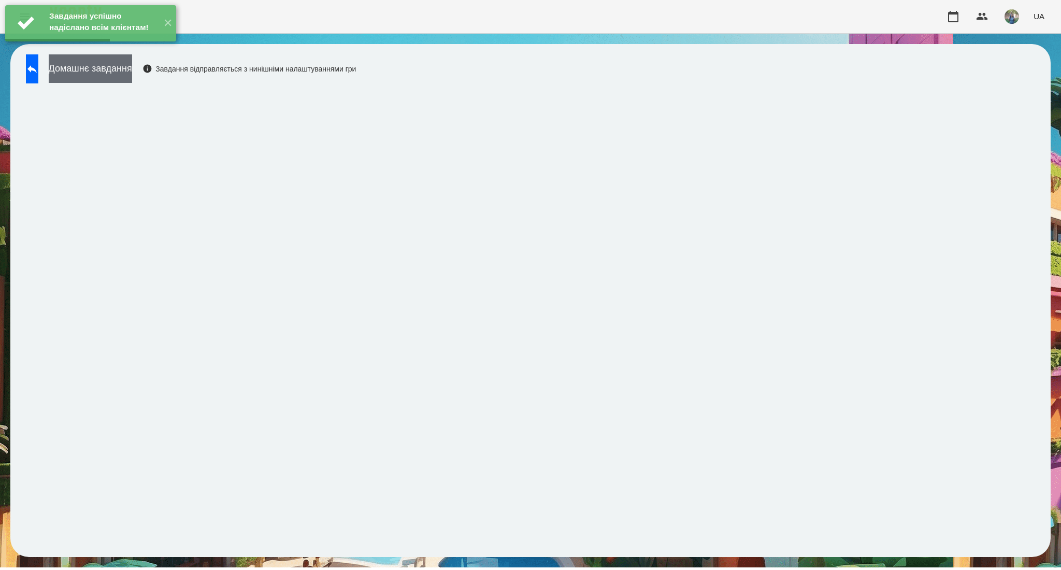
click at [126, 68] on button "Домашнє завдання" at bounding box center [90, 68] width 83 height 28
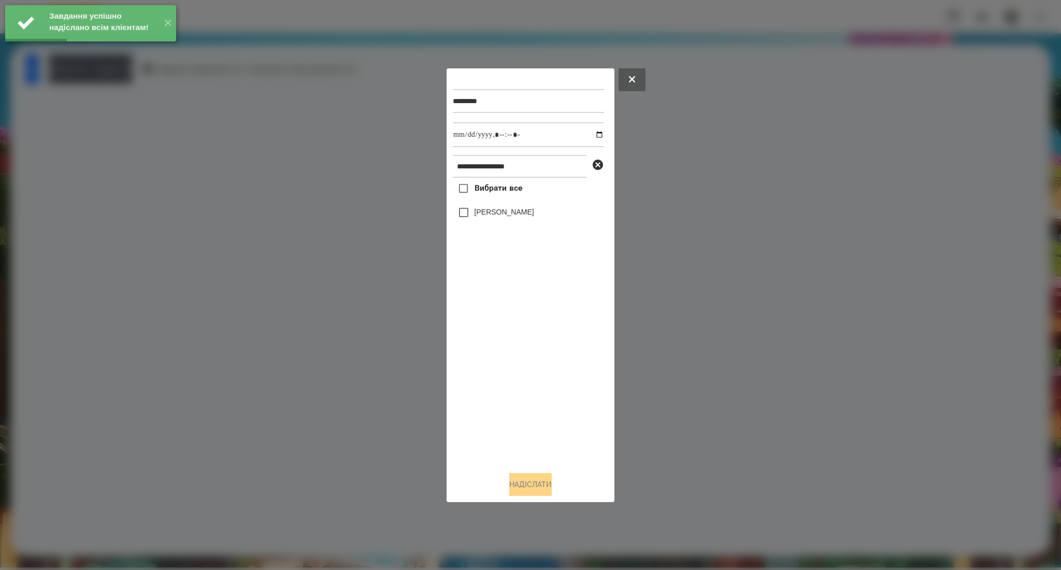
drag, startPoint x: 485, startPoint y: 193, endPoint x: 533, endPoint y: 176, distance: 50.8
click at [484, 192] on span "Вибрати все" at bounding box center [498, 188] width 48 height 12
click at [595, 132] on input "datetime-local" at bounding box center [528, 134] width 151 height 25
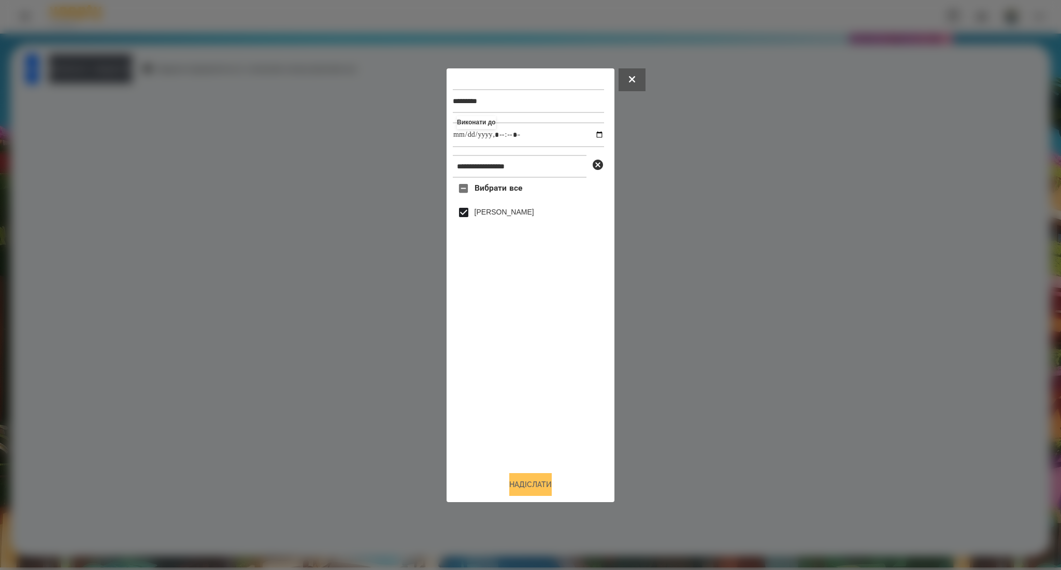
type input "**********"
click at [542, 488] on button "Надіслати" at bounding box center [530, 484] width 42 height 23
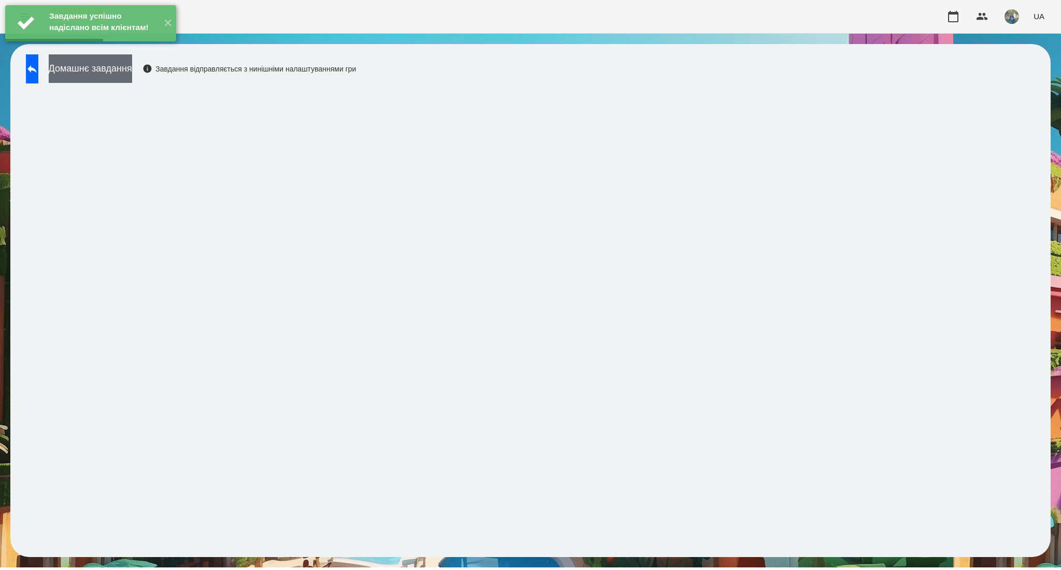
click at [110, 69] on button "Домашнє завдання" at bounding box center [90, 68] width 83 height 28
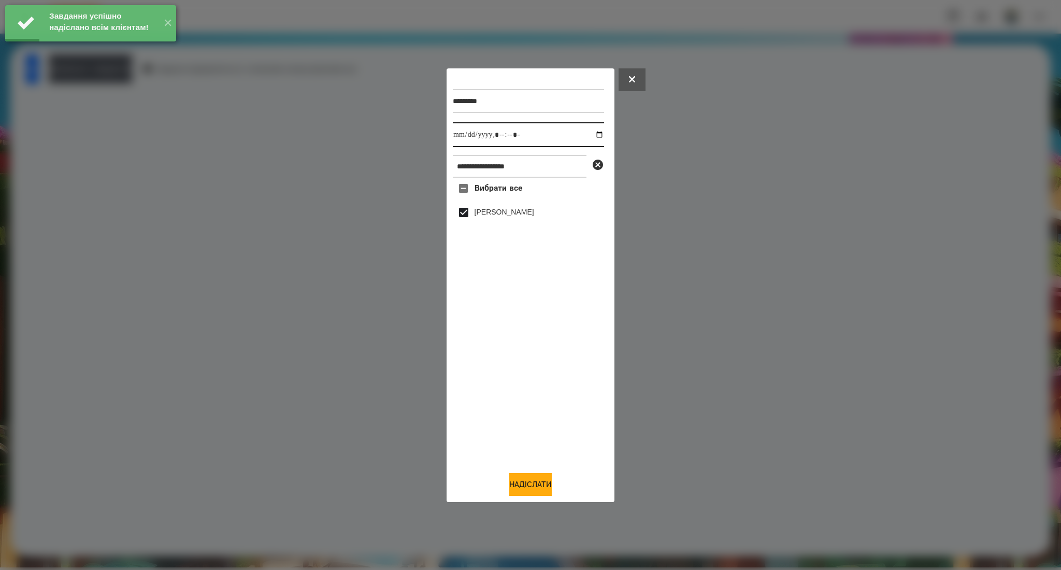
click at [589, 136] on input "datetime-local" at bounding box center [528, 134] width 151 height 25
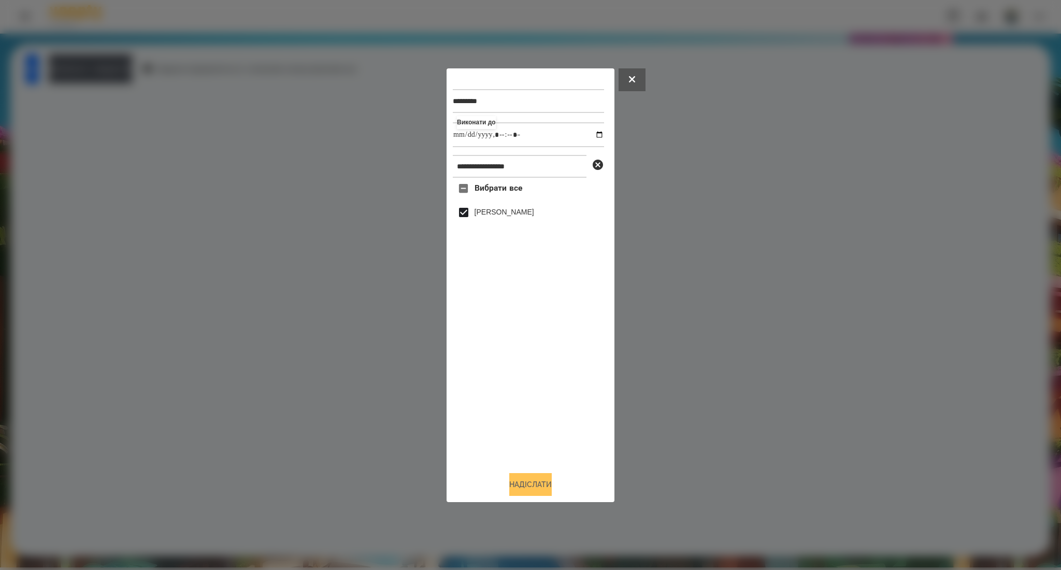
type input "**********"
click at [522, 481] on button "Надіслати" at bounding box center [530, 484] width 42 height 23
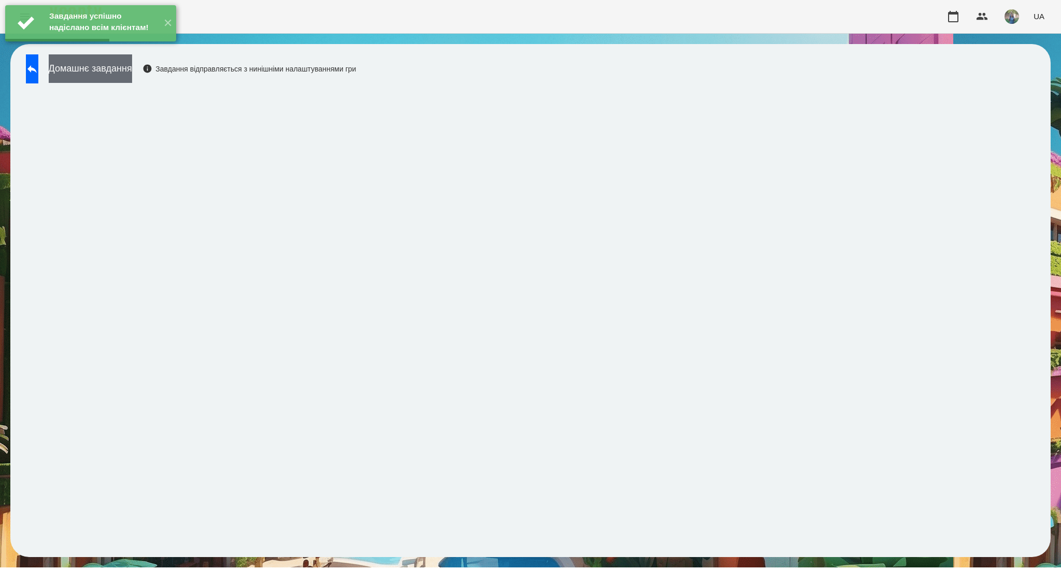
click at [132, 69] on button "Домашнє завдання" at bounding box center [90, 68] width 83 height 28
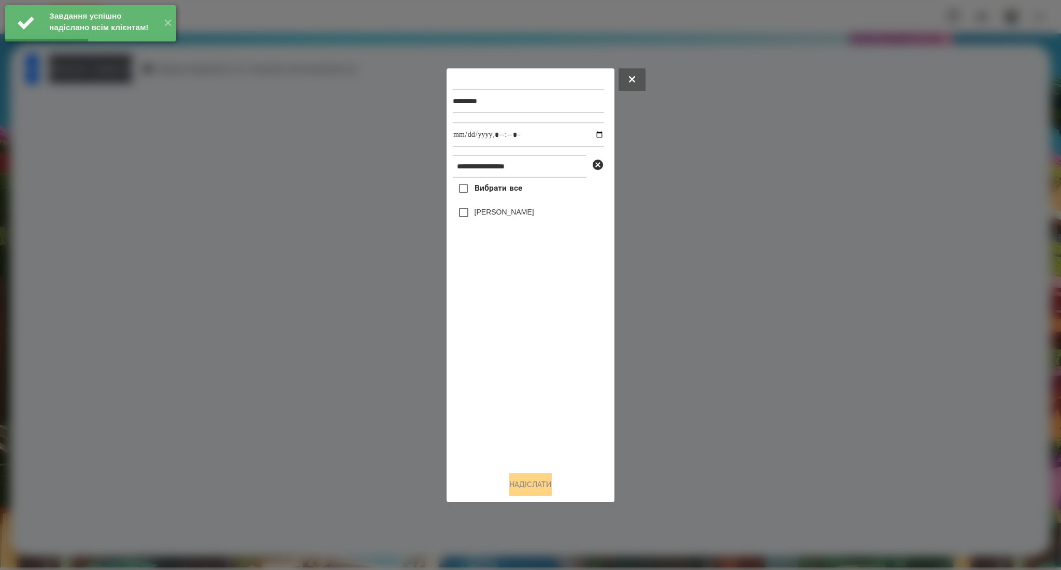
drag, startPoint x: 500, startPoint y: 190, endPoint x: 536, endPoint y: 182, distance: 36.1
click at [500, 189] on span "Вибрати все" at bounding box center [498, 188] width 48 height 12
click at [591, 134] on input "datetime-local" at bounding box center [528, 134] width 151 height 25
type input "**********"
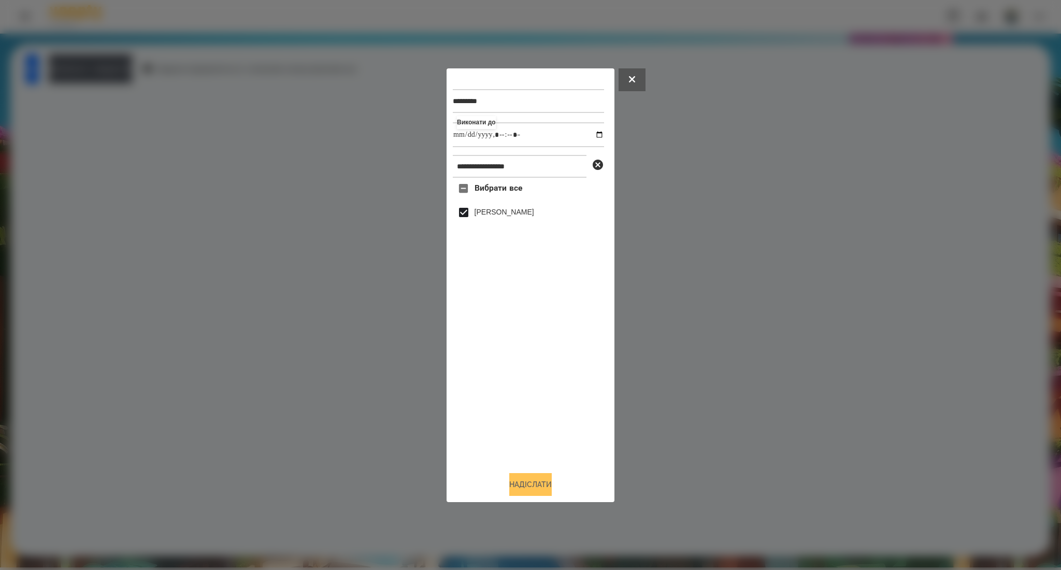
click at [527, 487] on button "Надіслати" at bounding box center [530, 484] width 42 height 23
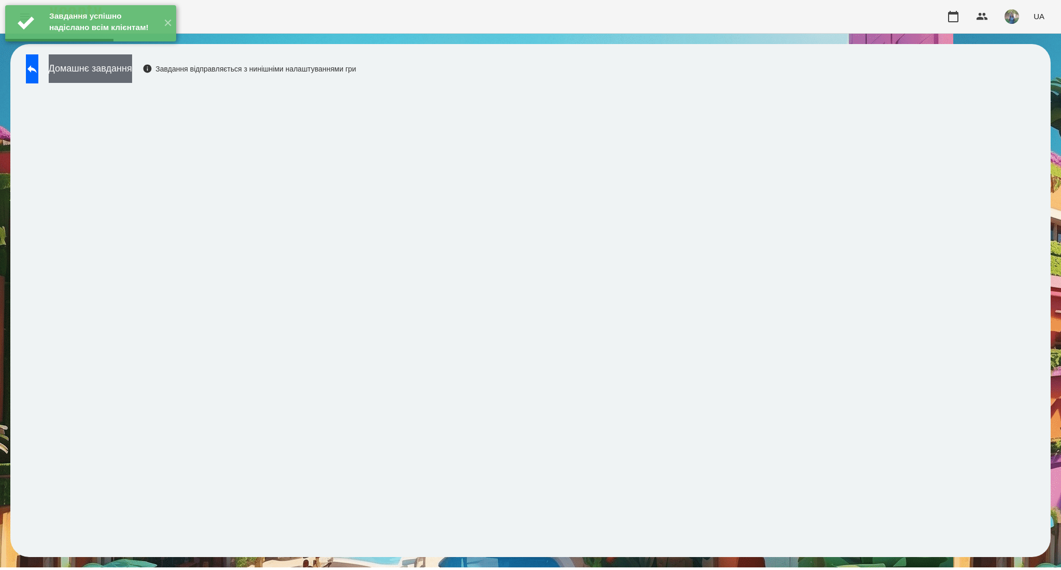
click at [128, 76] on button "Домашнє завдання" at bounding box center [90, 68] width 83 height 28
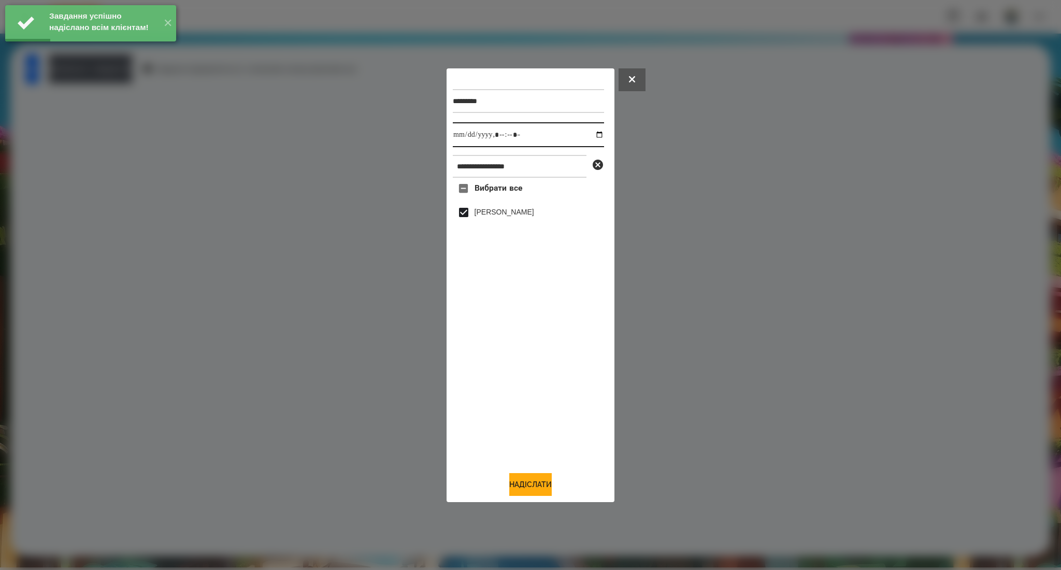
click at [586, 132] on input "datetime-local" at bounding box center [528, 134] width 151 height 25
click at [587, 133] on input "datetime-local" at bounding box center [528, 134] width 151 height 25
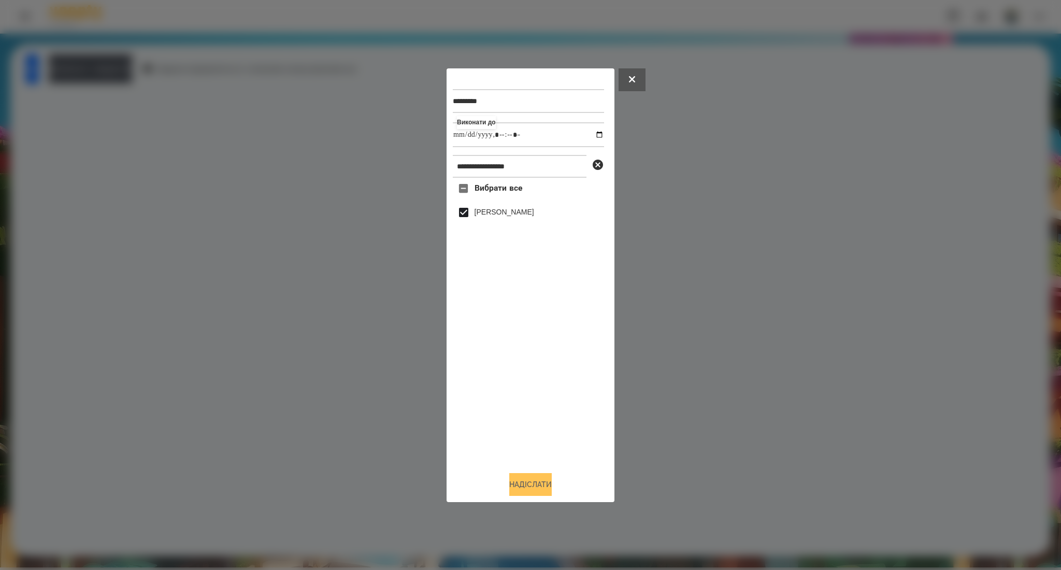
type input "**********"
click at [540, 486] on button "Надіслати" at bounding box center [530, 484] width 42 height 23
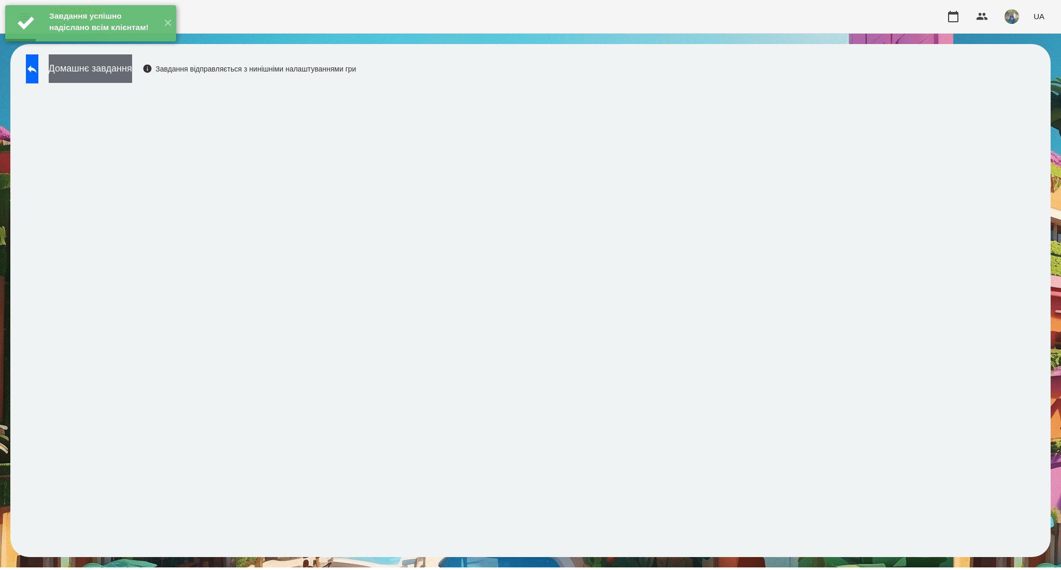
click at [132, 75] on button "Домашнє завдання" at bounding box center [90, 68] width 83 height 28
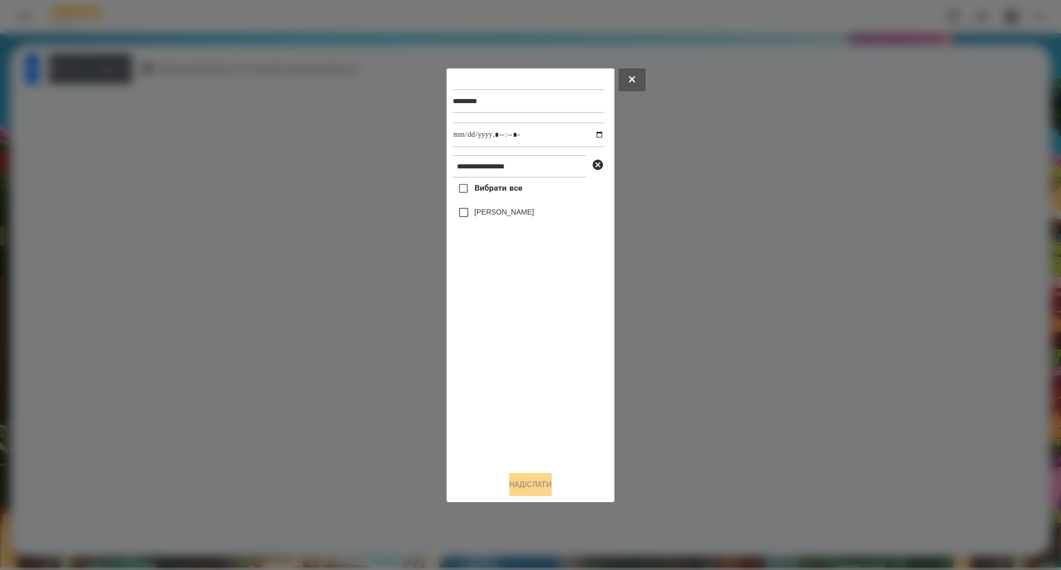
drag, startPoint x: 520, startPoint y: 191, endPoint x: 560, endPoint y: 177, distance: 42.8
click at [519, 191] on span "Вибрати все" at bounding box center [498, 188] width 48 height 12
click at [592, 136] on input "datetime-local" at bounding box center [528, 134] width 151 height 25
type input "**********"
click at [545, 492] on button "Надіслати" at bounding box center [530, 484] width 42 height 23
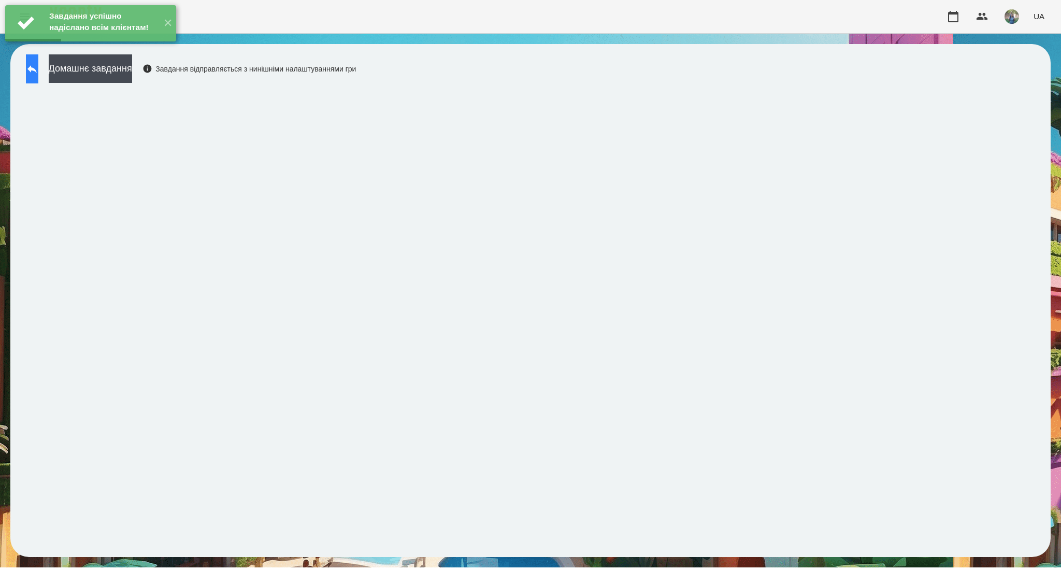
click at [34, 78] on button at bounding box center [32, 68] width 12 height 29
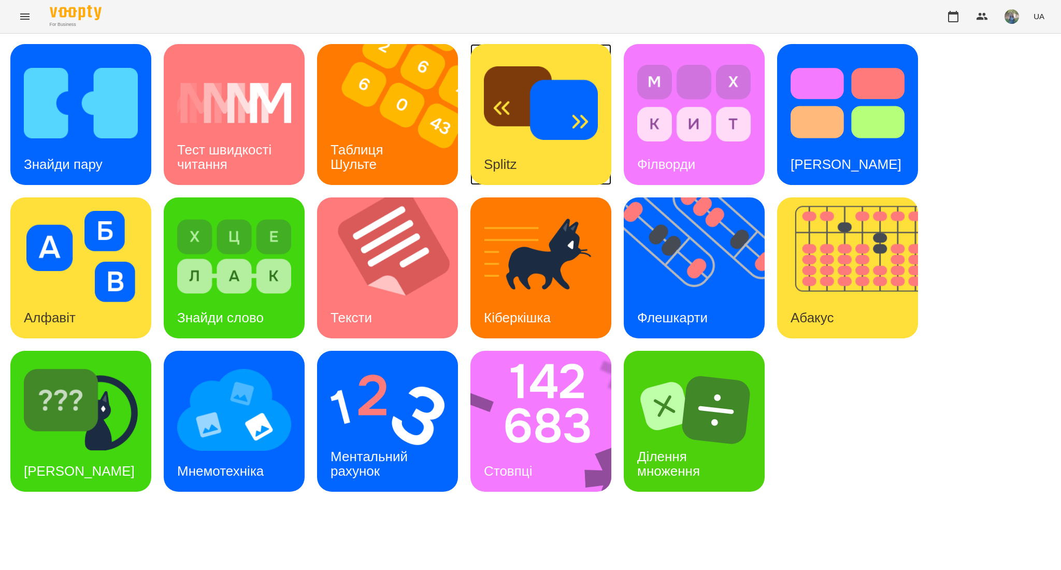
click at [529, 139] on img at bounding box center [541, 102] width 114 height 91
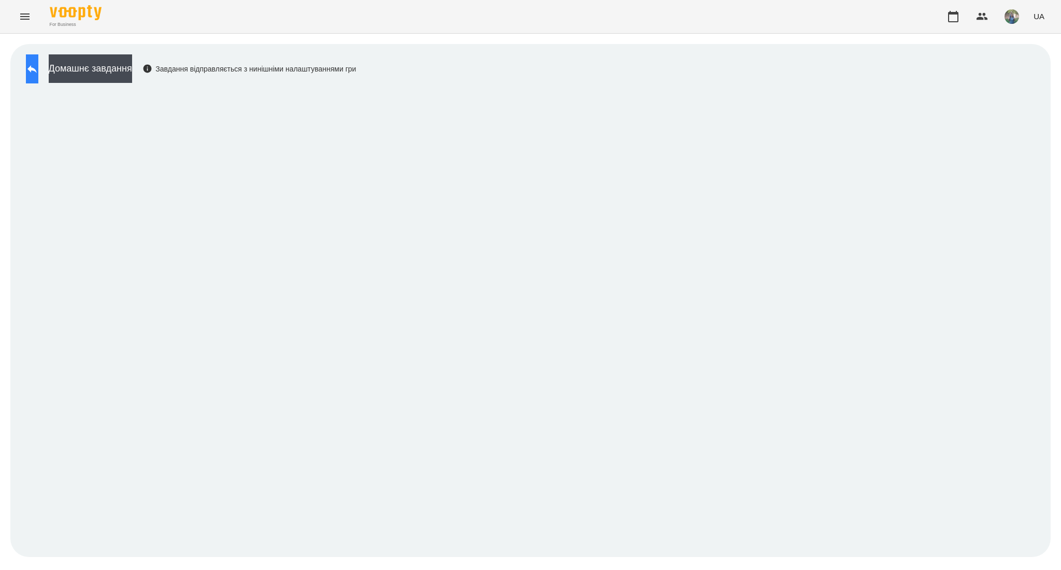
click at [33, 80] on button at bounding box center [32, 68] width 12 height 29
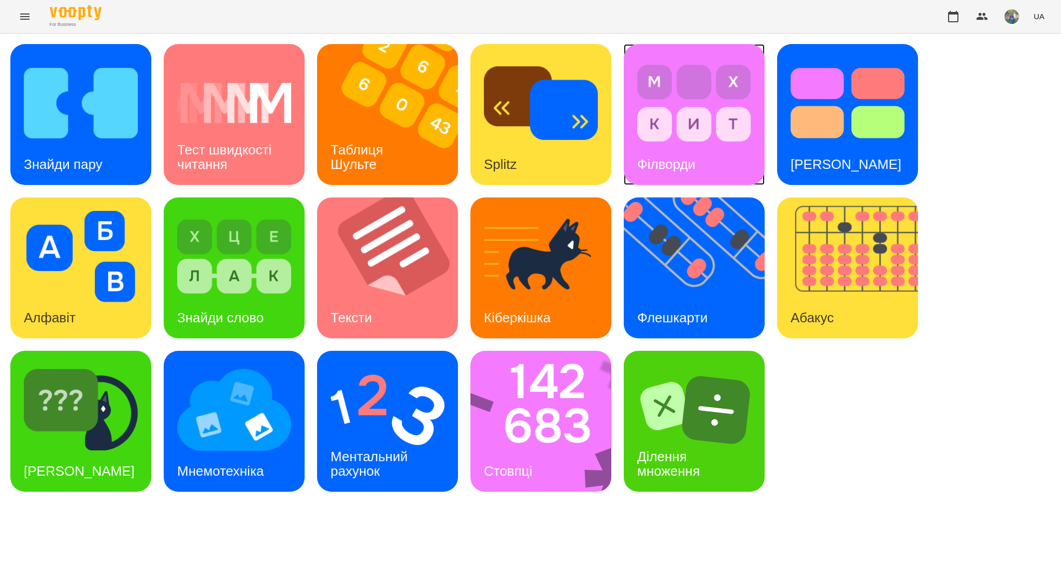
click at [709, 121] on img at bounding box center [694, 102] width 114 height 91
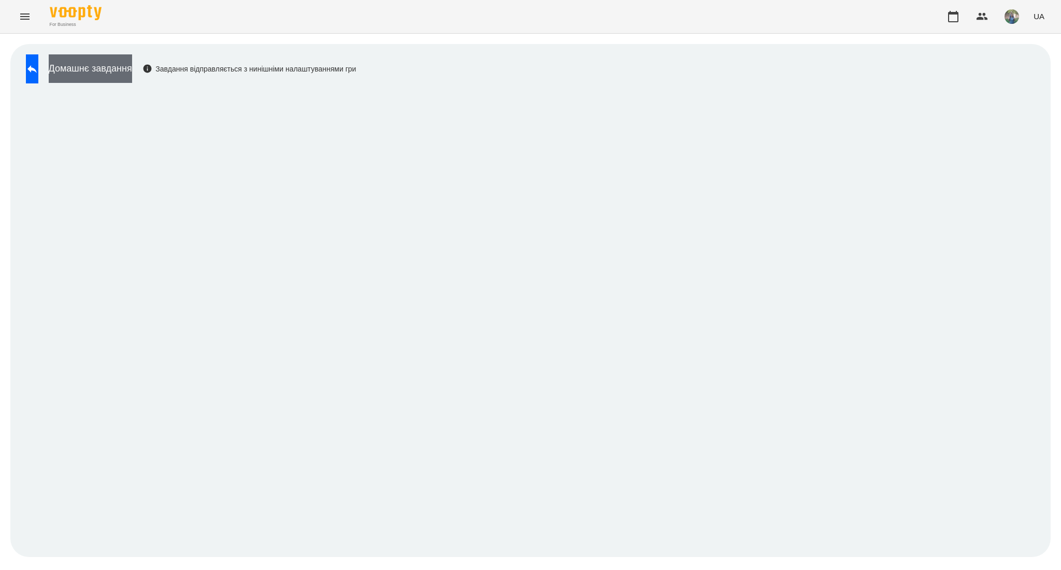
click at [106, 69] on button "Домашнє завдання" at bounding box center [90, 68] width 83 height 28
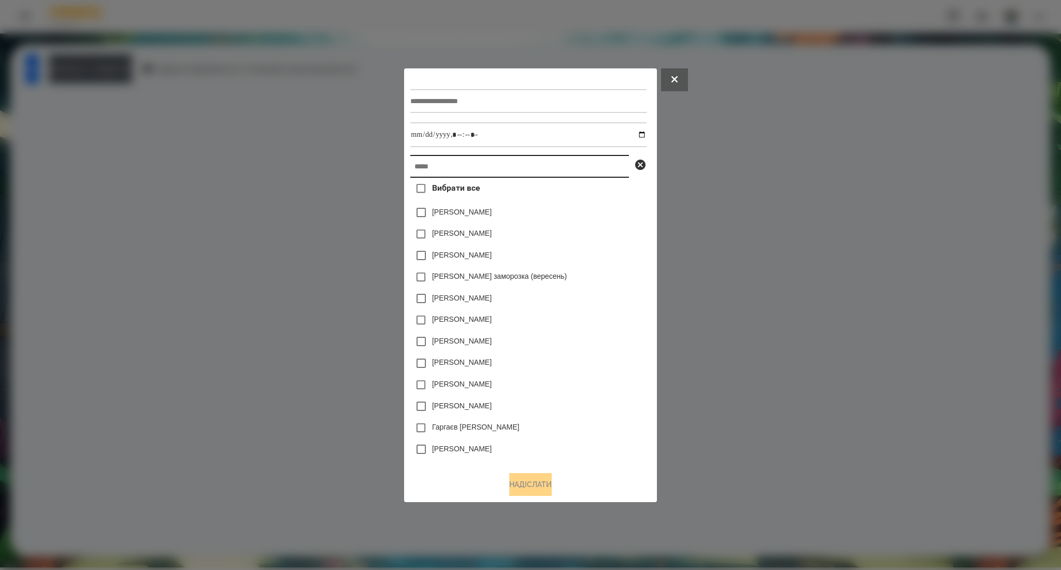
click at [478, 168] on input "text" at bounding box center [519, 166] width 219 height 23
paste input "********"
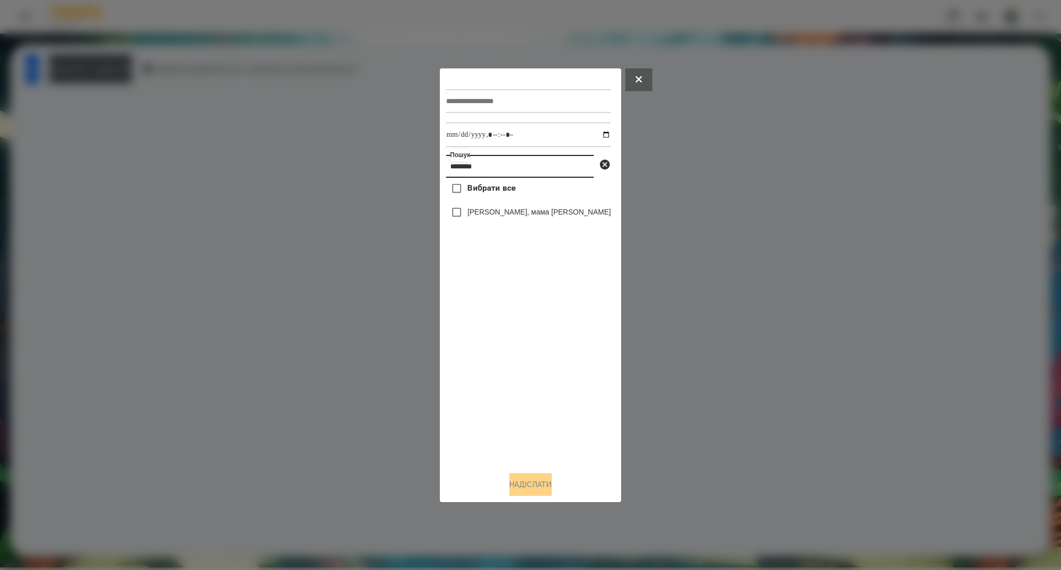
type input "********"
click at [497, 103] on input "text" at bounding box center [528, 101] width 165 height 24
type input "********"
click at [595, 134] on input "datetime-local" at bounding box center [528, 134] width 165 height 25
type input "**********"
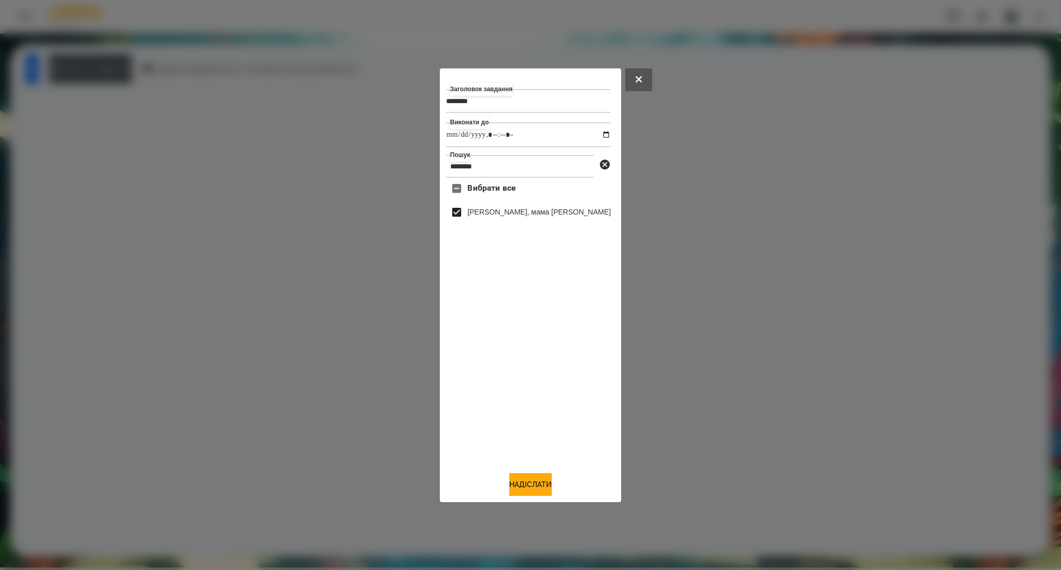
drag, startPoint x: 538, startPoint y: 491, endPoint x: 548, endPoint y: 464, distance: 29.3
click at [538, 491] on button "Надіслати" at bounding box center [530, 484] width 42 height 23
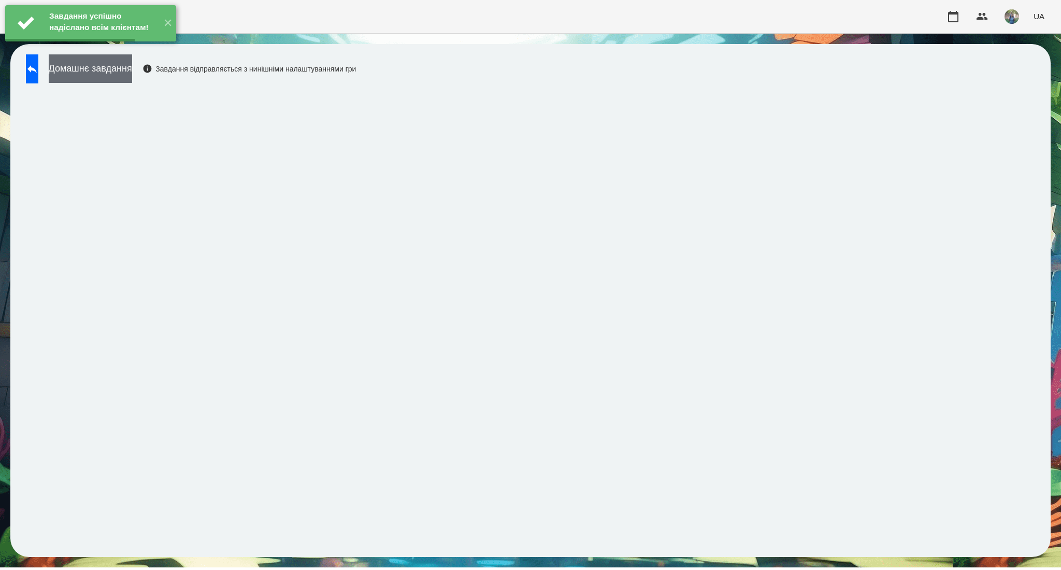
click at [132, 69] on button "Домашнє завдання" at bounding box center [90, 68] width 83 height 28
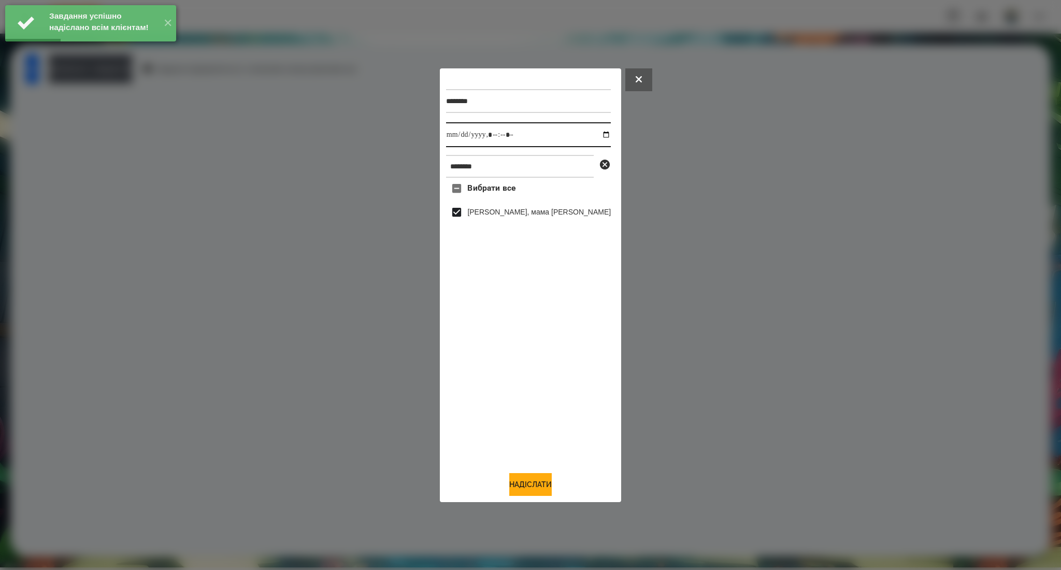
click at [594, 136] on input "datetime-local" at bounding box center [528, 134] width 165 height 25
type input "**********"
click at [532, 489] on button "Надіслати" at bounding box center [530, 484] width 42 height 23
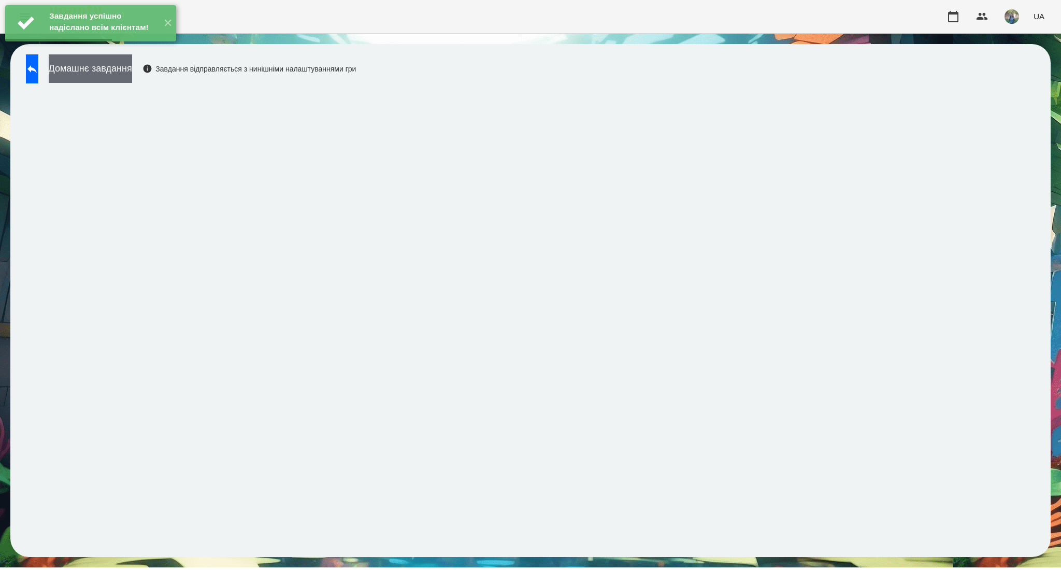
click at [132, 71] on button "Домашнє завдання" at bounding box center [90, 68] width 83 height 28
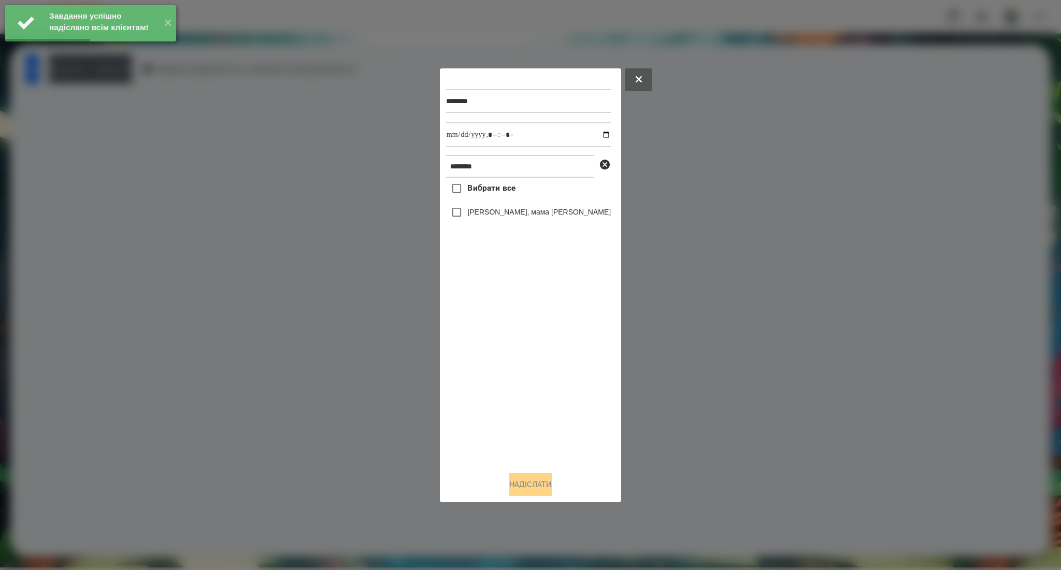
drag, startPoint x: 495, startPoint y: 187, endPoint x: 588, endPoint y: 167, distance: 95.3
click at [494, 188] on span "Вибрати все" at bounding box center [491, 188] width 48 height 12
drag, startPoint x: 498, startPoint y: 189, endPoint x: 603, endPoint y: 160, distance: 109.1
click at [497, 189] on span "Вибрати все" at bounding box center [491, 188] width 48 height 12
click at [593, 135] on input "datetime-local" at bounding box center [528, 134] width 165 height 25
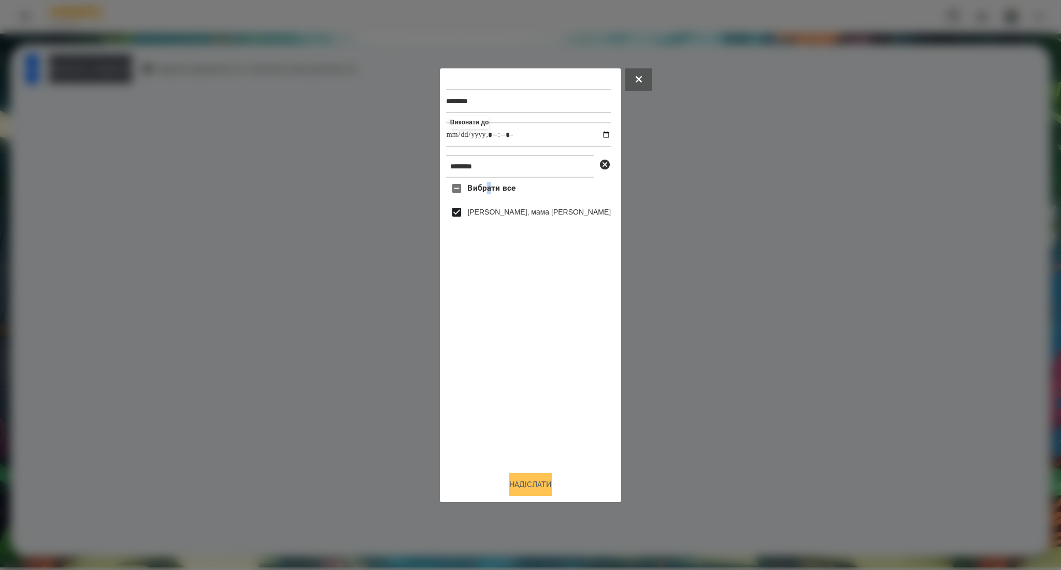
type input "**********"
click at [535, 479] on button "Надіслати" at bounding box center [530, 484] width 42 height 23
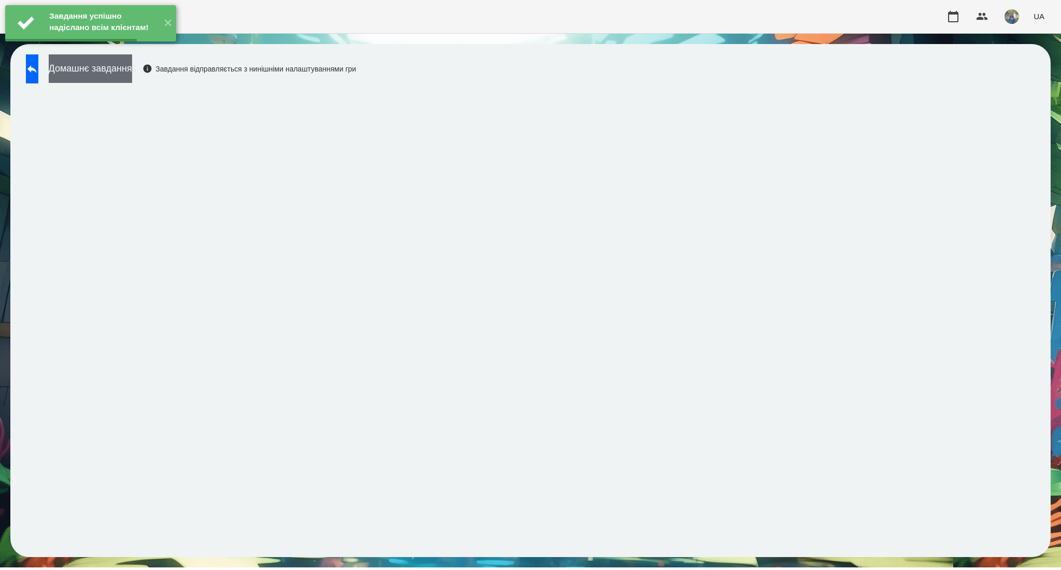
click at [132, 78] on button "Домашнє завдання" at bounding box center [90, 68] width 83 height 28
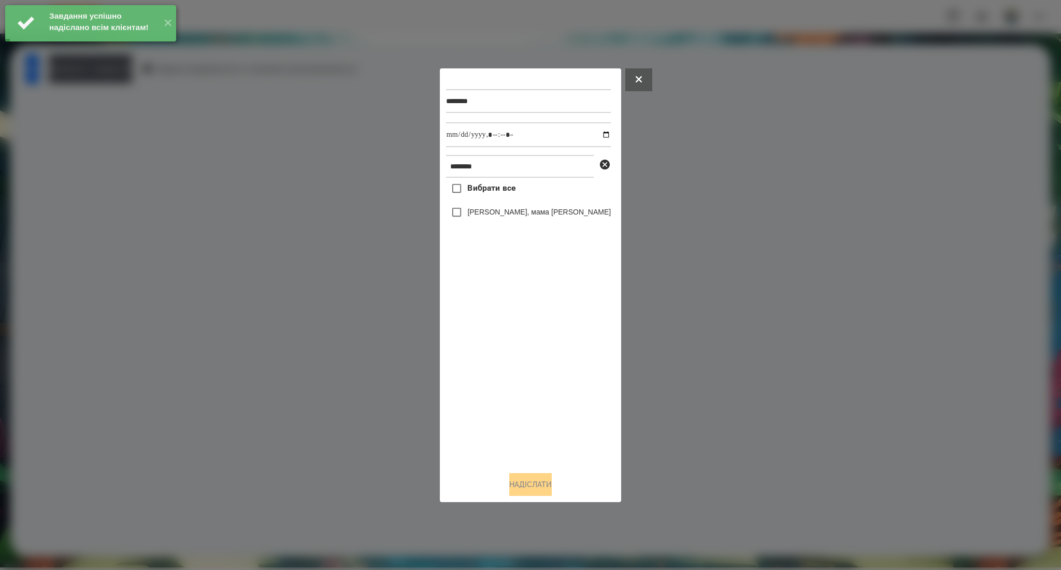
click at [483, 194] on span "Вибрати все" at bounding box center [491, 188] width 48 height 12
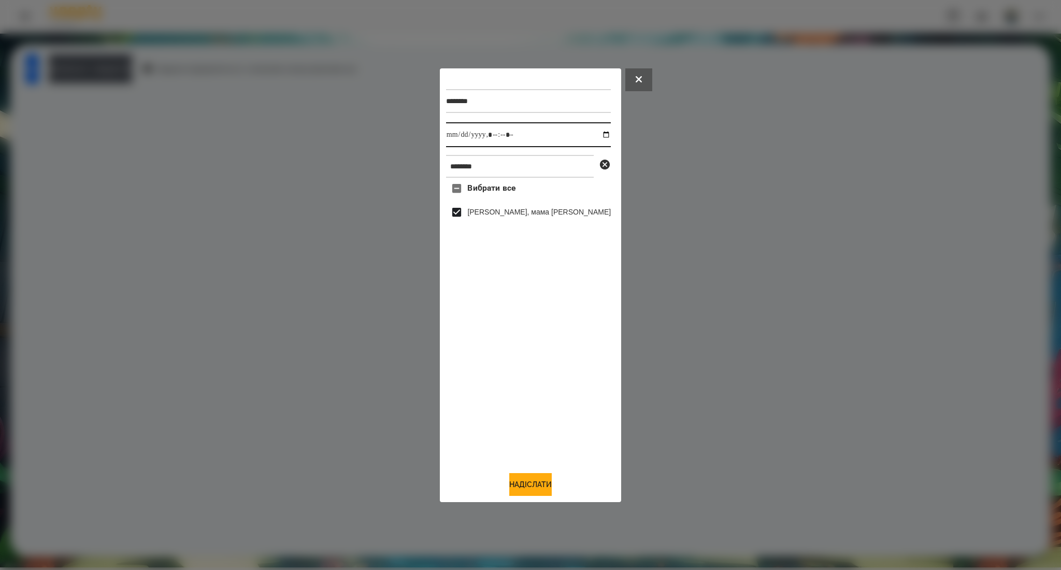
click at [594, 129] on input "datetime-local" at bounding box center [528, 134] width 165 height 25
type input "**********"
click at [539, 480] on button "Надіслати" at bounding box center [530, 484] width 42 height 23
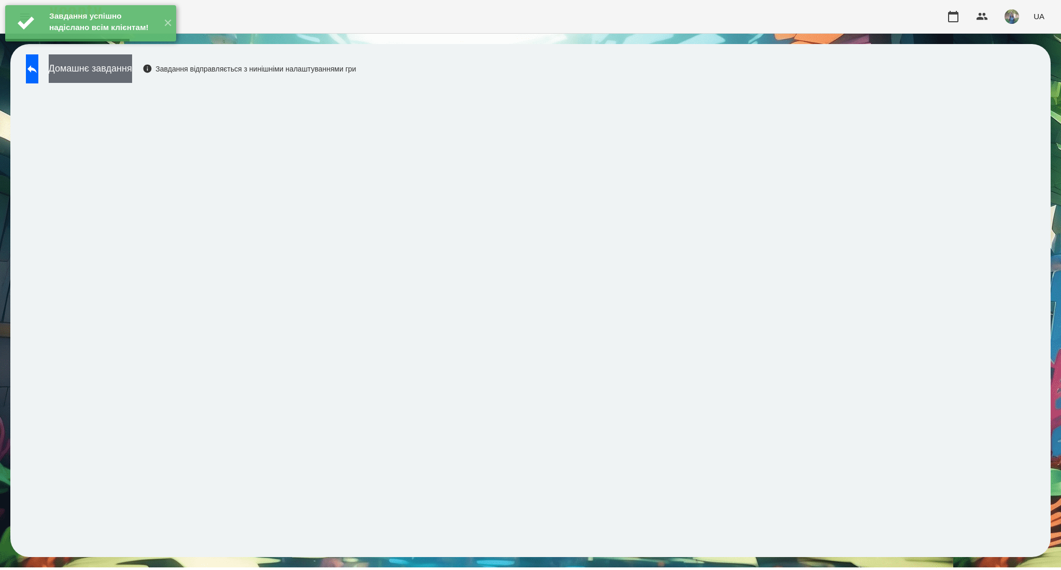
click at [128, 71] on button "Домашнє завдання" at bounding box center [90, 68] width 83 height 28
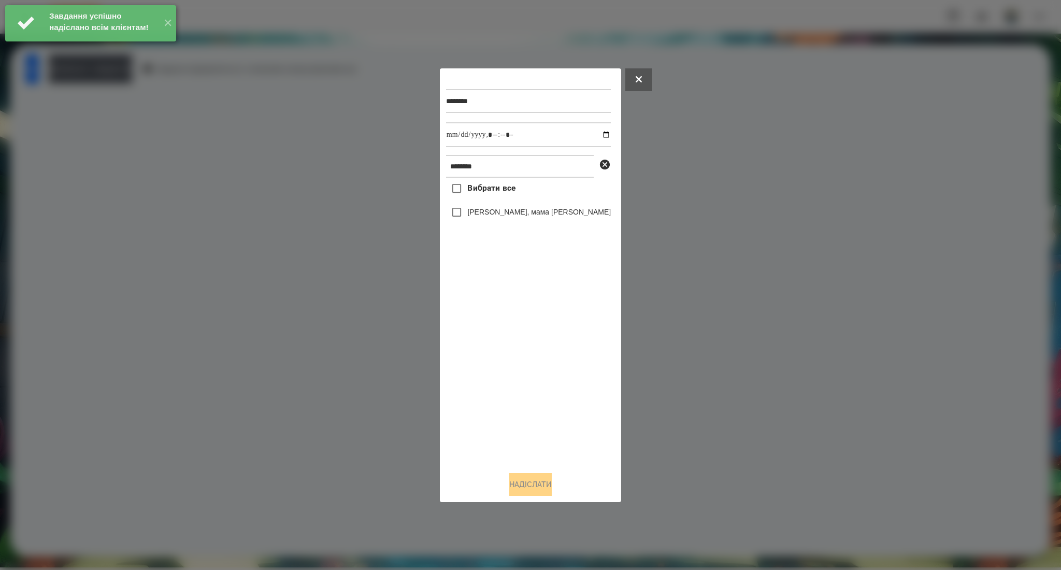
click at [480, 193] on span "Вибрати все" at bounding box center [491, 188] width 48 height 12
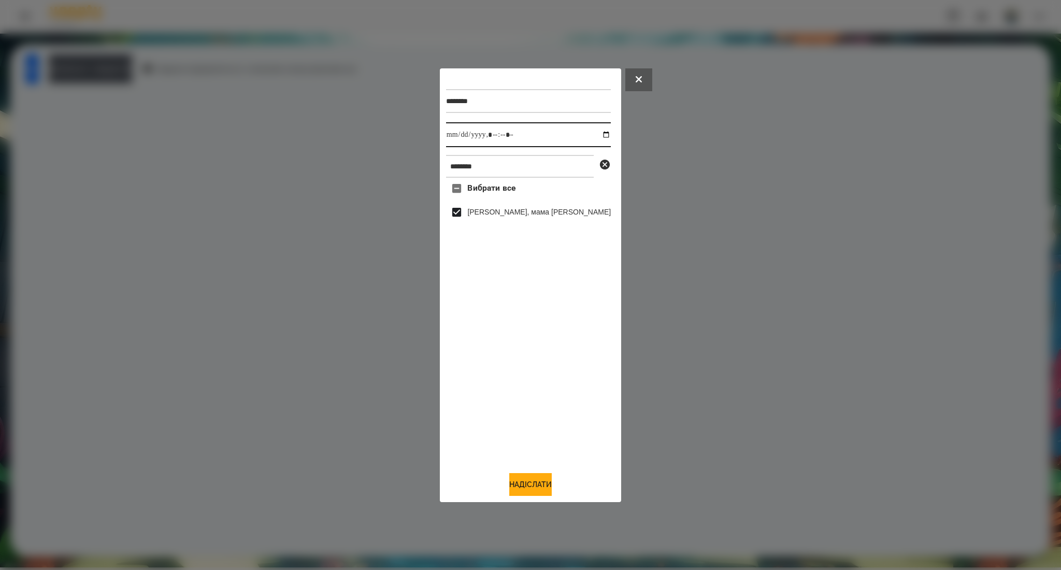
click at [593, 136] on input "datetime-local" at bounding box center [528, 134] width 165 height 25
type input "**********"
click at [518, 489] on button "Надіслати" at bounding box center [530, 484] width 42 height 23
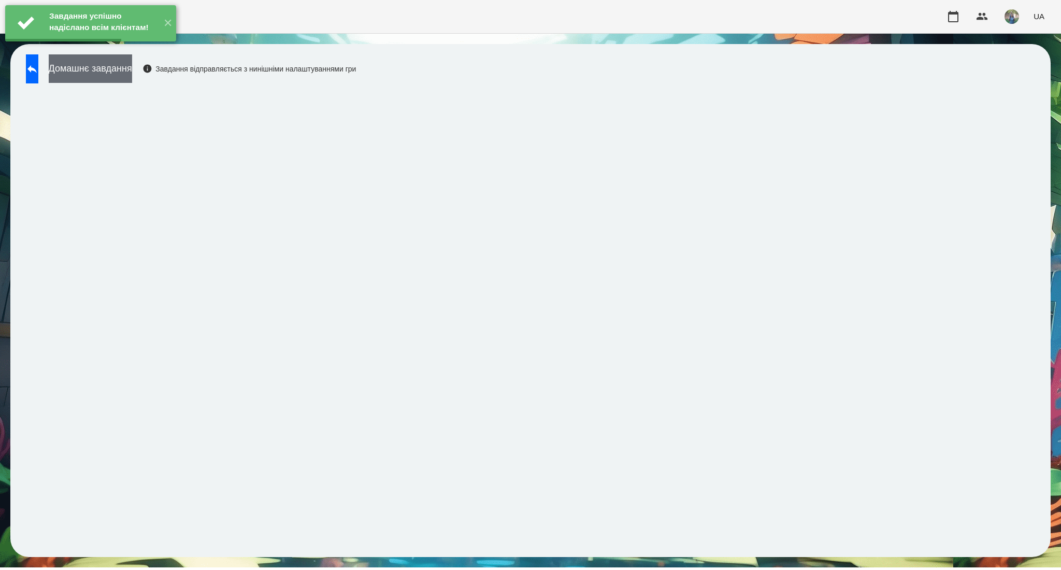
click at [132, 68] on button "Домашнє завдання" at bounding box center [90, 68] width 83 height 28
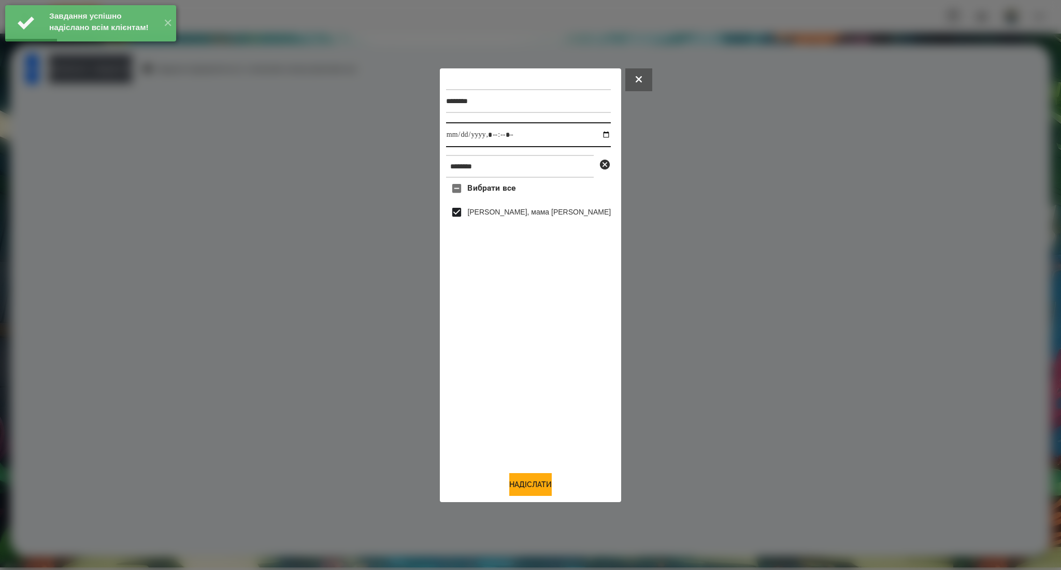
click at [589, 133] on input "datetime-local" at bounding box center [528, 134] width 165 height 25
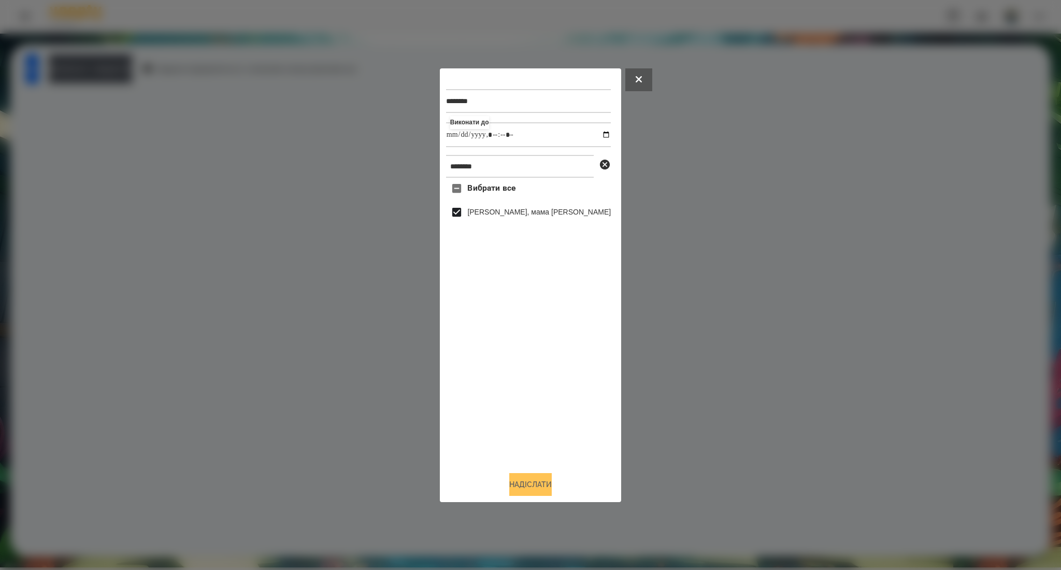
type input "**********"
click at [536, 488] on button "Надіслати" at bounding box center [530, 484] width 42 height 23
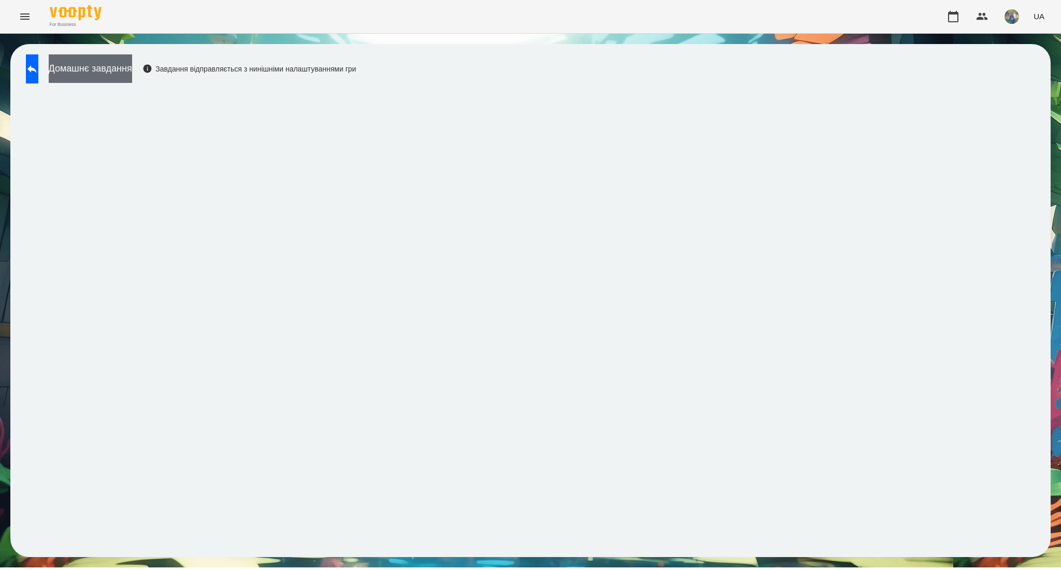
click at [130, 70] on button "Домашнє завдання" at bounding box center [90, 68] width 83 height 28
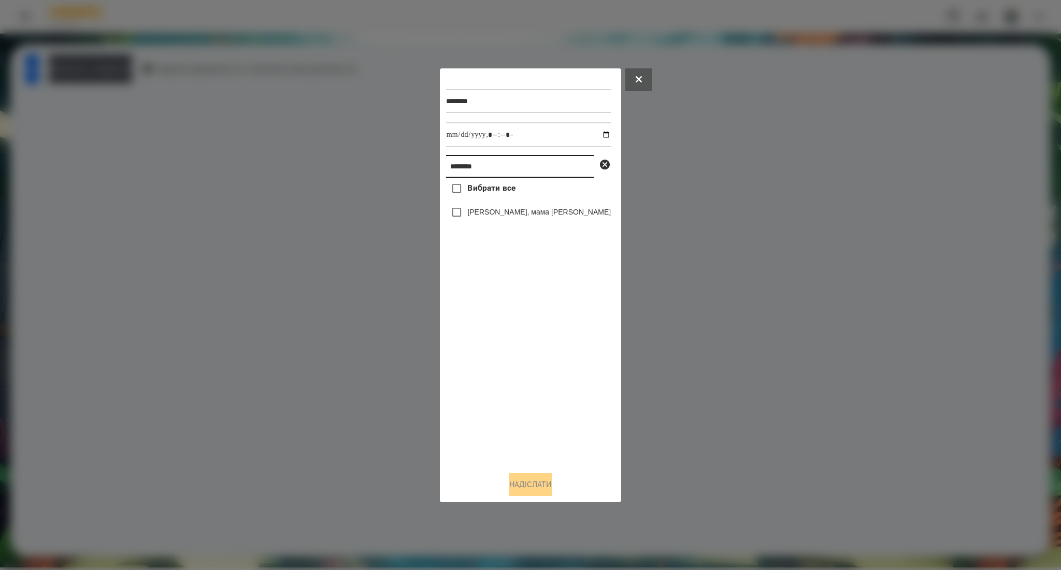
click at [474, 166] on input "********" at bounding box center [520, 166] width 148 height 23
paste input "*********"
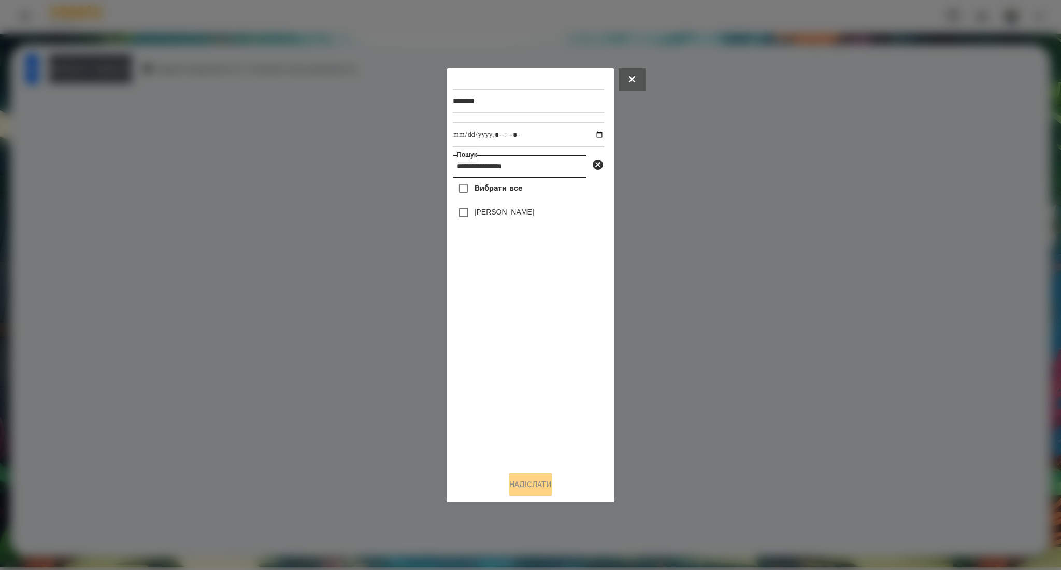
type input "**********"
click at [497, 196] on label "Вибрати все" at bounding box center [487, 189] width 69 height 22
click at [528, 476] on button "Надіслати" at bounding box center [530, 484] width 42 height 23
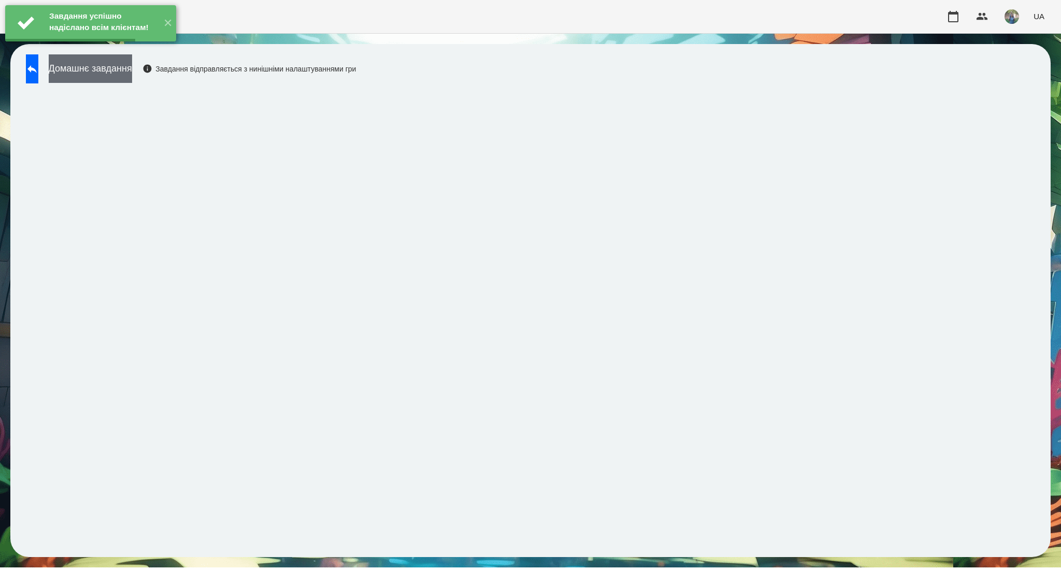
click at [132, 70] on button "Домашнє завдання" at bounding box center [90, 68] width 83 height 28
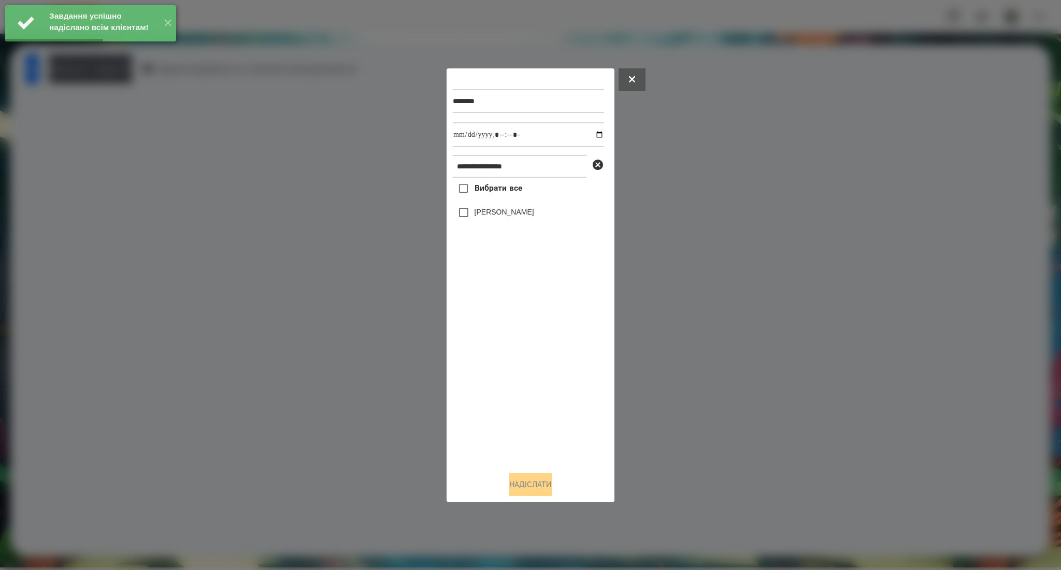
click at [499, 192] on span "Вибрати все" at bounding box center [498, 188] width 48 height 12
click at [593, 134] on input "datetime-local" at bounding box center [528, 134] width 151 height 25
type input "**********"
click at [534, 481] on button "Надіслати" at bounding box center [530, 484] width 42 height 23
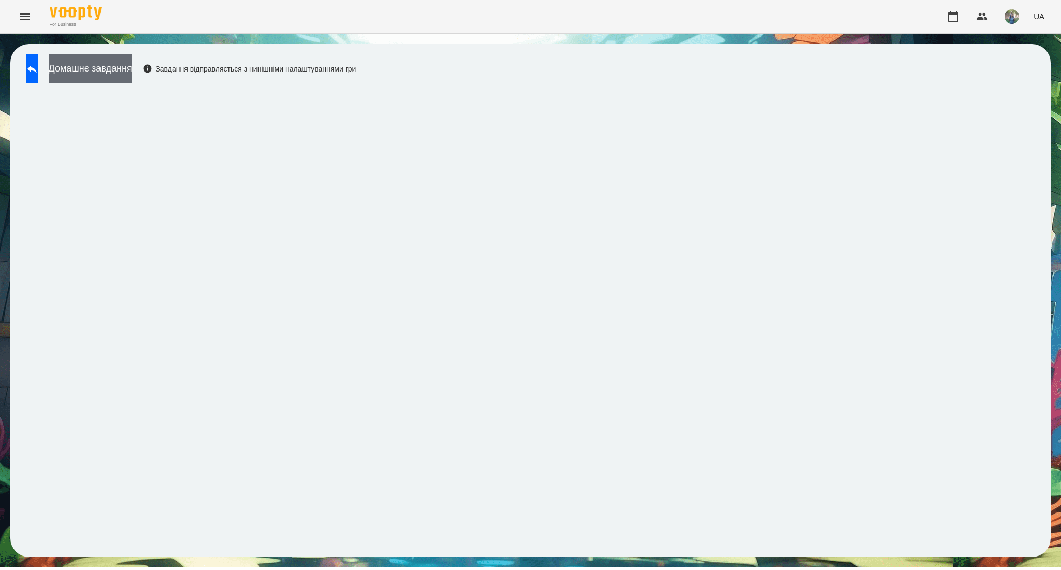
click at [119, 74] on button "Домашнє завдання" at bounding box center [90, 68] width 83 height 28
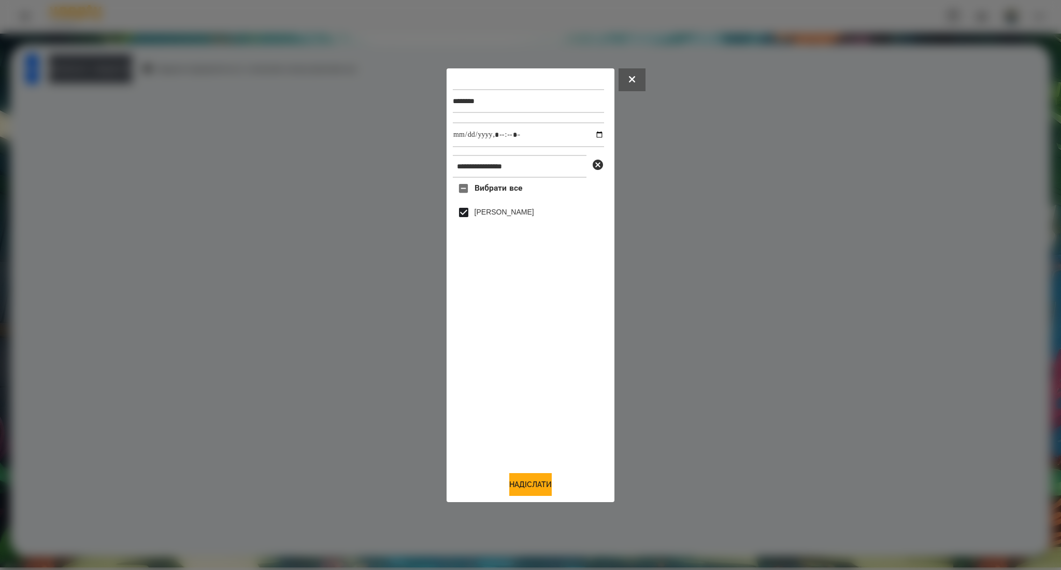
drag, startPoint x: 532, startPoint y: 483, endPoint x: 611, endPoint y: 289, distance: 209.1
click at [532, 483] on button "Надіслати" at bounding box center [530, 484] width 42 height 23
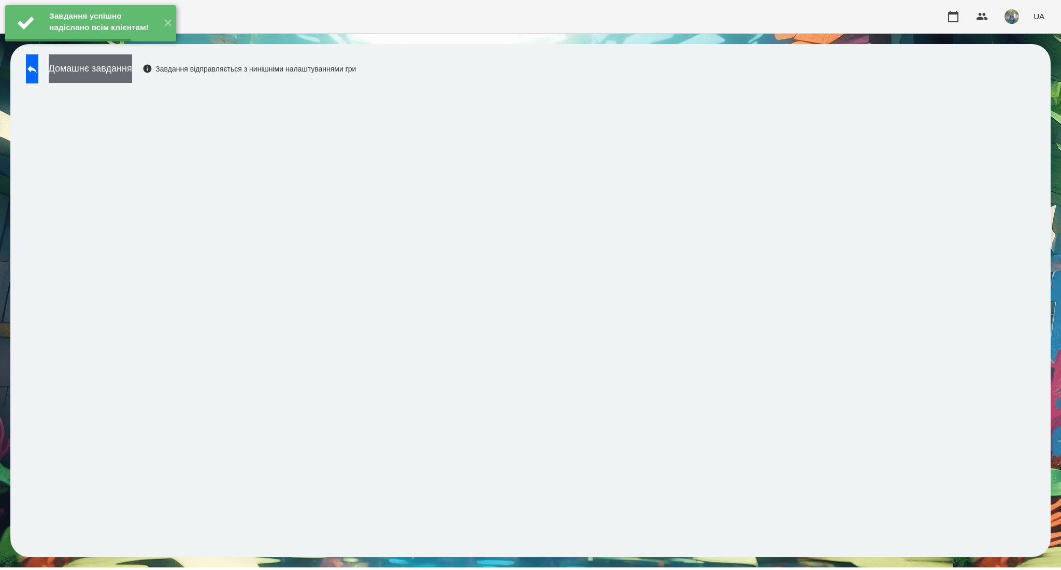
click at [128, 79] on button "Домашнє завдання" at bounding box center [90, 68] width 83 height 28
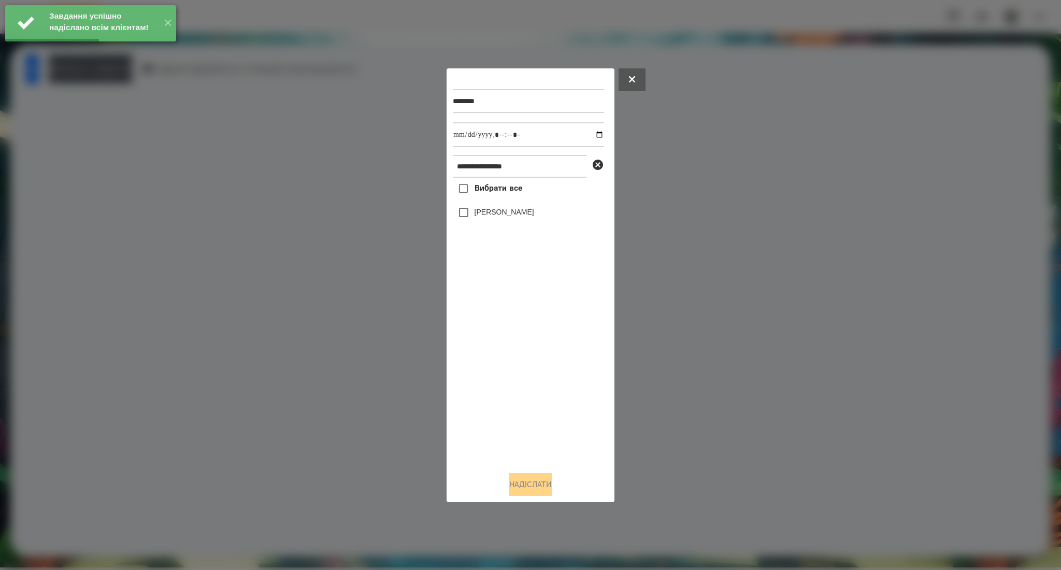
click at [512, 185] on span "Вибрати все" at bounding box center [498, 188] width 48 height 12
click at [592, 133] on input "datetime-local" at bounding box center [528, 134] width 151 height 25
type input "**********"
click at [536, 487] on button "Надіслати" at bounding box center [530, 484] width 42 height 23
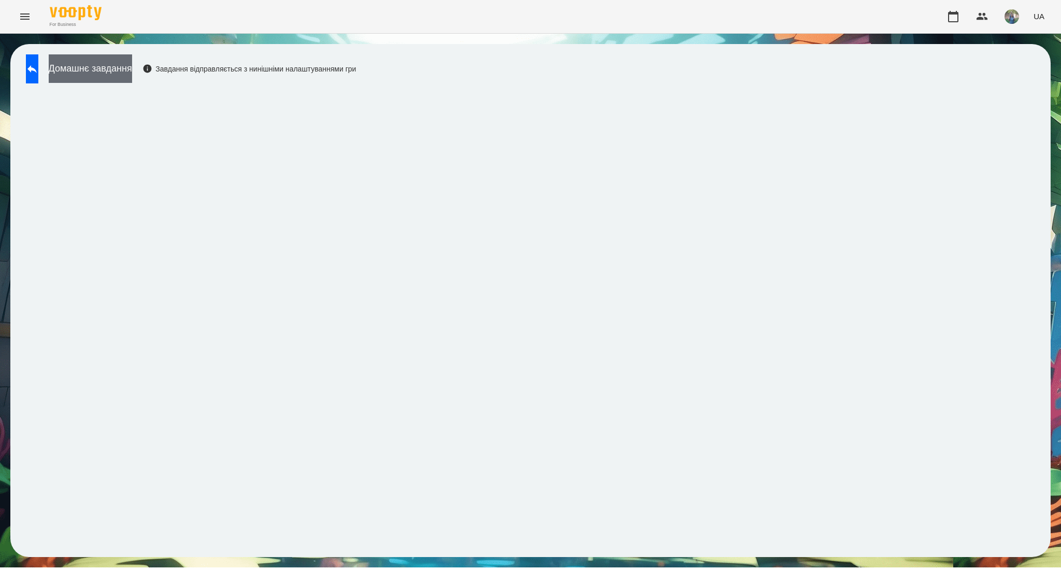
click at [132, 69] on button "Домашнє завдання" at bounding box center [90, 68] width 83 height 28
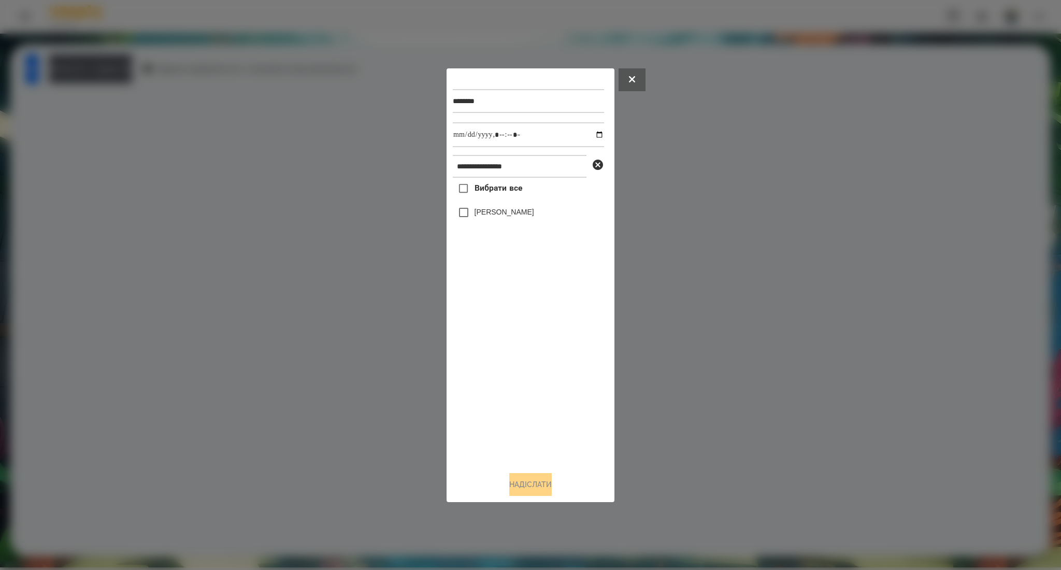
click at [479, 192] on span "Вибрати все" at bounding box center [498, 188] width 48 height 12
click at [517, 488] on button "Надіслати" at bounding box center [530, 484] width 42 height 23
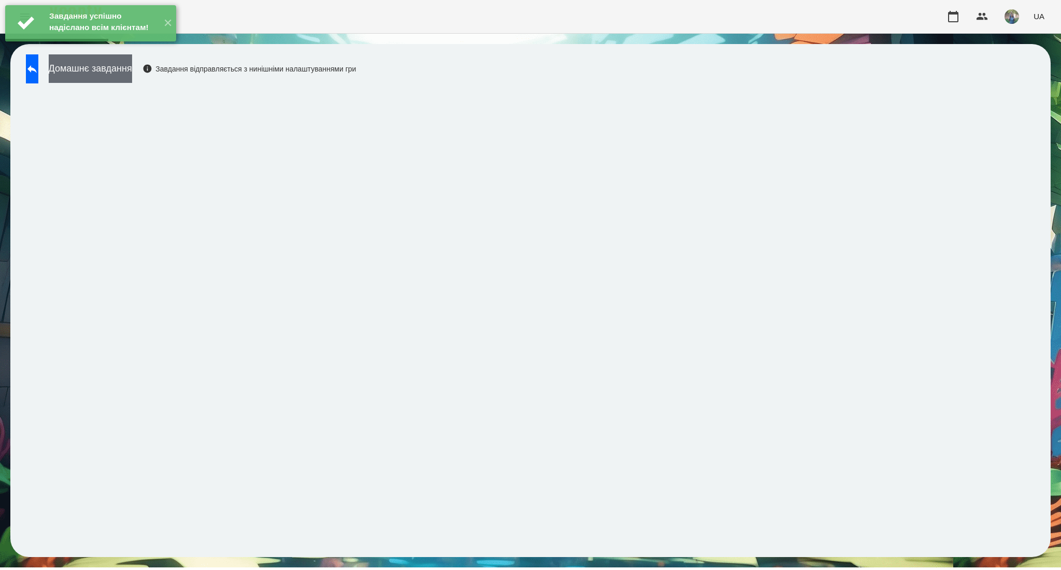
click at [115, 71] on button "Домашнє завдання" at bounding box center [90, 68] width 83 height 28
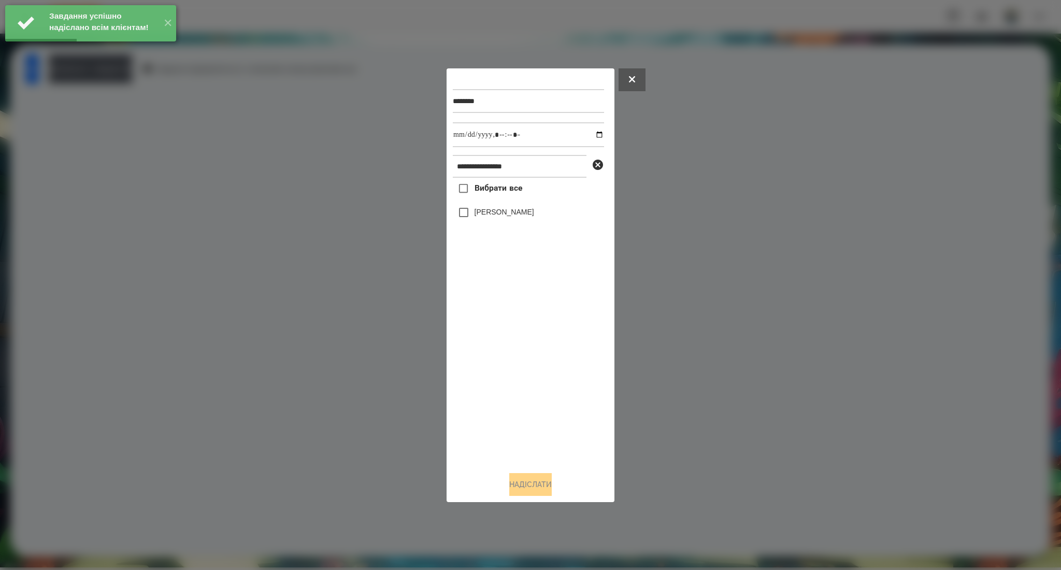
drag, startPoint x: 514, startPoint y: 192, endPoint x: 551, endPoint y: 181, distance: 37.9
click at [513, 192] on span "Вибрати все" at bounding box center [498, 188] width 48 height 12
click at [586, 136] on input "datetime-local" at bounding box center [528, 134] width 151 height 25
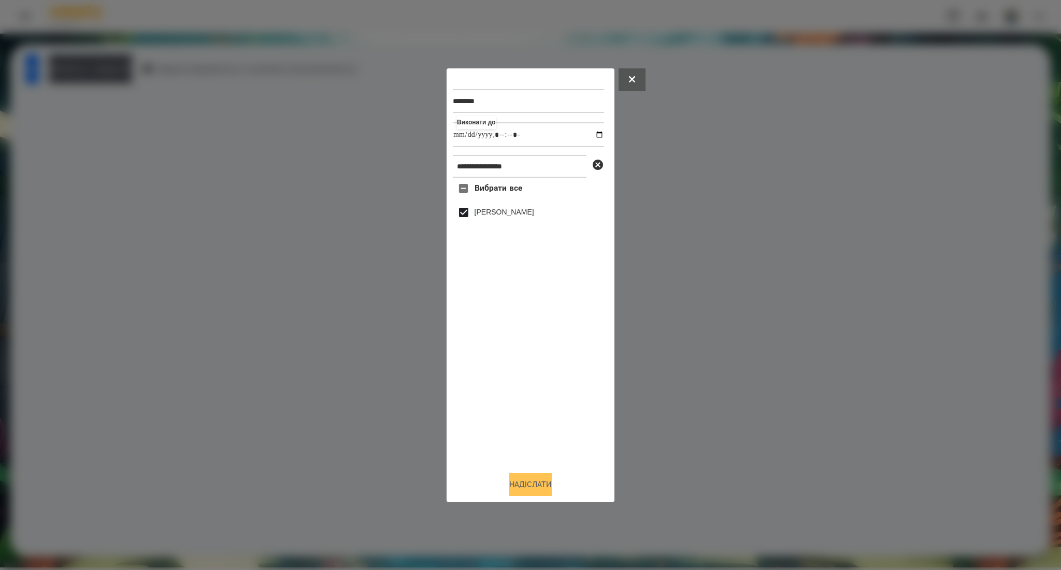
type input "**********"
click at [547, 491] on button "Надіслати" at bounding box center [530, 484] width 42 height 23
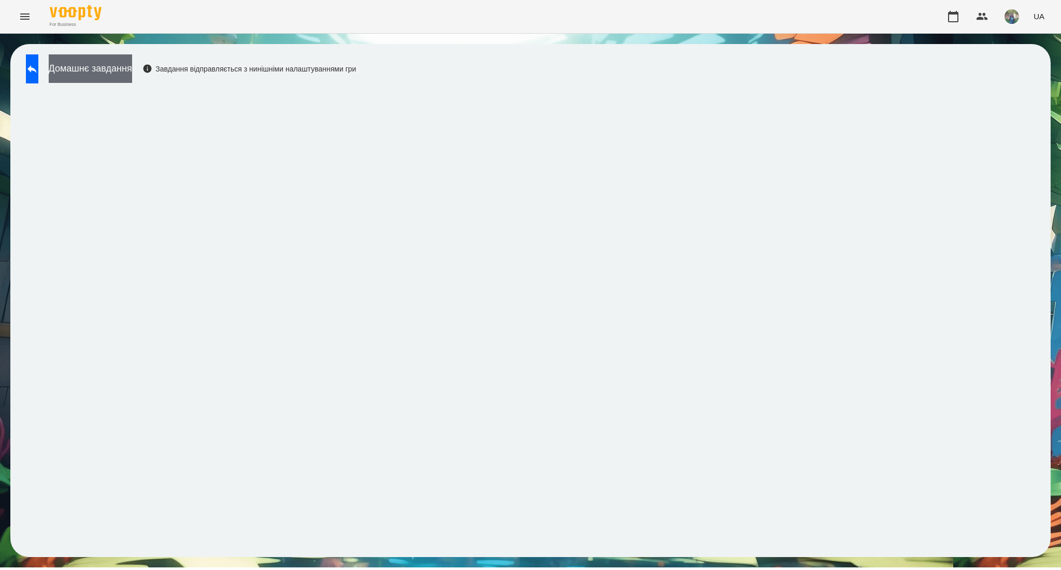
click at [122, 70] on button "Домашнє завдання" at bounding box center [90, 68] width 83 height 28
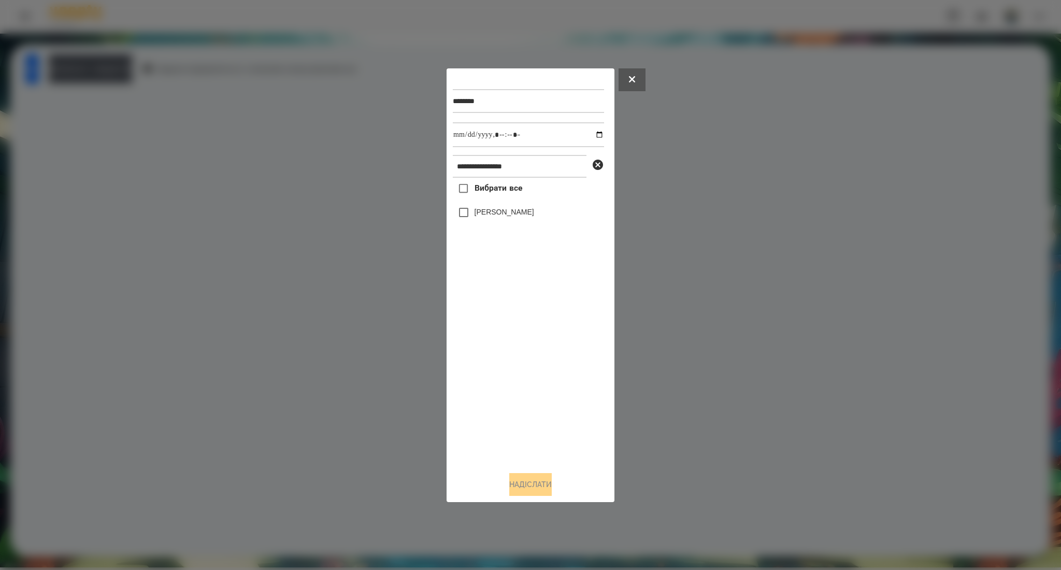
drag, startPoint x: 502, startPoint y: 192, endPoint x: 530, endPoint y: 180, distance: 30.4
click at [502, 192] on span "Вибрати все" at bounding box center [498, 188] width 48 height 12
click at [591, 134] on input "datetime-local" at bounding box center [528, 134] width 151 height 25
type input "**********"
click at [525, 485] on button "Надіслати" at bounding box center [530, 484] width 42 height 23
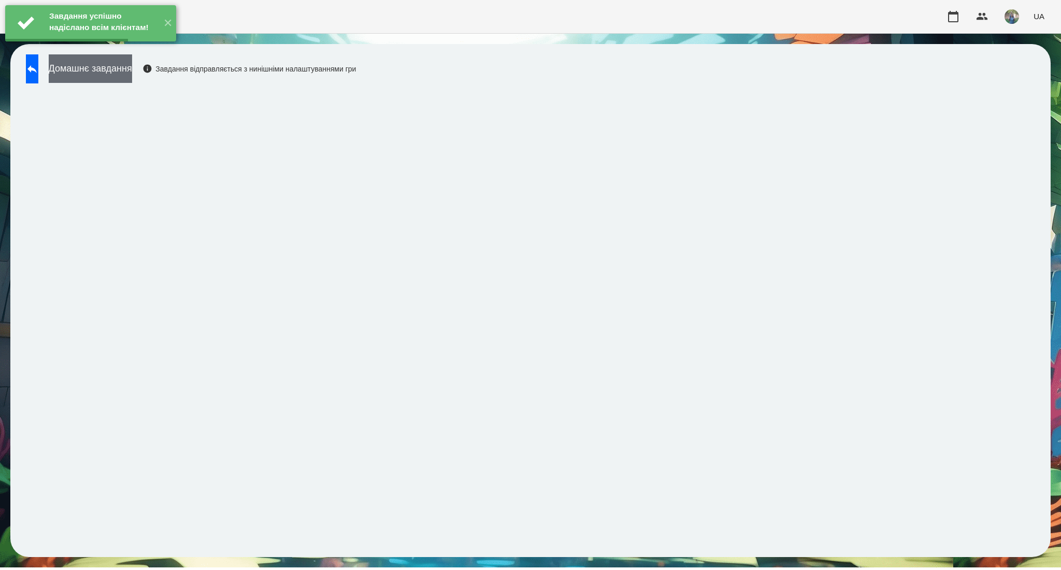
click at [132, 74] on button "Домашнє завдання" at bounding box center [90, 68] width 83 height 28
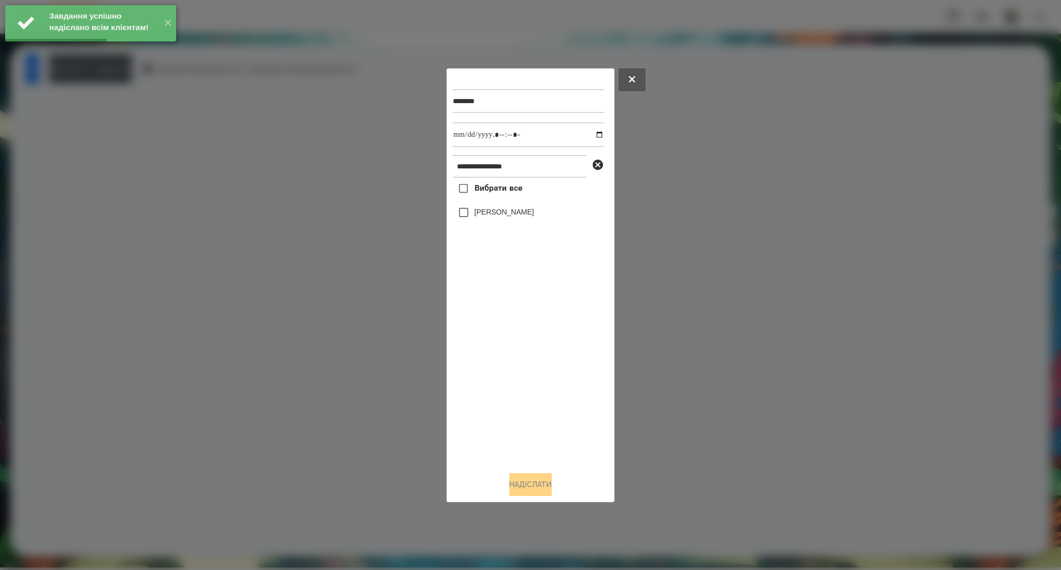
click at [476, 192] on span "Вибрати все" at bounding box center [498, 188] width 48 height 12
click at [593, 134] on input "datetime-local" at bounding box center [528, 134] width 151 height 25
type input "**********"
click at [517, 489] on button "Надіслати" at bounding box center [530, 484] width 42 height 23
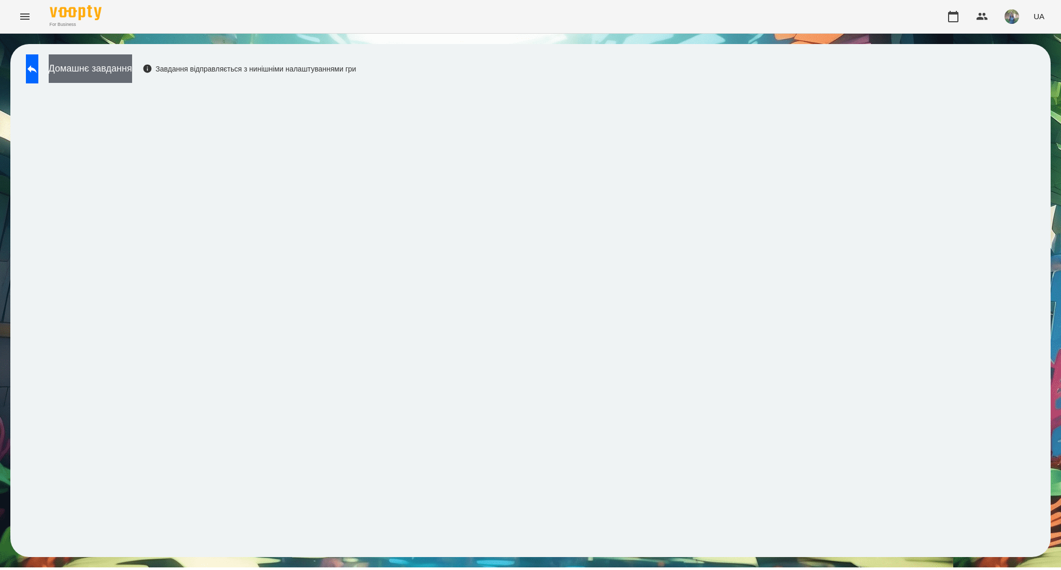
click at [132, 79] on button "Домашнє завдання" at bounding box center [90, 68] width 83 height 28
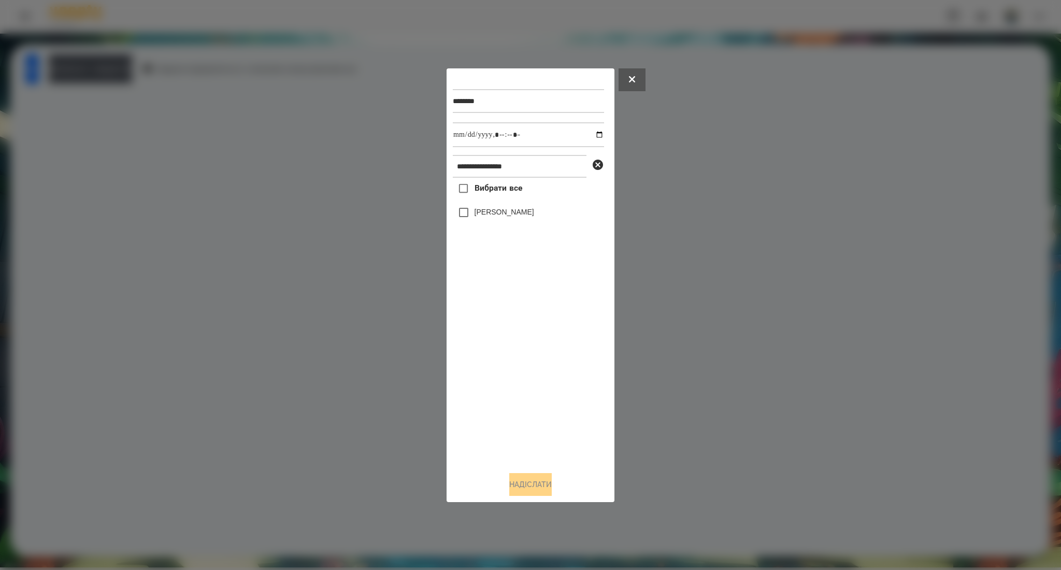
click at [484, 193] on span "Вибрати все" at bounding box center [498, 188] width 48 height 12
click at [523, 479] on button "Надіслати" at bounding box center [530, 484] width 42 height 23
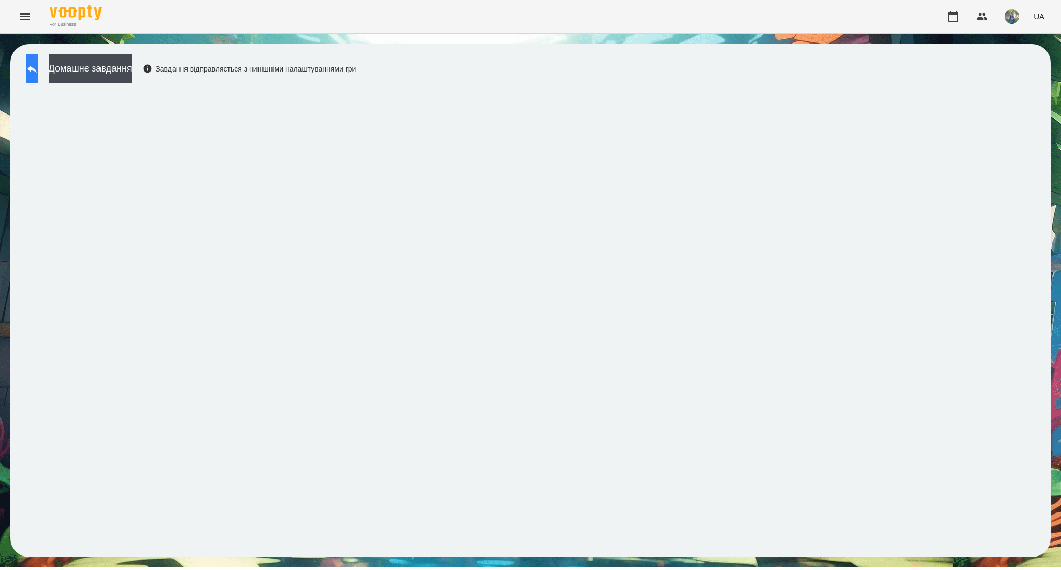
click at [38, 62] on button at bounding box center [32, 68] width 12 height 29
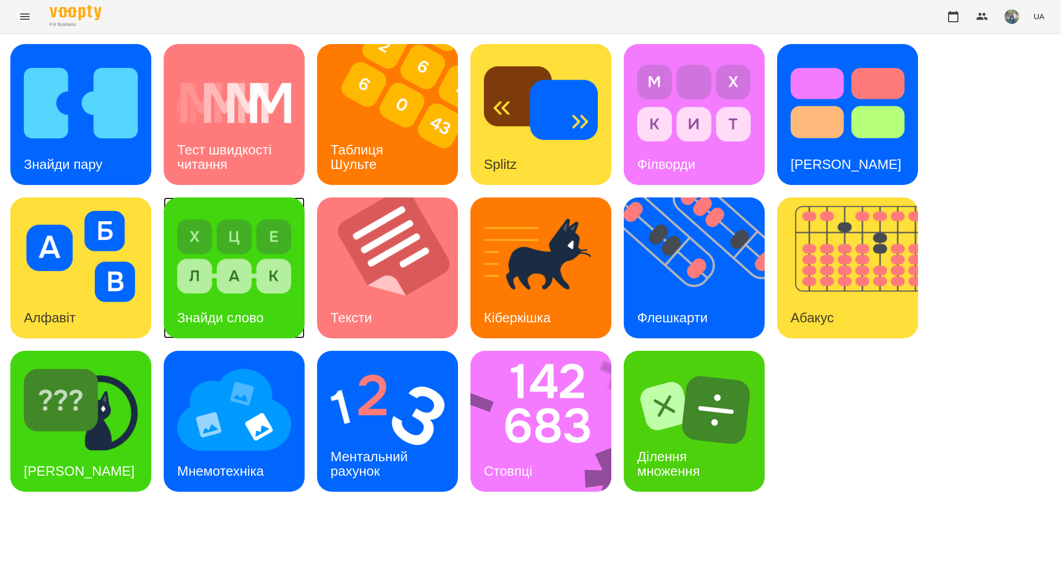
click at [244, 293] on img at bounding box center [234, 256] width 114 height 91
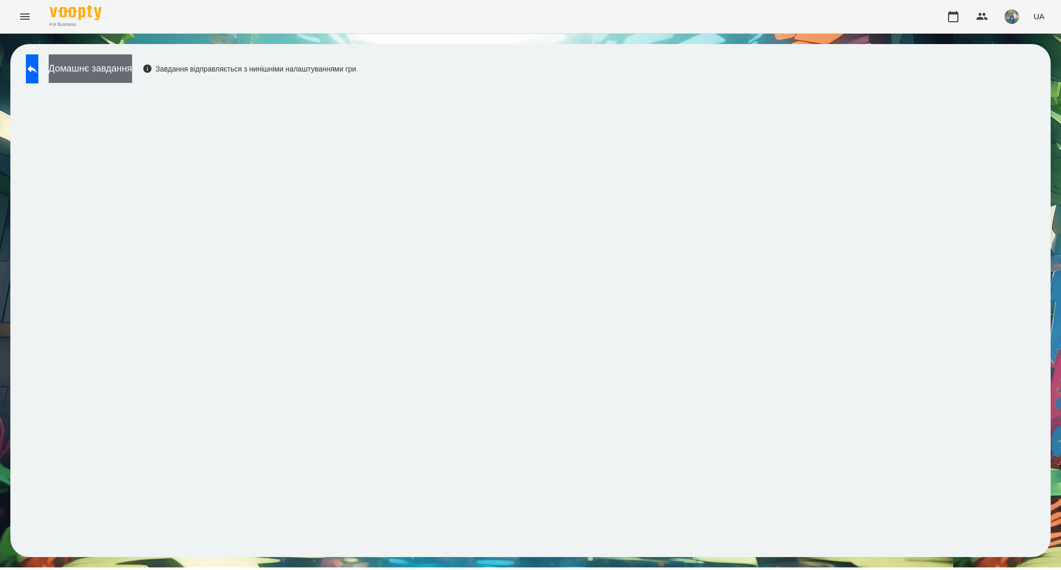
click at [112, 67] on button "Домашнє завдання" at bounding box center [90, 68] width 83 height 28
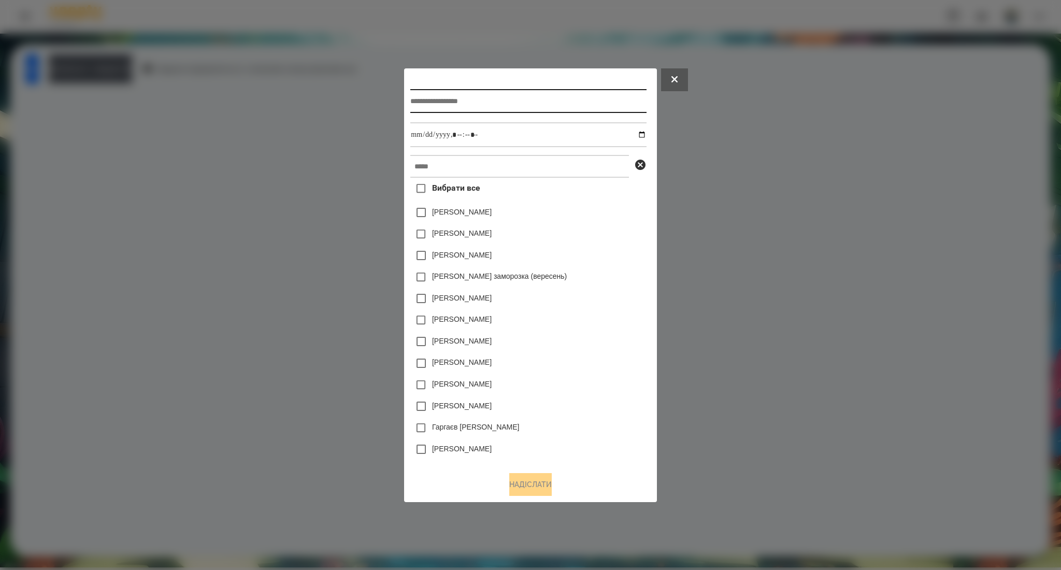
click at [459, 101] on input "text" at bounding box center [528, 101] width 236 height 24
type input "**********"
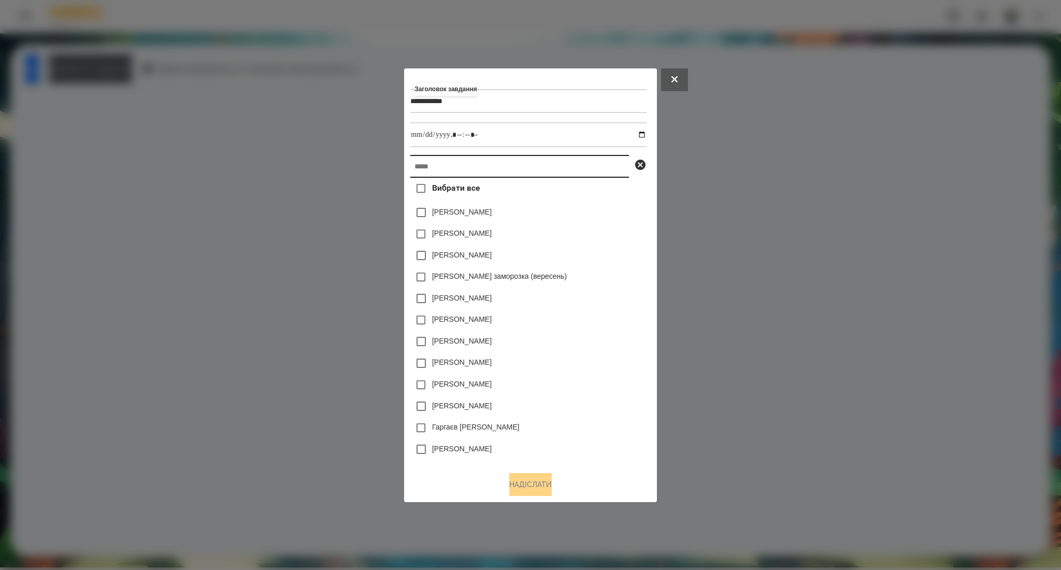
click at [416, 155] on input "text" at bounding box center [519, 166] width 219 height 23
paste input "********"
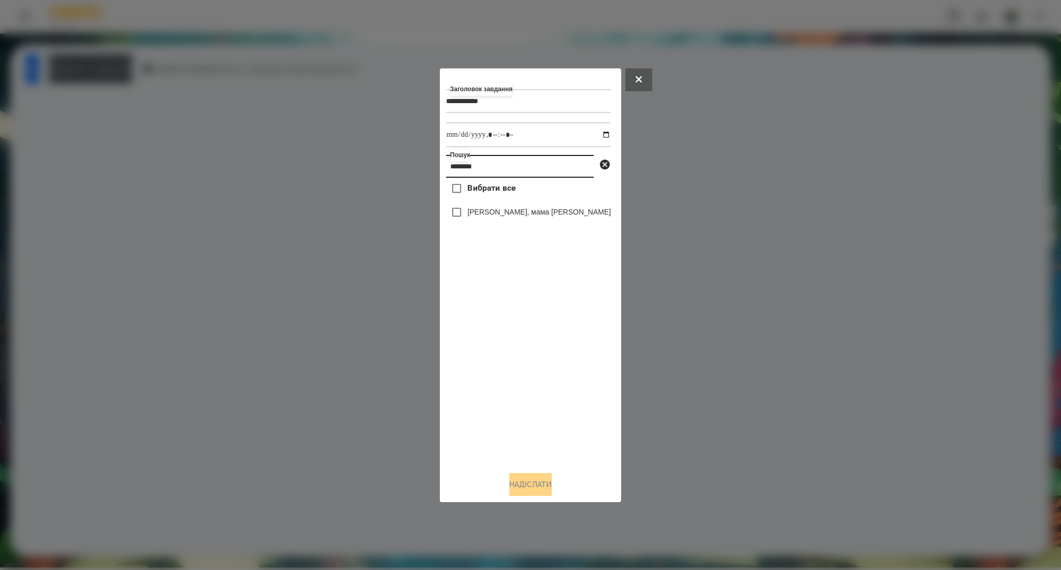
type input "********"
click at [503, 196] on label "Вибрати все" at bounding box center [480, 189] width 69 height 22
click at [593, 128] on input "datetime-local" at bounding box center [528, 134] width 165 height 25
type input "**********"
click at [515, 480] on button "Надіслати" at bounding box center [530, 484] width 42 height 23
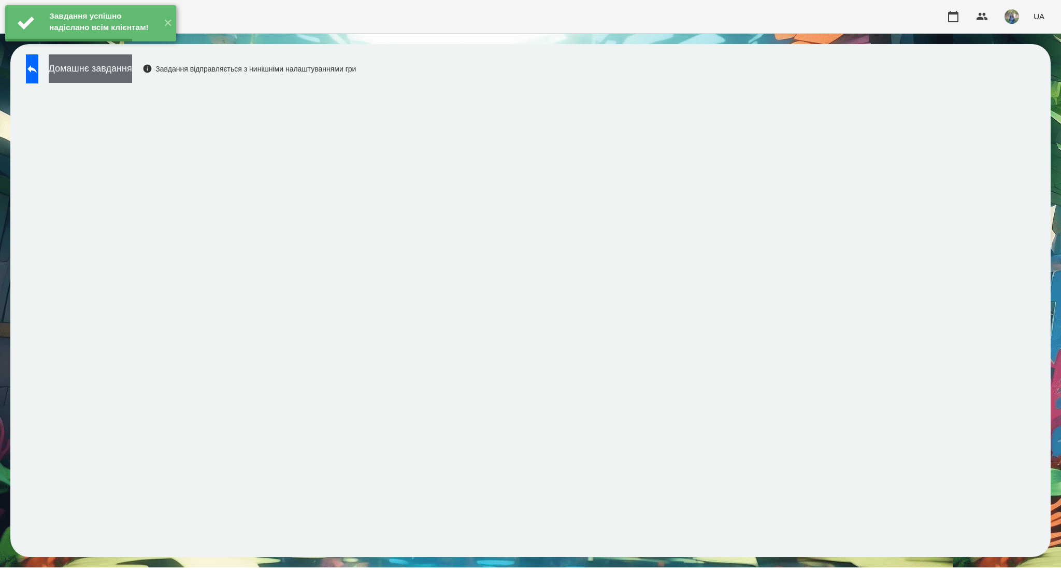
click at [132, 70] on button "Домашнє завдання" at bounding box center [90, 68] width 83 height 28
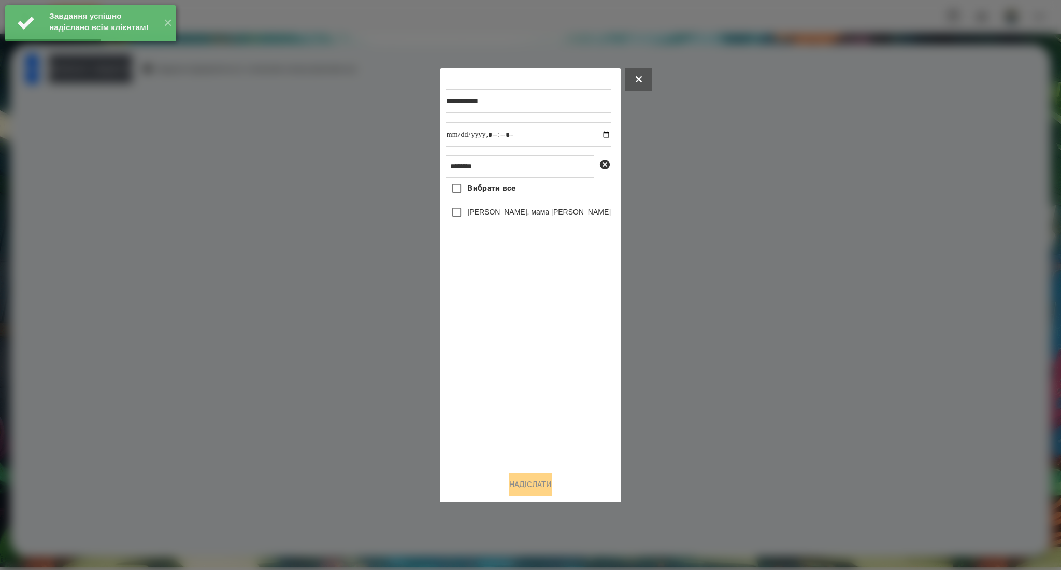
drag, startPoint x: 496, startPoint y: 193, endPoint x: 583, endPoint y: 168, distance: 90.5
click at [496, 193] on span "Вибрати все" at bounding box center [491, 188] width 48 height 12
click at [592, 137] on input "datetime-local" at bounding box center [528, 134] width 165 height 25
type input "**********"
click at [545, 492] on button "Надіслати" at bounding box center [530, 484] width 42 height 23
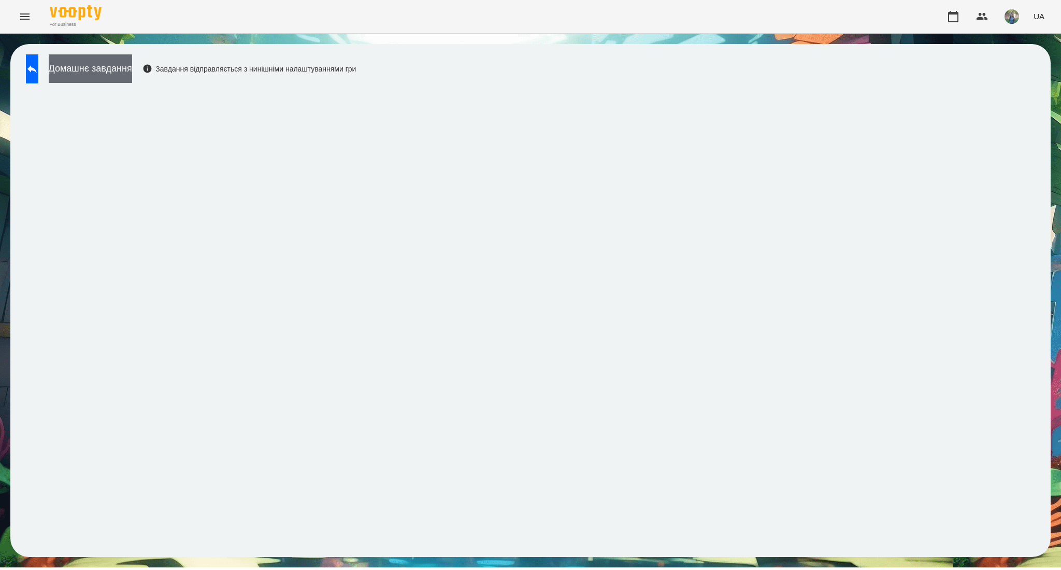
click at [114, 67] on button "Домашнє завдання" at bounding box center [90, 68] width 83 height 28
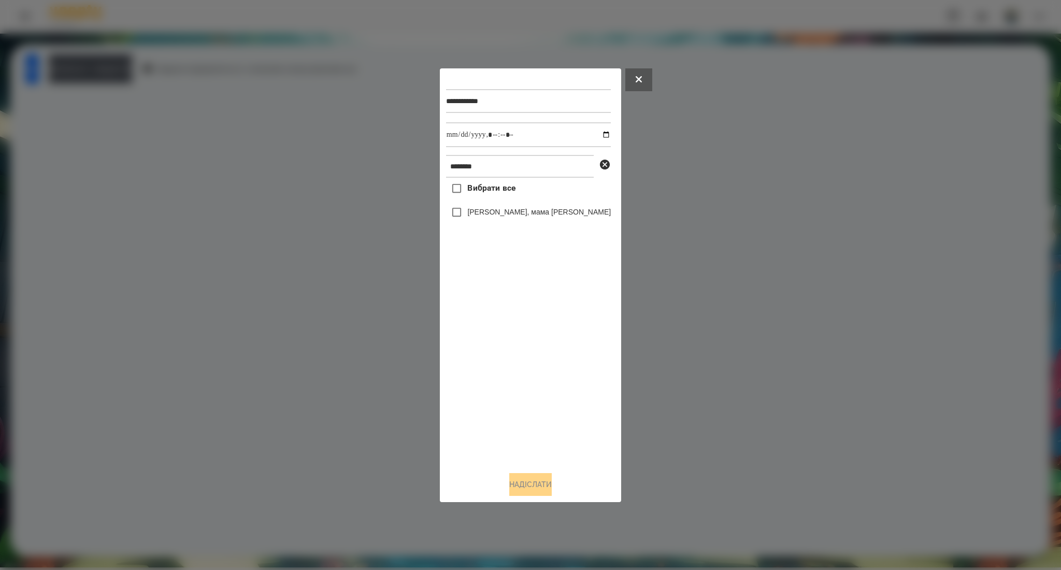
drag, startPoint x: 480, startPoint y: 193, endPoint x: 499, endPoint y: 299, distance: 107.9
click at [479, 193] on span "Вибрати все" at bounding box center [491, 188] width 48 height 12
click at [522, 486] on button "Надіслати" at bounding box center [530, 484] width 42 height 23
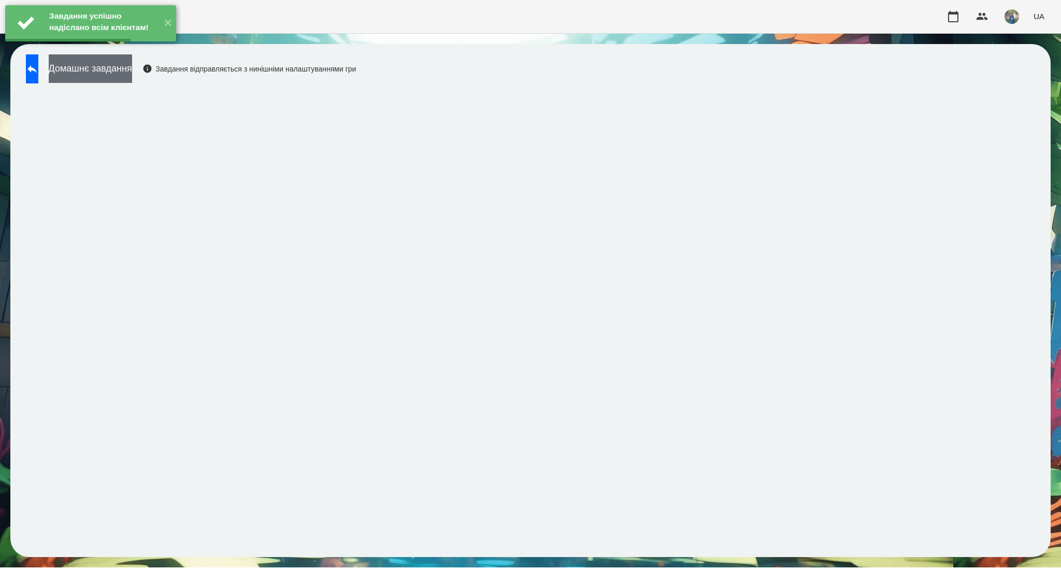
click at [132, 69] on button "Домашнє завдання" at bounding box center [90, 68] width 83 height 28
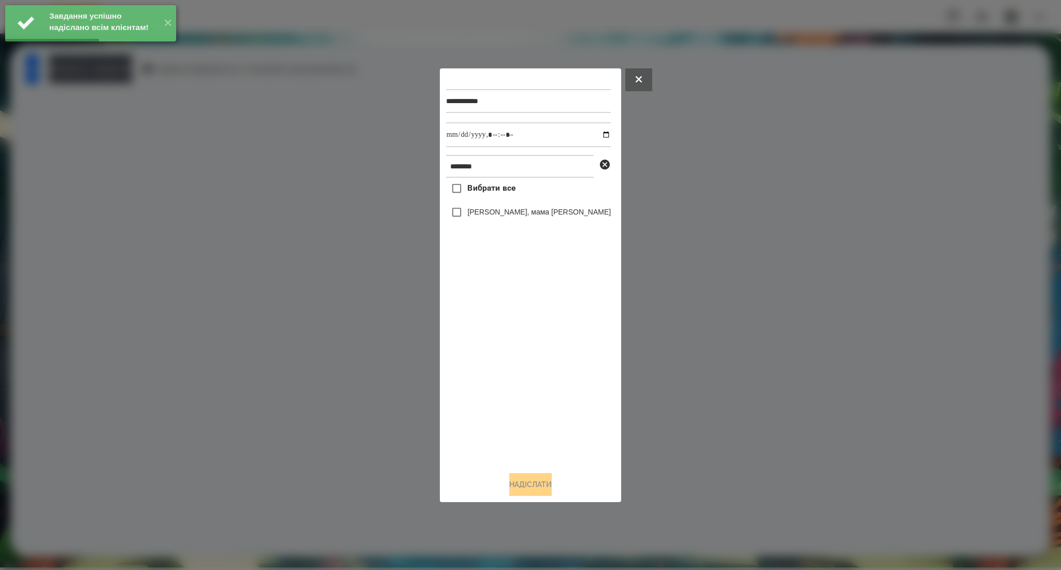
drag, startPoint x: 495, startPoint y: 192, endPoint x: 572, endPoint y: 148, distance: 89.1
click at [495, 191] on span "Вибрати все" at bounding box center [491, 188] width 48 height 12
click at [593, 136] on input "datetime-local" at bounding box center [528, 134] width 165 height 25
type input "**********"
drag, startPoint x: 524, startPoint y: 481, endPoint x: 581, endPoint y: 450, distance: 64.9
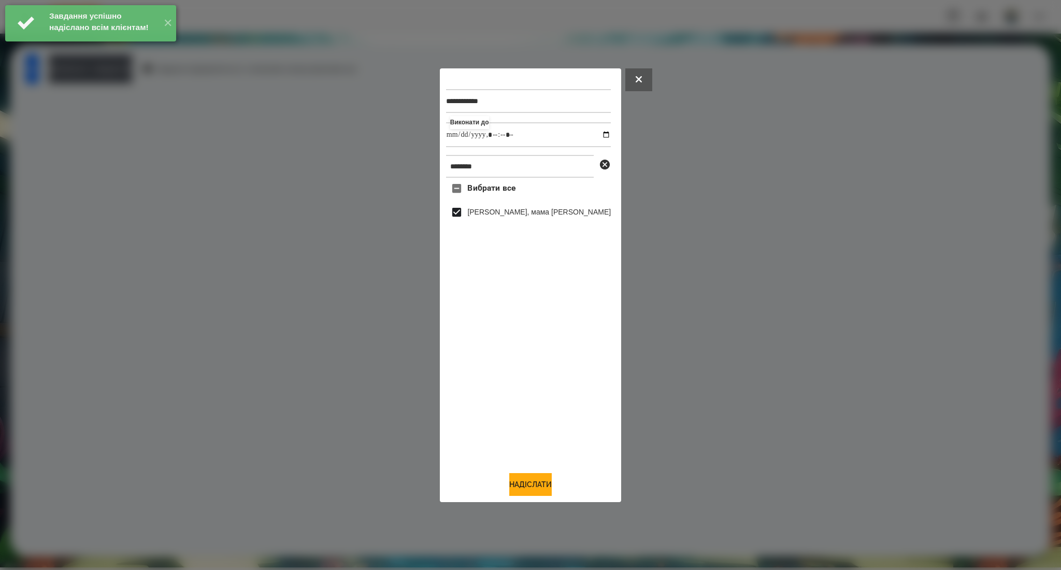
click at [524, 481] on button "Надіслати" at bounding box center [530, 484] width 42 height 23
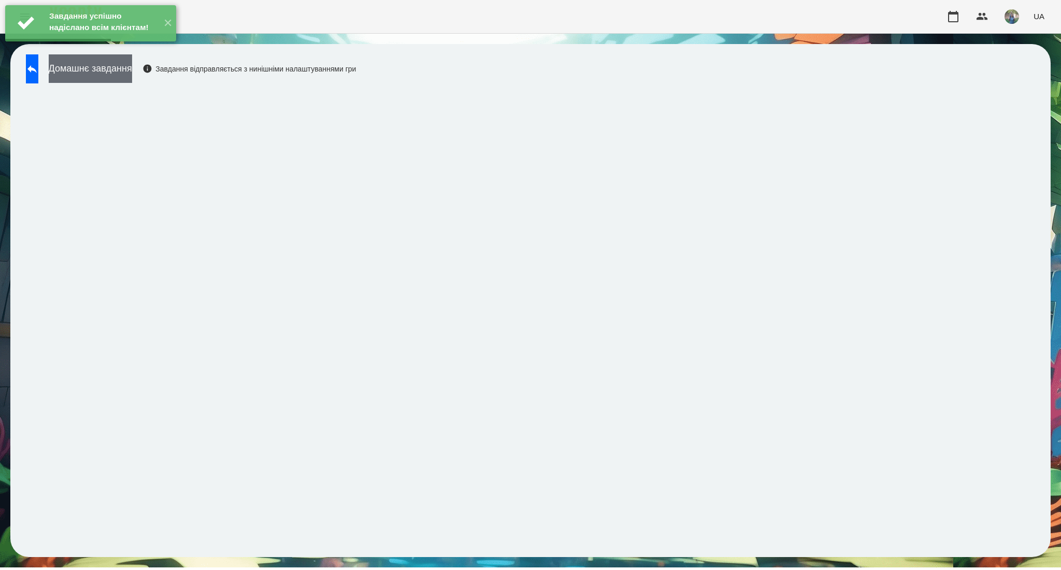
click at [132, 69] on button "Домашнє завдання" at bounding box center [90, 68] width 83 height 28
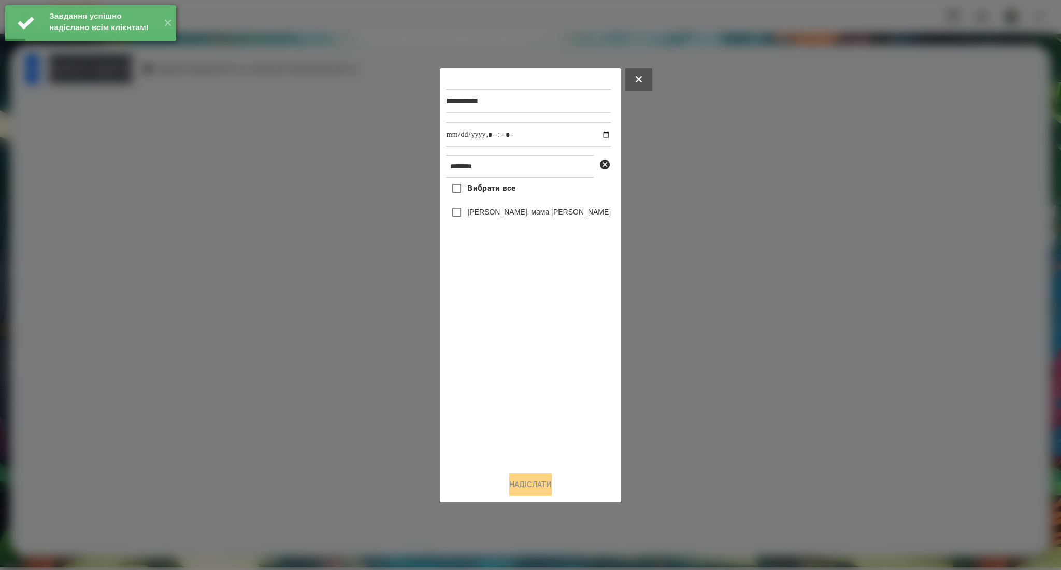
click at [482, 188] on span "Вибрати все" at bounding box center [491, 188] width 48 height 12
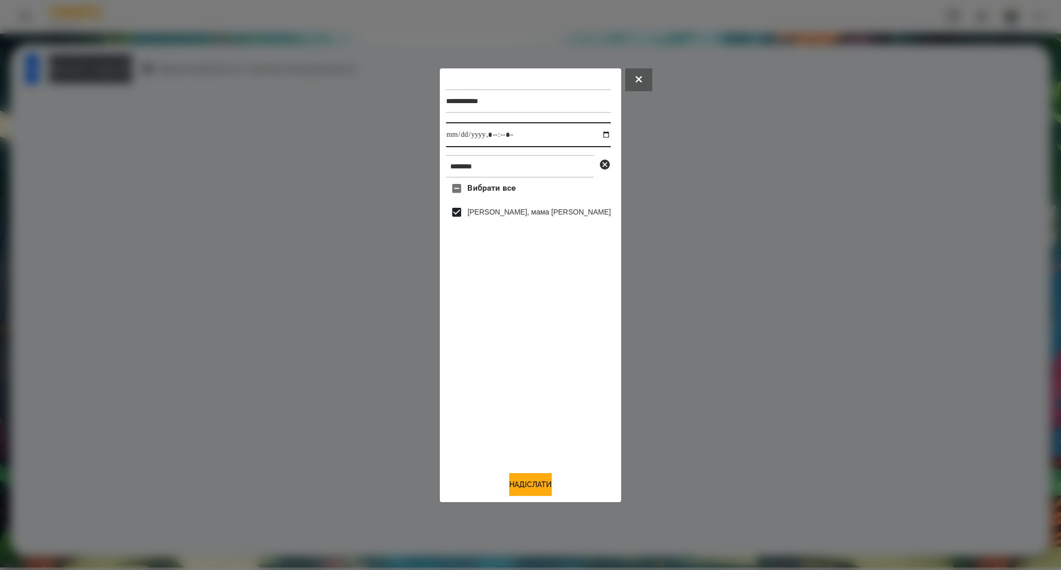
click at [595, 133] on input "datetime-local" at bounding box center [528, 134] width 165 height 25
type input "**********"
click at [518, 483] on button "Надіслати" at bounding box center [530, 484] width 42 height 23
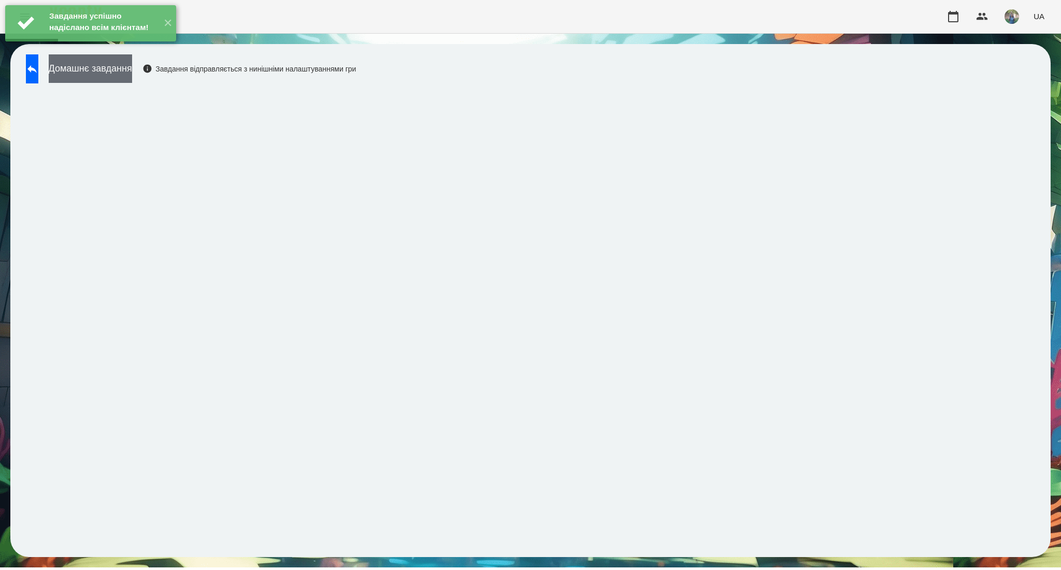
click at [132, 71] on button "Домашнє завдання" at bounding box center [90, 68] width 83 height 28
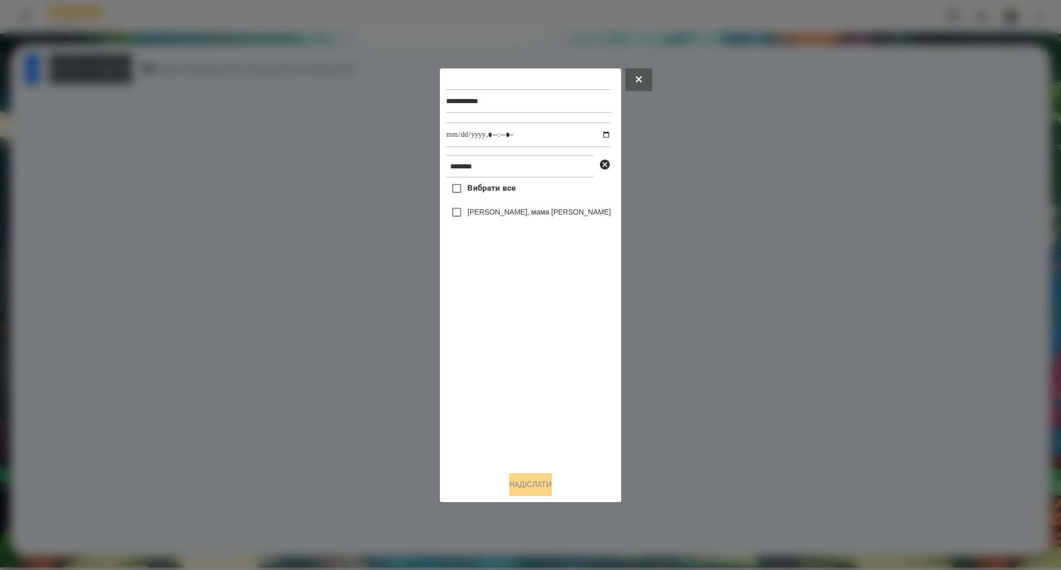
drag, startPoint x: 503, startPoint y: 189, endPoint x: 554, endPoint y: 174, distance: 53.4
click at [502, 188] on span "Вибрати все" at bounding box center [491, 188] width 48 height 12
click at [590, 136] on input "datetime-local" at bounding box center [528, 134] width 165 height 25
type input "**********"
click at [520, 487] on button "Надіслати" at bounding box center [530, 484] width 42 height 23
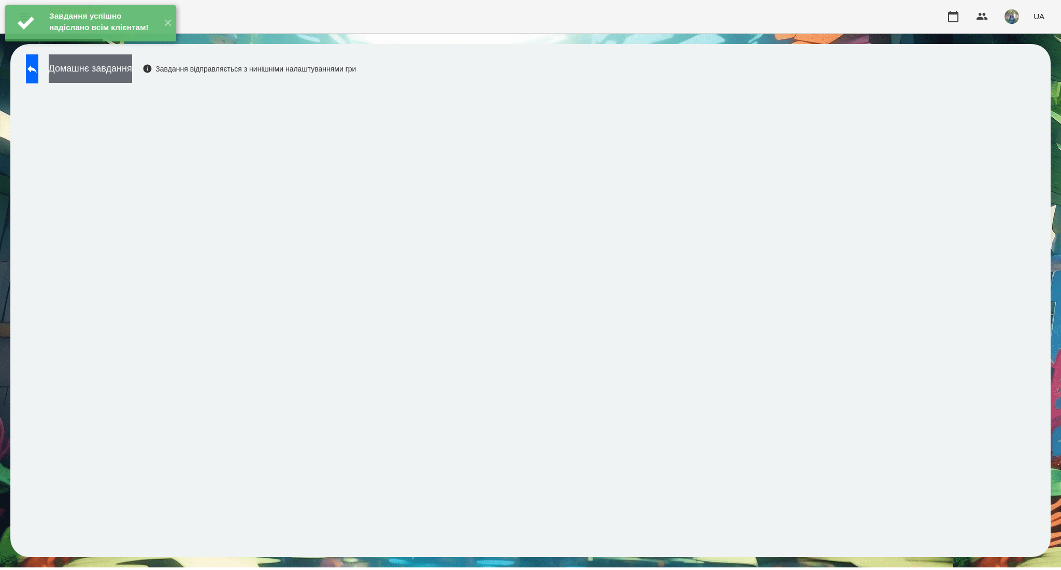
click at [132, 63] on button "Домашнє завдання" at bounding box center [90, 68] width 83 height 28
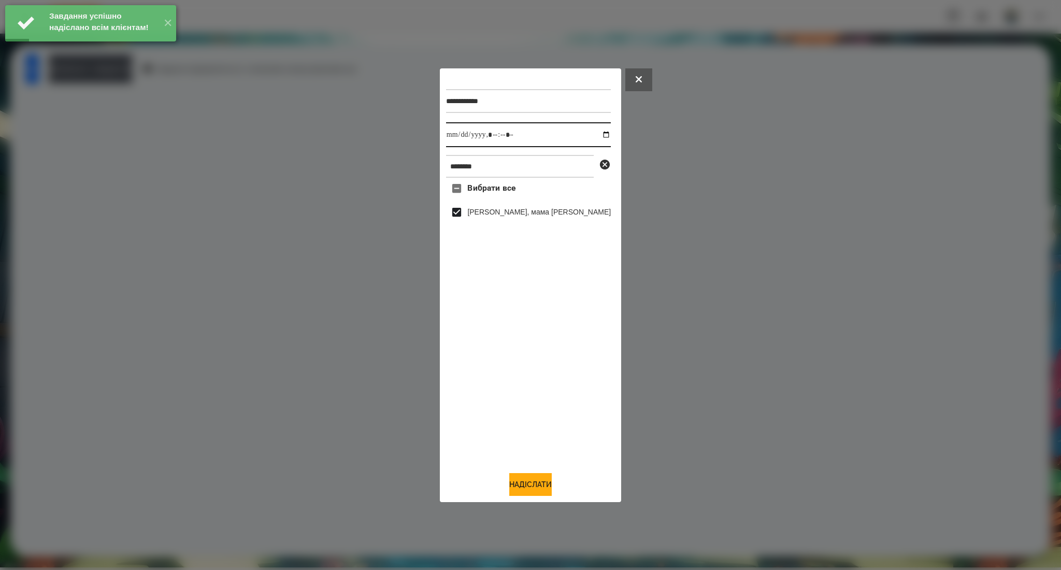
click at [594, 135] on input "datetime-local" at bounding box center [528, 134] width 165 height 25
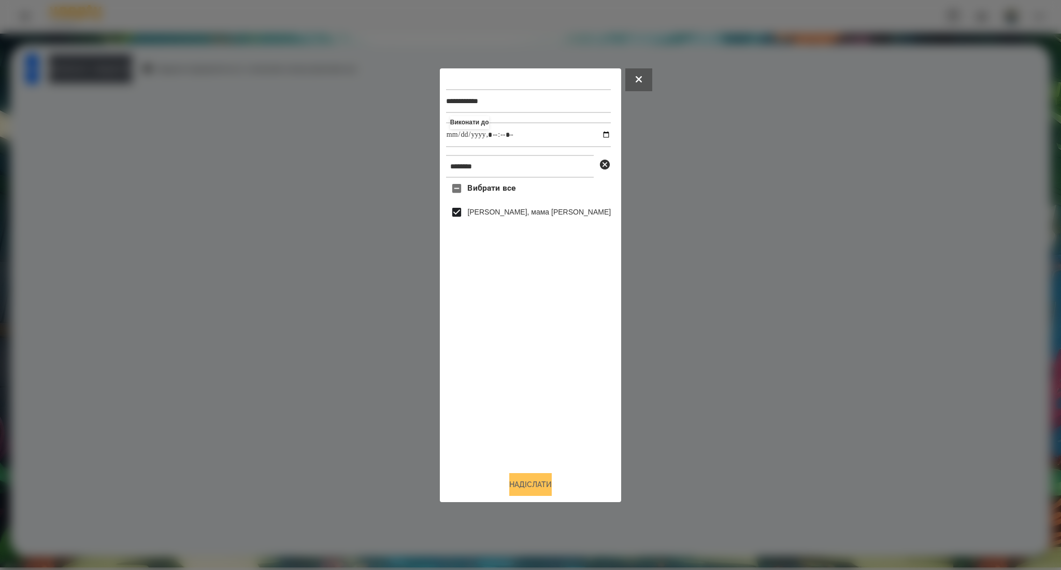
type input "**********"
click at [509, 488] on button "Надіслати" at bounding box center [530, 484] width 42 height 23
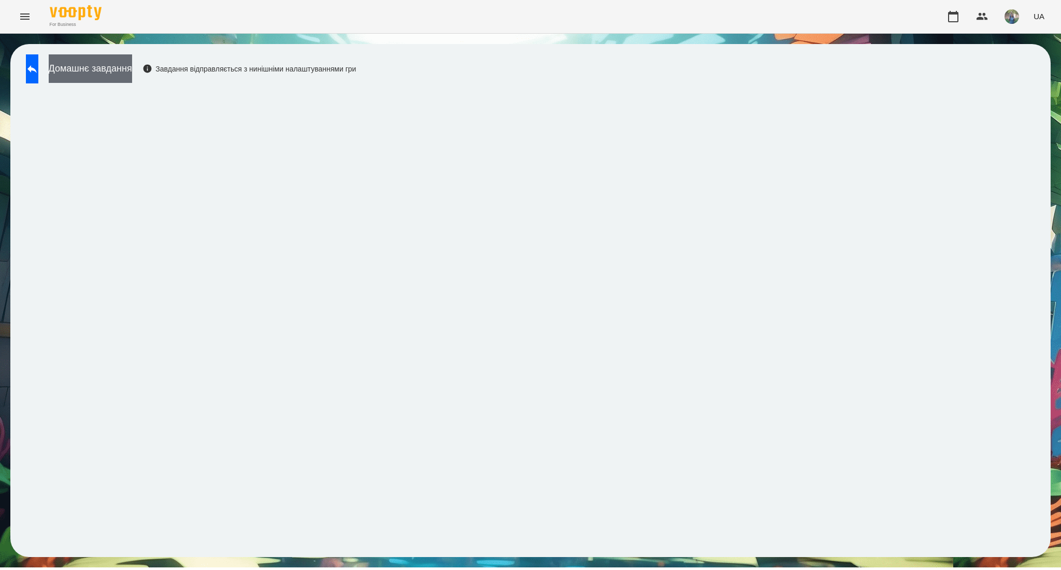
click at [132, 73] on button "Домашнє завдання" at bounding box center [90, 68] width 83 height 28
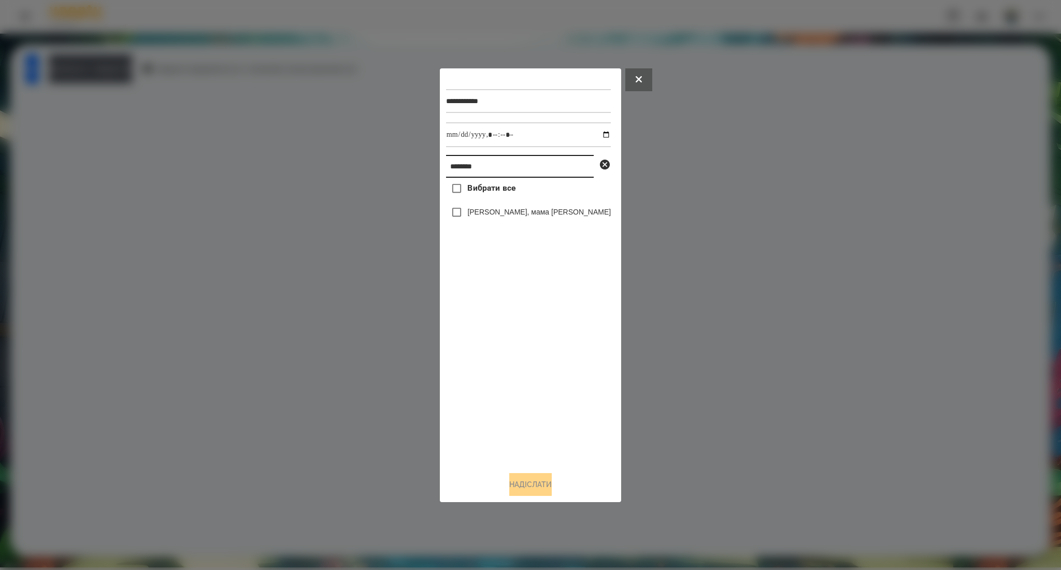
click at [483, 162] on input "********" at bounding box center [520, 166] width 148 height 23
paste input "*********"
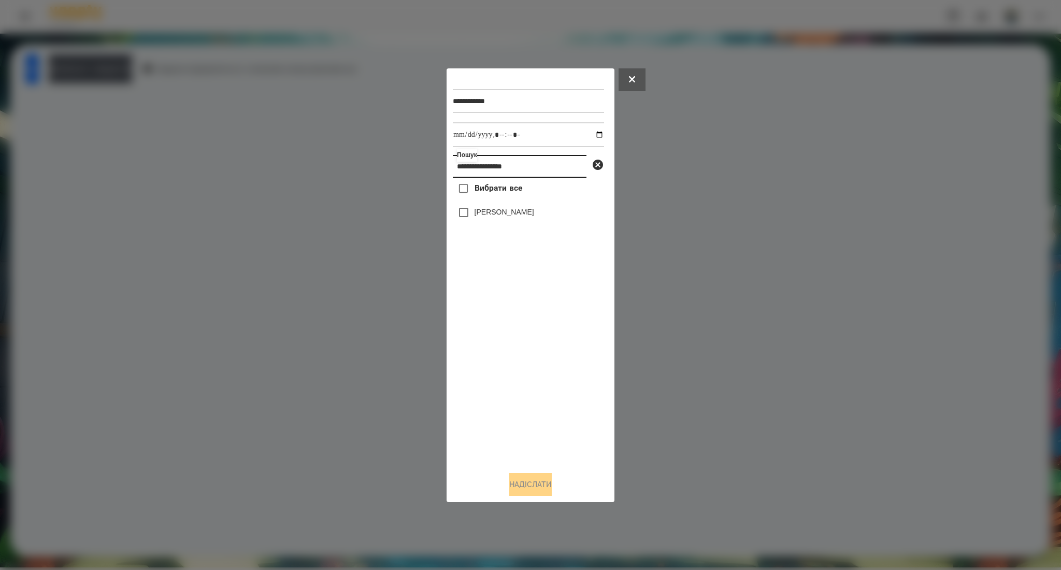
type input "**********"
click at [495, 189] on span "Вибрати все" at bounding box center [498, 188] width 48 height 12
click at [514, 485] on button "Надіслати" at bounding box center [530, 484] width 42 height 23
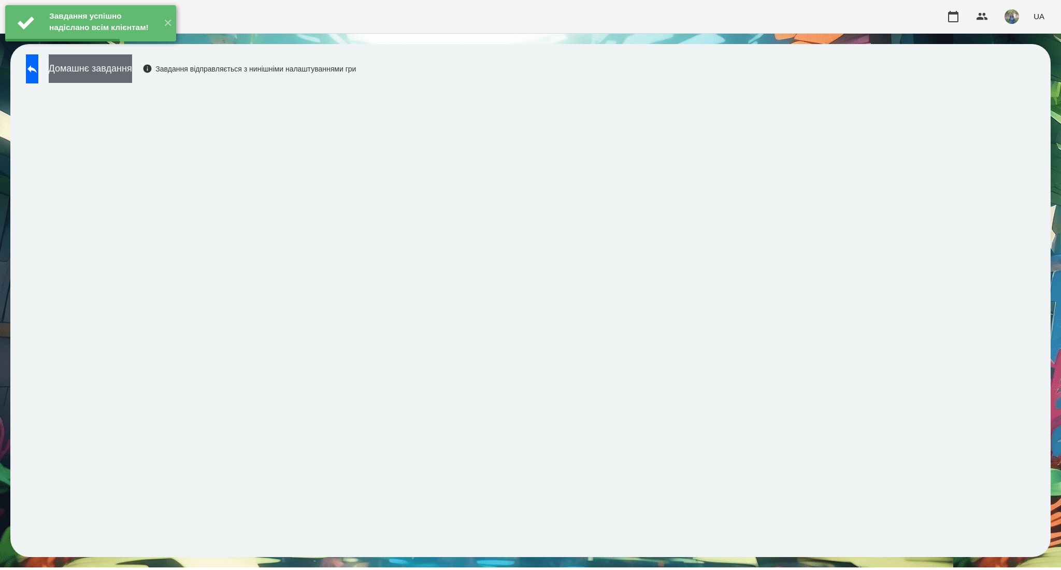
click at [124, 66] on button "Домашнє завдання" at bounding box center [90, 68] width 83 height 28
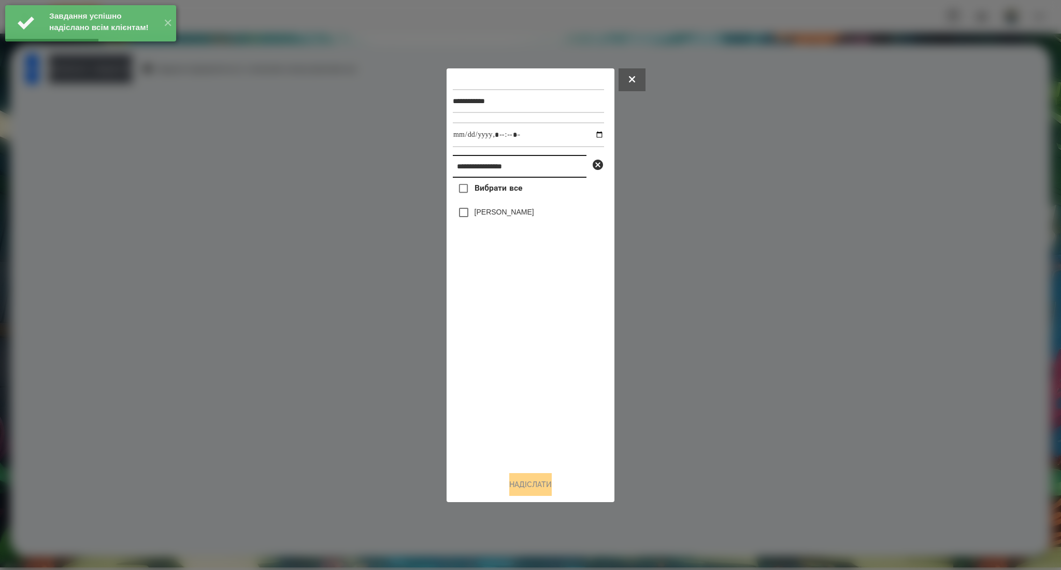
click at [497, 162] on input "**********" at bounding box center [520, 166] width 134 height 23
click at [590, 135] on input "datetime-local" at bounding box center [528, 134] width 151 height 25
type input "**********"
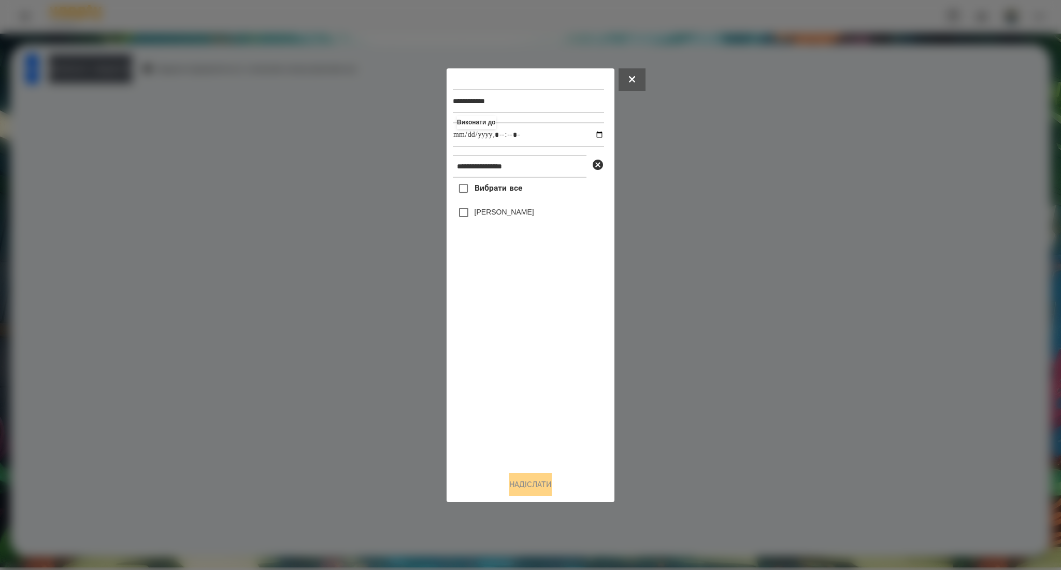
click at [525, 395] on div "Вибрати все Мельничук Серафим" at bounding box center [528, 320] width 151 height 285
click at [492, 193] on span "Вибрати все" at bounding box center [498, 188] width 48 height 12
click at [541, 487] on button "Надіслати" at bounding box center [530, 484] width 42 height 23
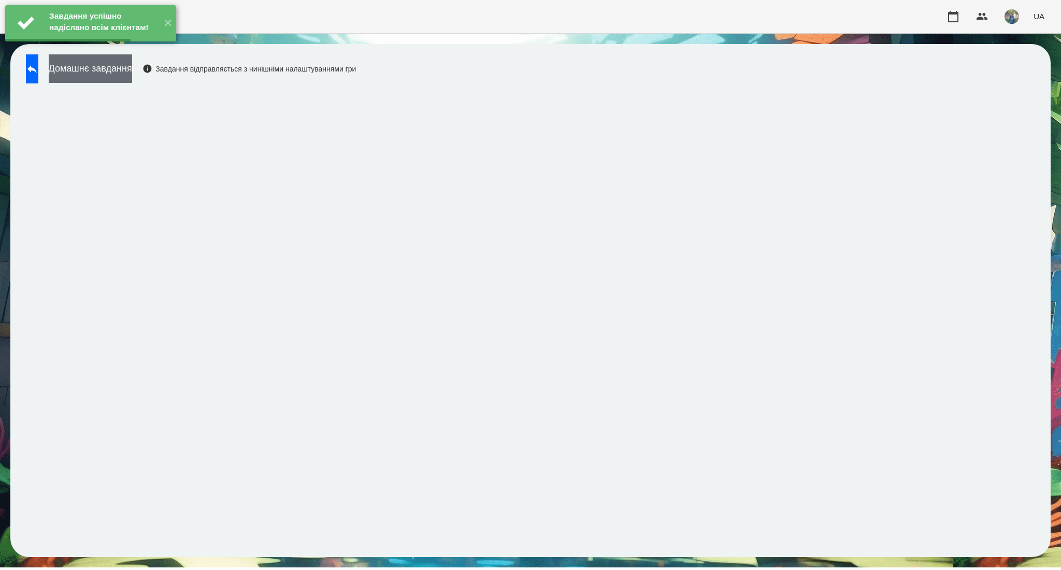
click at [132, 73] on button "Домашнє завдання" at bounding box center [90, 68] width 83 height 28
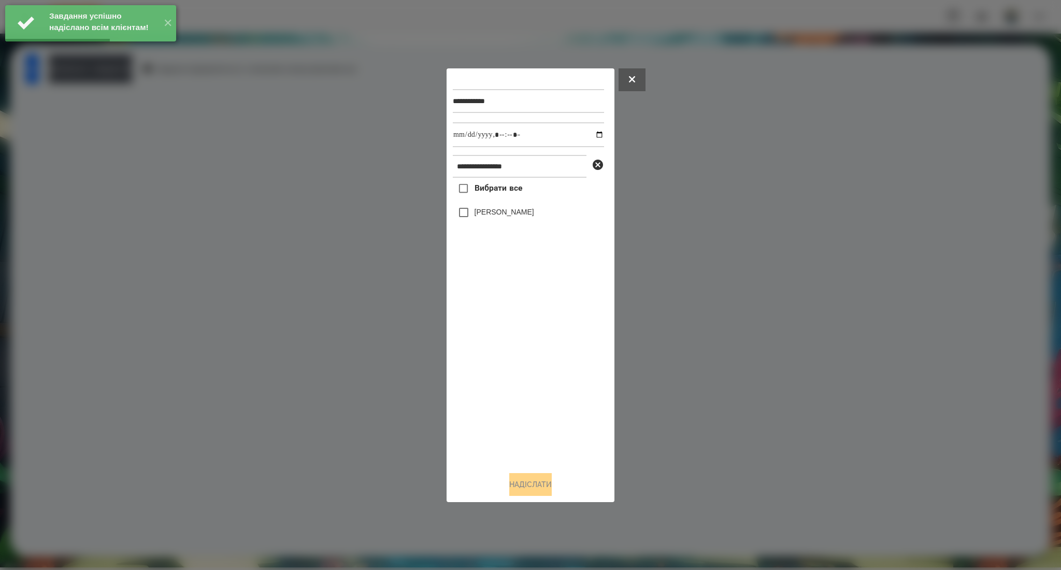
click at [500, 190] on span "Вибрати все" at bounding box center [498, 188] width 48 height 12
click at [593, 133] on input "datetime-local" at bounding box center [528, 134] width 151 height 25
type input "**********"
click at [525, 485] on button "Надіслати" at bounding box center [530, 484] width 42 height 23
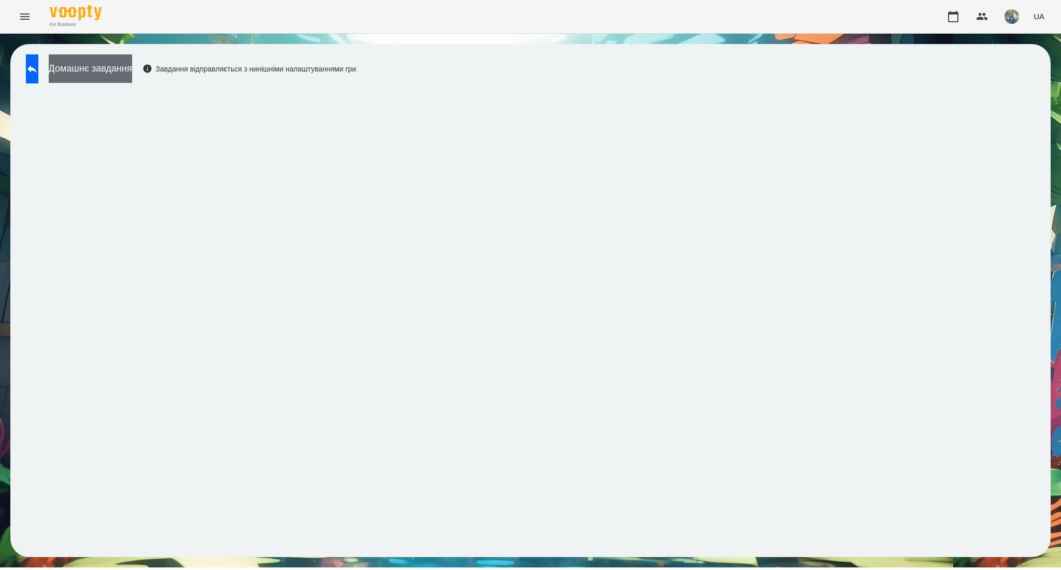
click at [132, 75] on button "Домашнє завдання" at bounding box center [90, 68] width 83 height 28
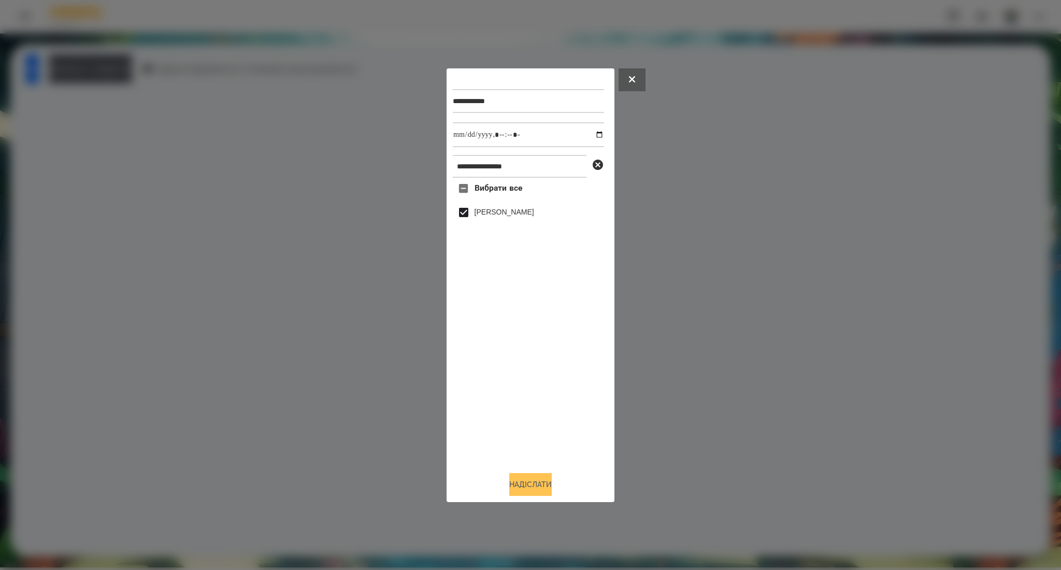
click at [528, 488] on button "Надіслати" at bounding box center [530, 484] width 42 height 23
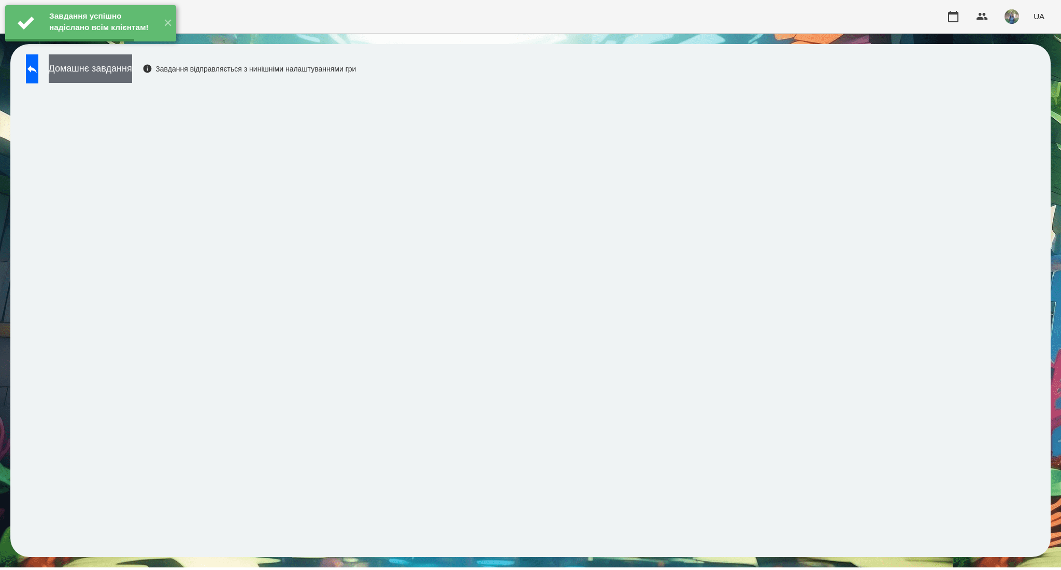
click at [132, 81] on button "Домашнє завдання" at bounding box center [90, 68] width 83 height 28
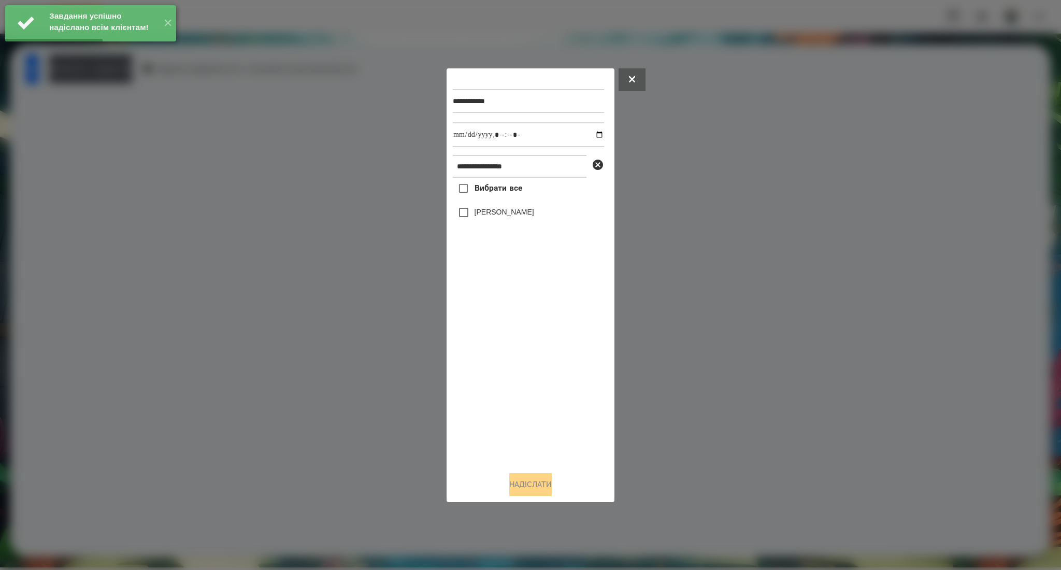
click at [494, 194] on span "Вибрати все" at bounding box center [498, 188] width 48 height 12
click at [592, 136] on input "datetime-local" at bounding box center [528, 134] width 151 height 25
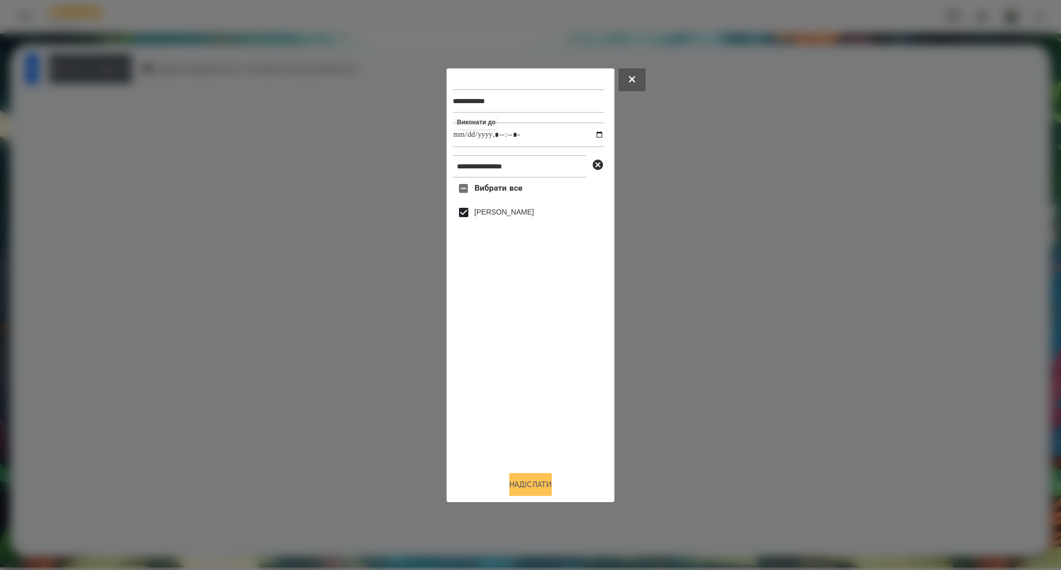
type input "**********"
click at [522, 482] on button "Надіслати" at bounding box center [530, 484] width 42 height 23
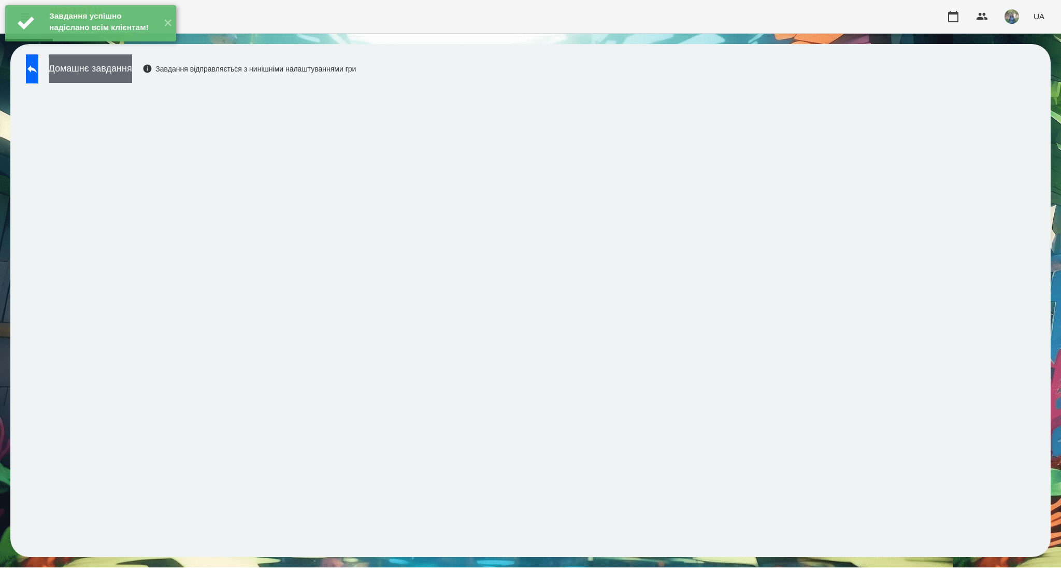
click at [118, 71] on button "Домашнє завдання" at bounding box center [90, 68] width 83 height 28
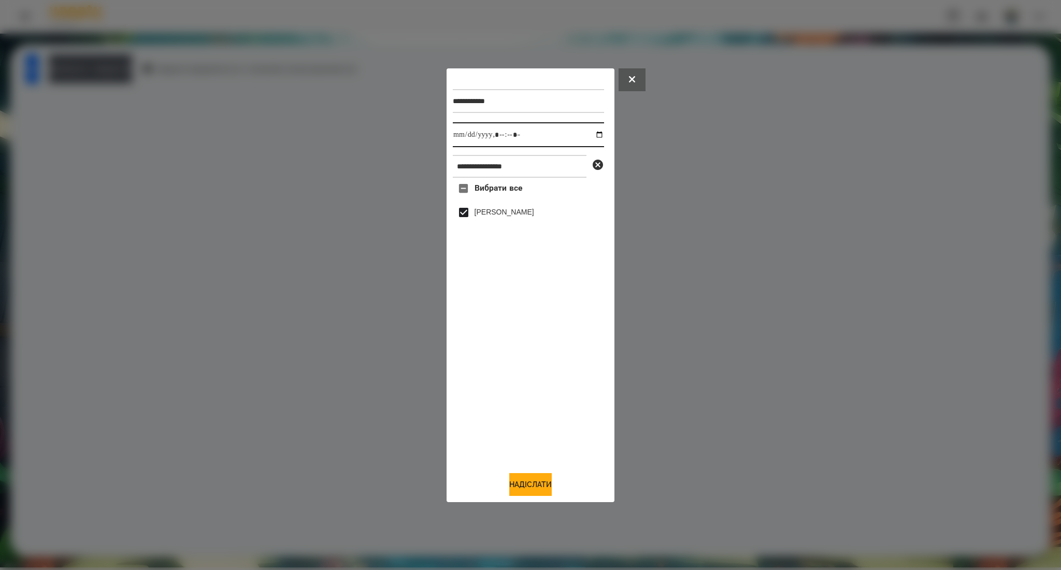
click at [589, 134] on input "datetime-local" at bounding box center [528, 134] width 151 height 25
type input "**********"
click at [535, 484] on button "Надіслати" at bounding box center [530, 484] width 42 height 23
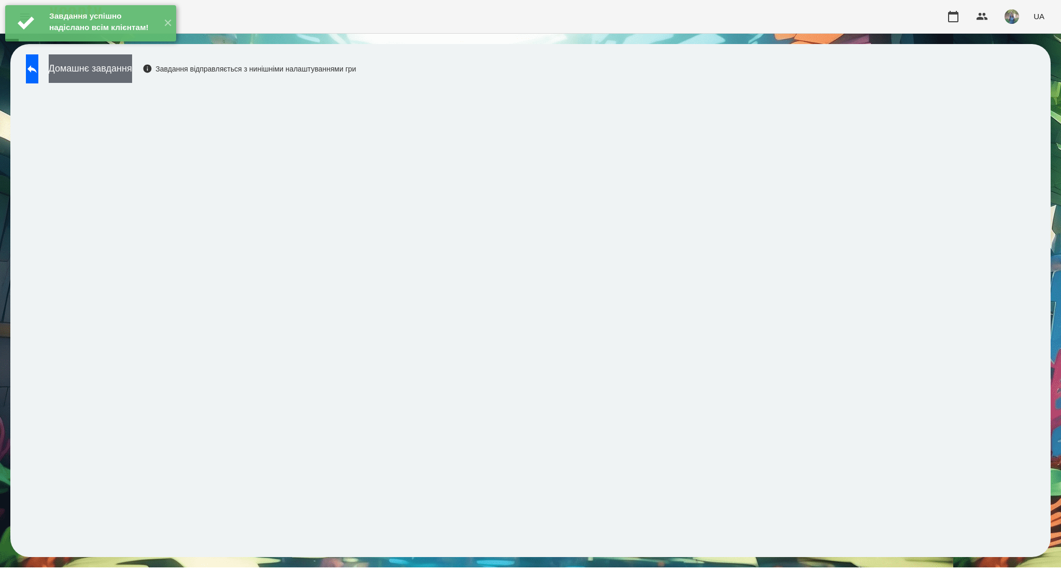
click at [128, 71] on button "Домашнє завдання" at bounding box center [90, 68] width 83 height 28
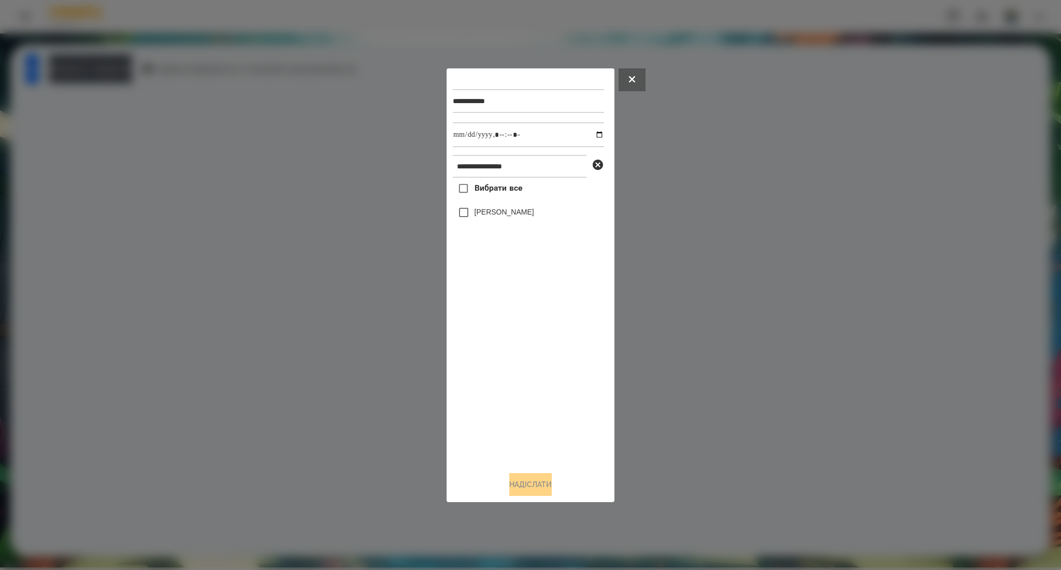
drag, startPoint x: 498, startPoint y: 191, endPoint x: 608, endPoint y: 136, distance: 123.2
click at [498, 191] on span "Вибрати все" at bounding box center [498, 188] width 48 height 12
click at [593, 135] on input "datetime-local" at bounding box center [528, 134] width 151 height 25
type input "**********"
click at [551, 487] on button "Надіслати" at bounding box center [530, 484] width 42 height 23
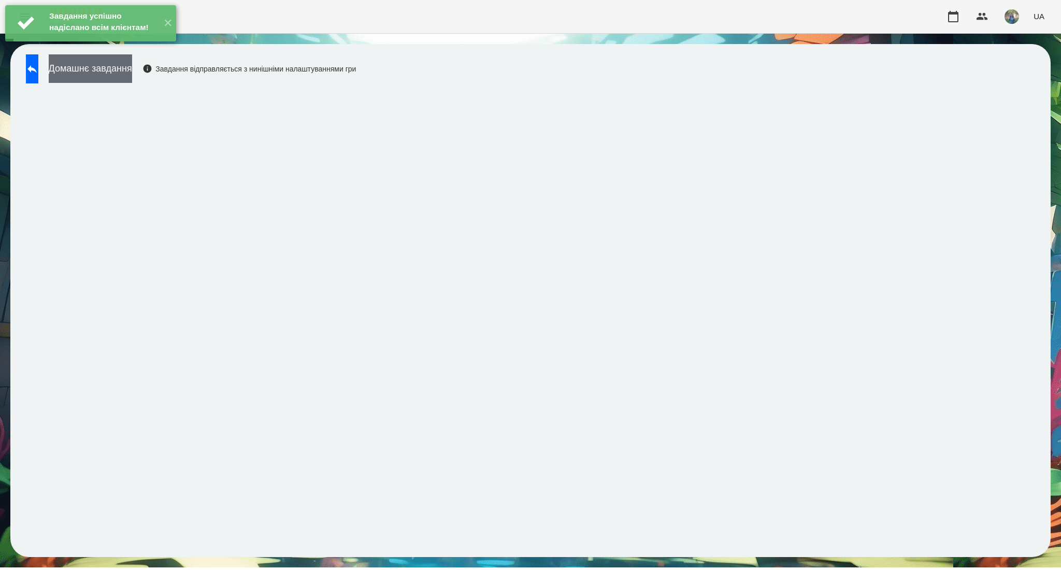
click at [119, 70] on button "Домашнє завдання" at bounding box center [90, 68] width 83 height 28
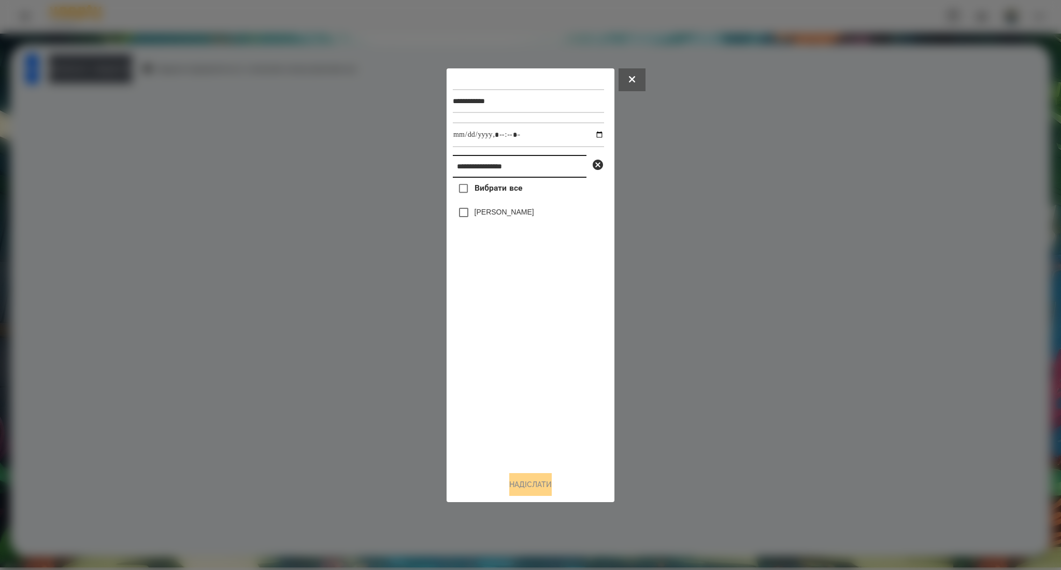
click at [477, 168] on input "**********" at bounding box center [520, 166] width 134 height 23
paste input "text"
type input "********"
click at [535, 481] on button "Надіслати" at bounding box center [530, 484] width 42 height 23
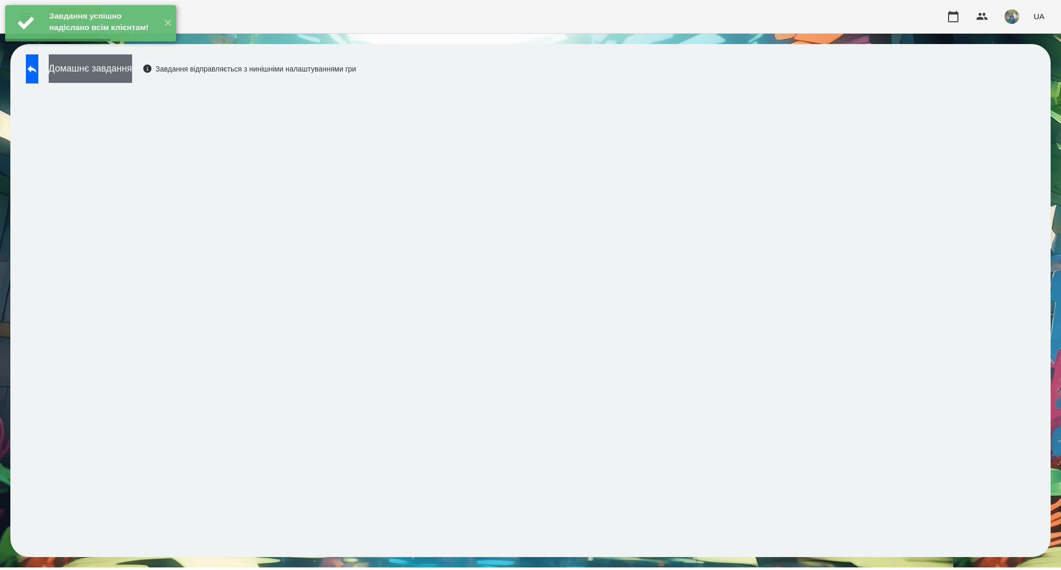
click at [111, 75] on button "Домашнє завдання" at bounding box center [90, 68] width 83 height 28
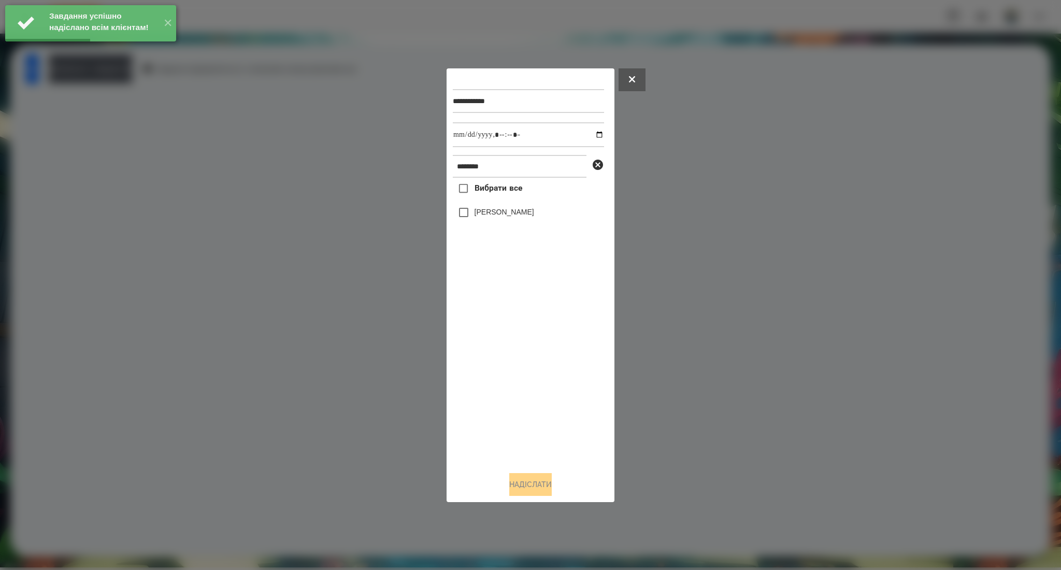
click at [490, 190] on span "Вибрати все" at bounding box center [498, 188] width 48 height 12
click at [595, 136] on input "datetime-local" at bounding box center [528, 134] width 151 height 25
type input "**********"
click at [527, 477] on button "Надіслати" at bounding box center [530, 484] width 42 height 23
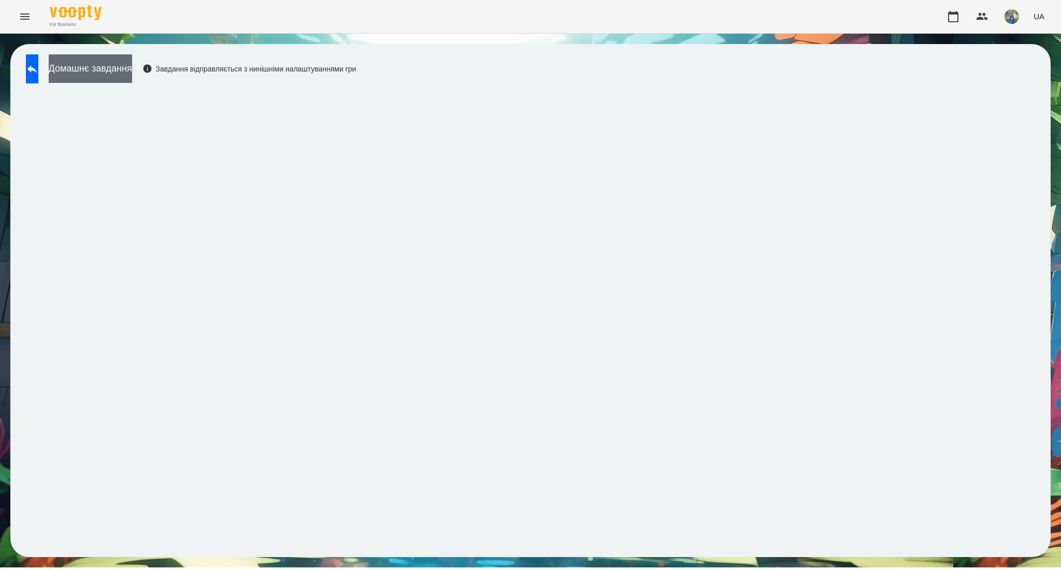
click at [132, 71] on button "Домашнє завдання" at bounding box center [90, 68] width 83 height 28
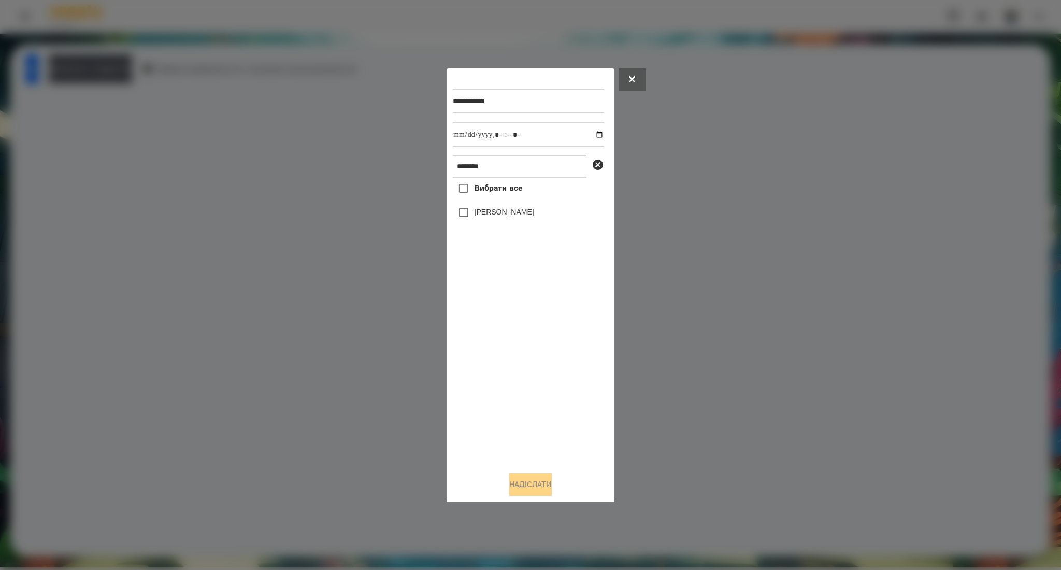
click at [481, 188] on span "Вибрати все" at bounding box center [498, 188] width 48 height 12
click at [517, 481] on button "Надіслати" at bounding box center [530, 484] width 42 height 23
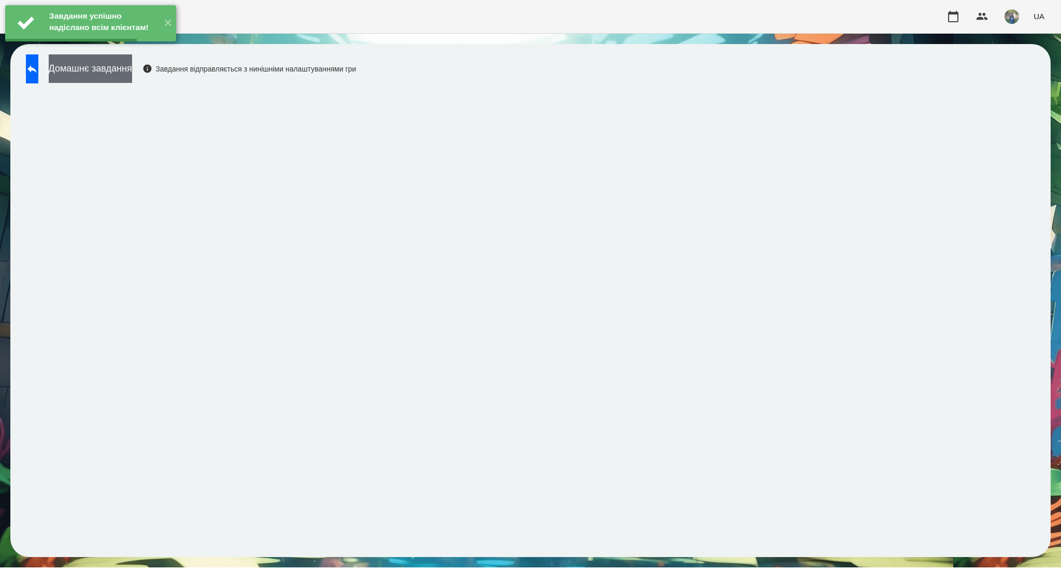
click at [132, 76] on button "Домашнє завдання" at bounding box center [90, 68] width 83 height 28
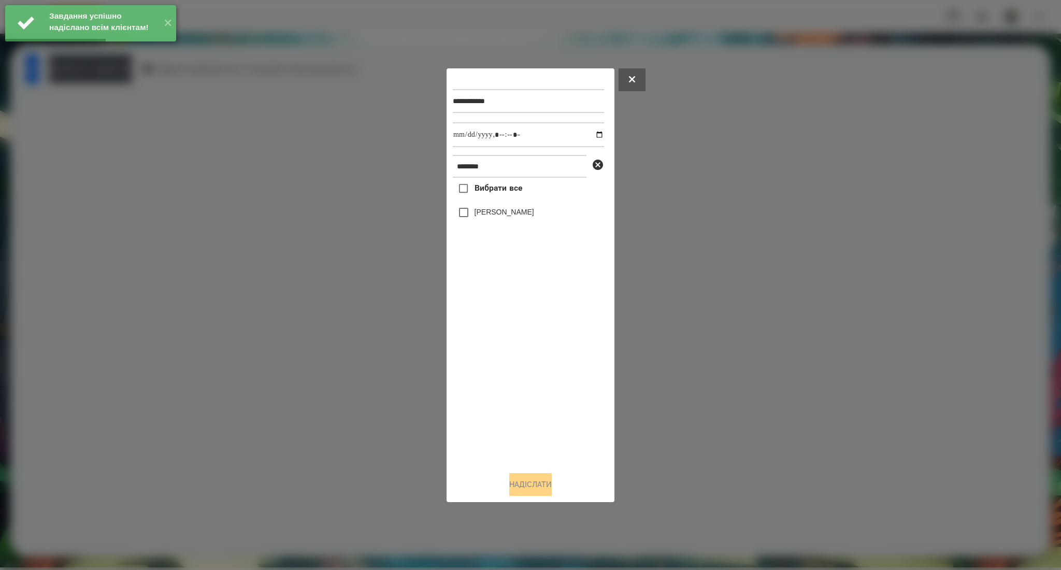
drag, startPoint x: 486, startPoint y: 191, endPoint x: 553, endPoint y: 147, distance: 79.6
click at [486, 192] on span "Вибрати все" at bounding box center [498, 188] width 48 height 12
click at [592, 134] on input "datetime-local" at bounding box center [528, 134] width 151 height 25
type input "**********"
click at [540, 483] on button "Надіслати" at bounding box center [530, 484] width 42 height 23
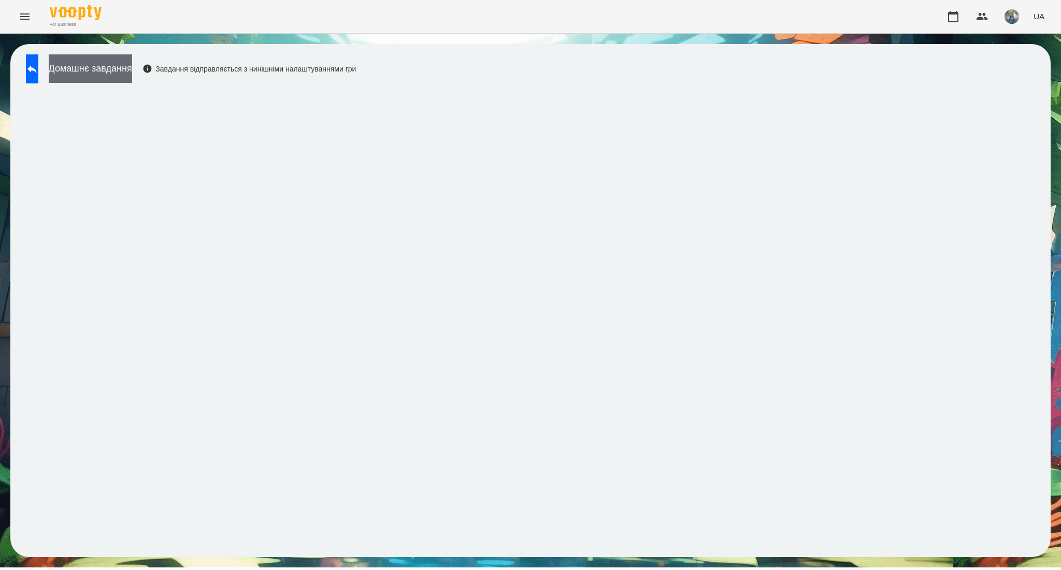
click at [132, 71] on button "Домашнє завдання" at bounding box center [90, 68] width 83 height 28
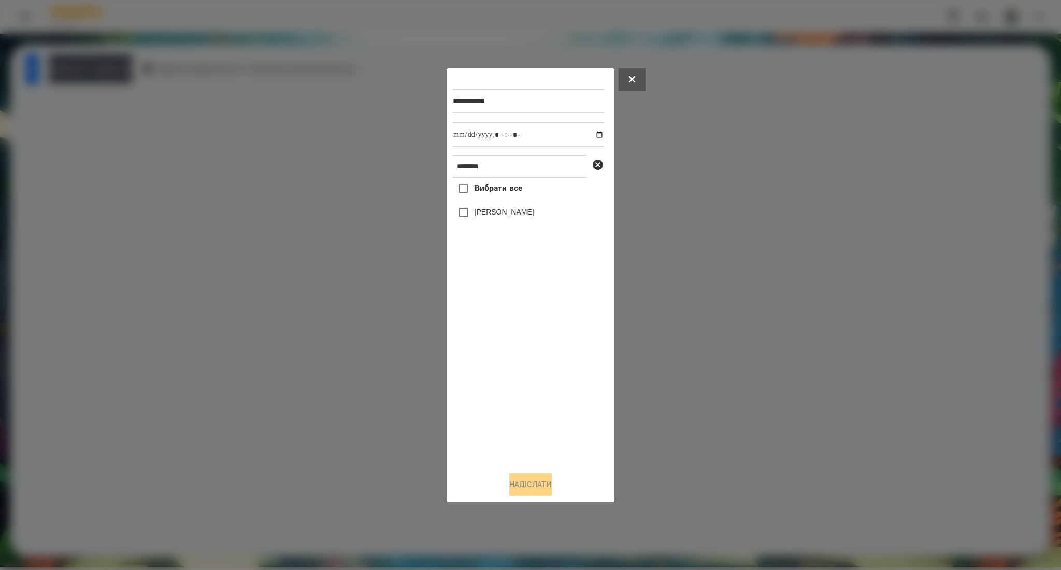
drag, startPoint x: 492, startPoint y: 190, endPoint x: 570, endPoint y: 141, distance: 92.3
click at [491, 190] on span "Вибрати все" at bounding box center [498, 188] width 48 height 12
click at [486, 194] on span "Вибрати все" at bounding box center [498, 188] width 48 height 12
click at [520, 484] on button "Надіслати" at bounding box center [530, 484] width 42 height 23
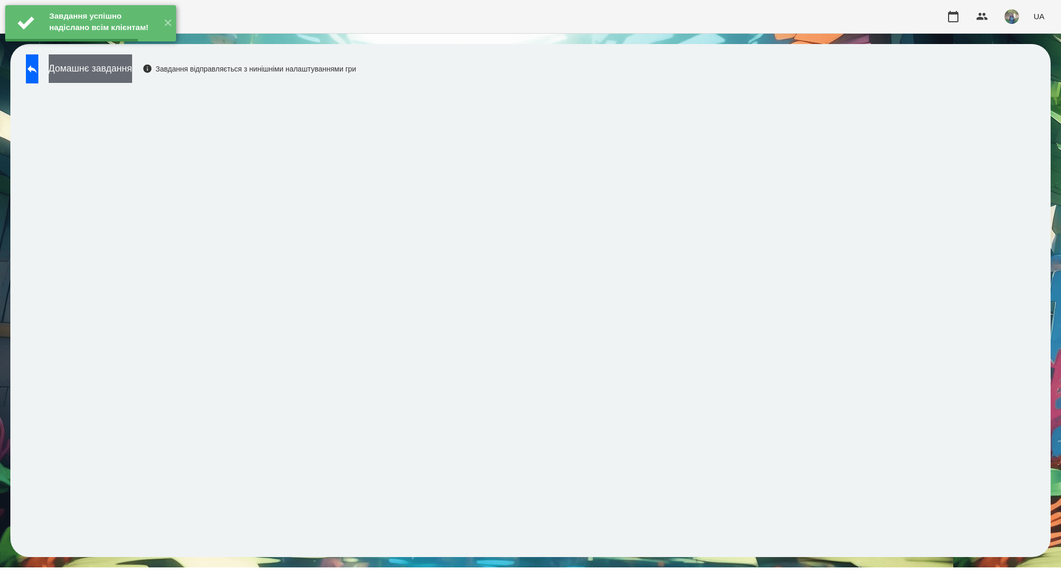
click at [120, 75] on button "Домашнє завдання" at bounding box center [90, 68] width 83 height 28
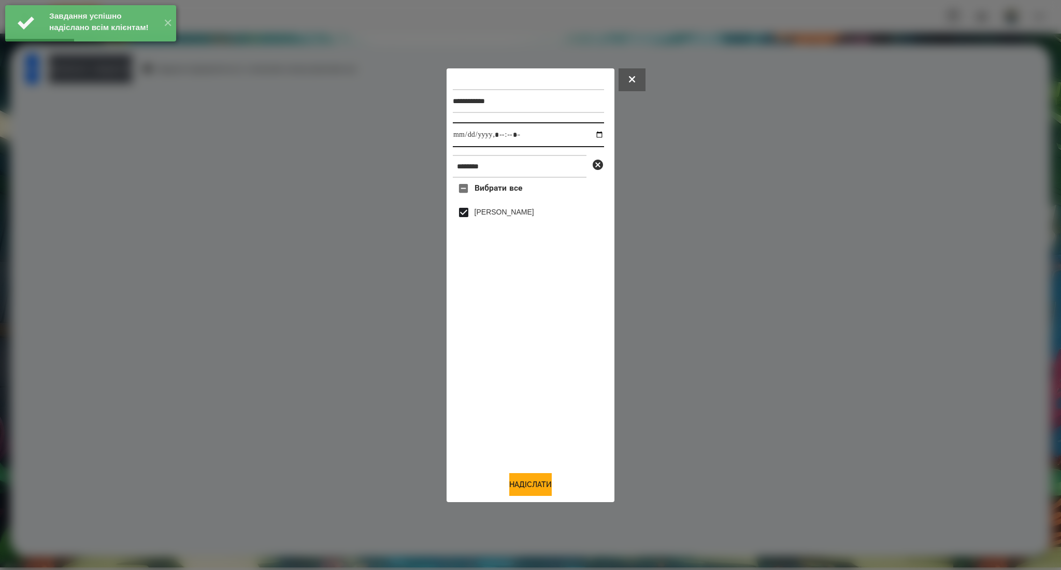
click at [589, 135] on input "datetime-local" at bounding box center [528, 134] width 151 height 25
type input "**********"
drag, startPoint x: 536, startPoint y: 486, endPoint x: 535, endPoint y: 478, distance: 8.3
click at [536, 485] on button "Надіслати" at bounding box center [530, 484] width 42 height 23
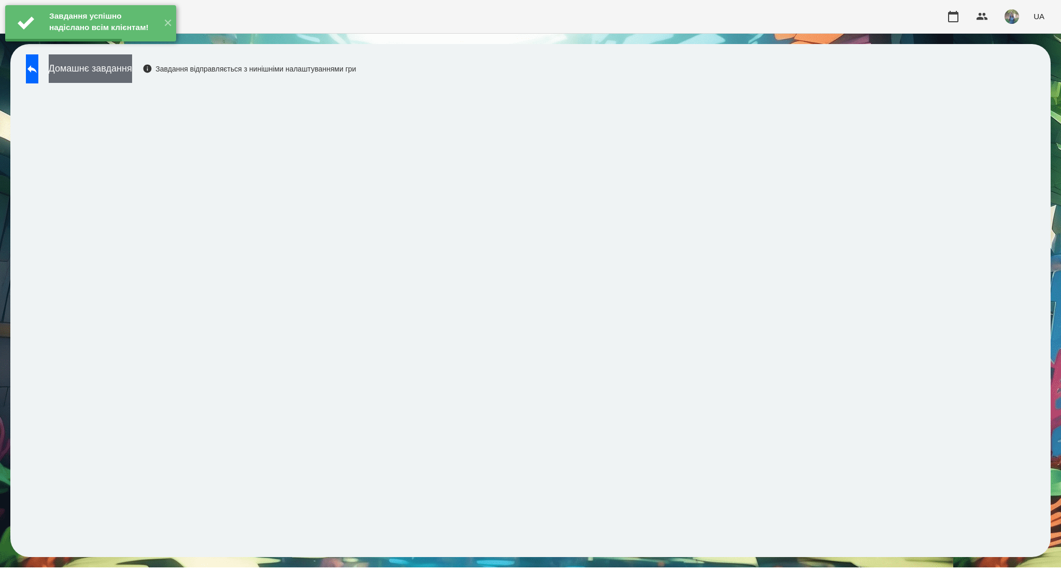
click at [132, 76] on button "Домашнє завдання" at bounding box center [90, 68] width 83 height 28
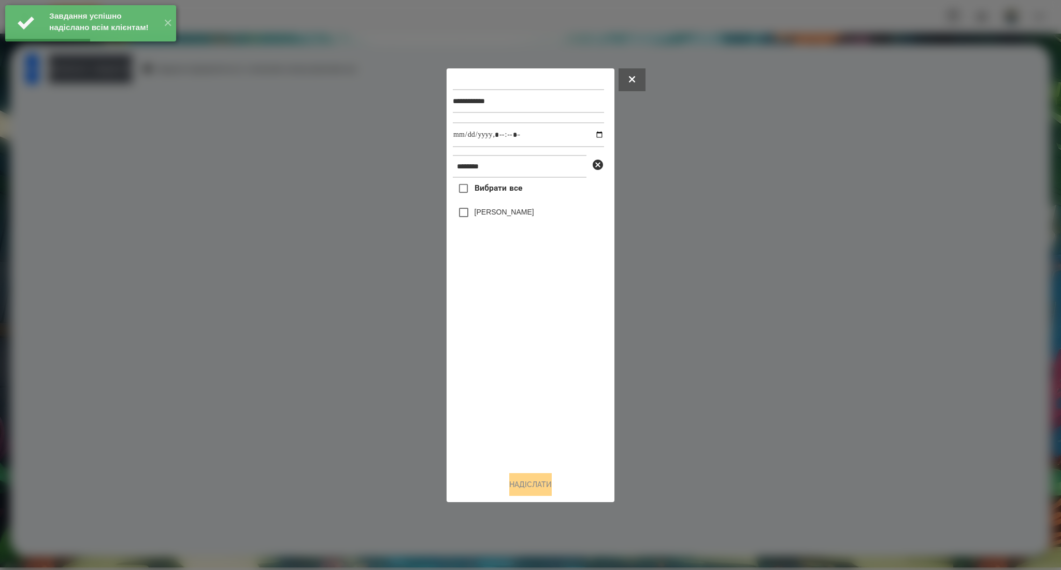
drag, startPoint x: 510, startPoint y: 191, endPoint x: 581, endPoint y: 152, distance: 80.7
click at [510, 191] on span "Вибрати все" at bounding box center [498, 188] width 48 height 12
click at [594, 132] on input "datetime-local" at bounding box center [528, 134] width 151 height 25
type input "**********"
click at [540, 491] on button "Надіслати" at bounding box center [530, 484] width 42 height 23
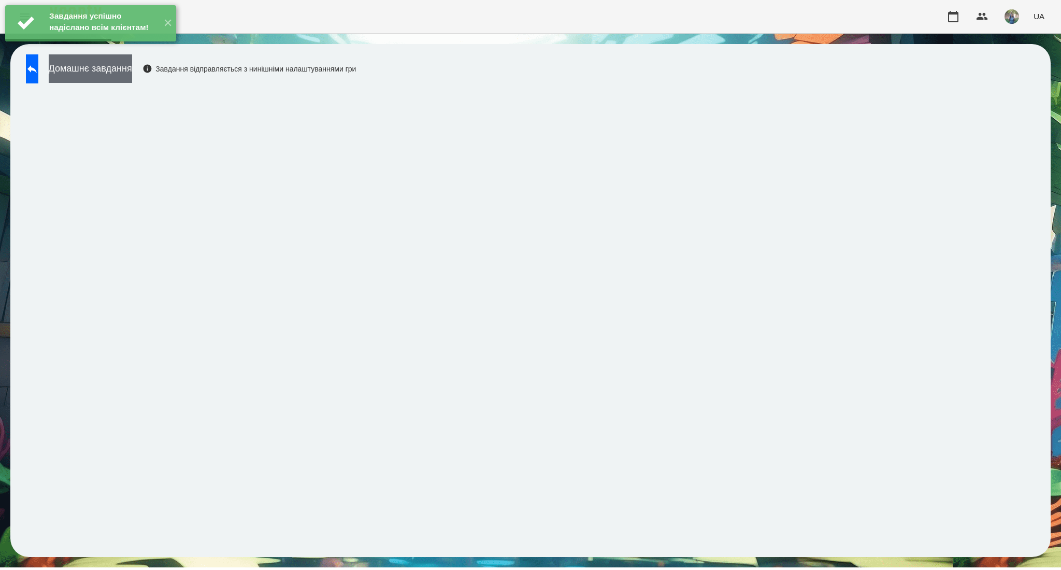
click at [132, 66] on button "Домашнє завдання" at bounding box center [90, 68] width 83 height 28
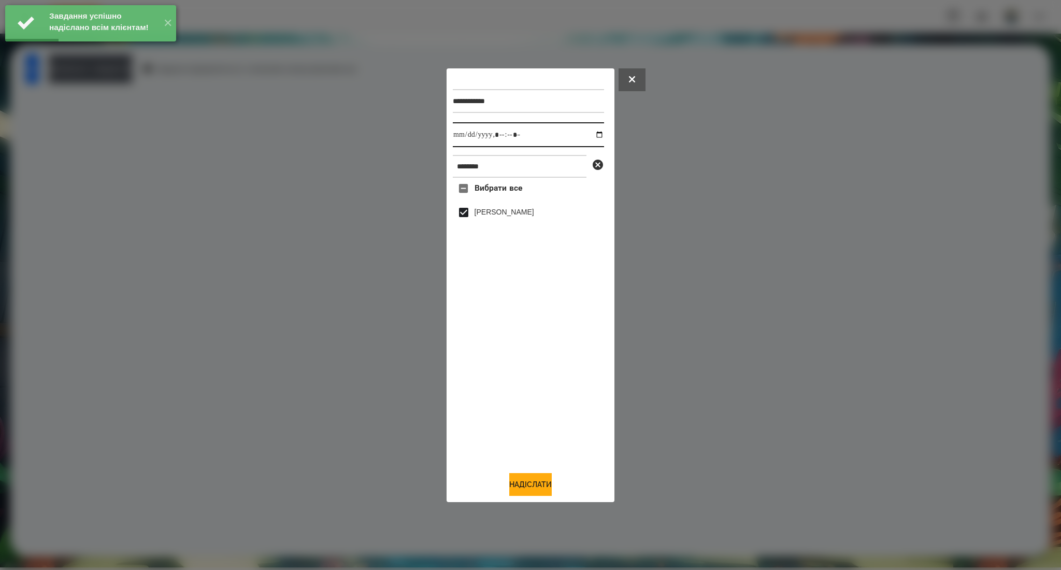
click at [589, 135] on input "datetime-local" at bounding box center [528, 134] width 151 height 25
type input "**********"
click at [539, 485] on button "Надіслати" at bounding box center [530, 484] width 42 height 23
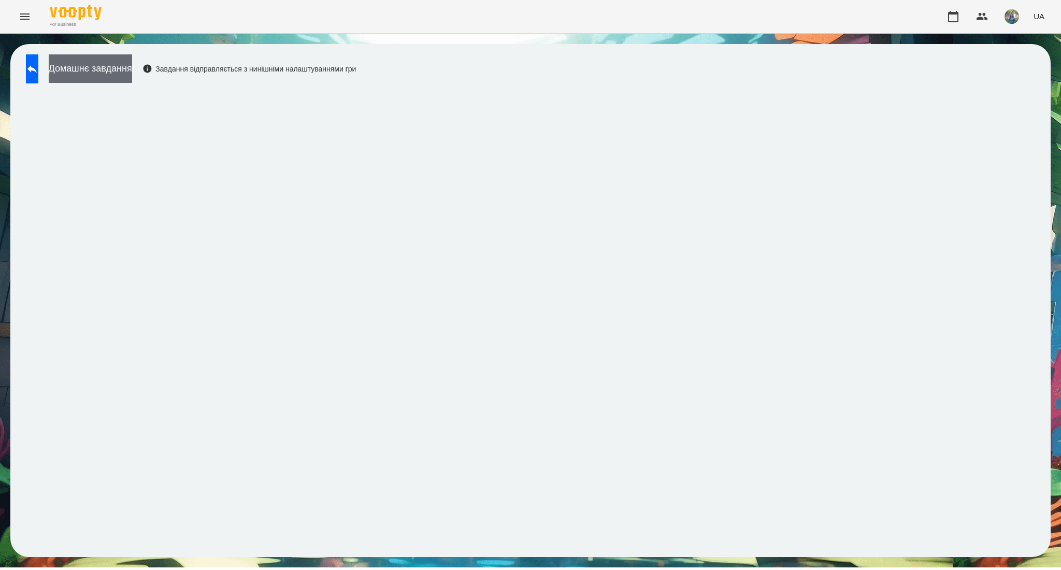
click at [132, 65] on button "Домашнє завдання" at bounding box center [90, 68] width 83 height 28
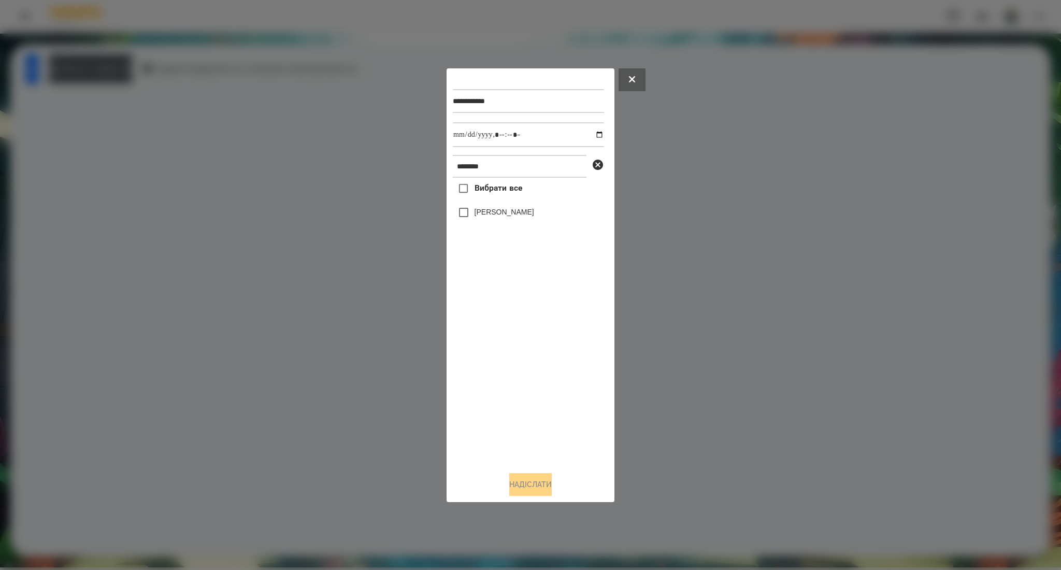
click at [483, 193] on span "Вибрати все" at bounding box center [498, 188] width 48 height 12
click at [515, 482] on button "Надіслати" at bounding box center [530, 484] width 42 height 23
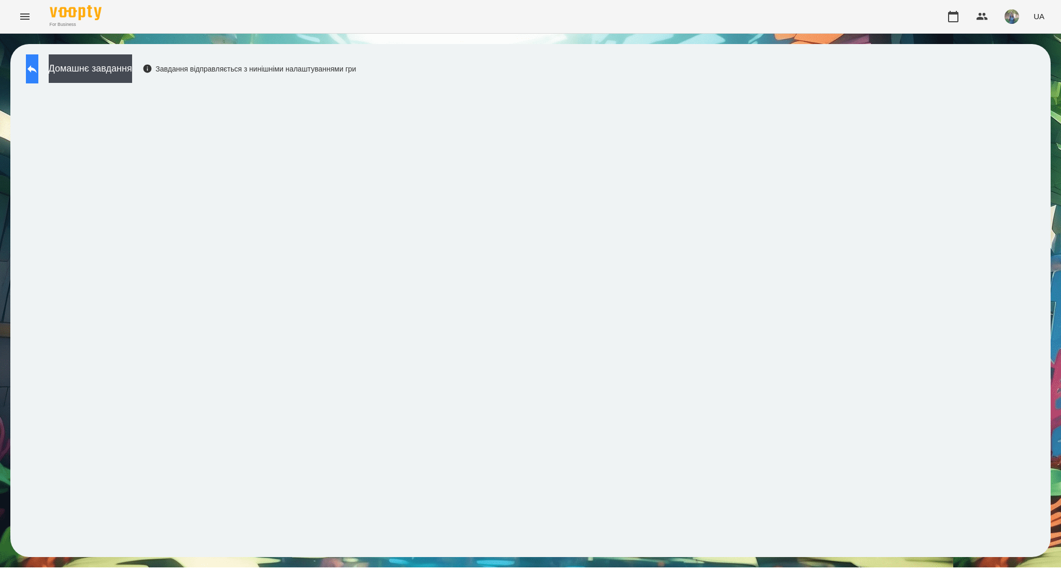
click at [38, 66] on button at bounding box center [32, 68] width 12 height 29
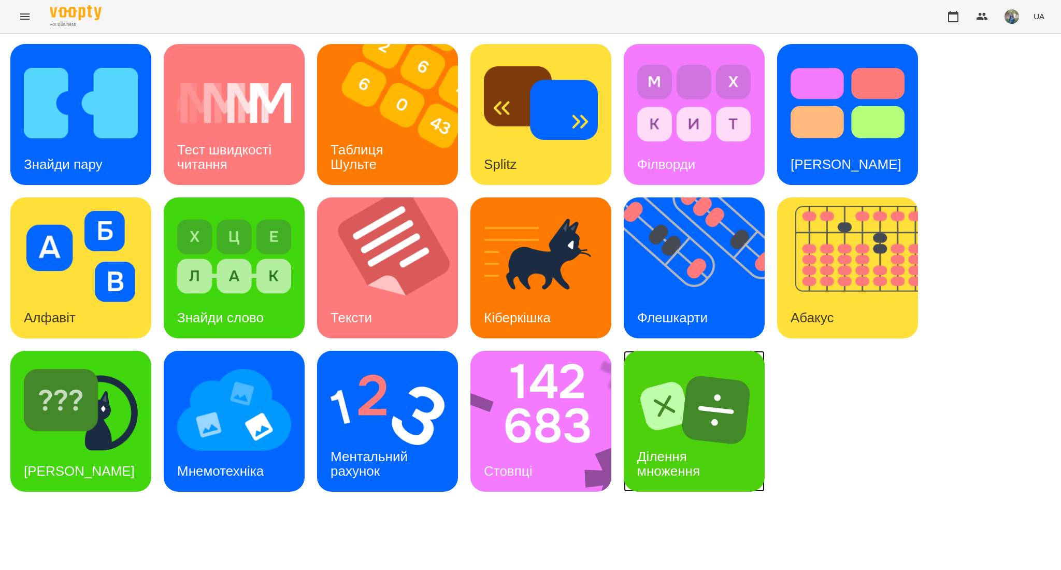
click at [725, 436] on div "Ділення множення" at bounding box center [694, 463] width 141 height 55
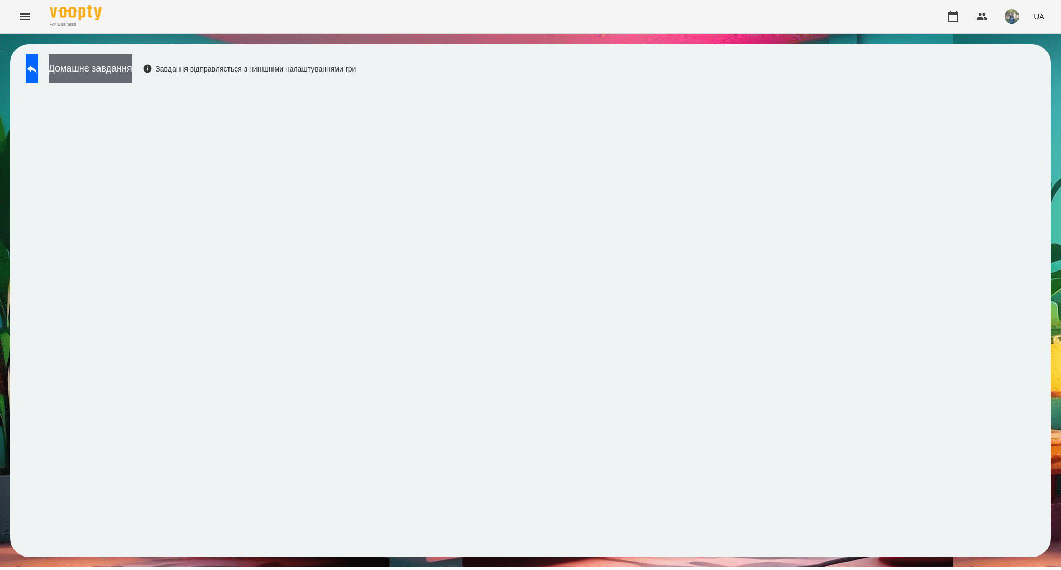
click at [132, 60] on button "Домашнє завдання" at bounding box center [90, 68] width 83 height 28
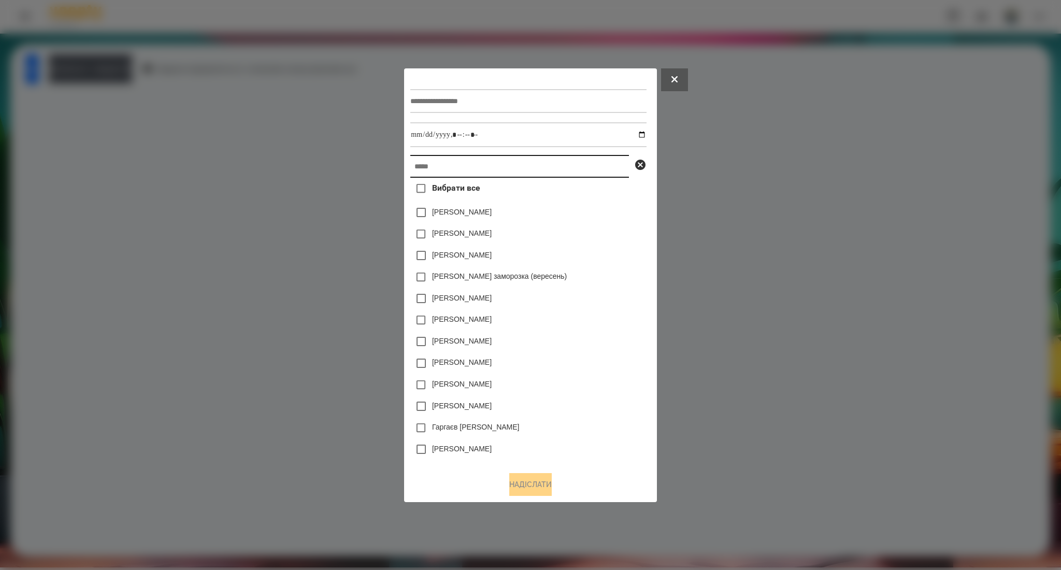
click at [410, 170] on input "text" at bounding box center [519, 166] width 219 height 23
paste input "**********"
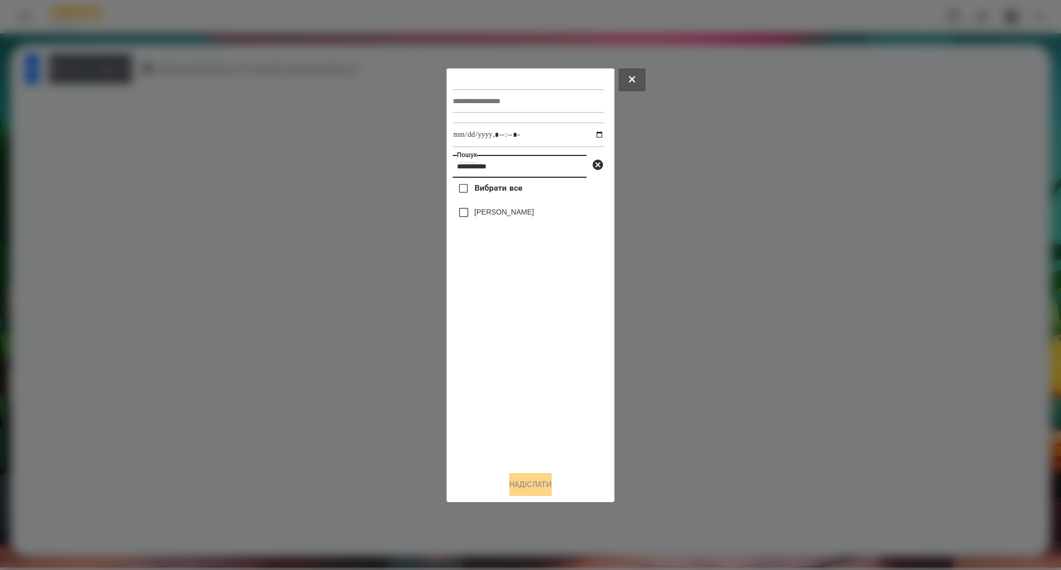
type input "**********"
click at [496, 186] on span "Вибрати все" at bounding box center [498, 188] width 48 height 12
click at [480, 90] on input "text" at bounding box center [528, 101] width 151 height 24
paste input "**********"
type input "**********"
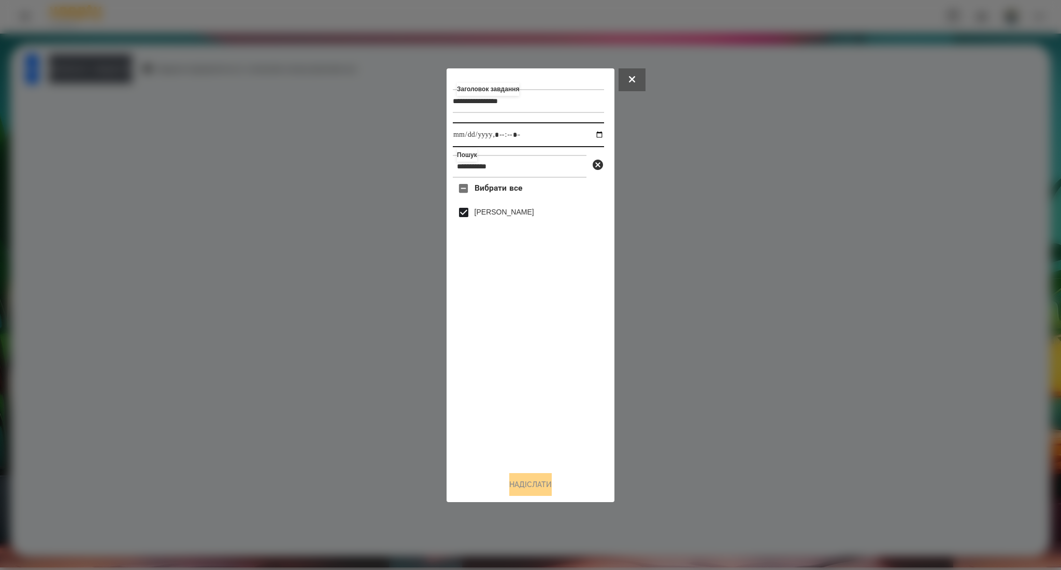
click at [591, 134] on input "datetime-local" at bounding box center [528, 134] width 151 height 25
type input "**********"
drag, startPoint x: 543, startPoint y: 478, endPoint x: 544, endPoint y: 464, distance: 13.5
click at [543, 478] on button "Надіслати" at bounding box center [530, 484] width 42 height 23
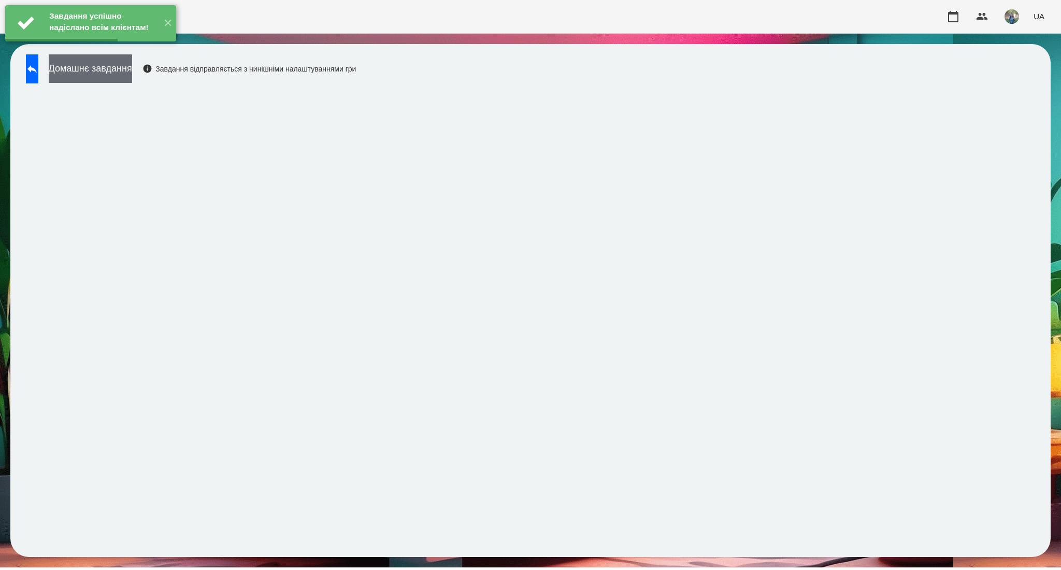
click at [131, 73] on button "Домашнє завдання" at bounding box center [90, 68] width 83 height 28
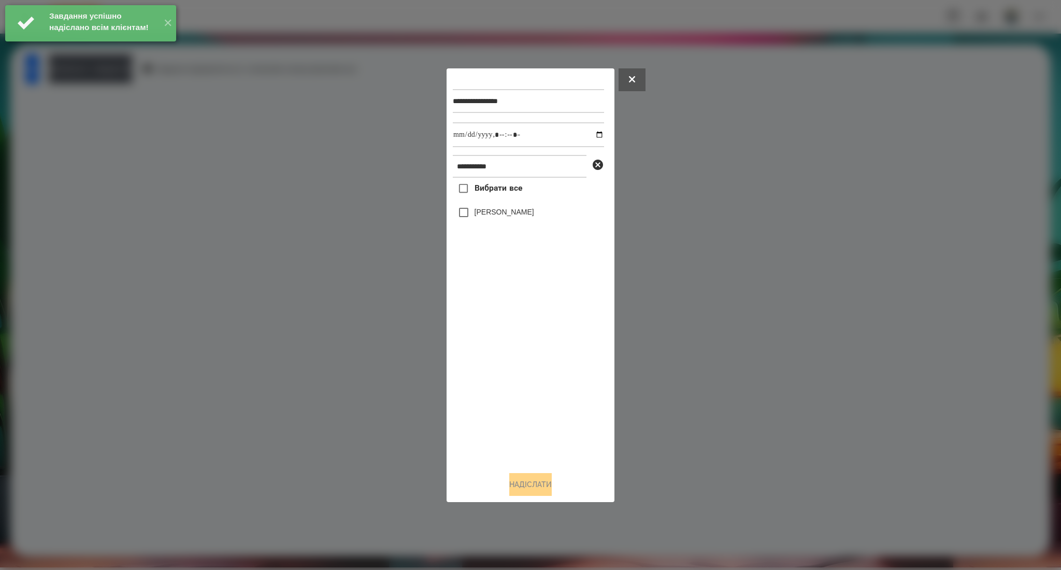
click at [506, 181] on label "Вибрати все" at bounding box center [487, 189] width 69 height 22
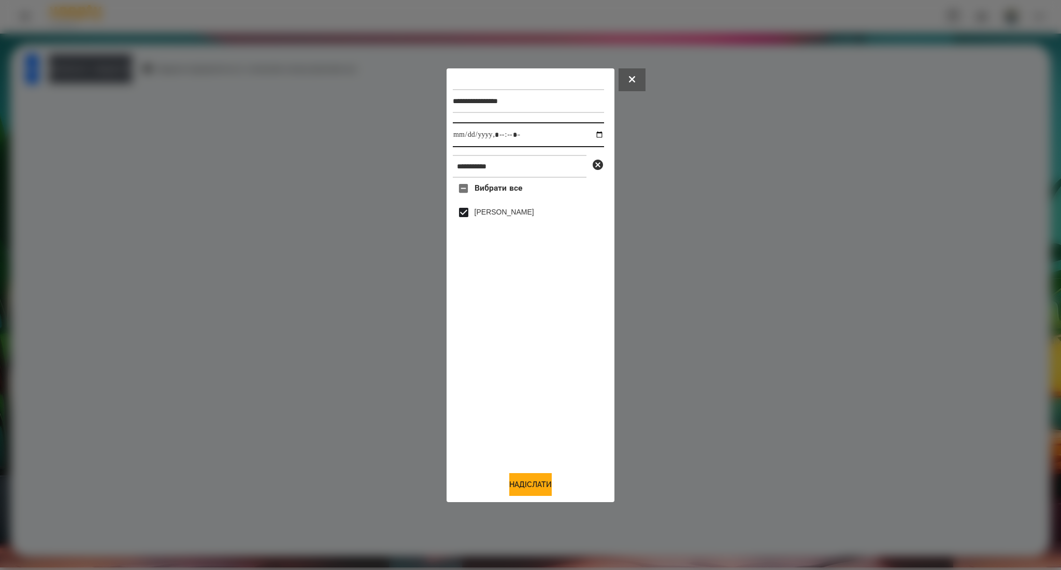
click at [591, 134] on input "datetime-local" at bounding box center [528, 134] width 151 height 25
type input "**********"
click at [509, 486] on button "Надіслати" at bounding box center [530, 484] width 42 height 23
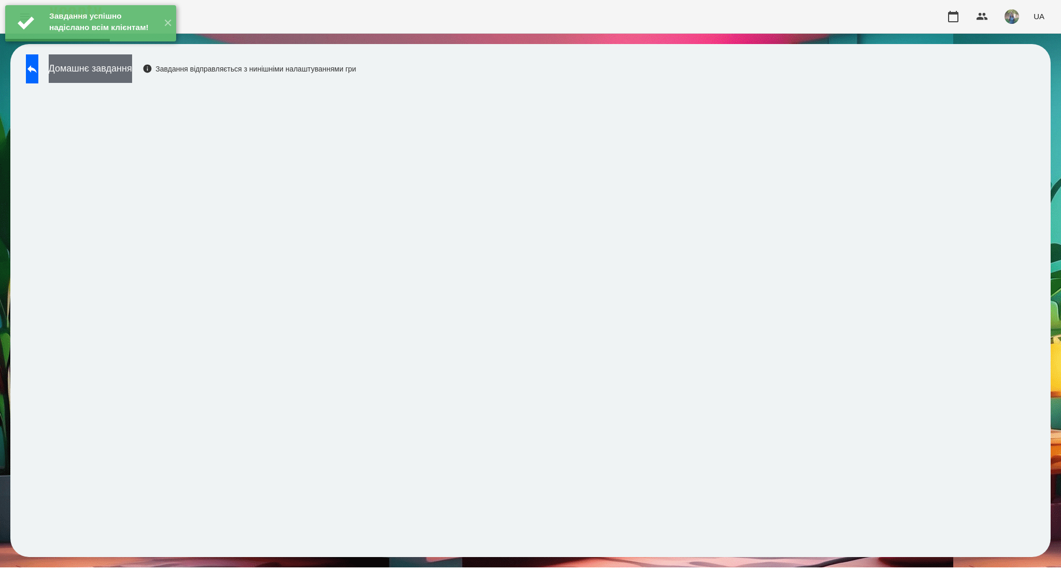
click at [132, 79] on button "Домашнє завдання" at bounding box center [90, 68] width 83 height 28
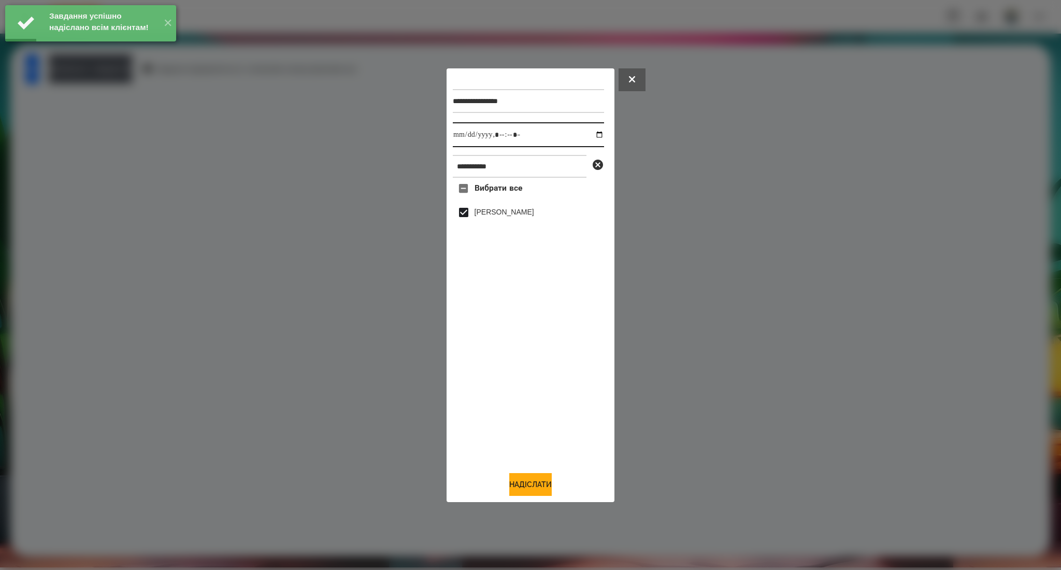
click at [593, 135] on input "datetime-local" at bounding box center [528, 134] width 151 height 25
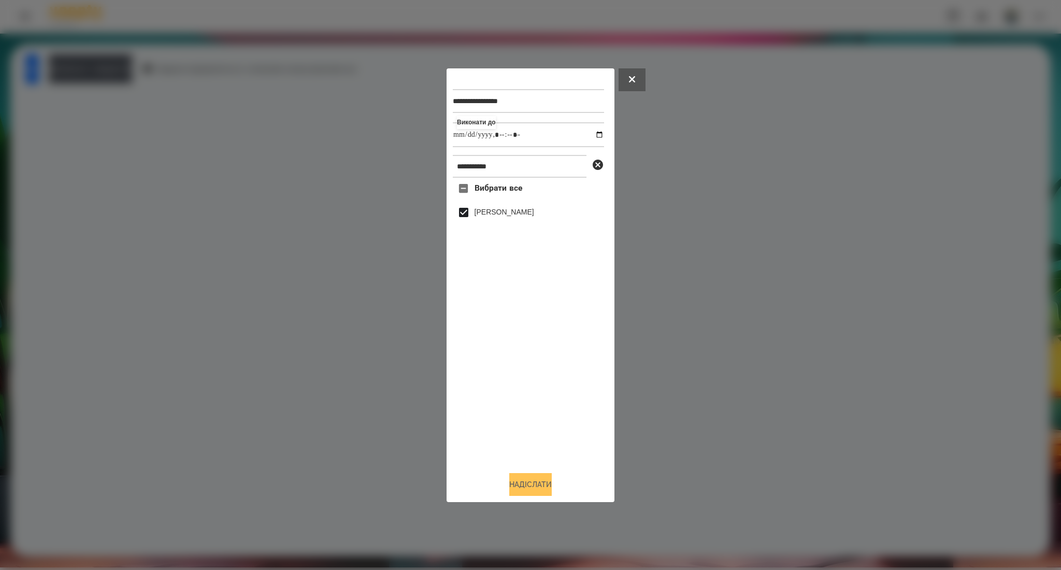
type input "**********"
click at [528, 485] on button "Надіслати" at bounding box center [530, 484] width 42 height 23
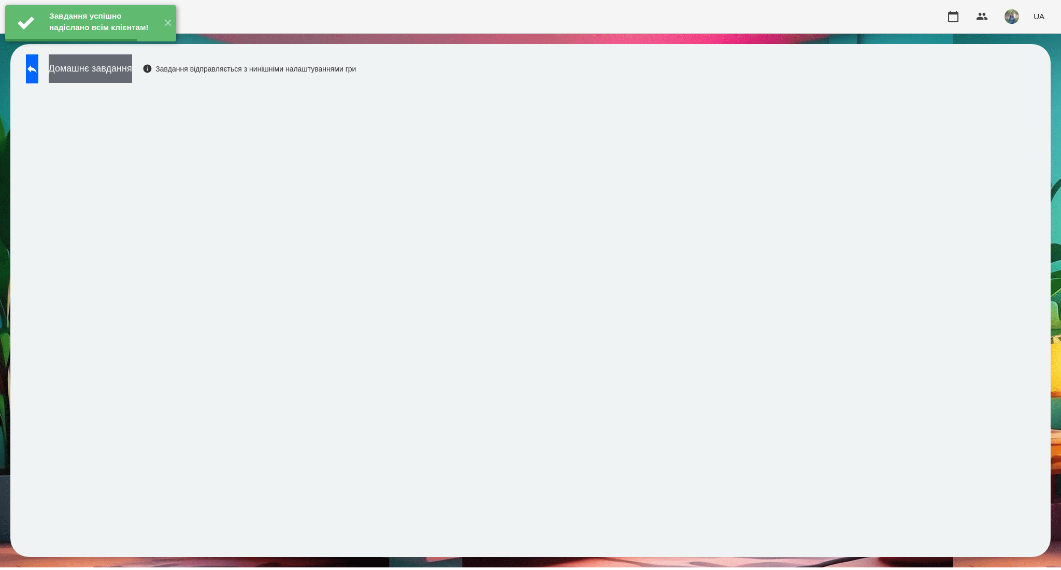
click at [132, 74] on button "Домашнє завдання" at bounding box center [90, 68] width 83 height 28
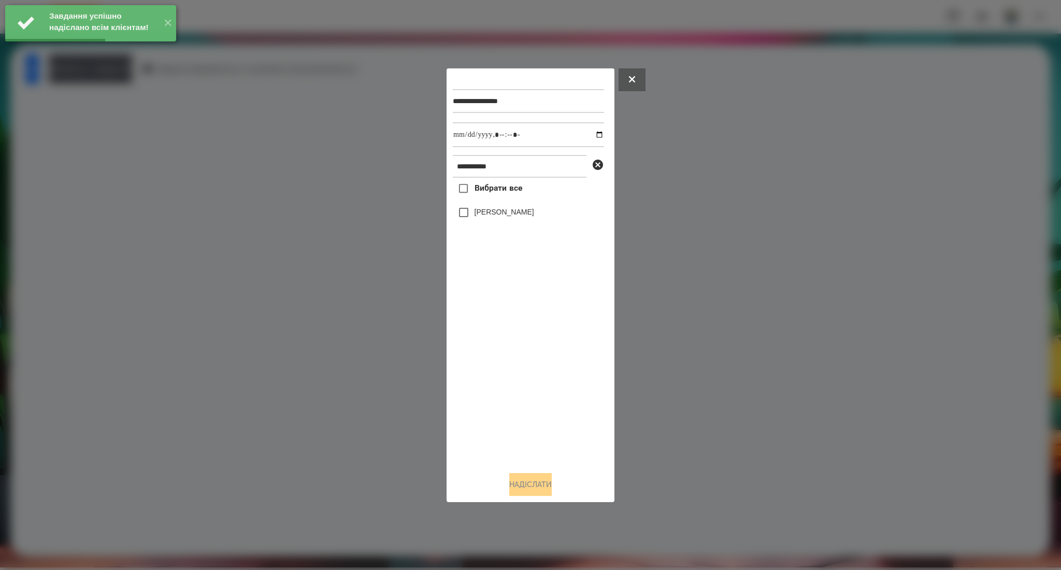
click at [491, 182] on label "Вибрати все" at bounding box center [487, 189] width 69 height 22
drag, startPoint x: 595, startPoint y: 131, endPoint x: 584, endPoint y: 143, distance: 16.2
click at [595, 132] on input "datetime-local" at bounding box center [528, 134] width 151 height 25
type input "**********"
click at [525, 477] on button "Надіслати" at bounding box center [530, 484] width 42 height 23
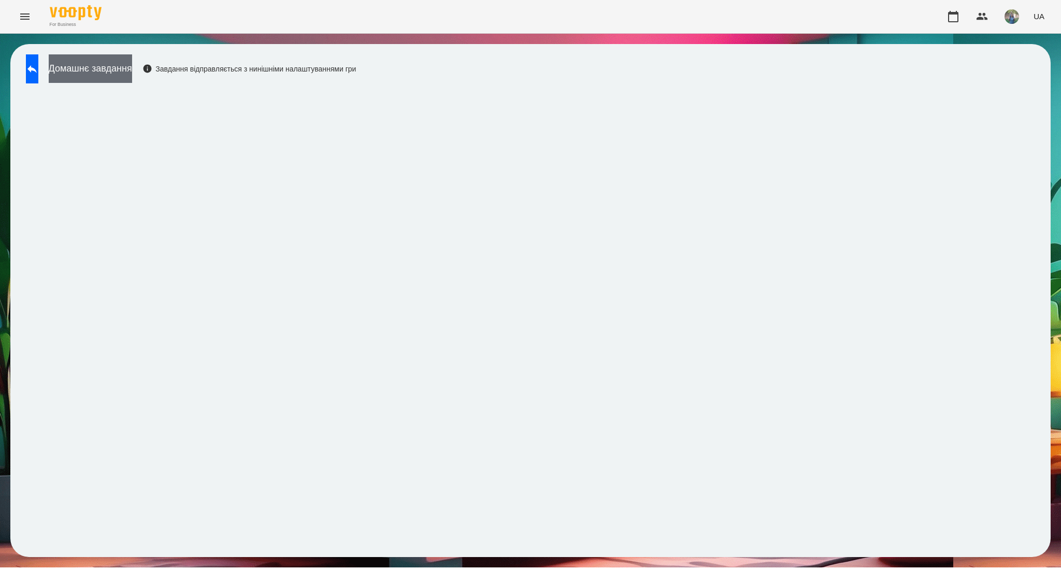
click at [122, 80] on button "Домашнє завдання" at bounding box center [90, 68] width 83 height 28
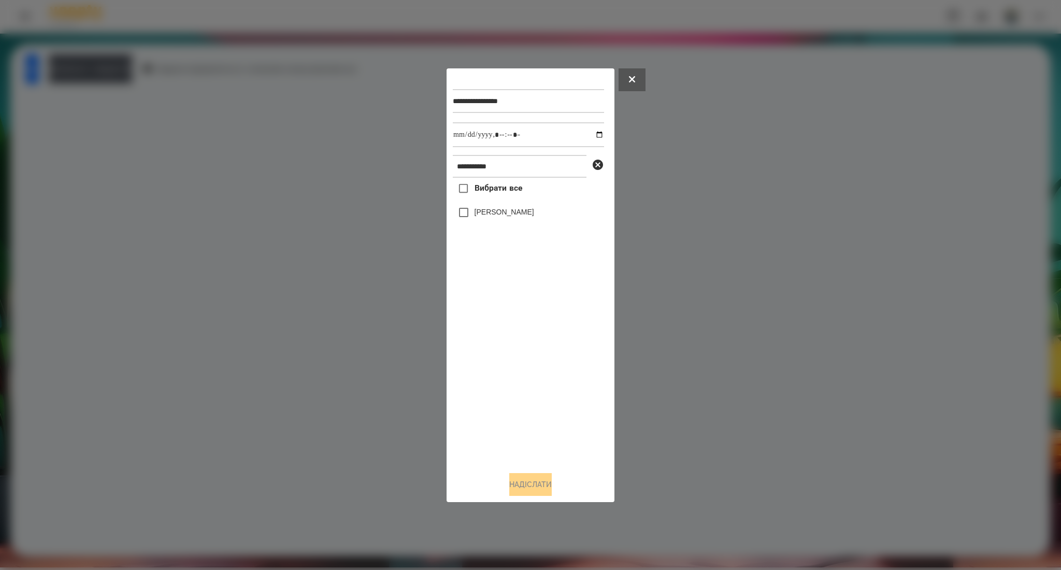
click at [490, 189] on span "Вибрати все" at bounding box center [498, 188] width 48 height 12
click at [520, 474] on button "Надіслати" at bounding box center [530, 484] width 42 height 23
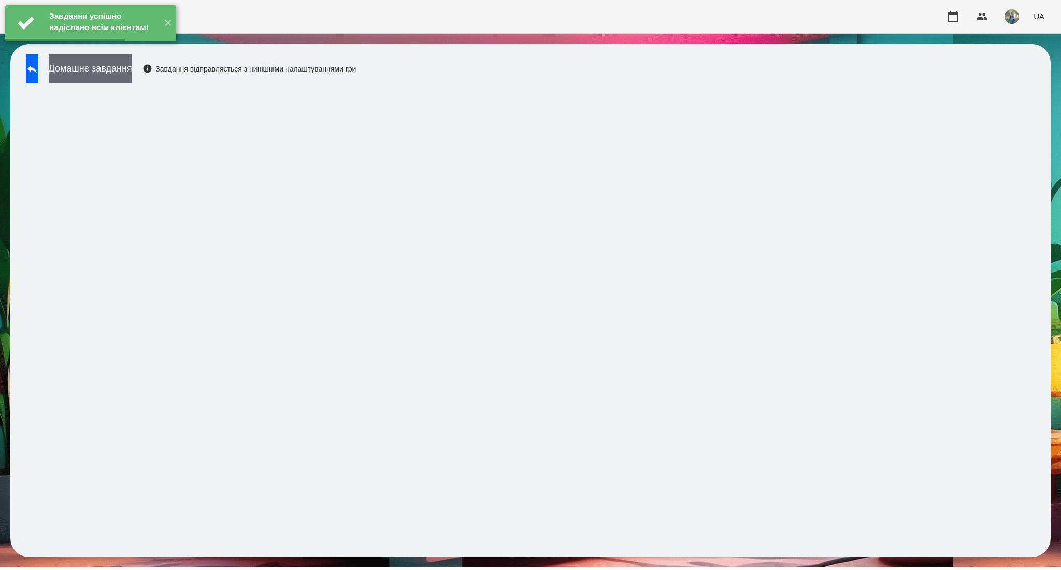
click at [108, 69] on button "Домашнє завдання" at bounding box center [90, 68] width 83 height 28
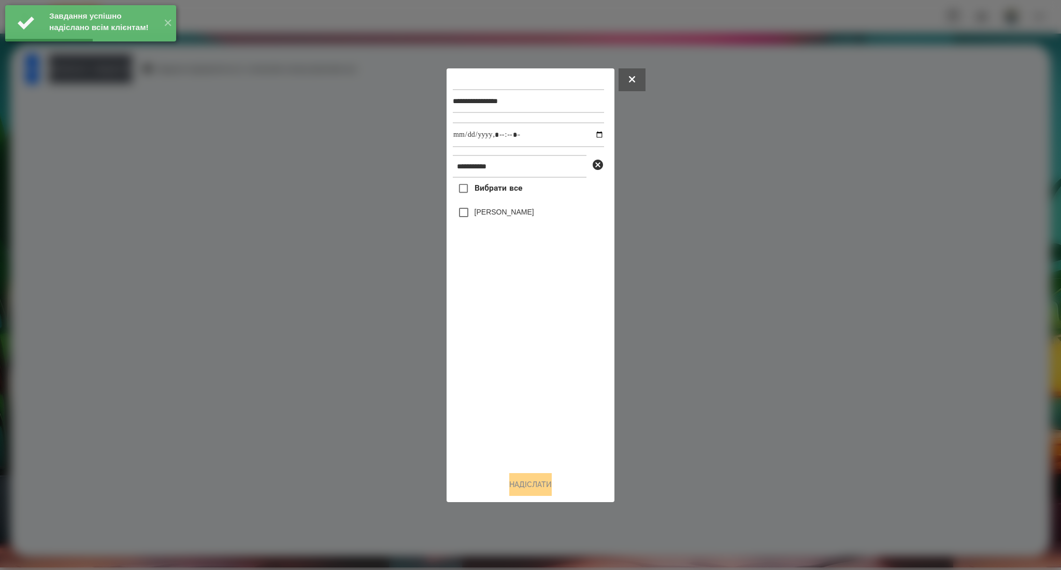
click at [506, 183] on span "Вибрати все" at bounding box center [498, 188] width 48 height 12
drag, startPoint x: 592, startPoint y: 135, endPoint x: 586, endPoint y: 144, distance: 10.9
click at [592, 135] on input "datetime-local" at bounding box center [528, 134] width 151 height 25
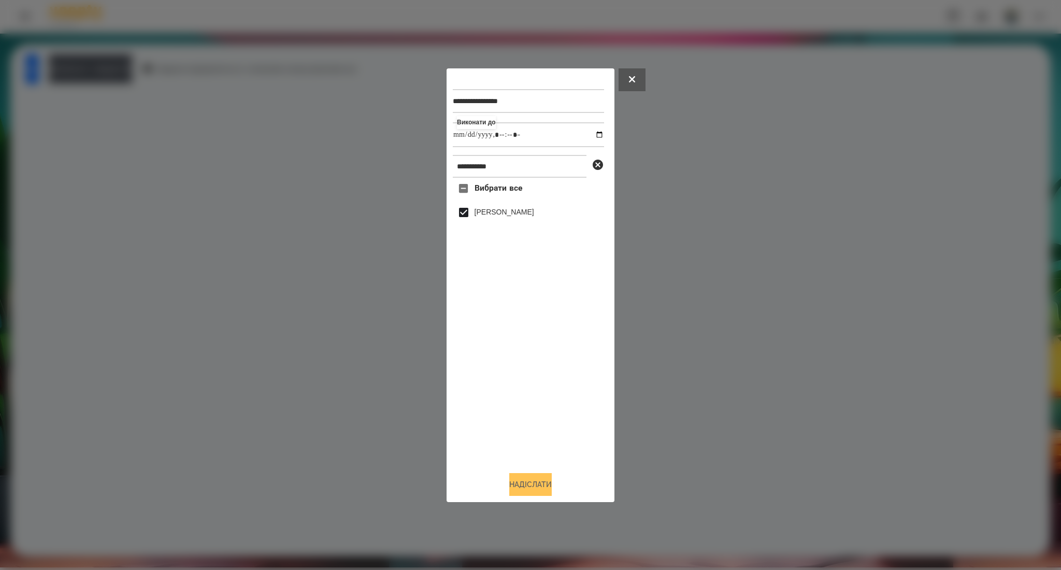
type input "**********"
click at [529, 485] on button "Надіслати" at bounding box center [530, 484] width 42 height 23
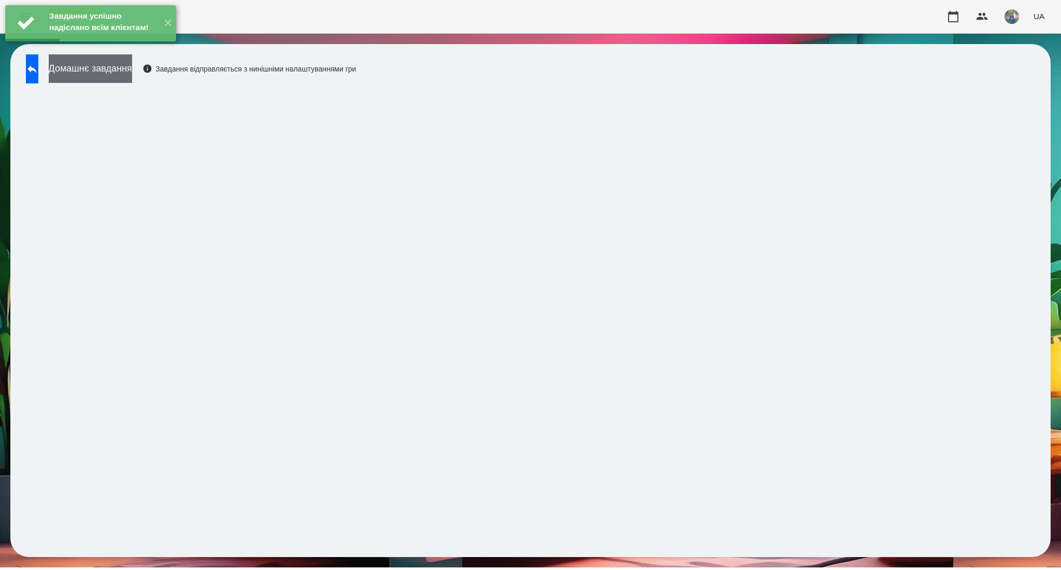
click at [106, 73] on button "Домашнє завдання" at bounding box center [90, 68] width 83 height 28
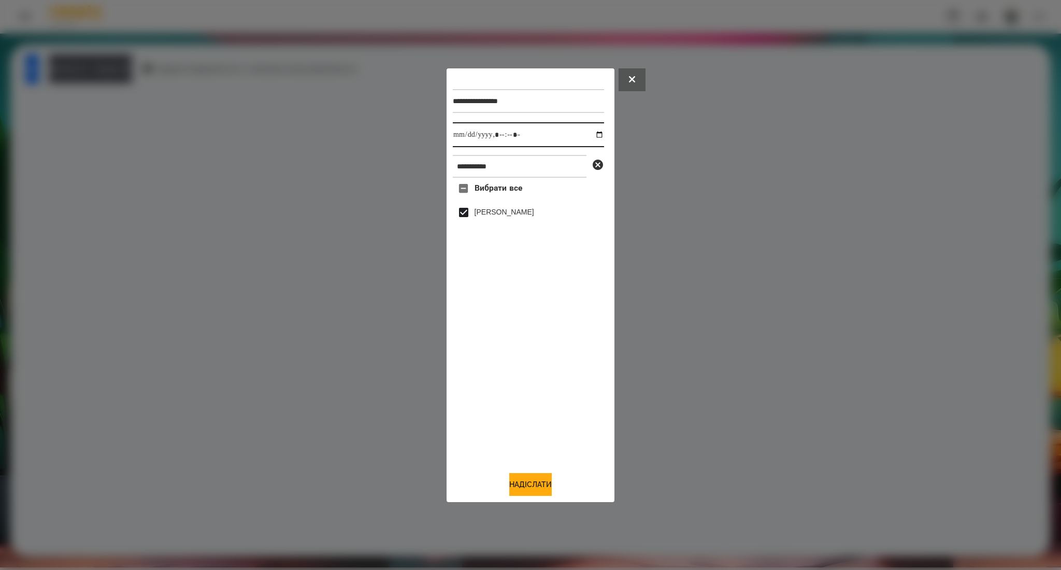
click at [594, 129] on input "datetime-local" at bounding box center [528, 134] width 151 height 25
type input "**********"
drag, startPoint x: 521, startPoint y: 484, endPoint x: 526, endPoint y: 480, distance: 6.6
click at [521, 484] on button "Надіслати" at bounding box center [530, 484] width 42 height 23
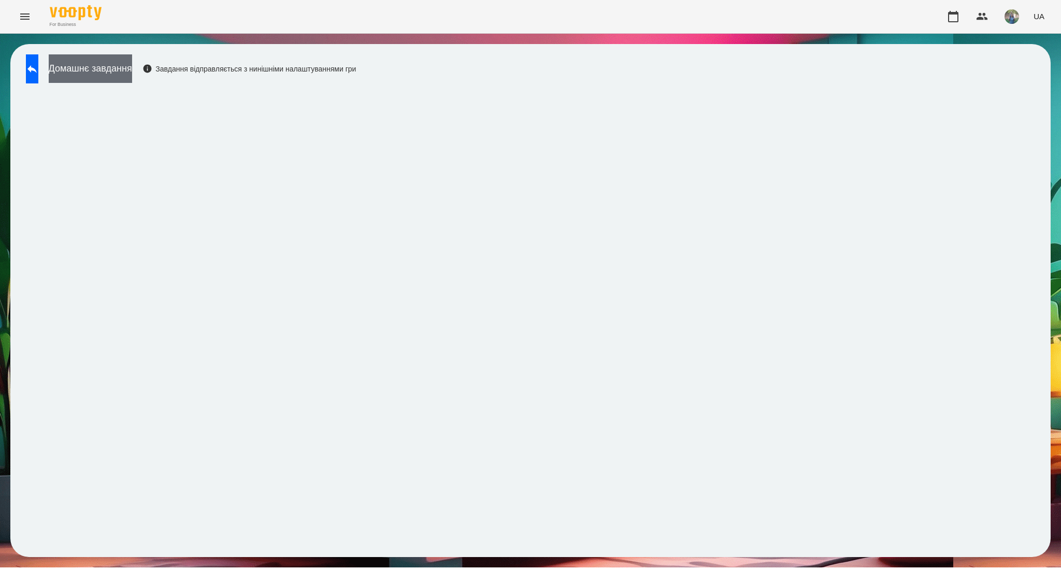
click at [132, 62] on button "Домашнє завдання" at bounding box center [90, 68] width 83 height 28
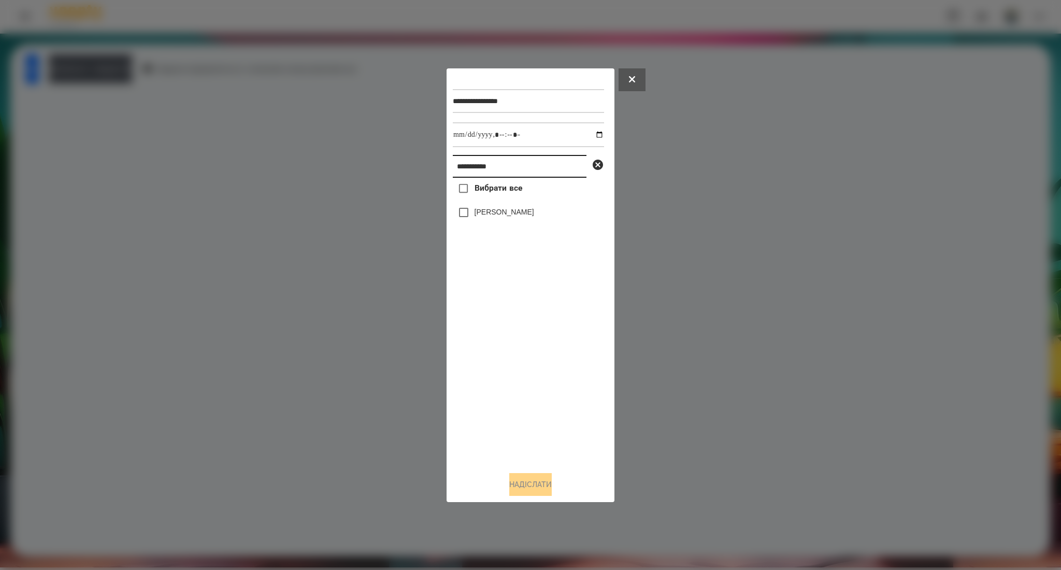
click at [466, 160] on input "**********" at bounding box center [520, 166] width 134 height 23
paste input "text"
type input "**********"
click at [491, 189] on span "Вибрати все" at bounding box center [498, 188] width 48 height 12
drag, startPoint x: 525, startPoint y: 484, endPoint x: 511, endPoint y: 348, distance: 136.4
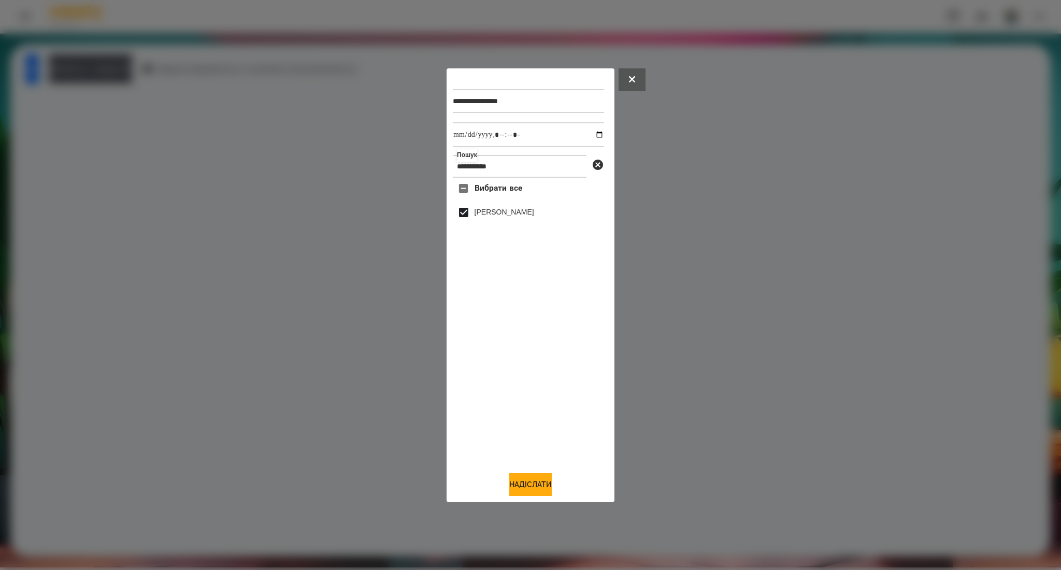
click at [524, 484] on button "Надіслати" at bounding box center [530, 484] width 42 height 23
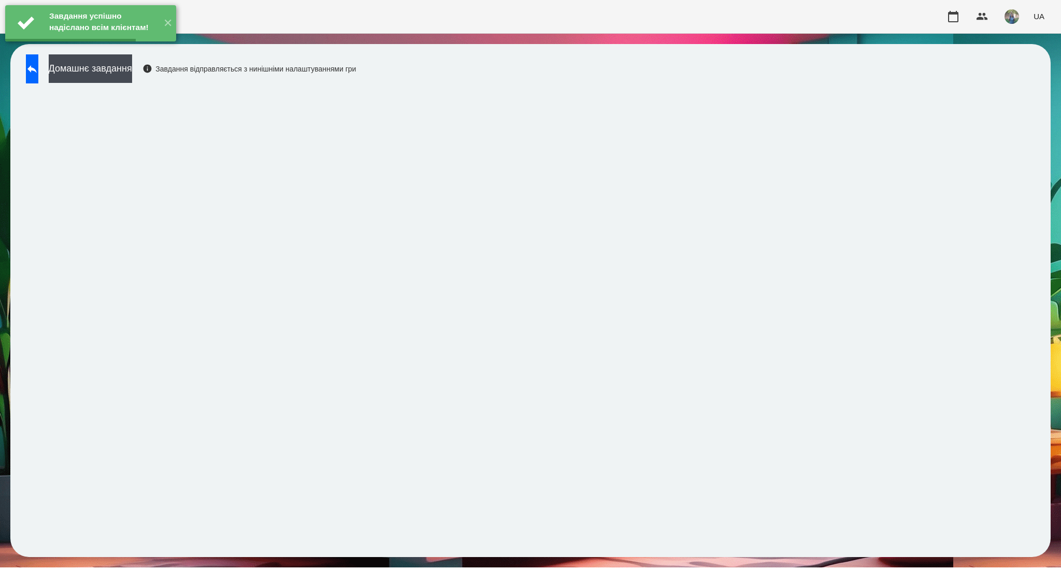
click at [132, 70] on button "Домашнє завдання" at bounding box center [90, 68] width 83 height 28
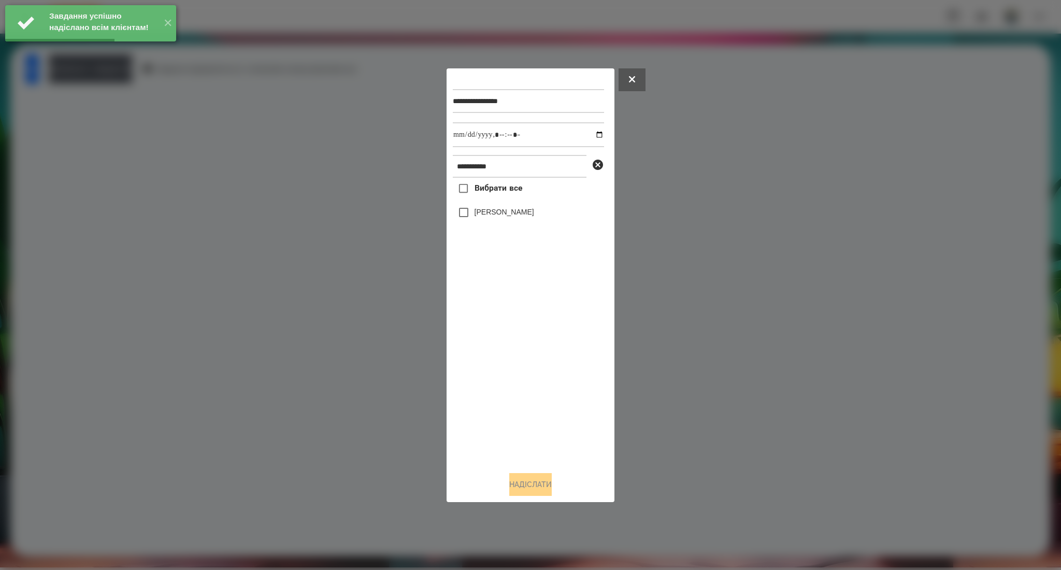
drag, startPoint x: 501, startPoint y: 190, endPoint x: 524, endPoint y: 181, distance: 23.8
click at [501, 188] on span "Вибрати все" at bounding box center [498, 188] width 48 height 12
click at [594, 135] on input "datetime-local" at bounding box center [528, 134] width 151 height 25
click at [526, 484] on button "Надіслати" at bounding box center [530, 484] width 42 height 23
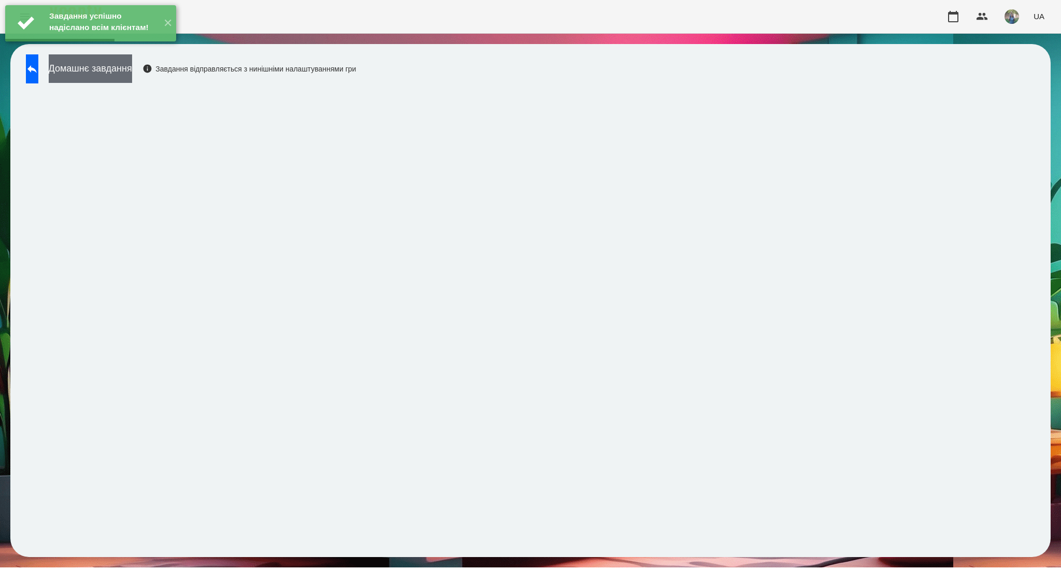
click at [132, 74] on button "Домашнє завдання" at bounding box center [90, 68] width 83 height 28
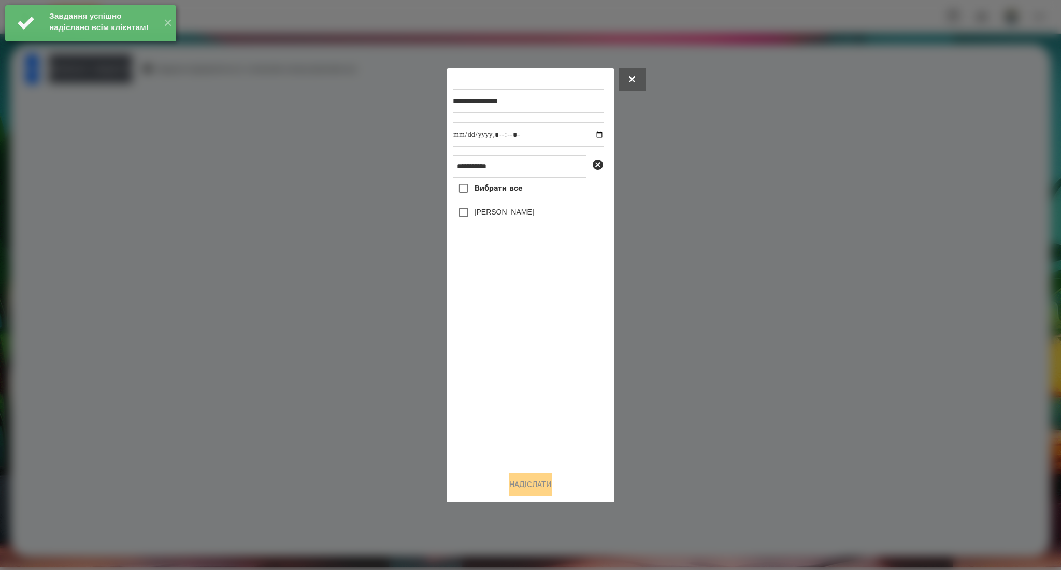
click at [480, 189] on span "Вибрати все" at bounding box center [498, 188] width 48 height 12
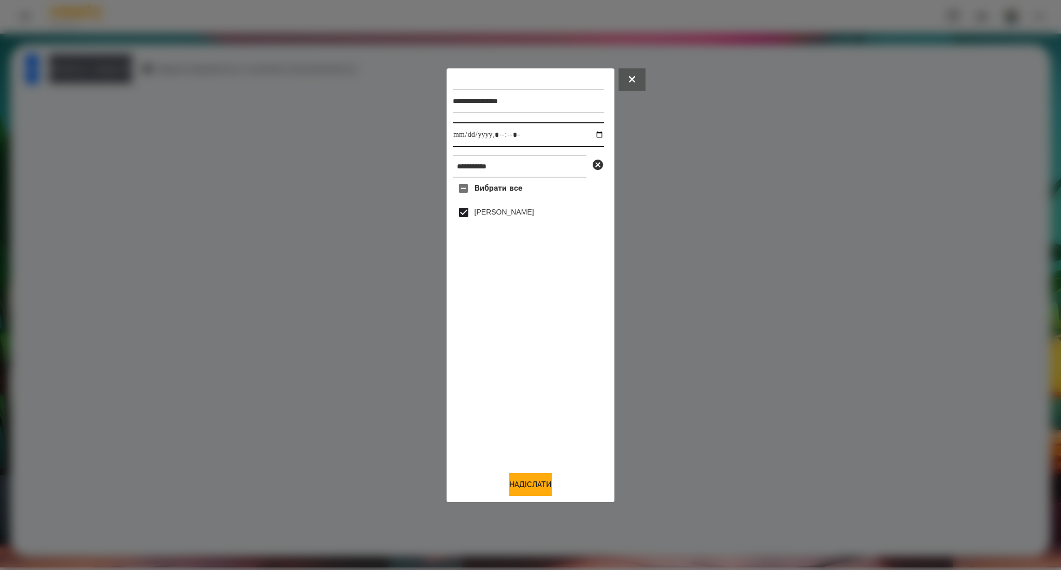
click at [595, 135] on input "datetime-local" at bounding box center [528, 134] width 151 height 25
drag, startPoint x: 526, startPoint y: 484, endPoint x: 530, endPoint y: 481, distance: 5.9
click at [526, 484] on button "Надіслати" at bounding box center [530, 484] width 42 height 23
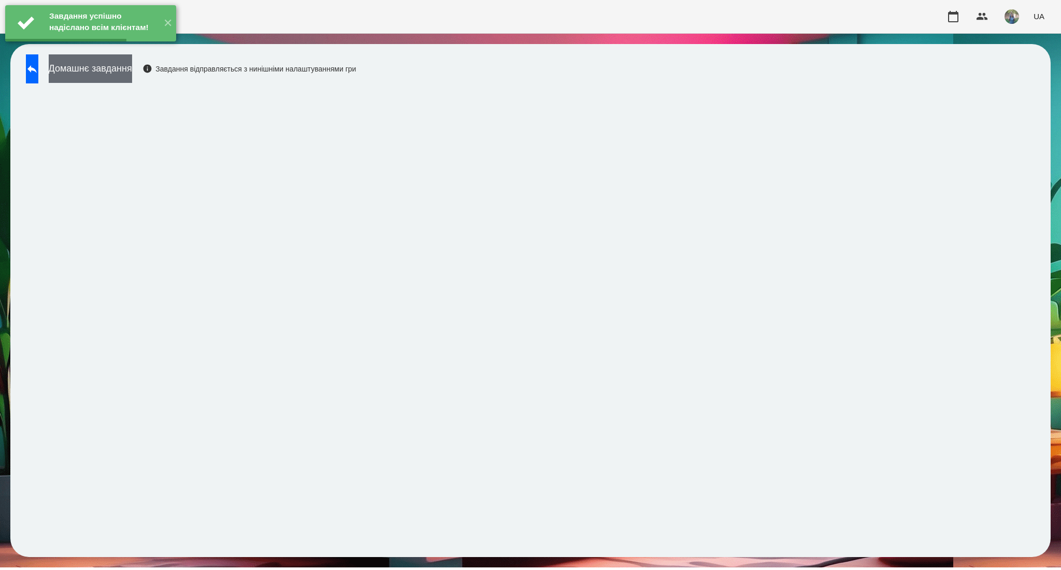
click at [132, 75] on button "Домашнє завдання" at bounding box center [90, 68] width 83 height 28
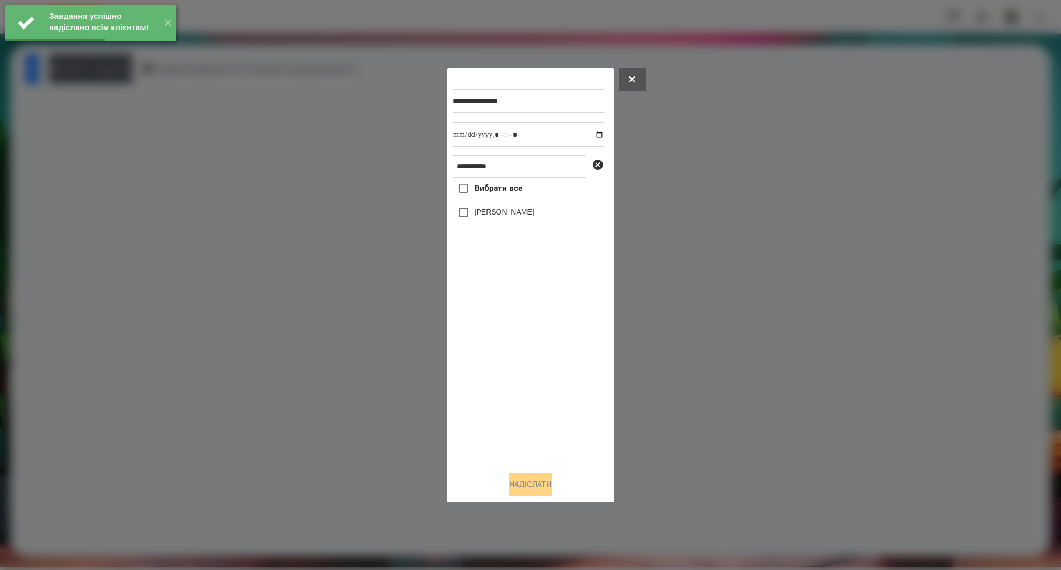
click at [503, 188] on span "Вибрати все" at bounding box center [498, 188] width 48 height 12
click at [592, 135] on input "datetime-local" at bounding box center [528, 134] width 151 height 25
click at [547, 483] on button "Надіслати" at bounding box center [530, 484] width 42 height 23
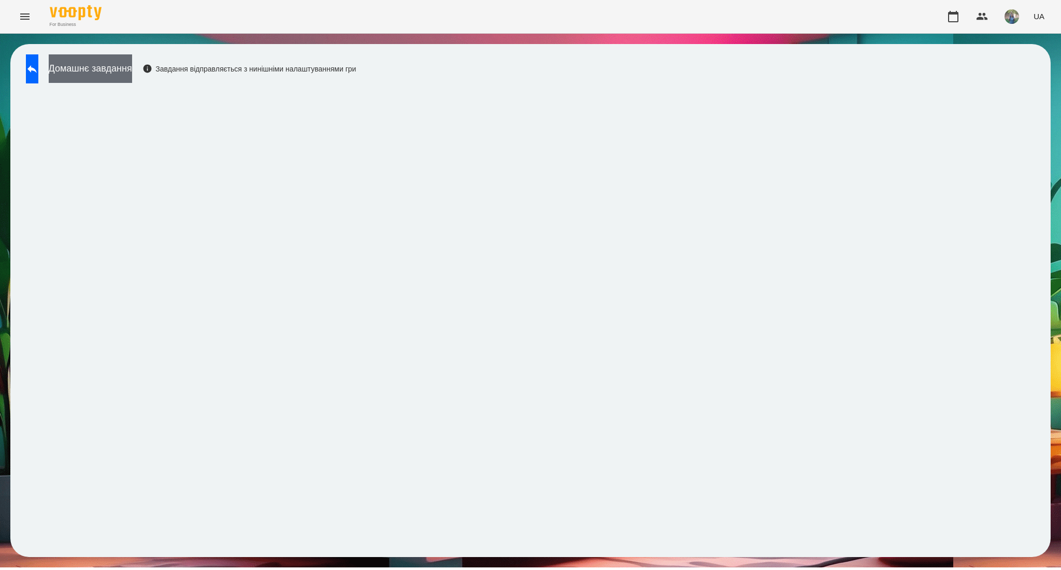
click at [129, 76] on button "Домашнє завдання" at bounding box center [90, 68] width 83 height 28
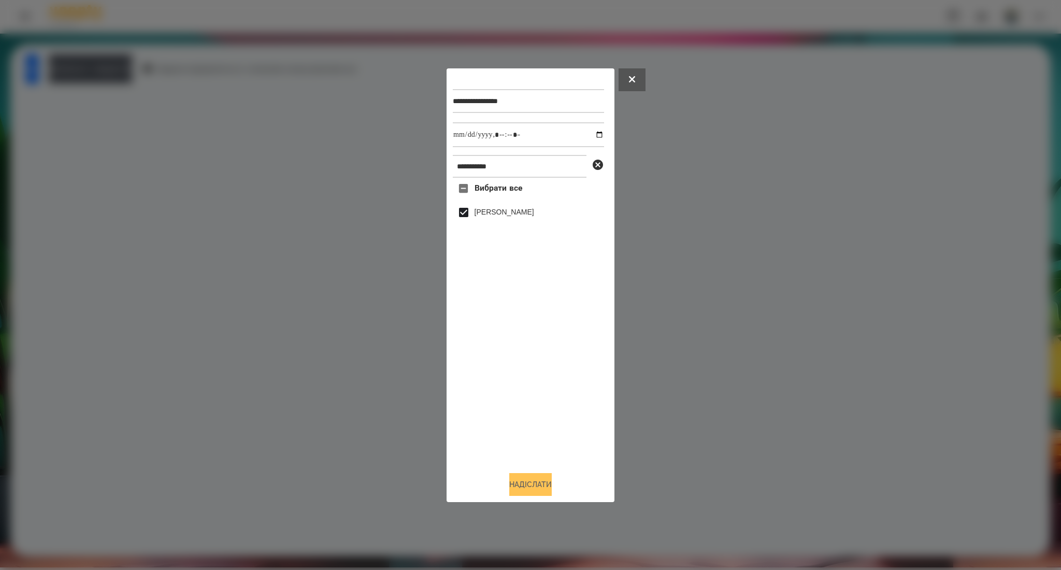
click at [523, 486] on button "Надіслати" at bounding box center [530, 484] width 42 height 23
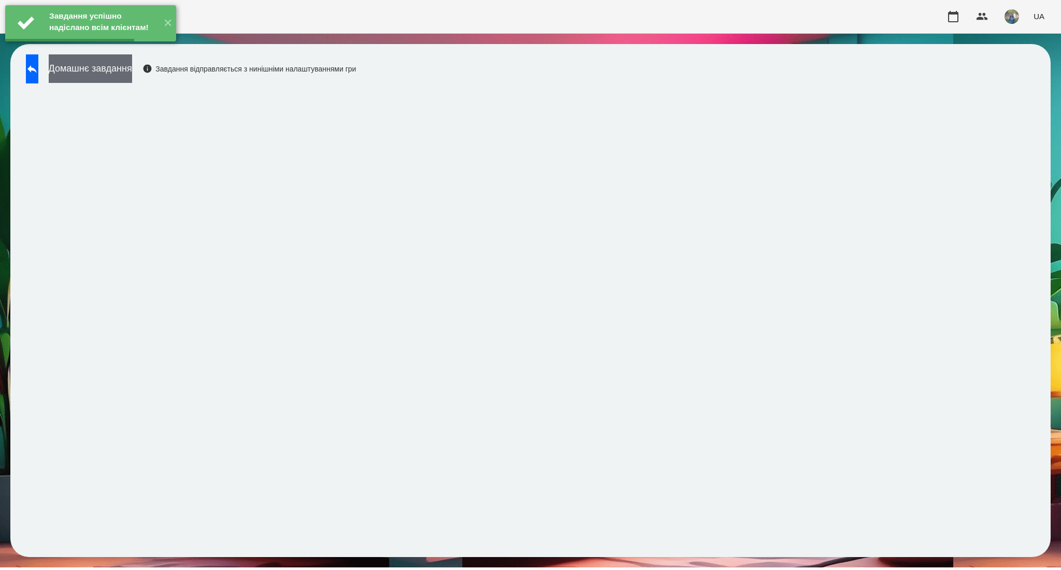
click at [106, 71] on button "Домашнє завдання" at bounding box center [90, 68] width 83 height 28
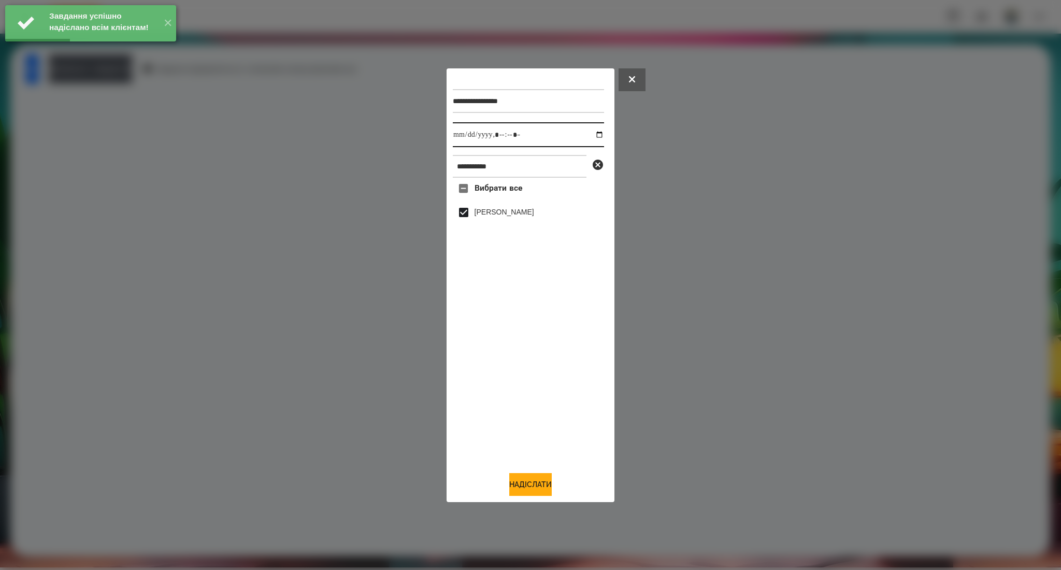
click at [592, 135] on input "datetime-local" at bounding box center [528, 134] width 151 height 25
click at [517, 484] on button "Надіслати" at bounding box center [530, 484] width 42 height 23
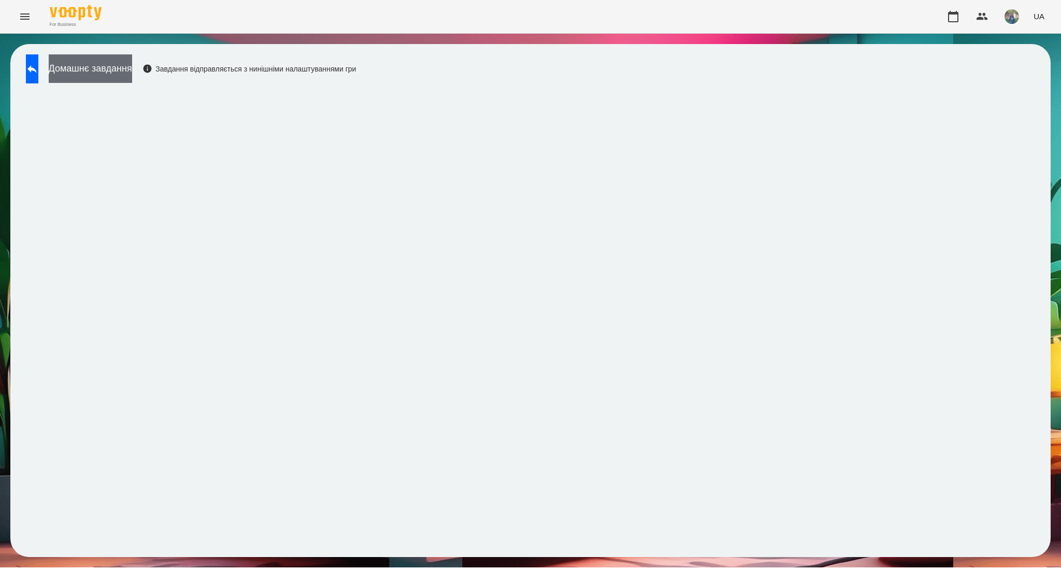
click at [117, 80] on button "Домашнє завдання" at bounding box center [90, 68] width 83 height 28
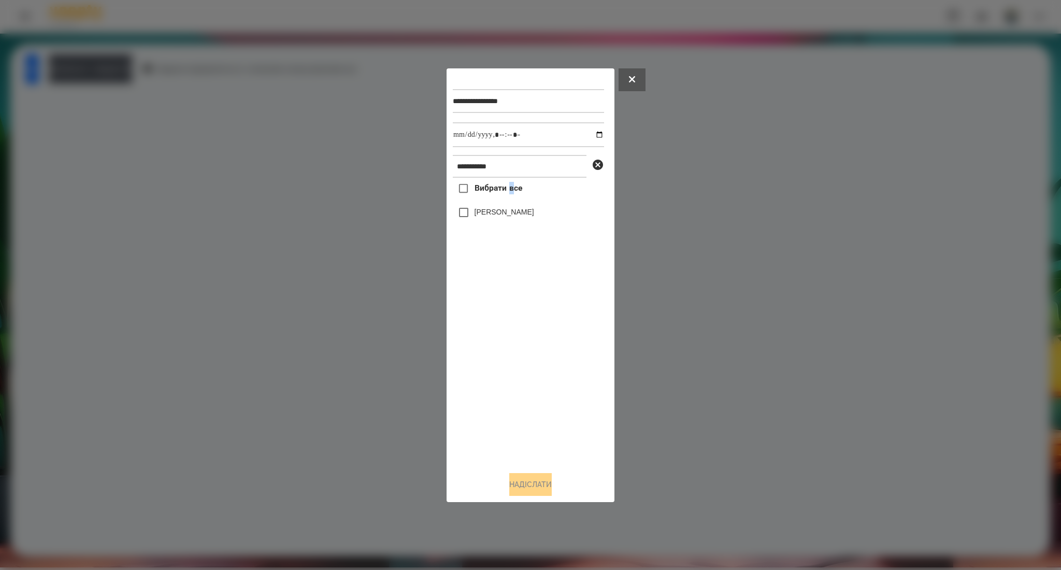
click at [510, 190] on span "Вибрати все" at bounding box center [498, 188] width 48 height 12
click at [514, 467] on div "**********" at bounding box center [530, 285] width 155 height 421
click at [517, 487] on button "Надіслати" at bounding box center [530, 484] width 42 height 23
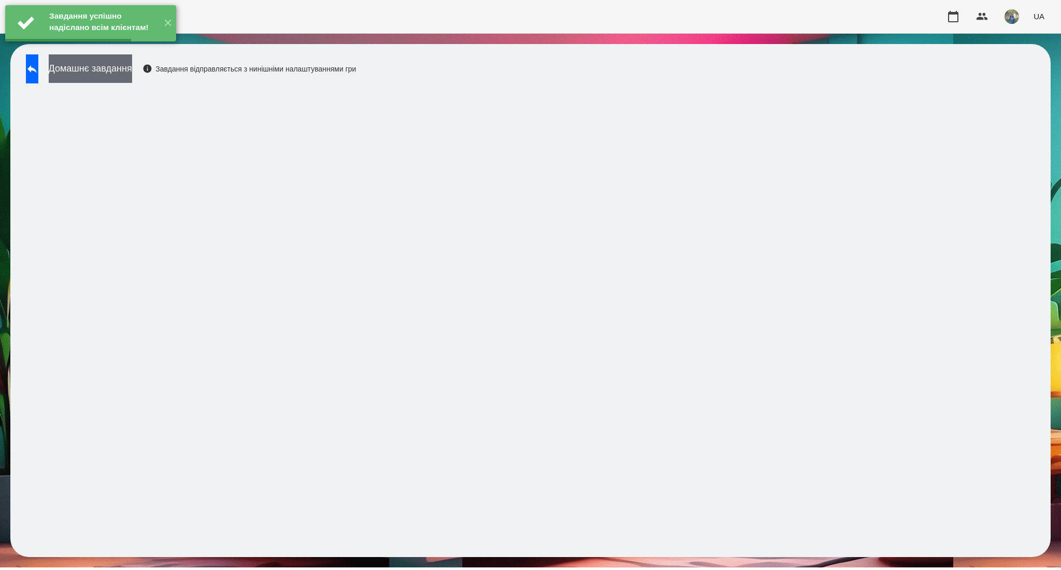
click at [131, 67] on button "Домашнє завдання" at bounding box center [90, 68] width 83 height 28
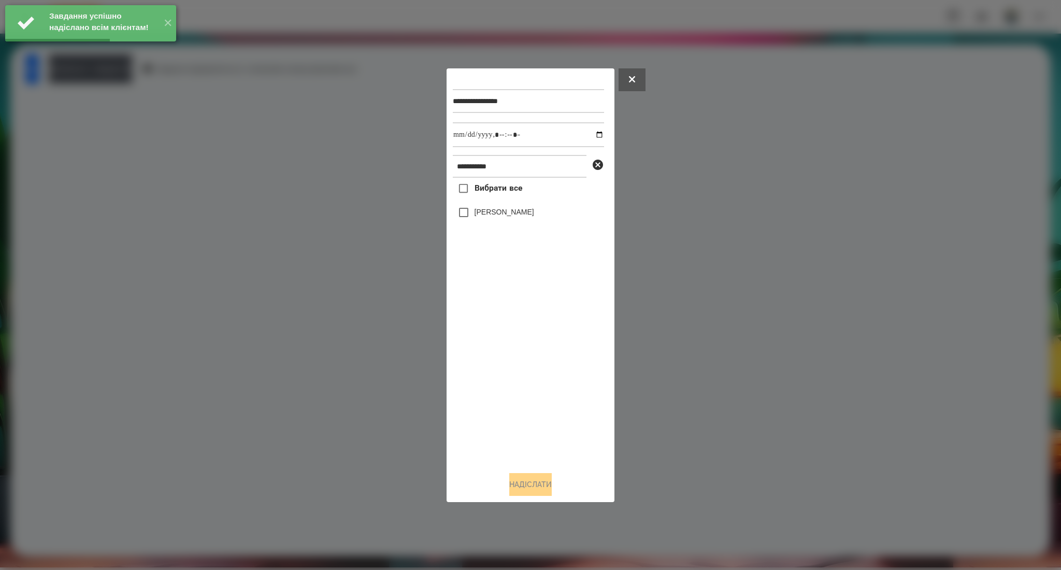
click at [511, 188] on span "Вибрати все" at bounding box center [498, 188] width 48 height 12
click at [592, 134] on input "datetime-local" at bounding box center [528, 134] width 151 height 25
click at [533, 487] on button "Надіслати" at bounding box center [530, 484] width 42 height 23
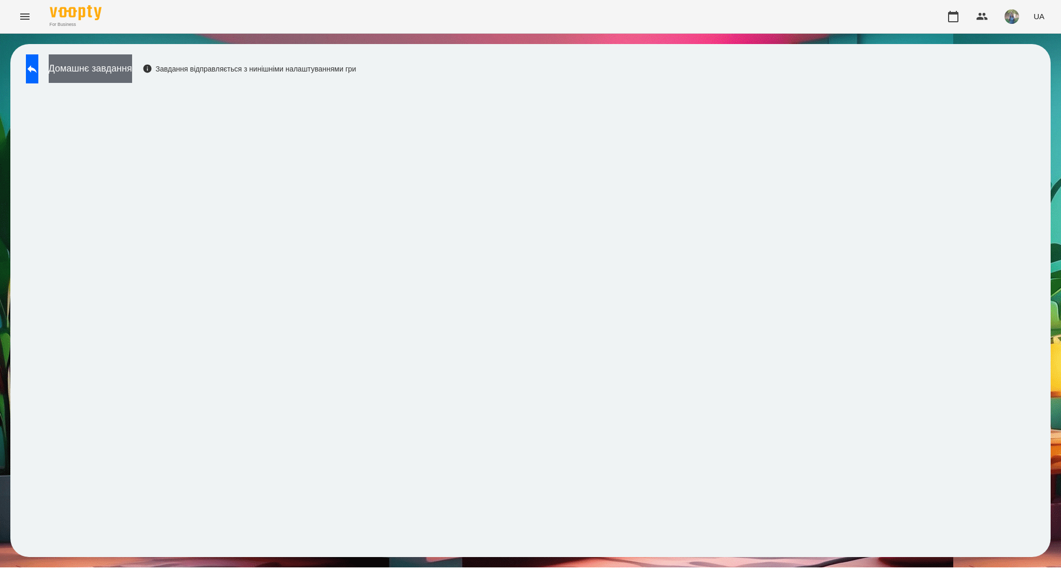
click at [132, 66] on button "Домашнє завдання" at bounding box center [90, 68] width 83 height 28
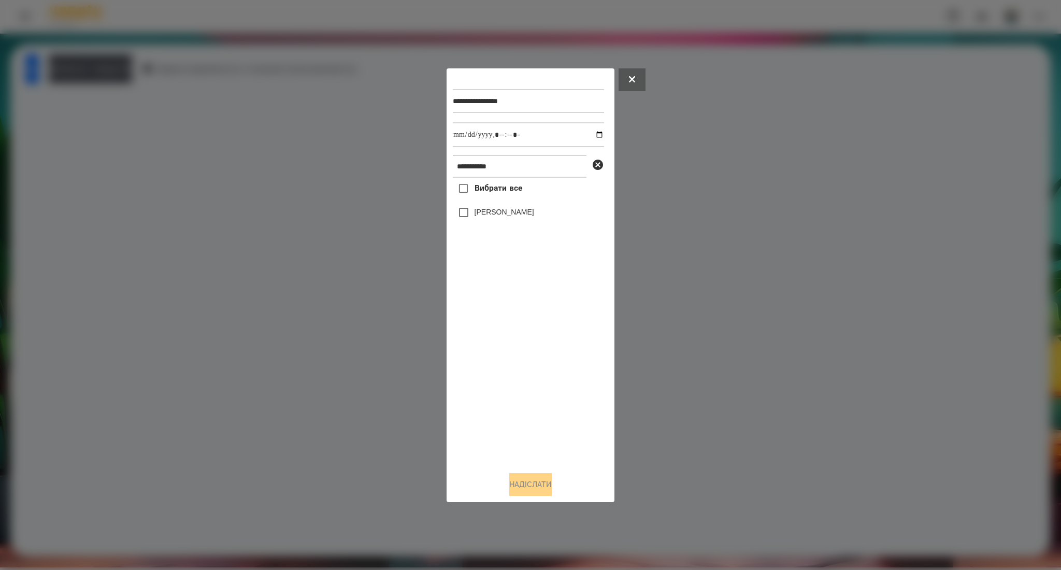
click at [486, 183] on span "Вибрати все" at bounding box center [498, 188] width 48 height 12
click at [526, 488] on button "Надіслати" at bounding box center [530, 484] width 42 height 23
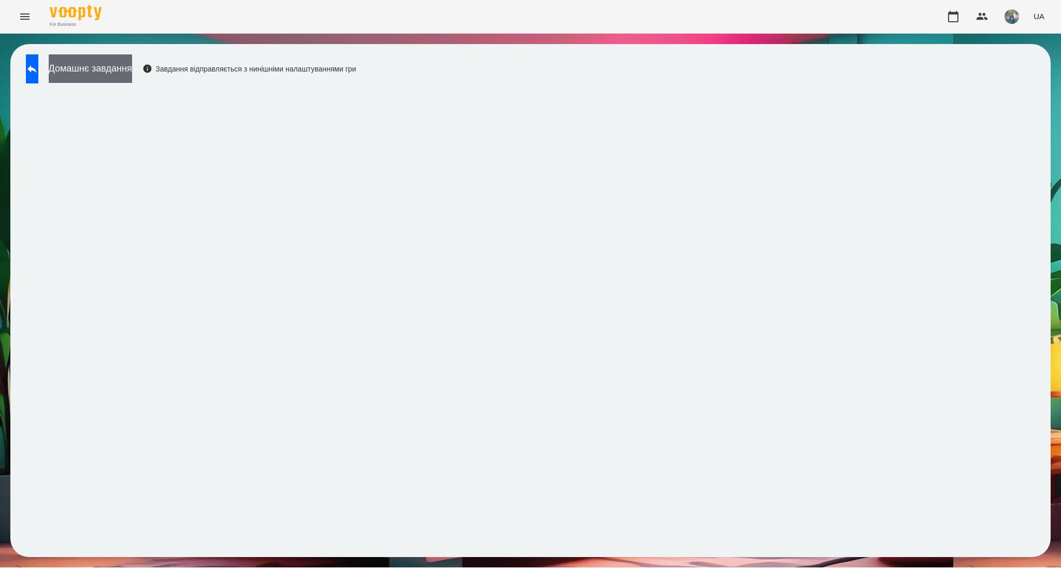
click at [132, 63] on button "Домашнє завдання" at bounding box center [90, 68] width 83 height 28
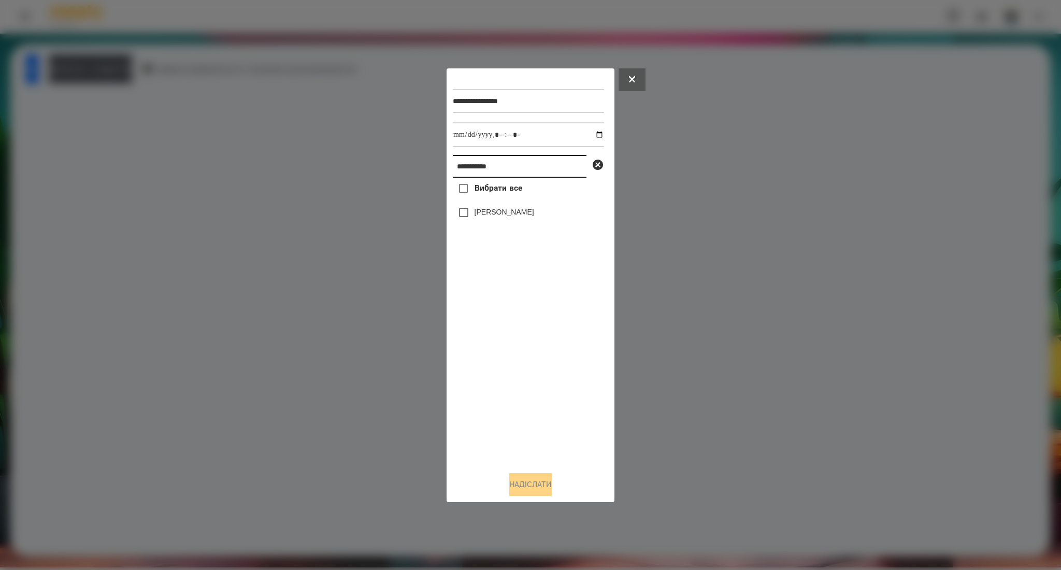
click at [478, 166] on input "**********" at bounding box center [520, 166] width 134 height 23
paste input "******"
click at [500, 187] on span "Вибрати все" at bounding box center [498, 188] width 48 height 12
click at [512, 482] on button "Надіслати" at bounding box center [530, 484] width 42 height 23
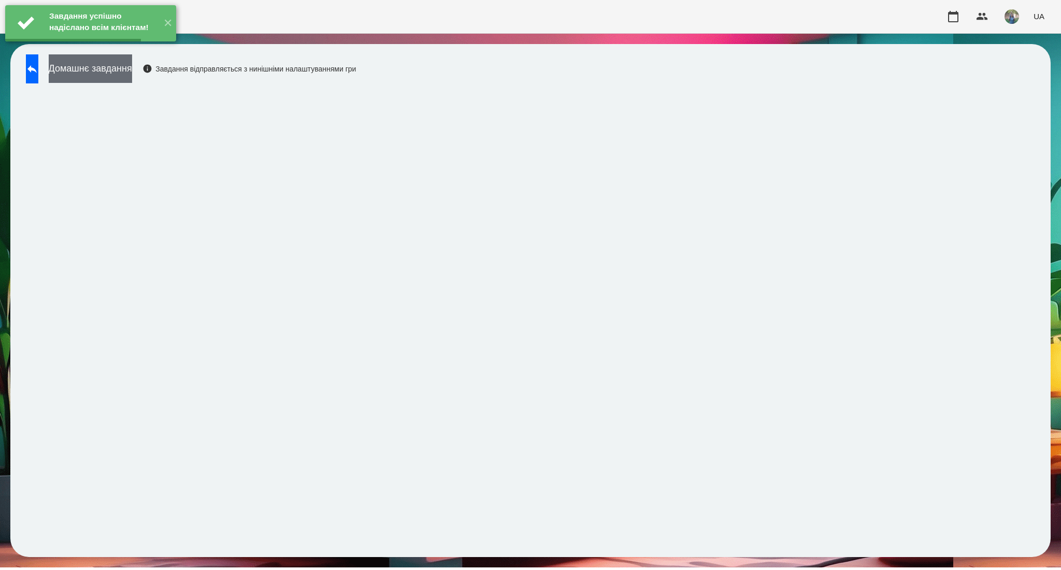
click at [118, 74] on button "Домашнє завдання" at bounding box center [90, 68] width 83 height 28
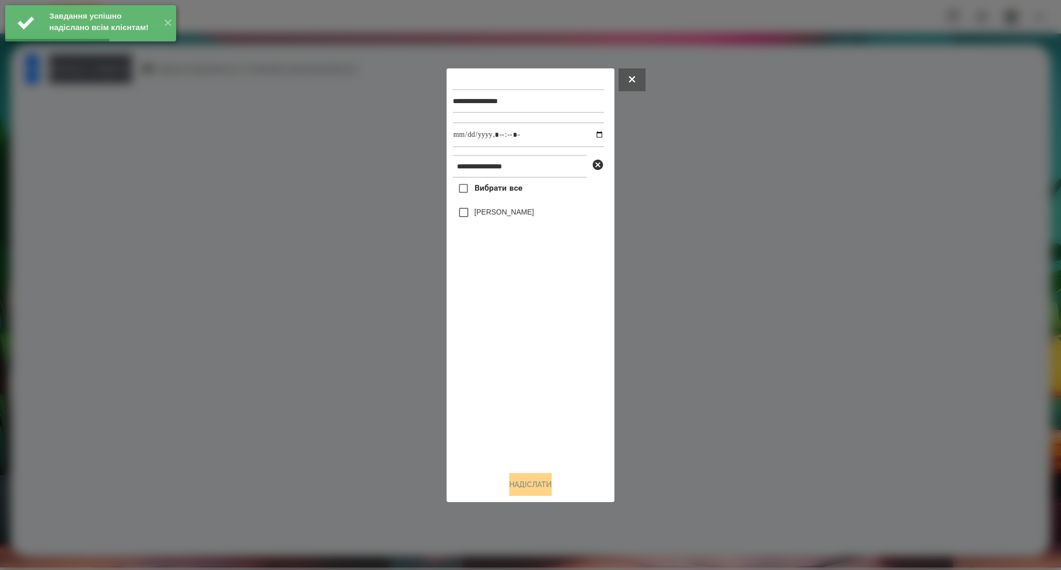
click at [501, 194] on span "Вибрати все" at bounding box center [498, 188] width 48 height 12
click at [593, 135] on input "datetime-local" at bounding box center [528, 134] width 151 height 25
click at [523, 482] on button "Надіслати" at bounding box center [530, 484] width 42 height 23
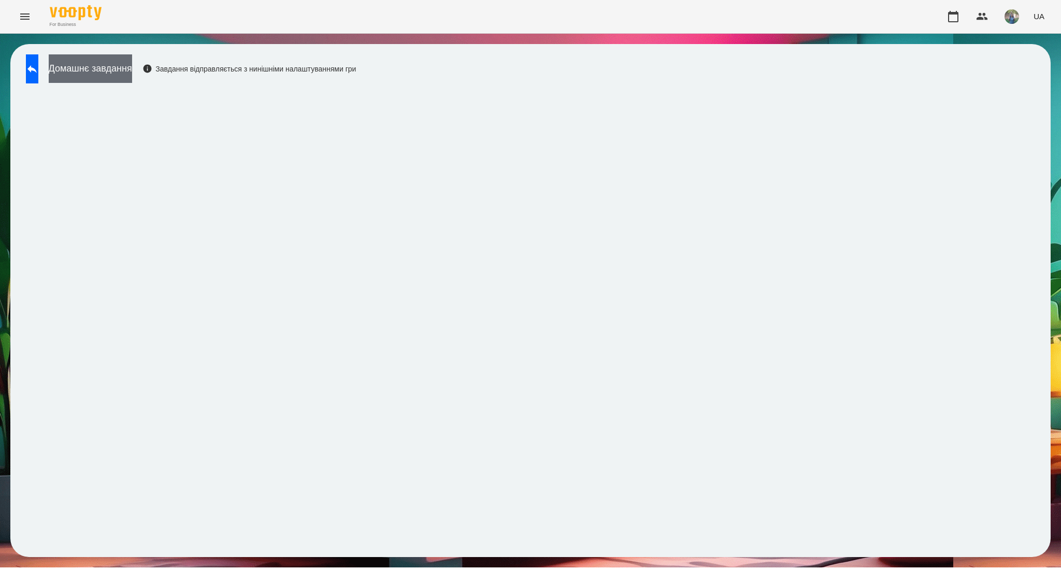
click at [132, 68] on button "Домашнє завдання" at bounding box center [90, 68] width 83 height 28
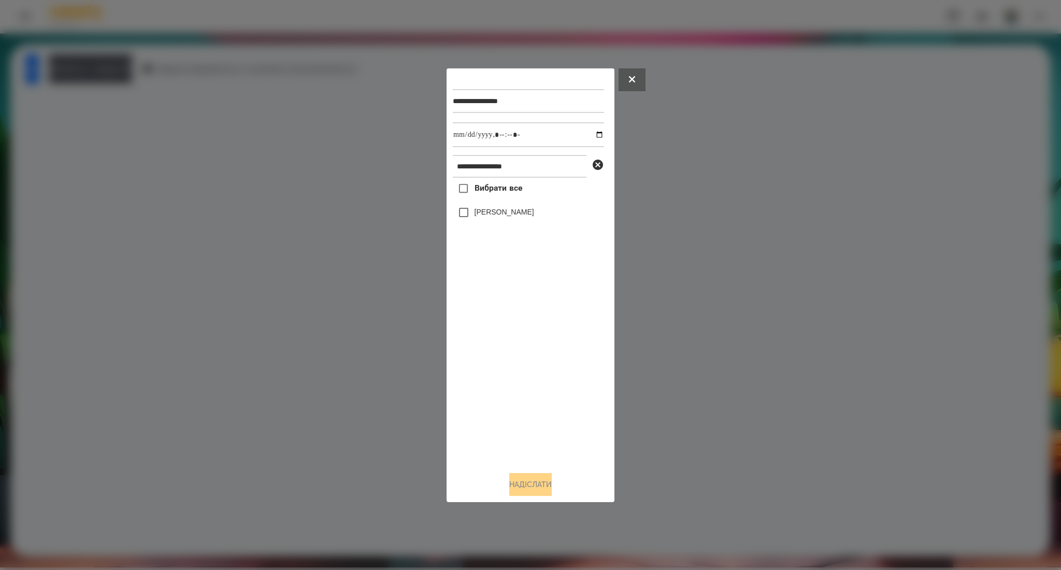
click at [510, 193] on span "Вибрати все" at bounding box center [498, 188] width 48 height 12
click at [540, 481] on button "Надіслати" at bounding box center [530, 484] width 42 height 23
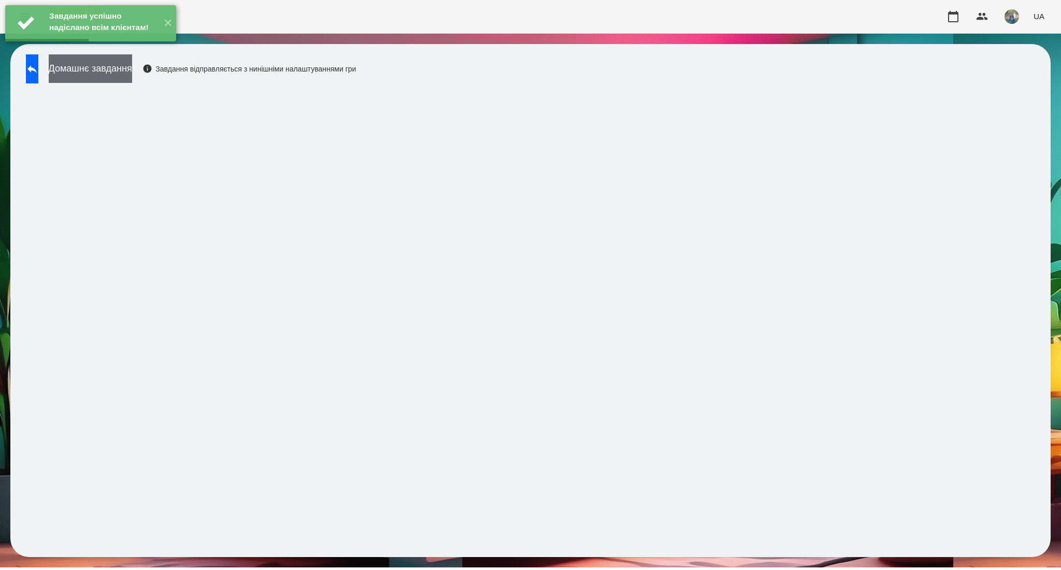
click at [106, 76] on button "Домашнє завдання" at bounding box center [90, 68] width 83 height 28
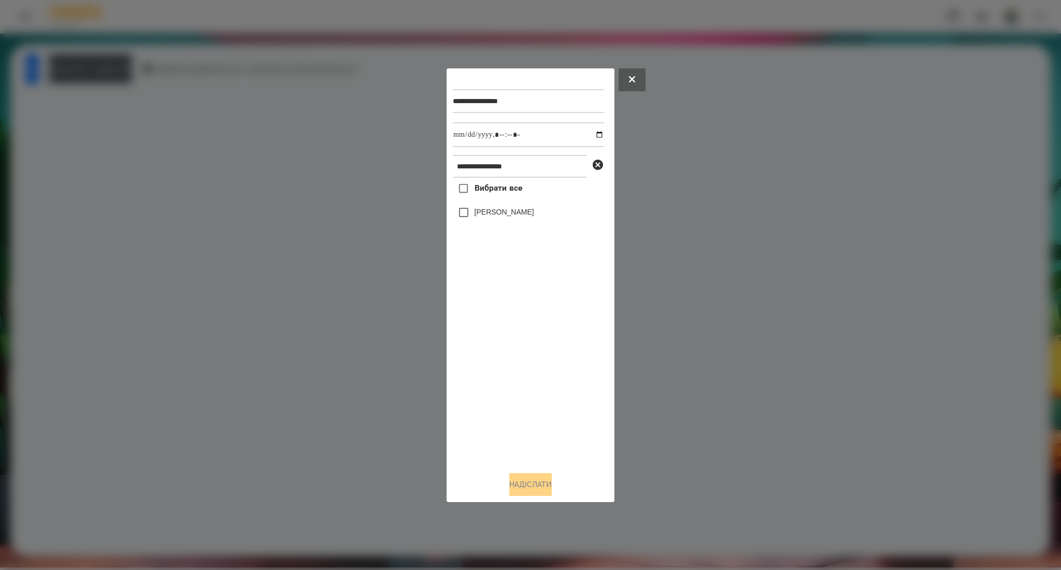
click at [490, 193] on span "Вибрати все" at bounding box center [498, 188] width 48 height 12
click at [594, 138] on input "datetime-local" at bounding box center [528, 134] width 151 height 25
click at [517, 487] on button "Надіслати" at bounding box center [530, 484] width 42 height 23
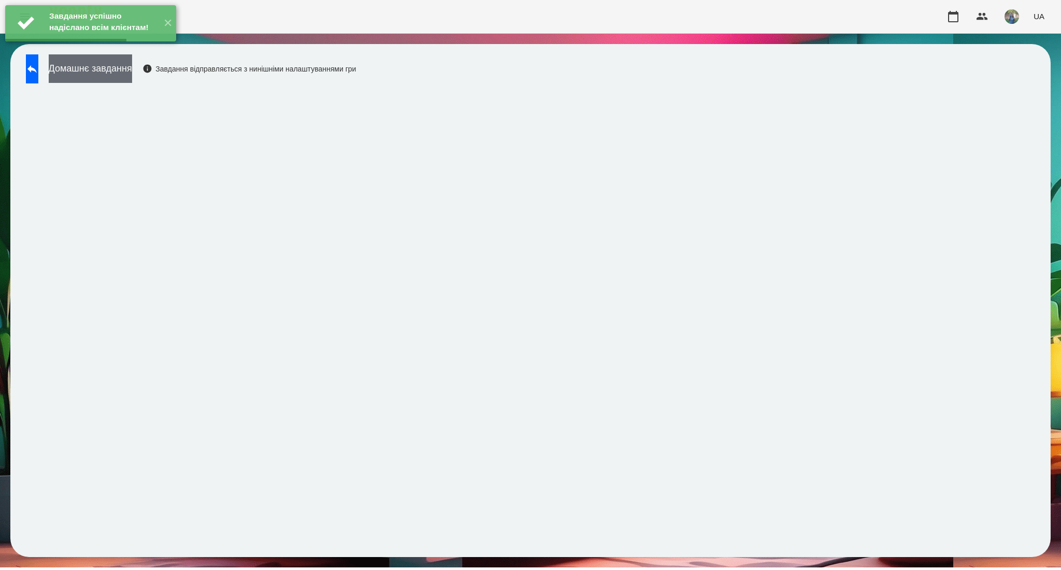
click at [132, 70] on button "Домашнє завдання" at bounding box center [90, 68] width 83 height 28
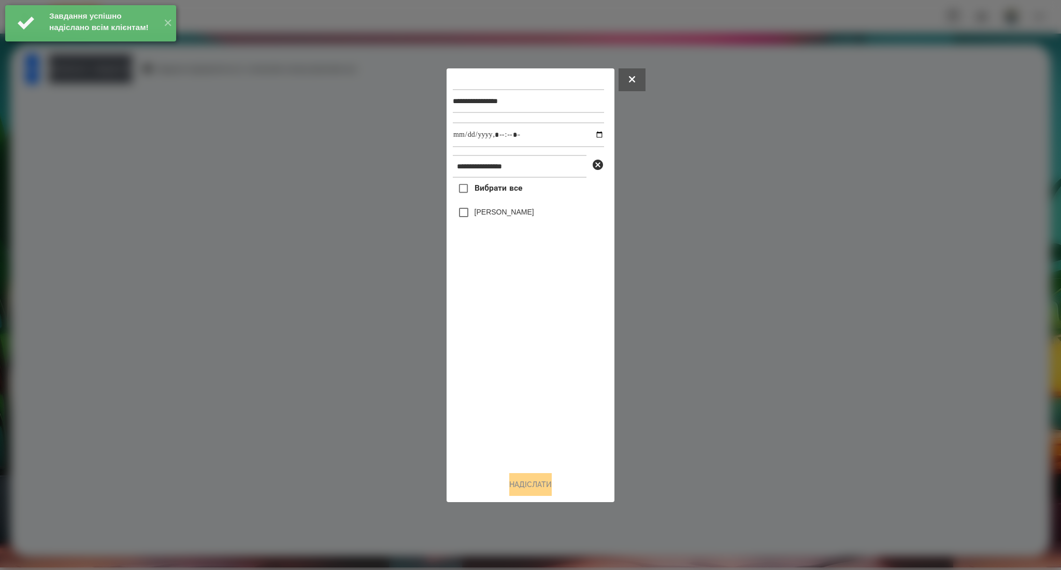
drag, startPoint x: 487, startPoint y: 201, endPoint x: 498, endPoint y: 199, distance: 11.1
click at [489, 201] on div "Вибрати все Лисиченко Михайло" at bounding box center [528, 320] width 151 height 285
click at [513, 183] on span "Вибрати все" at bounding box center [498, 188] width 48 height 12
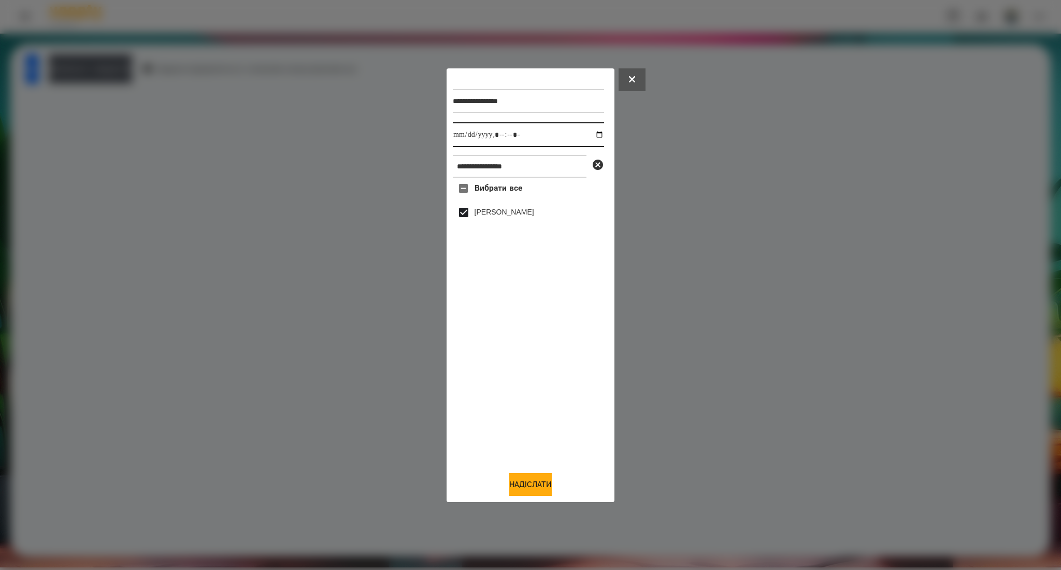
click at [593, 135] on input "datetime-local" at bounding box center [528, 134] width 151 height 25
click at [519, 482] on button "Надіслати" at bounding box center [530, 484] width 42 height 23
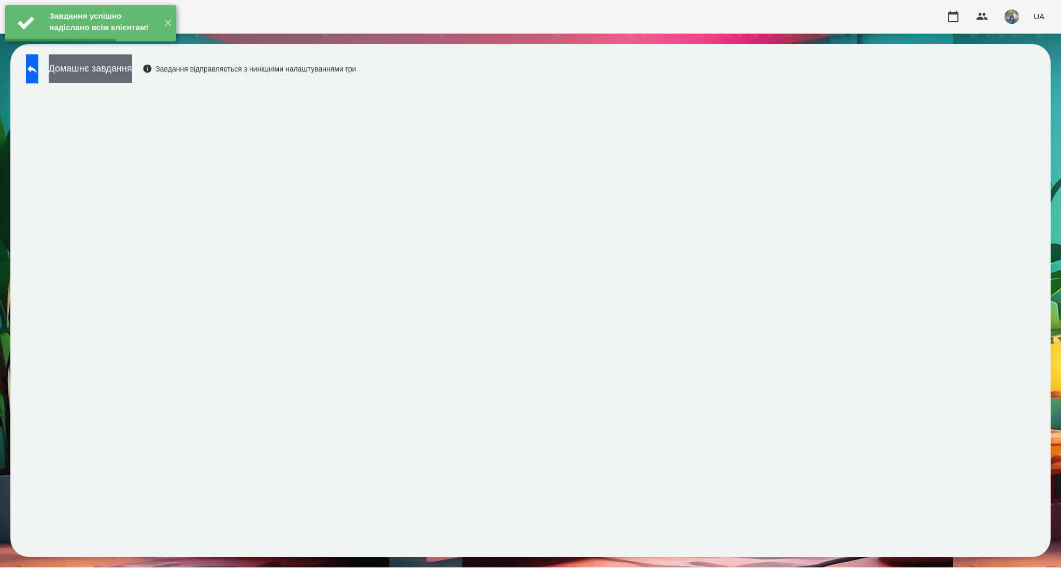
click at [132, 74] on button "Домашнє завдання" at bounding box center [90, 68] width 83 height 28
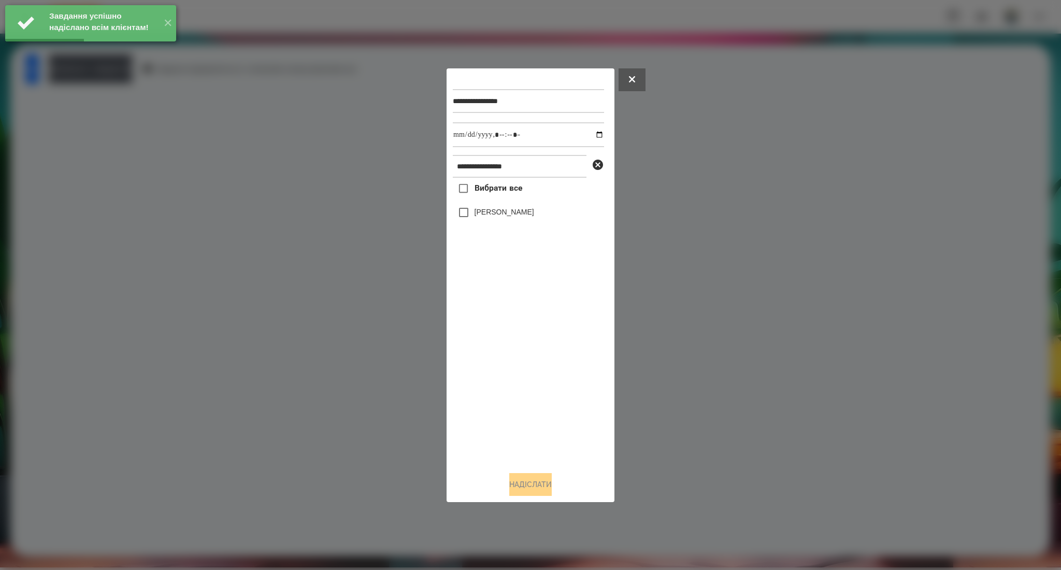
drag, startPoint x: 509, startPoint y: 193, endPoint x: 538, endPoint y: 174, distance: 34.6
click at [509, 193] on span "Вибрати все" at bounding box center [498, 188] width 48 height 12
click at [591, 135] on input "datetime-local" at bounding box center [528, 134] width 151 height 25
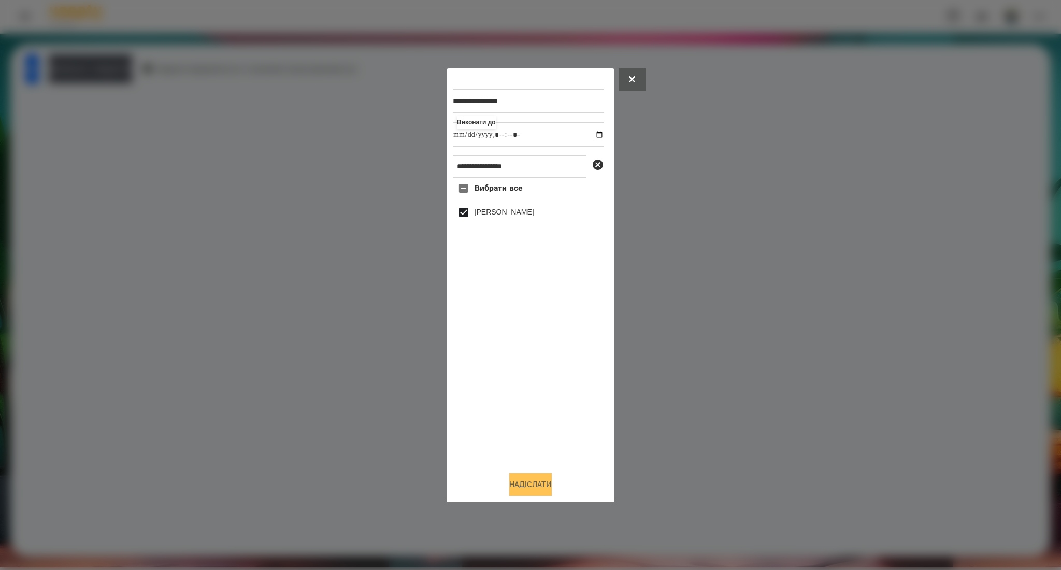
click at [545, 487] on button "Надіслати" at bounding box center [530, 484] width 42 height 23
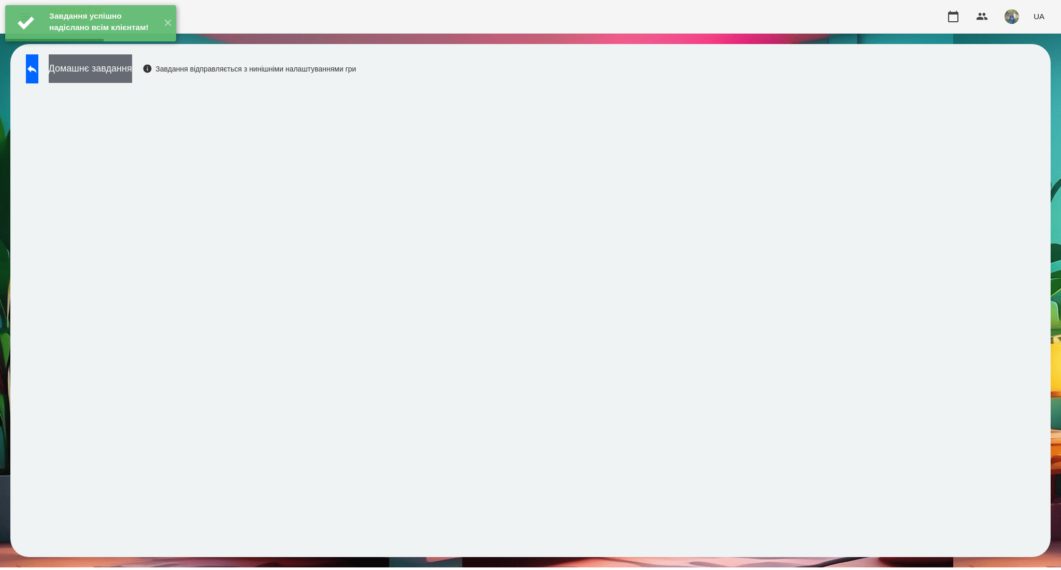
click at [125, 70] on button "Домашнє завдання" at bounding box center [90, 68] width 83 height 28
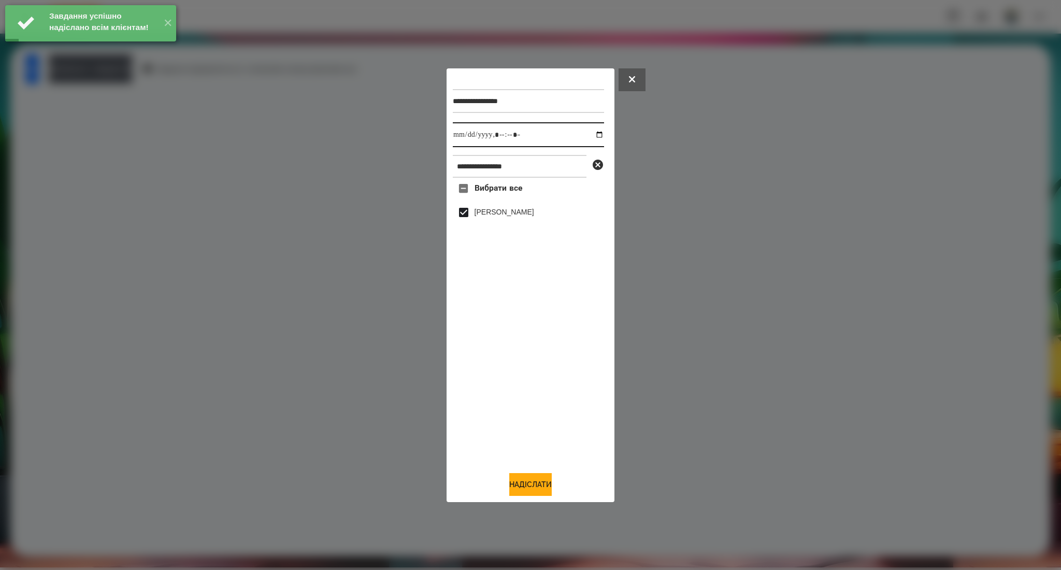
click at [592, 137] on input "datetime-local" at bounding box center [528, 134] width 151 height 25
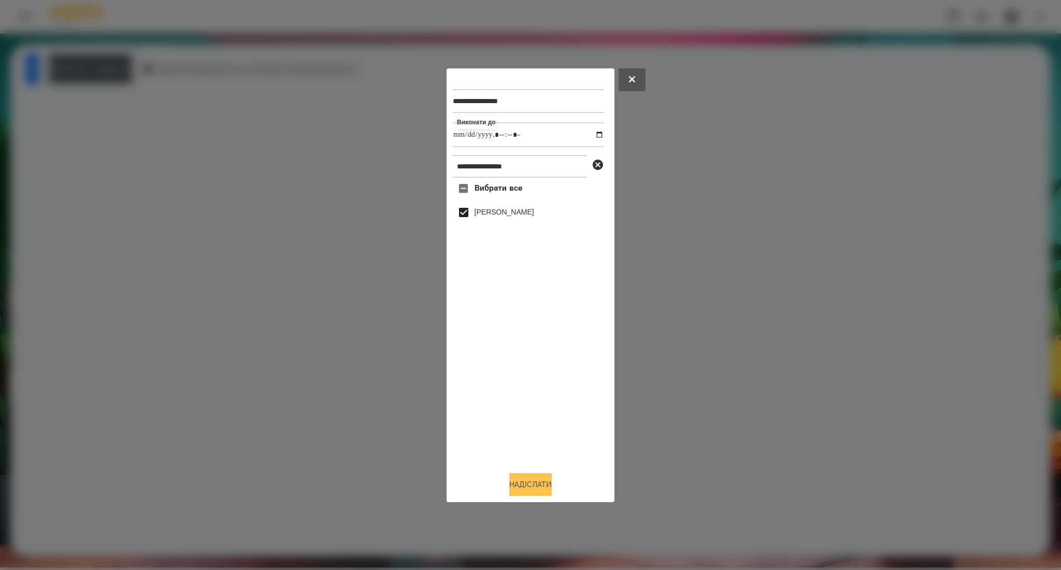
click at [533, 492] on button "Надіслати" at bounding box center [530, 484] width 42 height 23
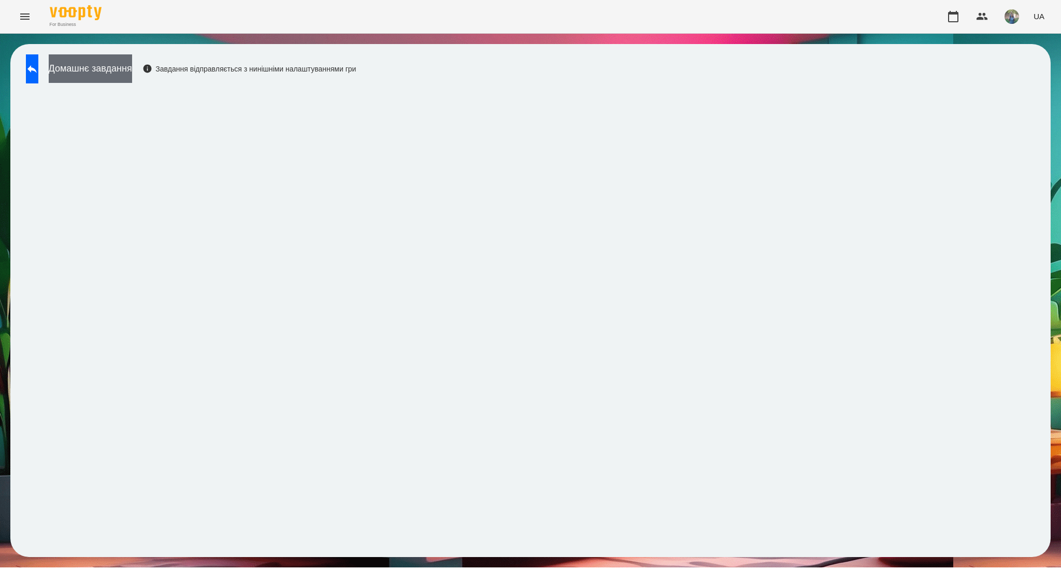
click at [132, 66] on button "Домашнє завдання" at bounding box center [90, 68] width 83 height 28
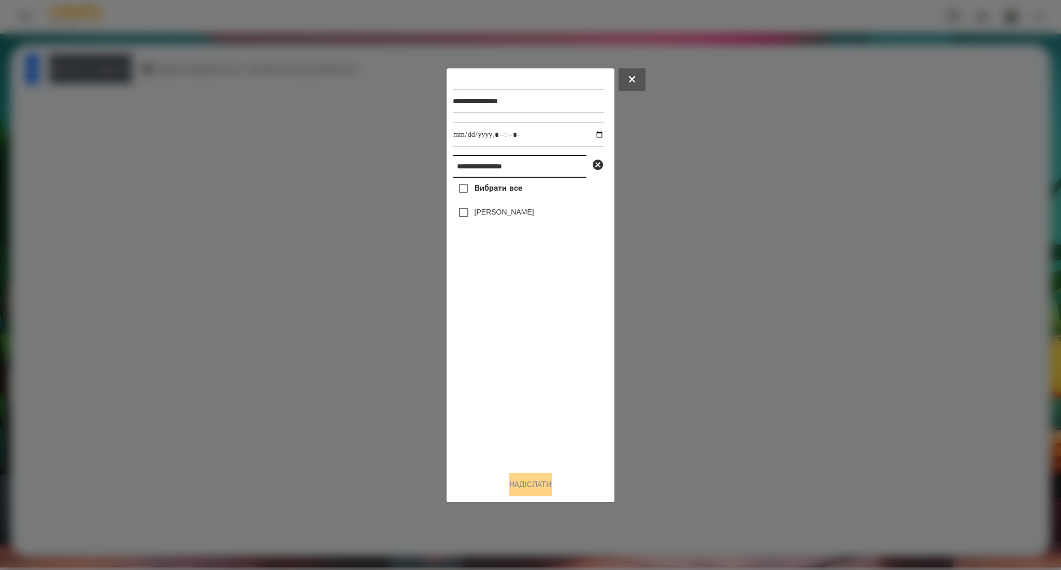
click at [477, 163] on input "**********" at bounding box center [520, 166] width 134 height 23
paste input "text"
click at [491, 187] on span "Вибрати все" at bounding box center [498, 188] width 48 height 12
click at [548, 481] on button "Надіслати" at bounding box center [530, 484] width 42 height 23
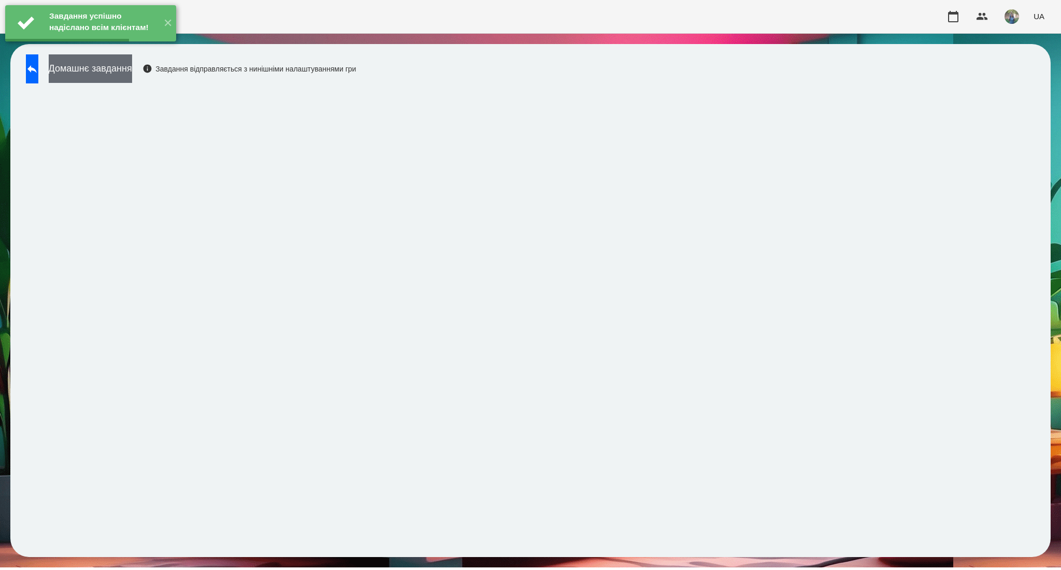
click at [132, 78] on button "Домашнє завдання" at bounding box center [90, 68] width 83 height 28
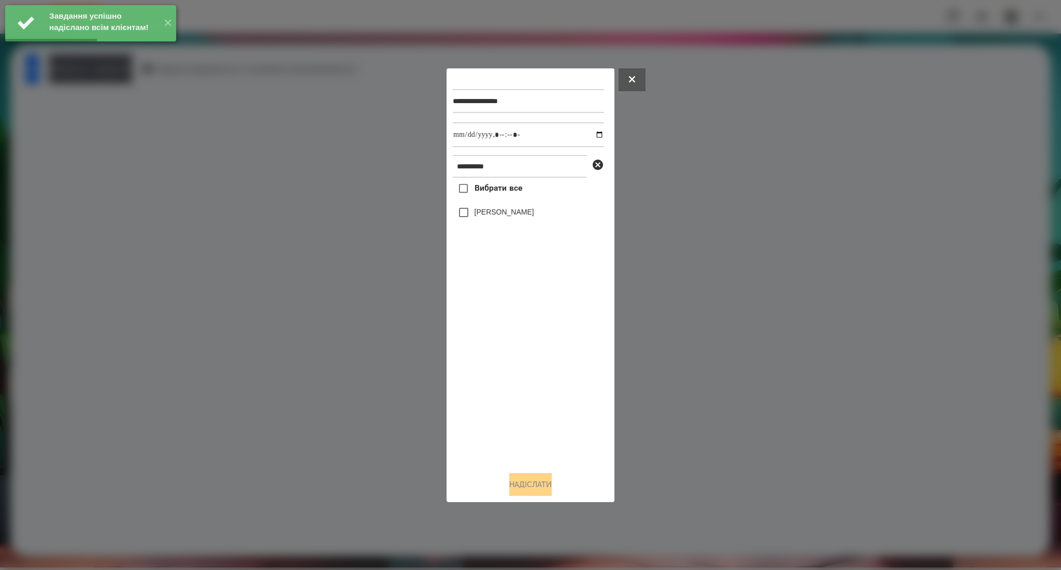
click at [495, 182] on label "Вибрати все" at bounding box center [487, 189] width 69 height 22
click at [590, 133] on input "datetime-local" at bounding box center [528, 134] width 151 height 25
click at [520, 481] on button "Надіслати" at bounding box center [530, 484] width 42 height 23
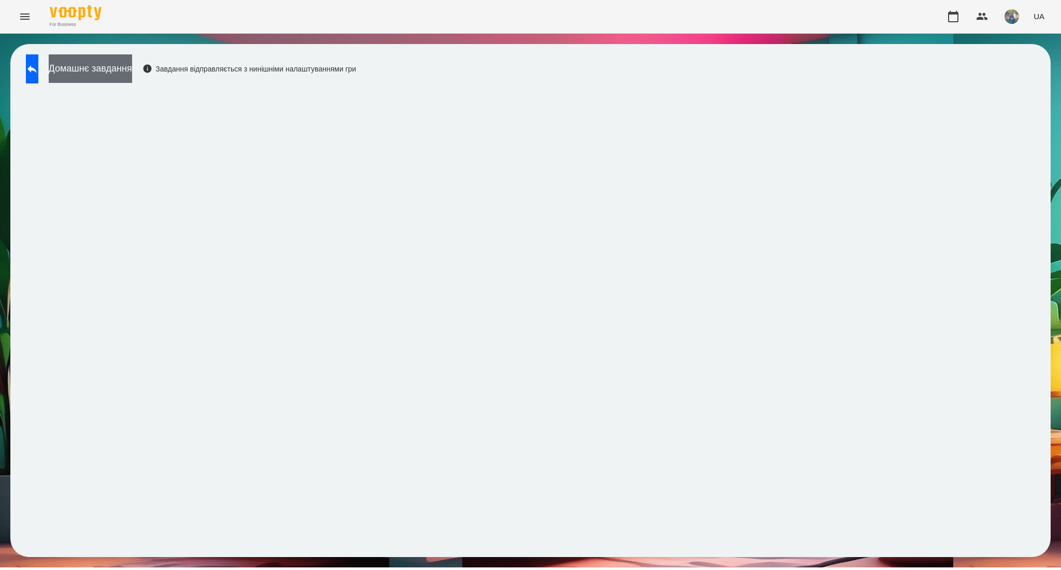
click at [96, 69] on button "Домашнє завдання" at bounding box center [90, 68] width 83 height 28
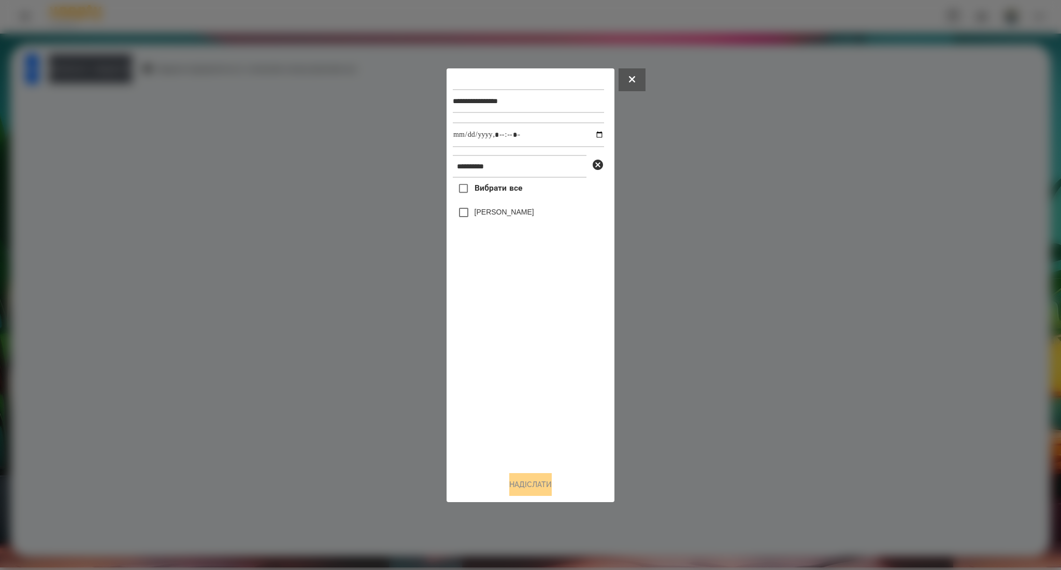
drag, startPoint x: 509, startPoint y: 185, endPoint x: 503, endPoint y: 254, distance: 68.6
click at [507, 185] on span "Вибрати все" at bounding box center [498, 188] width 48 height 12
click at [534, 487] on button "Надіслати" at bounding box center [530, 484] width 42 height 23
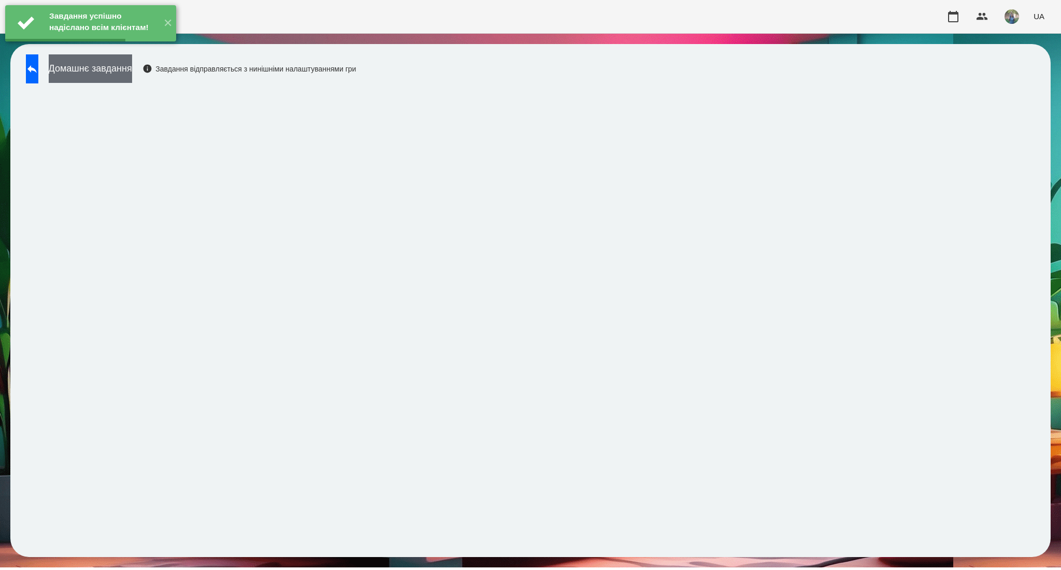
click at [132, 75] on button "Домашнє завдання" at bounding box center [90, 68] width 83 height 28
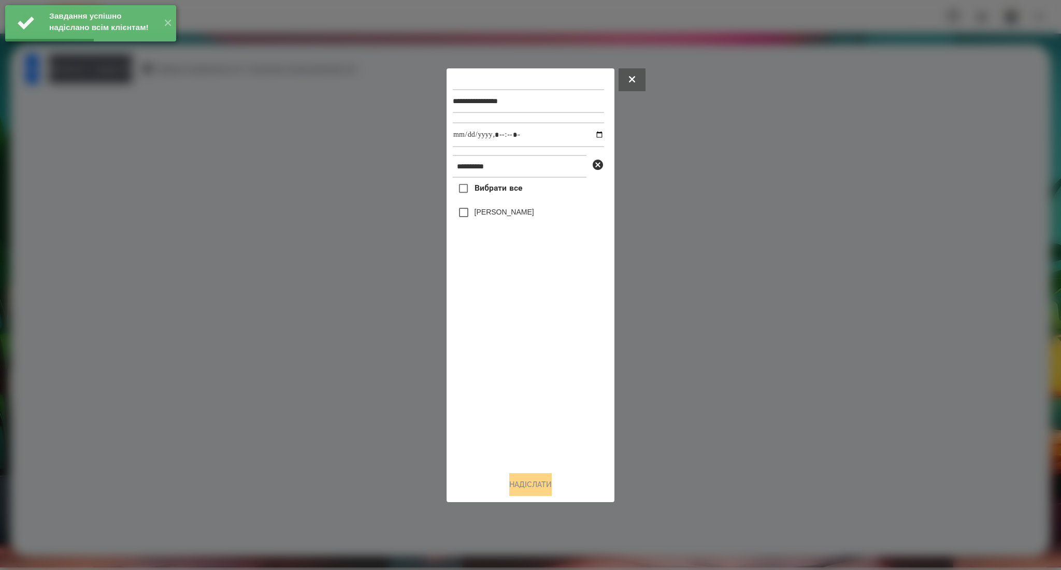
click at [488, 190] on span "Вибрати все" at bounding box center [498, 188] width 48 height 12
click at [593, 136] on input "datetime-local" at bounding box center [528, 134] width 151 height 25
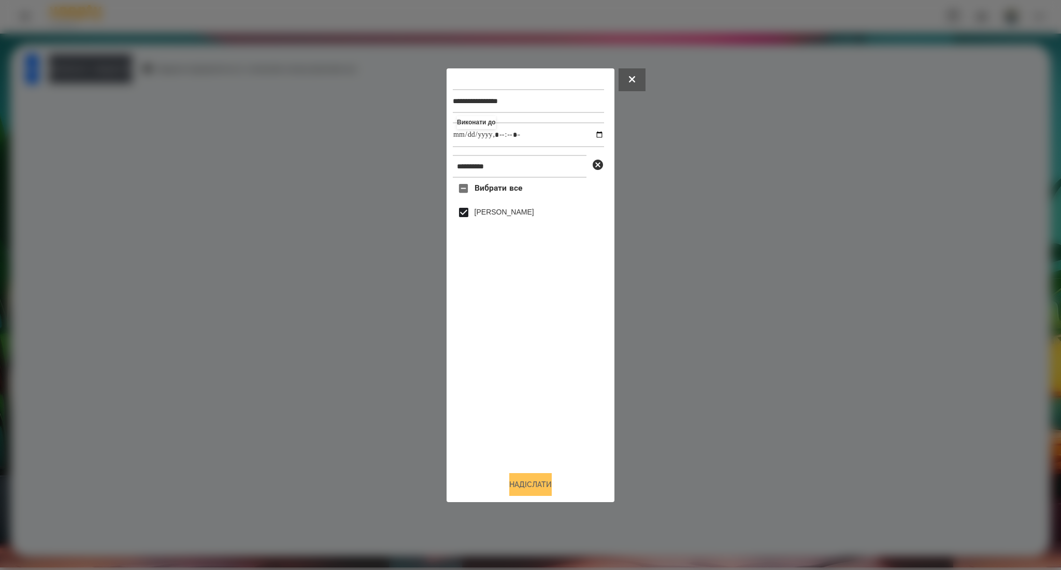
click at [525, 485] on button "Надіслати" at bounding box center [530, 484] width 42 height 23
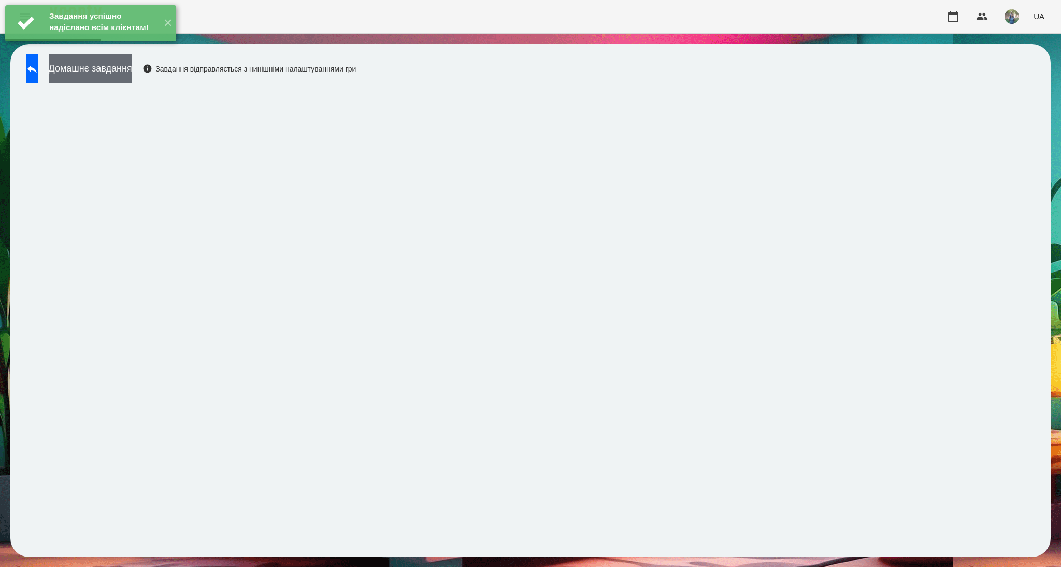
click at [110, 73] on button "Домашнє завдання" at bounding box center [90, 68] width 83 height 28
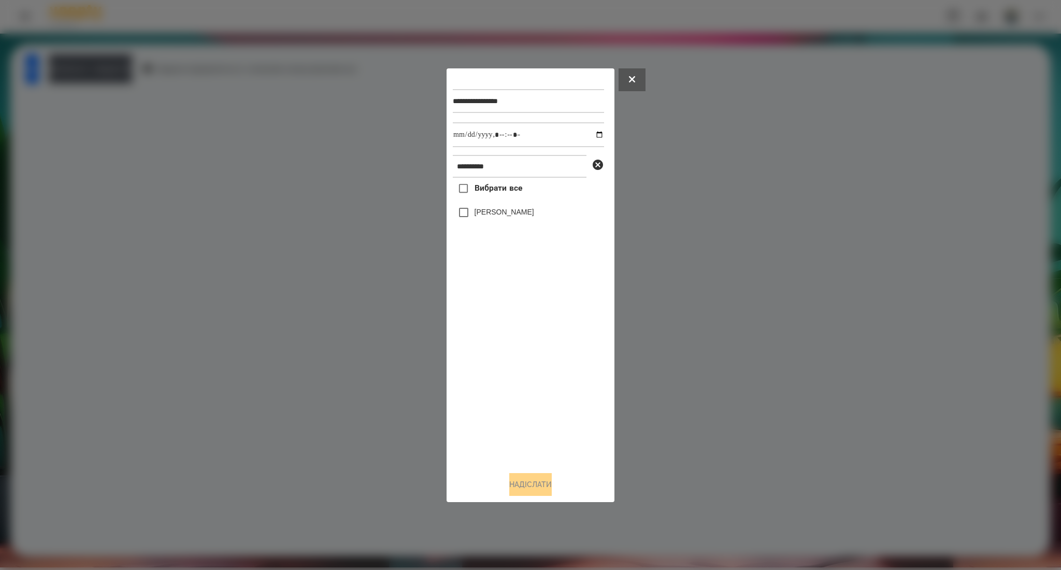
click at [474, 190] on span "Вибрати все" at bounding box center [498, 188] width 48 height 12
click at [591, 133] on input "datetime-local" at bounding box center [528, 134] width 151 height 25
click at [521, 483] on button "Надіслати" at bounding box center [530, 484] width 42 height 23
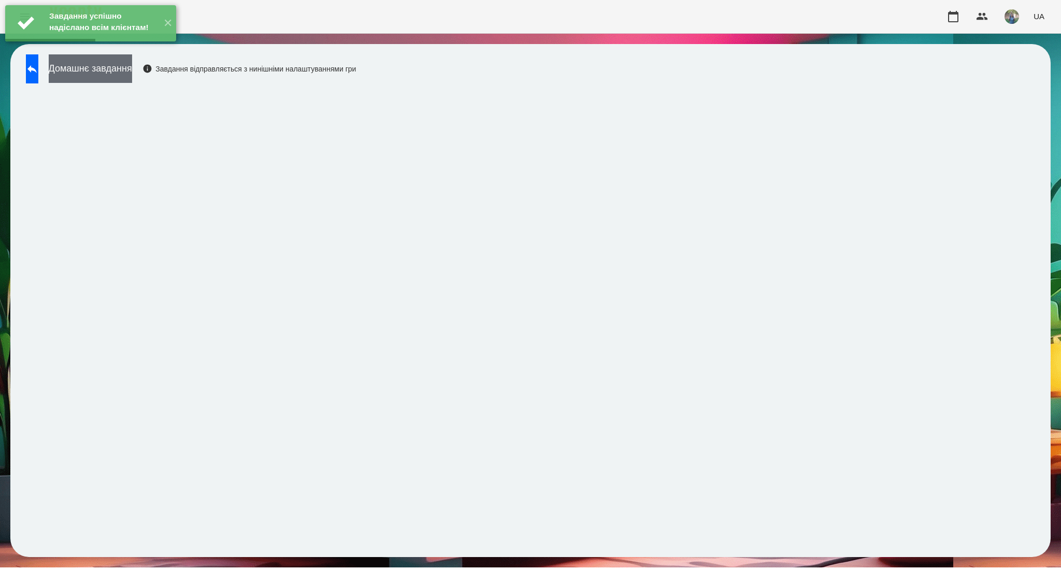
click at [103, 70] on button "Домашнє завдання" at bounding box center [90, 68] width 83 height 28
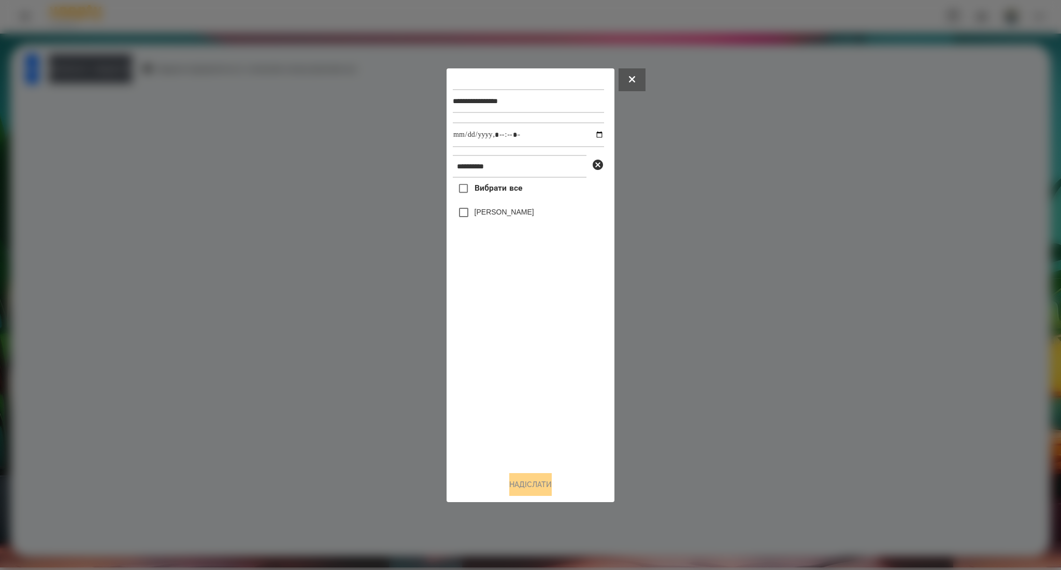
click at [450, 192] on div "**********" at bounding box center [531, 285] width 168 height 434
click at [594, 136] on input "datetime-local" at bounding box center [528, 134] width 151 height 25
click at [527, 481] on button "Надіслати" at bounding box center [530, 484] width 42 height 23
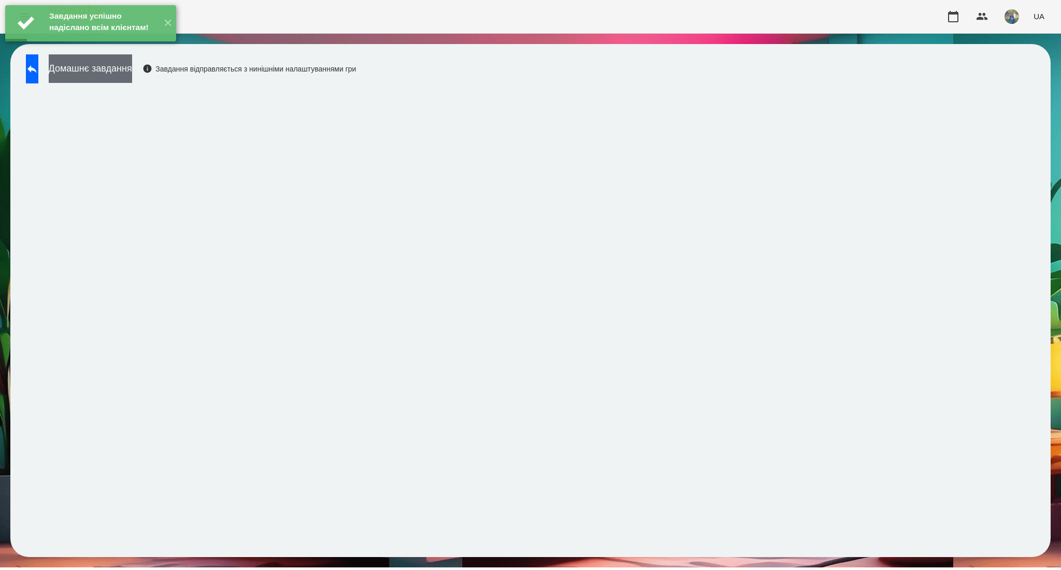
click at [121, 76] on button "Домашнє завдання" at bounding box center [90, 68] width 83 height 28
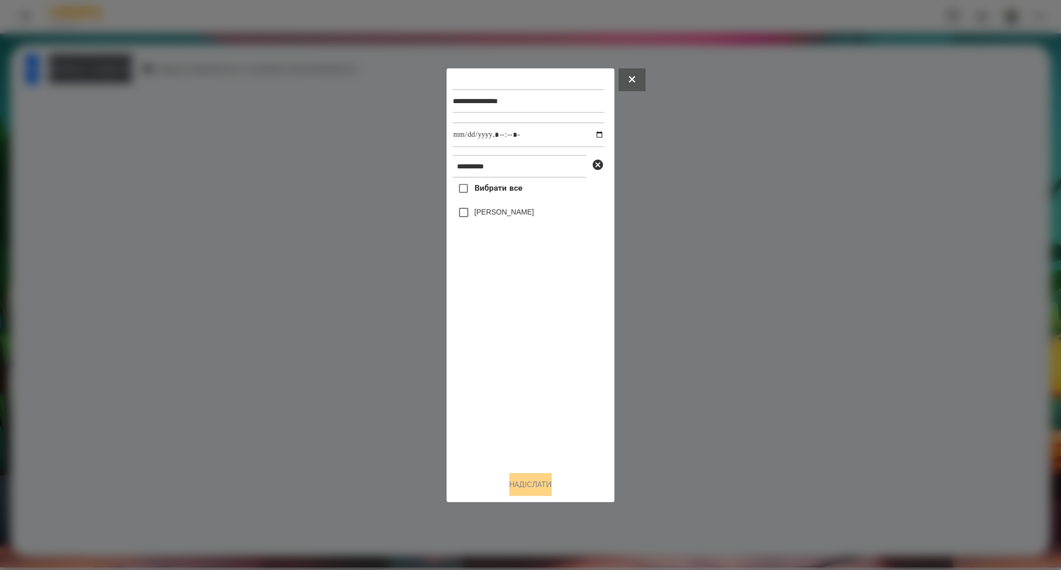
click at [509, 189] on span "Вибрати все" at bounding box center [498, 188] width 48 height 12
click at [590, 134] on input "datetime-local" at bounding box center [528, 134] width 151 height 25
click at [511, 484] on button "Надіслати" at bounding box center [530, 484] width 42 height 23
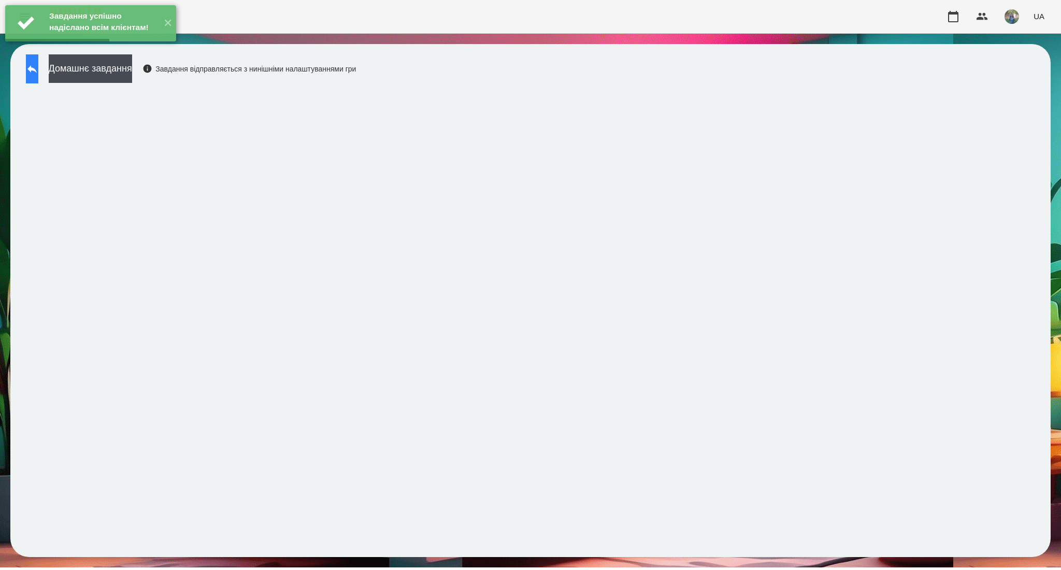
click at [38, 73] on icon at bounding box center [32, 69] width 12 height 12
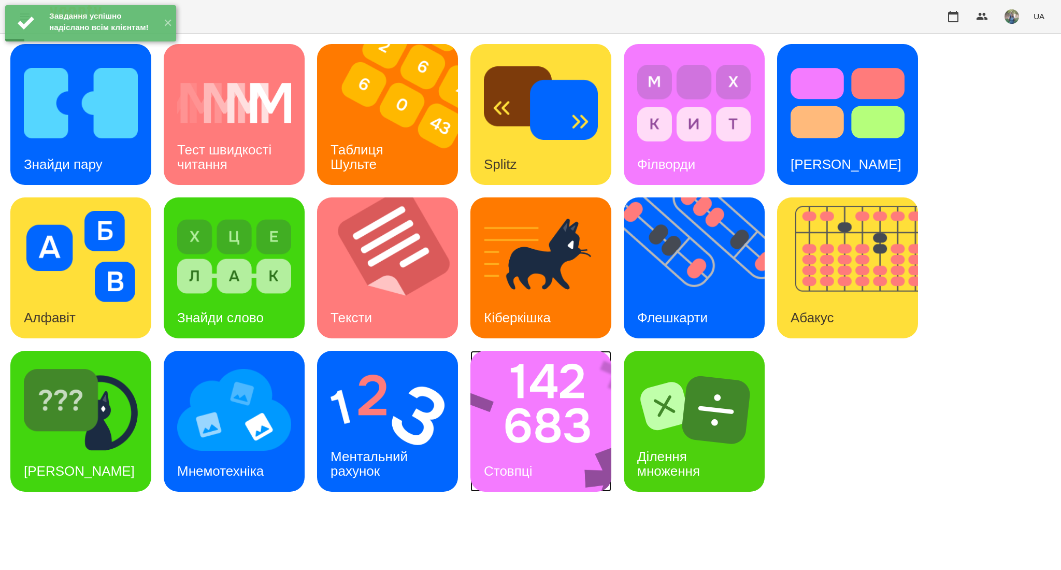
click at [508, 434] on img at bounding box center [547, 421] width 154 height 141
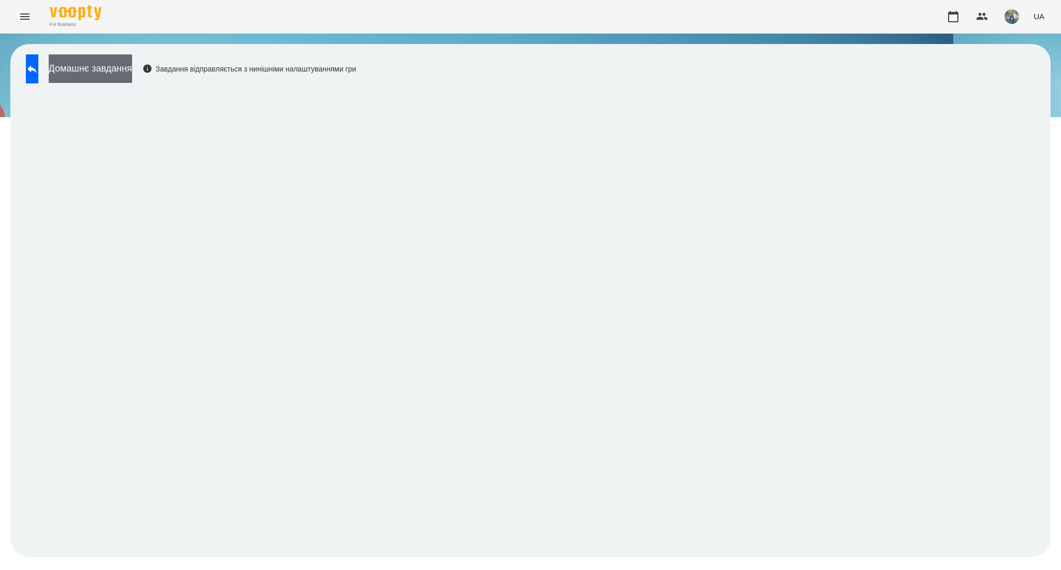
click at [123, 58] on button "Домашнє завдання" at bounding box center [90, 68] width 83 height 28
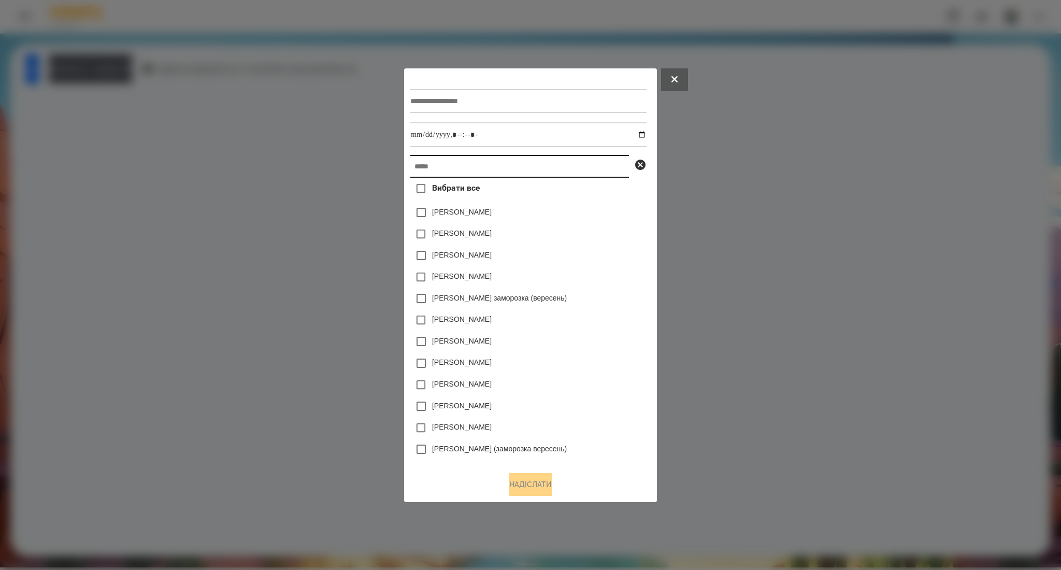
drag, startPoint x: 431, startPoint y: 162, endPoint x: 429, endPoint y: 157, distance: 5.3
click at [431, 162] on input "text" at bounding box center [519, 166] width 219 height 23
paste input "**********"
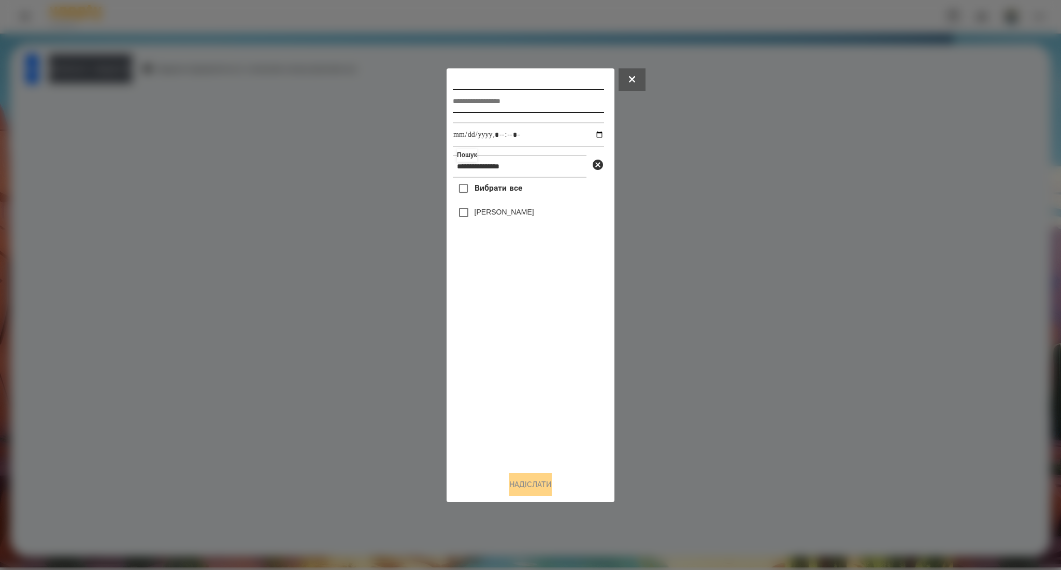
click at [460, 99] on input "text" at bounding box center [528, 101] width 151 height 24
paste input "********"
click at [592, 134] on input "datetime-local" at bounding box center [528, 134] width 151 height 25
click at [527, 397] on div "Вибрати все Матейчук Аделіна" at bounding box center [528, 320] width 151 height 285
drag, startPoint x: 486, startPoint y: 186, endPoint x: 486, endPoint y: 242, distance: 56.5
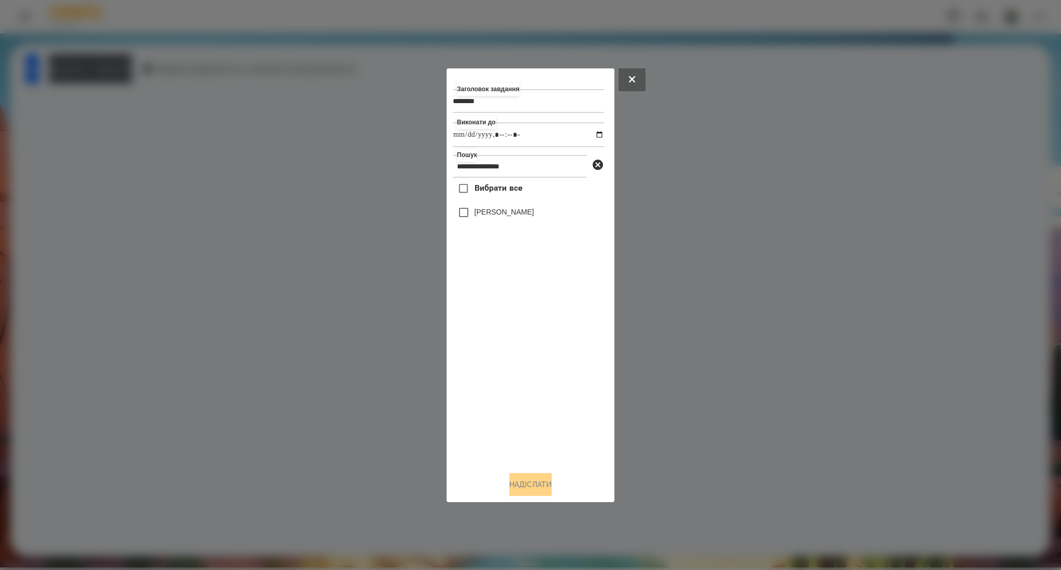
click at [486, 185] on span "Вибрати все" at bounding box center [498, 188] width 48 height 12
click at [509, 476] on button "Надіслати" at bounding box center [530, 484] width 42 height 23
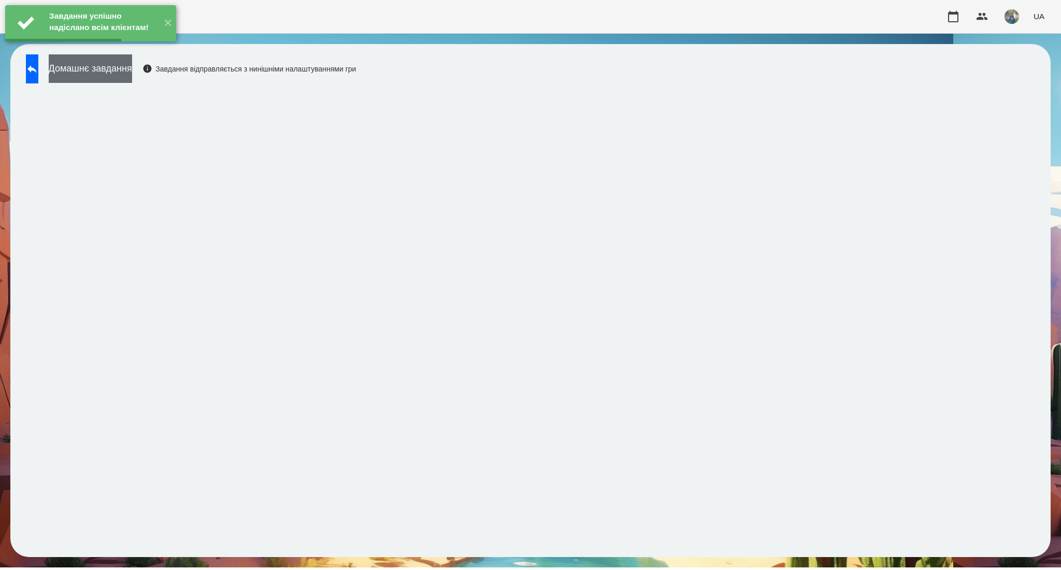
click at [102, 71] on button "Домашнє завдання" at bounding box center [90, 68] width 83 height 28
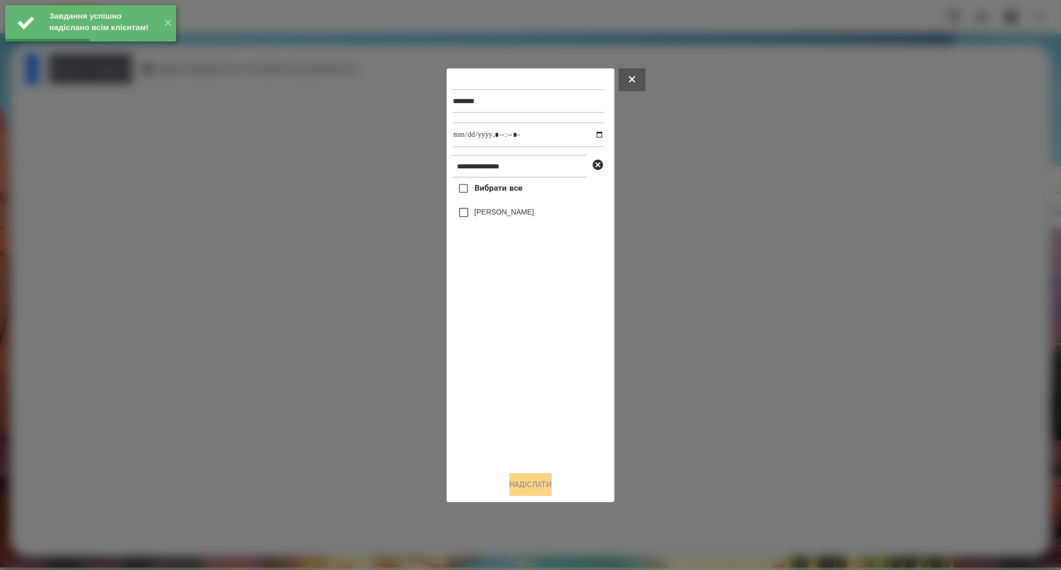
click at [480, 187] on span "Вибрати все" at bounding box center [498, 188] width 48 height 12
click at [589, 141] on input "datetime-local" at bounding box center [528, 134] width 151 height 25
click at [593, 136] on input "datetime-local" at bounding box center [528, 134] width 151 height 25
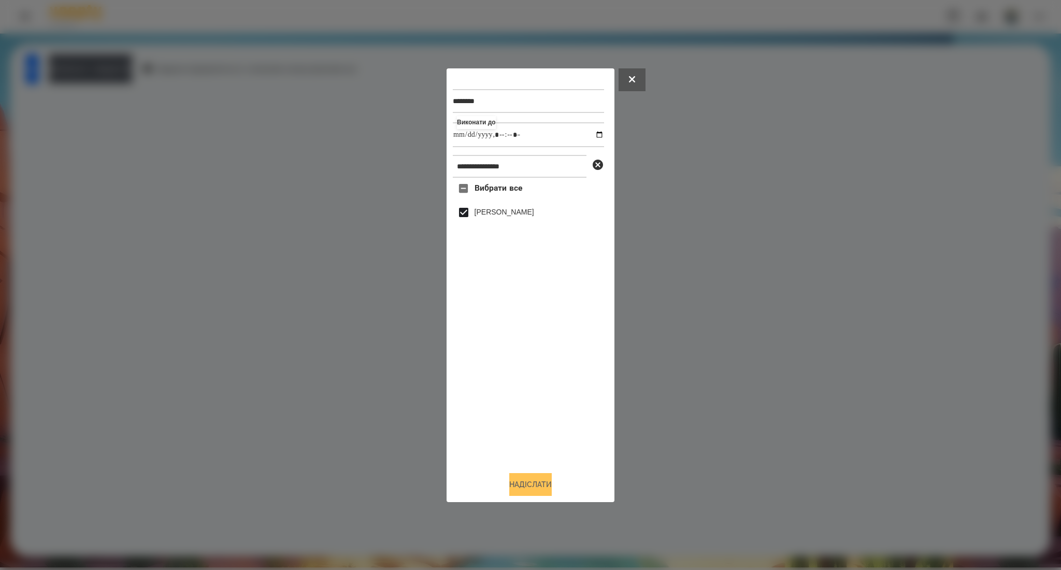
click at [537, 477] on button "Надіслати" at bounding box center [530, 484] width 42 height 23
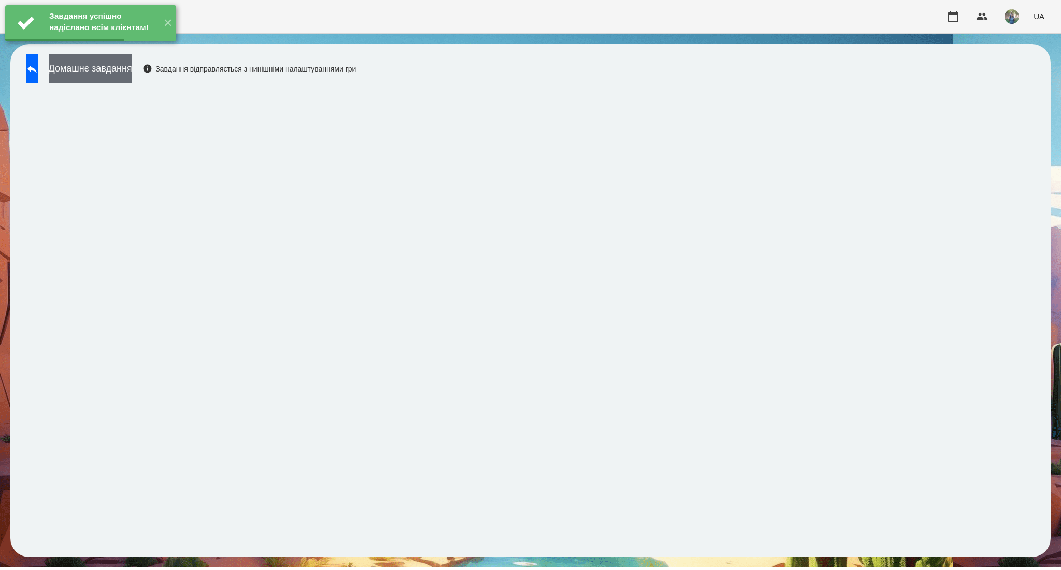
click at [132, 78] on button "Домашнє завдання" at bounding box center [90, 68] width 83 height 28
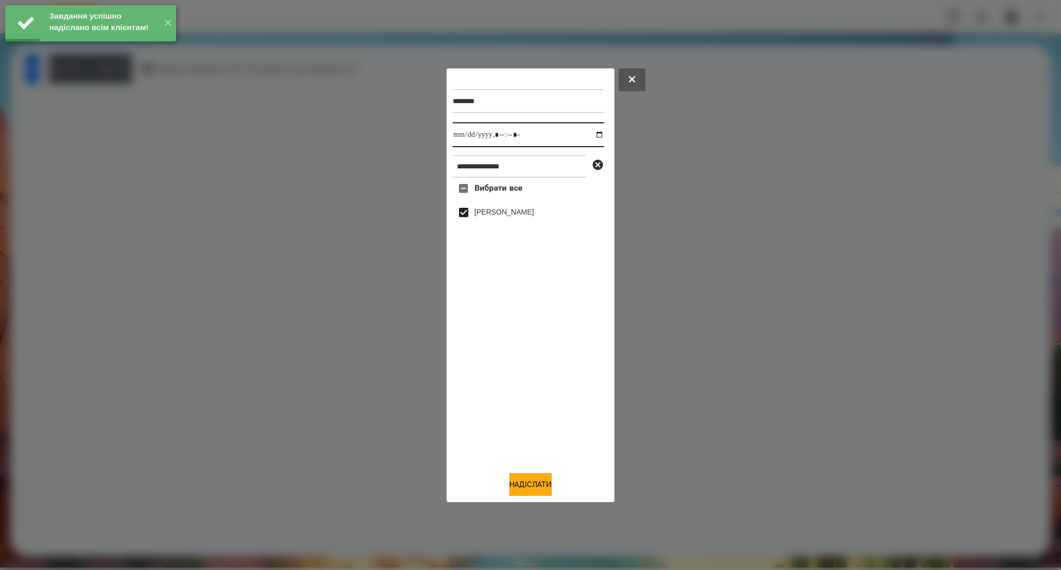
click at [593, 132] on input "datetime-local" at bounding box center [528, 134] width 151 height 25
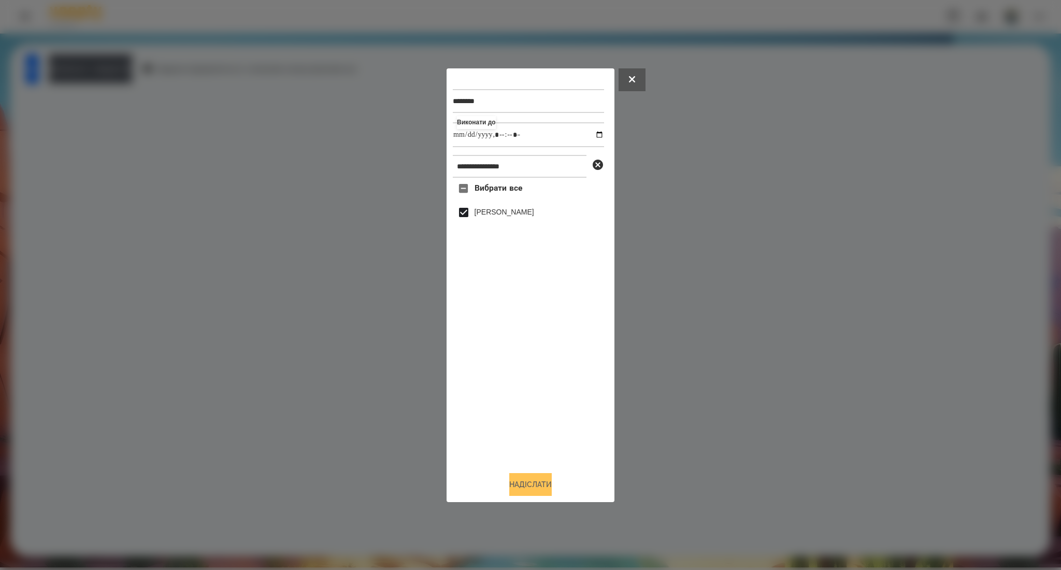
click at [532, 481] on button "Надіслати" at bounding box center [530, 484] width 42 height 23
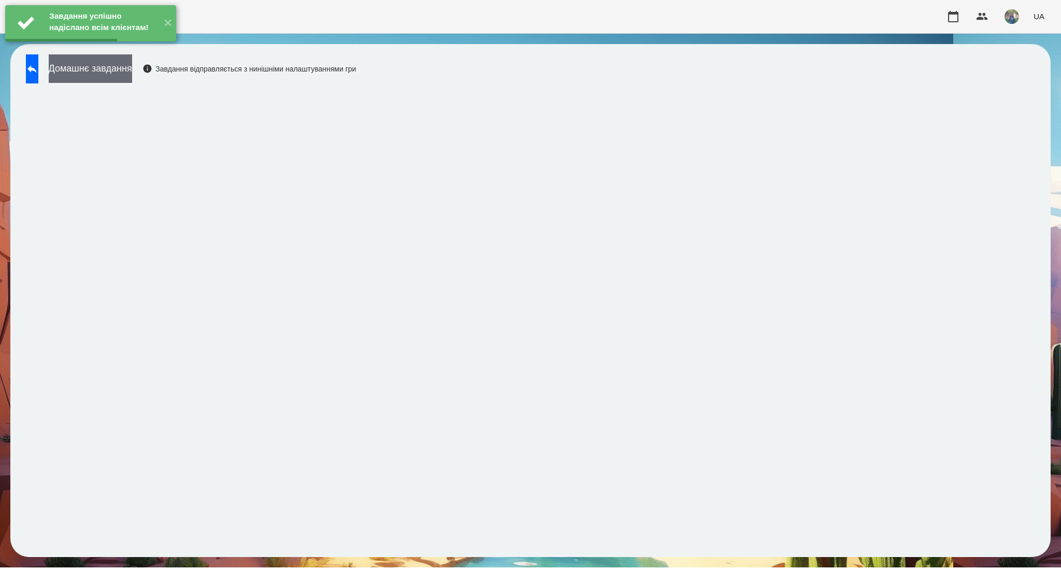
click at [131, 77] on button "Домашнє завдання" at bounding box center [90, 68] width 83 height 28
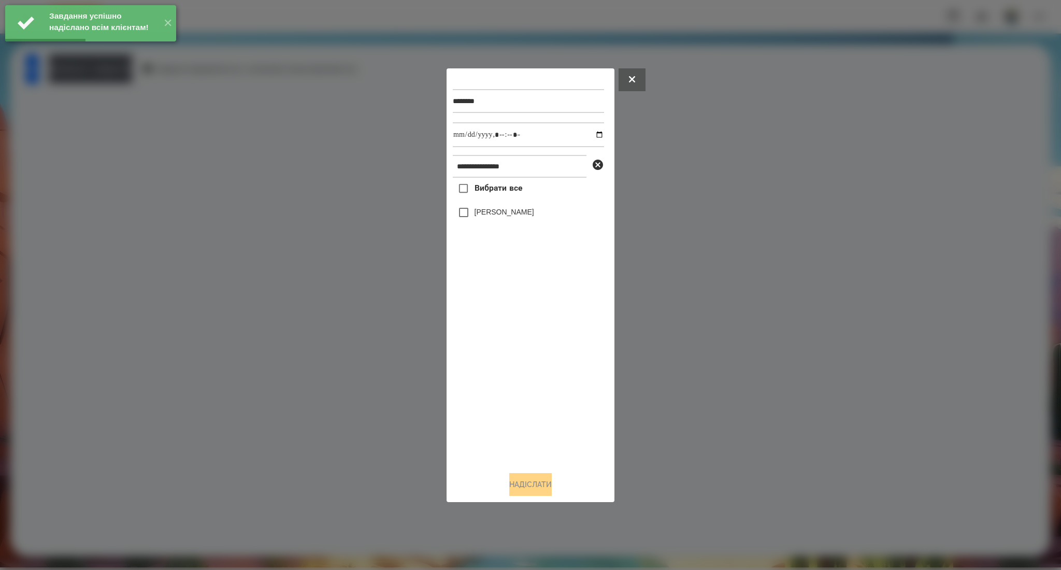
drag, startPoint x: 482, startPoint y: 194, endPoint x: 490, endPoint y: 186, distance: 11.0
click at [483, 194] on span "Вибрати все" at bounding box center [498, 188] width 48 height 12
click at [593, 136] on input "datetime-local" at bounding box center [528, 134] width 151 height 25
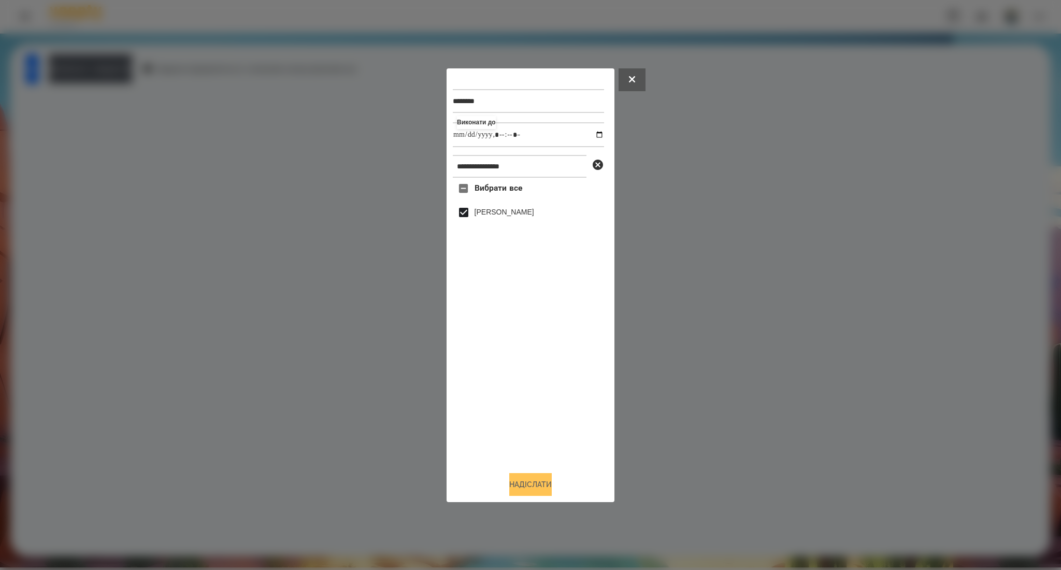
click at [533, 482] on button "Надіслати" at bounding box center [530, 484] width 42 height 23
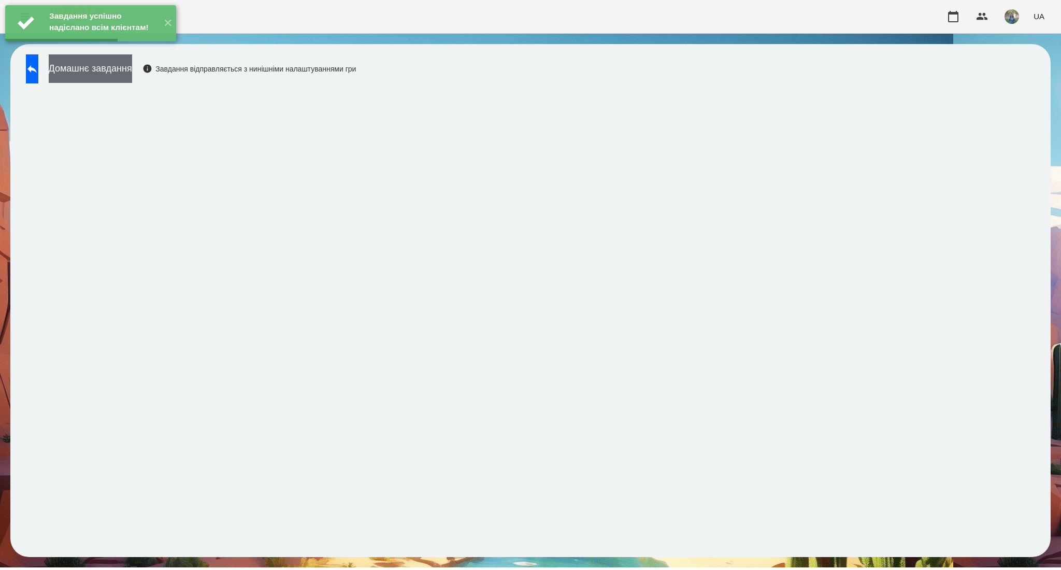
click at [125, 74] on button "Домашнє завдання" at bounding box center [90, 68] width 83 height 28
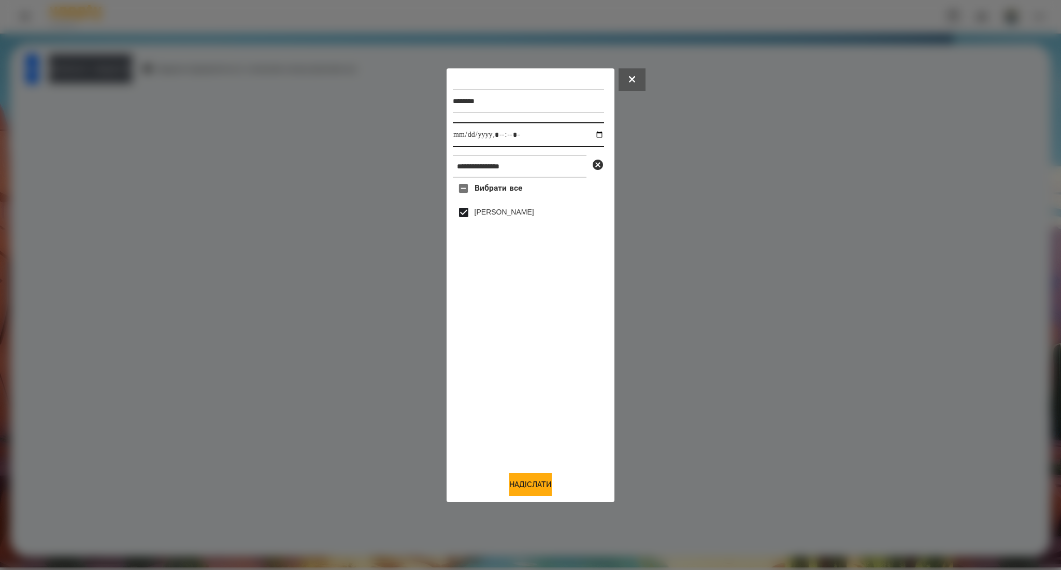
drag, startPoint x: 590, startPoint y: 135, endPoint x: 591, endPoint y: 140, distance: 5.2
click at [591, 135] on input "datetime-local" at bounding box center [528, 134] width 151 height 25
click at [529, 487] on button "Надіслати" at bounding box center [530, 484] width 42 height 23
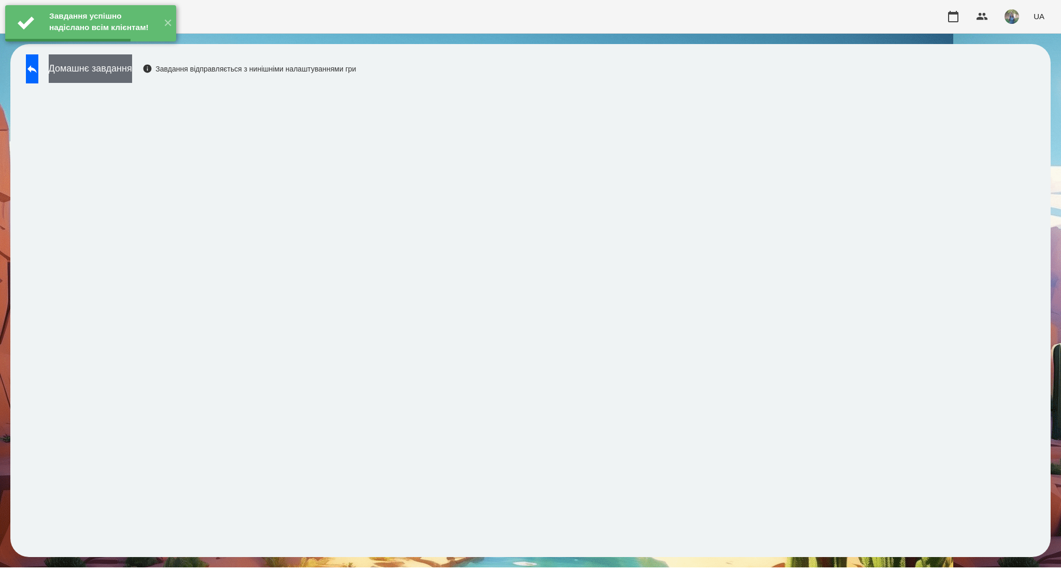
click at [132, 81] on button "Домашнє завдання" at bounding box center [90, 68] width 83 height 28
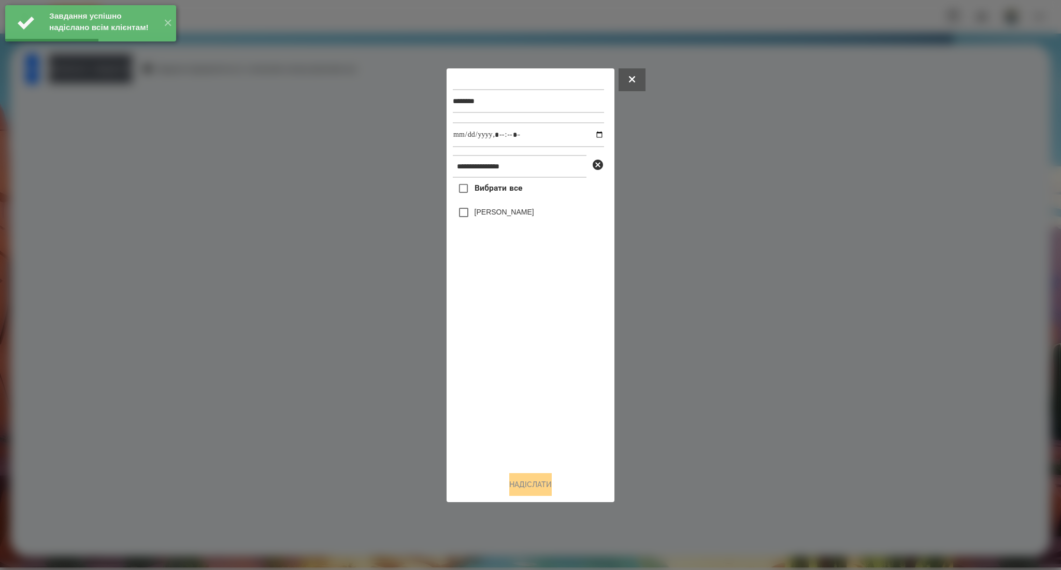
click at [509, 190] on span "Вибрати все" at bounding box center [498, 188] width 48 height 12
drag, startPoint x: 593, startPoint y: 133, endPoint x: 587, endPoint y: 137, distance: 7.0
click at [593, 134] on input "datetime-local" at bounding box center [528, 134] width 151 height 25
click at [525, 485] on button "Надіслати" at bounding box center [530, 484] width 42 height 23
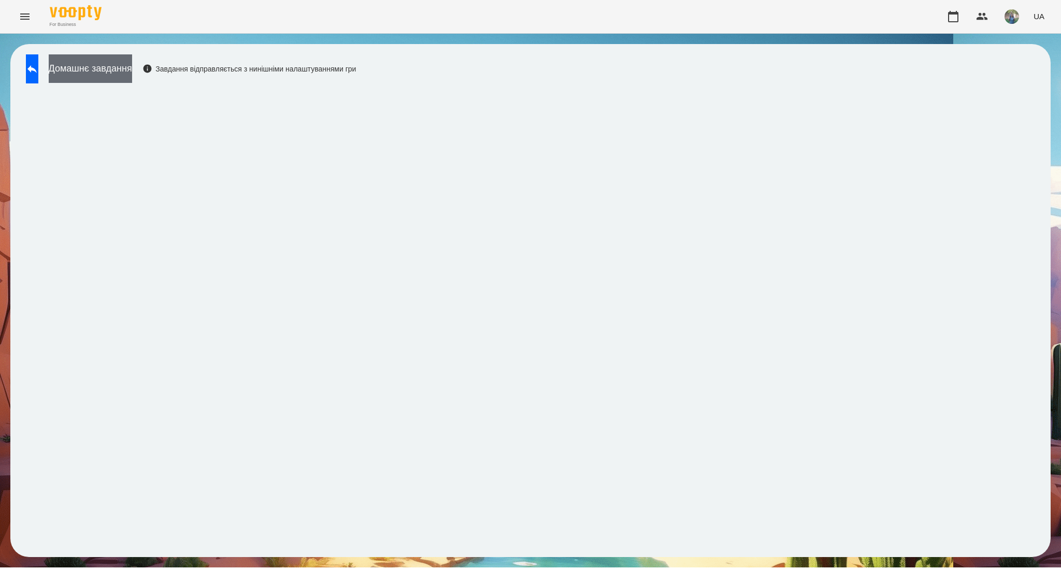
click at [120, 74] on button "Домашнє завдання" at bounding box center [90, 68] width 83 height 28
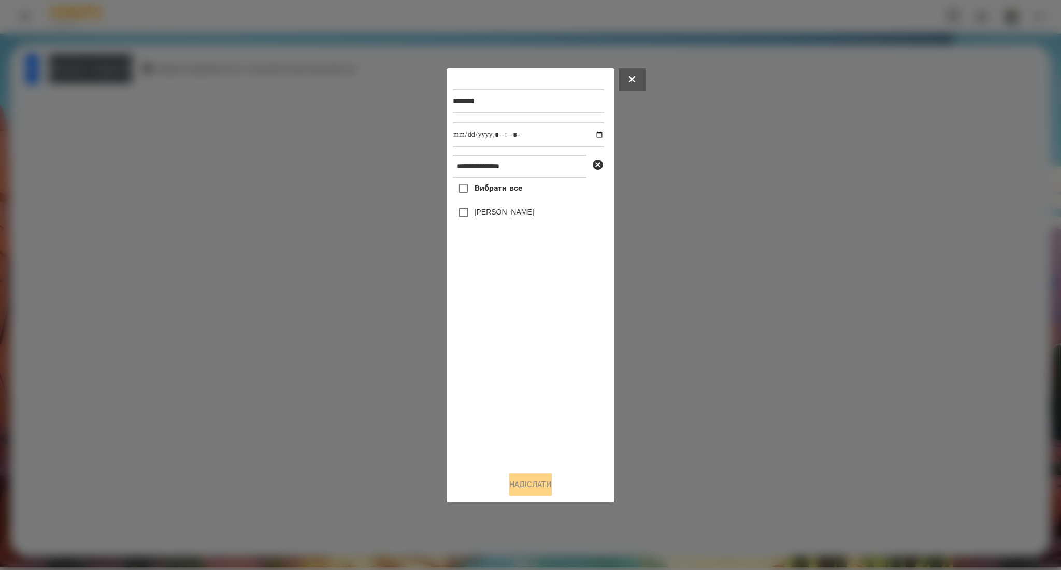
drag, startPoint x: 489, startPoint y: 191, endPoint x: 535, endPoint y: 353, distance: 168.3
click at [488, 191] on span "Вибрати все" at bounding box center [498, 188] width 48 height 12
click at [535, 484] on button "Надіслати" at bounding box center [530, 484] width 42 height 23
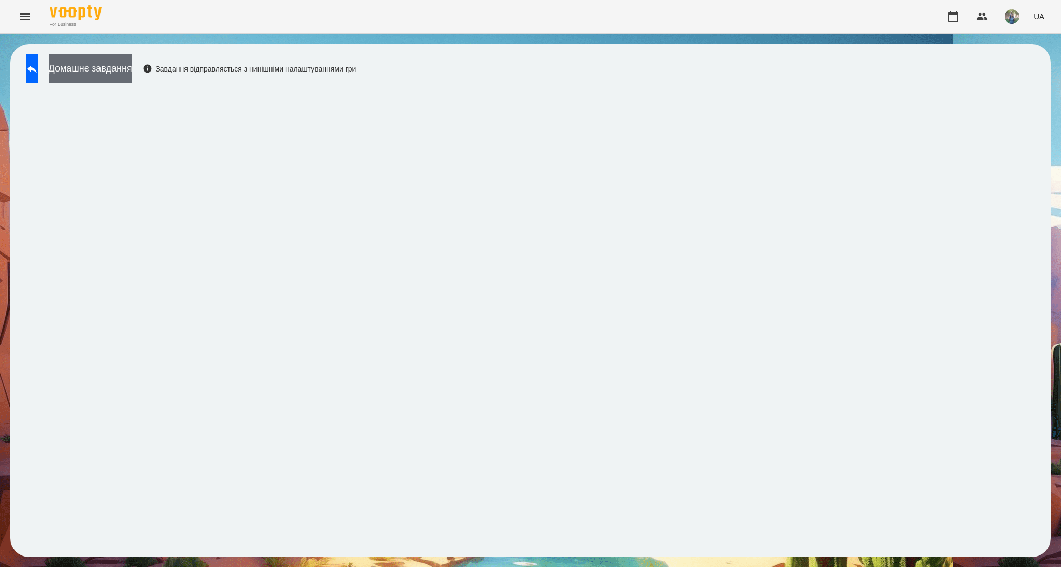
click at [129, 66] on button "Домашнє завдання" at bounding box center [90, 68] width 83 height 28
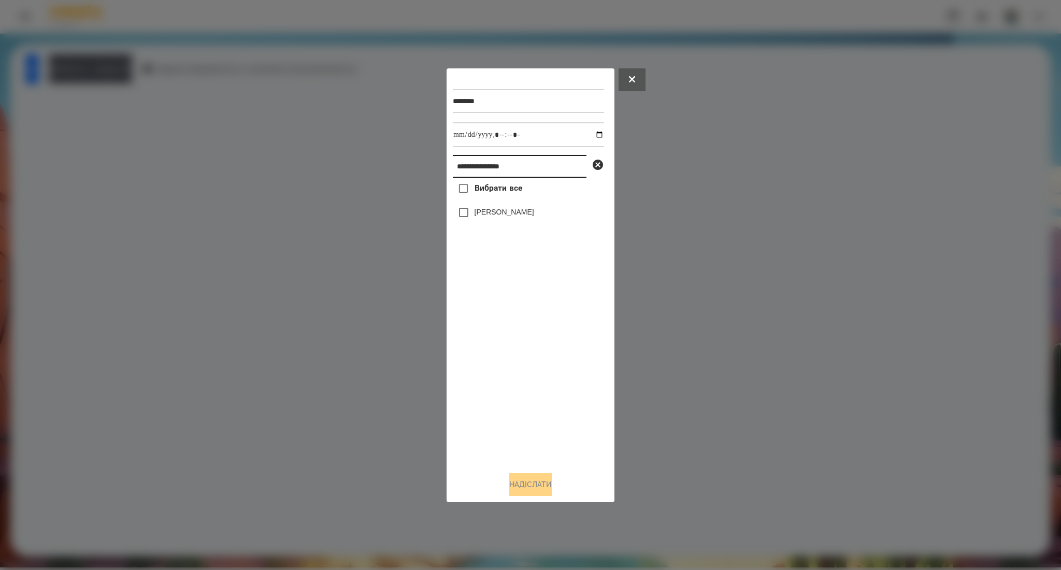
click at [473, 161] on input "**********" at bounding box center [520, 166] width 134 height 23
paste input "*"
click at [509, 189] on span "Вибрати все" at bounding box center [498, 188] width 48 height 12
click at [527, 482] on button "Надіслати" at bounding box center [530, 484] width 42 height 23
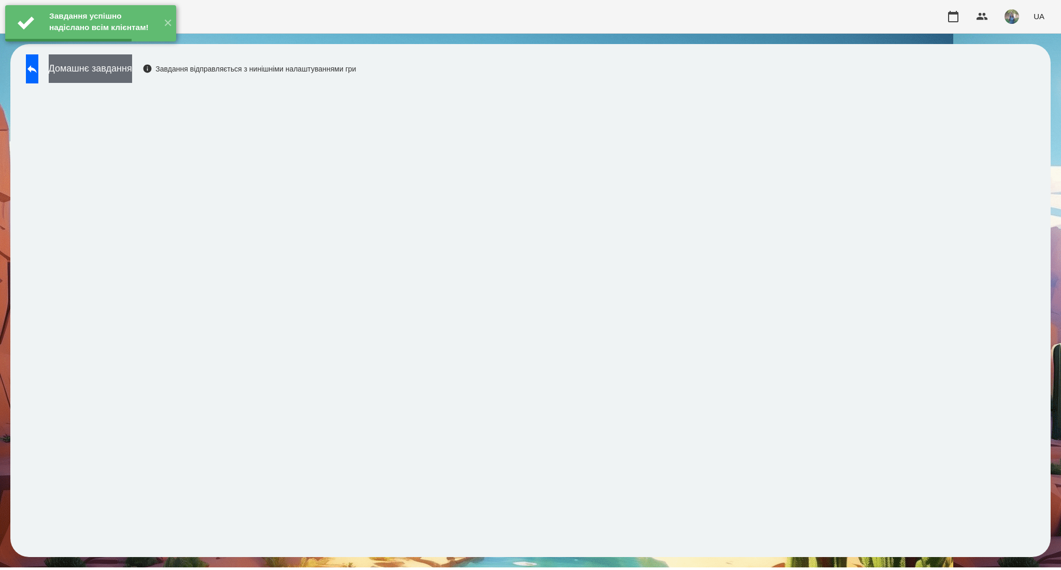
click at [132, 74] on button "Домашнє завдання" at bounding box center [90, 68] width 83 height 28
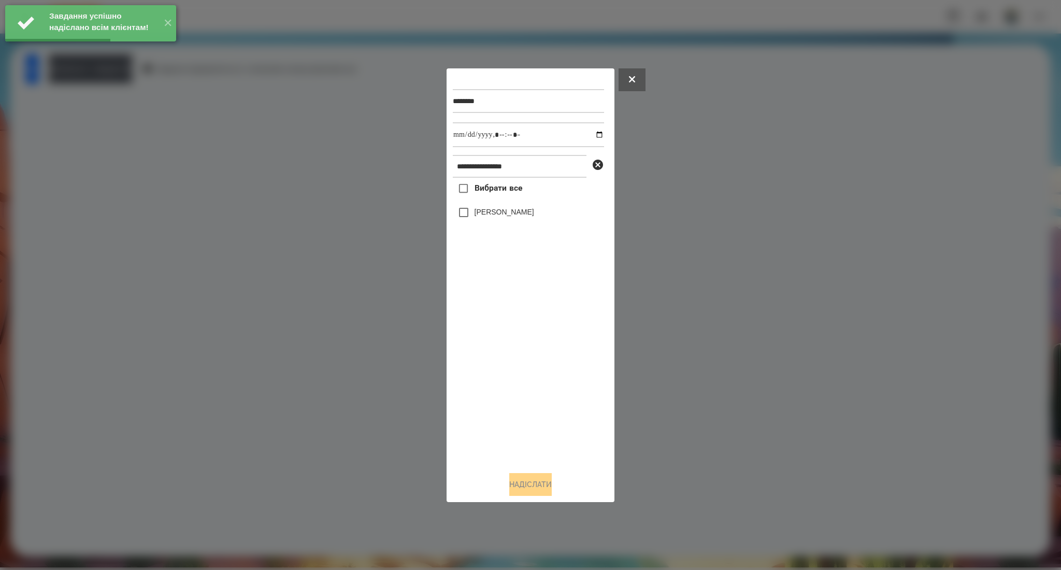
click at [506, 194] on span "Вибрати все" at bounding box center [498, 188] width 48 height 12
click at [593, 135] on input "datetime-local" at bounding box center [528, 134] width 151 height 25
click at [520, 487] on button "Надіслати" at bounding box center [530, 484] width 42 height 23
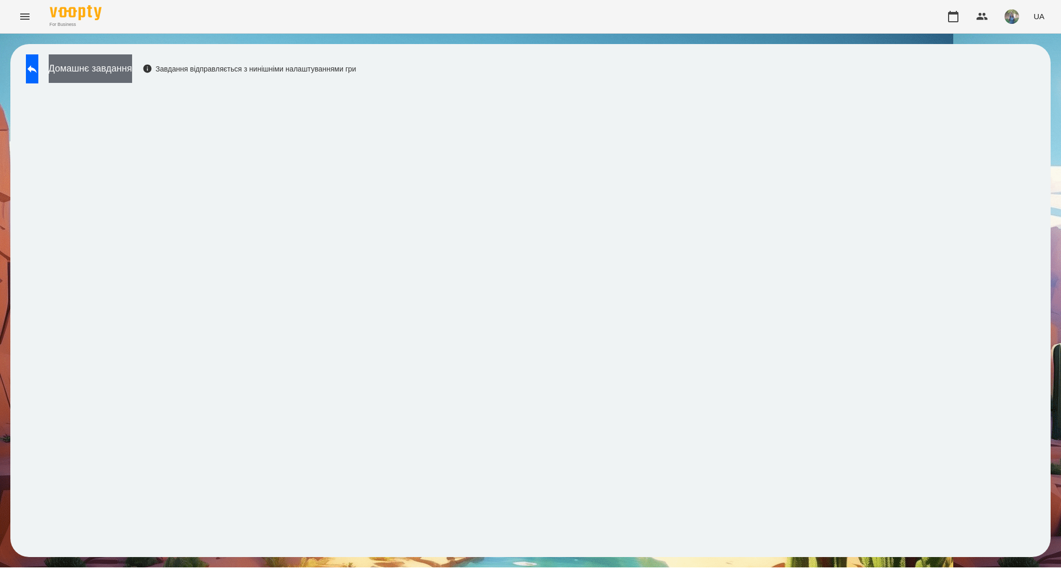
click at [110, 68] on button "Домашнє завдання" at bounding box center [90, 68] width 83 height 28
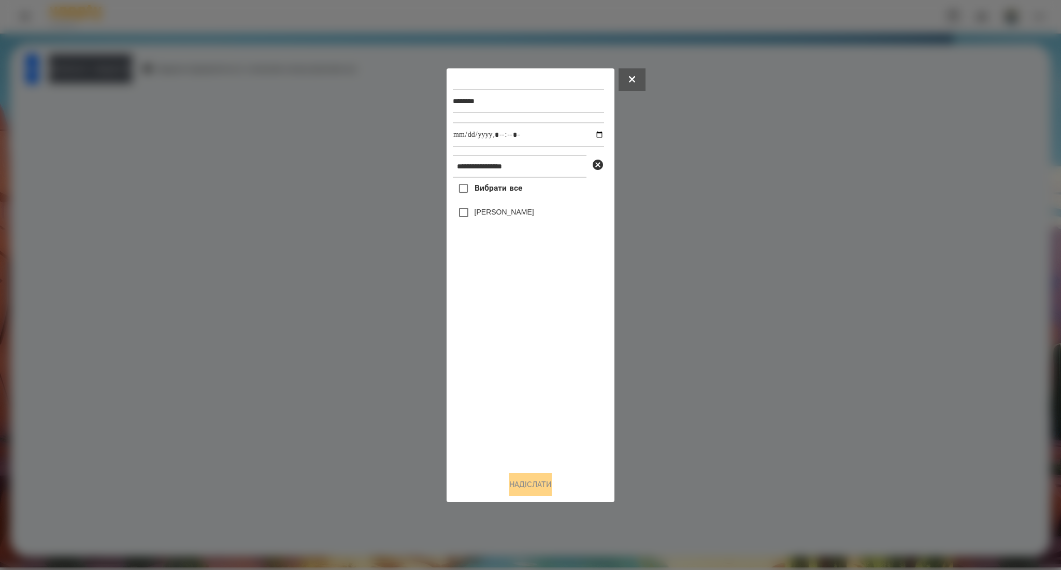
click at [483, 183] on span "Вибрати все" at bounding box center [498, 188] width 48 height 12
click at [511, 478] on button "Надіслати" at bounding box center [530, 484] width 42 height 23
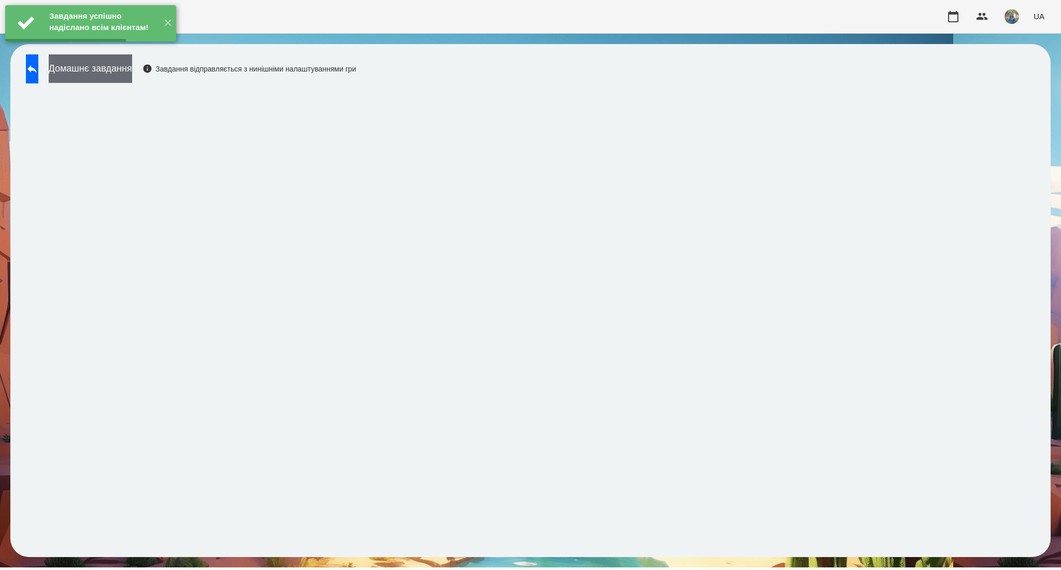
click at [132, 65] on button "Домашнє завдання" at bounding box center [90, 68] width 83 height 28
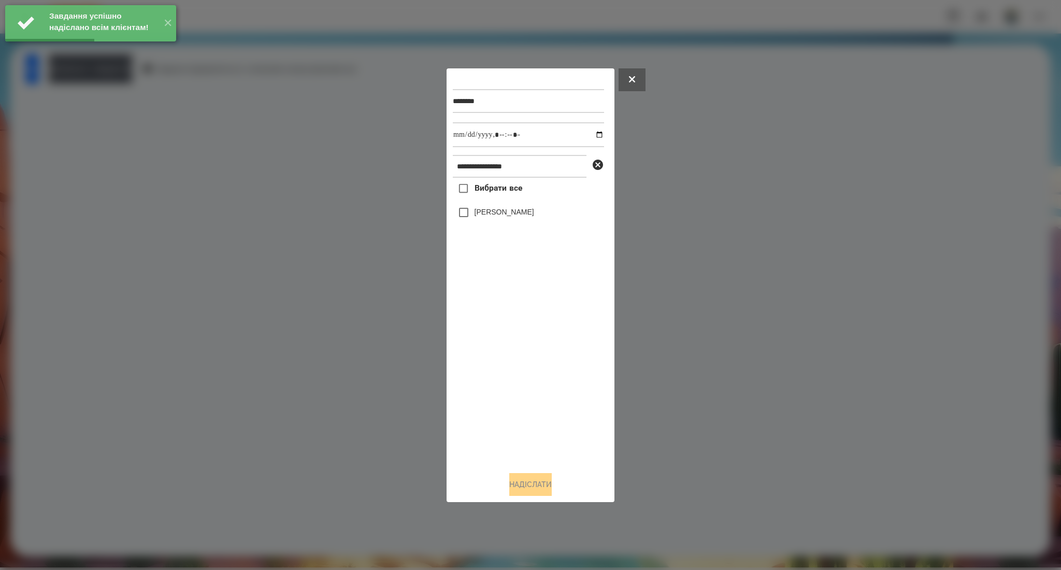
click at [495, 188] on span "Вибрати все" at bounding box center [498, 188] width 48 height 12
click at [592, 137] on input "datetime-local" at bounding box center [528, 134] width 151 height 25
click at [536, 488] on button "Надіслати" at bounding box center [530, 484] width 42 height 23
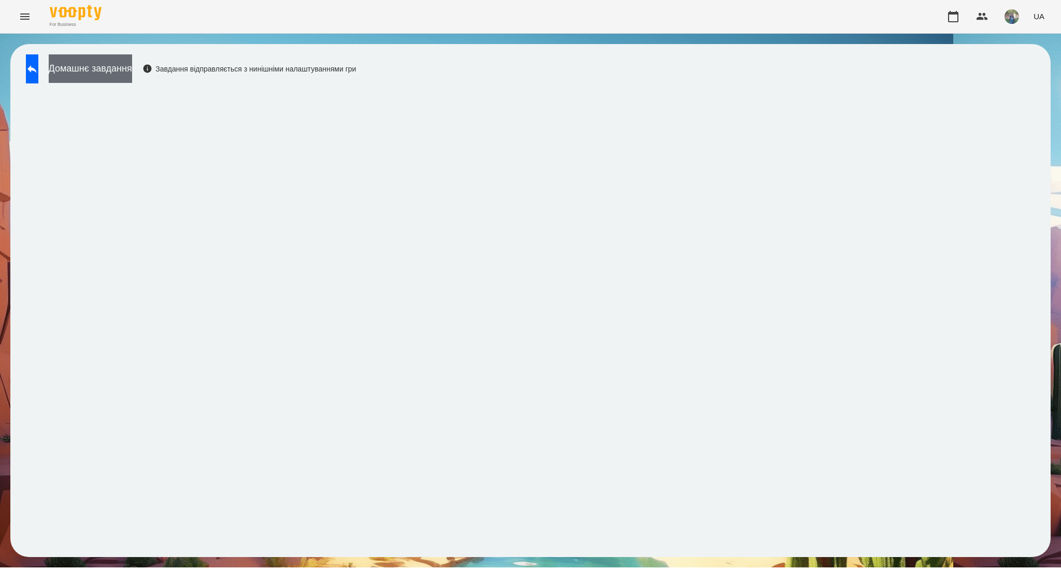
click at [132, 69] on button "Домашнє завдання" at bounding box center [90, 68] width 83 height 28
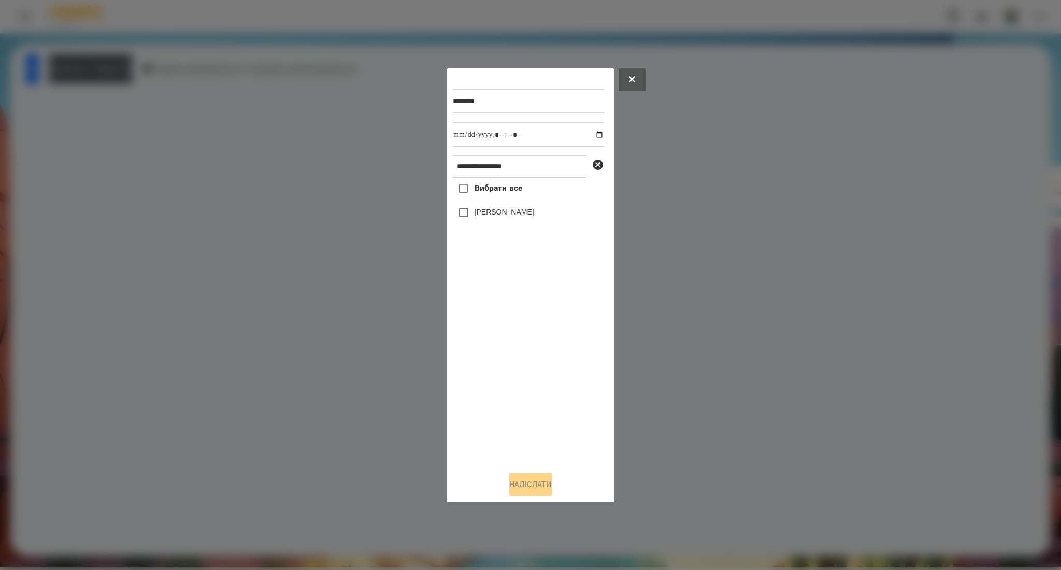
click at [477, 190] on span "Вибрати все" at bounding box center [498, 188] width 48 height 12
drag, startPoint x: 530, startPoint y: 481, endPoint x: 695, endPoint y: 289, distance: 253.5
click at [530, 482] on button "Надіслати" at bounding box center [530, 484] width 42 height 23
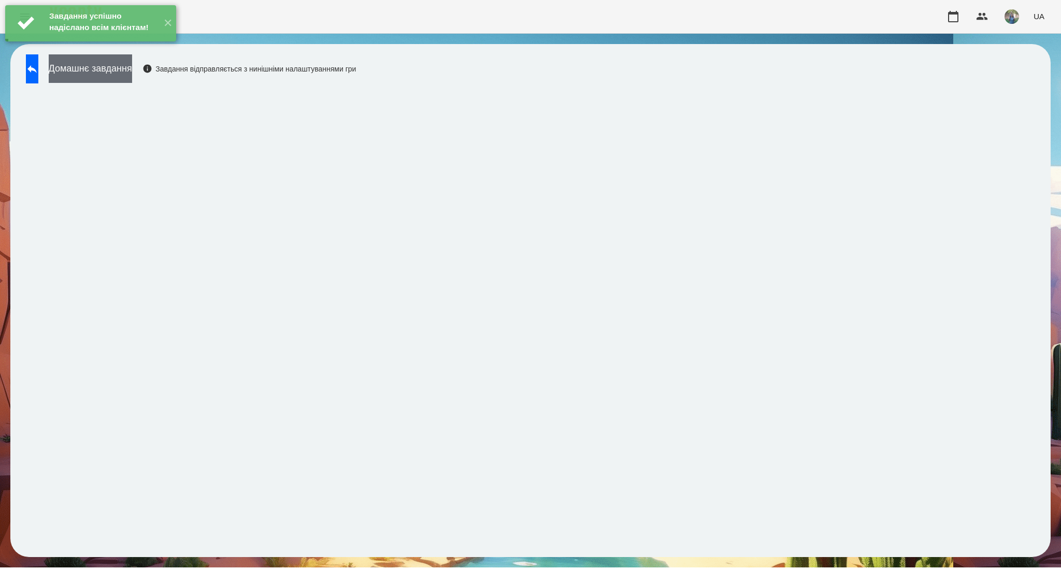
click at [112, 67] on button "Домашнє завдання" at bounding box center [90, 68] width 83 height 28
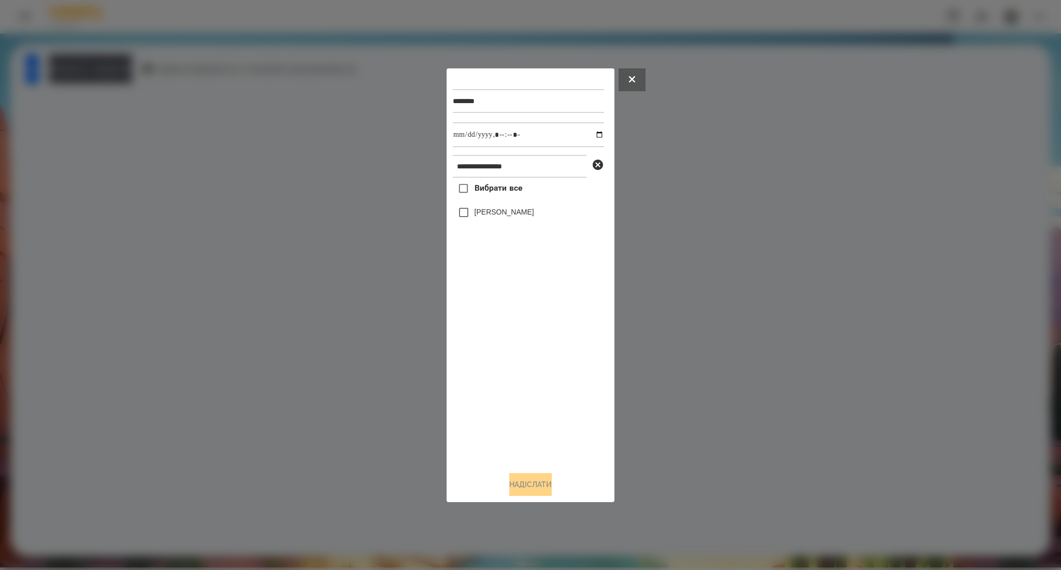
click at [498, 186] on span "Вибрати все" at bounding box center [498, 188] width 48 height 12
click at [592, 137] on input "datetime-local" at bounding box center [528, 134] width 151 height 25
click at [523, 483] on button "Надіслати" at bounding box center [530, 484] width 42 height 23
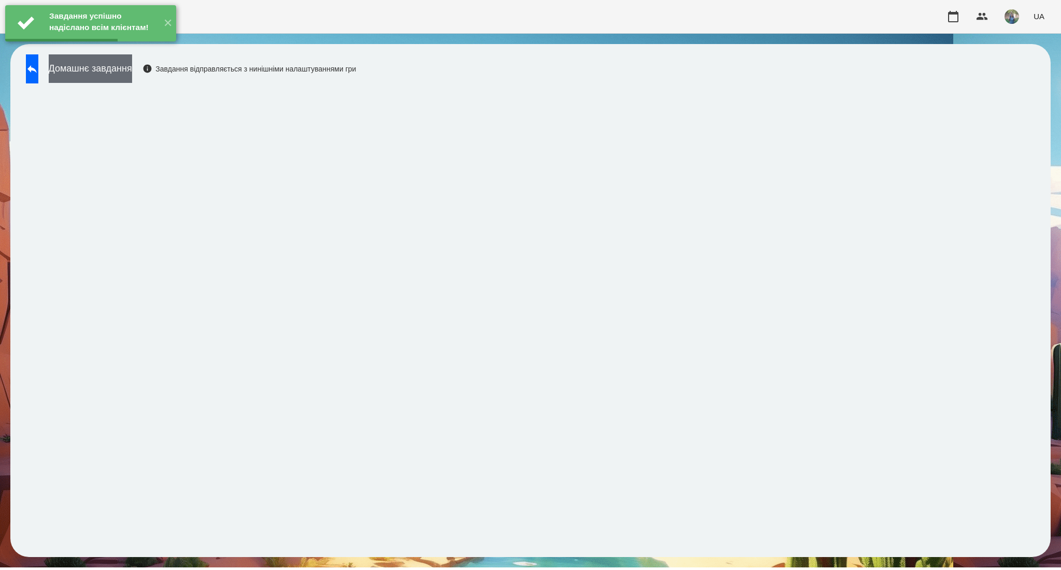
click at [128, 70] on button "Домашнє завдання" at bounding box center [90, 68] width 83 height 28
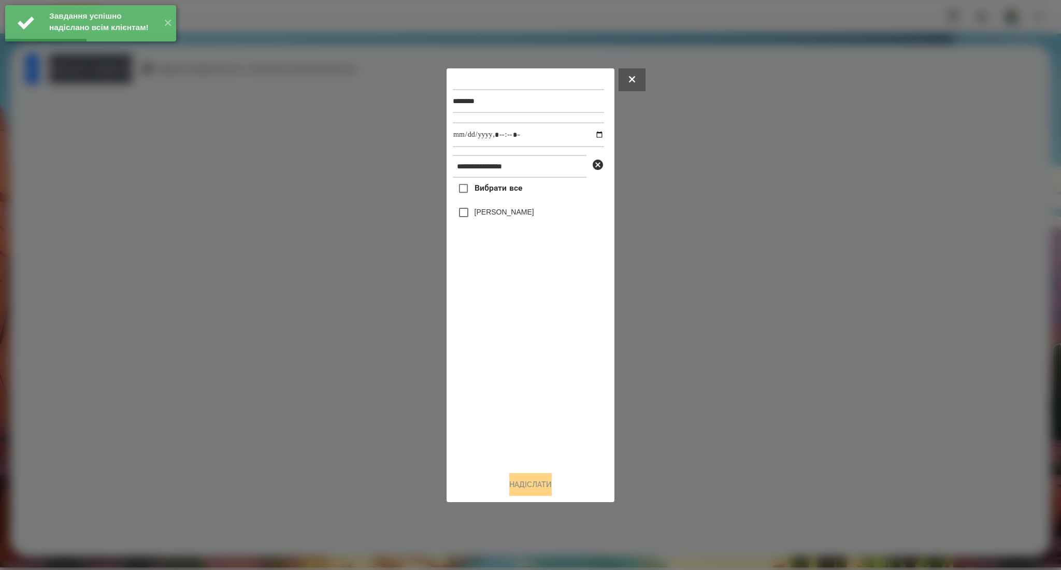
click at [493, 187] on span "Вибрати все" at bounding box center [498, 188] width 48 height 12
click at [592, 136] on input "datetime-local" at bounding box center [528, 134] width 151 height 25
click at [530, 491] on button "Надіслати" at bounding box center [530, 484] width 42 height 23
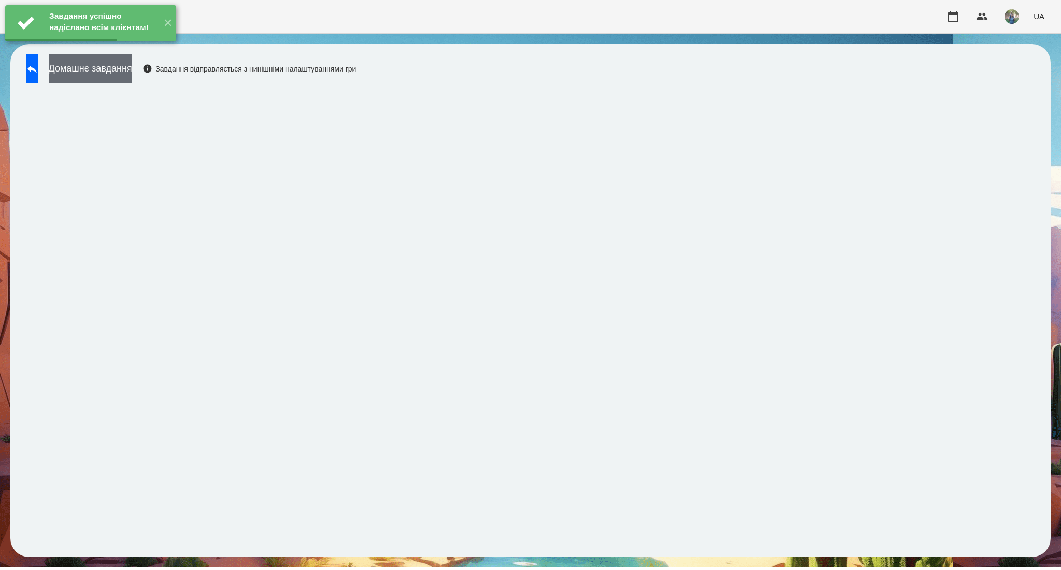
click at [125, 71] on button "Домашнє завдання" at bounding box center [90, 68] width 83 height 28
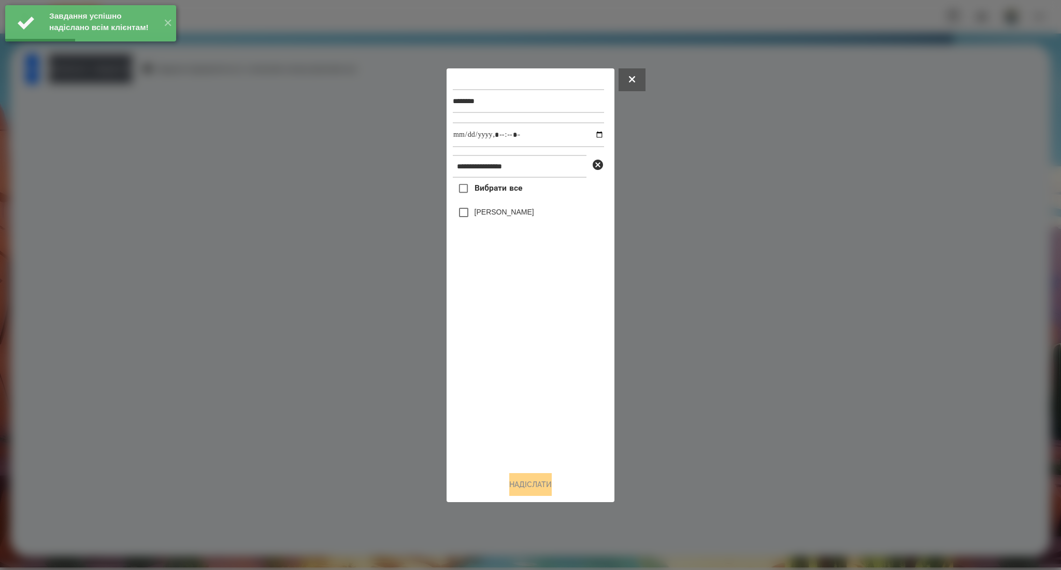
click at [500, 181] on label "Вибрати все" at bounding box center [487, 189] width 69 height 22
click at [592, 137] on input "datetime-local" at bounding box center [528, 134] width 151 height 25
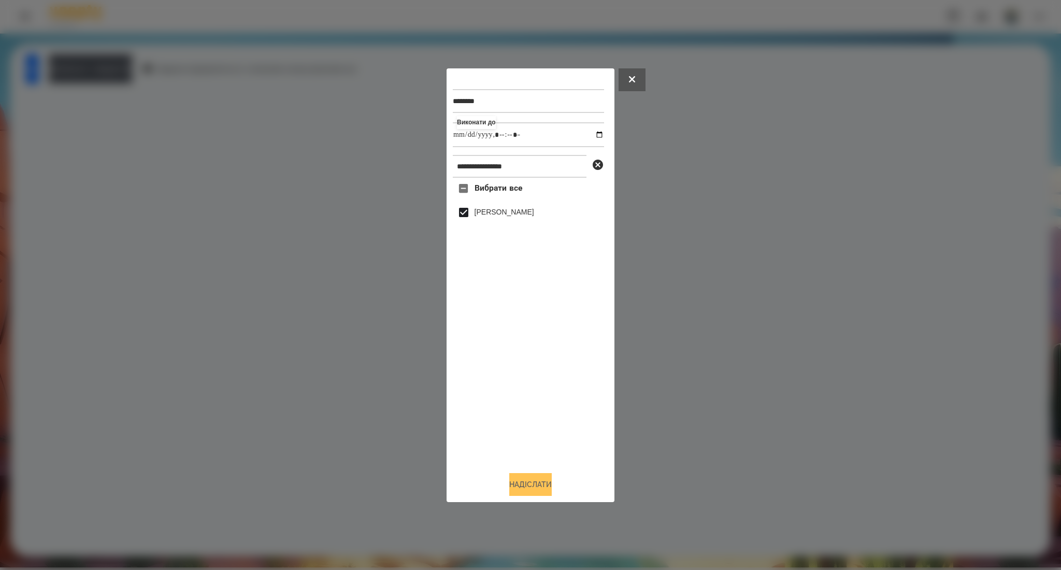
click at [523, 485] on button "Надіслати" at bounding box center [530, 484] width 42 height 23
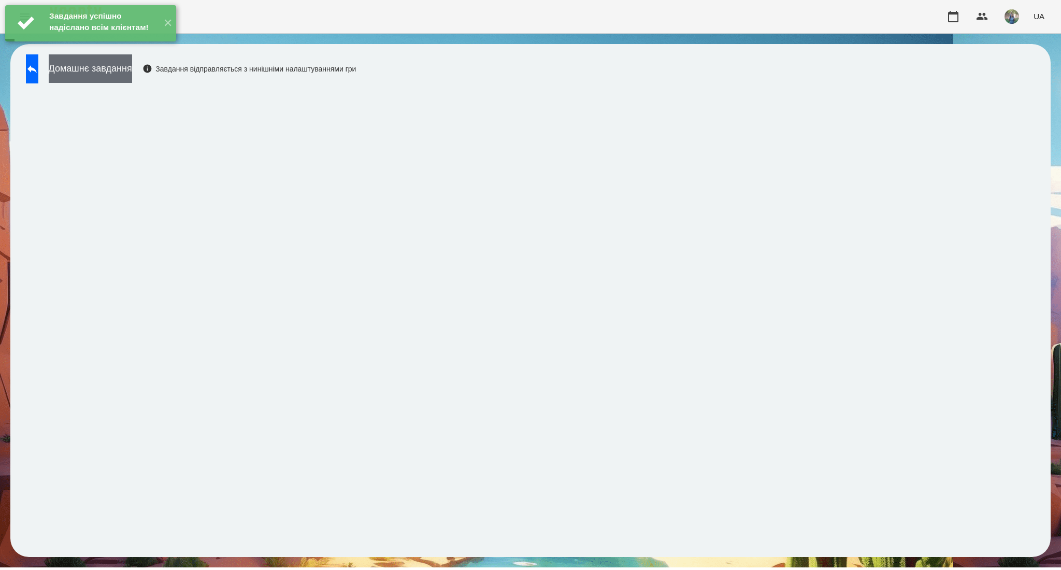
click at [104, 68] on button "Домашнє завдання" at bounding box center [90, 68] width 83 height 28
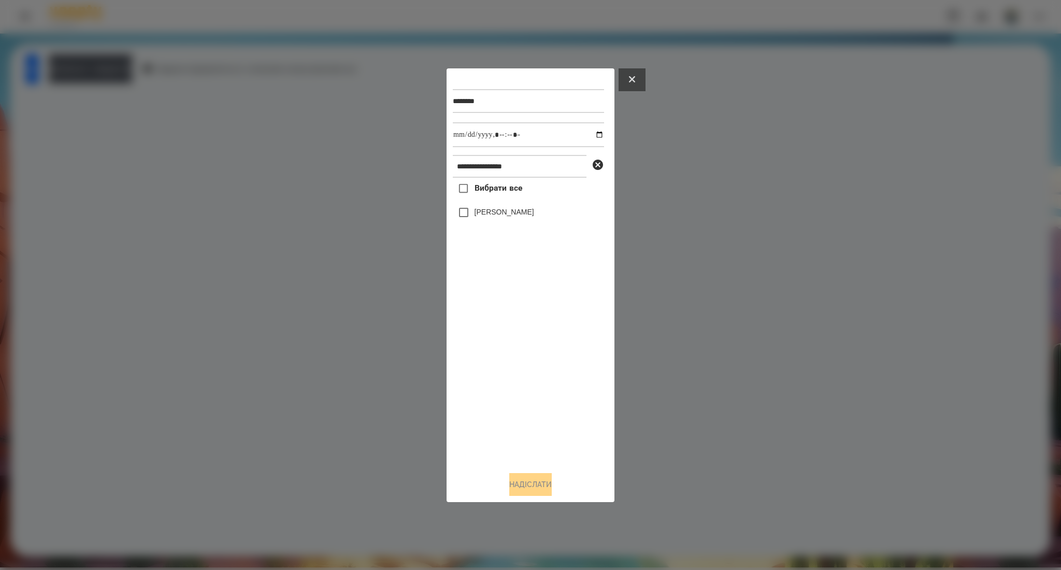
click at [625, 76] on button at bounding box center [631, 79] width 27 height 23
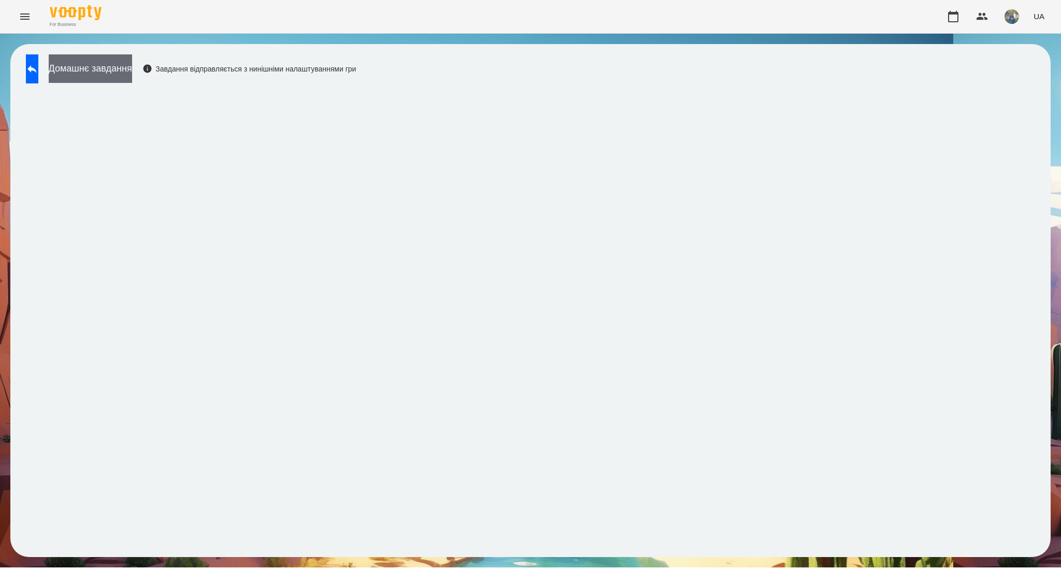
click at [132, 73] on button "Домашнє завдання" at bounding box center [90, 68] width 83 height 28
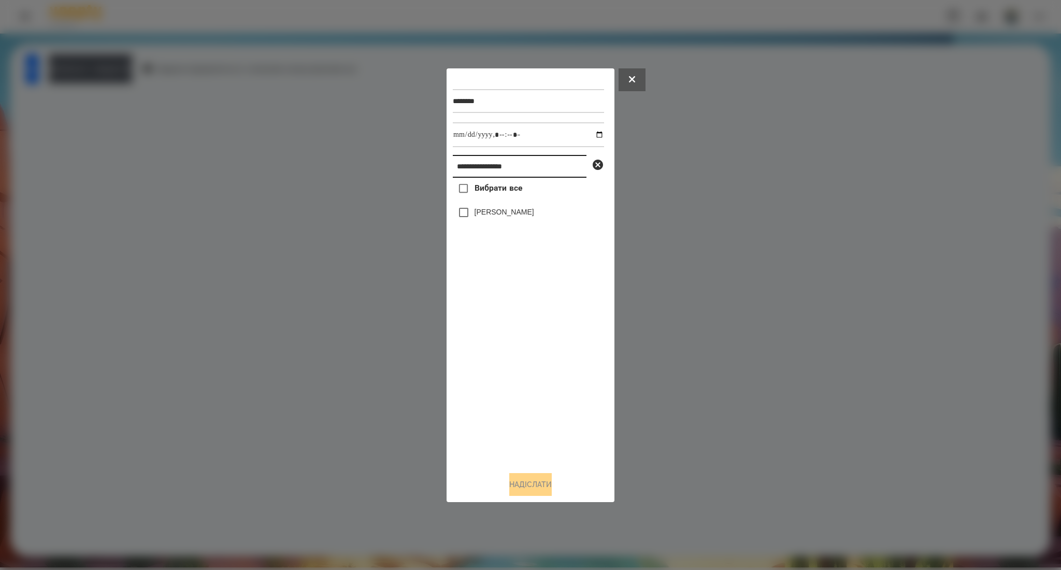
click at [489, 165] on input "**********" at bounding box center [520, 166] width 134 height 23
click at [499, 189] on span "Вибрати все" at bounding box center [498, 188] width 48 height 12
click at [523, 481] on button "Надіслати" at bounding box center [530, 484] width 42 height 23
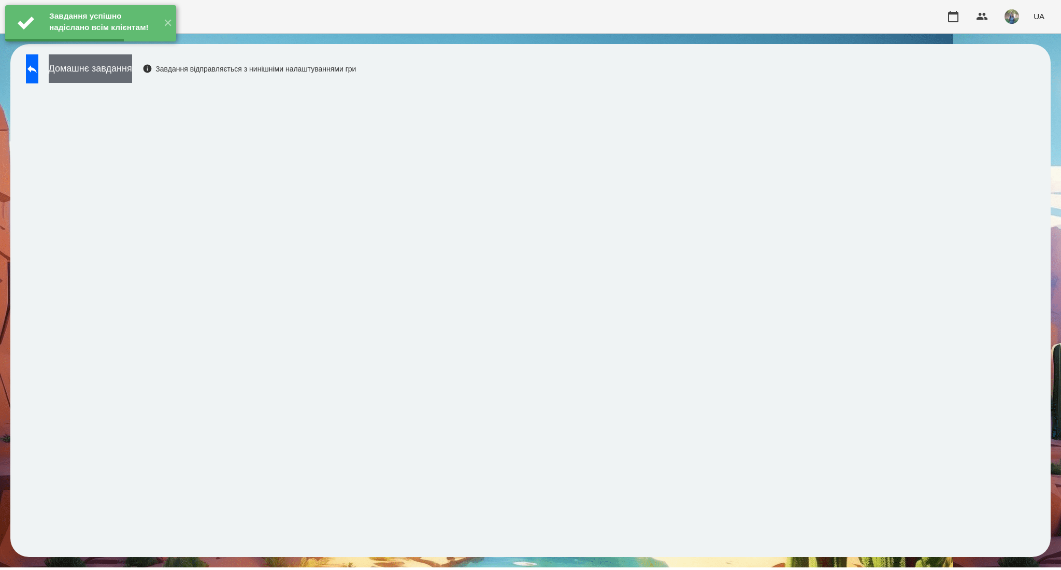
click at [132, 73] on button "Домашнє завдання" at bounding box center [90, 68] width 83 height 28
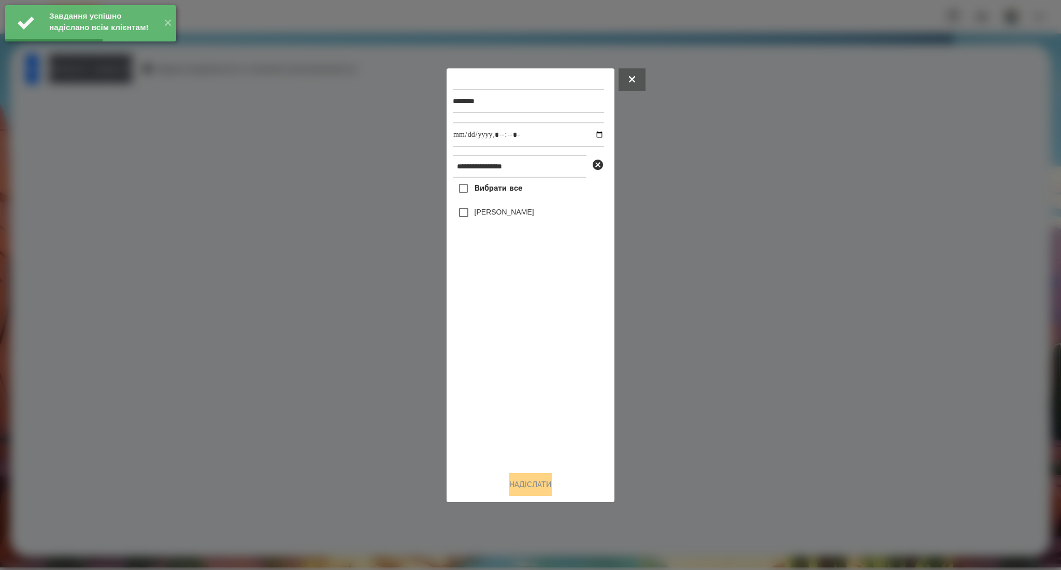
click at [494, 193] on span "Вибрати все" at bounding box center [498, 188] width 48 height 12
click at [592, 135] on input "datetime-local" at bounding box center [528, 134] width 151 height 25
click at [537, 488] on button "Надіслати" at bounding box center [530, 484] width 42 height 23
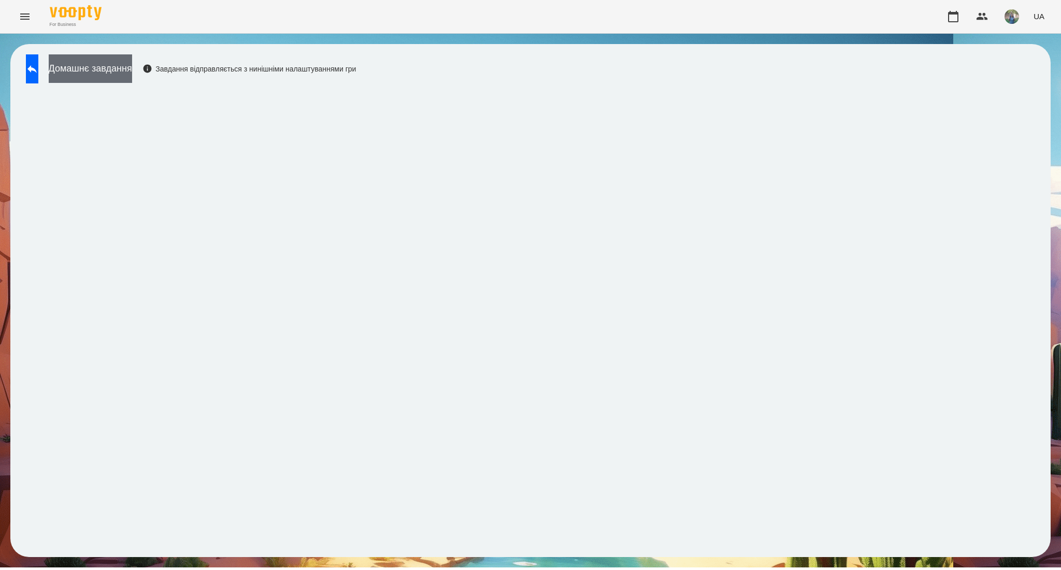
click at [132, 65] on button "Домашнє завдання" at bounding box center [90, 68] width 83 height 28
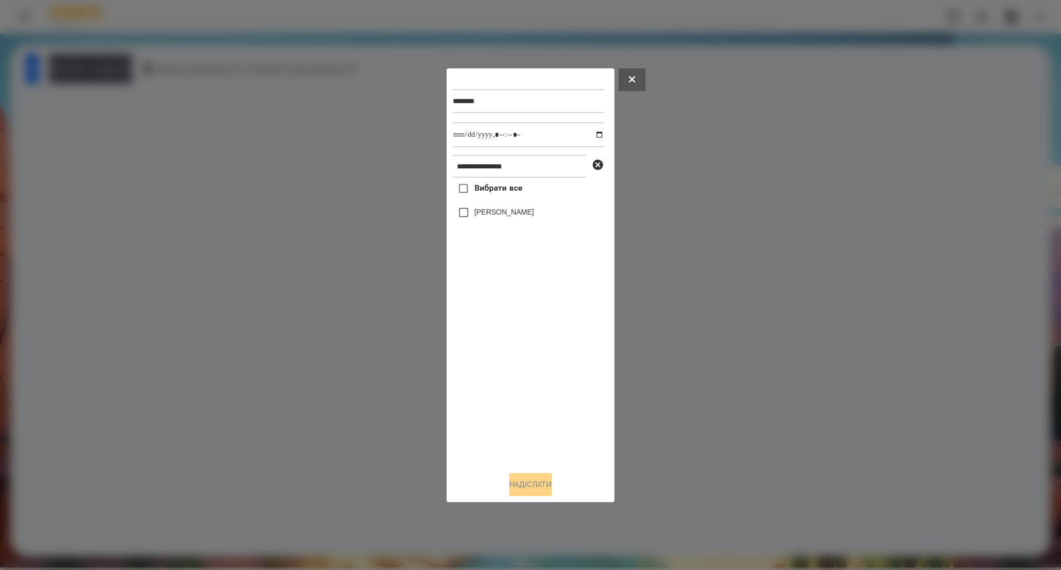
click at [501, 193] on span "Вибрати все" at bounding box center [498, 188] width 48 height 12
click at [523, 482] on button "Надіслати" at bounding box center [530, 484] width 42 height 23
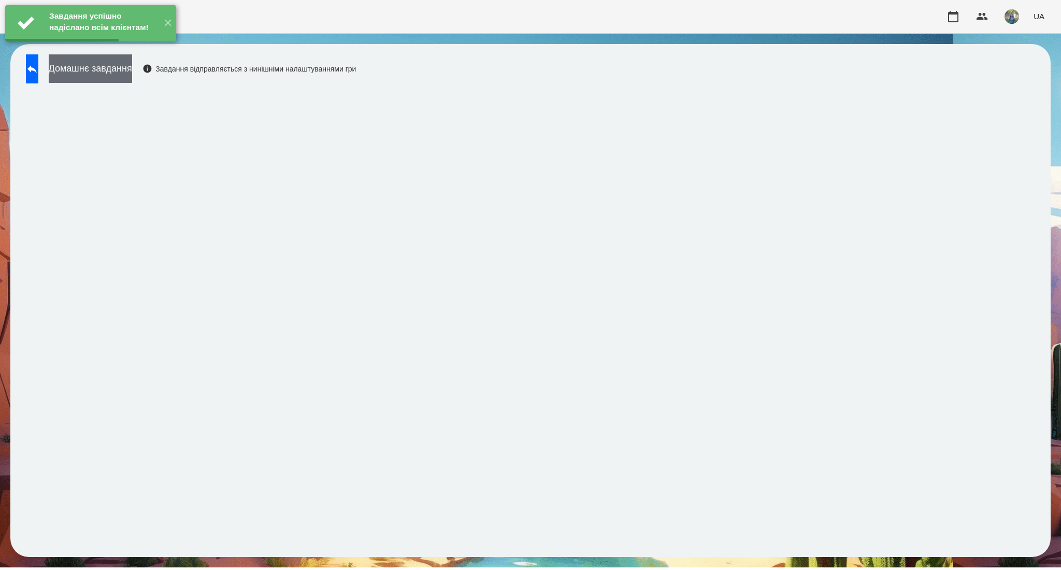
click at [88, 73] on button "Домашнє завдання" at bounding box center [90, 68] width 83 height 28
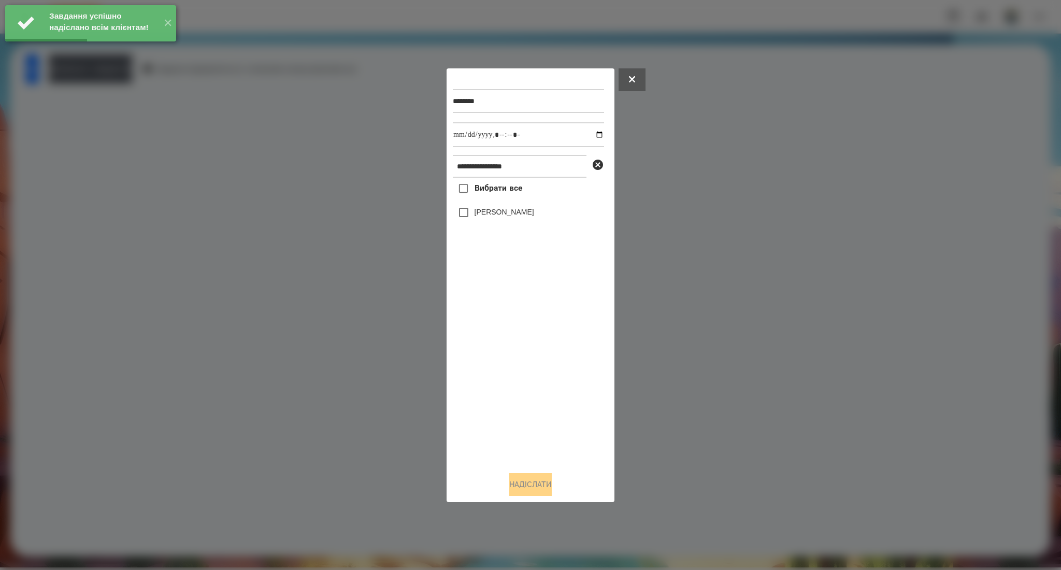
click at [500, 185] on span "Вибрати все" at bounding box center [498, 188] width 48 height 12
click at [594, 133] on input "datetime-local" at bounding box center [528, 134] width 151 height 25
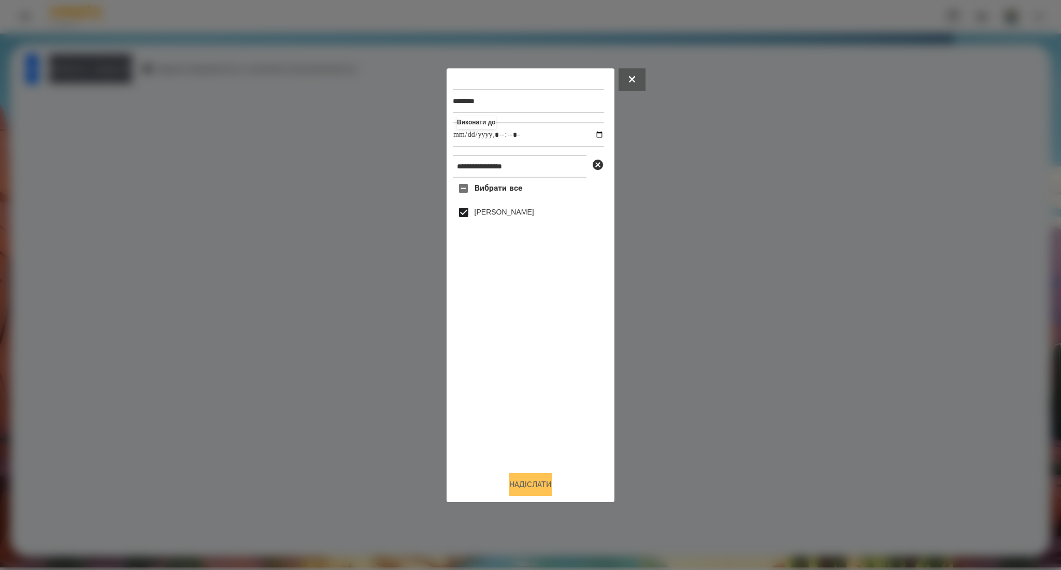
click at [548, 481] on button "Надіслати" at bounding box center [530, 484] width 42 height 23
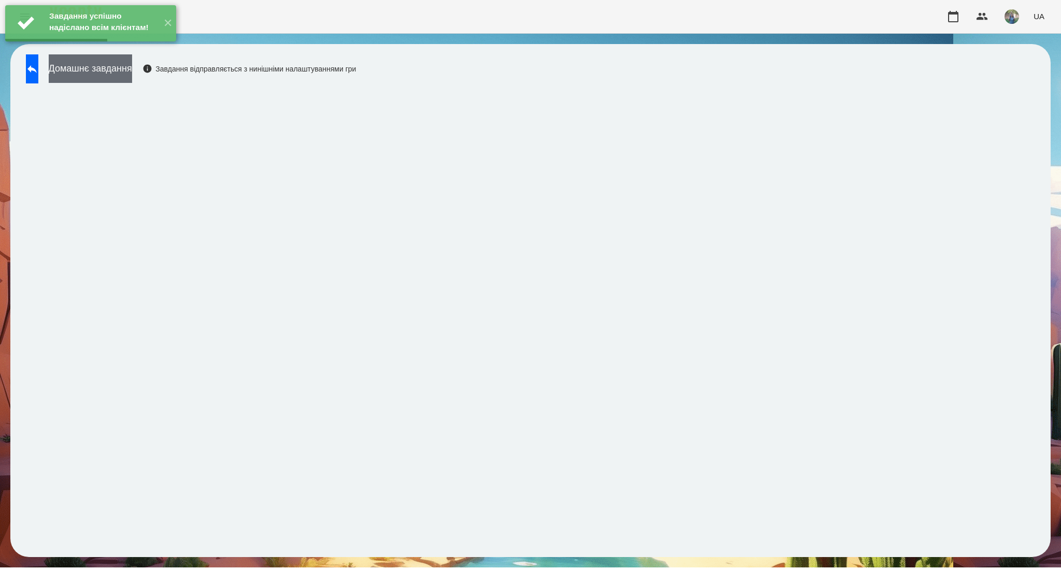
click at [132, 77] on button "Домашнє завдання" at bounding box center [90, 68] width 83 height 28
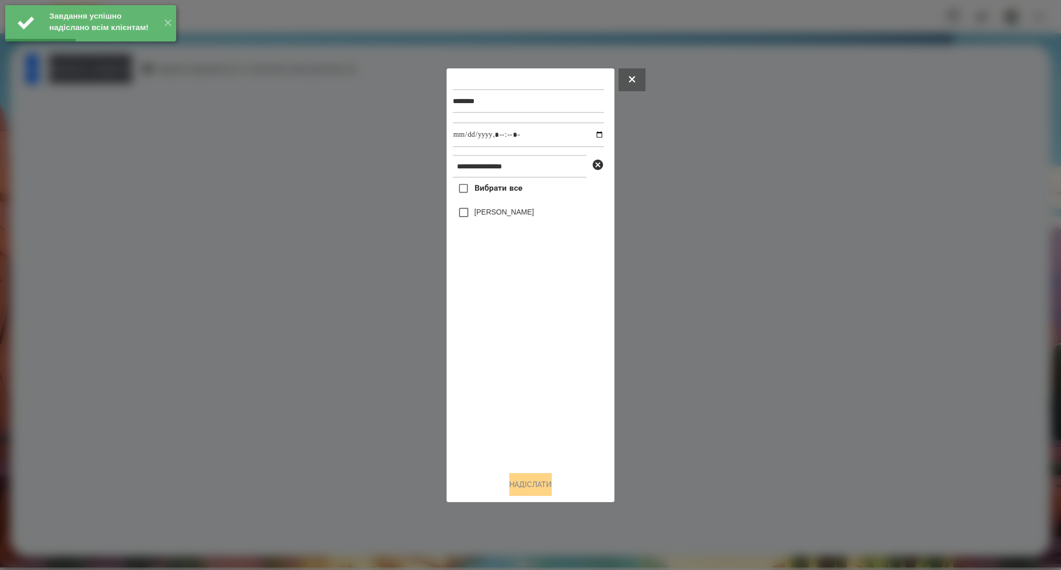
click at [474, 193] on span "Вибрати все" at bounding box center [498, 188] width 48 height 12
click at [590, 134] on input "datetime-local" at bounding box center [528, 134] width 151 height 25
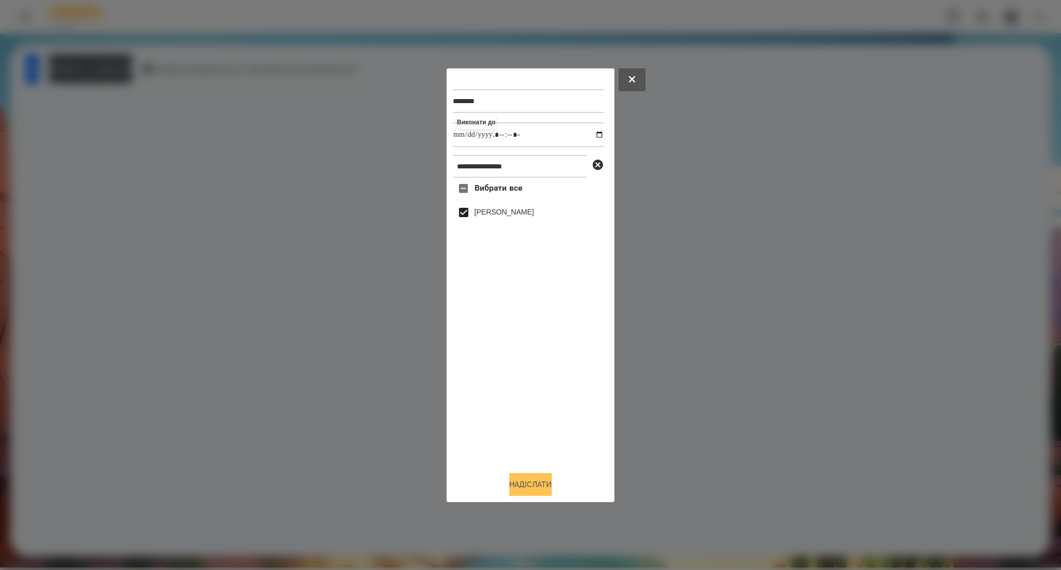
click at [525, 484] on button "Надіслати" at bounding box center [530, 484] width 42 height 23
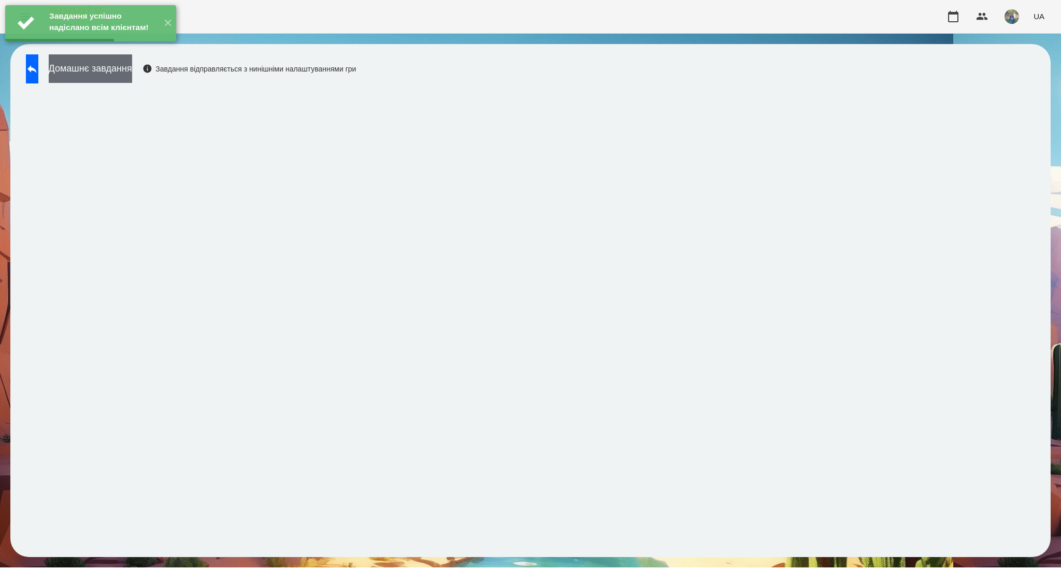
click at [132, 74] on button "Домашнє завдання" at bounding box center [90, 68] width 83 height 28
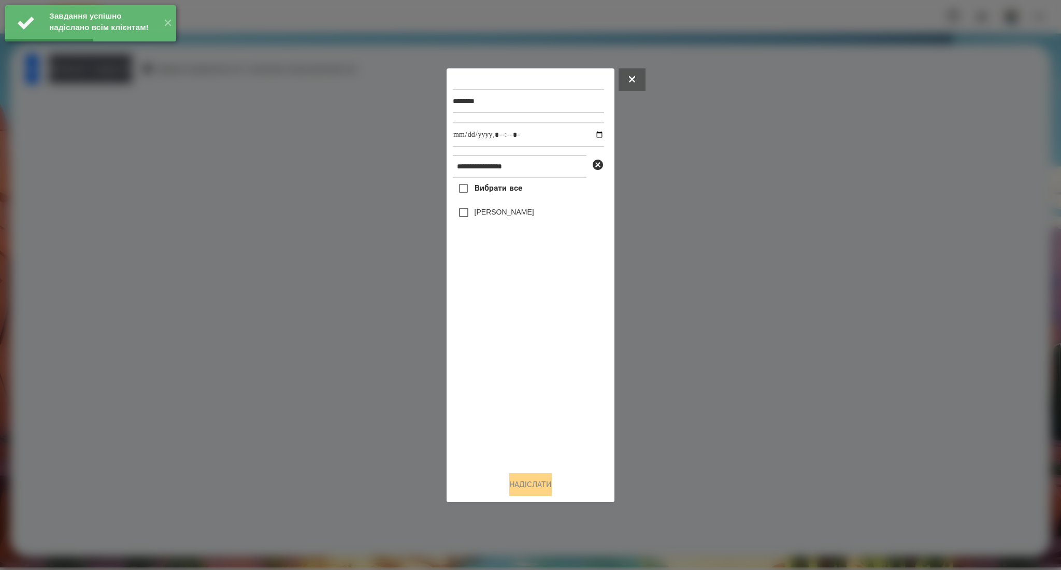
click at [514, 186] on span "Вибрати все" at bounding box center [498, 188] width 48 height 12
click at [591, 134] on input "datetime-local" at bounding box center [528, 134] width 151 height 25
click at [549, 485] on button "Надіслати" at bounding box center [530, 484] width 42 height 23
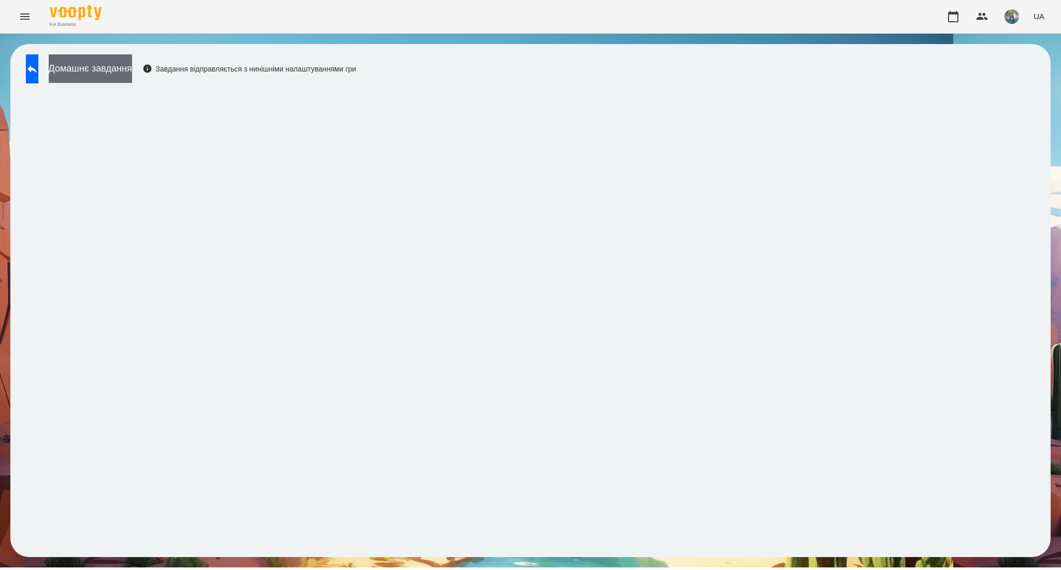
click at [132, 73] on button "Домашнє завдання" at bounding box center [90, 68] width 83 height 28
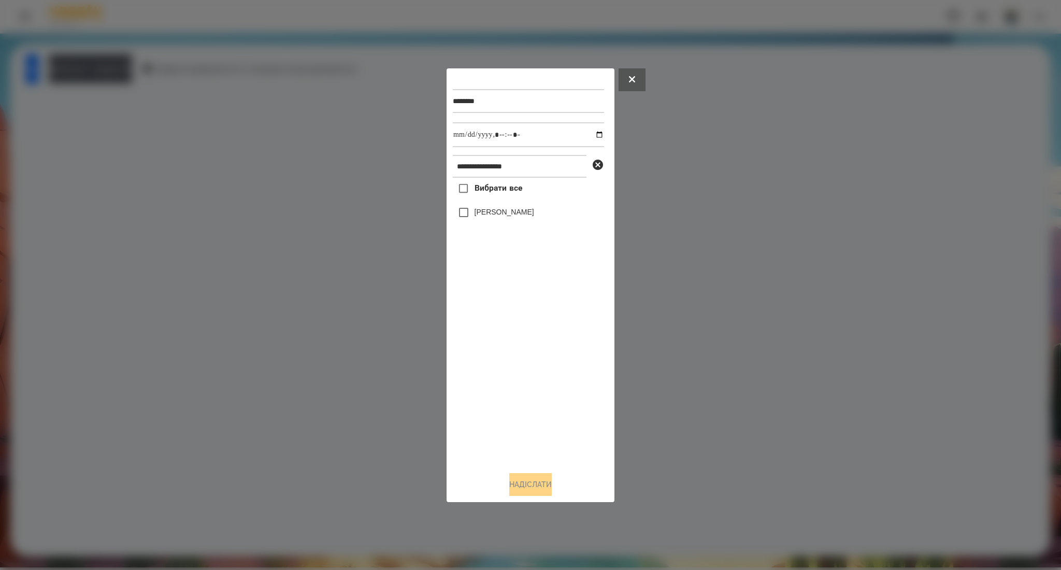
click at [479, 184] on span "Вибрати все" at bounding box center [498, 188] width 48 height 12
click at [529, 480] on button "Надіслати" at bounding box center [530, 484] width 42 height 23
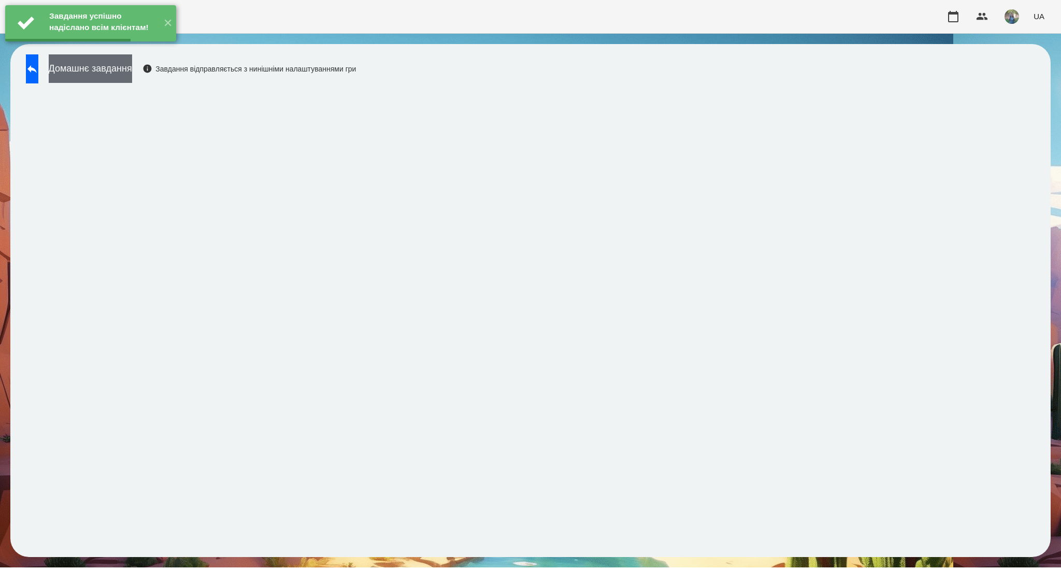
click at [132, 66] on button "Домашнє завдання" at bounding box center [90, 68] width 83 height 28
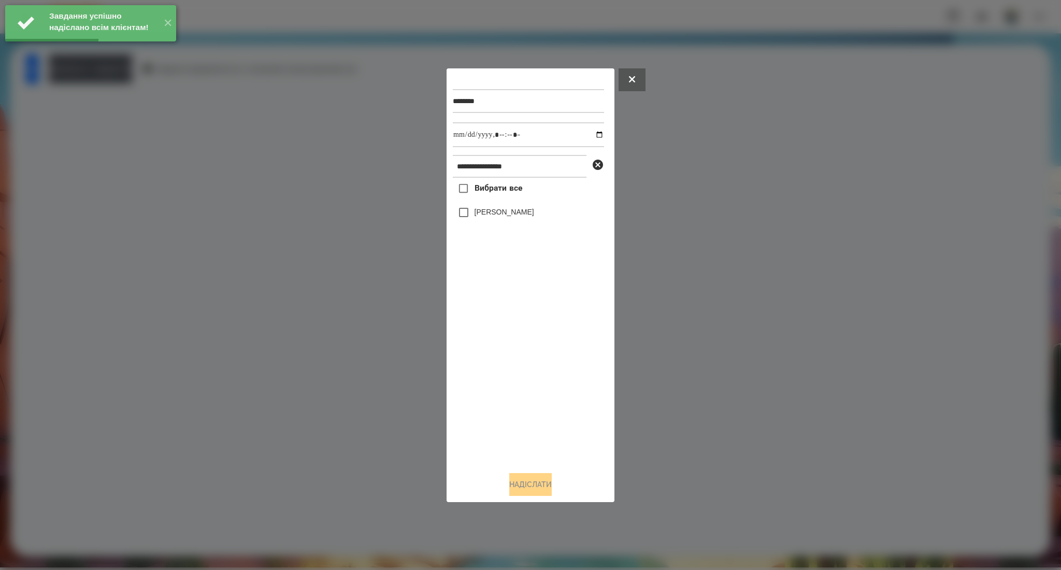
click at [490, 186] on span "Вибрати все" at bounding box center [498, 188] width 48 height 12
click at [591, 136] on input "datetime-local" at bounding box center [528, 134] width 151 height 25
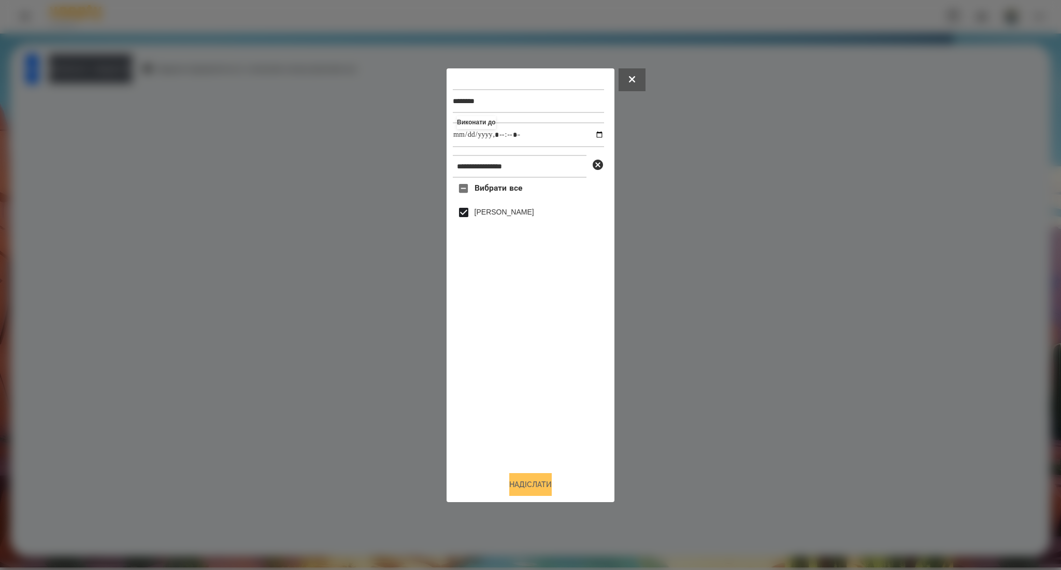
click at [537, 486] on button "Надіслати" at bounding box center [530, 484] width 42 height 23
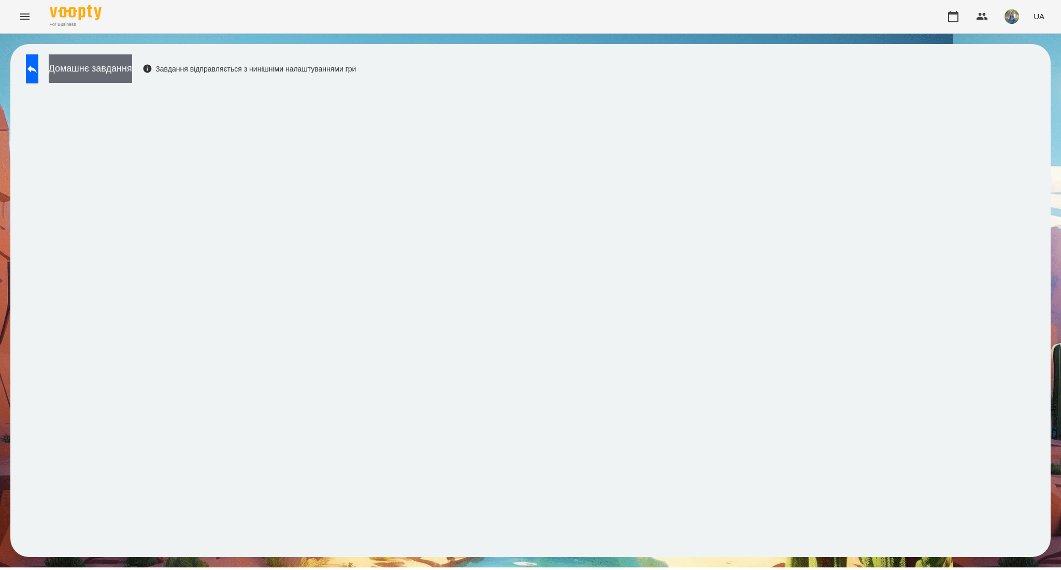
click at [104, 63] on button "Домашнє завдання" at bounding box center [90, 68] width 83 height 28
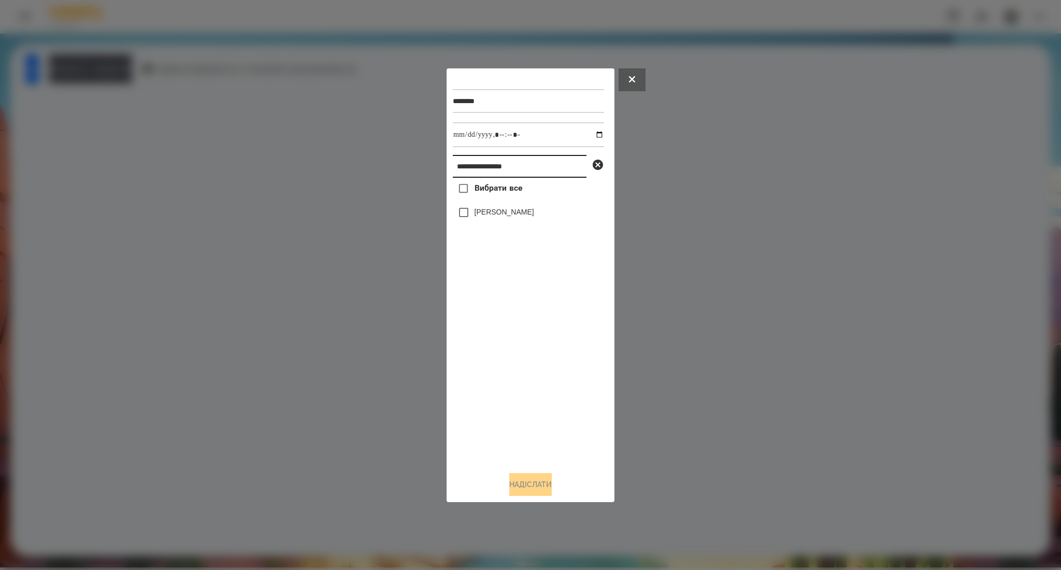
click at [468, 165] on input "**********" at bounding box center [520, 166] width 134 height 23
paste input "text"
click at [483, 186] on span "Вибрати все" at bounding box center [498, 188] width 48 height 12
click at [520, 477] on button "Надіслати" at bounding box center [530, 484] width 42 height 23
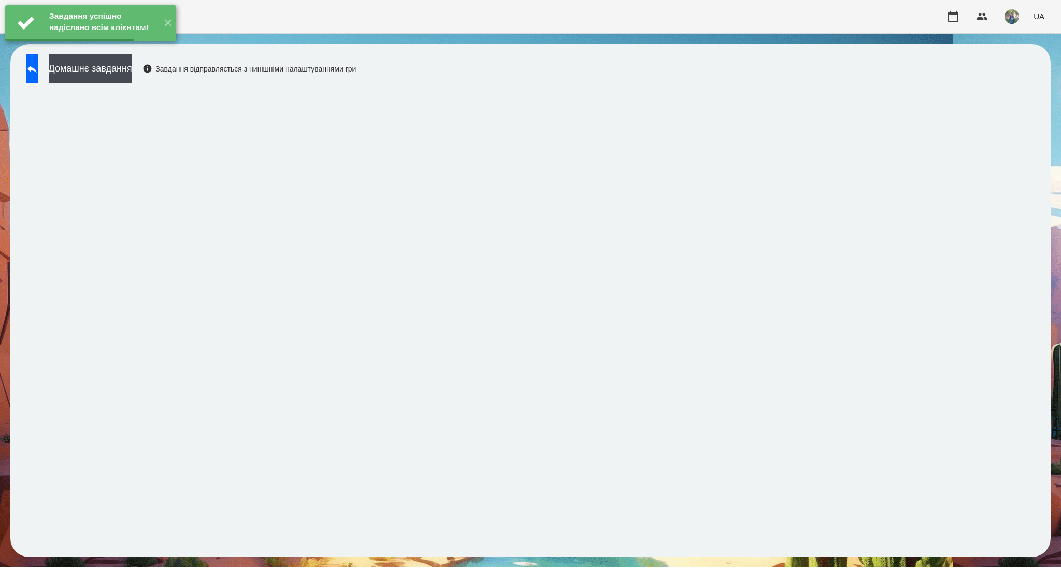
drag, startPoint x: 135, startPoint y: 62, endPoint x: 177, endPoint y: 91, distance: 51.3
click at [135, 47] on div "Завдання успішно надіслано всім клієнтам! ✕" at bounding box center [90, 23] width 181 height 47
click at [132, 66] on button "Домашнє завдання" at bounding box center [90, 68] width 83 height 28
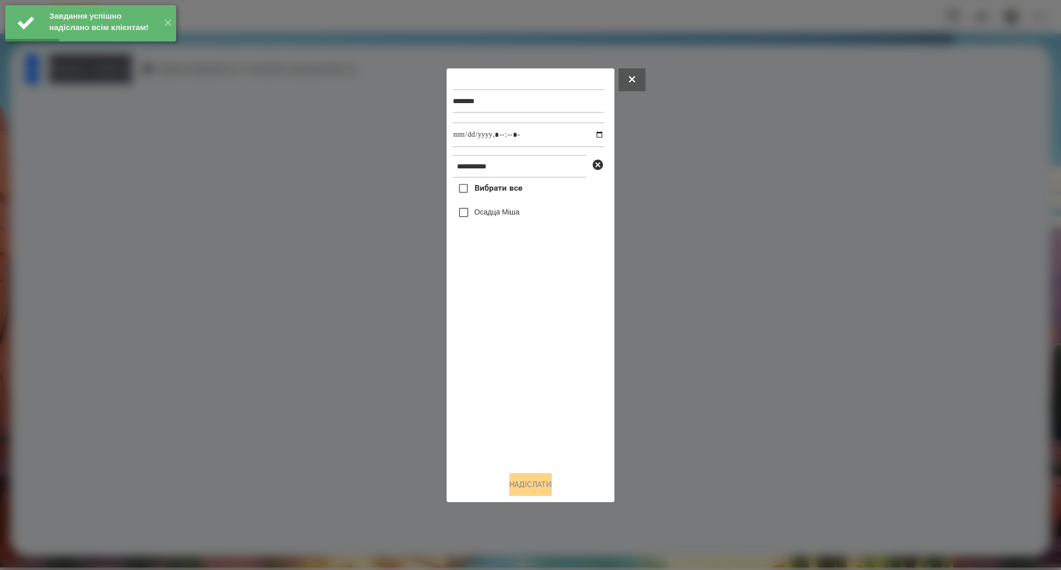
drag, startPoint x: 476, startPoint y: 184, endPoint x: 581, endPoint y: 157, distance: 108.5
click at [477, 184] on span "Вибрати все" at bounding box center [498, 188] width 48 height 12
drag, startPoint x: 477, startPoint y: 191, endPoint x: 574, endPoint y: 161, distance: 101.3
click at [477, 191] on span "Вибрати все" at bounding box center [498, 188] width 48 height 12
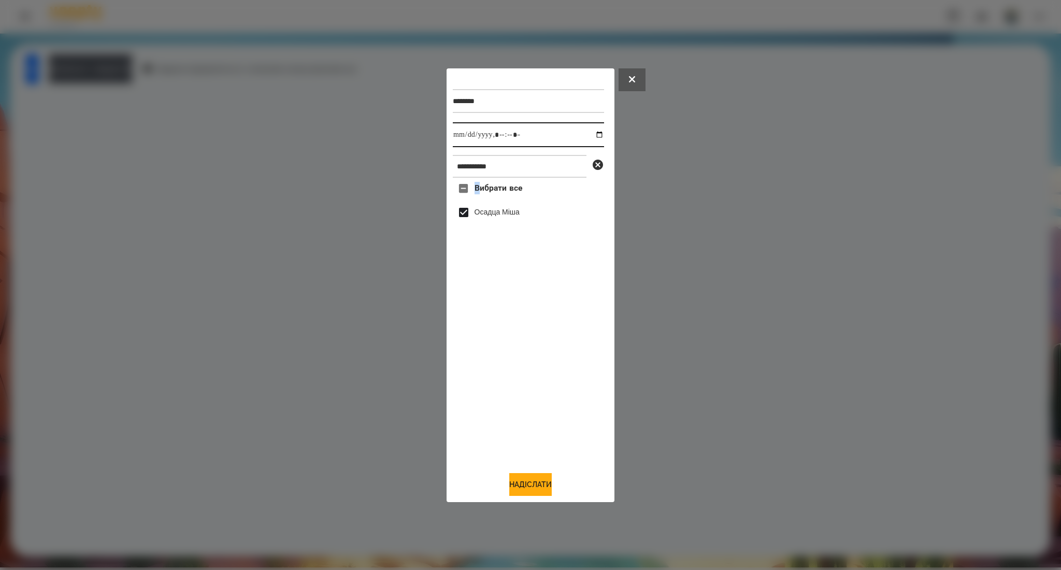
click at [594, 134] on input "datetime-local" at bounding box center [528, 134] width 151 height 25
click at [537, 476] on button "Надіслати" at bounding box center [530, 484] width 42 height 23
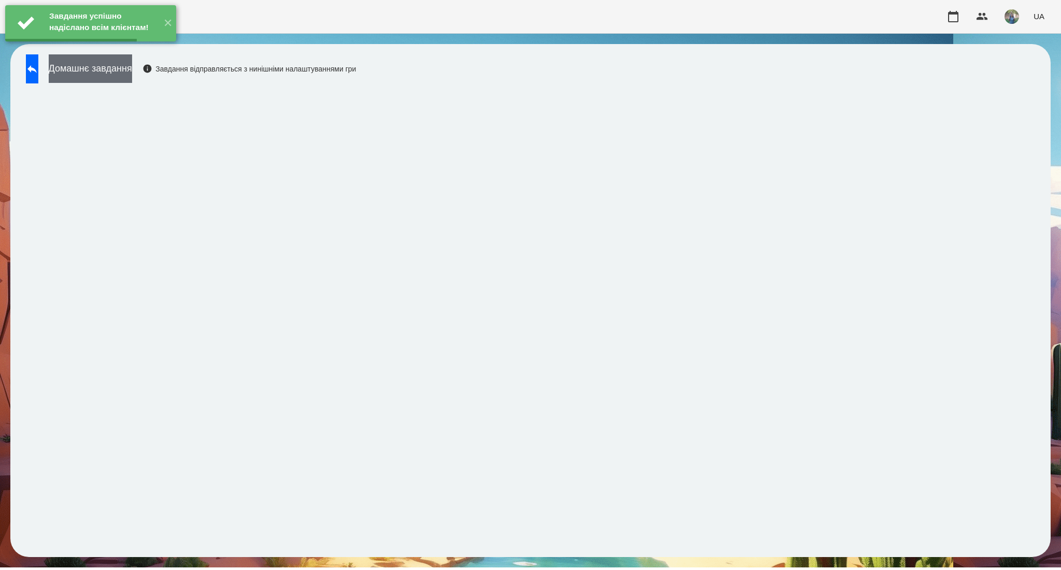
click at [132, 74] on button "Домашнє завдання" at bounding box center [90, 68] width 83 height 28
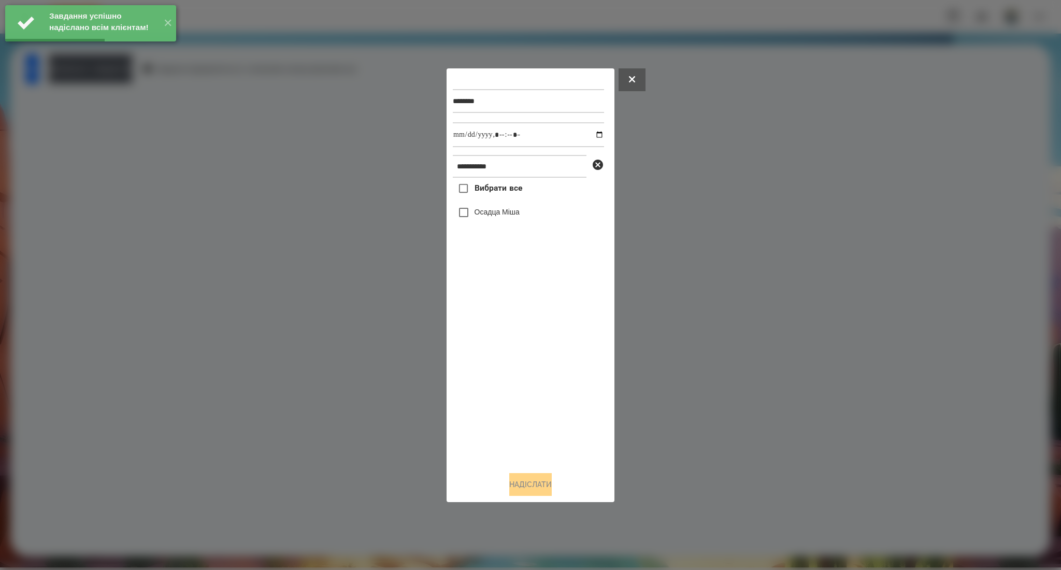
click at [499, 187] on span "Вибрати все" at bounding box center [498, 188] width 48 height 12
click at [594, 136] on input "datetime-local" at bounding box center [528, 134] width 151 height 25
click at [535, 485] on button "Надіслати" at bounding box center [530, 484] width 42 height 23
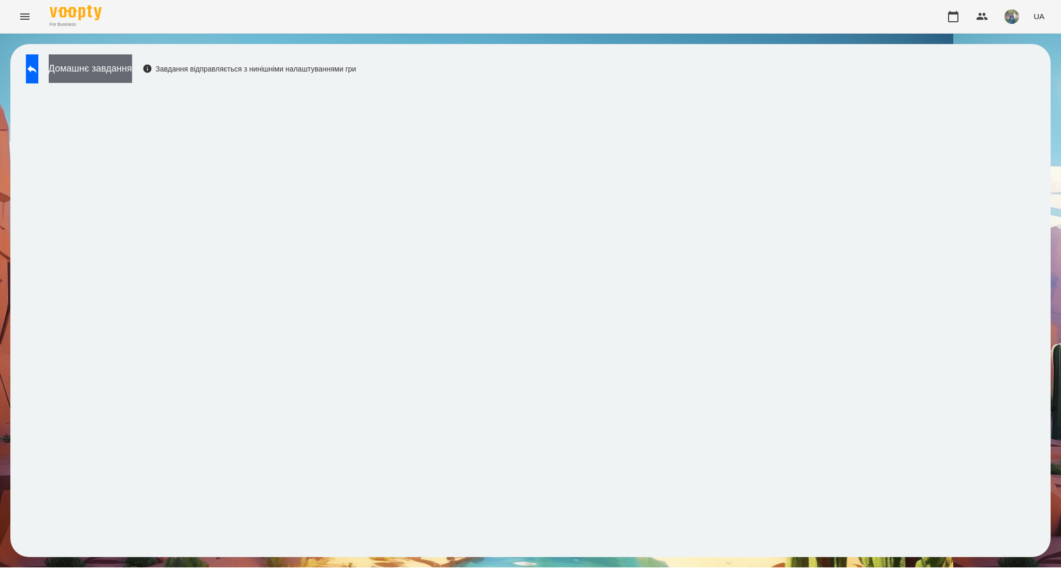
click at [132, 82] on button "Домашнє завдання" at bounding box center [90, 68] width 83 height 28
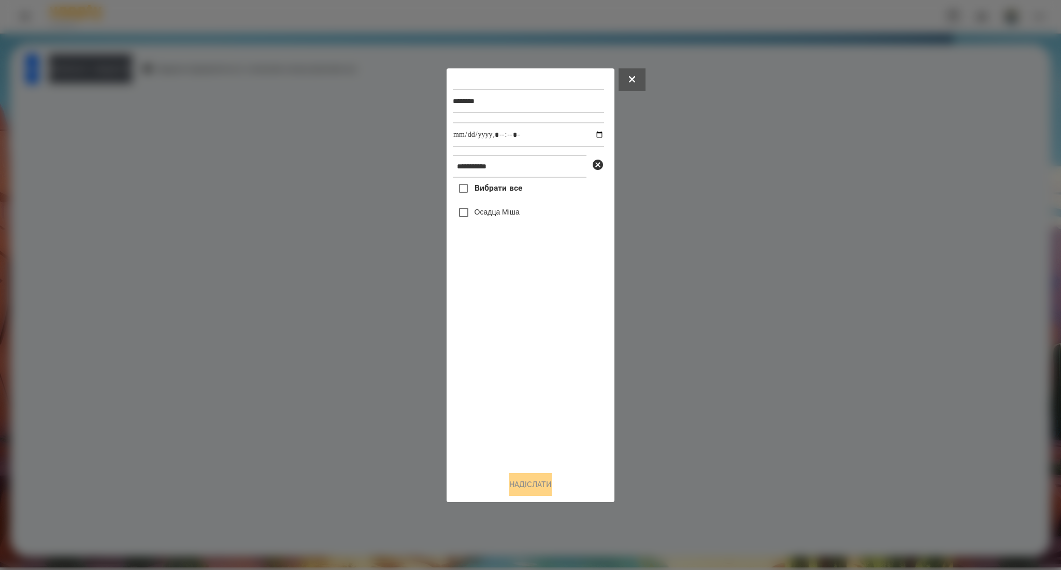
drag, startPoint x: 167, startPoint y: 67, endPoint x: 187, endPoint y: 71, distance: 20.7
click at [166, 67] on div at bounding box center [530, 285] width 1061 height 570
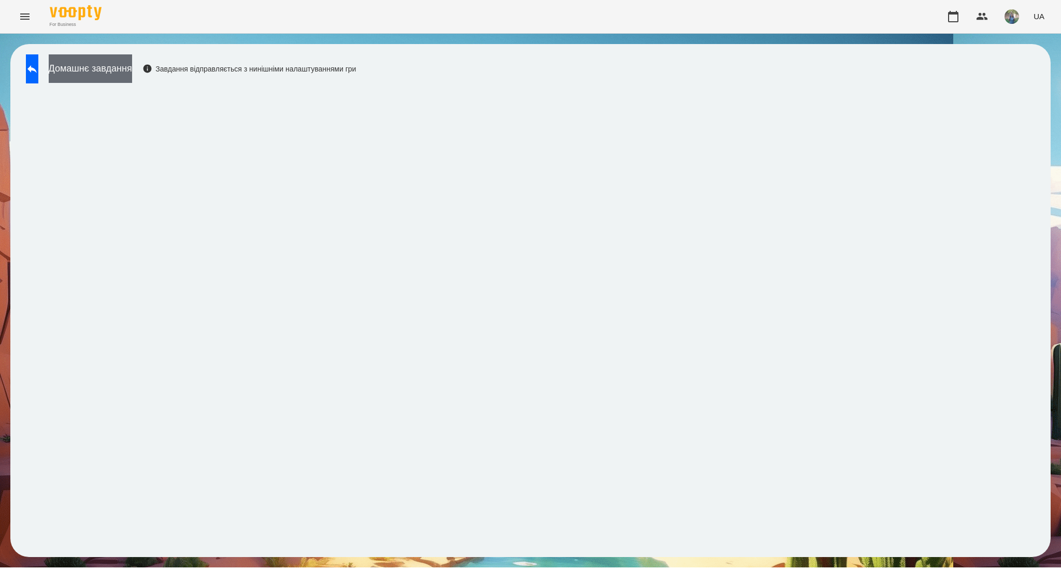
click at [132, 60] on button "Домашнє завдання" at bounding box center [90, 68] width 83 height 28
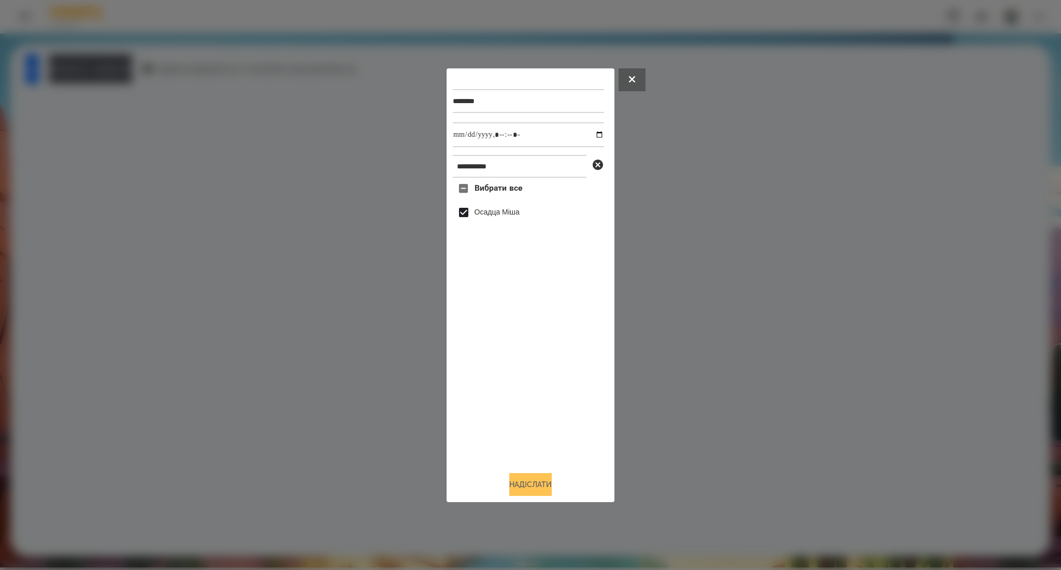
click at [534, 487] on button "Надіслати" at bounding box center [530, 484] width 42 height 23
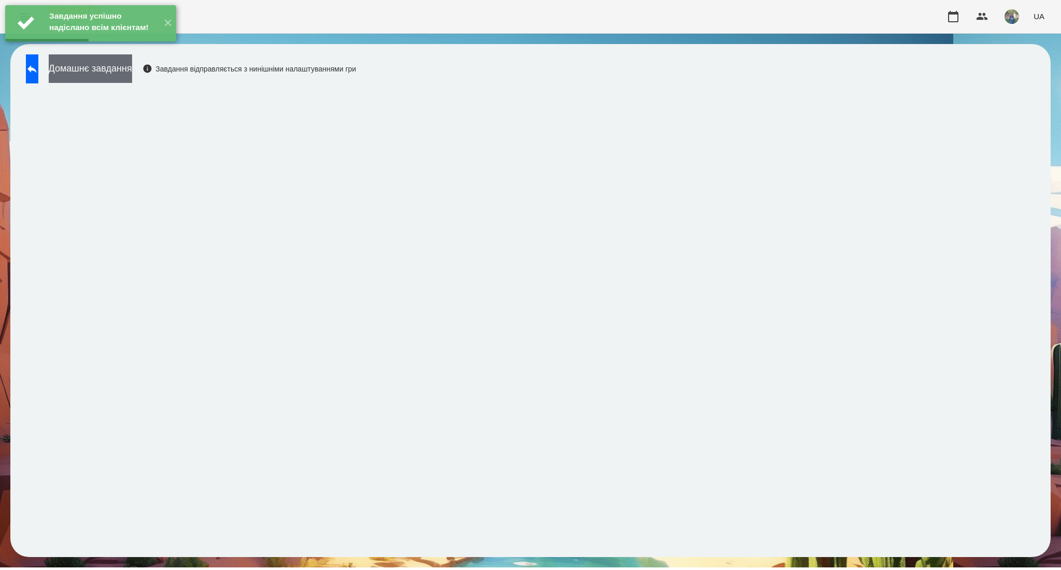
click at [117, 68] on button "Домашнє завдання" at bounding box center [90, 68] width 83 height 28
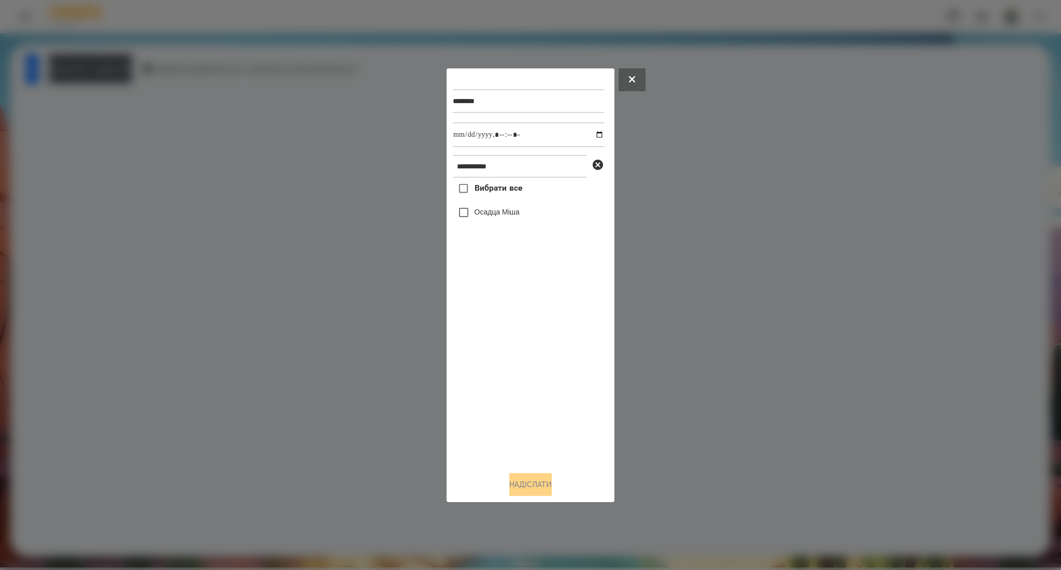
click at [476, 184] on span "Вибрати все" at bounding box center [498, 188] width 48 height 12
click at [590, 136] on input "datetime-local" at bounding box center [528, 134] width 151 height 25
click at [526, 487] on button "Надіслати" at bounding box center [530, 484] width 42 height 23
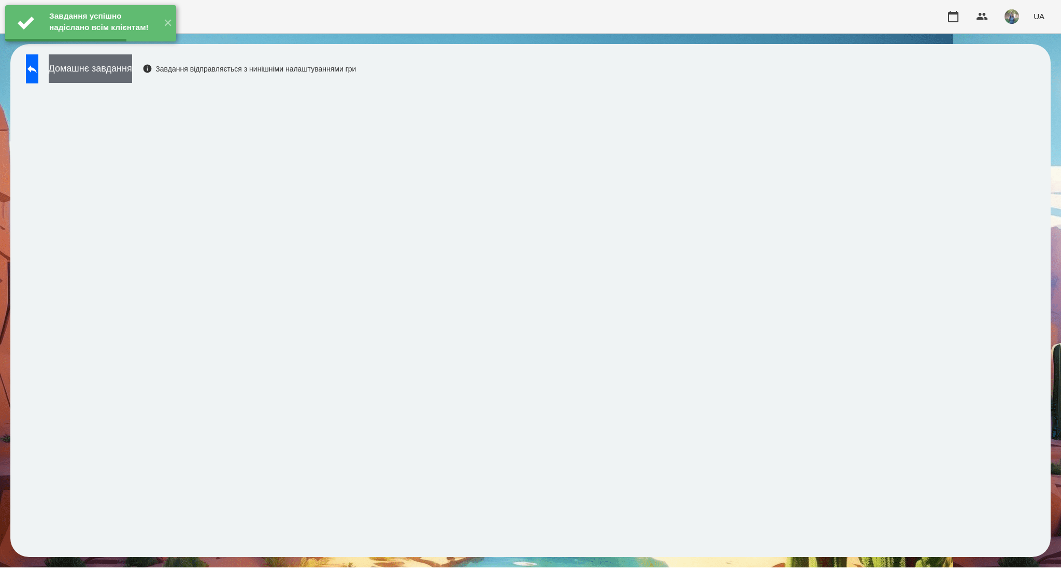
click at [128, 74] on button "Домашнє завдання" at bounding box center [90, 68] width 83 height 28
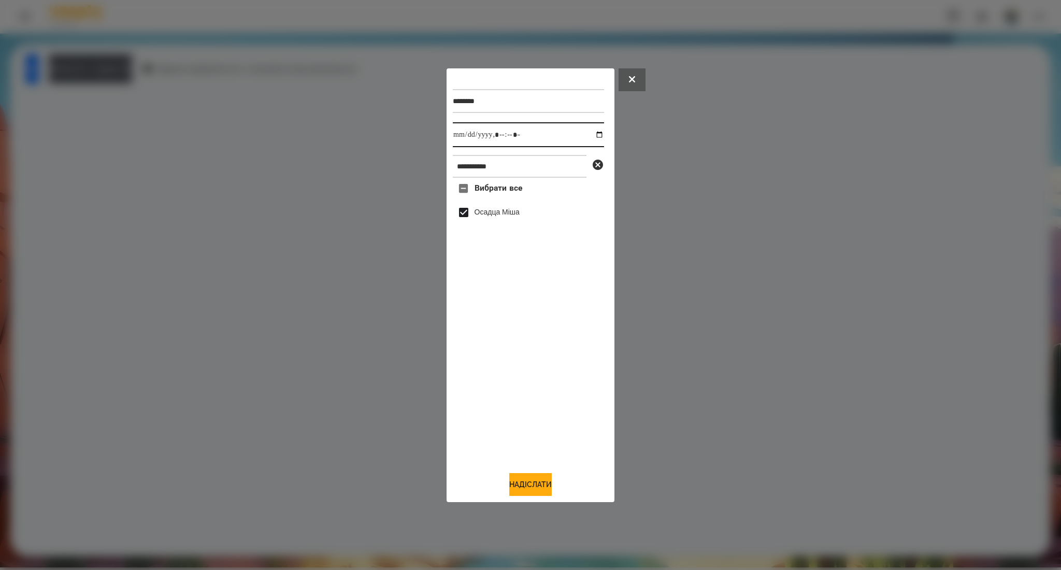
click at [592, 136] on input "datetime-local" at bounding box center [528, 134] width 151 height 25
click at [530, 488] on button "Надіслати" at bounding box center [530, 484] width 42 height 23
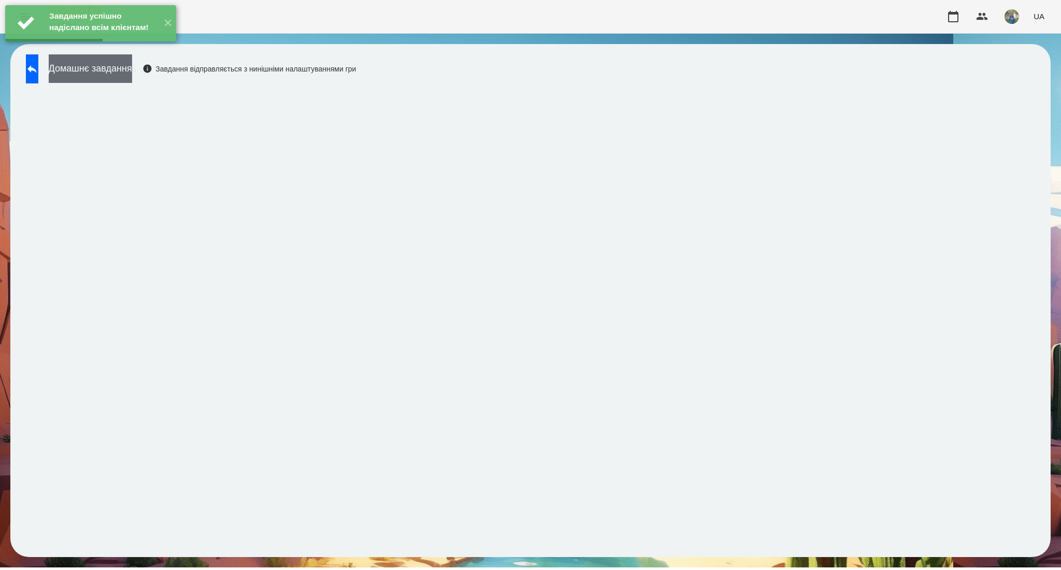
click at [132, 70] on button "Домашнє завдання" at bounding box center [90, 68] width 83 height 28
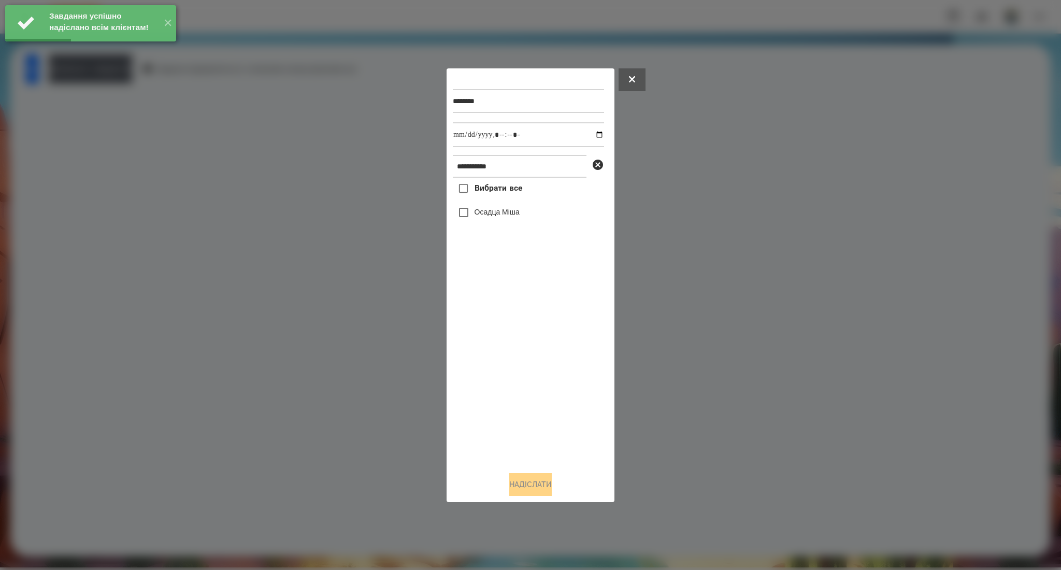
click at [479, 192] on span "Вибрати все" at bounding box center [498, 188] width 48 height 12
click at [588, 136] on input "datetime-local" at bounding box center [528, 134] width 151 height 25
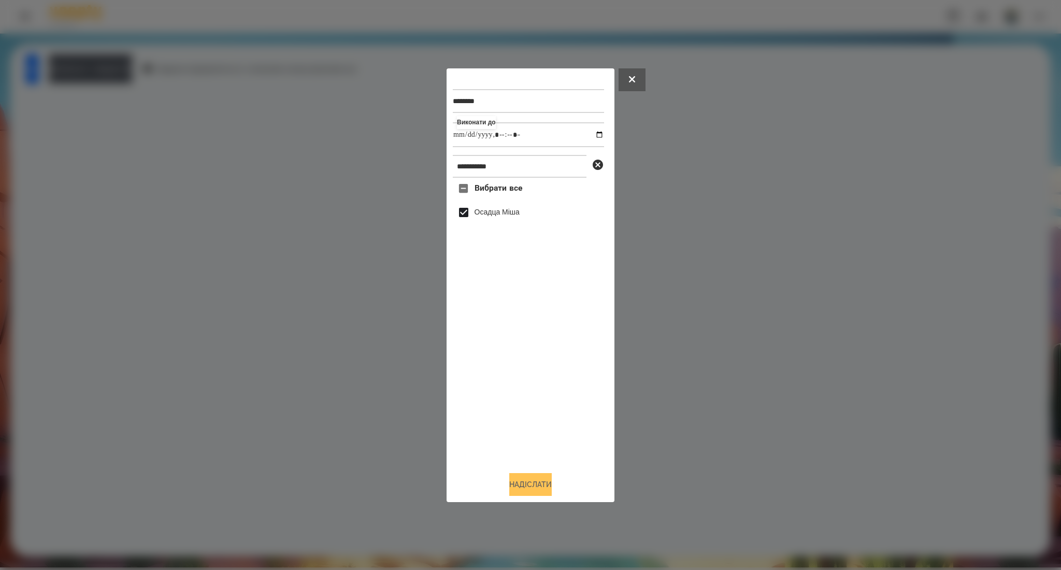
click at [529, 485] on button "Надіслати" at bounding box center [530, 484] width 42 height 23
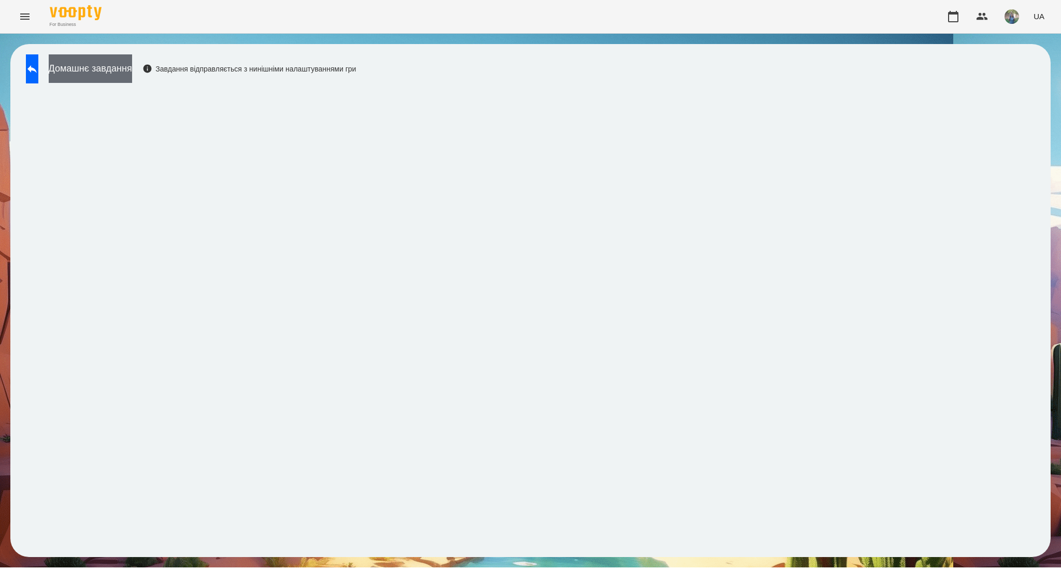
click at [132, 73] on button "Домашнє завдання" at bounding box center [90, 68] width 83 height 28
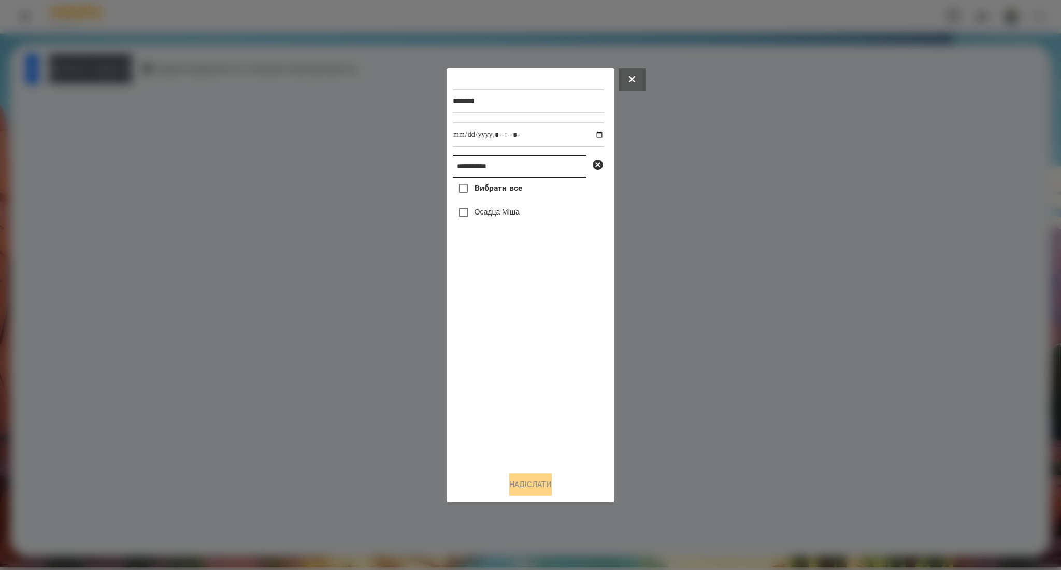
click at [474, 162] on input "**********" at bounding box center [520, 166] width 134 height 23
paste input "text"
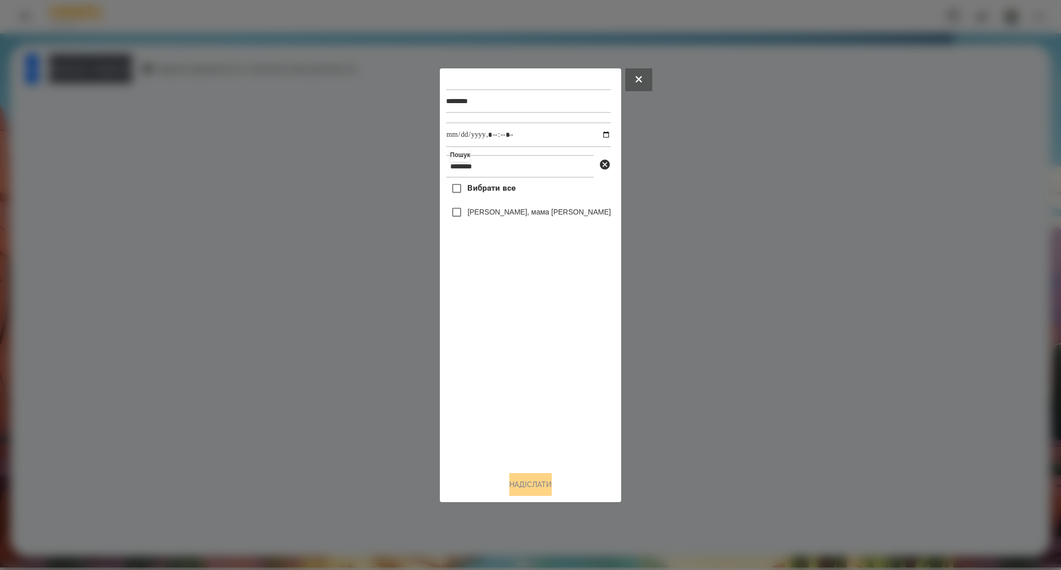
click at [493, 193] on span "Вибрати все" at bounding box center [491, 188] width 48 height 12
click at [517, 493] on button "Надіслати" at bounding box center [530, 484] width 42 height 23
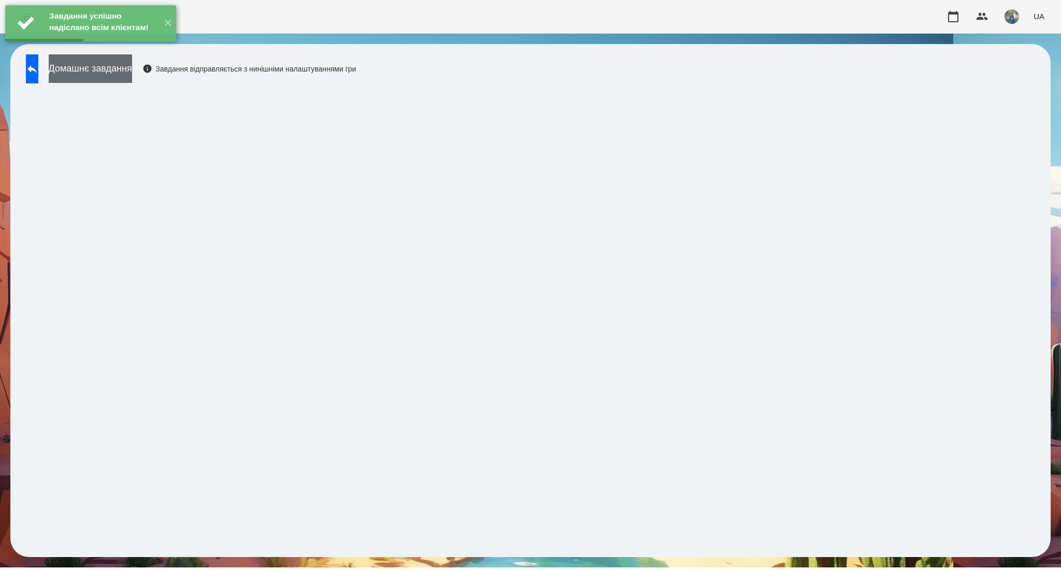
click at [132, 69] on button "Домашнє завдання" at bounding box center [90, 68] width 83 height 28
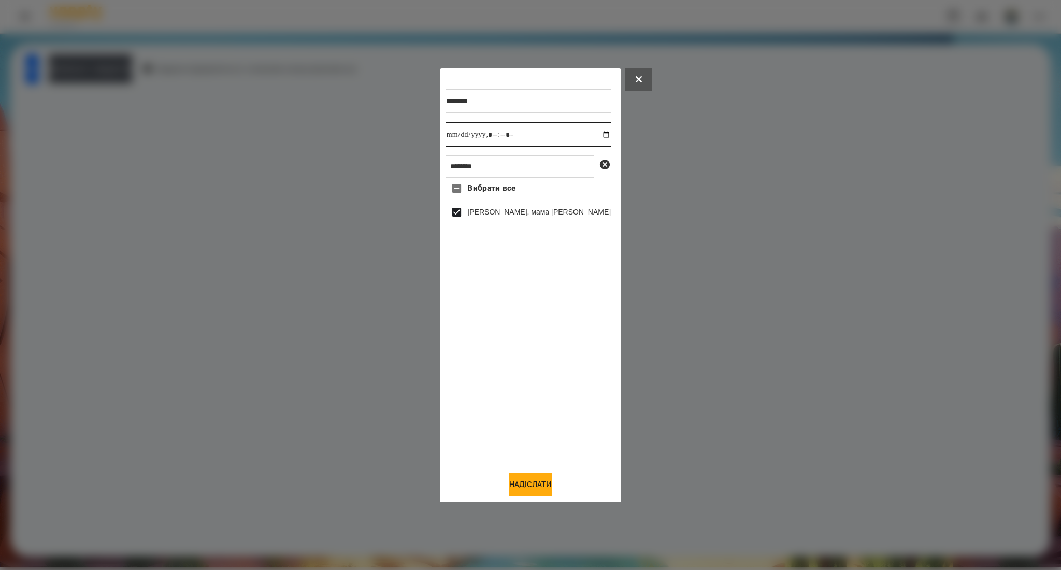
click at [593, 134] on input "datetime-local" at bounding box center [528, 134] width 165 height 25
click at [526, 481] on button "Надіслати" at bounding box center [530, 484] width 42 height 23
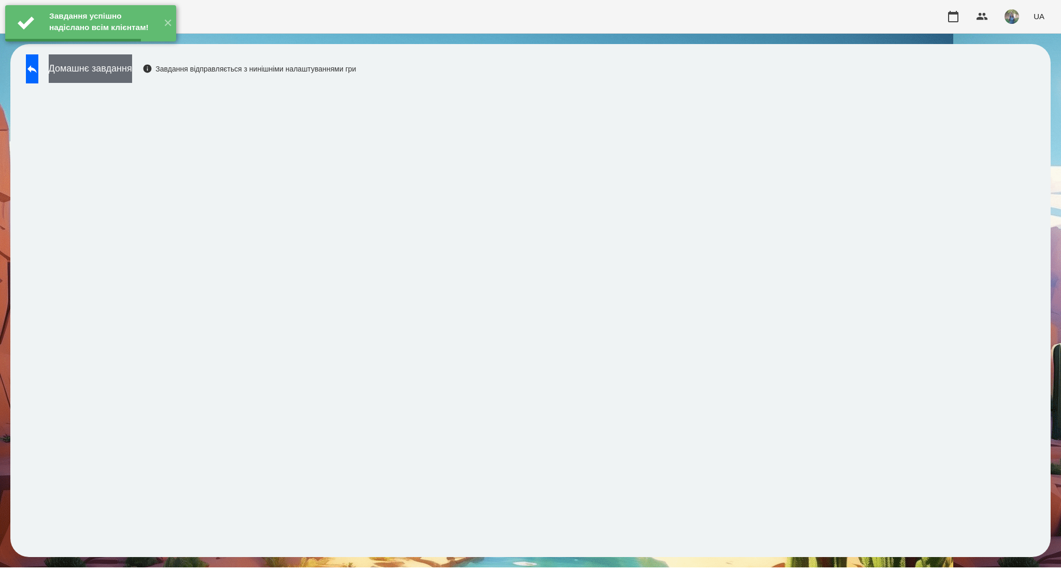
click at [132, 73] on button "Домашнє завдання" at bounding box center [90, 68] width 83 height 28
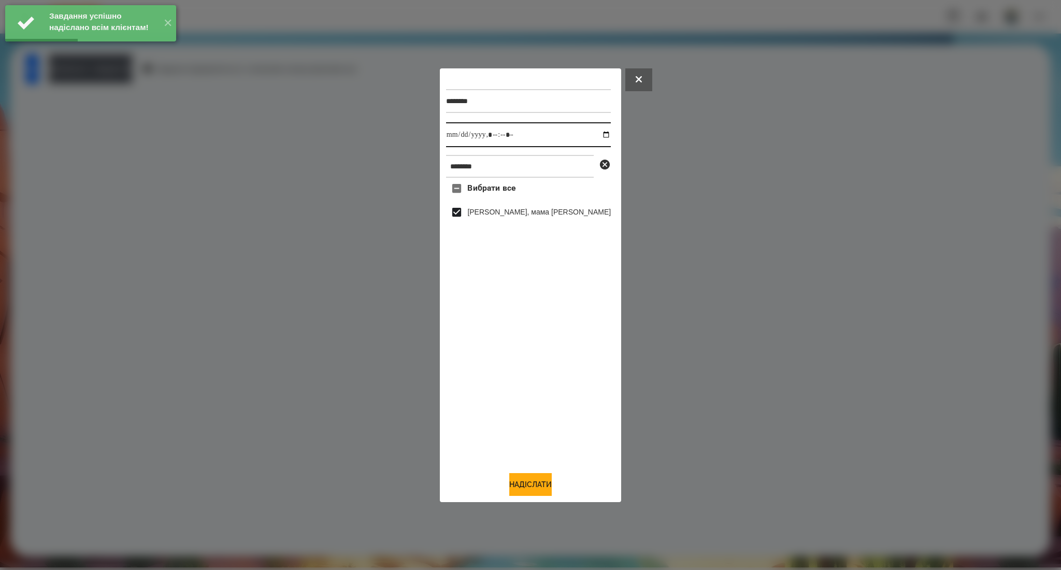
click at [592, 136] on input "datetime-local" at bounding box center [528, 134] width 165 height 25
click at [539, 488] on button "Надіслати" at bounding box center [530, 484] width 42 height 23
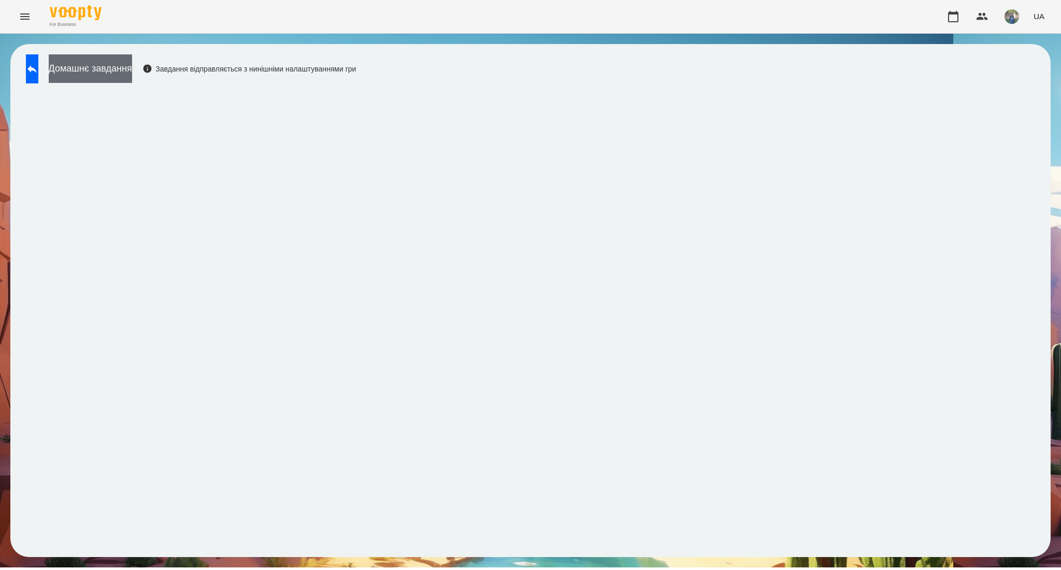
click at [127, 69] on button "Домашнє завдання" at bounding box center [90, 68] width 83 height 28
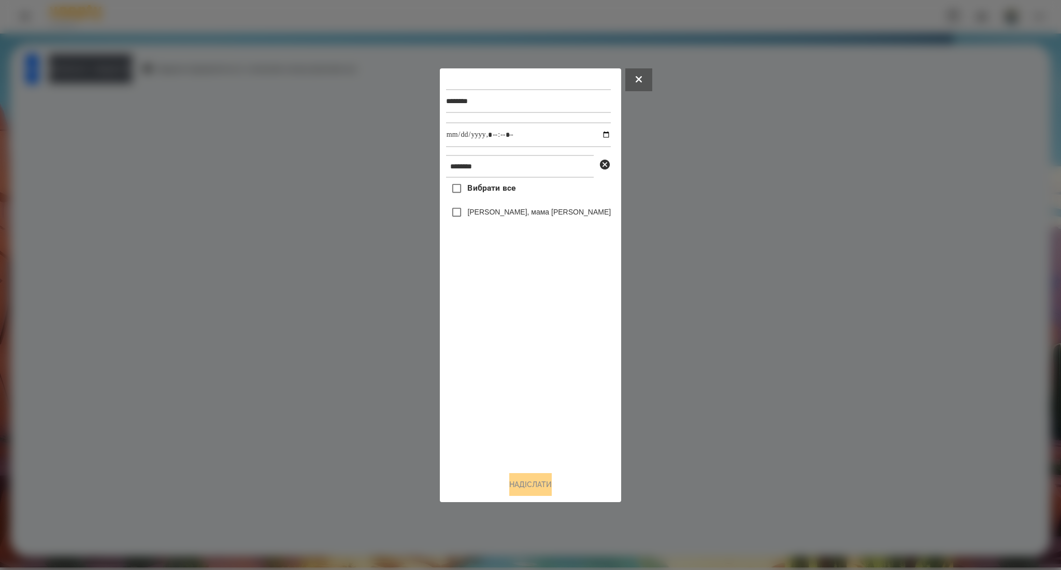
click at [485, 185] on span "Вибрати все" at bounding box center [491, 188] width 48 height 12
click at [516, 487] on button "Надіслати" at bounding box center [530, 484] width 42 height 23
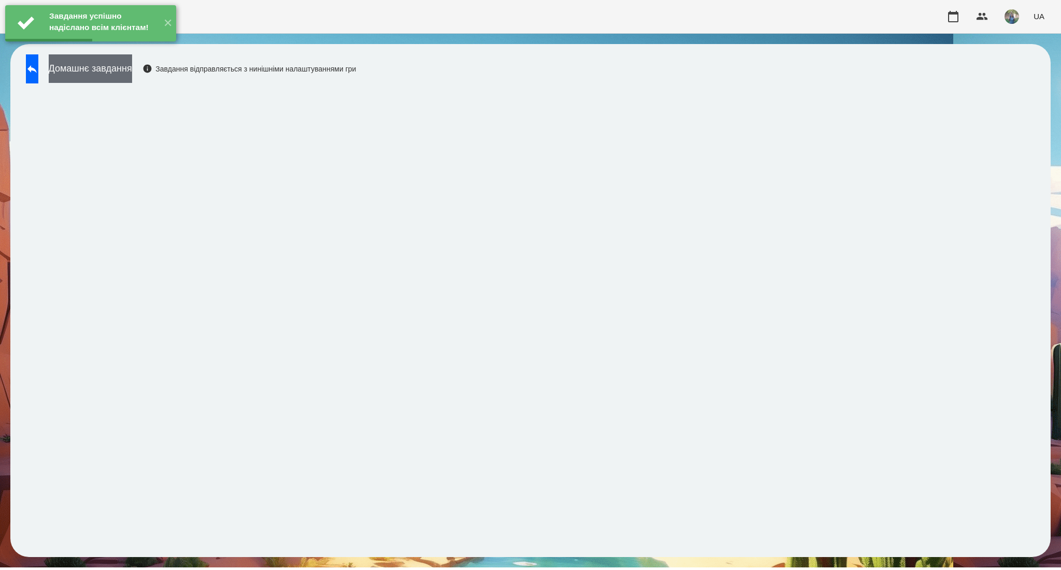
click at [132, 78] on button "Домашнє завдання" at bounding box center [90, 68] width 83 height 28
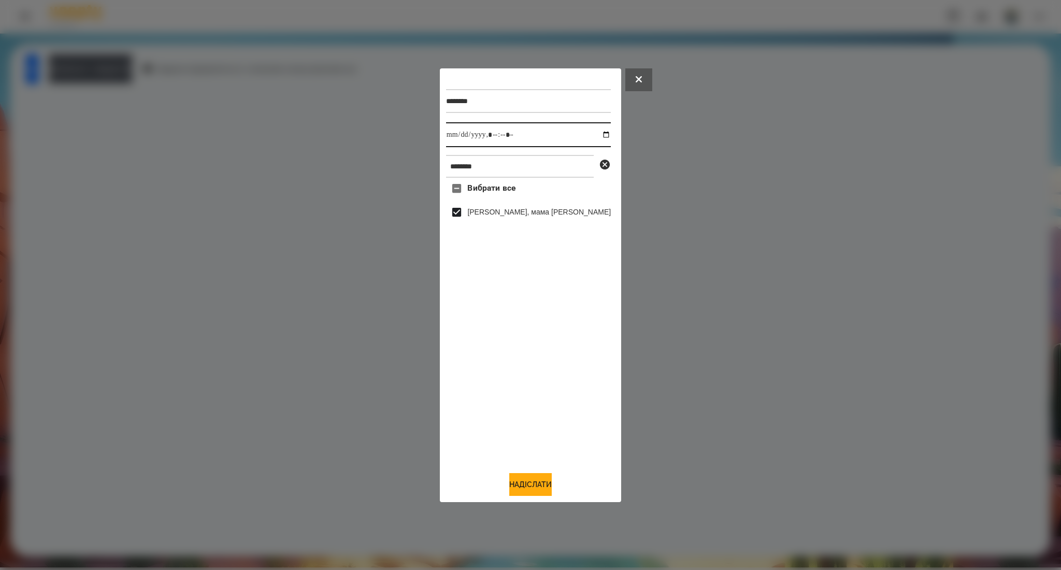
click at [598, 131] on input "datetime-local" at bounding box center [528, 134] width 165 height 25
click at [595, 135] on input "datetime-local" at bounding box center [528, 134] width 165 height 25
click at [537, 481] on button "Надіслати" at bounding box center [530, 484] width 42 height 23
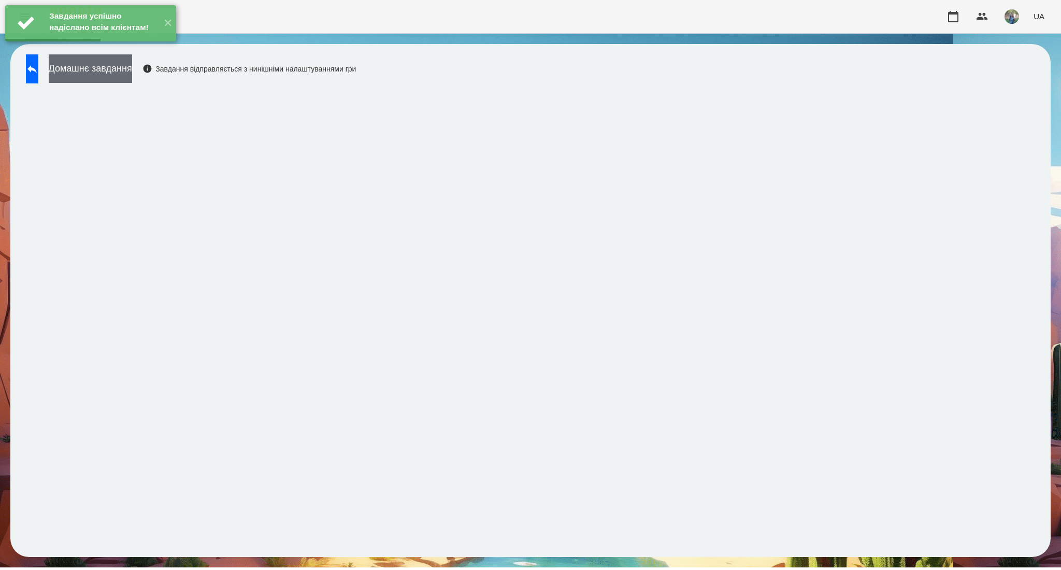
click at [132, 76] on button "Домашнє завдання" at bounding box center [90, 68] width 83 height 28
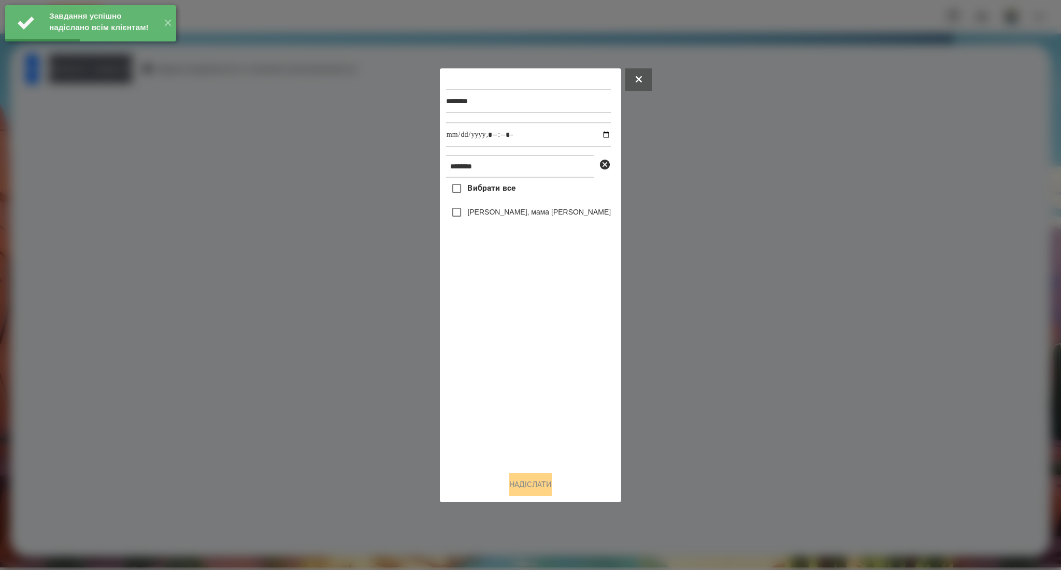
click at [485, 189] on span "Вибрати все" at bounding box center [491, 188] width 48 height 12
click at [591, 134] on input "datetime-local" at bounding box center [528, 134] width 165 height 25
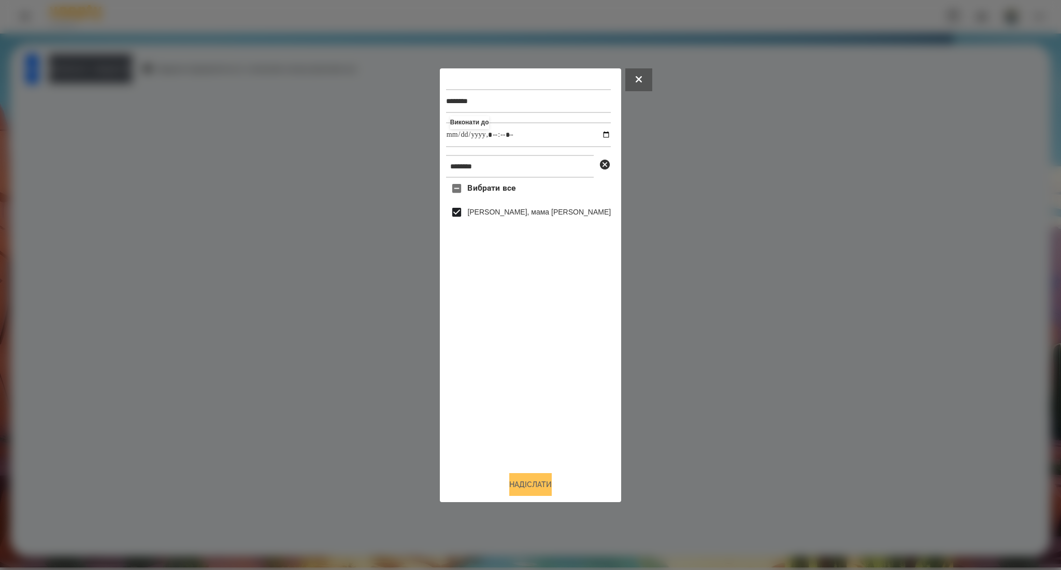
click at [528, 484] on button "Надіслати" at bounding box center [530, 484] width 42 height 23
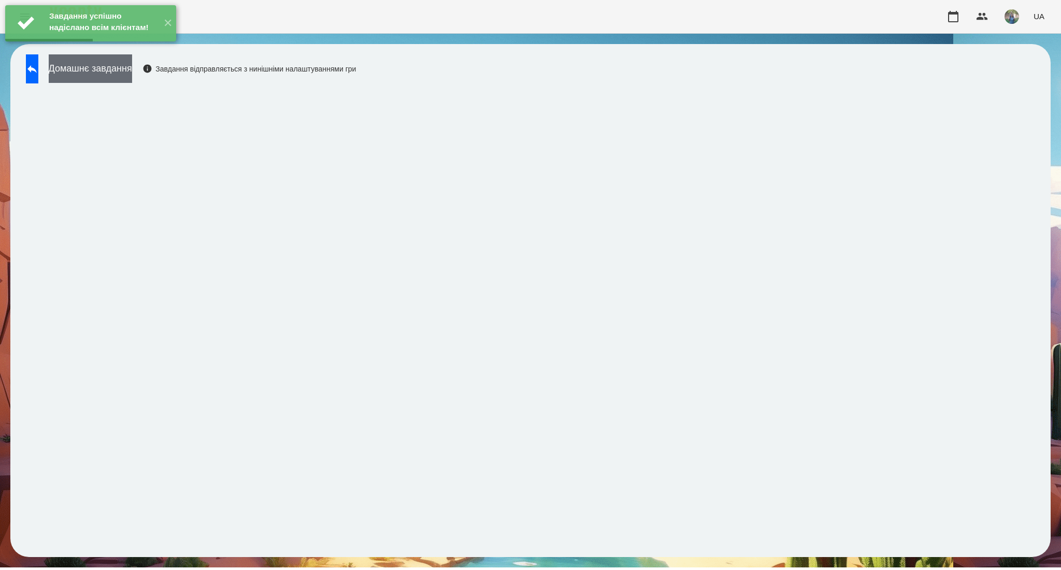
click at [129, 75] on button "Домашнє завдання" at bounding box center [90, 68] width 83 height 28
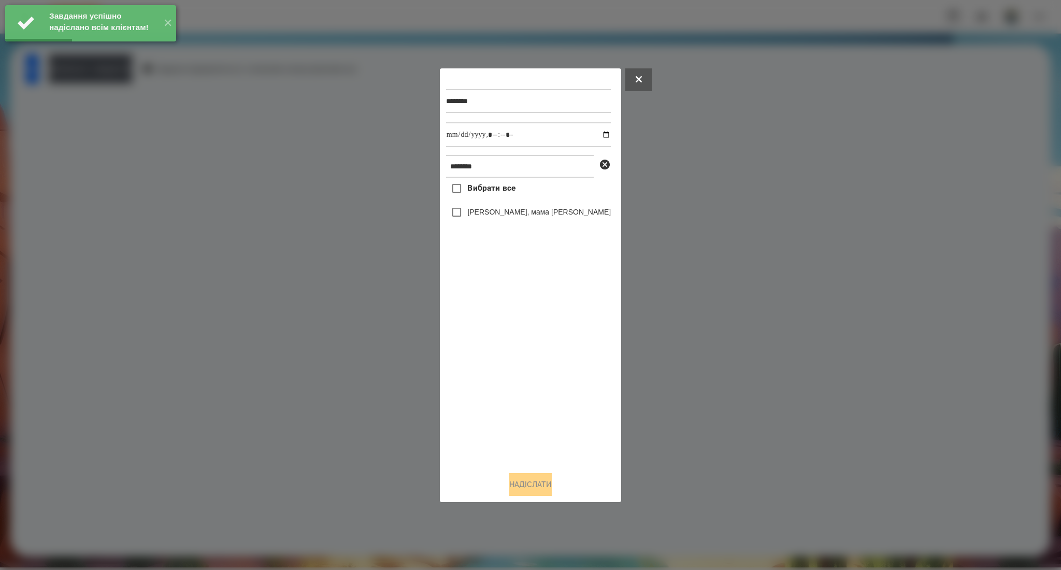
click at [478, 194] on span "Вибрати все" at bounding box center [491, 188] width 48 height 12
click at [593, 131] on input "datetime-local" at bounding box center [528, 134] width 165 height 25
click at [532, 484] on button "Надіслати" at bounding box center [530, 484] width 42 height 23
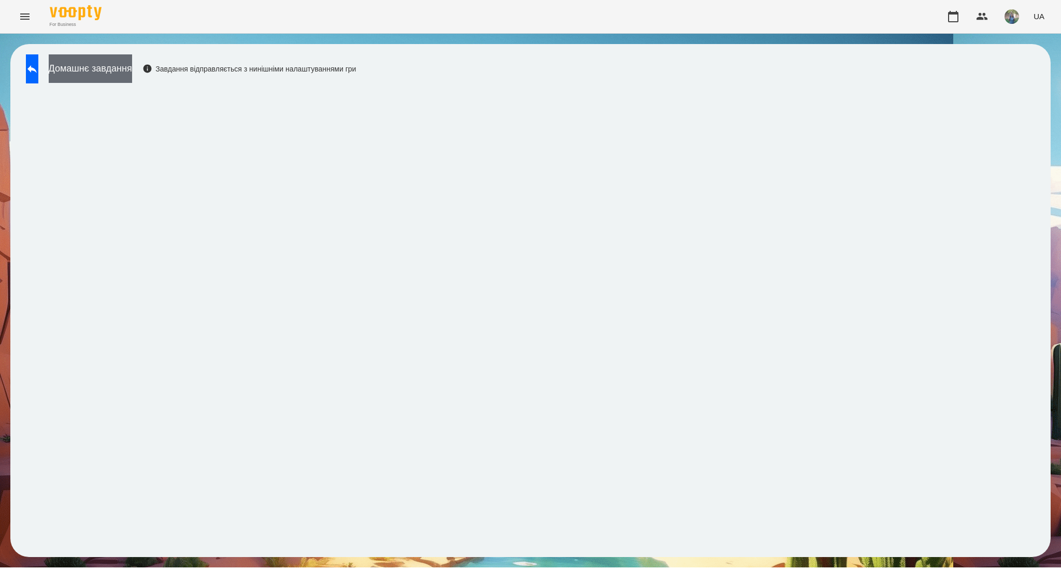
click at [132, 65] on button "Домашнє завдання" at bounding box center [90, 68] width 83 height 28
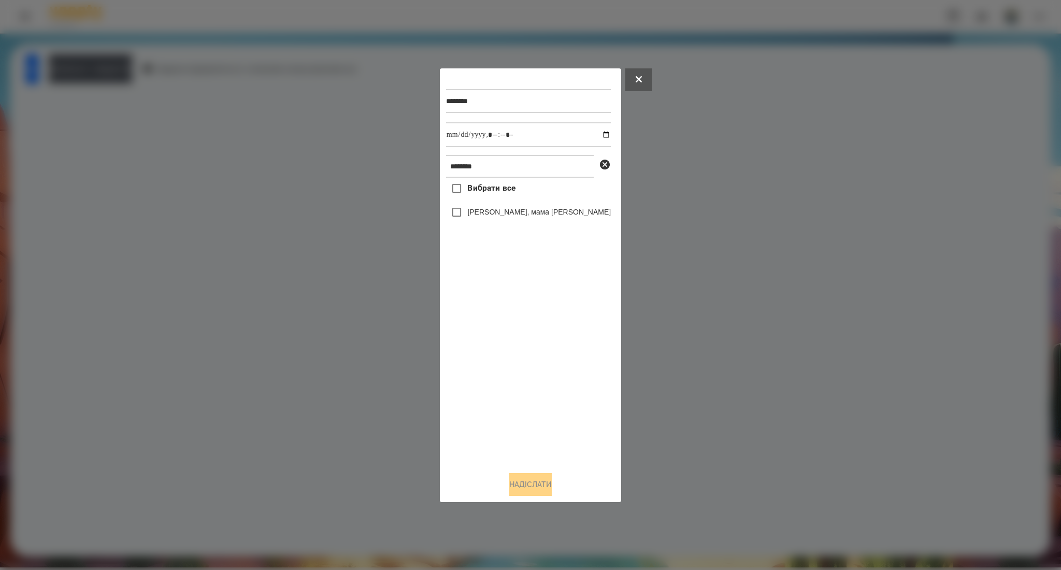
click at [499, 190] on span "Вибрати все" at bounding box center [491, 188] width 48 height 12
click at [509, 487] on button "Надіслати" at bounding box center [530, 484] width 42 height 23
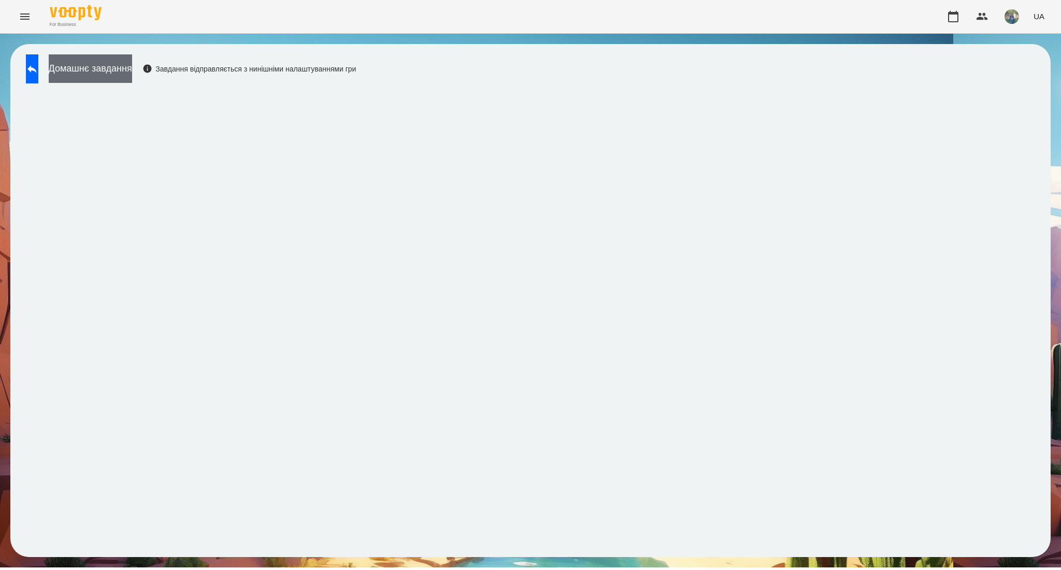
click at [132, 73] on button "Домашнє завдання" at bounding box center [90, 68] width 83 height 28
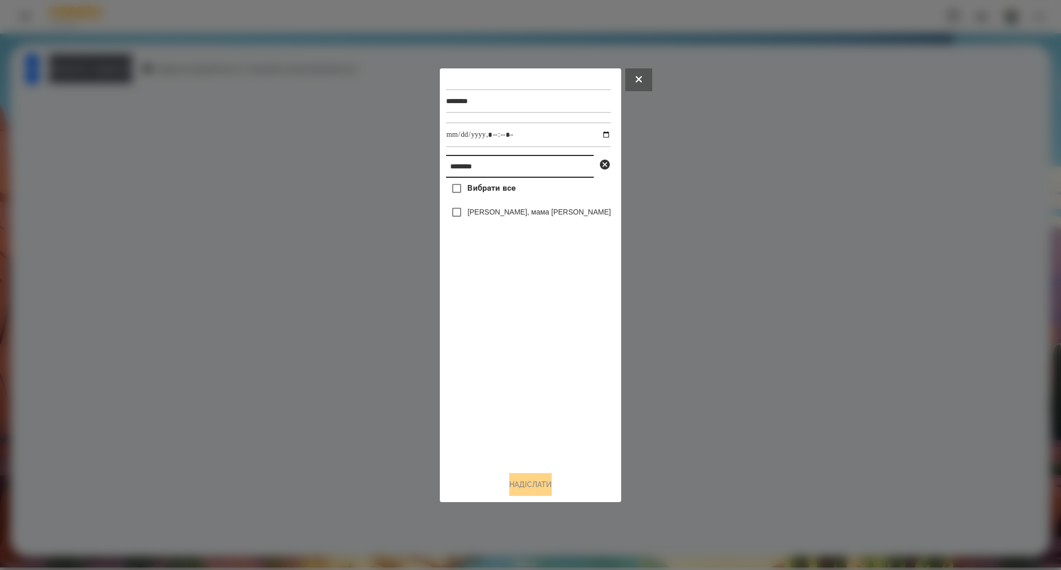
click at [492, 175] on input "********" at bounding box center [520, 166] width 148 height 23
paste input "***"
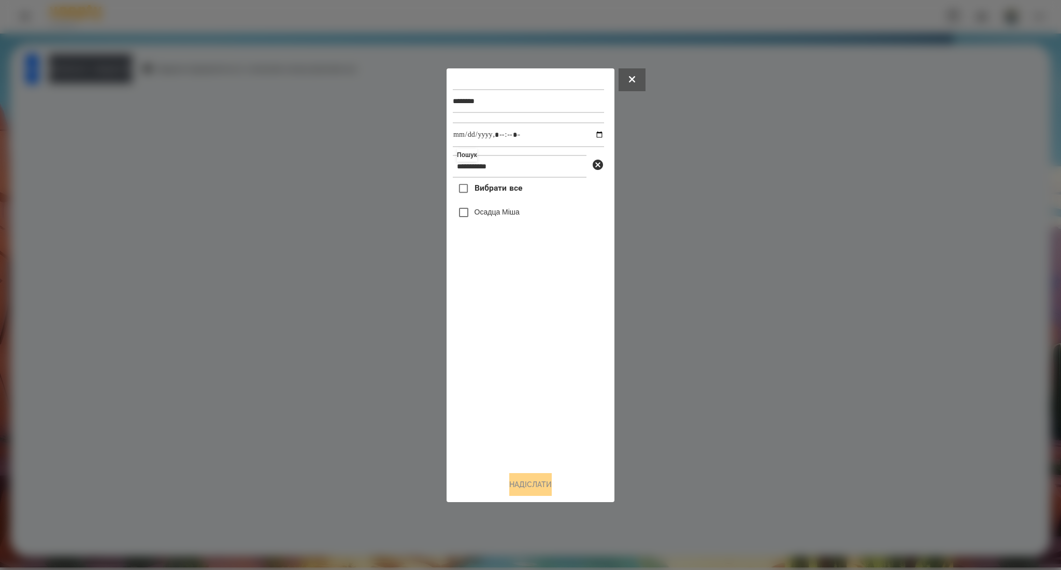
click at [506, 191] on span "Вибрати все" at bounding box center [498, 188] width 48 height 12
click at [510, 483] on button "Надіслати" at bounding box center [530, 484] width 42 height 23
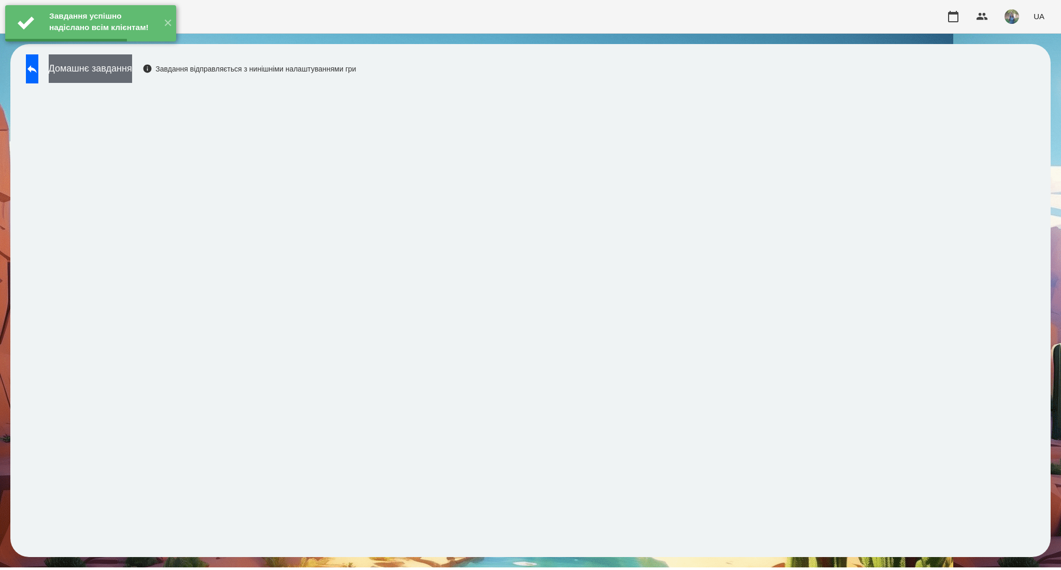
click at [132, 71] on button "Домашнє завдання" at bounding box center [90, 68] width 83 height 28
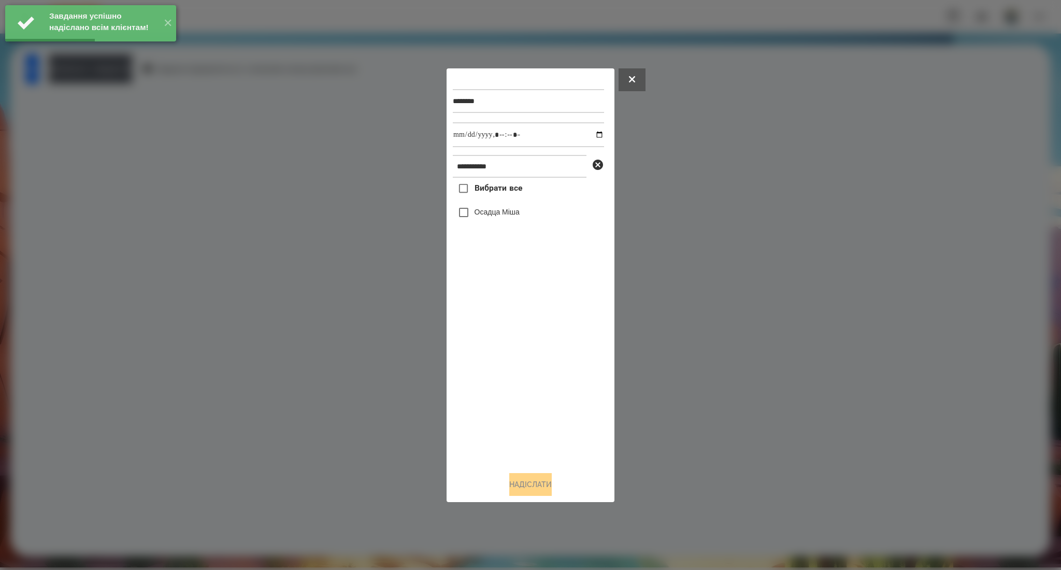
click at [480, 190] on span "Вибрати все" at bounding box center [498, 188] width 48 height 12
click at [592, 139] on input "datetime-local" at bounding box center [528, 134] width 151 height 25
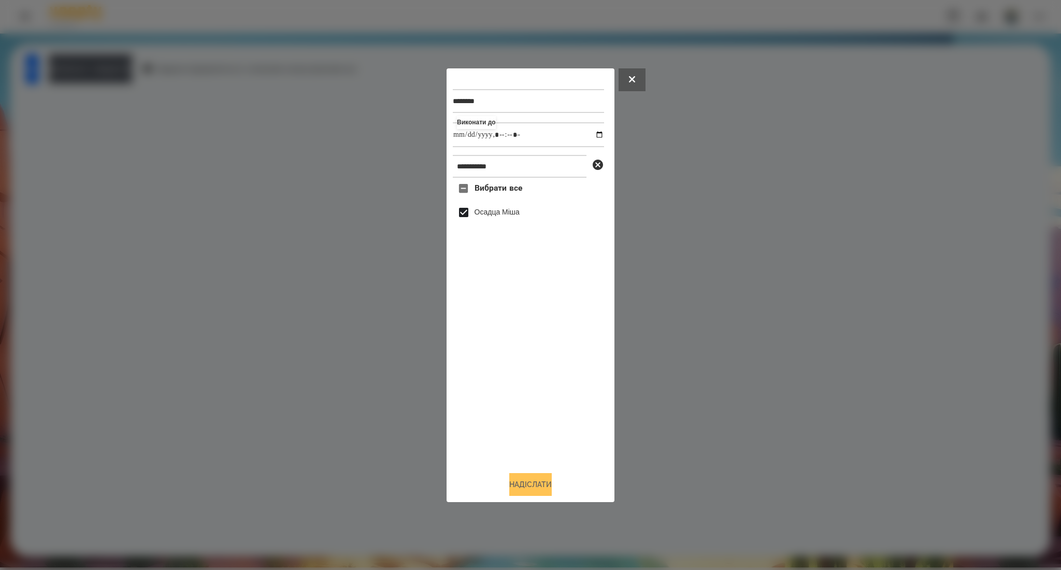
click at [523, 488] on button "Надіслати" at bounding box center [530, 484] width 42 height 23
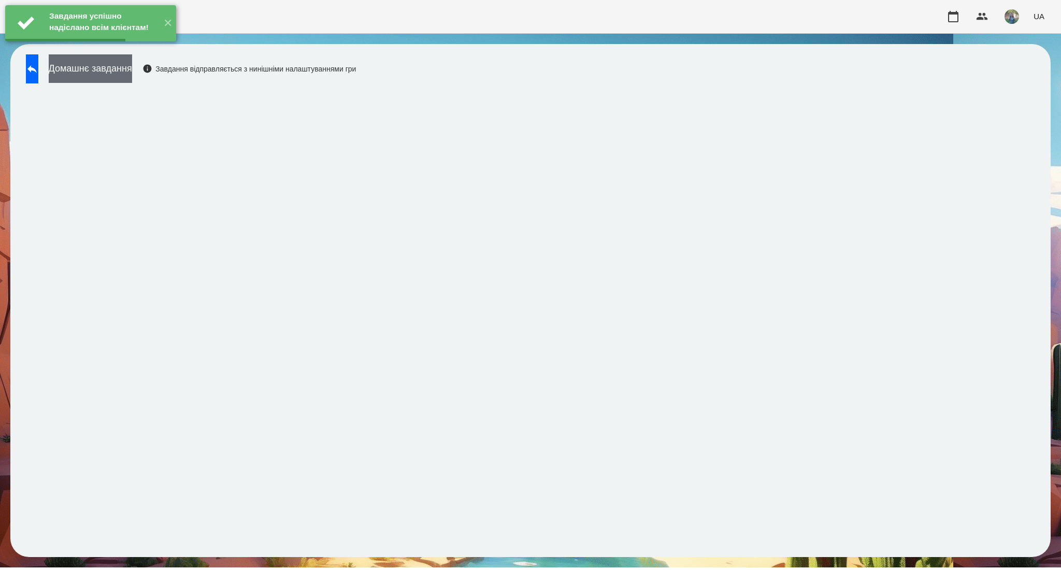
click at [132, 77] on button "Домашнє завдання" at bounding box center [90, 68] width 83 height 28
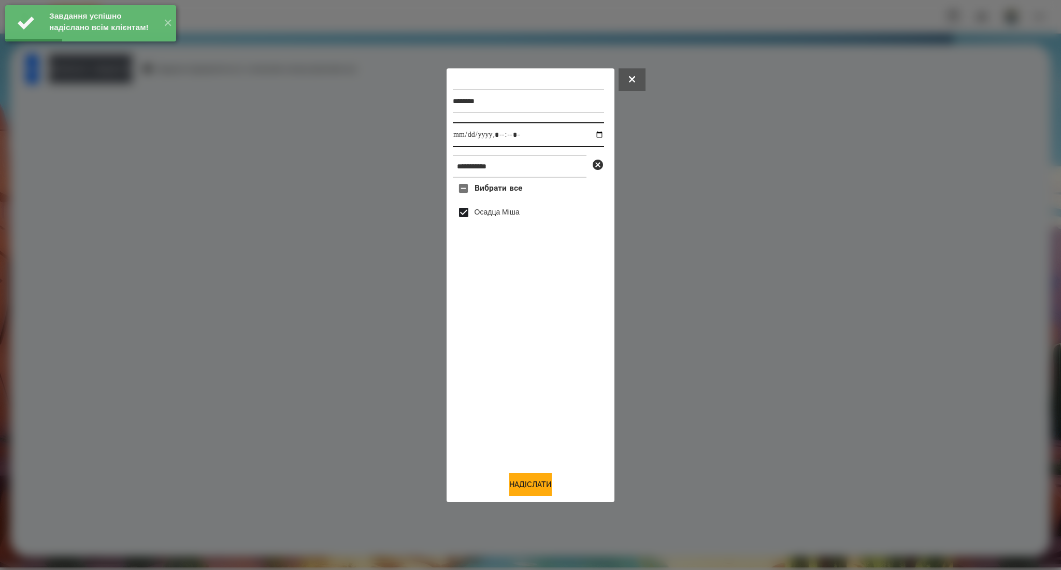
click at [595, 138] on input "datetime-local" at bounding box center [528, 134] width 151 height 25
click at [535, 488] on button "Надіслати" at bounding box center [530, 484] width 42 height 23
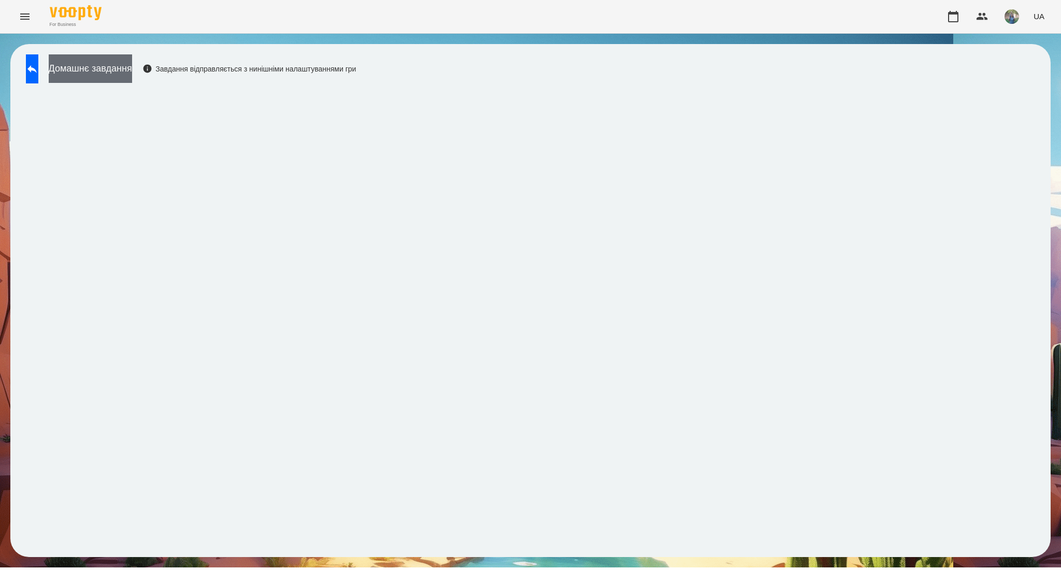
click at [132, 71] on button "Домашнє завдання" at bounding box center [90, 68] width 83 height 28
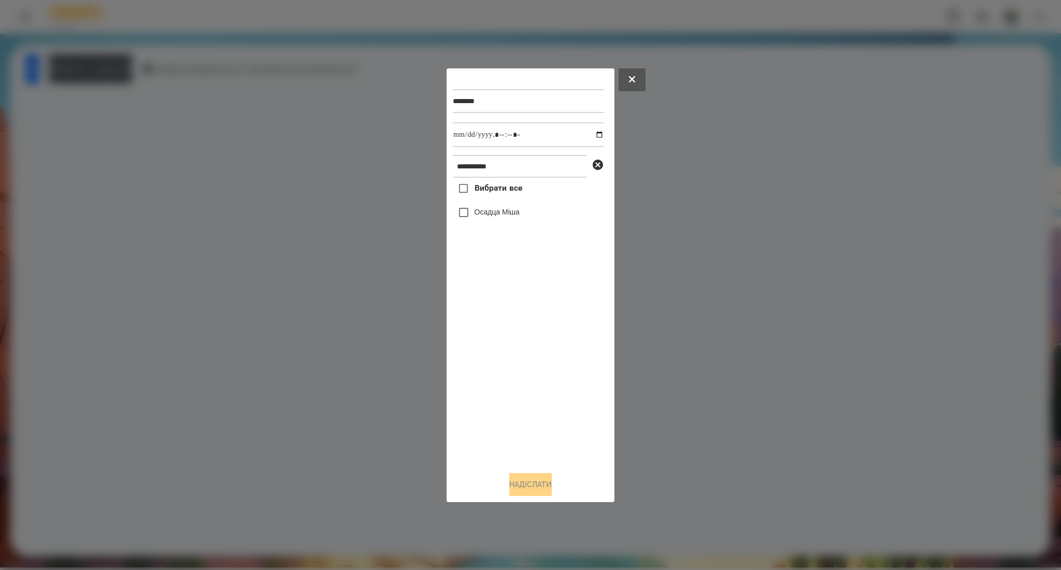
drag, startPoint x: 484, startPoint y: 195, endPoint x: 509, endPoint y: 179, distance: 29.2
click
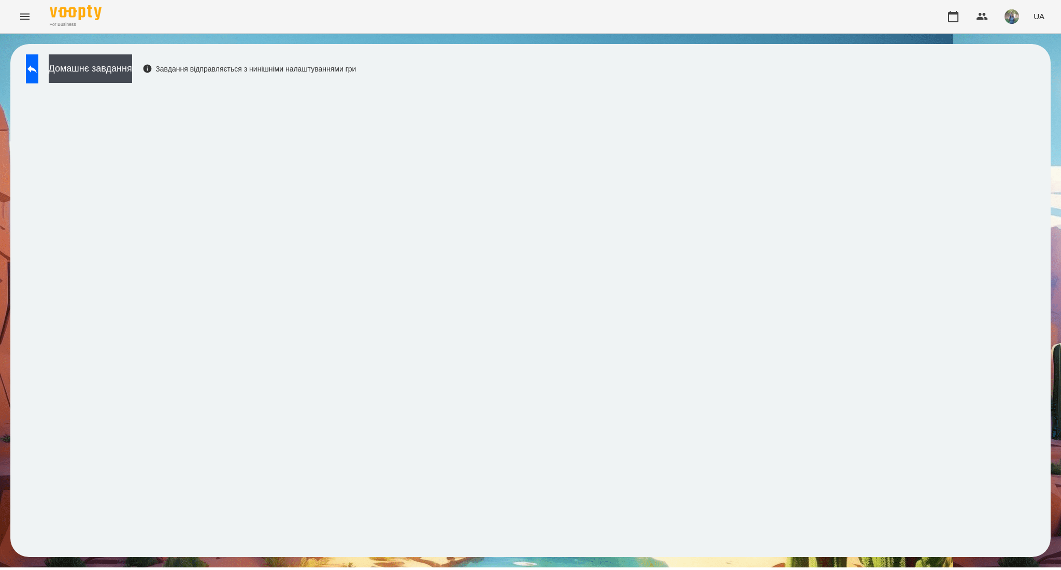
drag, startPoint x: 113, startPoint y: 83, endPoint x: 149, endPoint y: 88, distance: 36.0
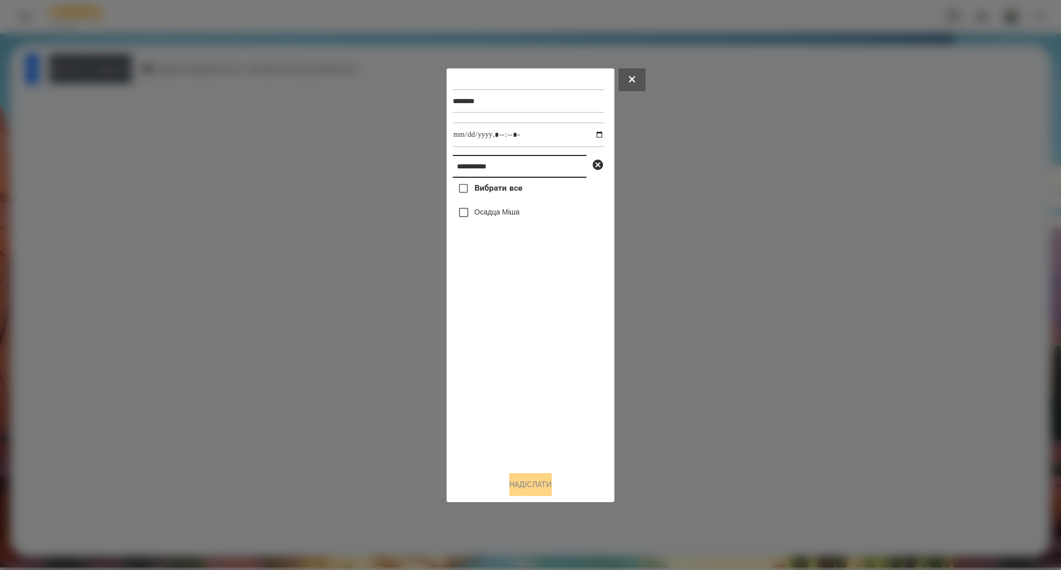
paste input "text"
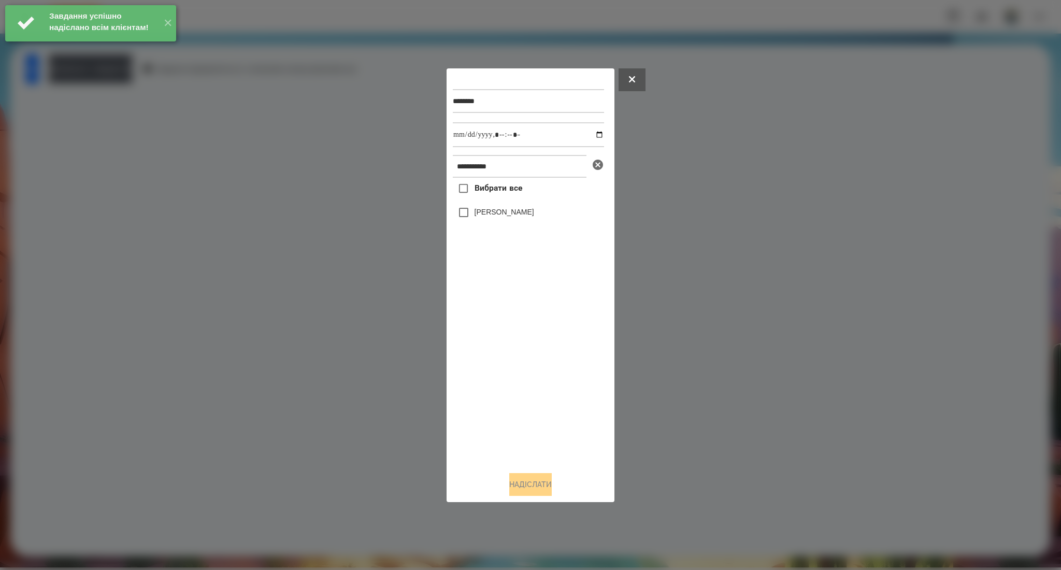
drag, startPoint x: 479, startPoint y: 190, endPoint x: 592, endPoint y: 161, distance: 116.7
drag, startPoint x: 499, startPoint y: 185, endPoint x: 566, endPoint y: 162, distance: 71.4
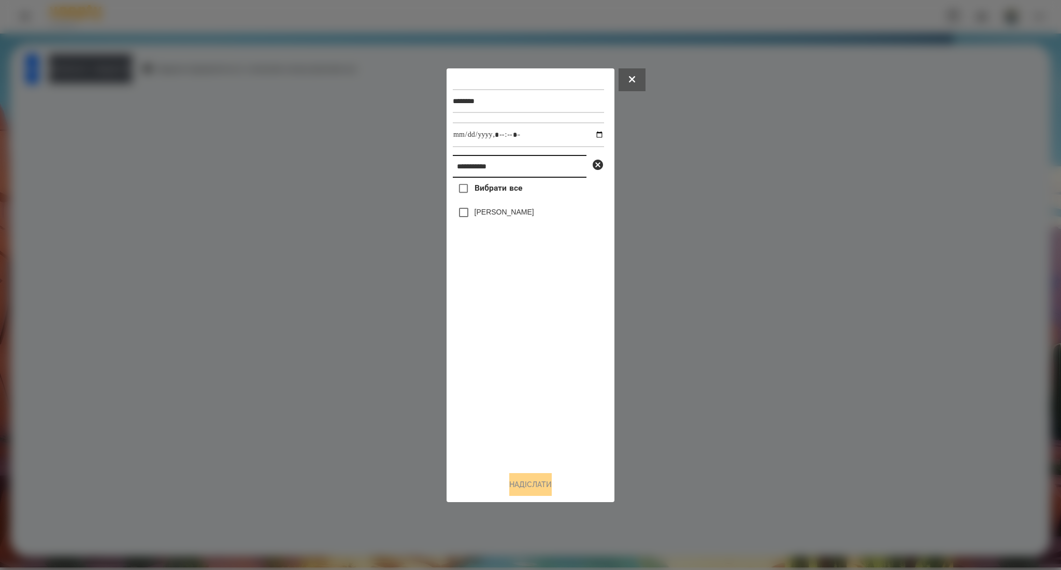
paste input "*"
click at [494, 190] on span "Вибрати все" at bounding box center [498, 188] width 48 height 12
click at [516, 494] on button "Надіслати" at bounding box center [530, 484] width 42 height 23
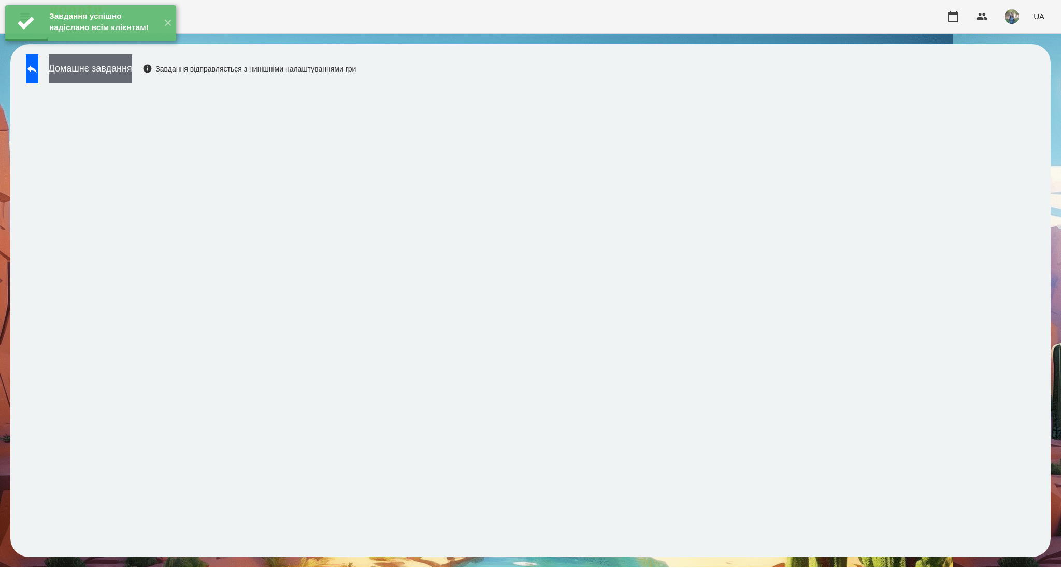
click at [132, 68] on button "Домашнє завдання" at bounding box center [90, 68] width 83 height 28
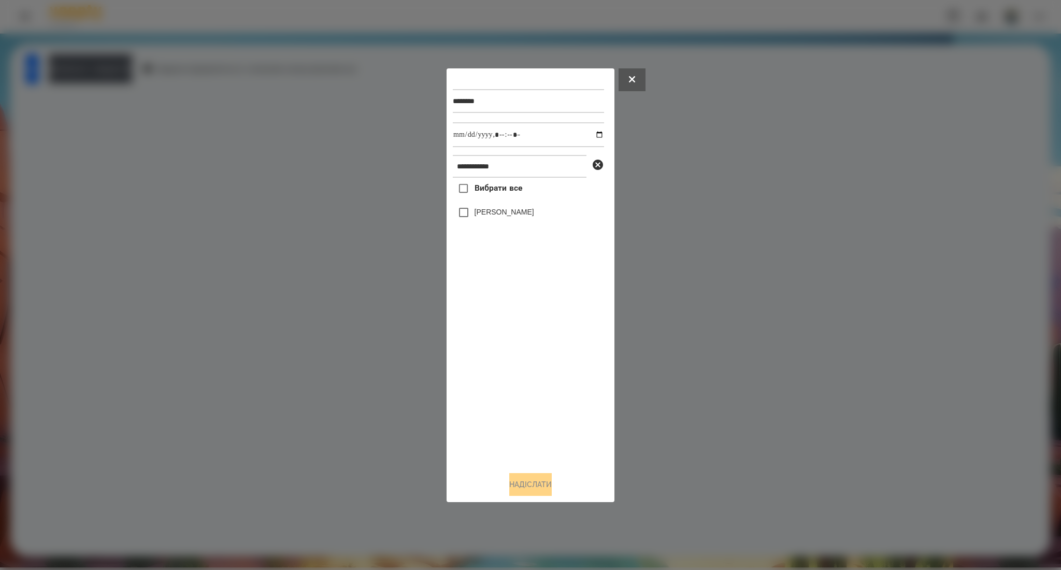
click at [506, 192] on span "Вибрати все" at bounding box center [498, 188] width 48 height 12
click at [587, 133] on input "datetime-local" at bounding box center [528, 134] width 151 height 25
click at [532, 484] on button "Надіслати" at bounding box center [530, 484] width 42 height 23
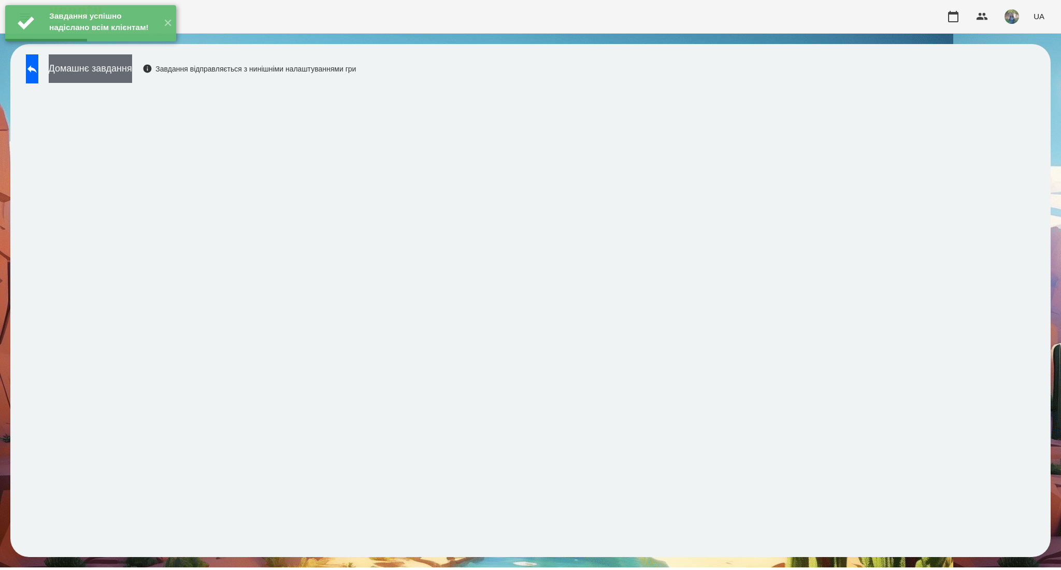
click at [131, 71] on button "Домашнє завдання" at bounding box center [90, 68] width 83 height 28
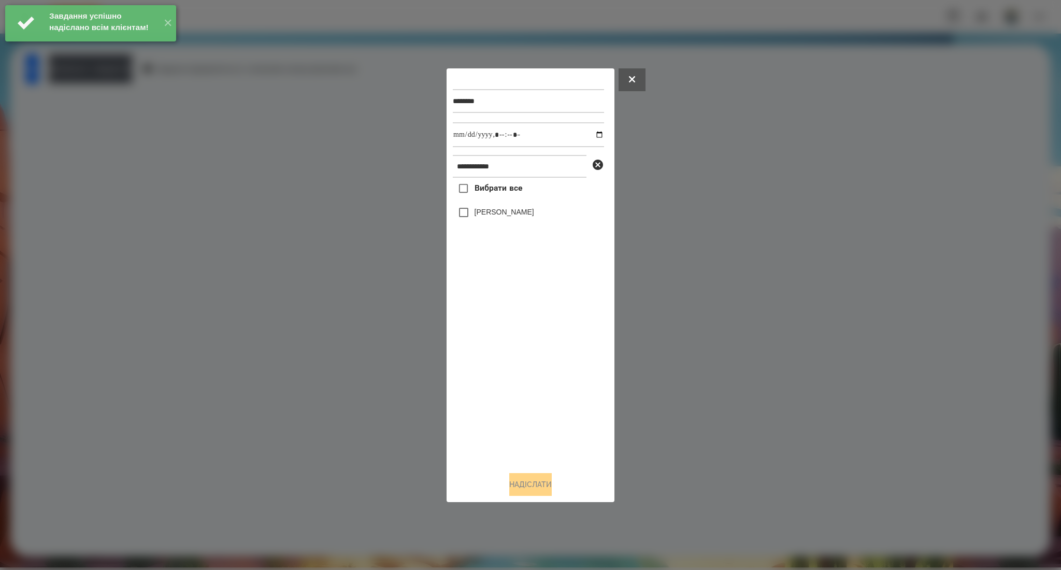
click at [485, 194] on span "Вибрати все" at bounding box center [498, 188] width 48 height 12
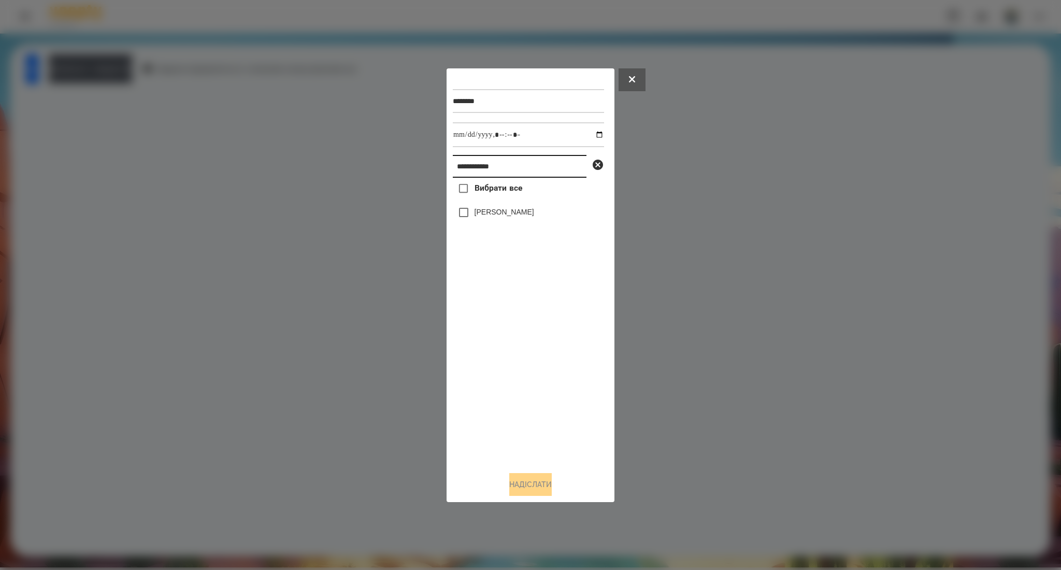
paste input "text"
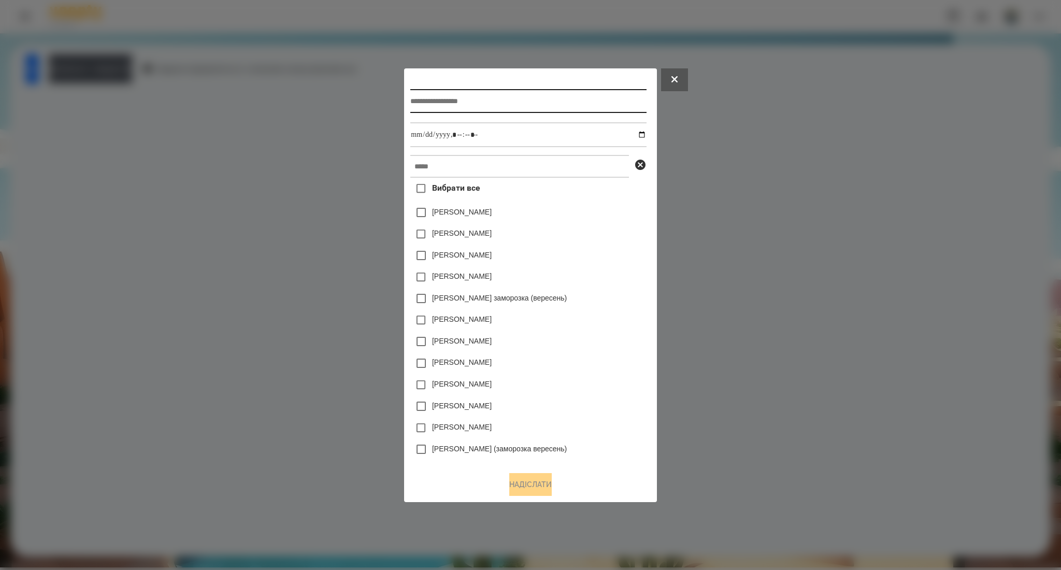
paste input "**********"
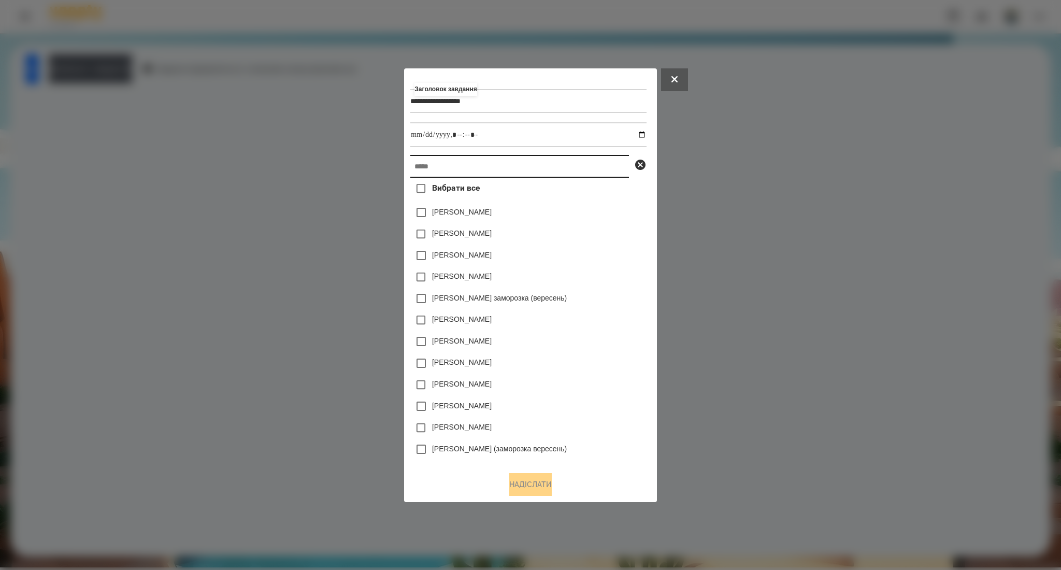
paste input "**********"
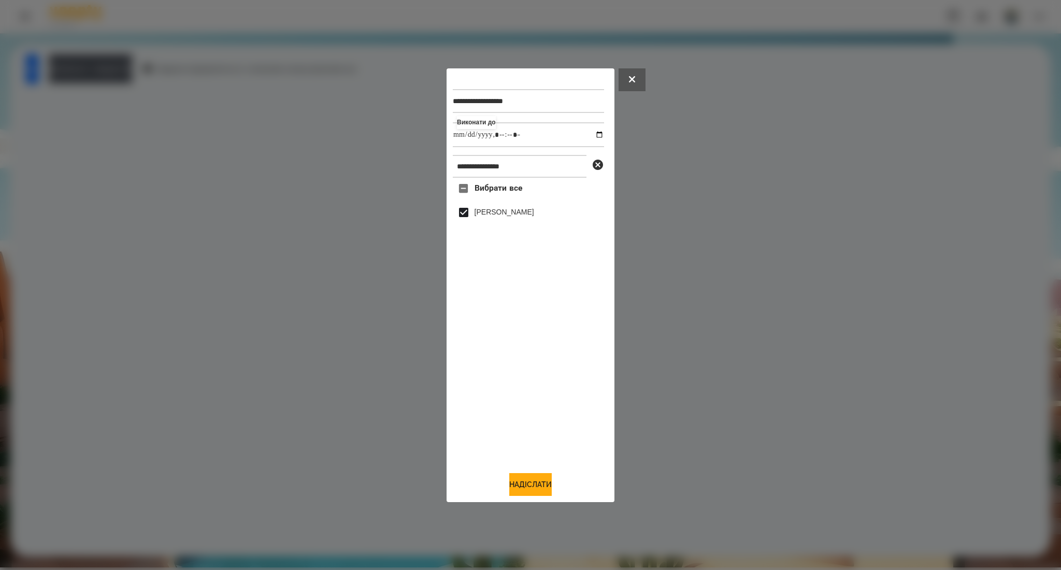
drag, startPoint x: 519, startPoint y: 482, endPoint x: 570, endPoint y: 455, distance: 57.9
paste input "**********"
paste input "text"
drag, startPoint x: 591, startPoint y: 134, endPoint x: 585, endPoint y: 137, distance: 6.9
paste input "text"
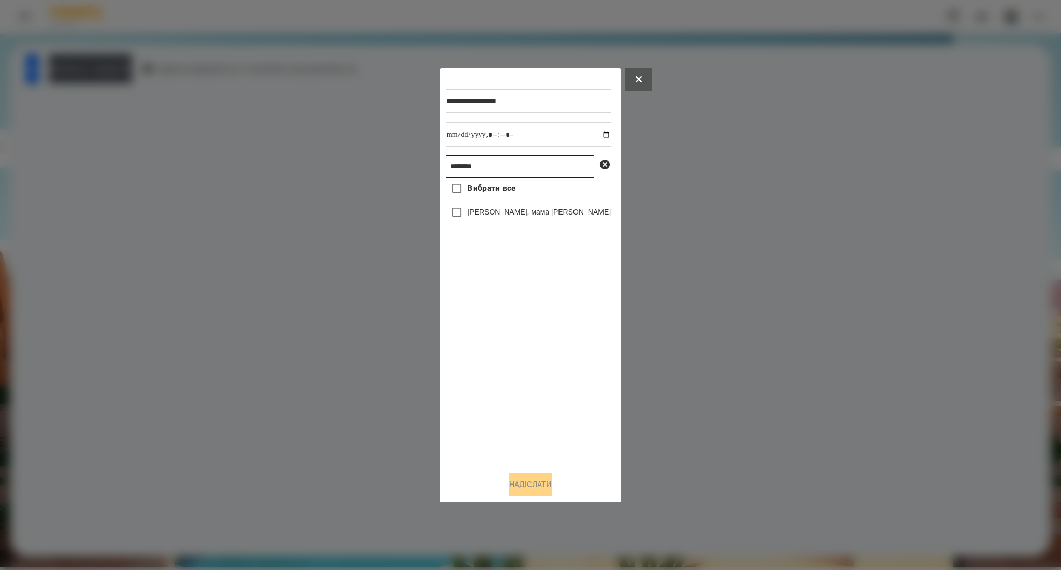
paste input "***"
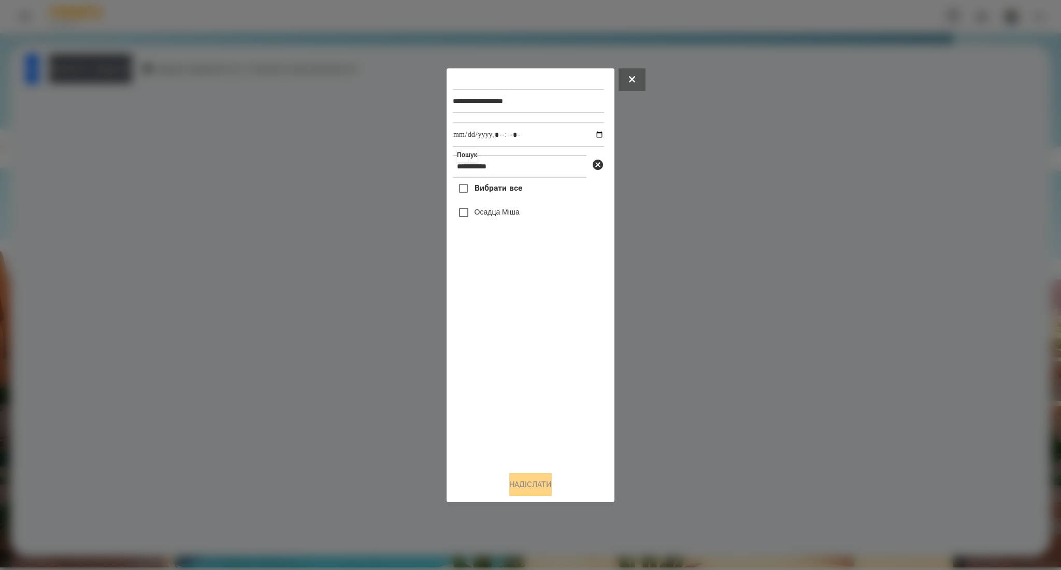
drag, startPoint x: 504, startPoint y: 187, endPoint x: 504, endPoint y: 207, distance: 20.2
paste input "text"
drag, startPoint x: 499, startPoint y: 185, endPoint x: 511, endPoint y: 184, distance: 12.0
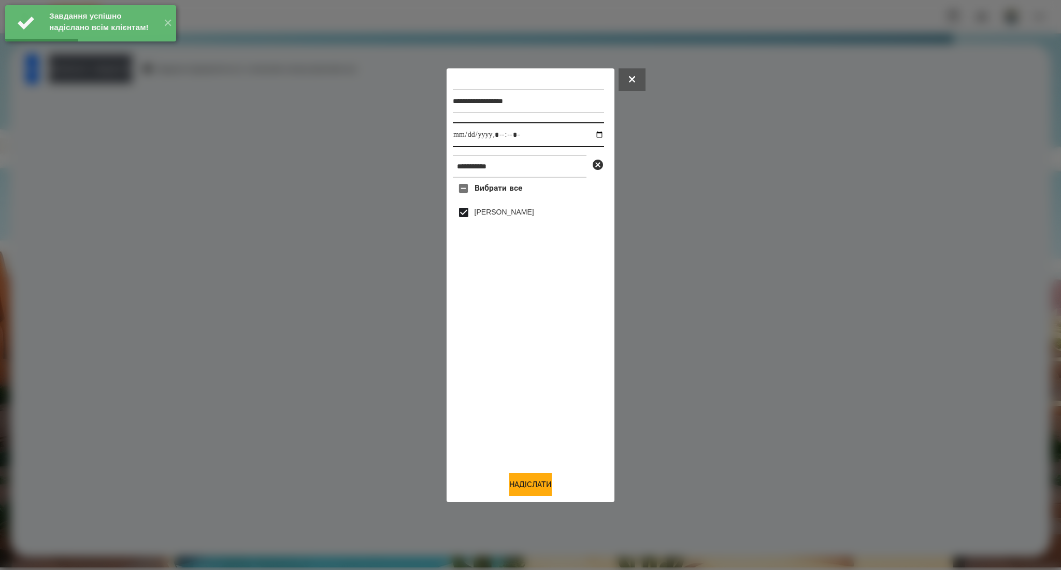
drag, startPoint x: 593, startPoint y: 137, endPoint x: 577, endPoint y: 145, distance: 17.8
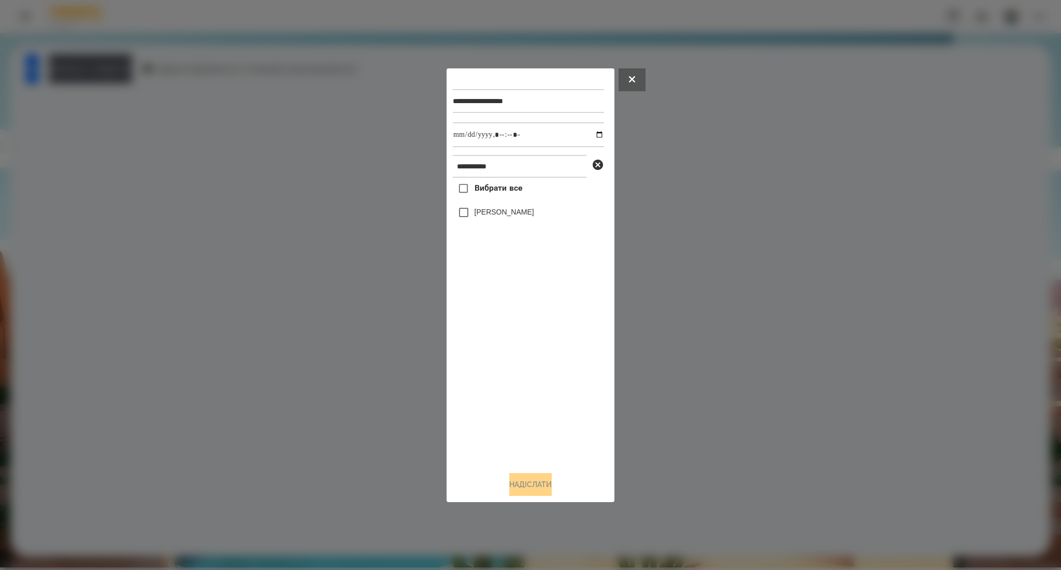
drag, startPoint x: 508, startPoint y: 181, endPoint x: 501, endPoint y: 188, distance: 9.9
paste input "*"
drag, startPoint x: 505, startPoint y: 190, endPoint x: 539, endPoint y: 181, distance: 35.9
paste input "text"
drag, startPoint x: 500, startPoint y: 268, endPoint x: 498, endPoint y: 273, distance: 5.4
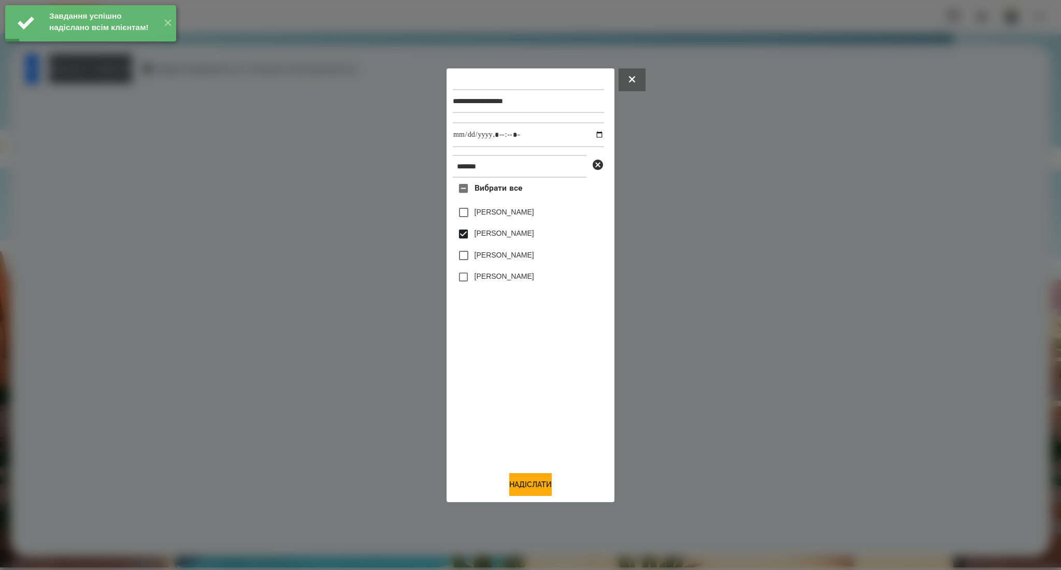
drag, startPoint x: 476, startPoint y: 277, endPoint x: 562, endPoint y: 214, distance: 106.1
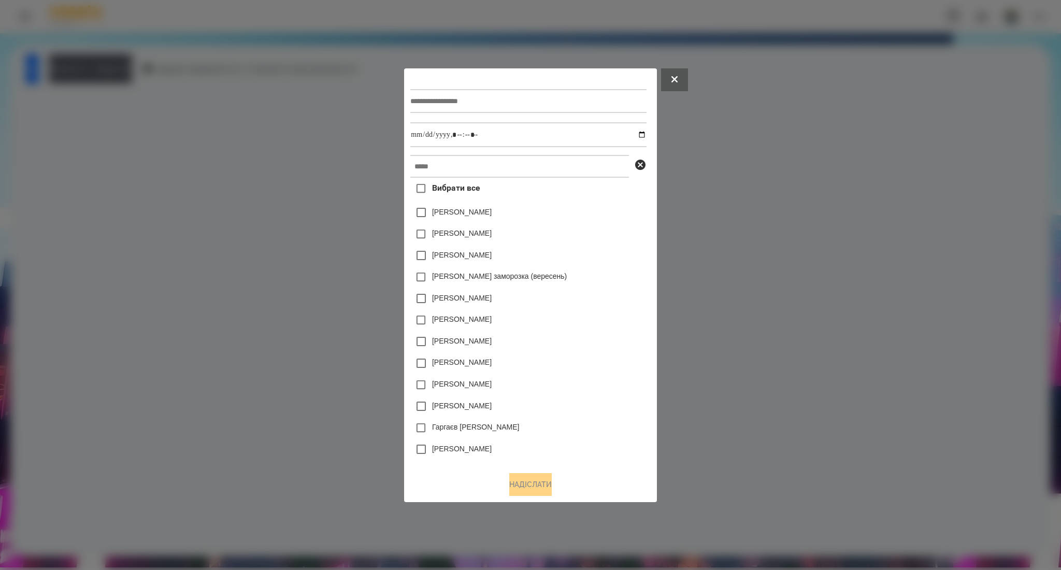
drag, startPoint x: 448, startPoint y: 77, endPoint x: 431, endPoint y: 93, distance: 23.1
paste input "**********"
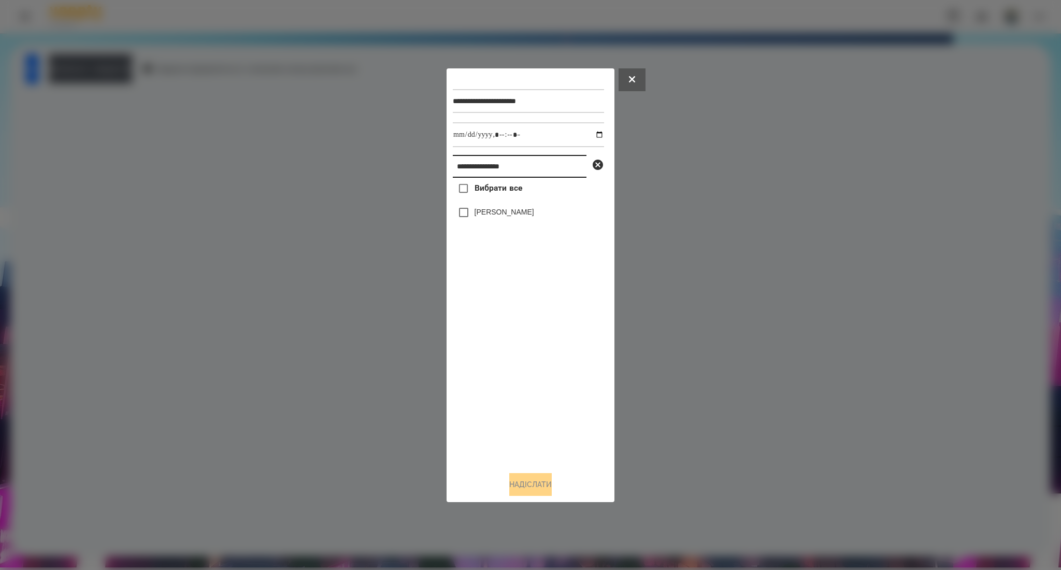
paste input "*"
drag, startPoint x: 501, startPoint y: 192, endPoint x: 496, endPoint y: 196, distance: 5.9
paste input "text"
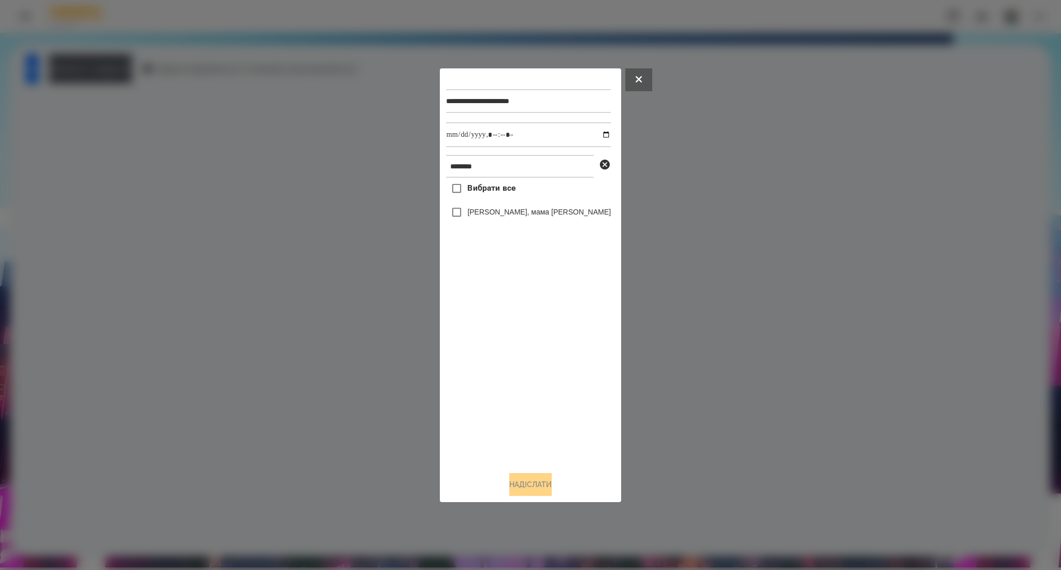
drag, startPoint x: 500, startPoint y: 186, endPoint x: 509, endPoint y: 268, distance: 82.8
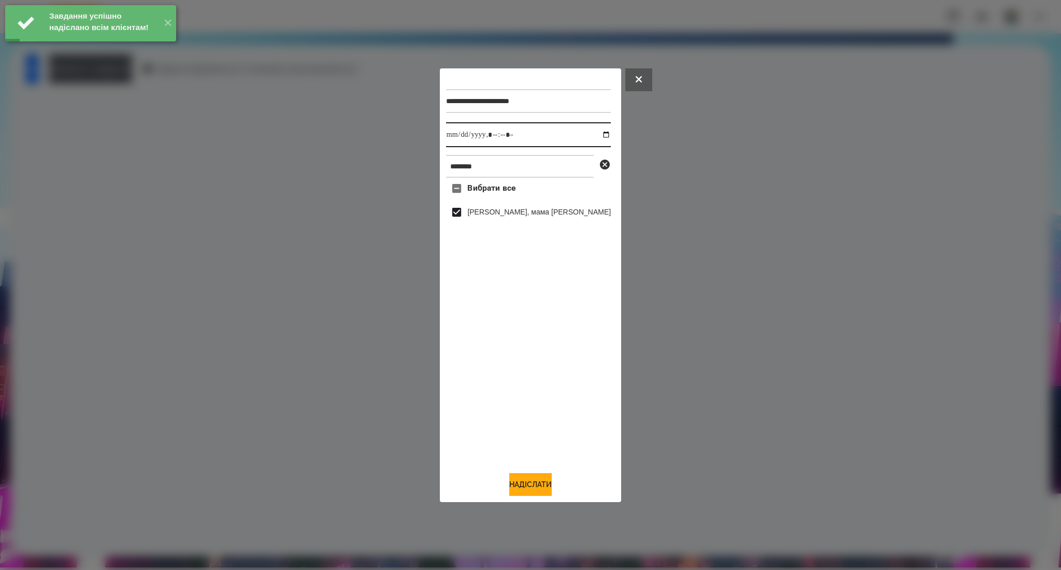
drag, startPoint x: 593, startPoint y: 132, endPoint x: 586, endPoint y: 143, distance: 13.5
drag, startPoint x: 493, startPoint y: 184, endPoint x: 521, endPoint y: 181, distance: 28.1
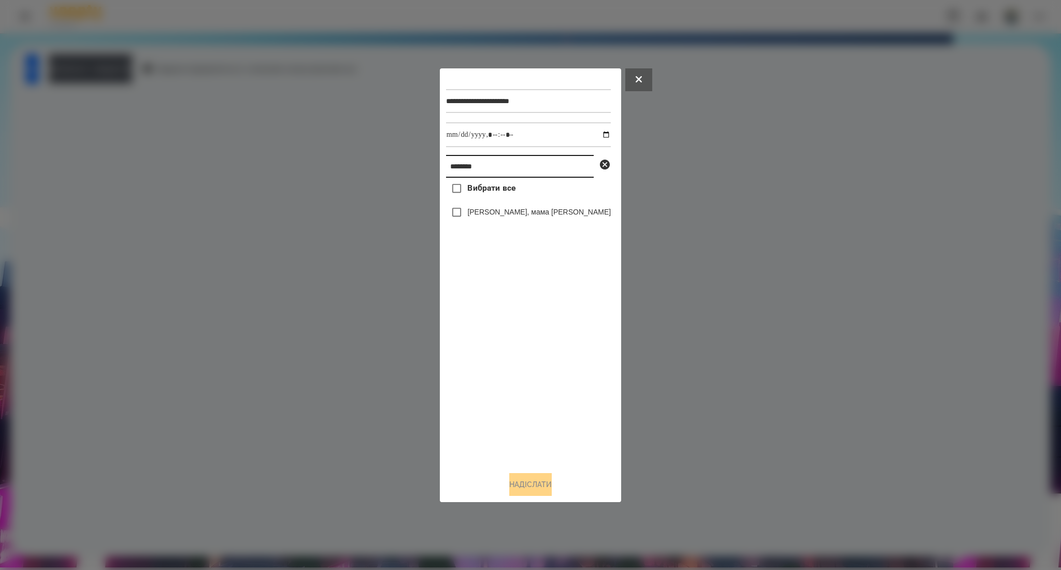
paste input "***"
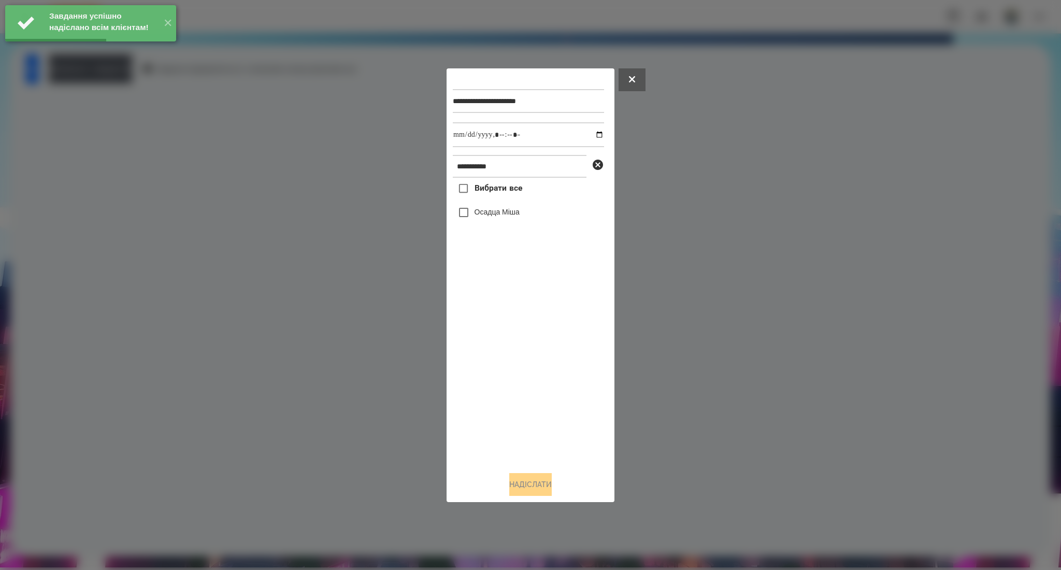
drag, startPoint x: 478, startPoint y: 181, endPoint x: 484, endPoint y: 182, distance: 6.3
drag, startPoint x: 594, startPoint y: 131, endPoint x: 585, endPoint y: 144, distance: 15.7
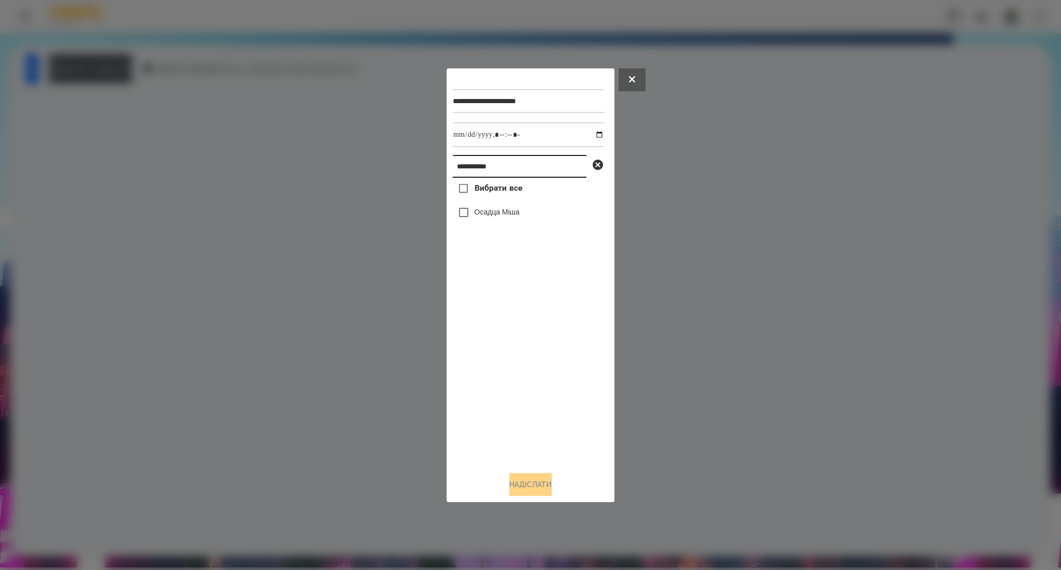
paste input "text"
paste input "*"
drag, startPoint x: 516, startPoint y: 193, endPoint x: 499, endPoint y: 232, distance: 42.4
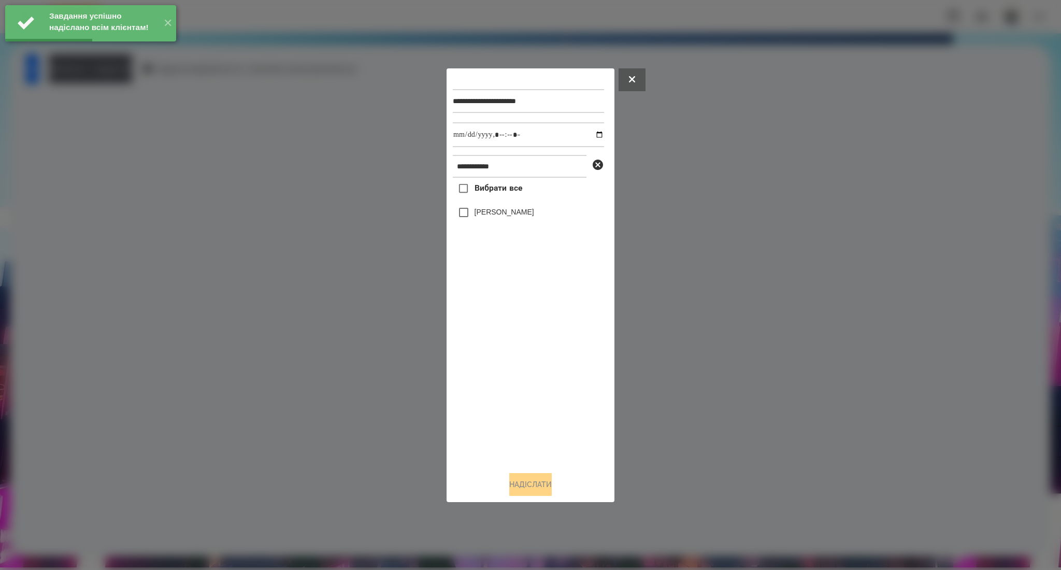
drag, startPoint x: 514, startPoint y: 195, endPoint x: 560, endPoint y: 178, distance: 48.9
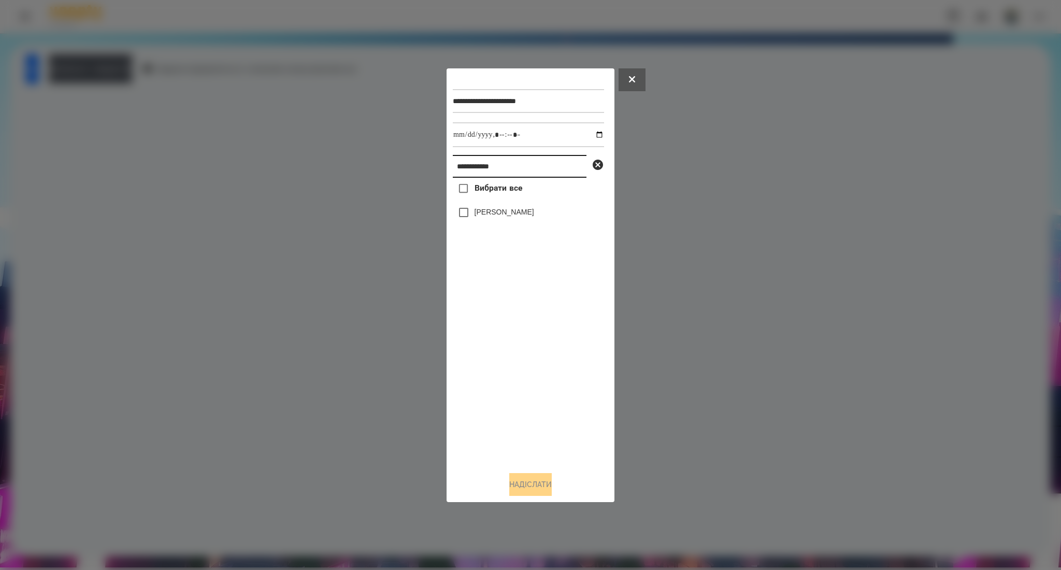
paste input "text"
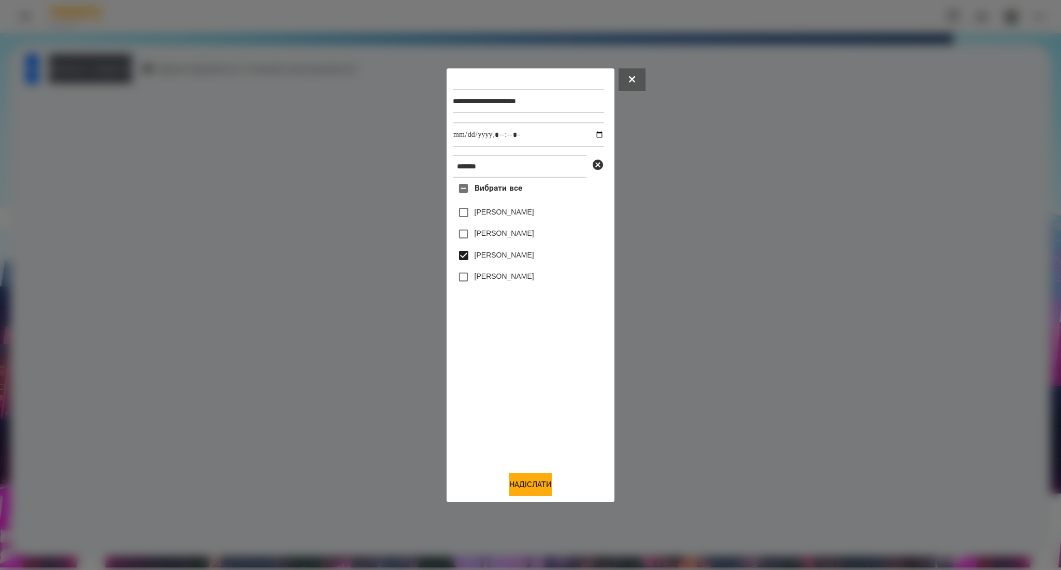
drag, startPoint x: 477, startPoint y: 275, endPoint x: 512, endPoint y: 257, distance: 38.9
drag, startPoint x: 506, startPoint y: 96, endPoint x: 586, endPoint y: 114, distance: 81.8
paste input "**********"
drag, startPoint x: 495, startPoint y: 184, endPoint x: 513, endPoint y: 291, distance: 107.7
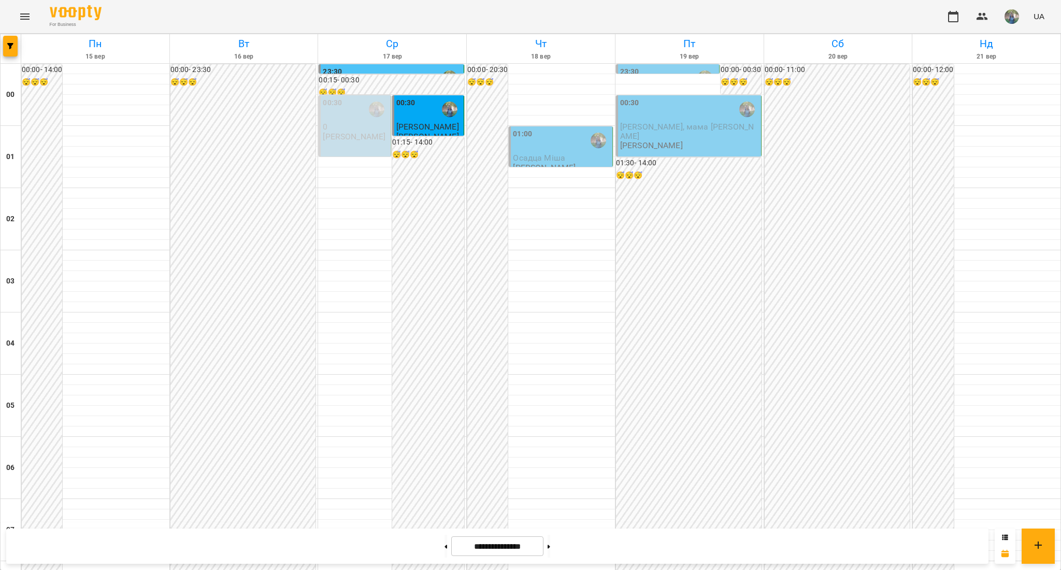
scroll to position [898, 0]
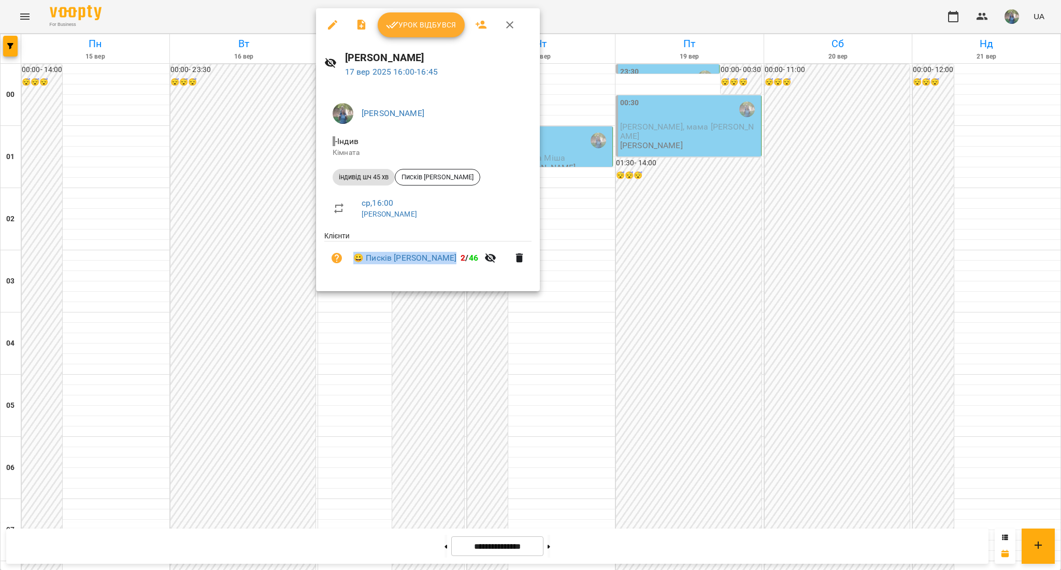
drag, startPoint x: 366, startPoint y: 244, endPoint x: 440, endPoint y: 258, distance: 75.4
copy ul "Клієнти 😀 Писків Олександр"
drag, startPoint x: 560, startPoint y: 327, endPoint x: 566, endPoint y: 327, distance: 5.7
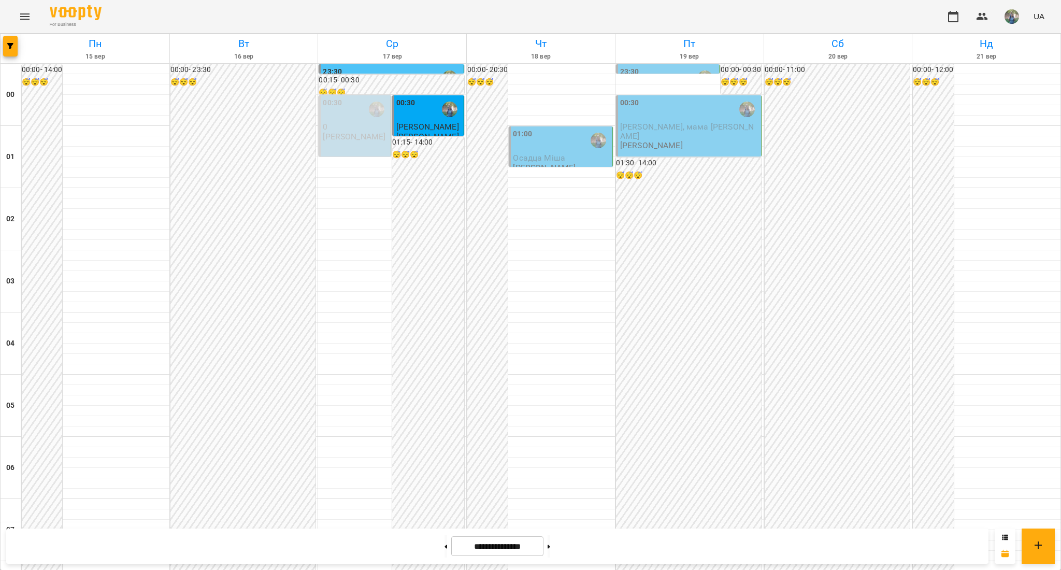
scroll to position [414, 0]
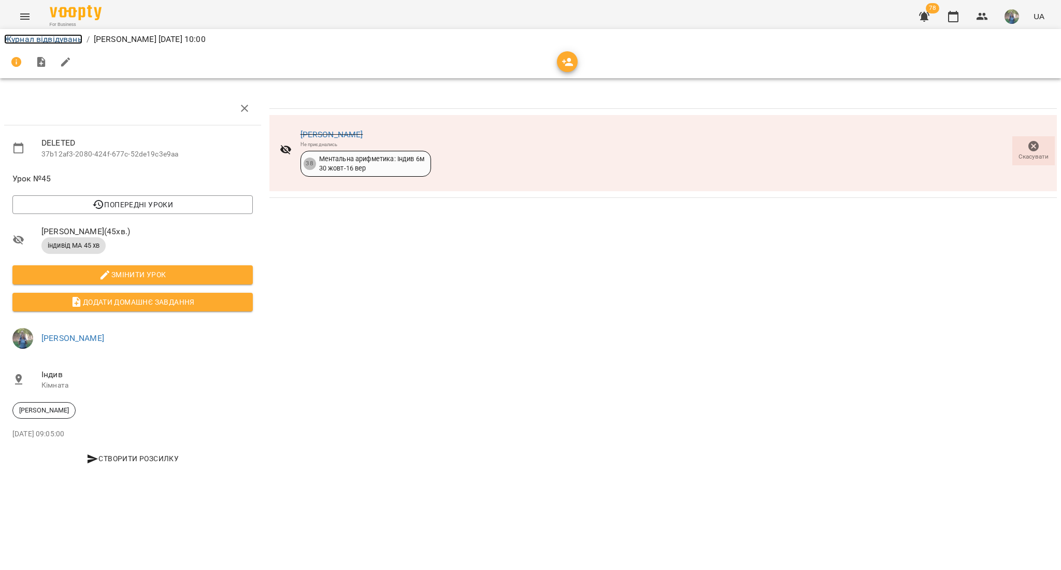
click at [37, 38] on link "Журнал відвідувань" at bounding box center [43, 39] width 78 height 10
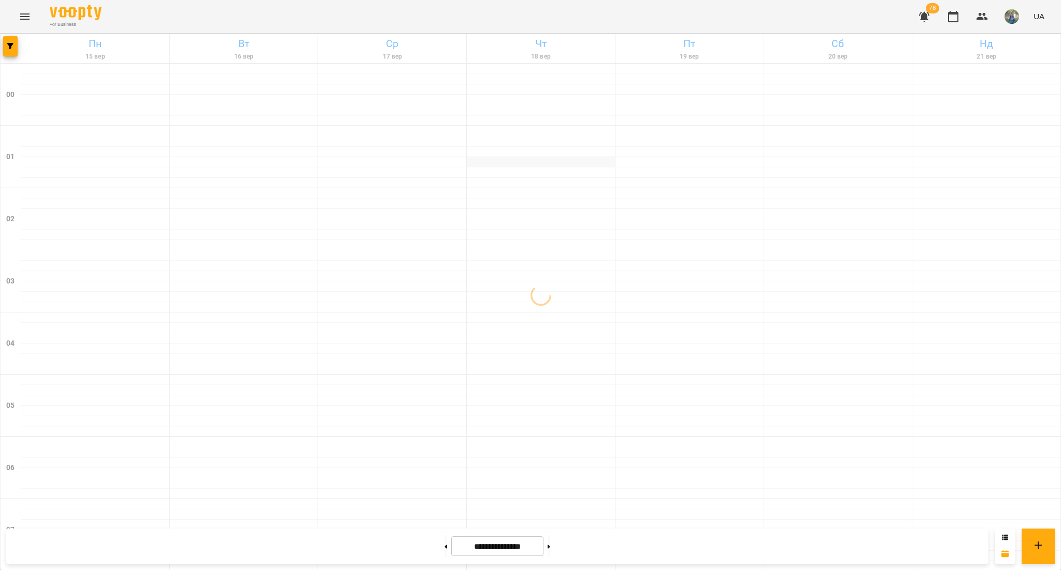
click at [582, 160] on div at bounding box center [541, 162] width 148 height 10
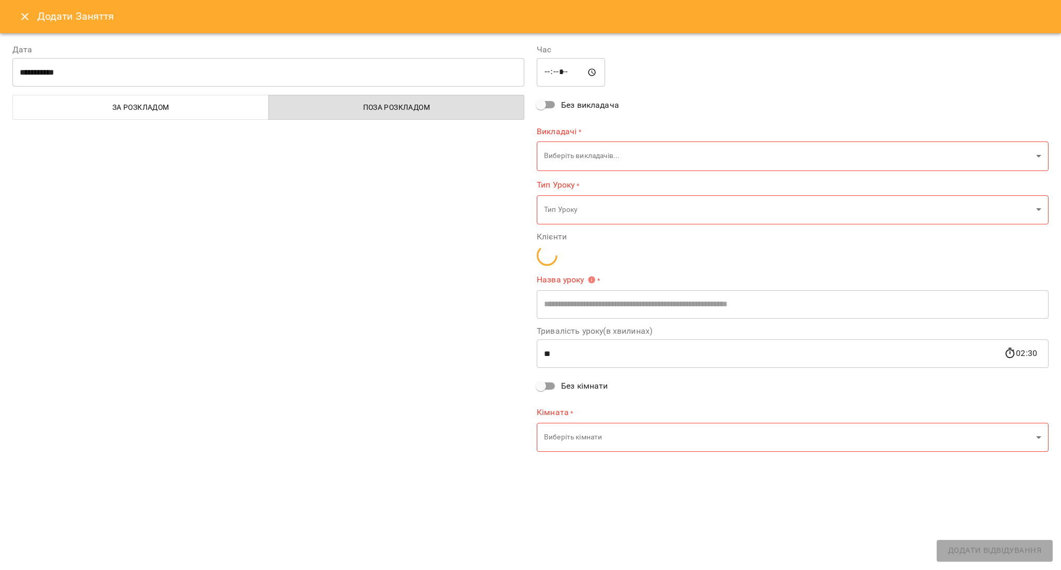
type input "**********"
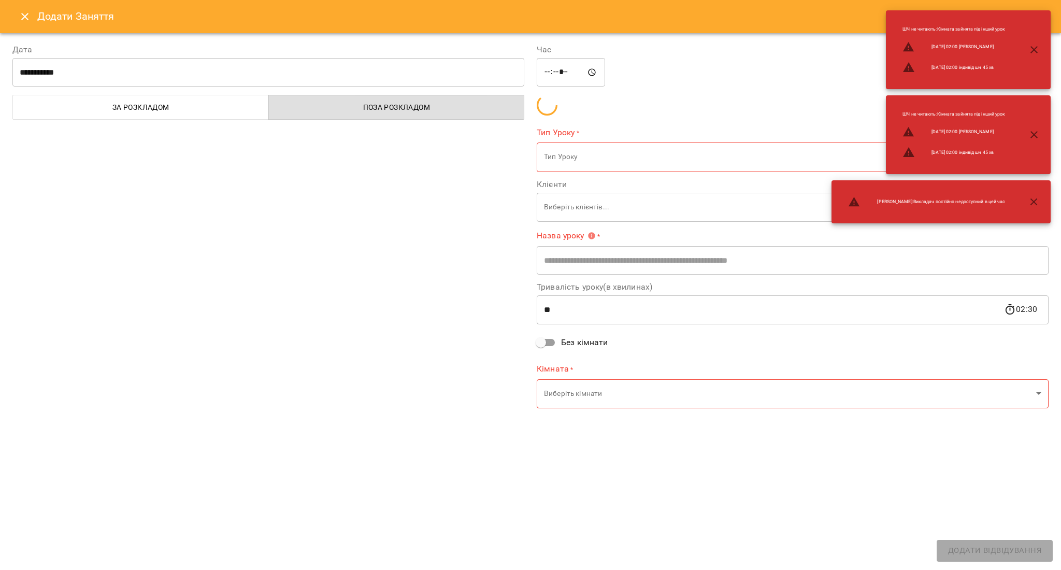
click at [26, 11] on div at bounding box center [530, 285] width 1061 height 570
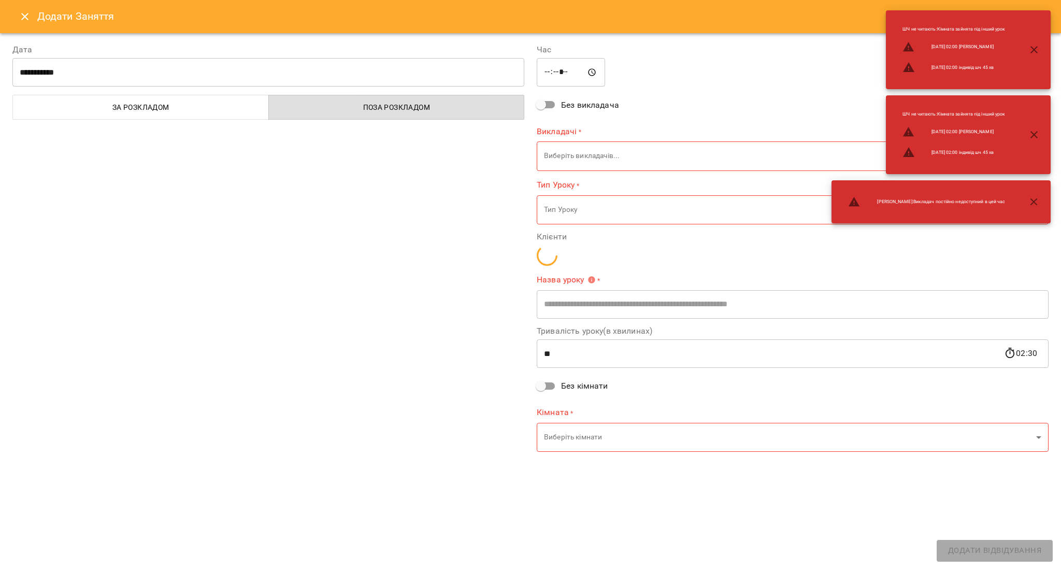
type input "**********"
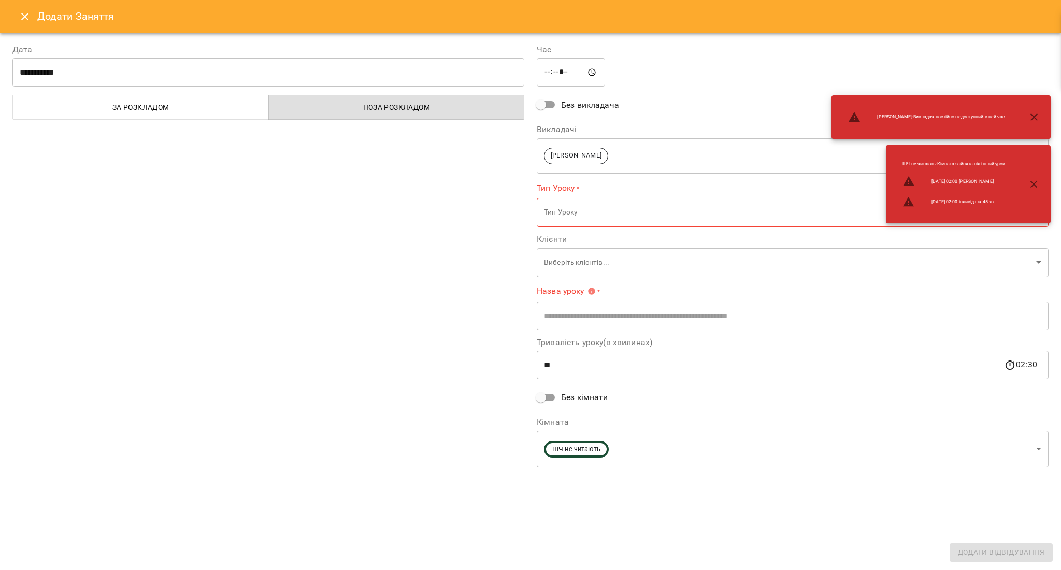
click at [21, 20] on icon "Close" at bounding box center [25, 16] width 12 height 12
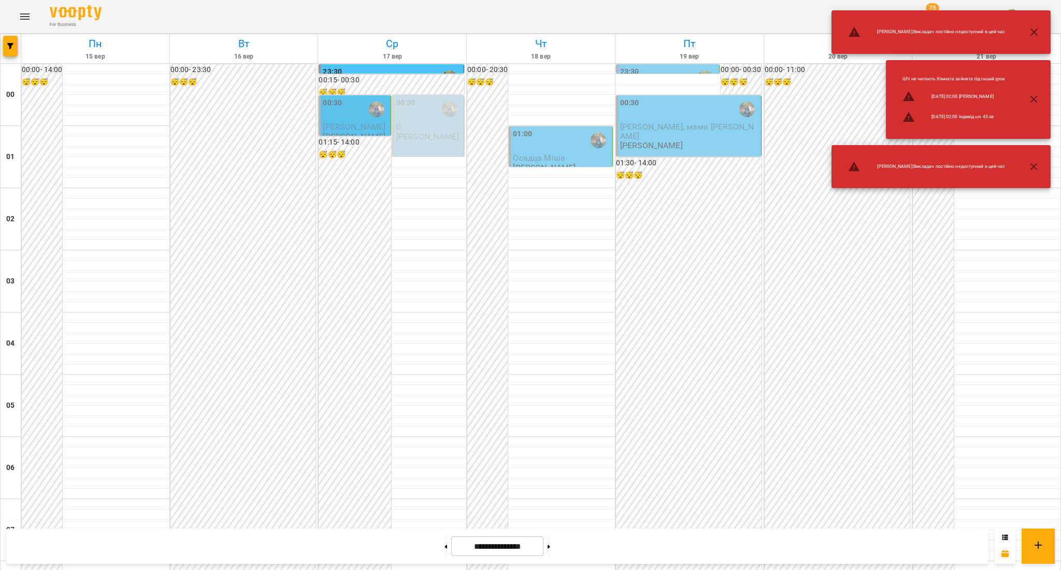
click at [359, 123] on span "[PERSON_NAME]" at bounding box center [354, 127] width 63 height 10
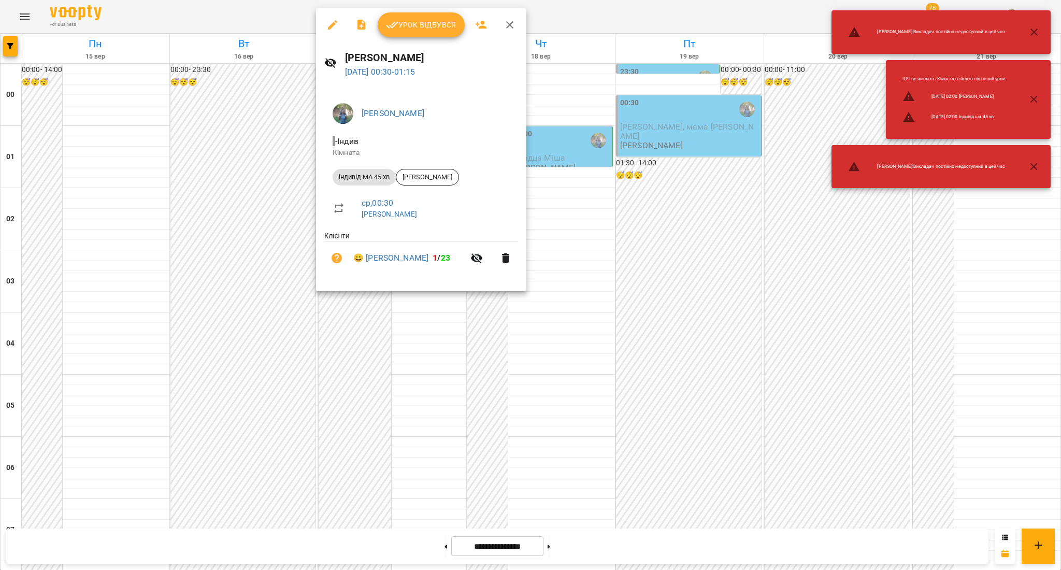
click at [424, 33] on button "Урок відбувся" at bounding box center [421, 24] width 87 height 25
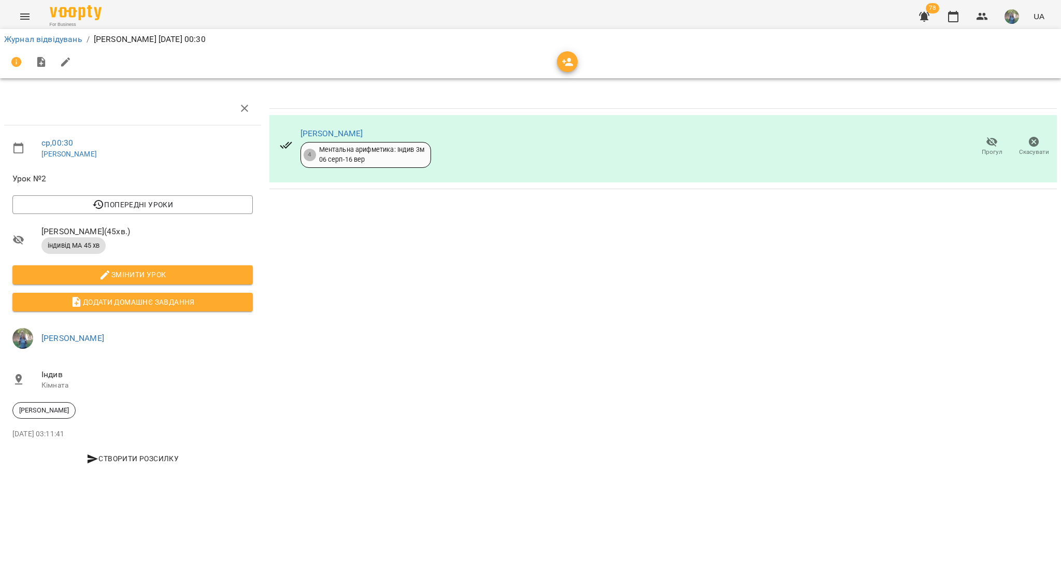
drag, startPoint x: 385, startPoint y: 133, endPoint x: 292, endPoint y: 135, distance: 93.3
click at [292, 135] on div "Острополець Емілія 4 Ментальна арифметика: Індив 3м 06 серп - 16 вер" at bounding box center [355, 146] width 168 height 59
copy link "[PERSON_NAME]"
click at [329, 128] on link "[PERSON_NAME]" at bounding box center [331, 133] width 63 height 10
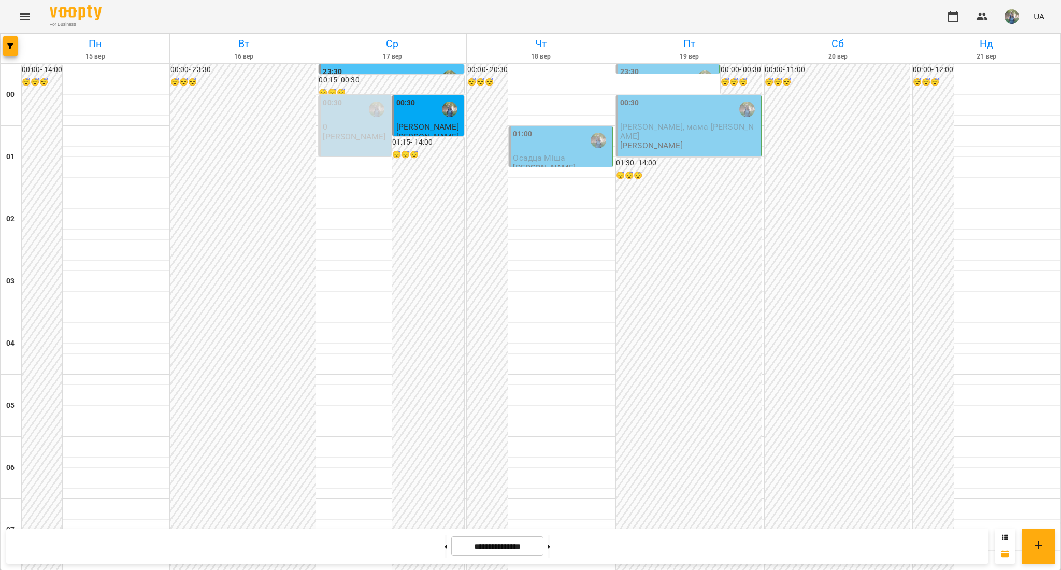
scroll to position [414, 0]
